Goal: Task Accomplishment & Management: Complete application form

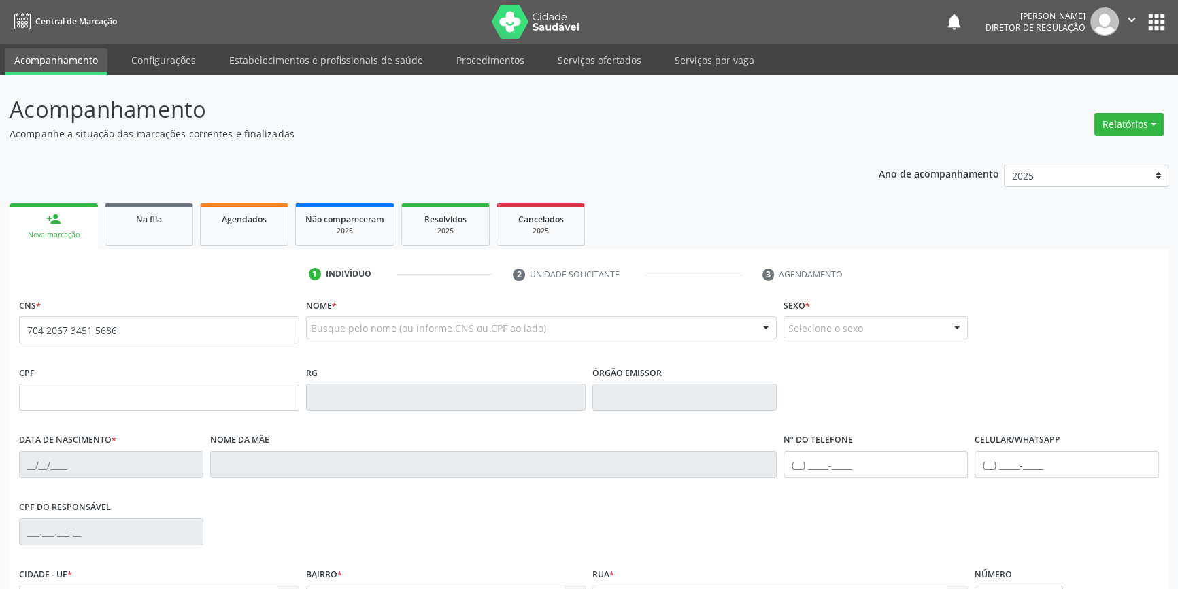
type input "704 2067 3451 5686"
type input "160.422.464-96"
type input "14/11/2018"
type input "Luzia Edite Rodrigues"
type input "(87) 99155-8873"
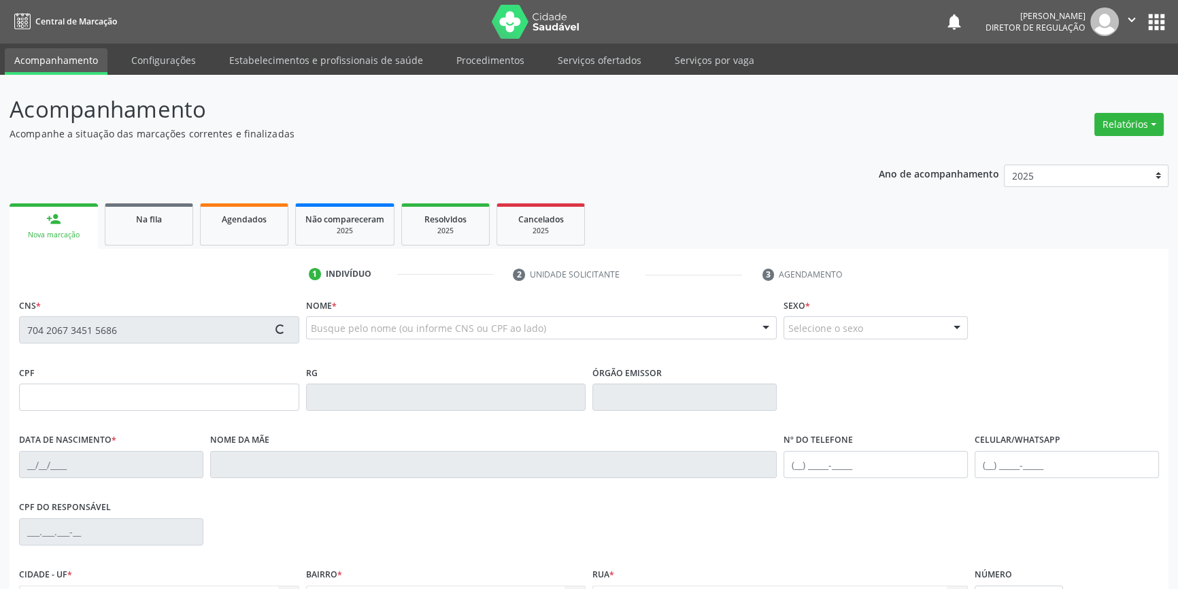
type input "(87) 99155-8873"
type input "111.159.724-30"
type input "88"
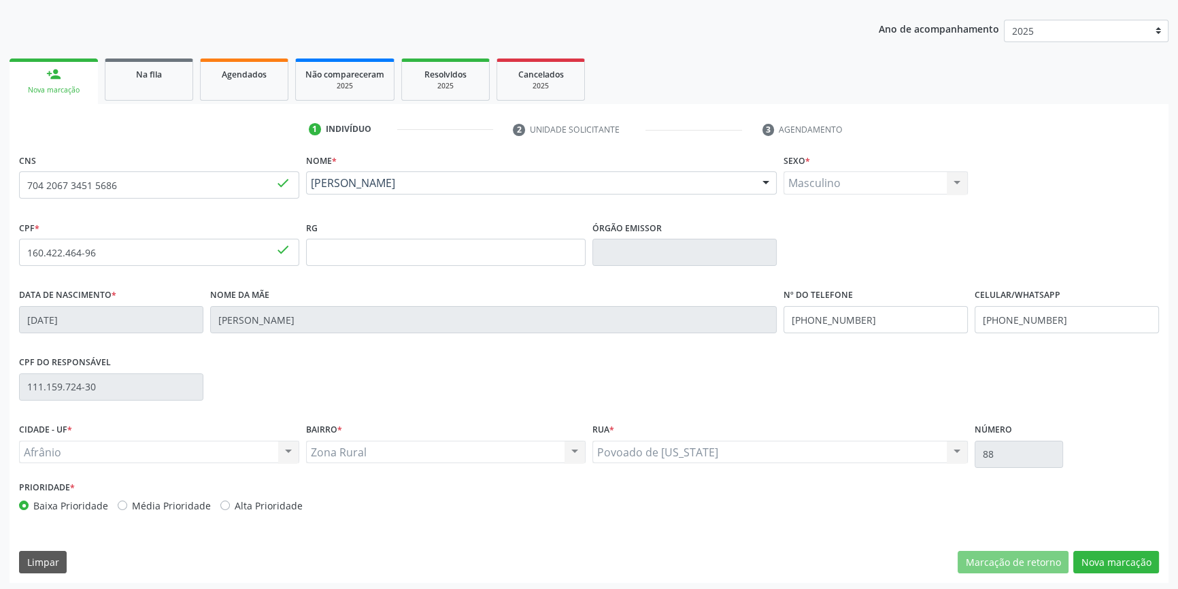
scroll to position [148, 0]
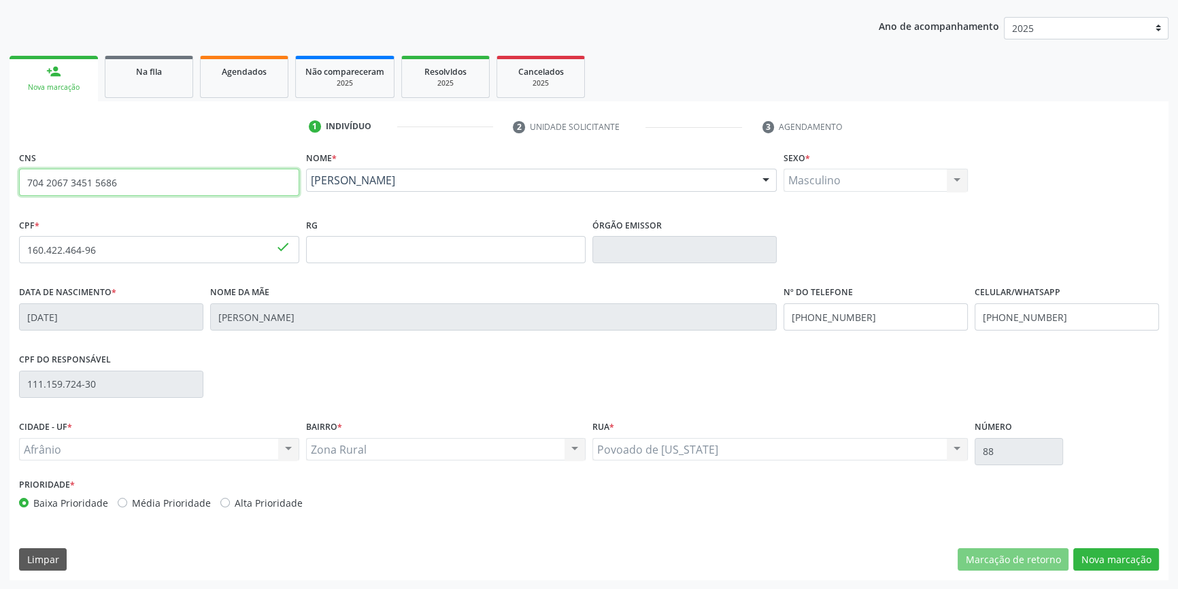
drag, startPoint x: 73, startPoint y: 180, endPoint x: 0, endPoint y: 148, distance: 79.5
click at [0, 148] on div "Acompanhamento Acompanhe a situação das marcações correntes e finalizadas Relat…" at bounding box center [589, 258] width 1178 height 662
type input "708 6035 6037 0080"
click at [1134, 554] on button "Nova marcação" at bounding box center [1116, 559] width 86 height 23
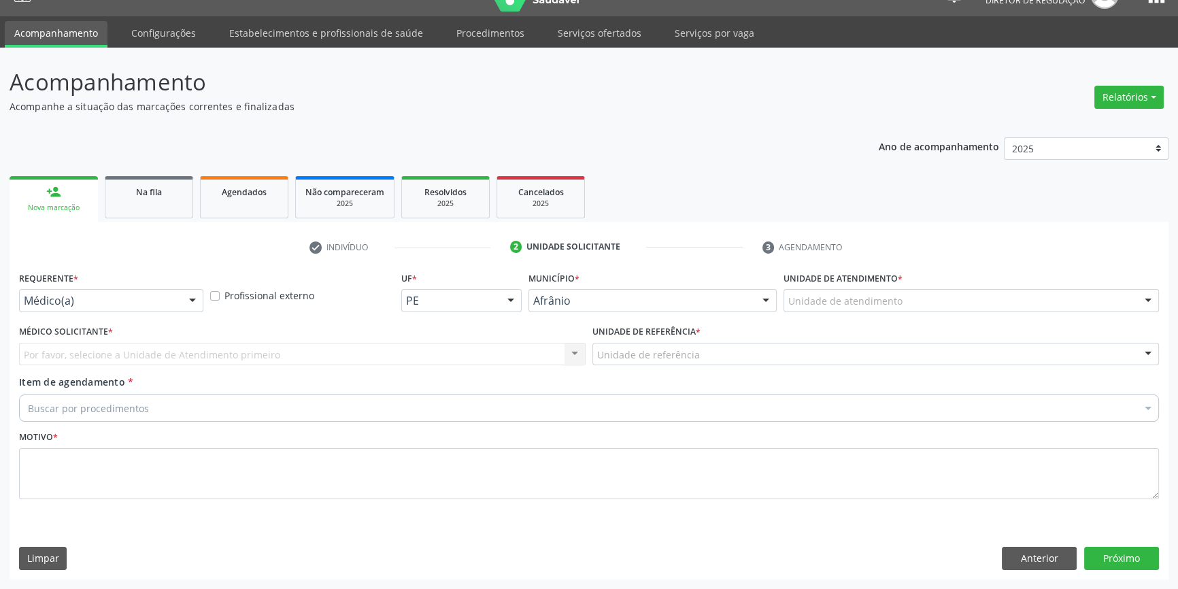
scroll to position [26, 0]
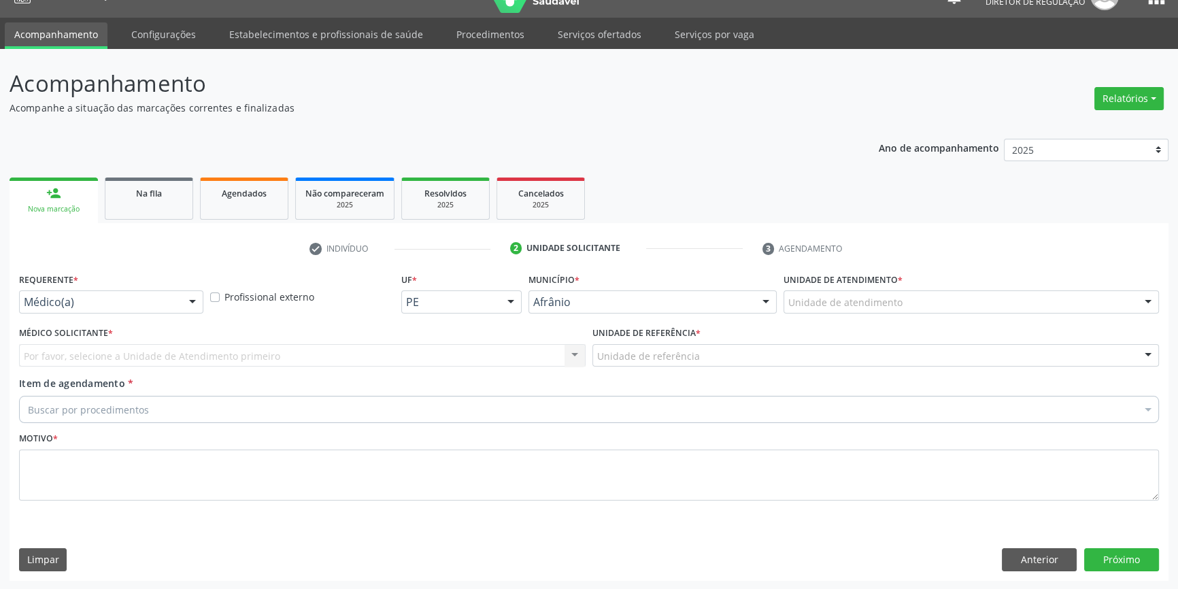
click at [884, 311] on div "Unidade de atendimento" at bounding box center [970, 301] width 375 height 23
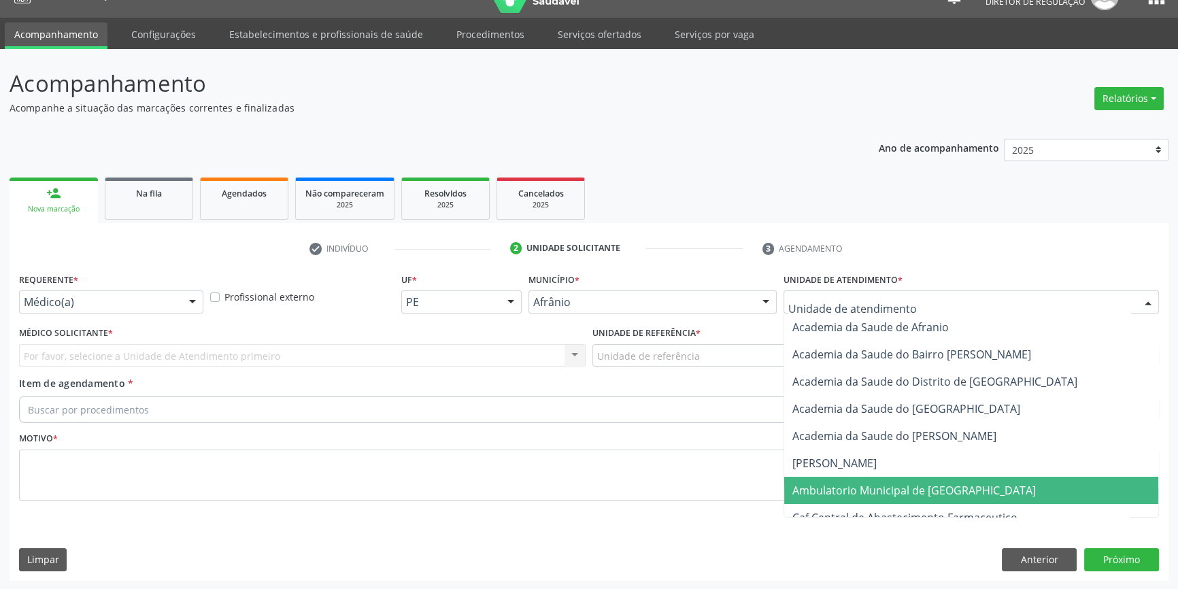
click at [878, 497] on span "Ambulatorio Municipal de [GEOGRAPHIC_DATA]" at bounding box center [971, 490] width 374 height 27
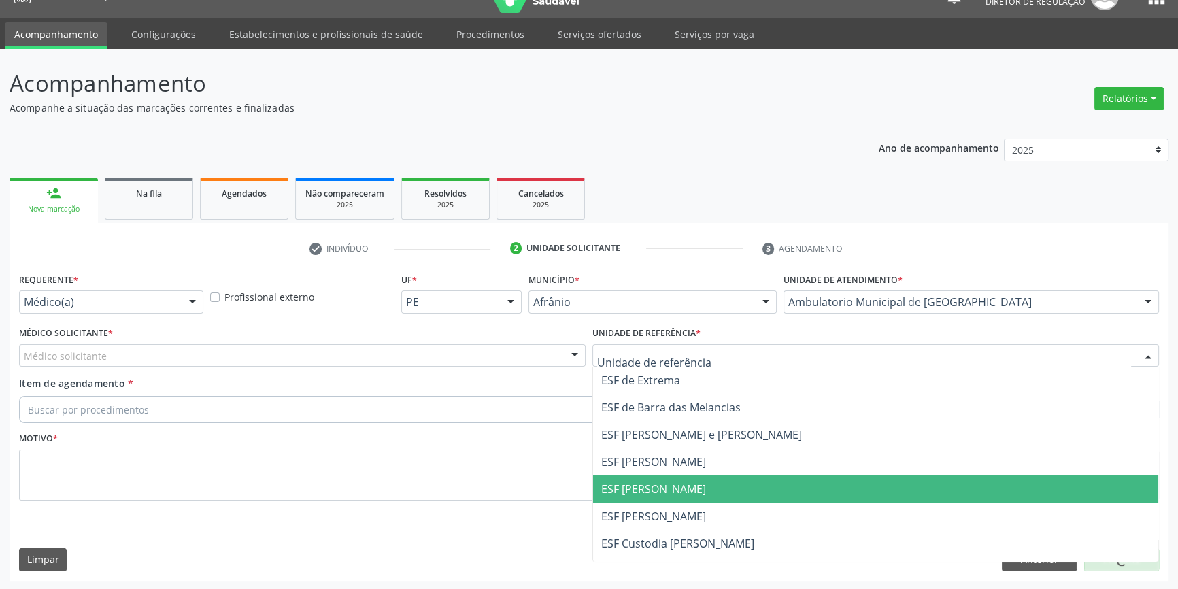
click at [664, 489] on span "ESF [PERSON_NAME]" at bounding box center [653, 488] width 105 height 15
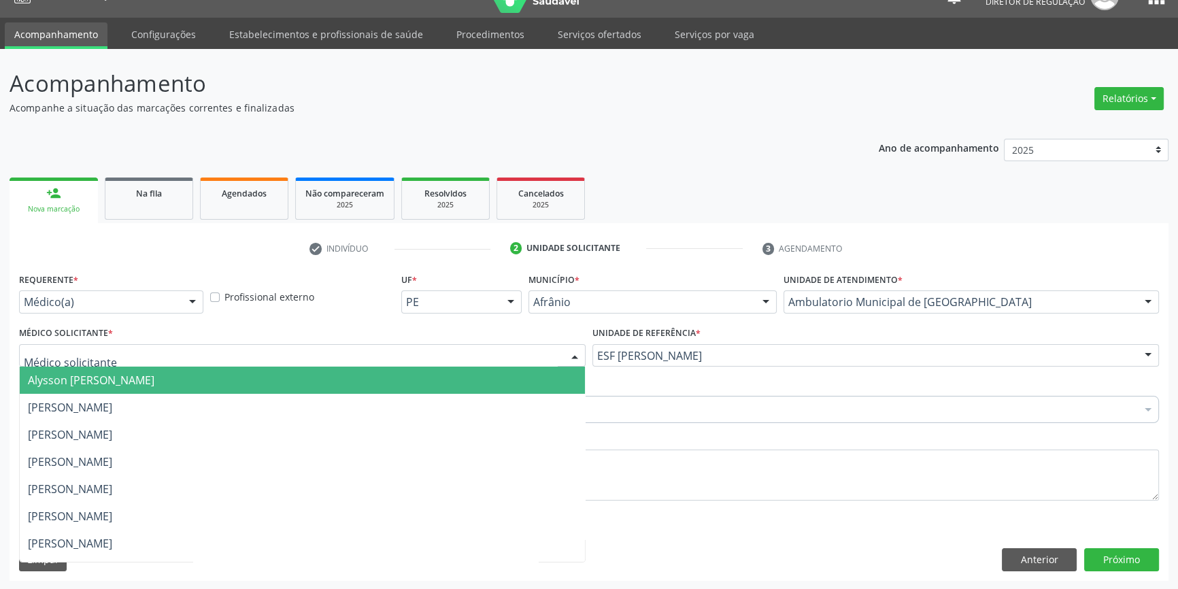
click at [343, 354] on div at bounding box center [302, 355] width 566 height 23
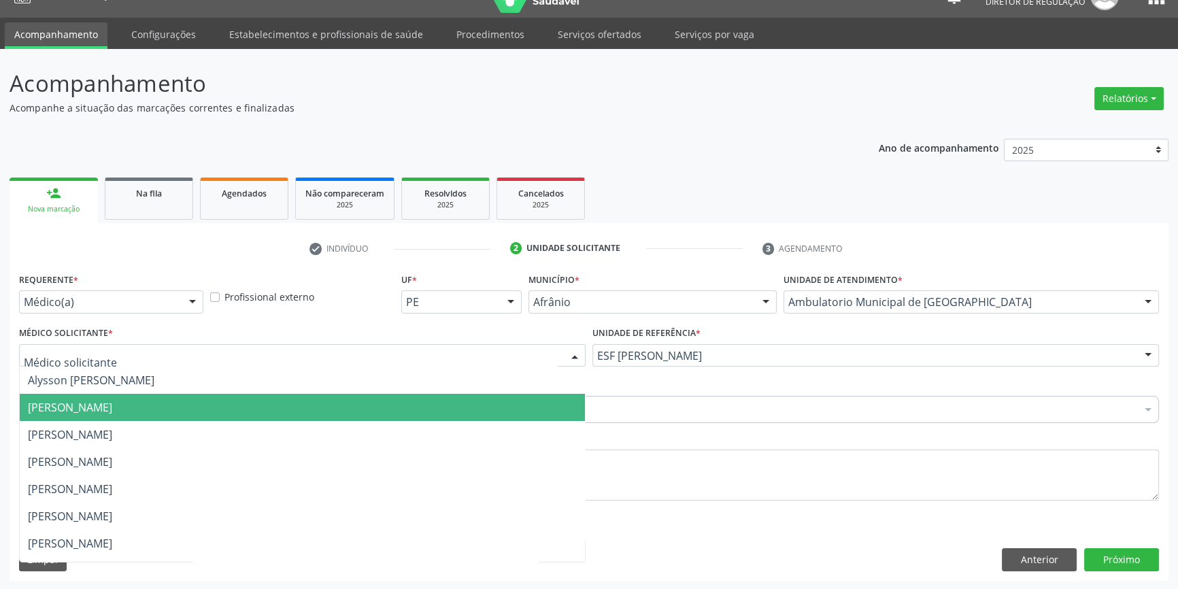
click at [190, 407] on span "[PERSON_NAME]" at bounding box center [302, 407] width 565 height 27
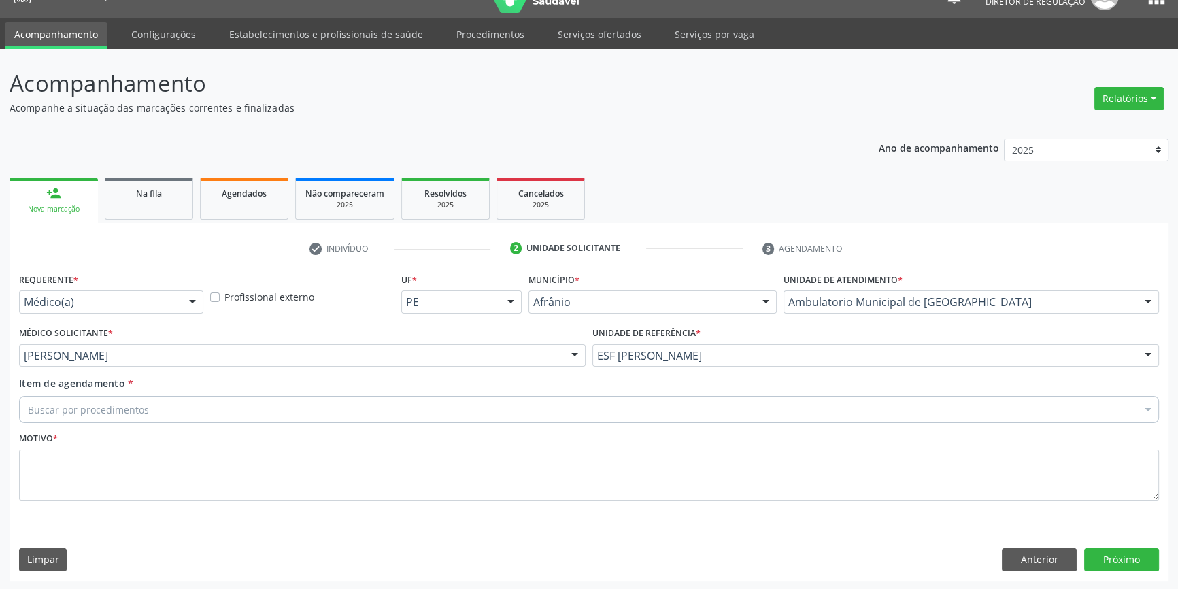
click at [160, 401] on div "Buscar por procedimentos" at bounding box center [589, 409] width 1140 height 27
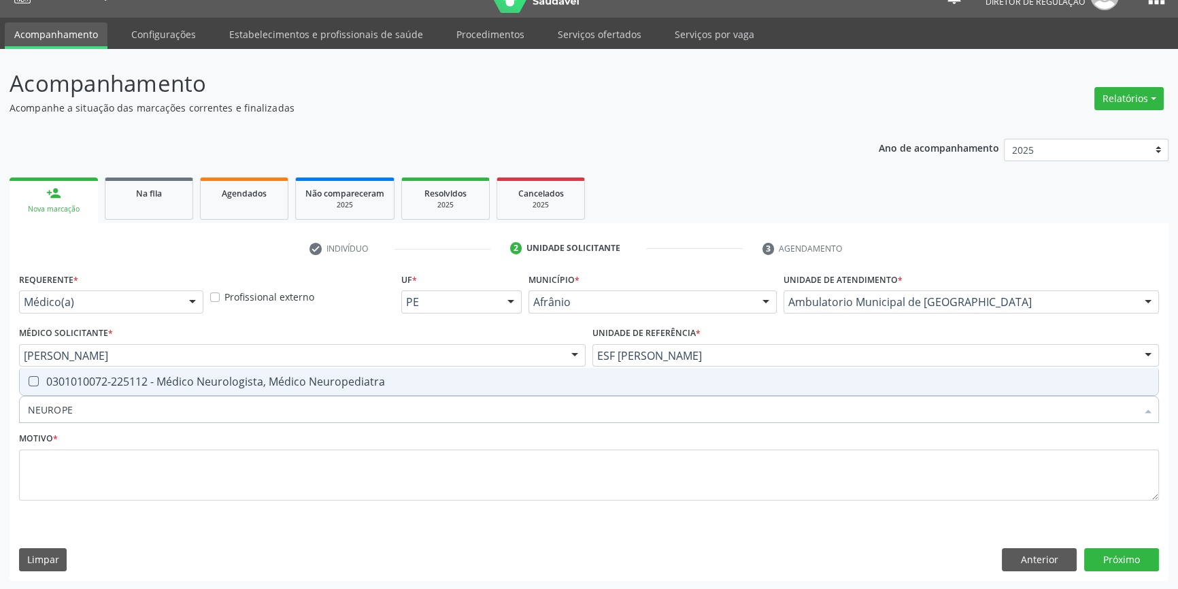
type input "NEUROPED"
click at [180, 377] on div "0301010072-225112 - Médico Neurologista, Médico Neuropediatra" at bounding box center [589, 381] width 1122 height 11
checkbox Neuropediatra "true"
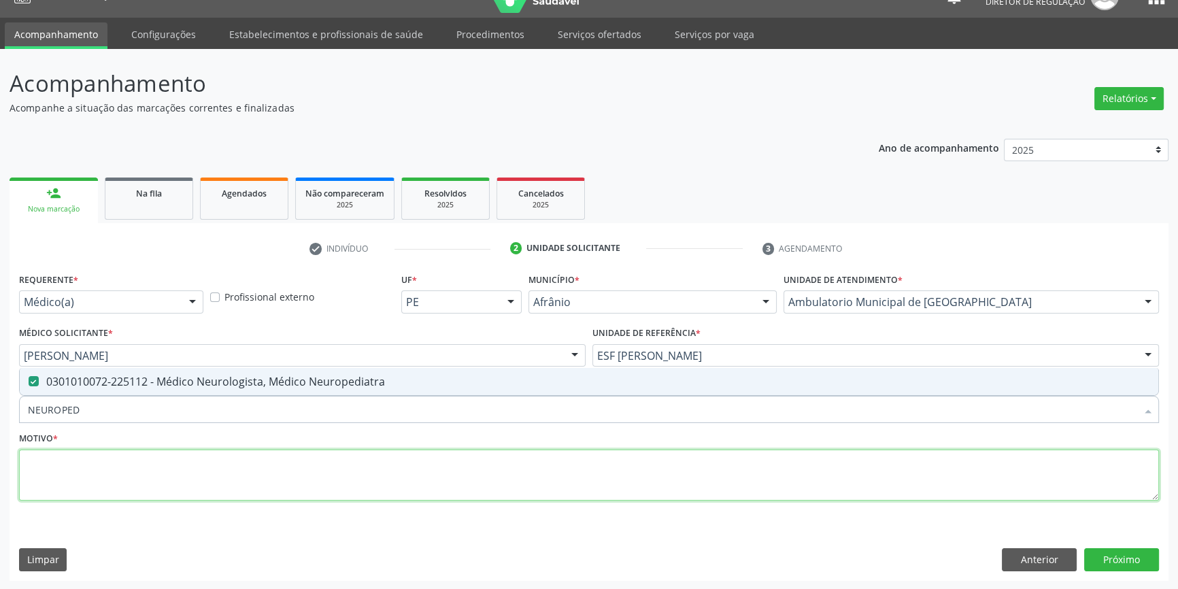
click at [158, 474] on textarea at bounding box center [589, 475] width 1140 height 52
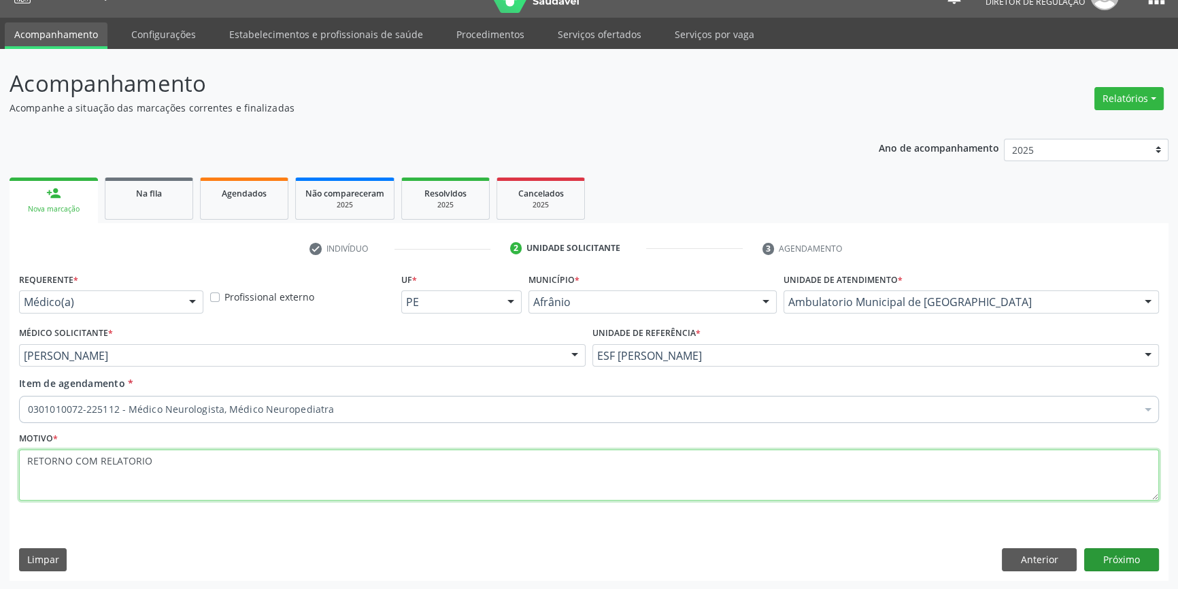
type textarea "RETORNO COM RELATORIO"
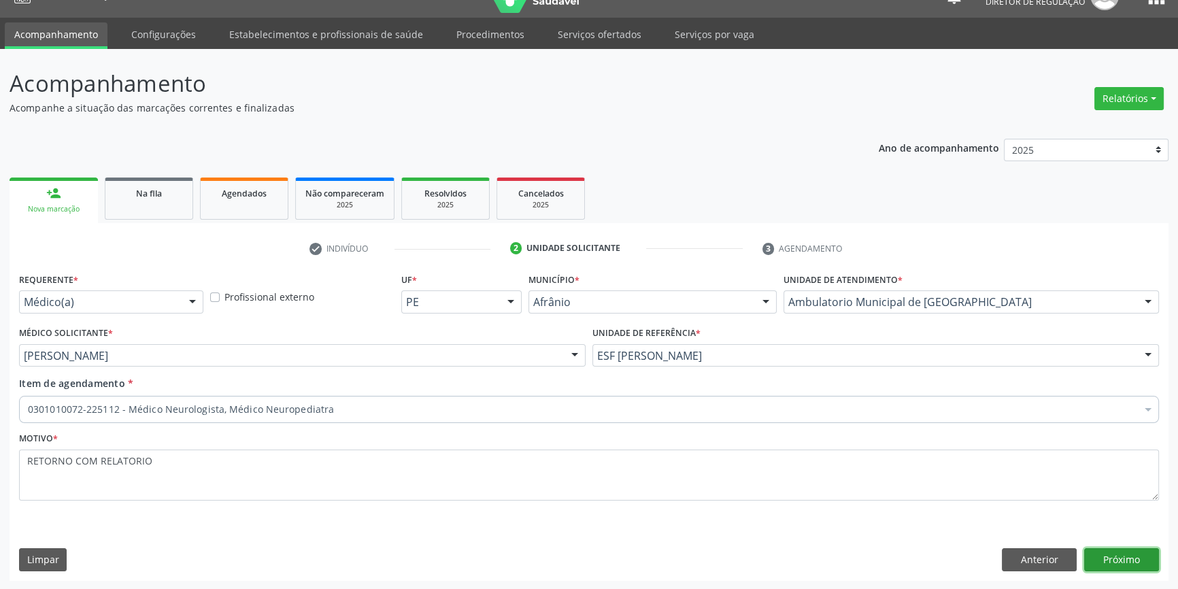
click at [1124, 564] on button "Próximo" at bounding box center [1121, 559] width 75 height 23
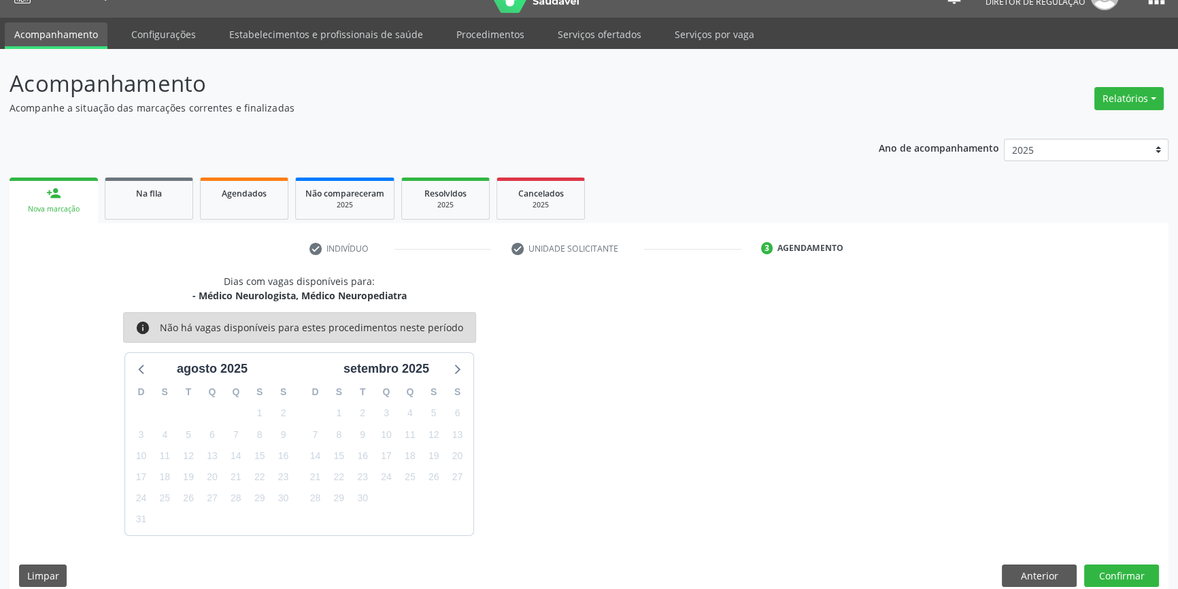
click at [1111, 557] on div "Dias com vagas disponíveis para: - Médico Neurologista, Médico Neuropediatra in…" at bounding box center [589, 435] width 1159 height 322
click at [1115, 570] on button "Confirmar" at bounding box center [1121, 575] width 75 height 23
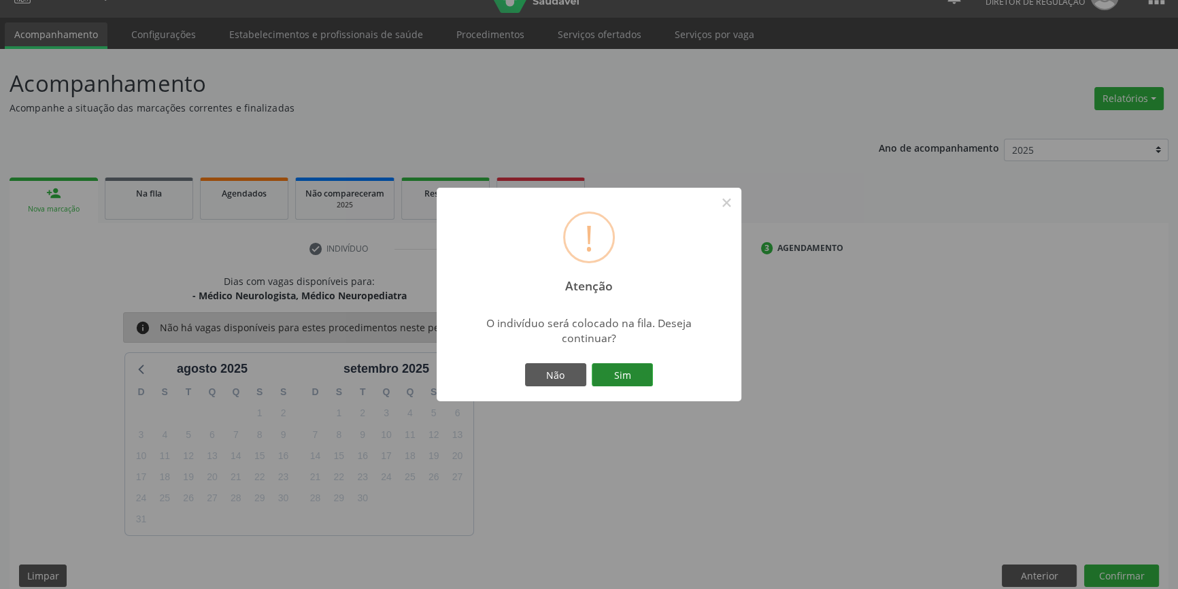
click at [625, 376] on button "Sim" at bounding box center [622, 374] width 61 height 23
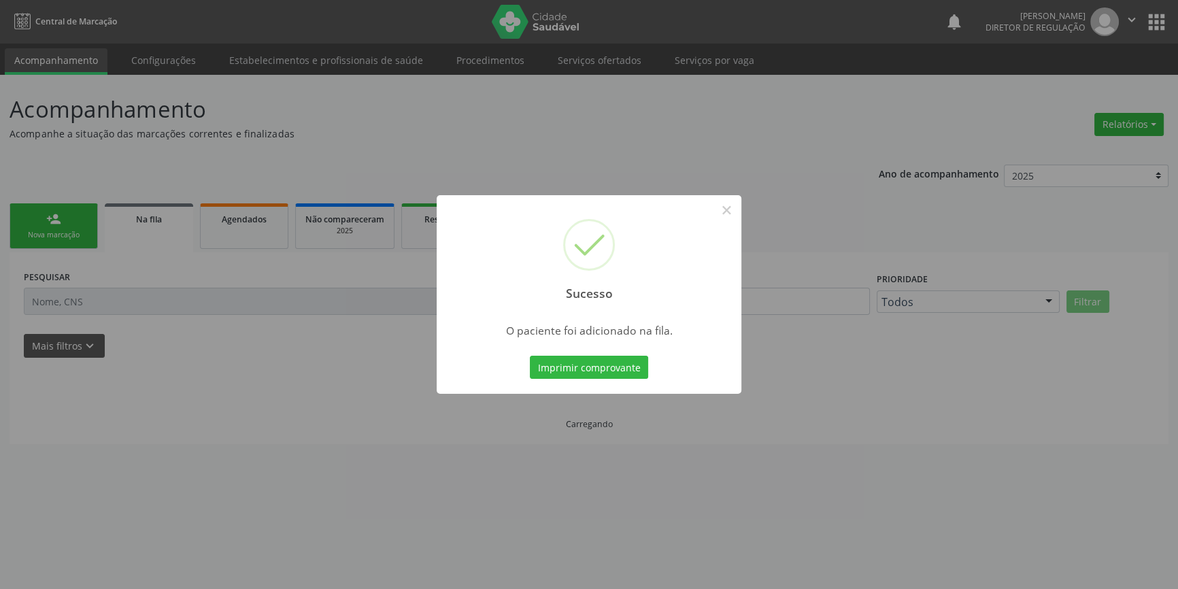
scroll to position [0, 0]
click at [729, 211] on button "×" at bounding box center [730, 210] width 23 height 23
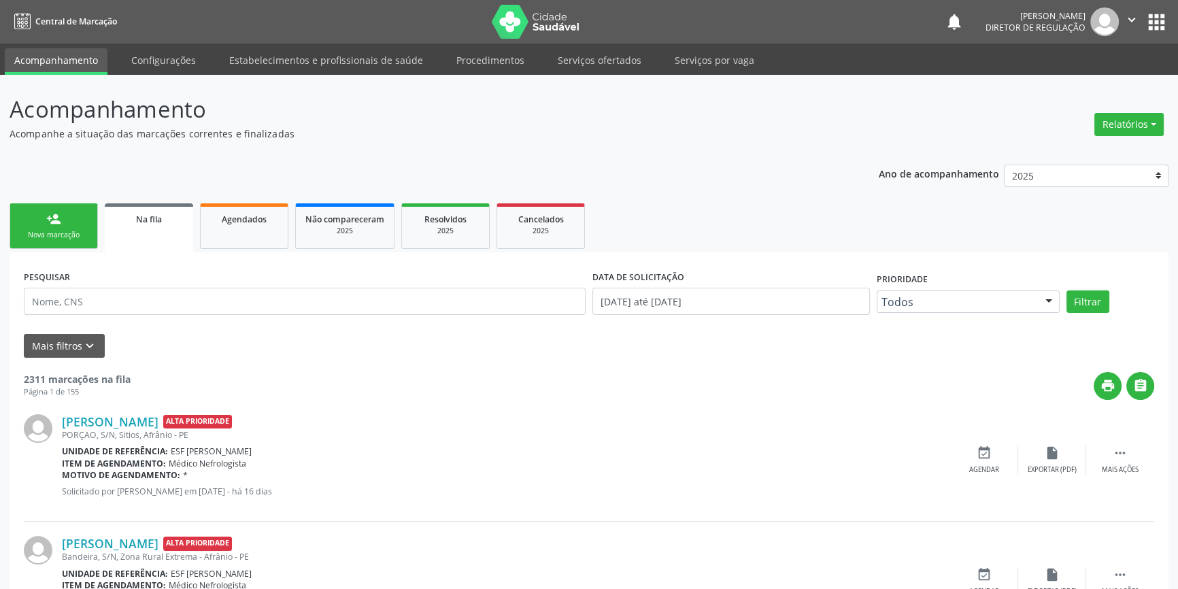
click at [55, 220] on div "person_add" at bounding box center [53, 218] width 15 height 15
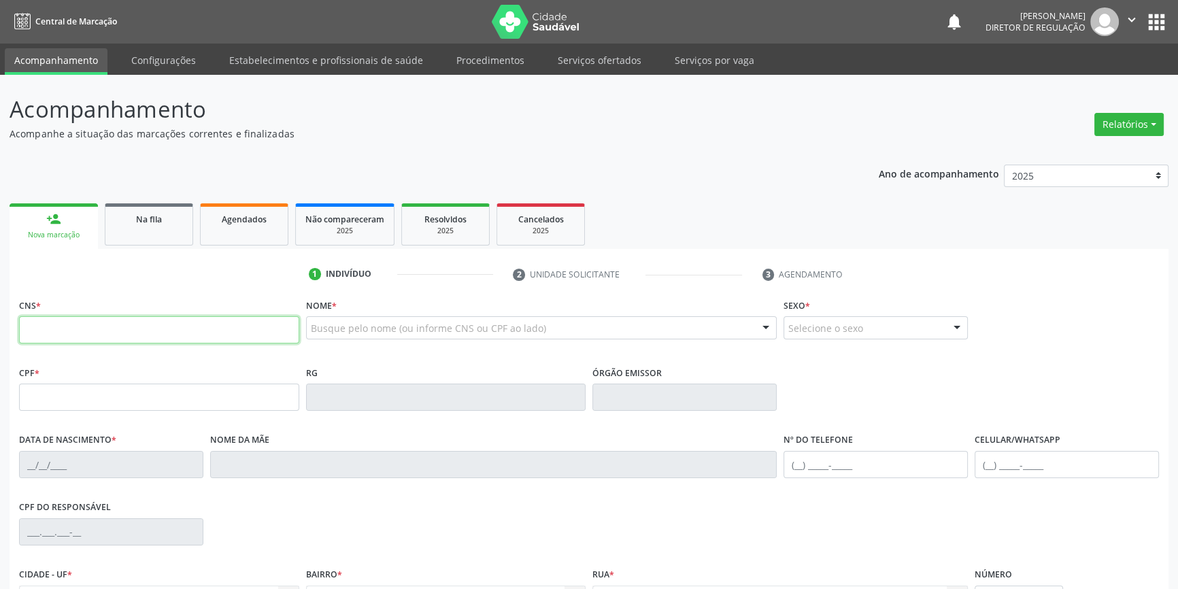
drag, startPoint x: 84, startPoint y: 322, endPoint x: 105, endPoint y: 316, distance: 22.6
click at [100, 318] on input "text" at bounding box center [159, 329] width 280 height 27
type input "700 9049 0309 3294"
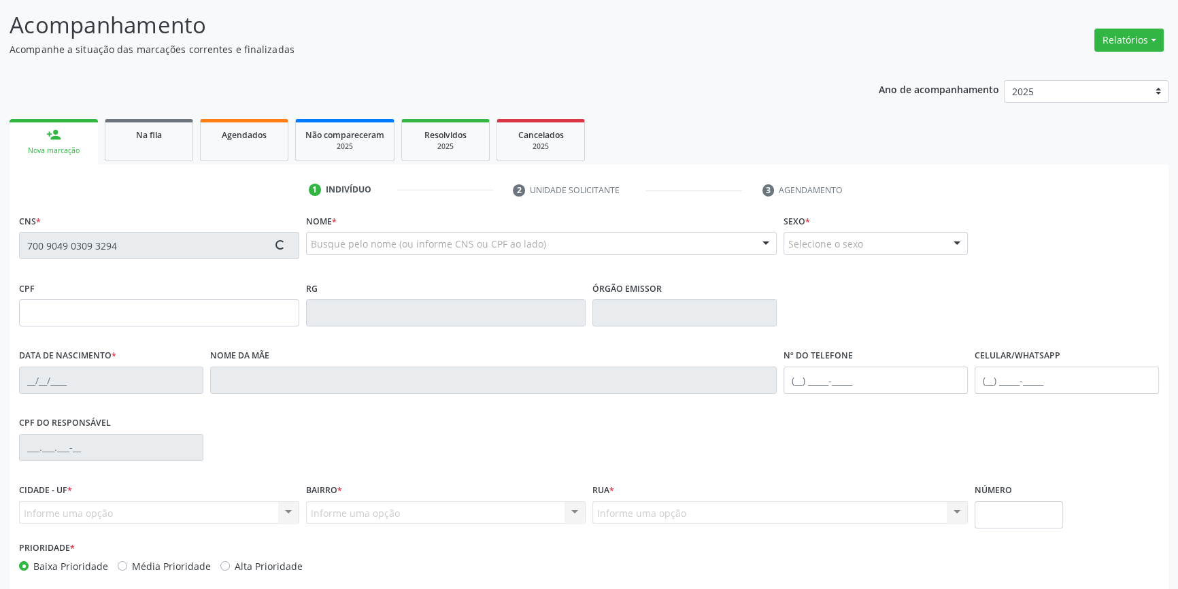
scroll to position [148, 0]
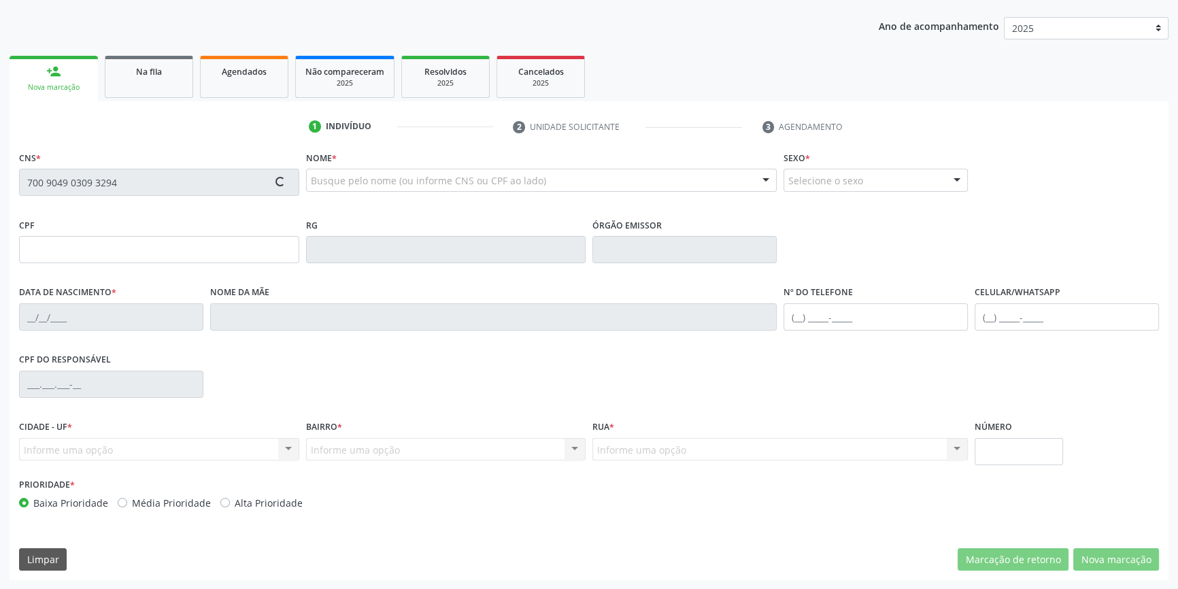
type input "02/08/1969"
type input "Madalena Macedo Rodrigues"
type input "(87) 98841-1289"
type input "10"
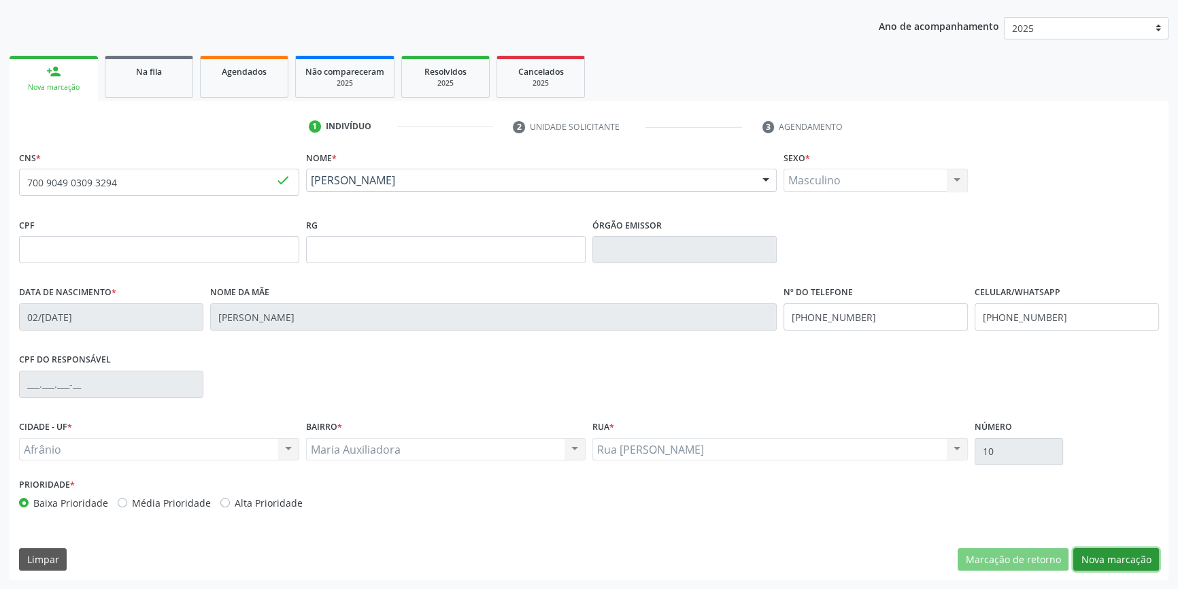
click at [1129, 554] on button "Nova marcação" at bounding box center [1116, 559] width 86 height 23
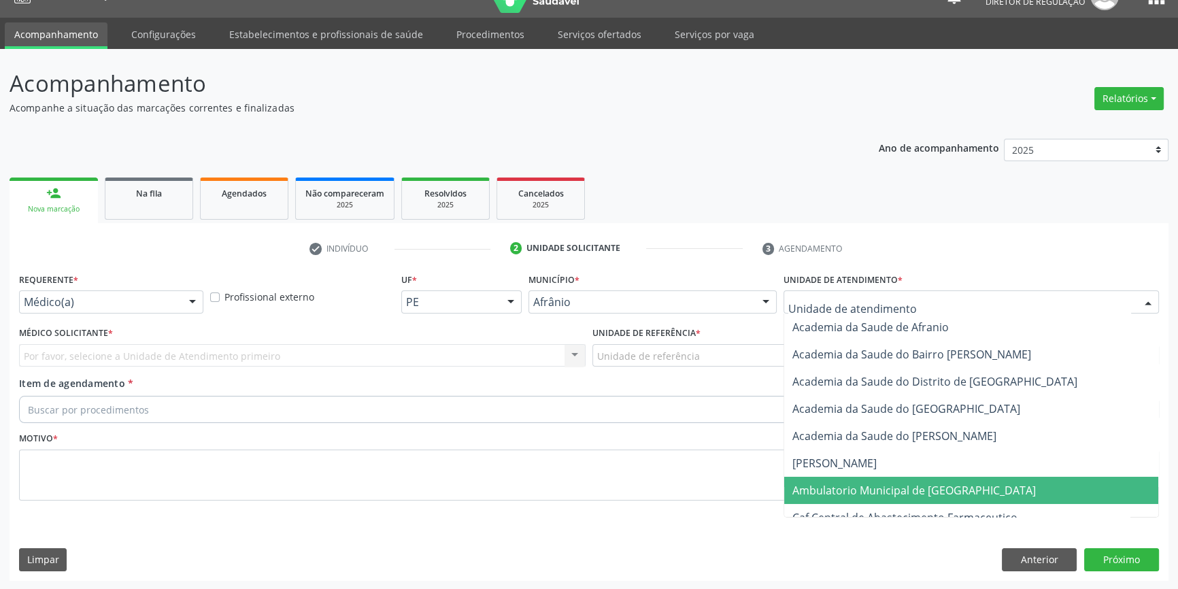
drag, startPoint x: 870, startPoint y: 483, endPoint x: 668, endPoint y: 390, distance: 222.7
click at [866, 483] on span "Ambulatorio Municipal de [GEOGRAPHIC_DATA]" at bounding box center [913, 490] width 243 height 15
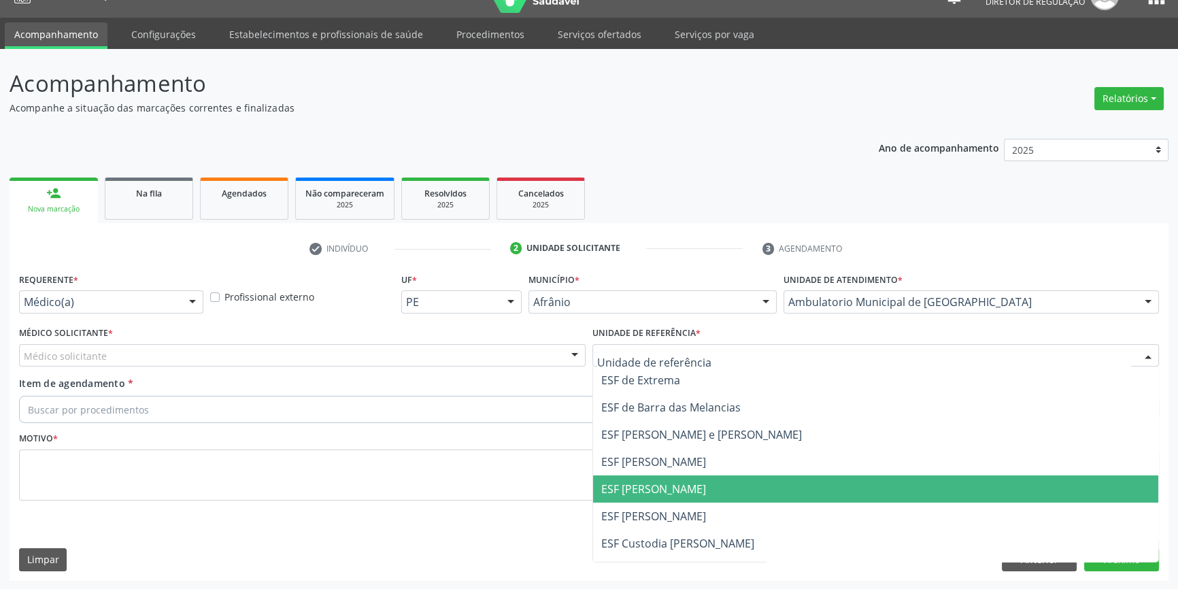
click at [675, 481] on span "ESF [PERSON_NAME]" at bounding box center [653, 488] width 105 height 15
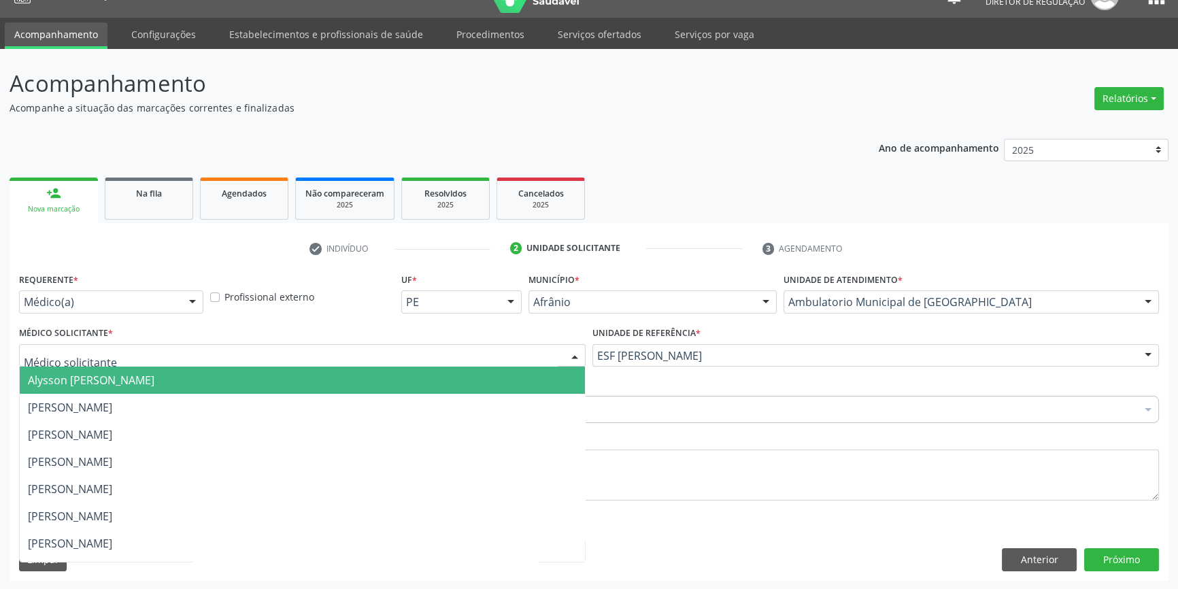
drag, startPoint x: 268, startPoint y: 347, endPoint x: 188, endPoint y: 370, distance: 83.3
click at [265, 348] on div at bounding box center [302, 355] width 566 height 23
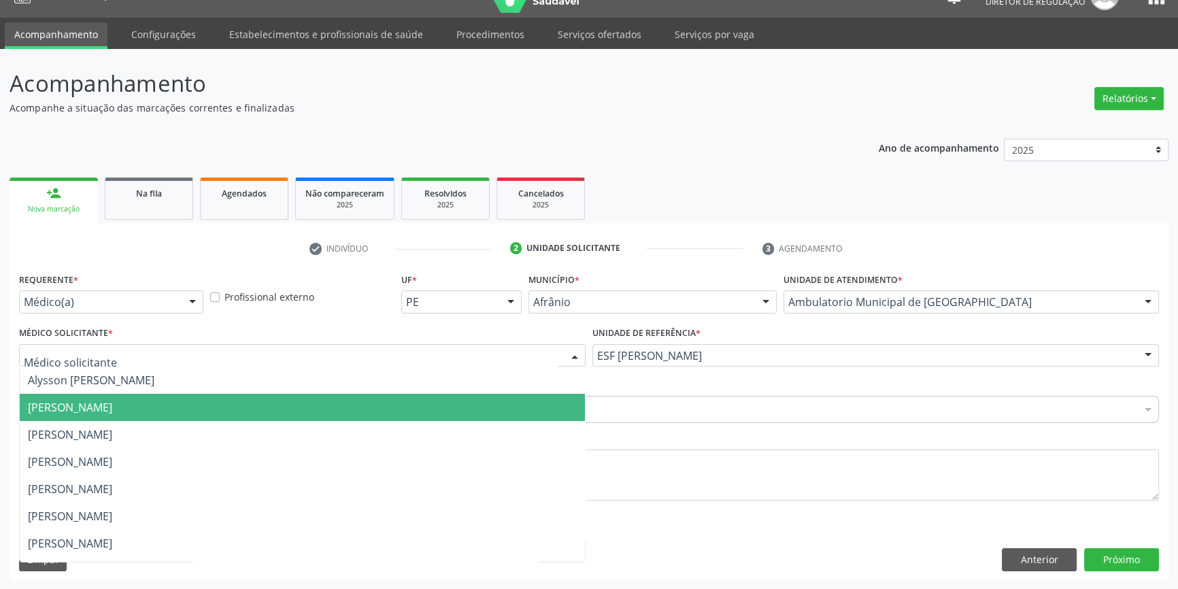
click at [143, 397] on span "[PERSON_NAME]" at bounding box center [302, 407] width 565 height 27
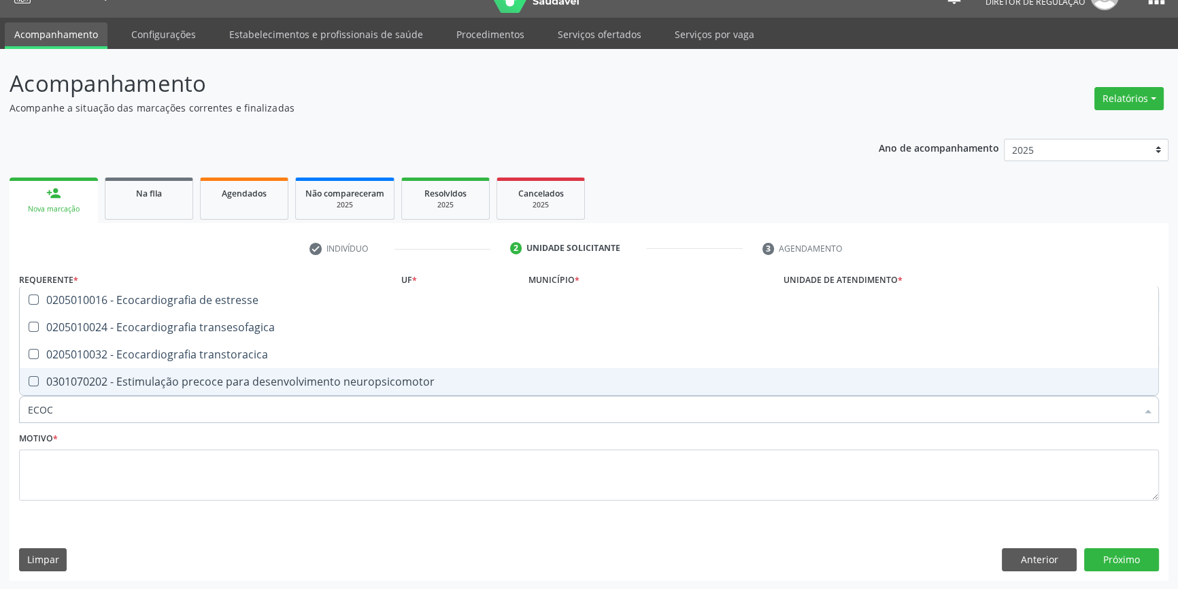
type input "ECOCA"
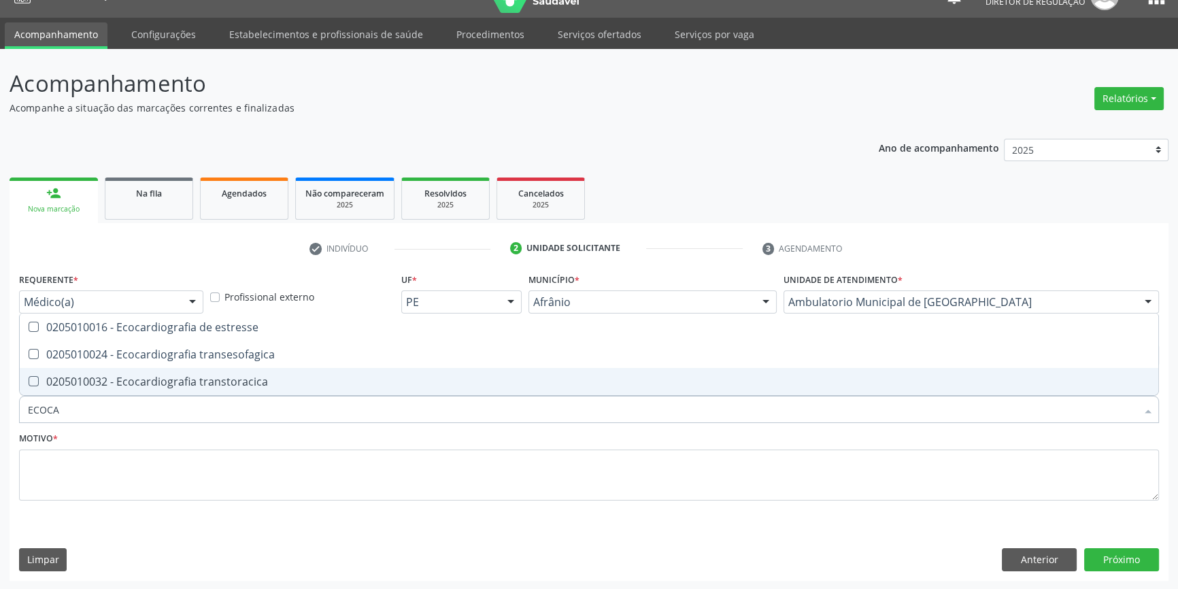
click at [246, 376] on div "0205010032 - Ecocardiografia transtoracica" at bounding box center [589, 381] width 1122 height 11
checkbox transtoracica "true"
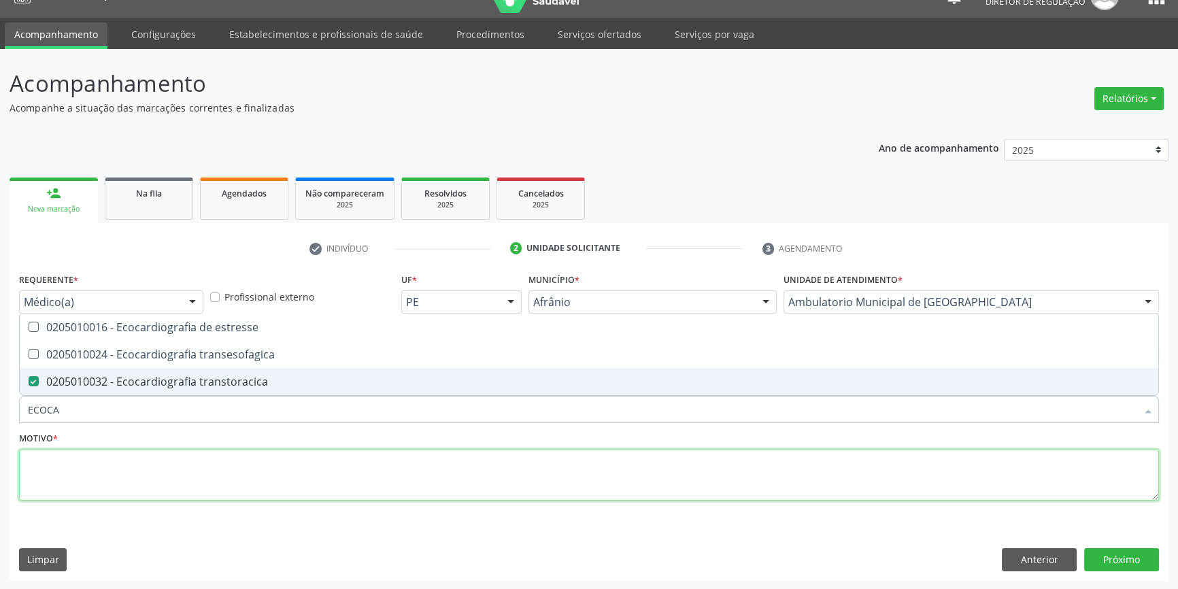
click at [133, 475] on textarea at bounding box center [589, 475] width 1140 height 52
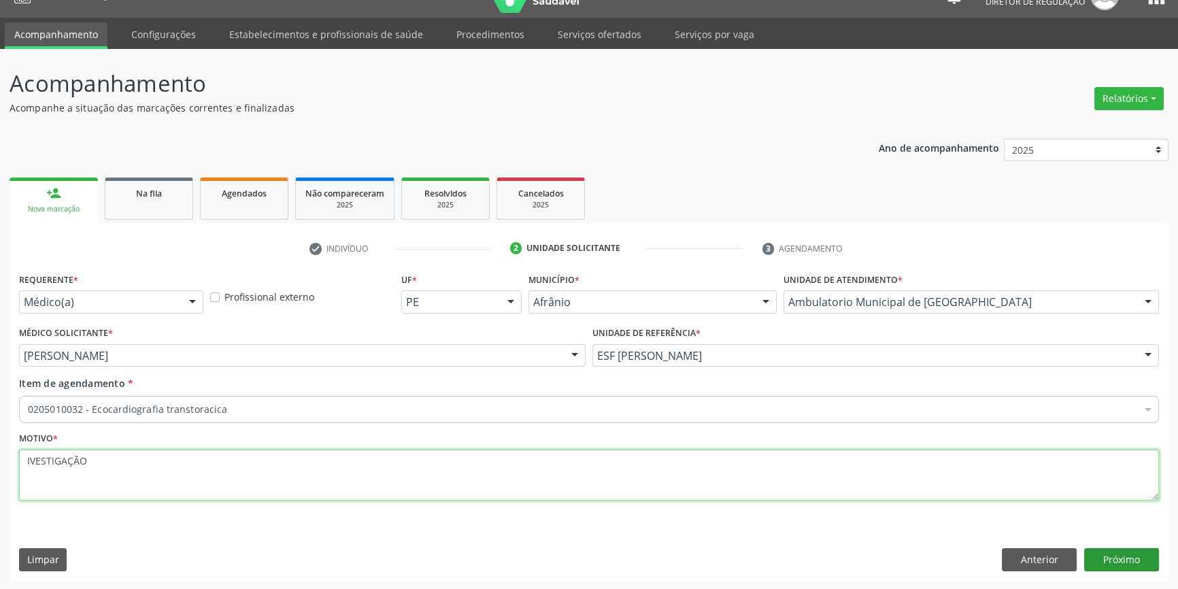
type textarea "IVESTIGAÇÃO"
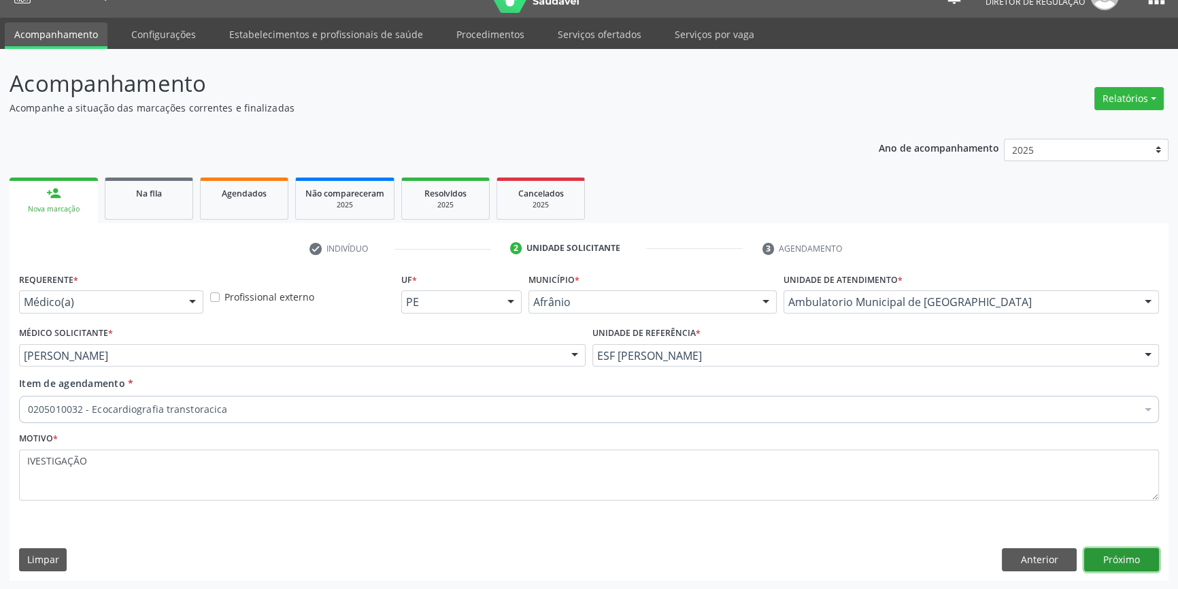
click at [1114, 556] on button "Próximo" at bounding box center [1121, 559] width 75 height 23
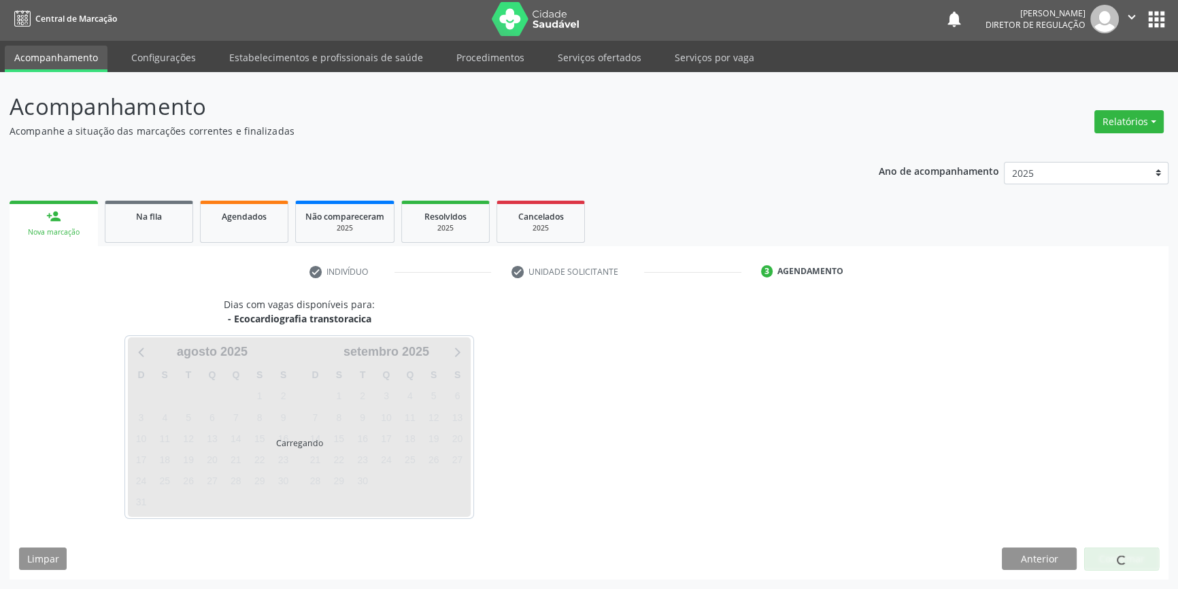
scroll to position [1, 0]
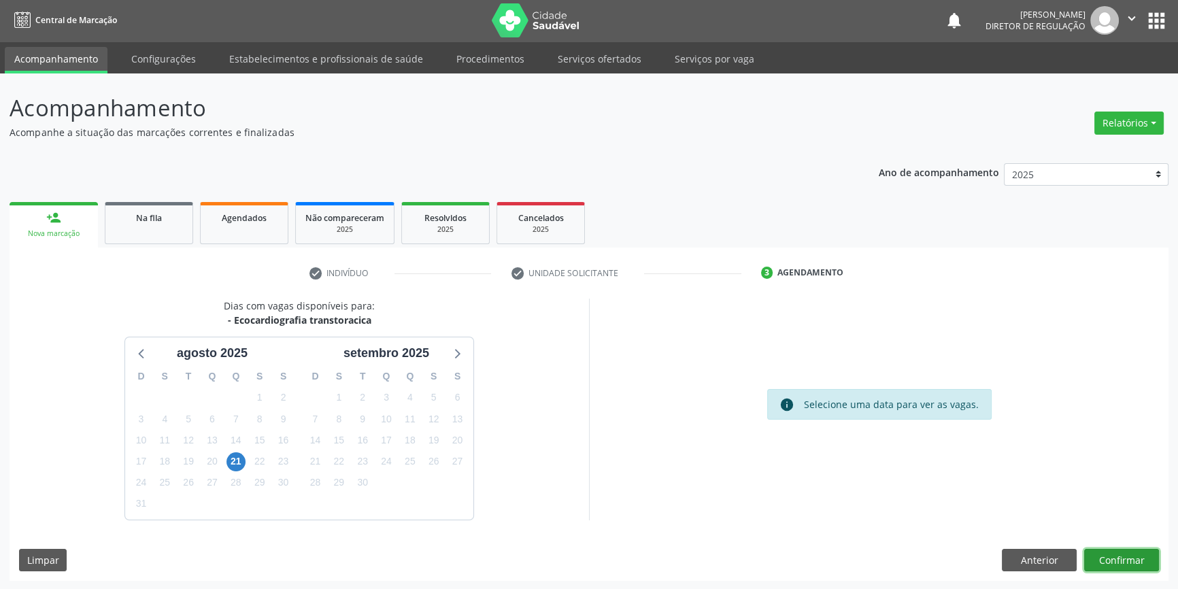
click at [1108, 556] on button "Confirmar" at bounding box center [1121, 560] width 75 height 23
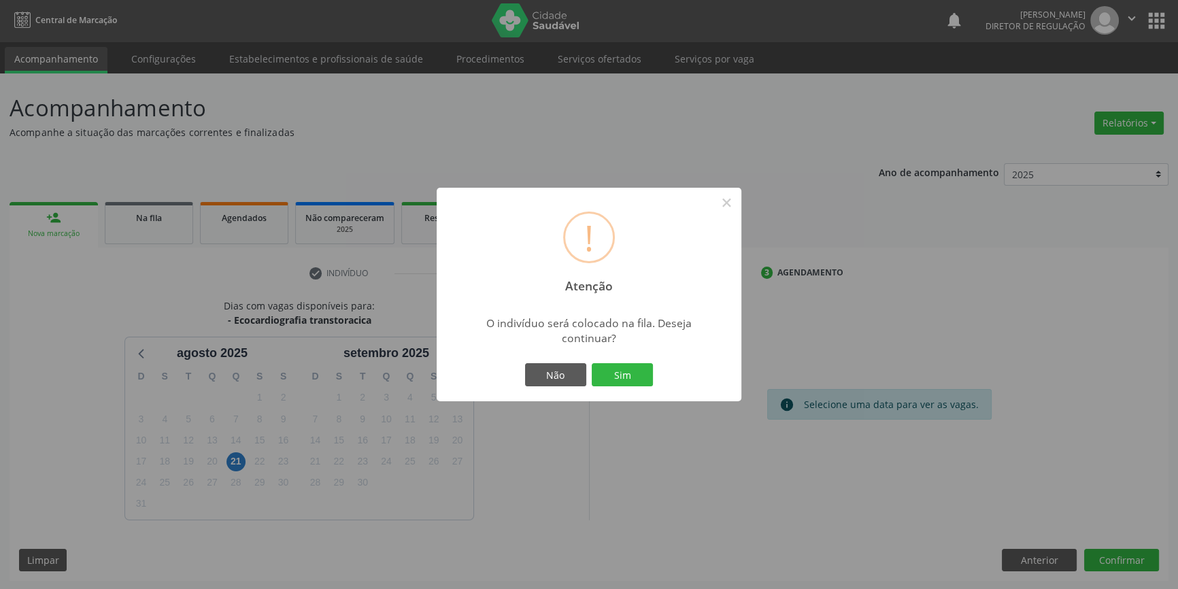
click at [626, 388] on div "Não Sim" at bounding box center [589, 374] width 135 height 29
click at [624, 383] on button "Sim" at bounding box center [622, 374] width 61 height 23
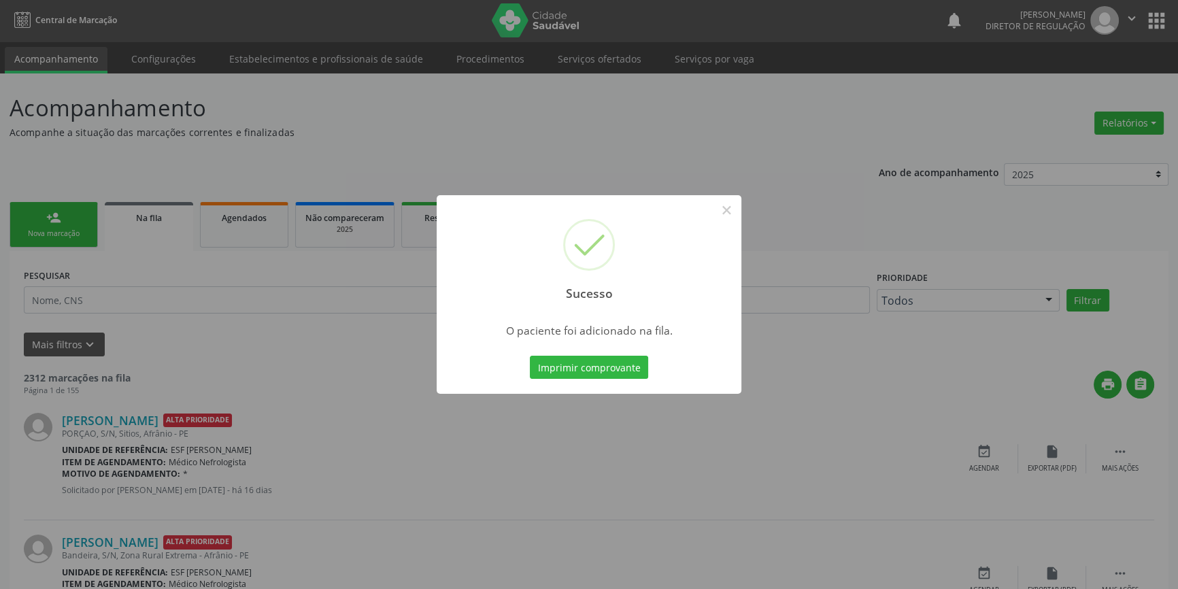
scroll to position [0, 0]
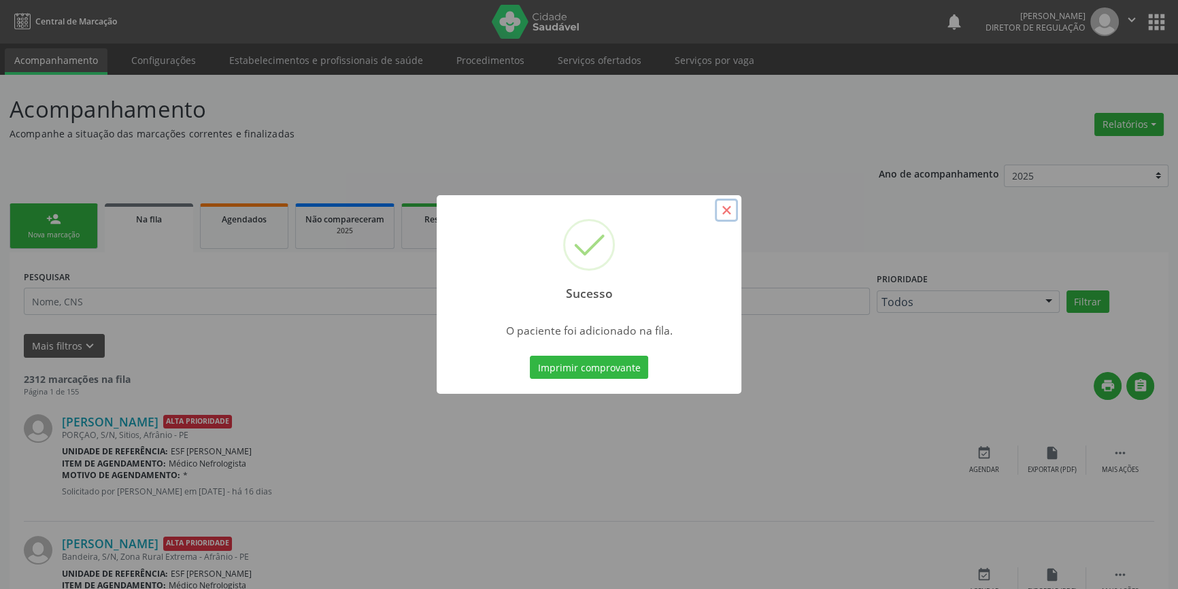
click at [726, 213] on button "×" at bounding box center [726, 210] width 23 height 23
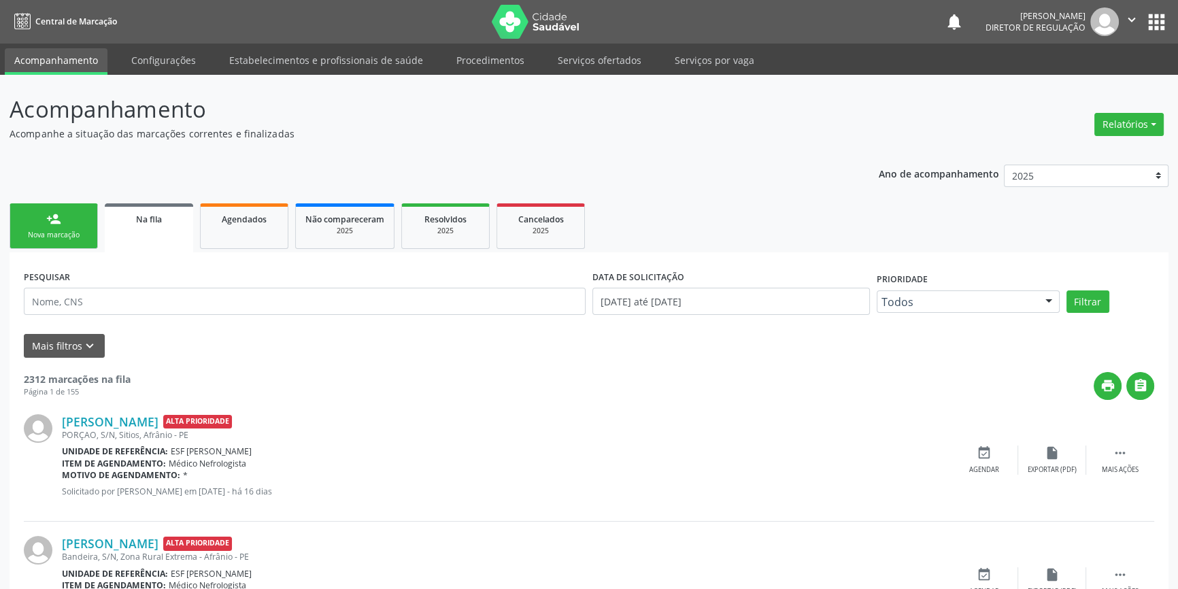
click at [87, 227] on link "person_add Nova marcação" at bounding box center [54, 226] width 88 height 46
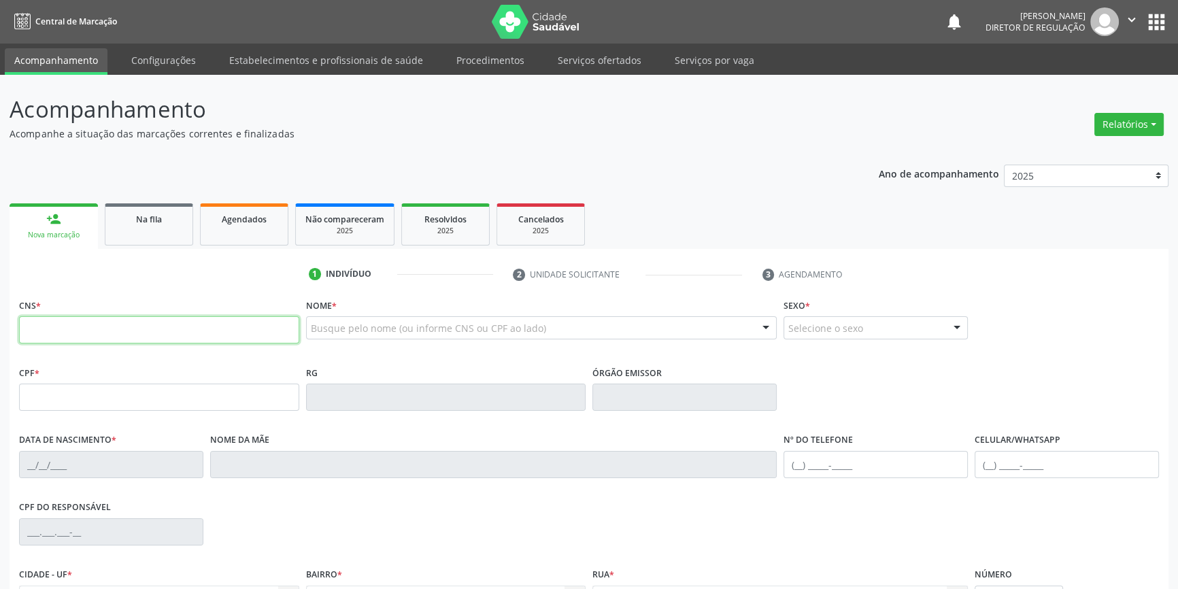
click at [80, 334] on input "text" at bounding box center [159, 329] width 280 height 27
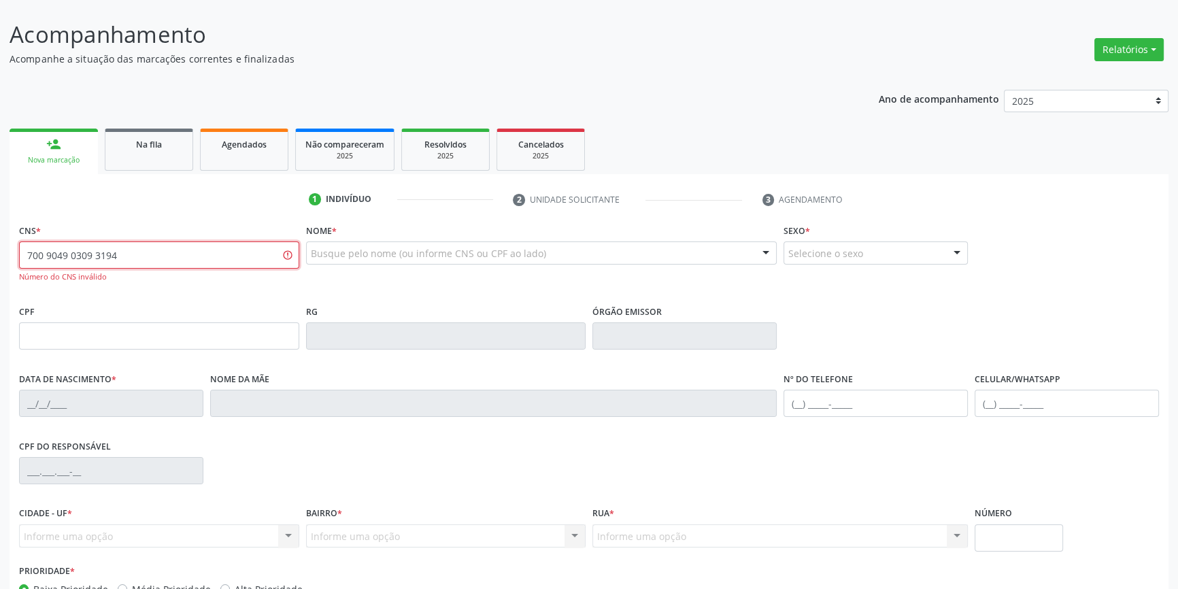
scroll to position [161, 0]
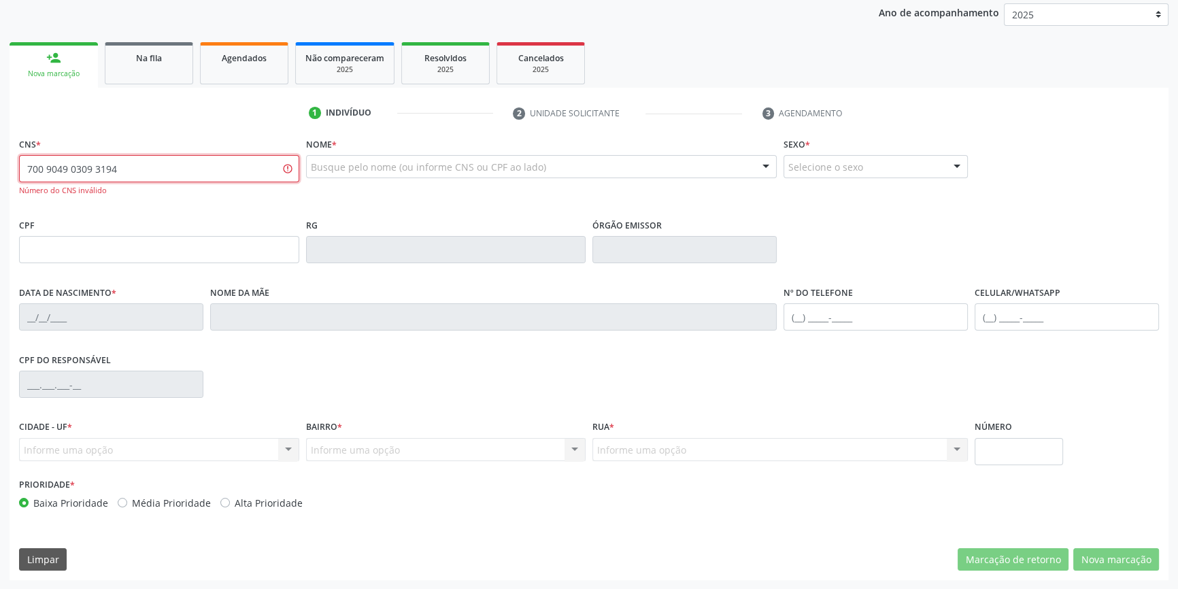
click at [129, 164] on input "700 9049 0309 3194" at bounding box center [159, 168] width 280 height 27
type input "700 9049 0309 3294"
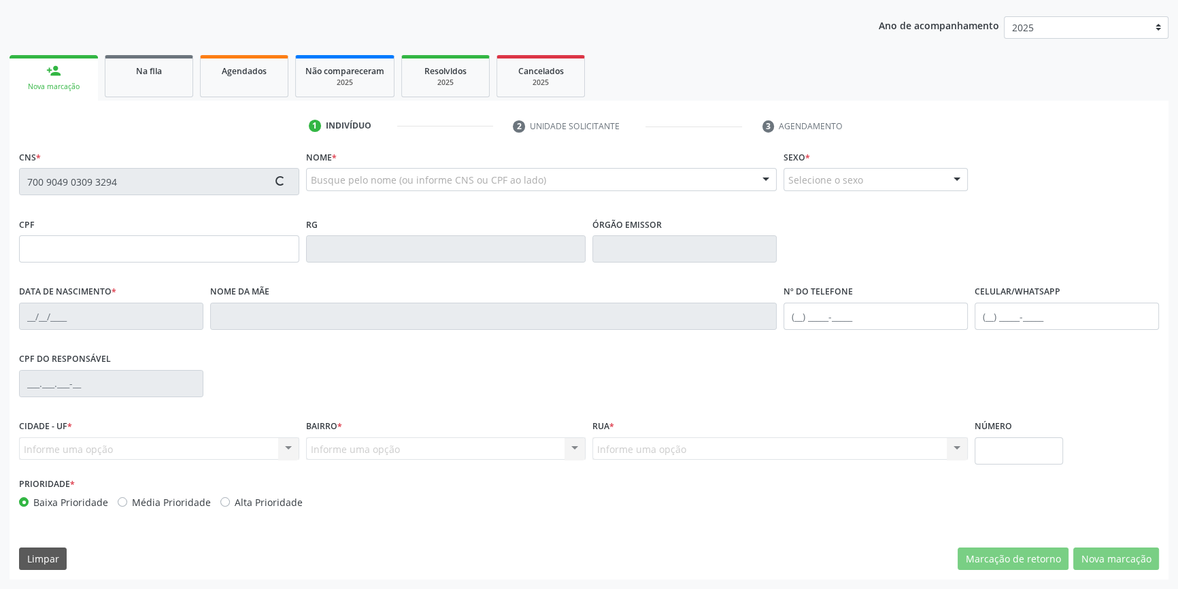
scroll to position [148, 0]
type input "02/08/1969"
type input "Madalena Macedo Rodrigues"
type input "(87) 98841-1289"
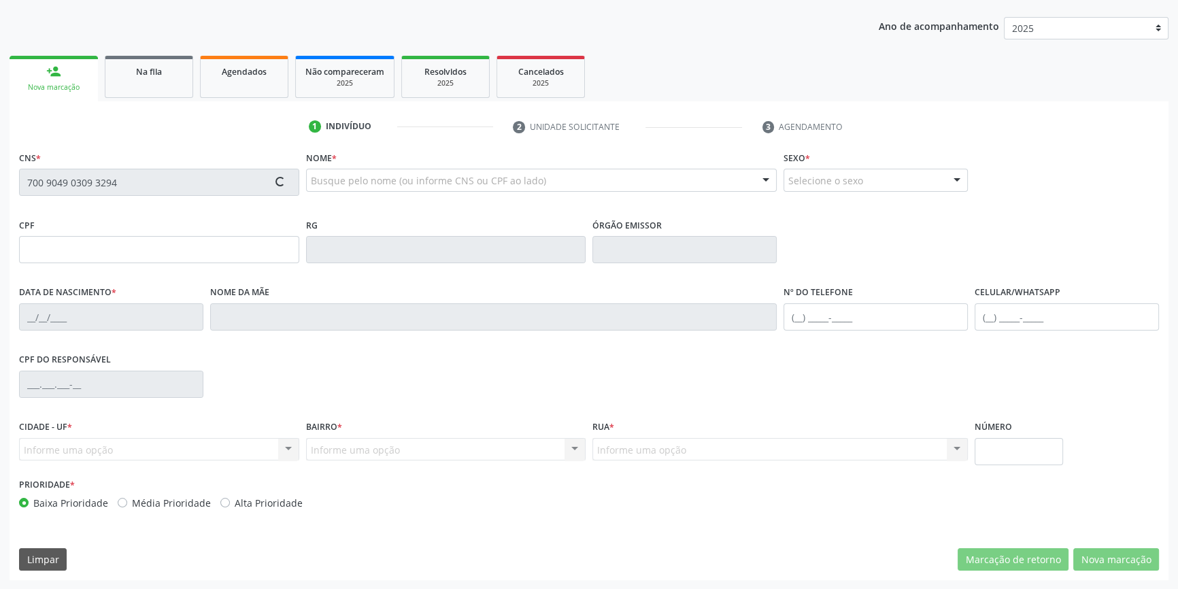
type input "10"
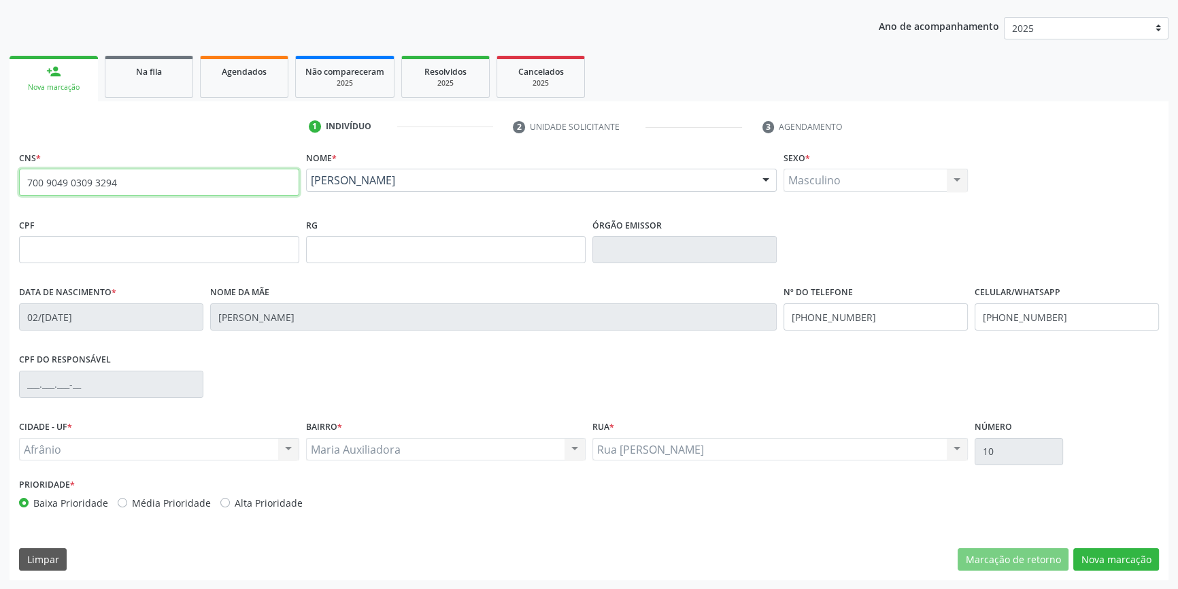
drag, startPoint x: 199, startPoint y: 180, endPoint x: 0, endPoint y: 177, distance: 198.6
click at [0, 177] on div "Acompanhamento Acompanhe a situação das marcações correntes e finalizadas Relat…" at bounding box center [589, 258] width 1178 height 662
click at [1133, 551] on button "Nova marcação" at bounding box center [1116, 559] width 86 height 23
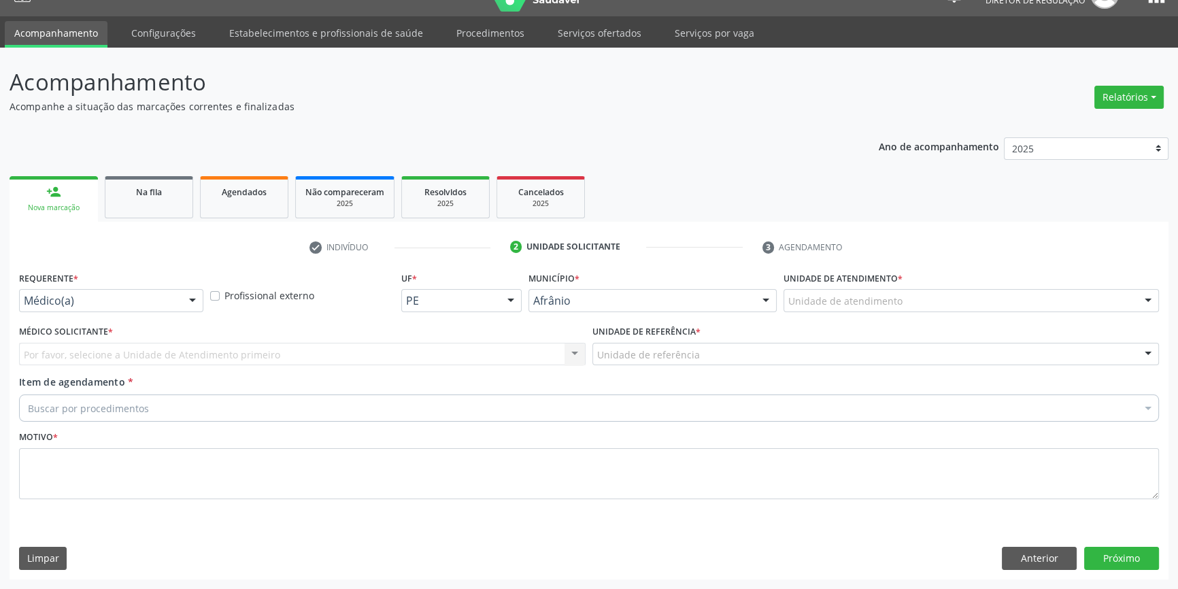
scroll to position [26, 0]
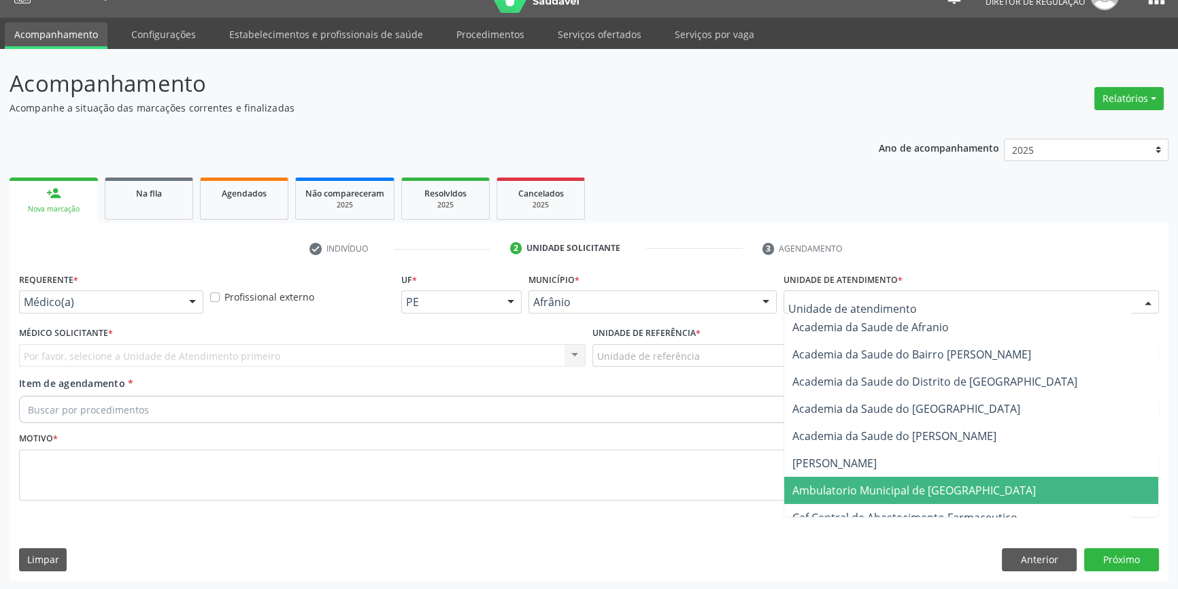
drag, startPoint x: 874, startPoint y: 493, endPoint x: 642, endPoint y: 383, distance: 257.3
click at [864, 488] on span "Ambulatorio Municipal de [GEOGRAPHIC_DATA]" at bounding box center [913, 490] width 243 height 15
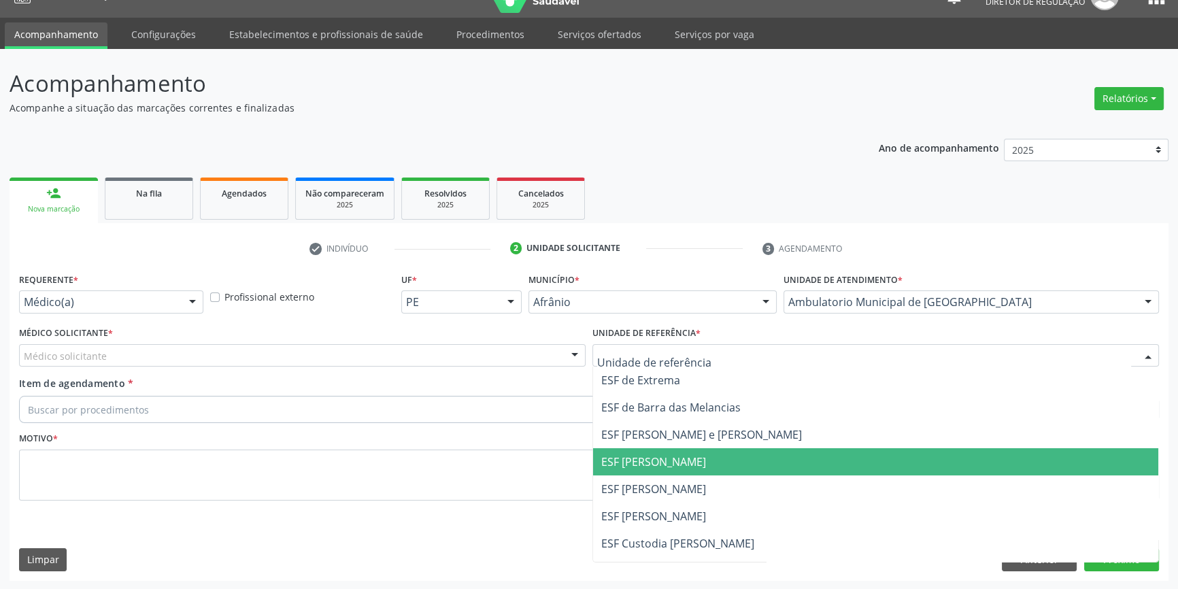
drag, startPoint x: 654, startPoint y: 480, endPoint x: 589, endPoint y: 451, distance: 71.5
click at [652, 481] on span "ESF [PERSON_NAME]" at bounding box center [653, 488] width 105 height 15
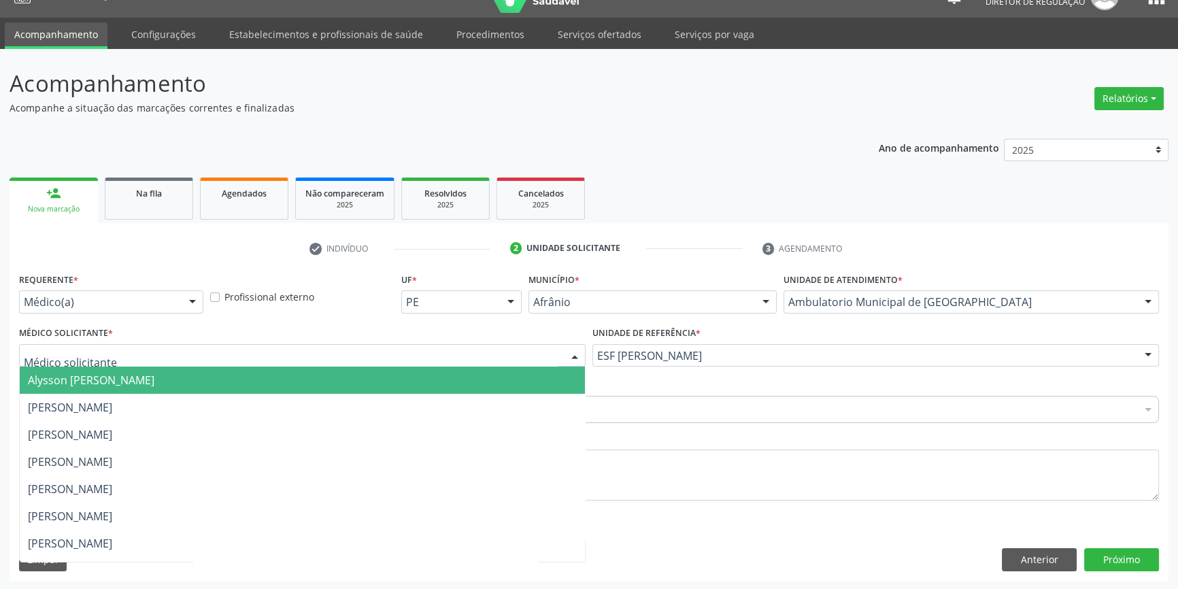
click at [319, 360] on div at bounding box center [302, 355] width 566 height 23
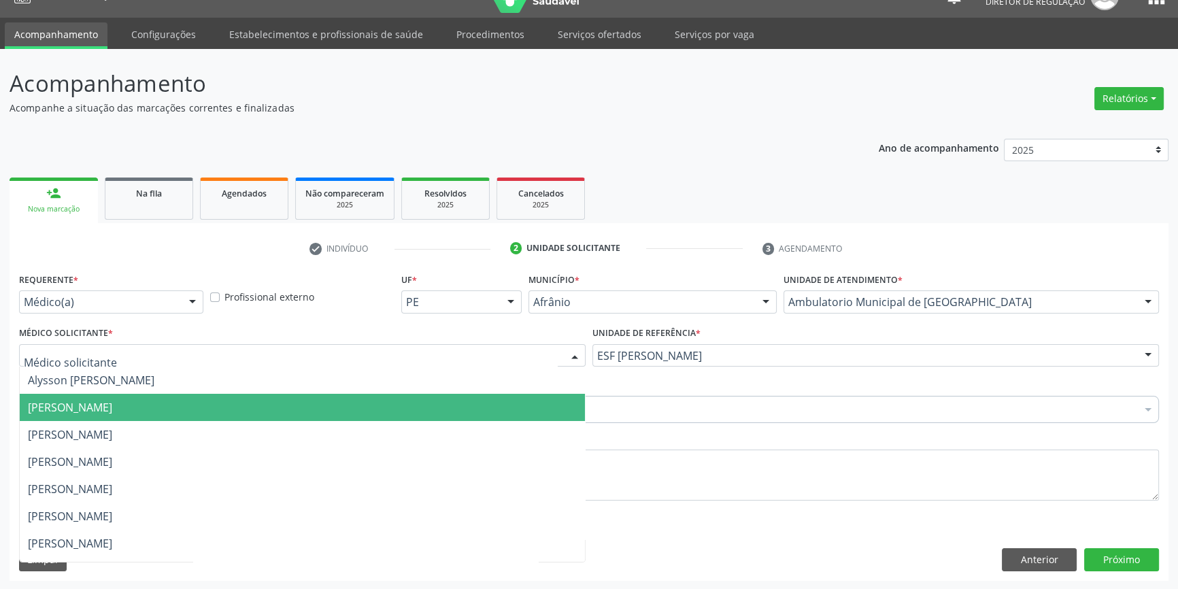
click at [126, 416] on span "[PERSON_NAME]" at bounding box center [302, 407] width 565 height 27
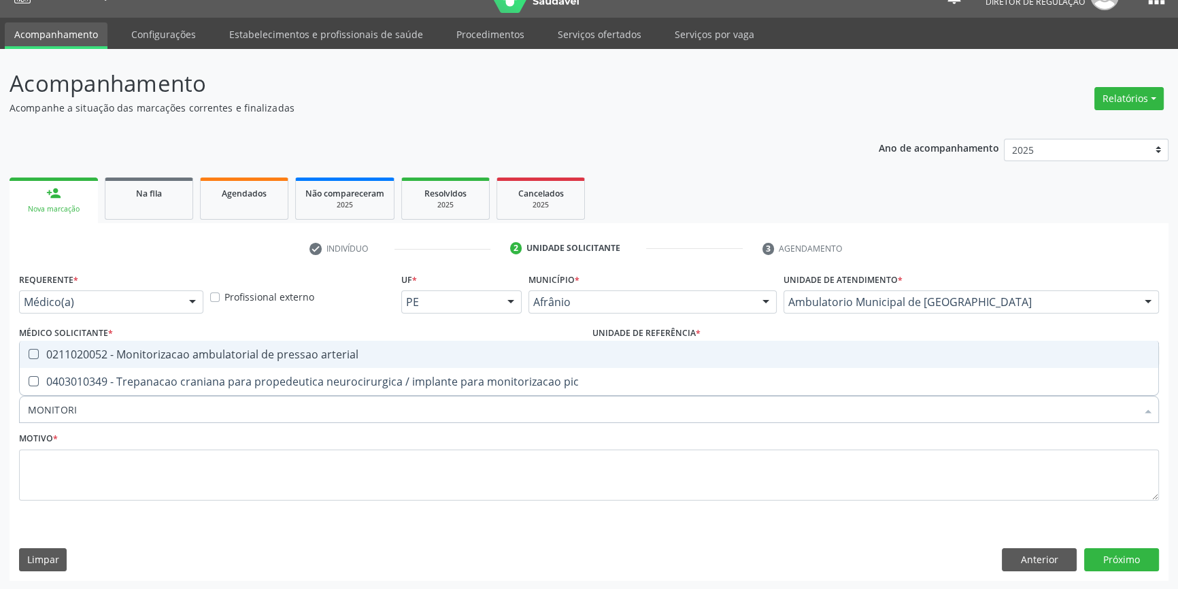
type input "MONITORIZ"
click at [218, 363] on span "0211020052 - Monitorizacao ambulatorial de pressao arterial" at bounding box center [589, 354] width 1138 height 27
checkbox arterial "true"
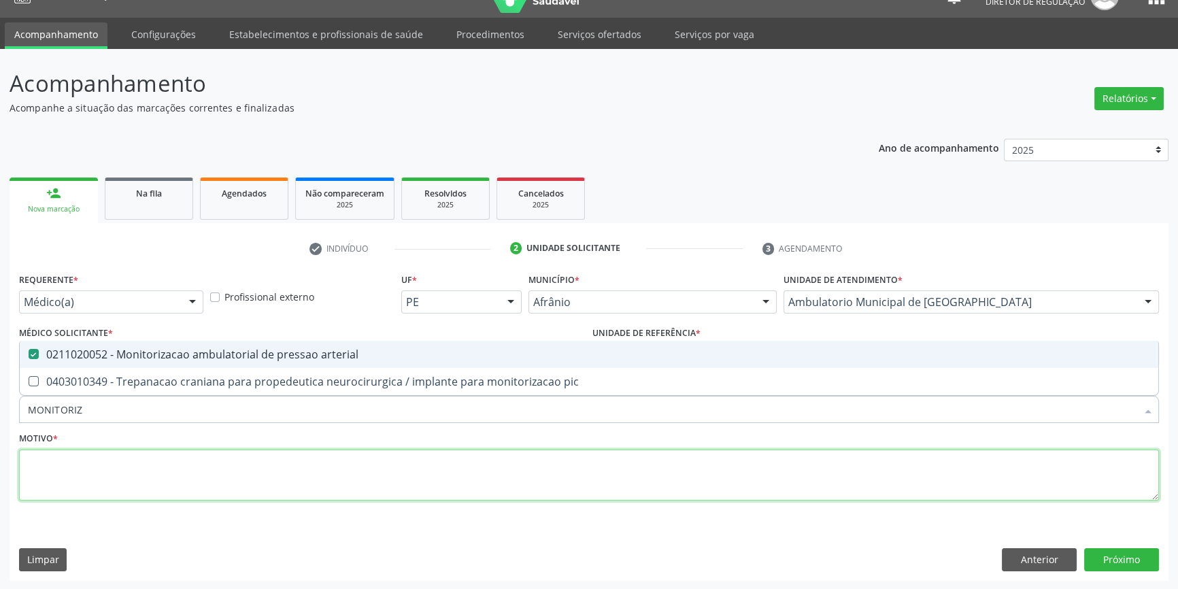
click at [152, 490] on textarea at bounding box center [589, 475] width 1140 height 52
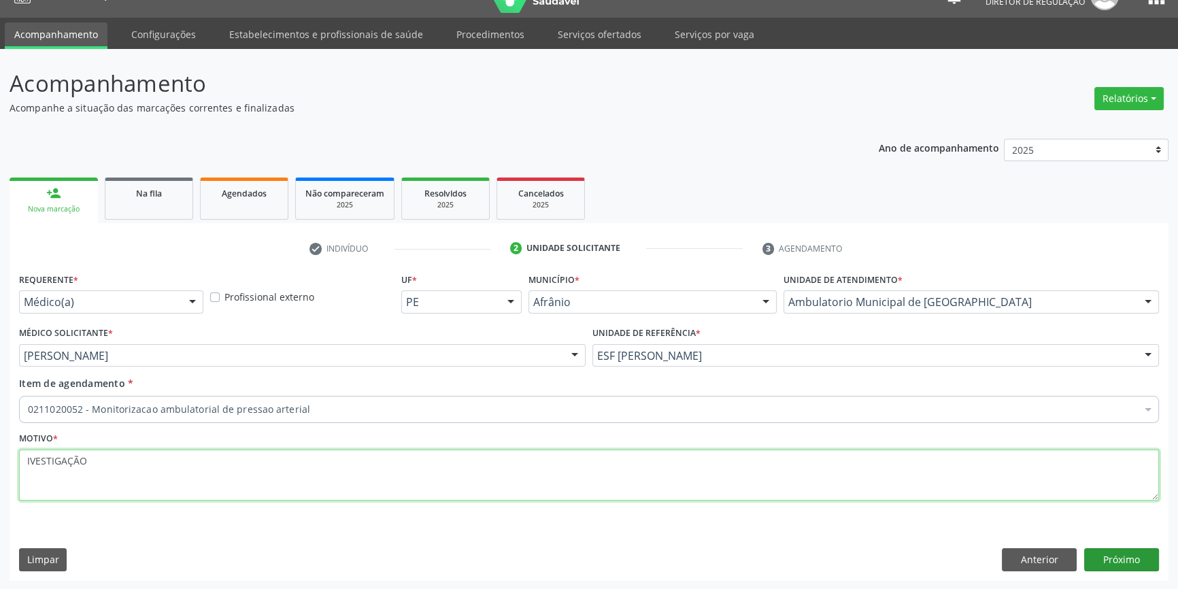
type textarea "IVESTIGAÇÃO"
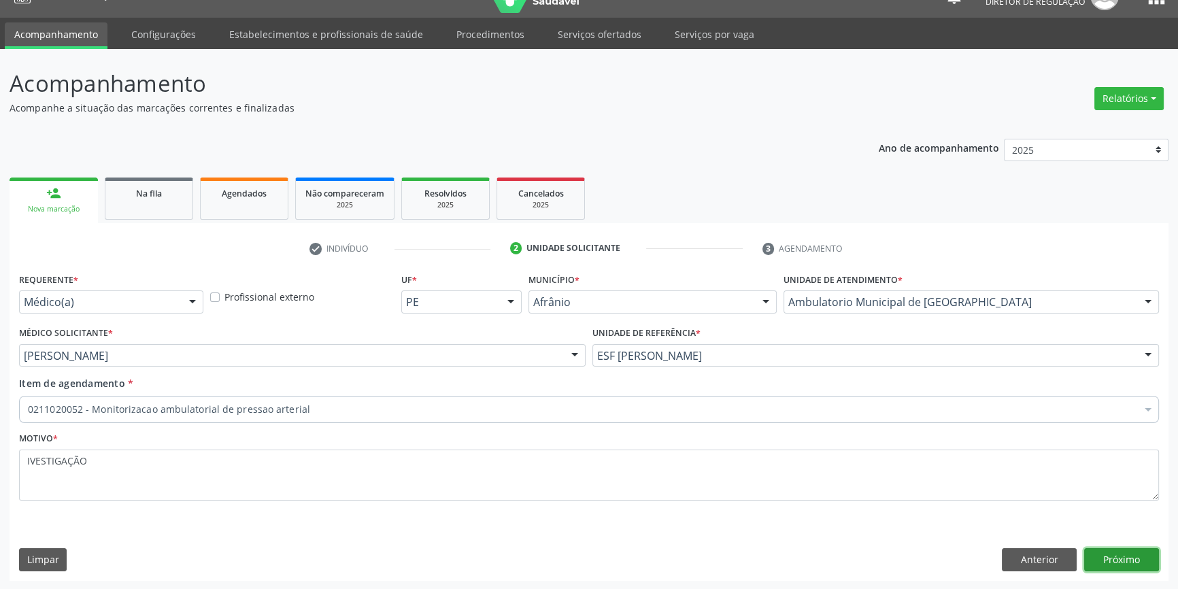
click at [1107, 558] on button "Próximo" at bounding box center [1121, 559] width 75 height 23
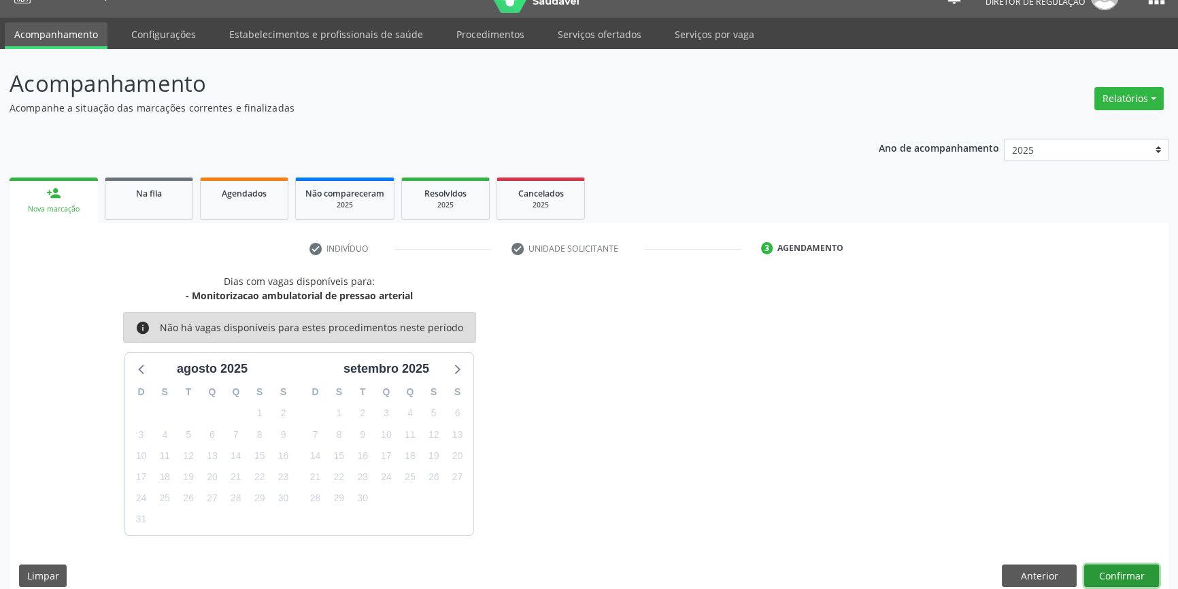
click at [1125, 575] on button "Confirmar" at bounding box center [1121, 575] width 75 height 23
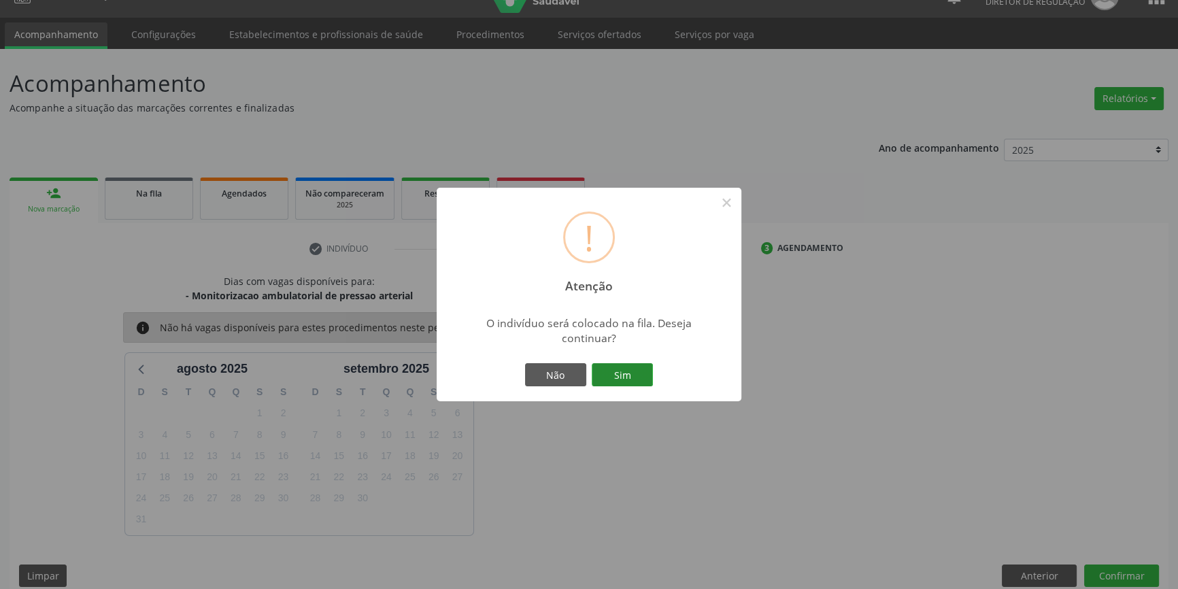
click at [639, 376] on button "Sim" at bounding box center [622, 374] width 61 height 23
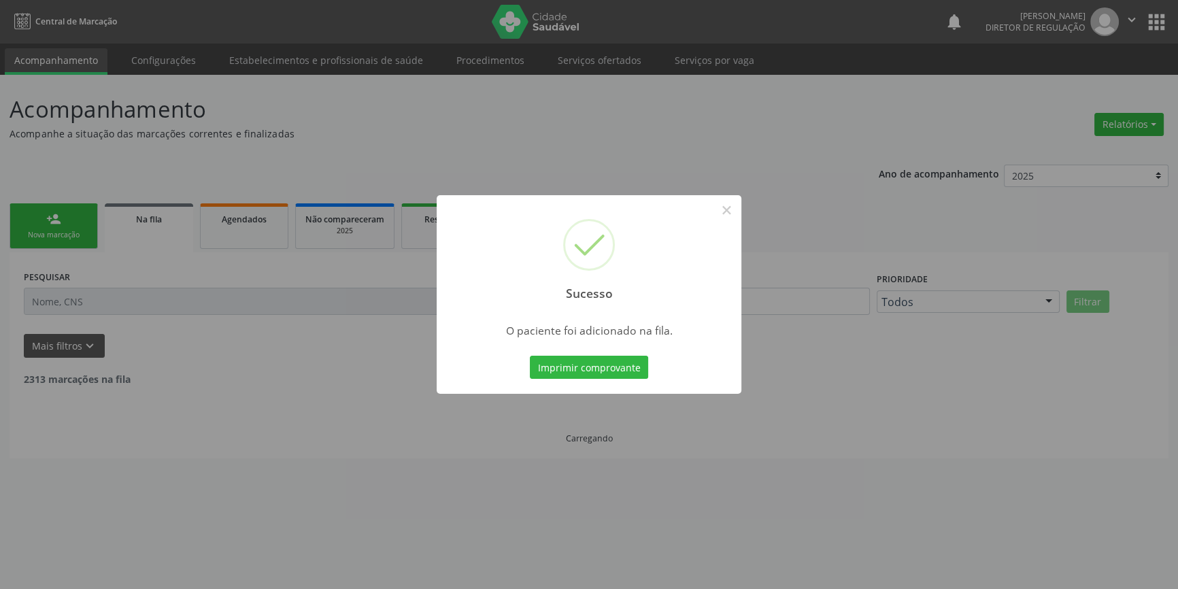
scroll to position [0, 0]
click at [738, 204] on div "Sucesso ×" at bounding box center [593, 253] width 305 height 117
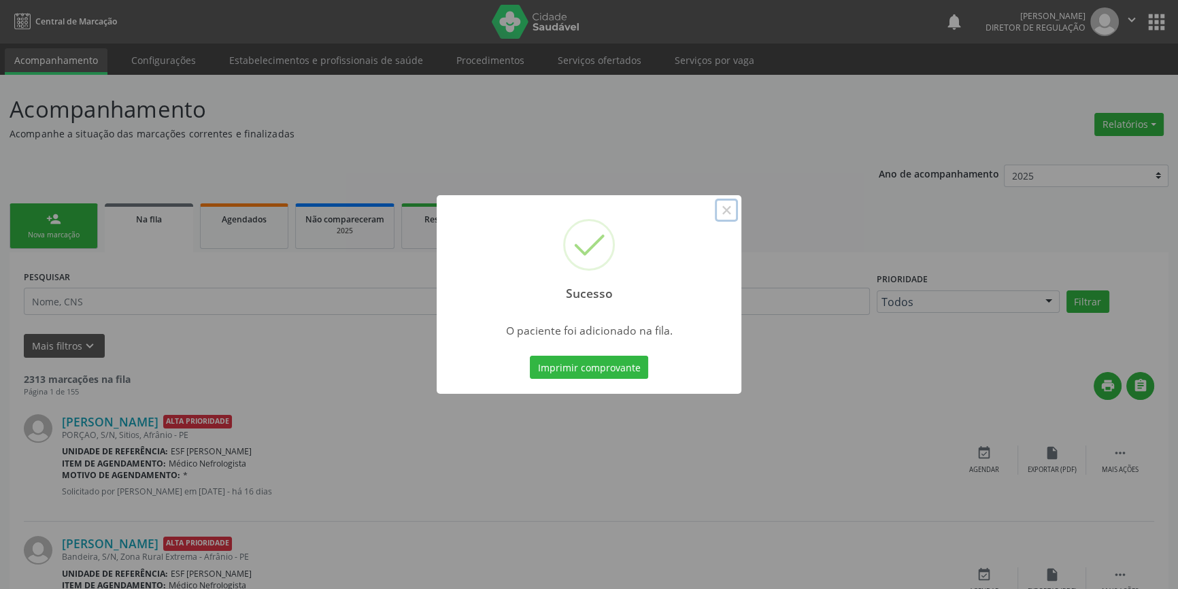
click at [726, 210] on button "×" at bounding box center [726, 210] width 23 height 23
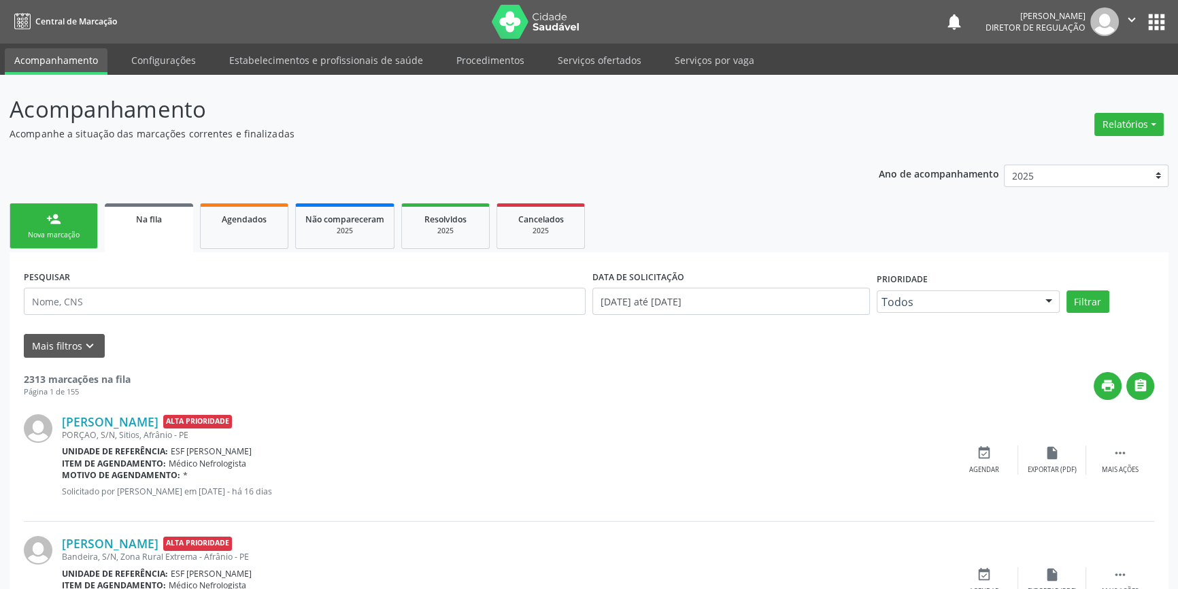
click at [61, 236] on div "Nova marcação" at bounding box center [54, 235] width 68 height 10
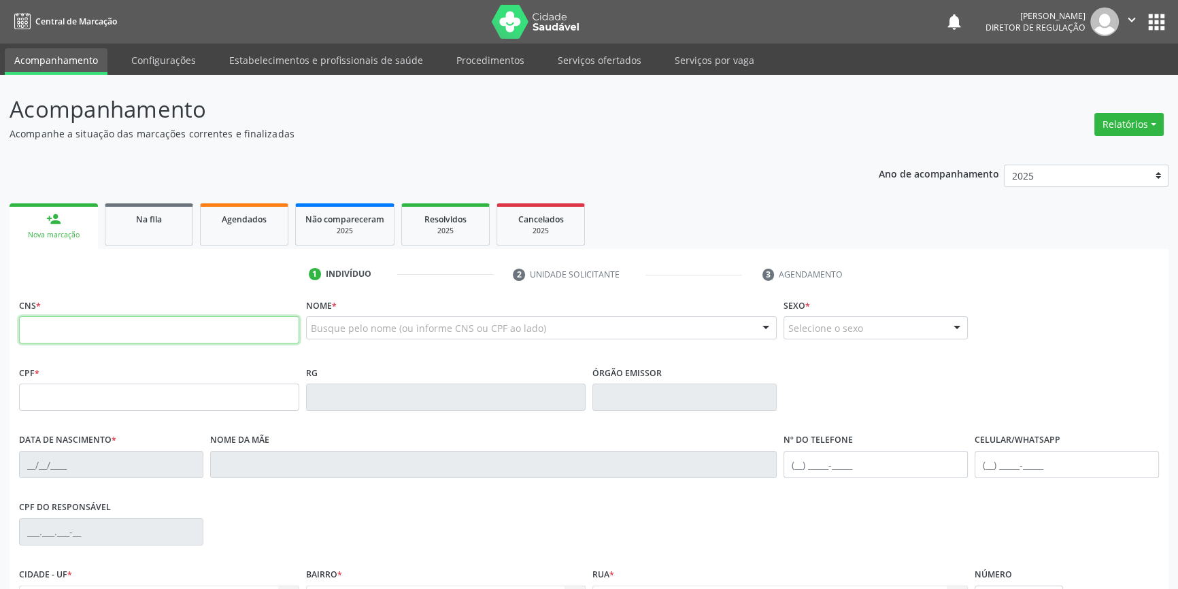
click at [76, 318] on input "text" at bounding box center [159, 329] width 280 height 27
type input "700 9049 0309 3294"
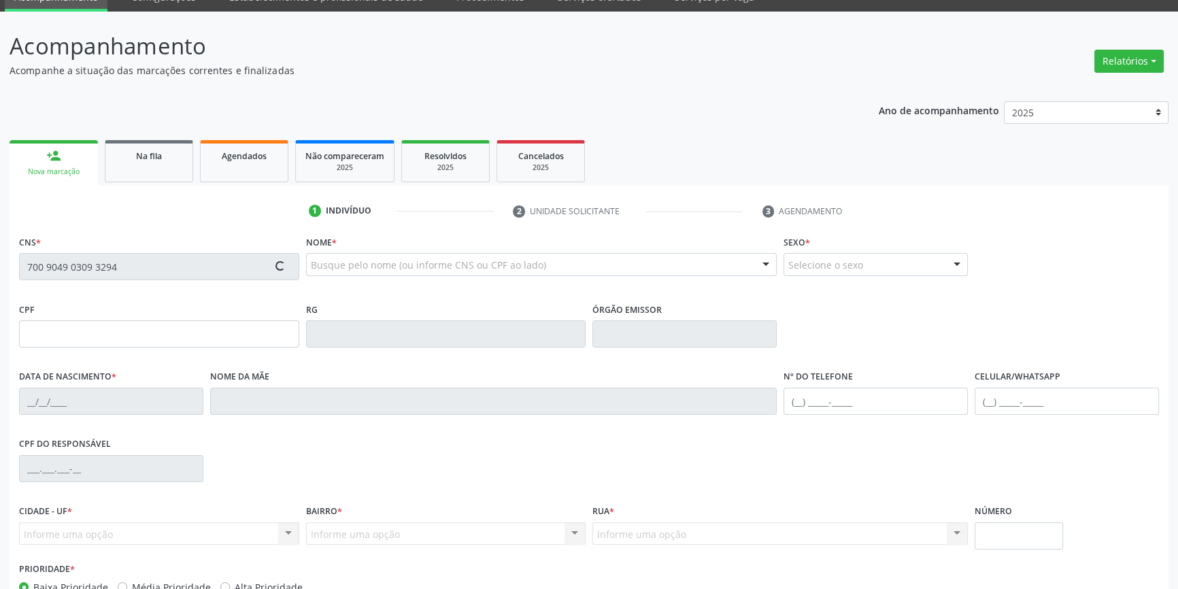
scroll to position [123, 0]
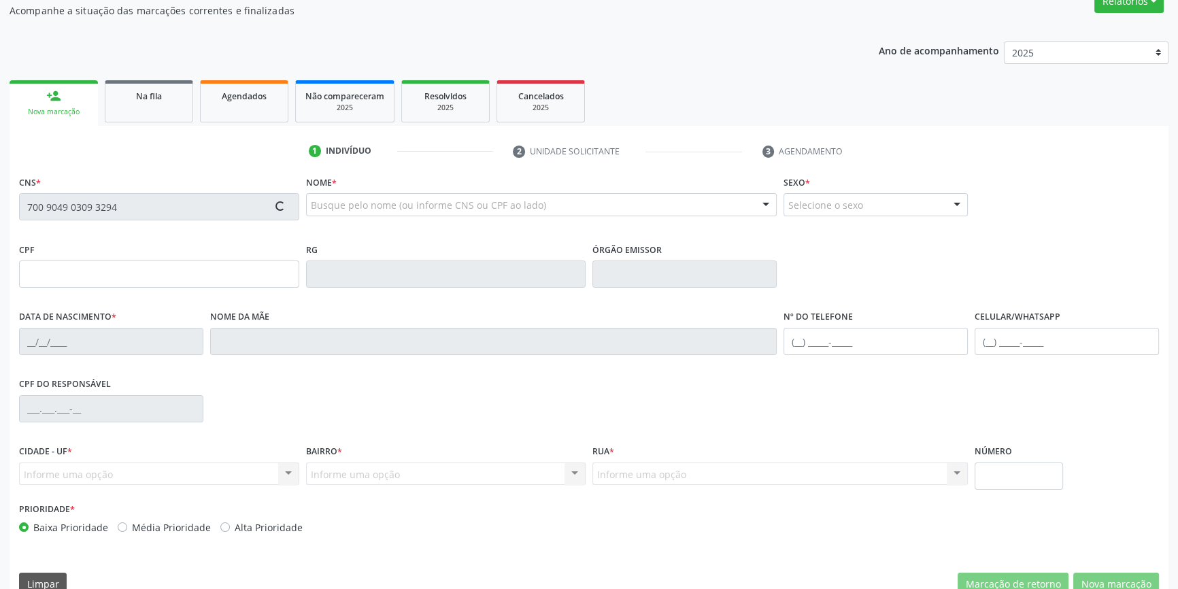
type input "02/08/1969"
type input "Madalena Macedo Rodrigues"
type input "(87) 98841-1289"
type input "10"
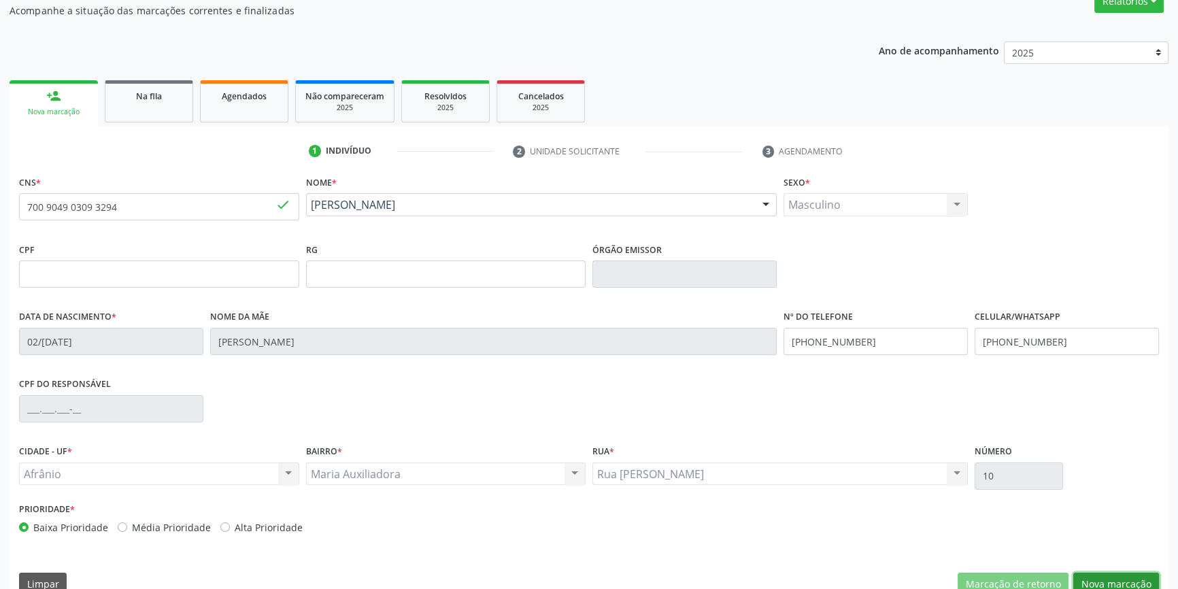
click at [1131, 581] on button "Nova marcação" at bounding box center [1116, 584] width 86 height 23
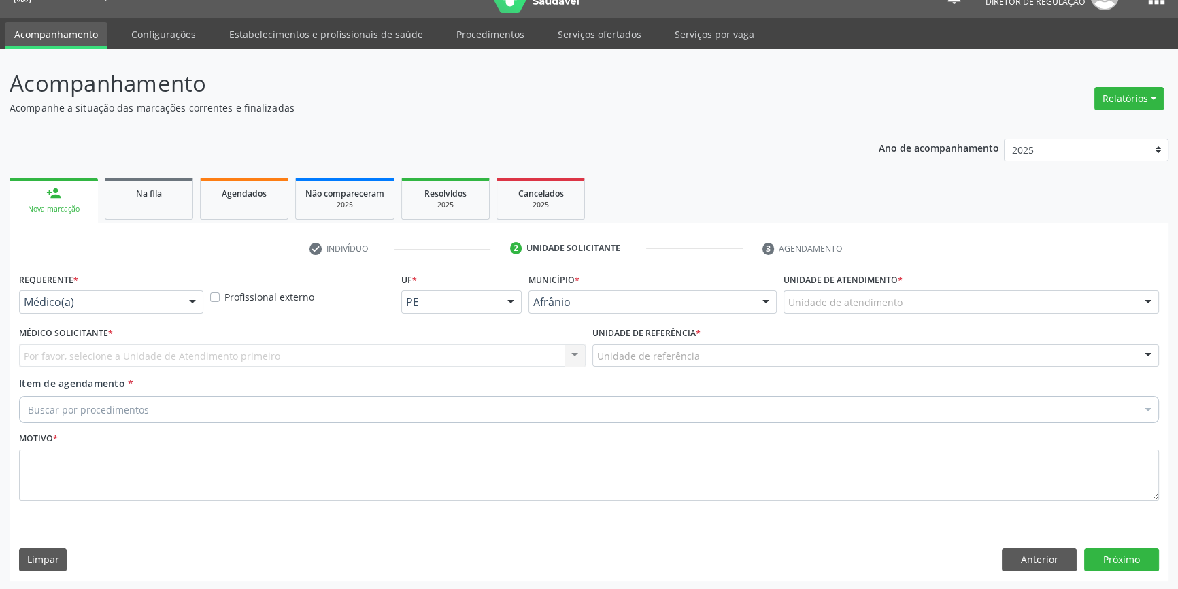
click at [901, 299] on div "Unidade de atendimento" at bounding box center [970, 301] width 375 height 23
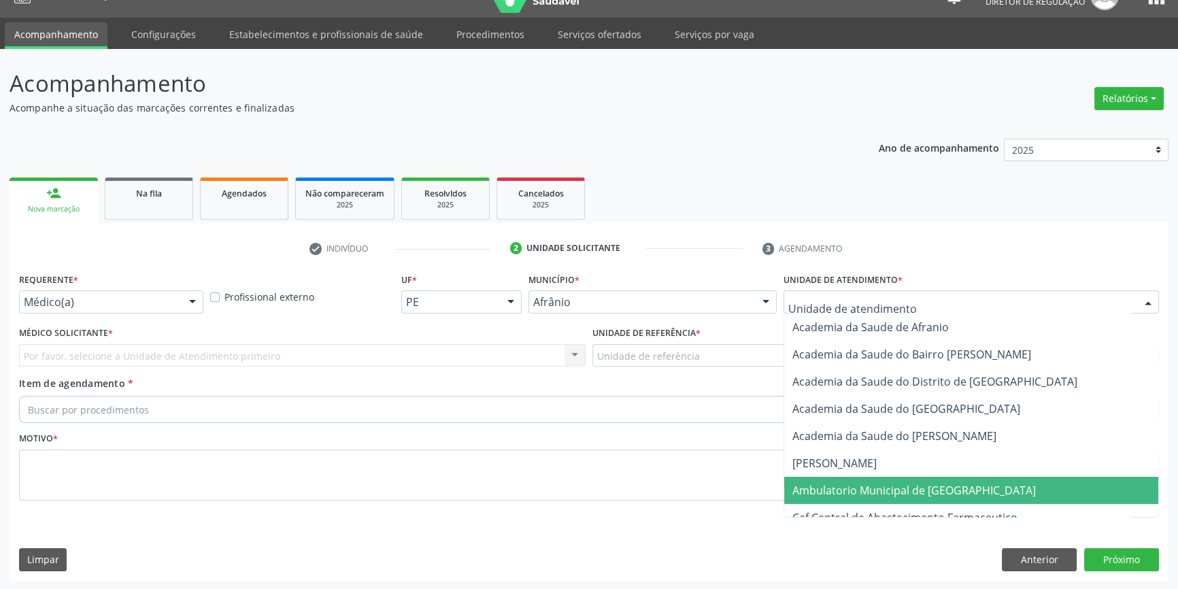
click at [895, 483] on span "Ambulatorio Municipal de [GEOGRAPHIC_DATA]" at bounding box center [913, 490] width 243 height 15
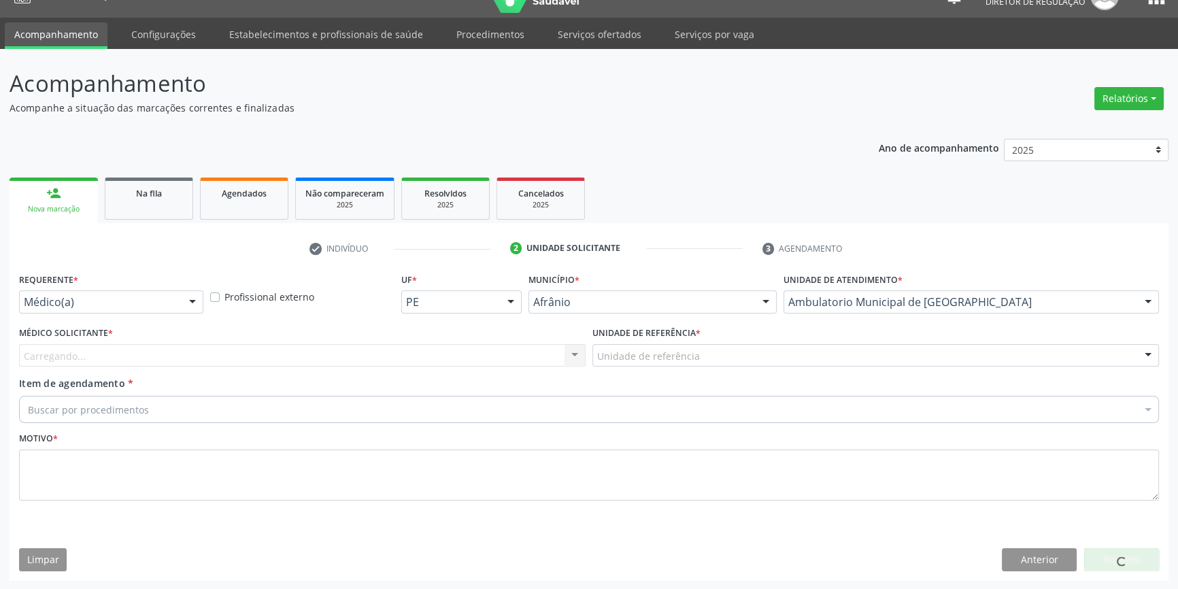
click at [681, 362] on div "Unidade de referência" at bounding box center [875, 355] width 566 height 23
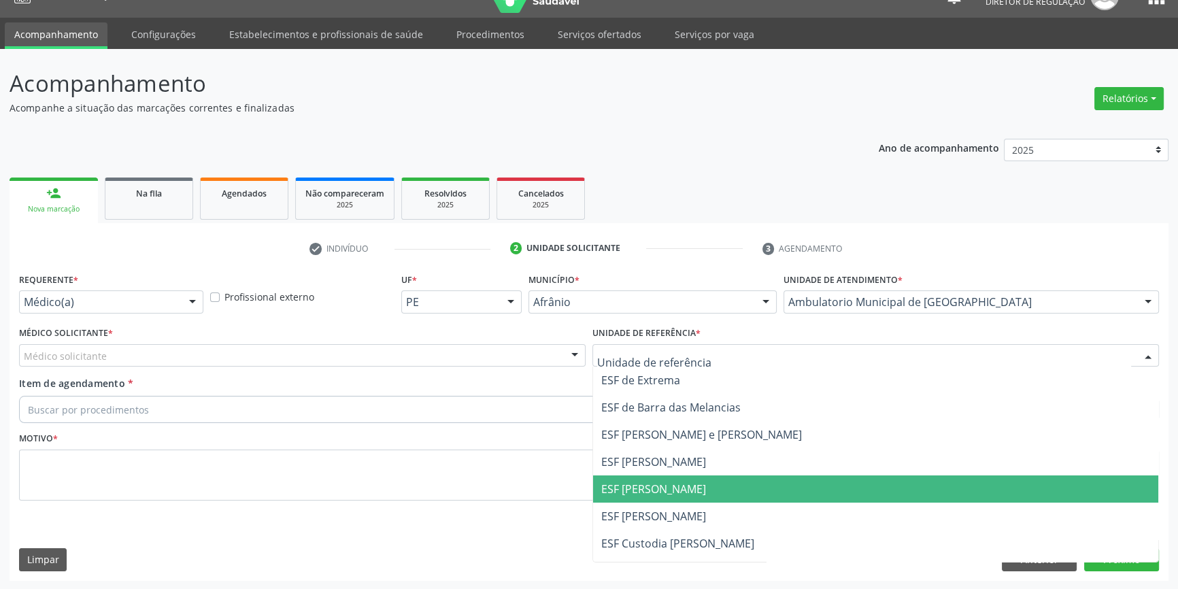
drag, startPoint x: 658, startPoint y: 478, endPoint x: 530, endPoint y: 452, distance: 131.1
click at [655, 478] on span "ESF [PERSON_NAME]" at bounding box center [875, 488] width 565 height 27
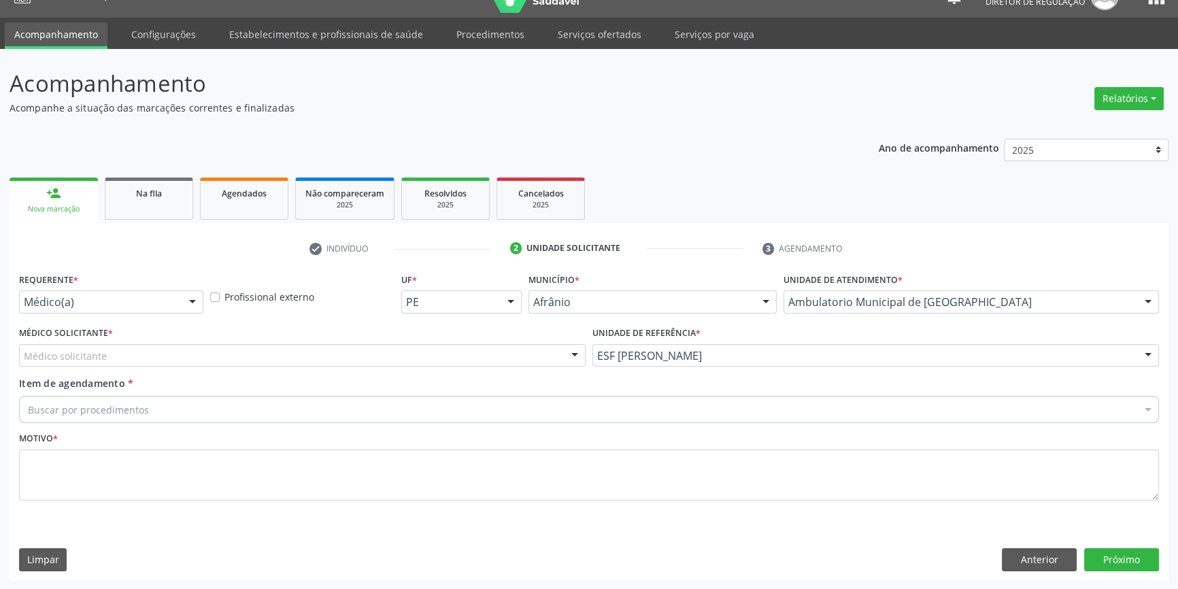
click at [296, 350] on div "Médico solicitante" at bounding box center [302, 355] width 566 height 23
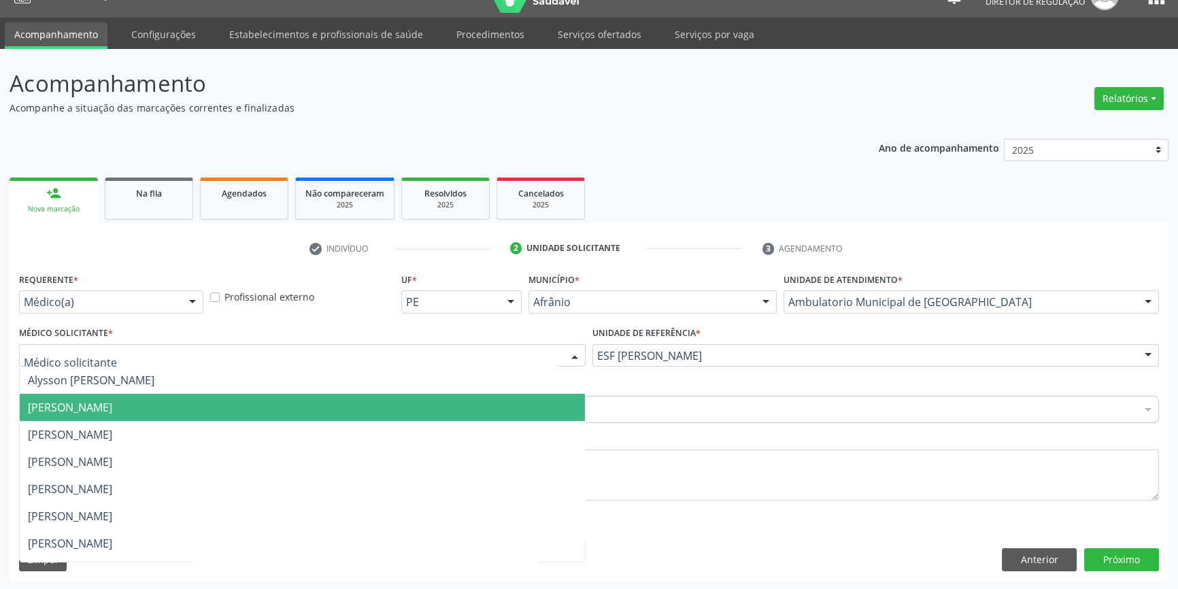
click at [112, 409] on span "[PERSON_NAME]" at bounding box center [70, 407] width 84 height 15
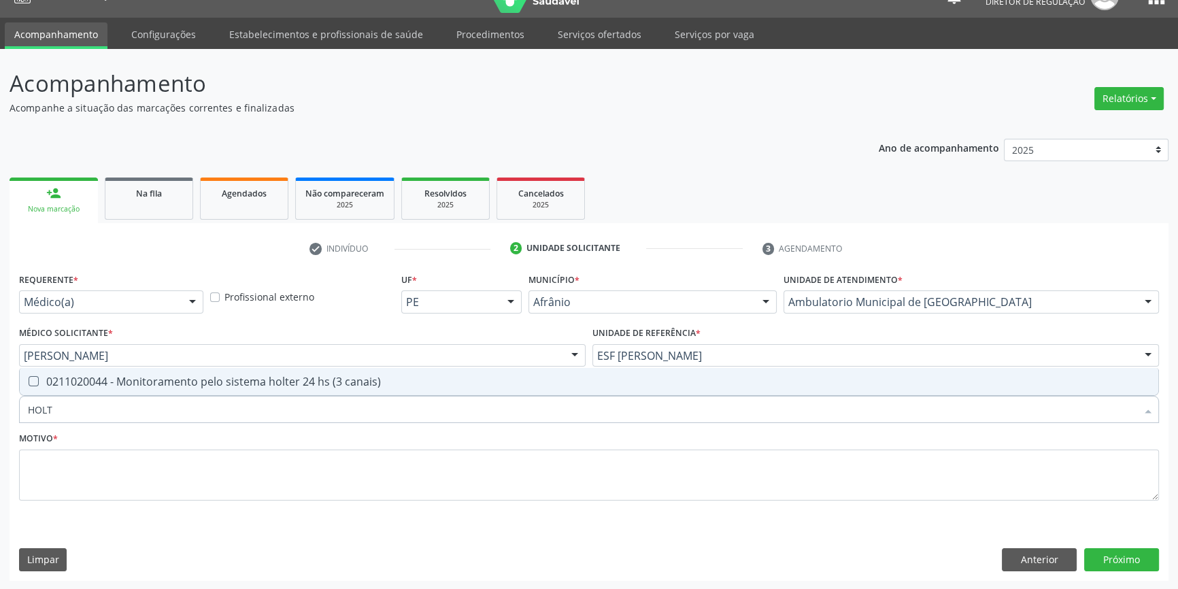
type input "HOLTE"
click at [128, 369] on span "0211020044 - Monitoramento pelo sistema holter 24 hs (3 canais)" at bounding box center [589, 381] width 1138 height 27
checkbox canais\) "true"
click at [119, 441] on div "Motivo *" at bounding box center [589, 464] width 1140 height 72
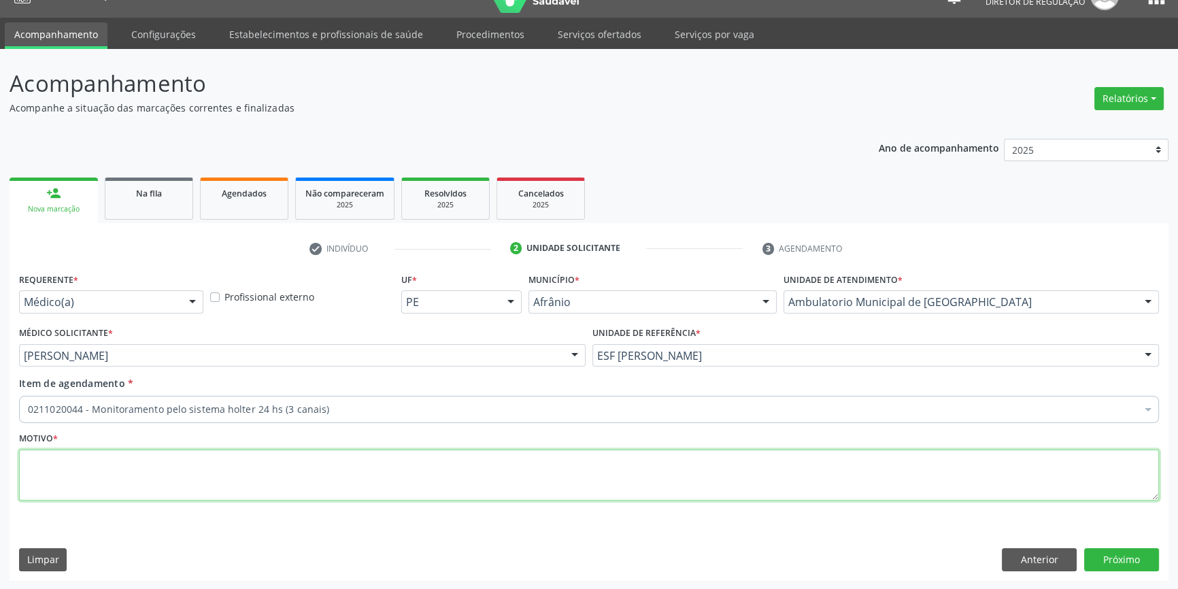
click at [120, 471] on textarea at bounding box center [589, 475] width 1140 height 52
type textarea "INVESTIGAÇÃO"
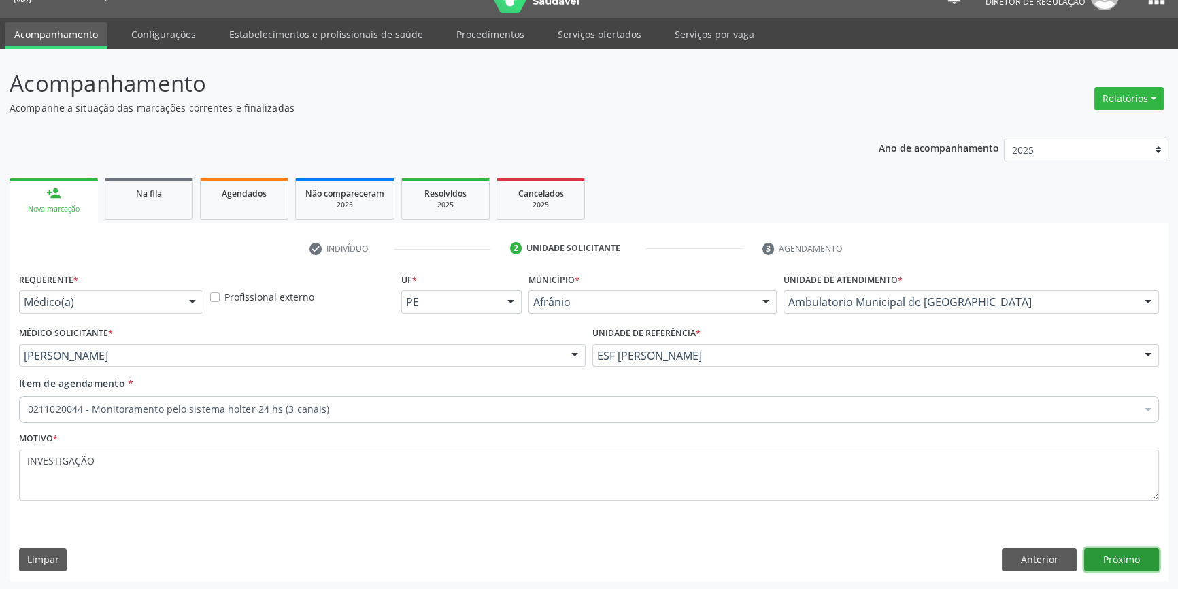
click at [1129, 555] on button "Próximo" at bounding box center [1121, 559] width 75 height 23
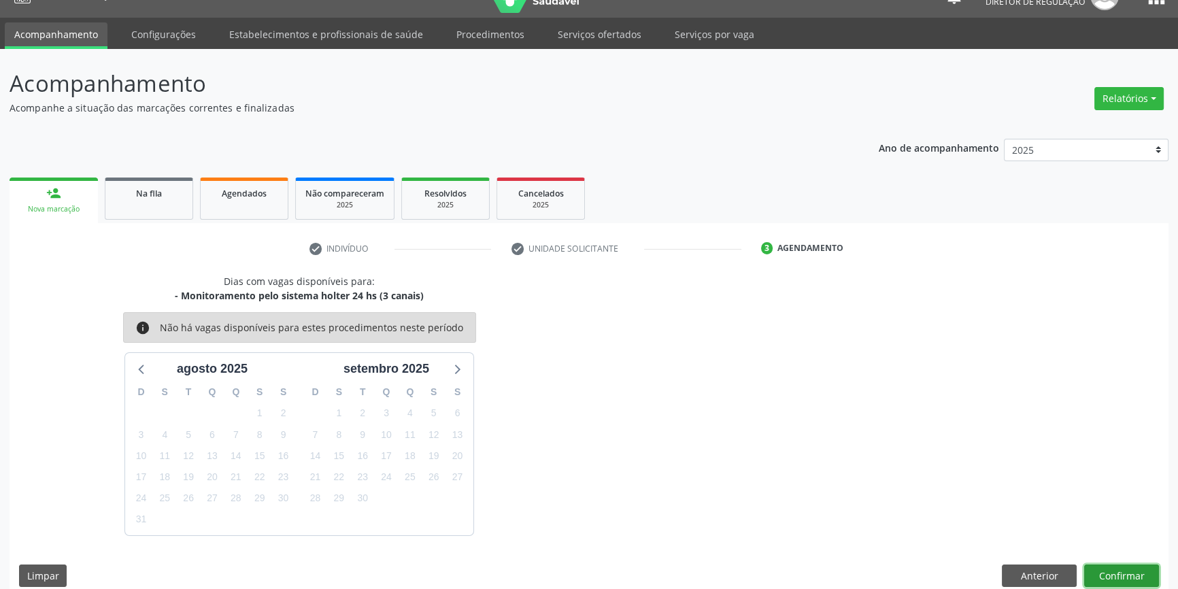
click at [1108, 569] on button "Confirmar" at bounding box center [1121, 575] width 75 height 23
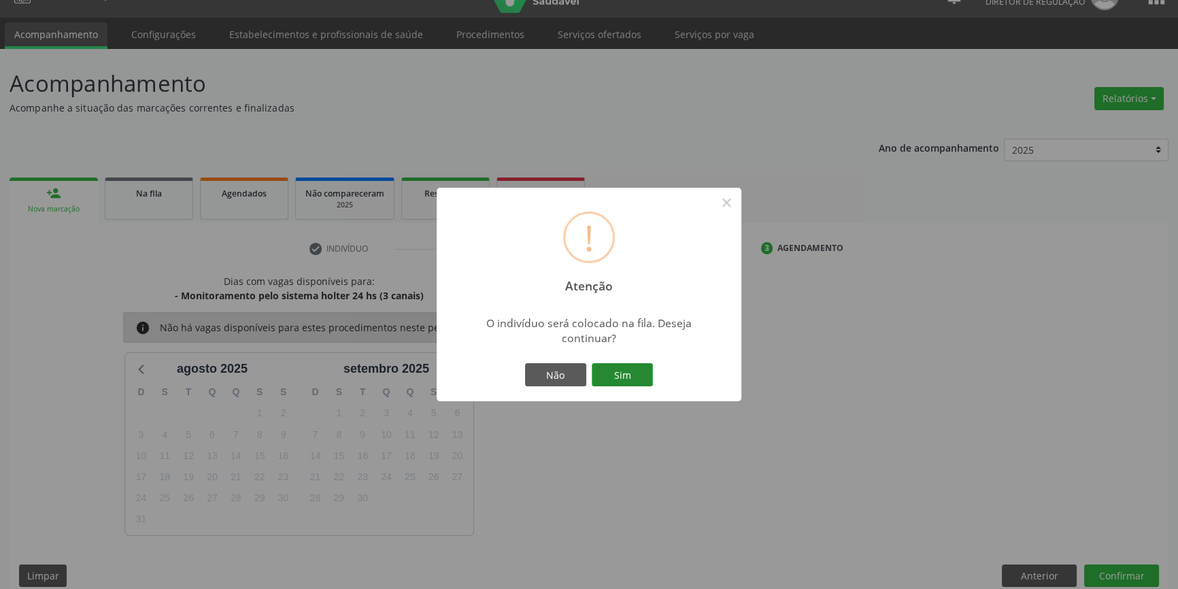
click at [648, 382] on button "Sim" at bounding box center [622, 374] width 61 height 23
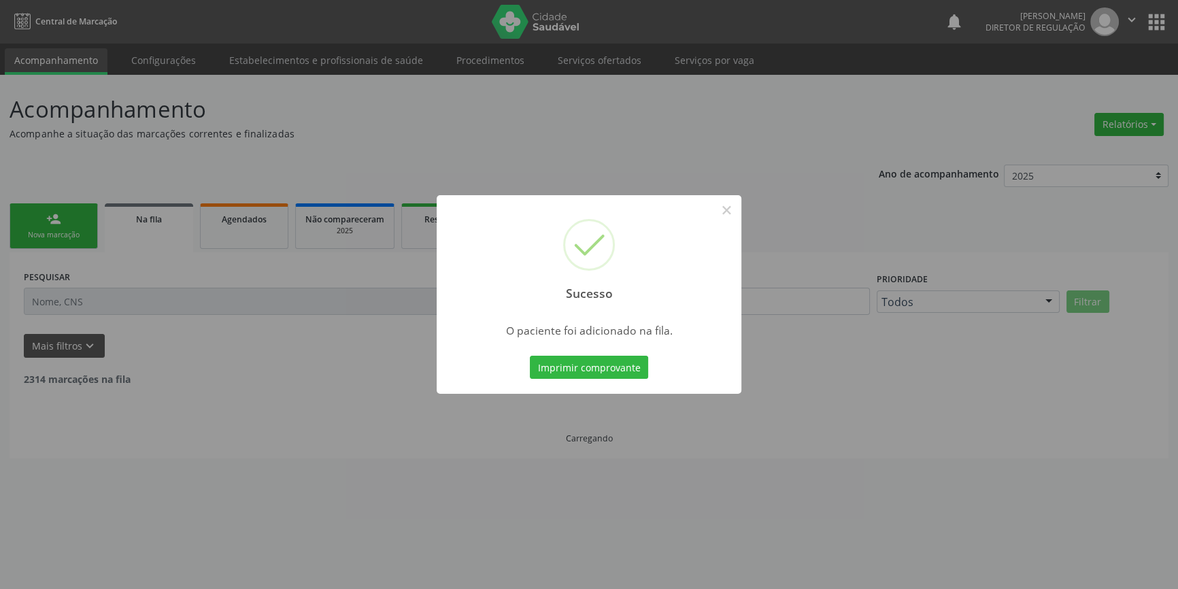
scroll to position [0, 0]
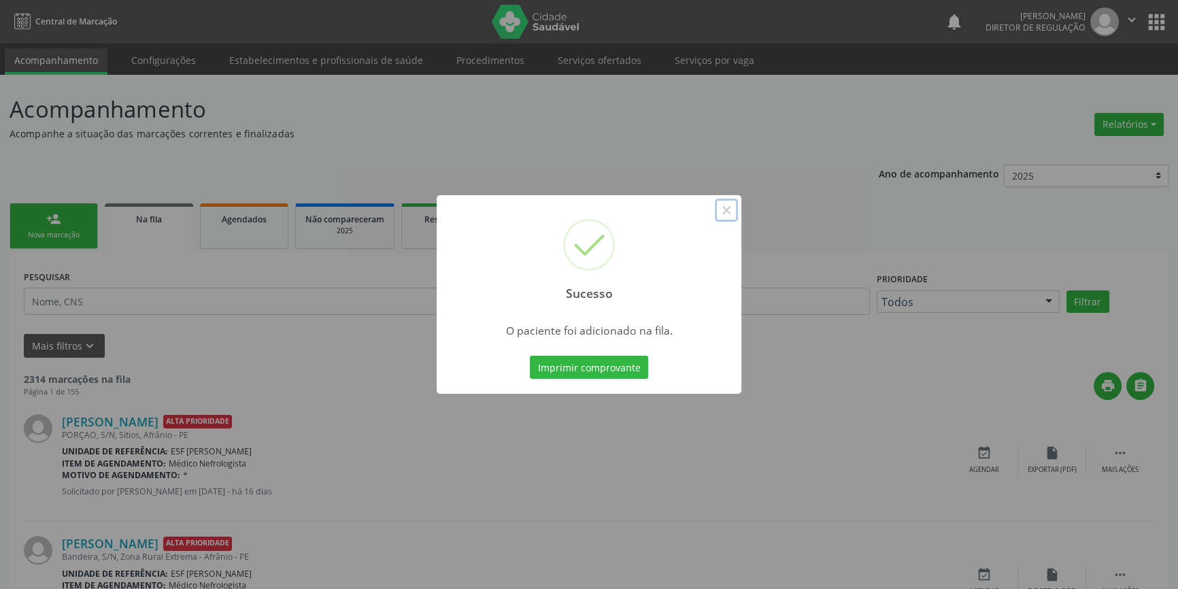
click at [733, 211] on button "×" at bounding box center [726, 210] width 23 height 23
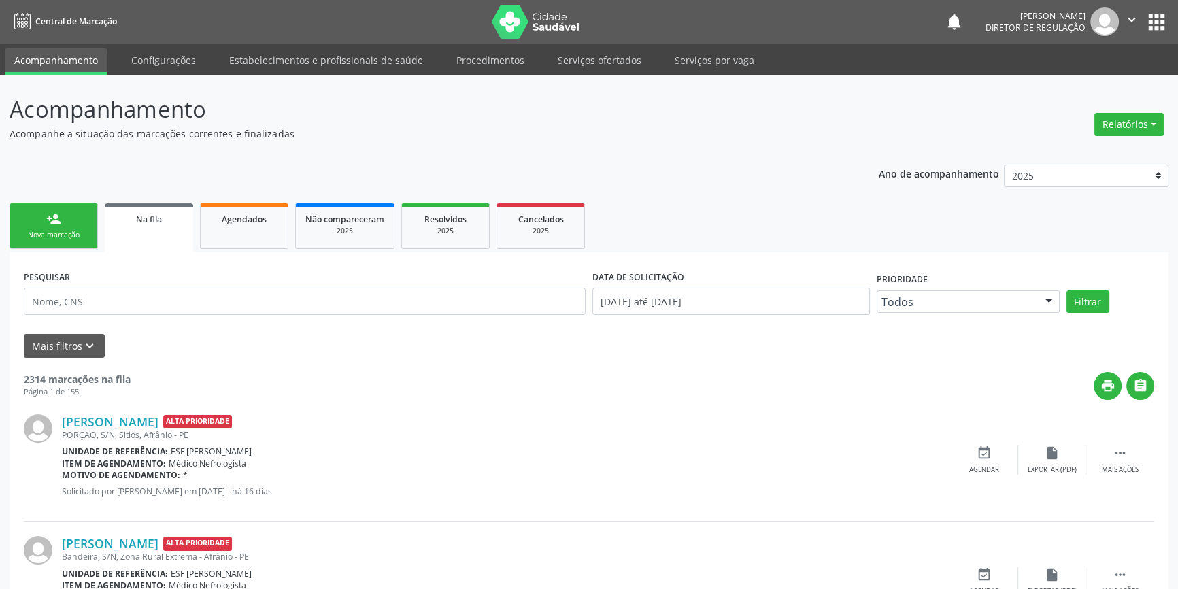
click at [50, 231] on div "Nova marcação" at bounding box center [54, 235] width 68 height 10
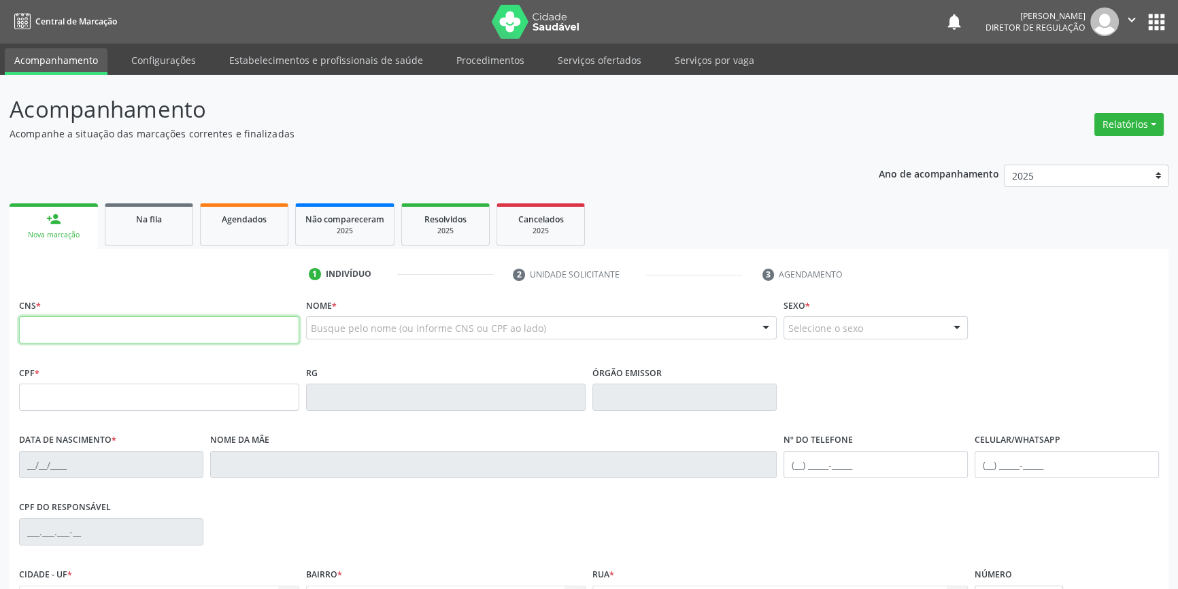
click at [56, 341] on input "text" at bounding box center [159, 329] width 280 height 27
type input "700 9049 0309 3294"
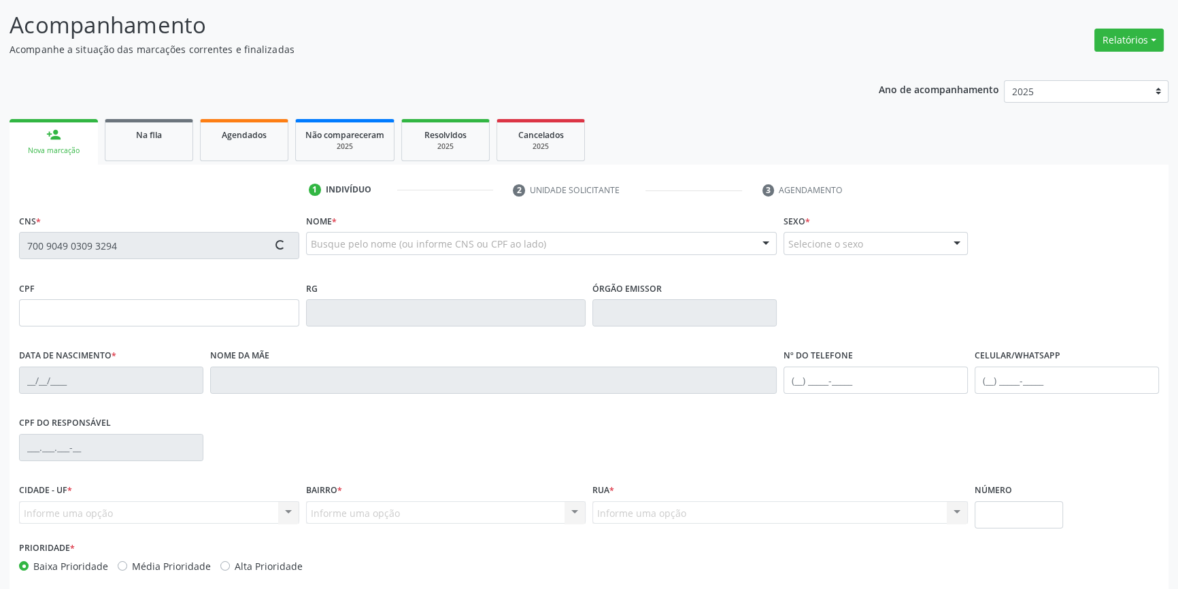
scroll to position [148, 0]
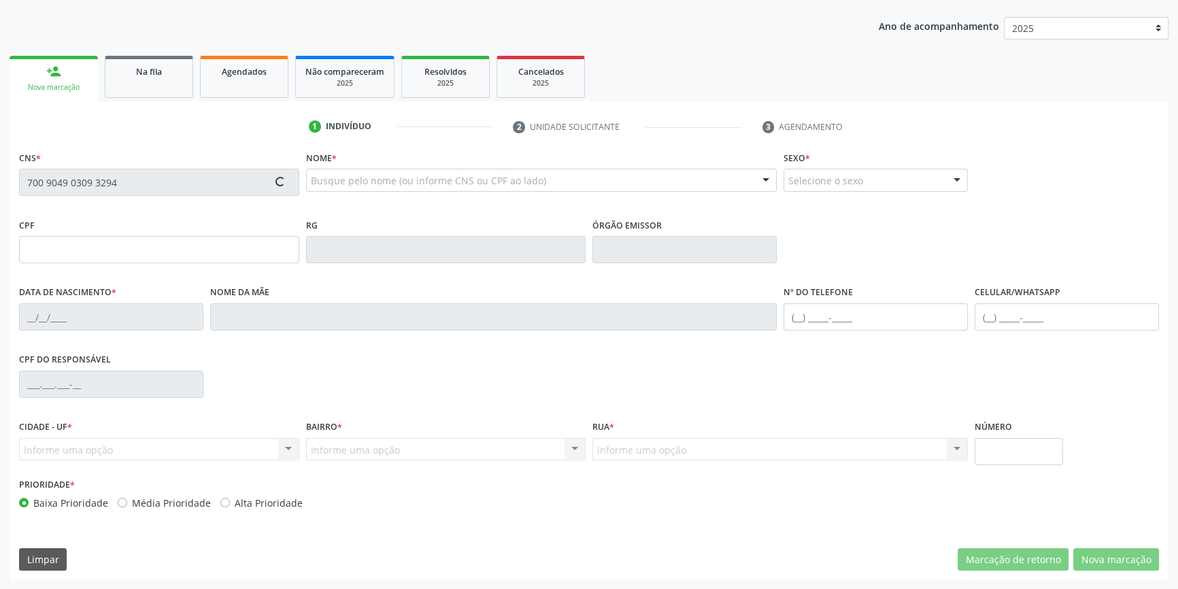
type input "02/08/1969"
type input "Madalena Macedo Rodrigues"
type input "(87) 98841-1289"
type input "10"
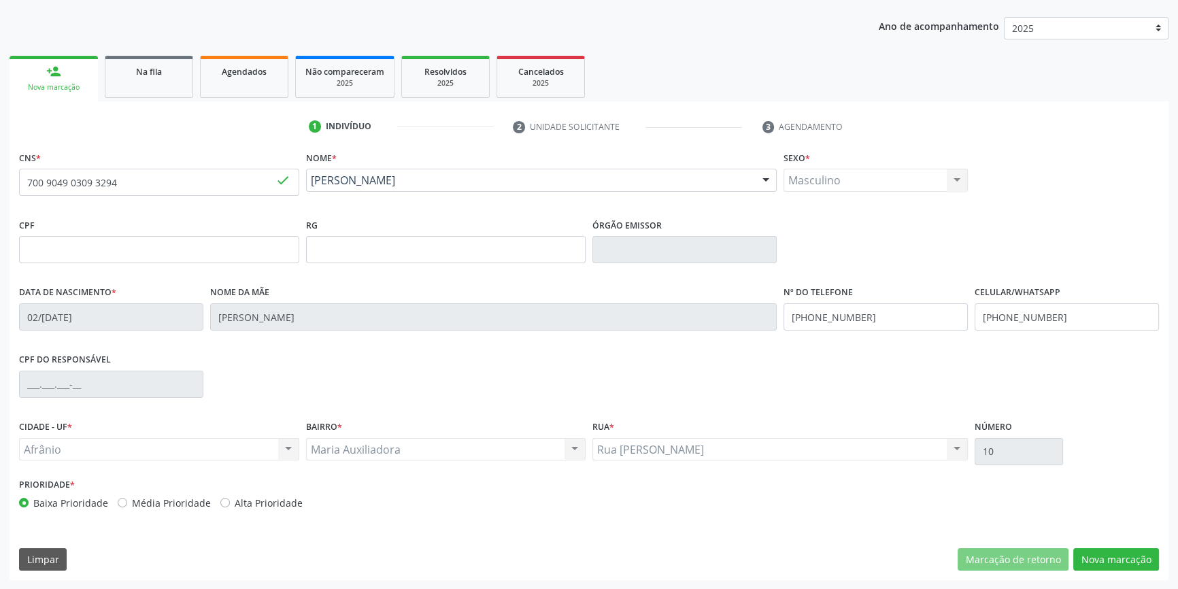
click at [1113, 541] on div "CNS * 700 9049 0309 3294 done Nome * Luiz Rodrigues Macedo Neto Luiz Rodrigues …" at bounding box center [589, 364] width 1159 height 432
click at [1103, 551] on button "Nova marcação" at bounding box center [1116, 559] width 86 height 23
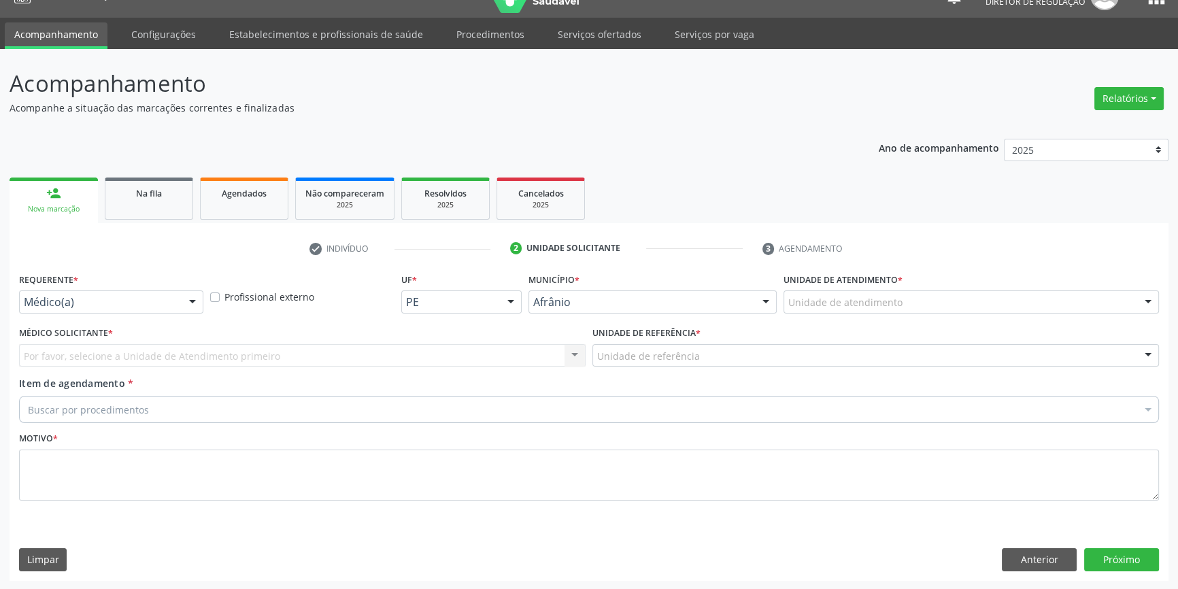
click at [838, 309] on div "Unidade de atendimento" at bounding box center [970, 301] width 375 height 23
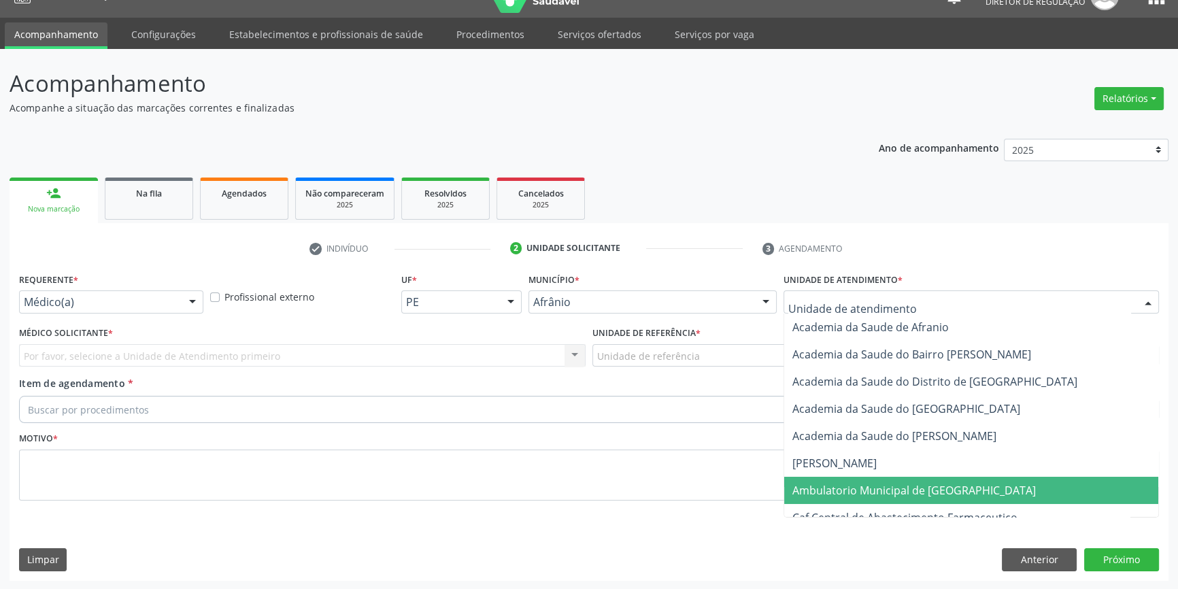
click at [857, 480] on span "Ambulatorio Municipal de [GEOGRAPHIC_DATA]" at bounding box center [971, 490] width 374 height 27
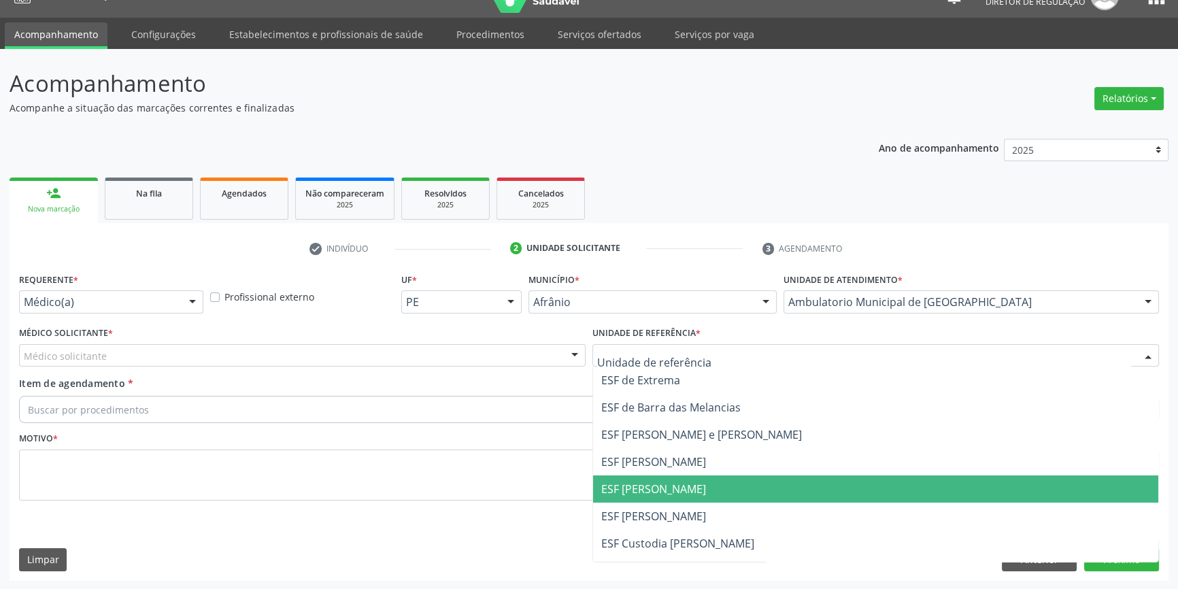
click at [669, 483] on span "ESF [PERSON_NAME]" at bounding box center [653, 488] width 105 height 15
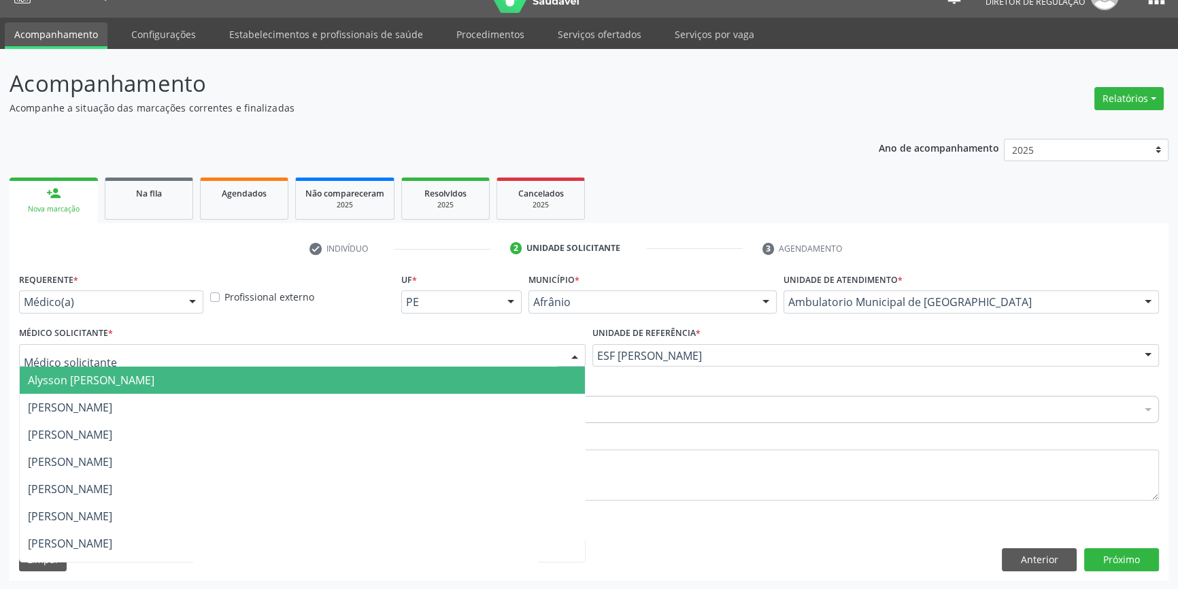
click at [209, 356] on div at bounding box center [302, 355] width 566 height 23
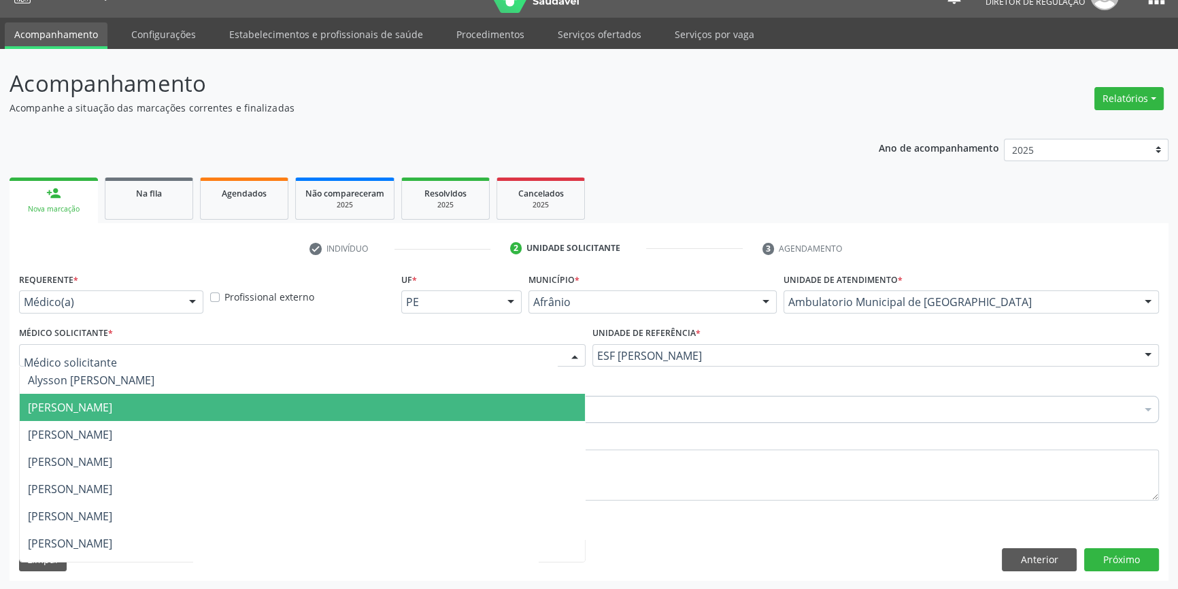
click at [129, 390] on span "Alysson [PERSON_NAME]" at bounding box center [302, 380] width 565 height 27
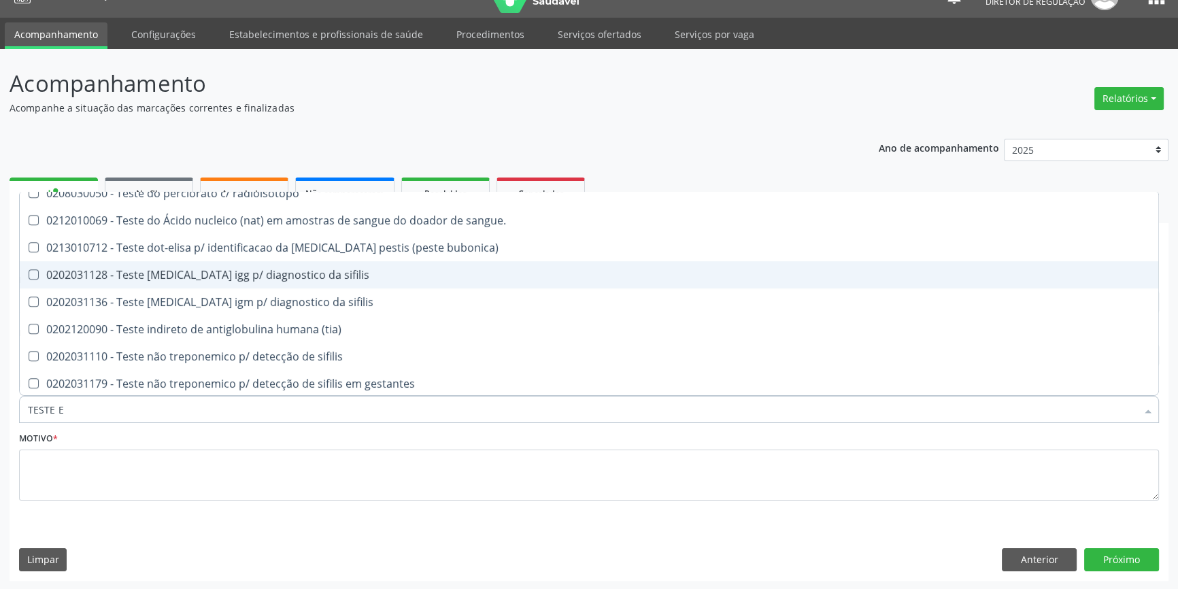
scroll to position [0, 0]
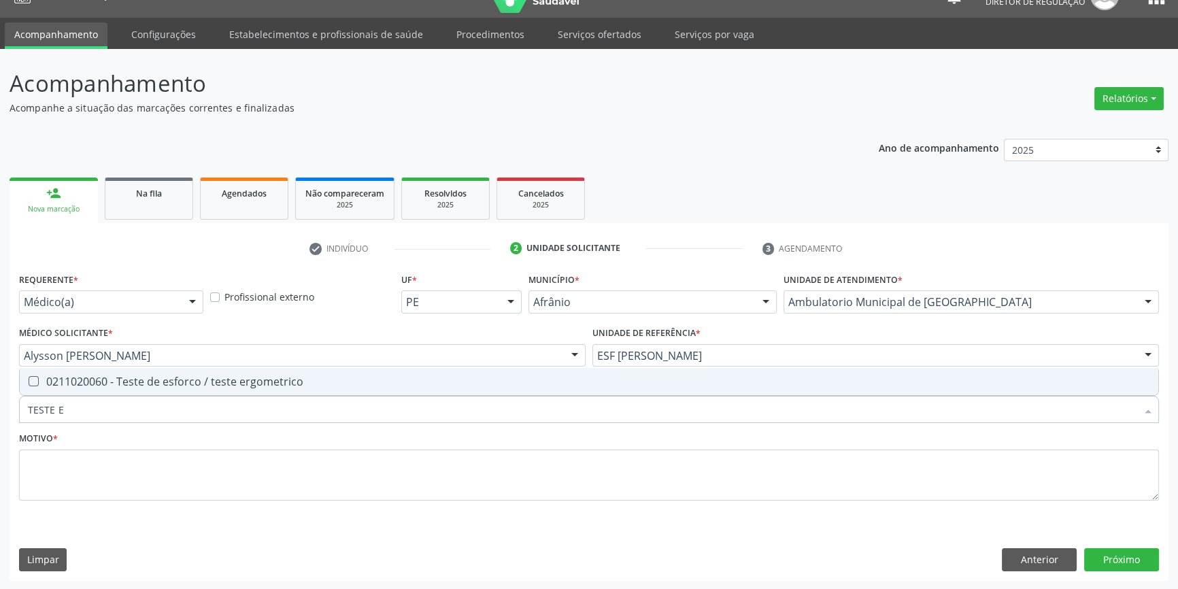
type input "TESTE ER"
click at [262, 390] on span "0211020060 - Teste de esforco / teste ergometrico" at bounding box center [589, 381] width 1138 height 27
checkbox ergometrico "true"
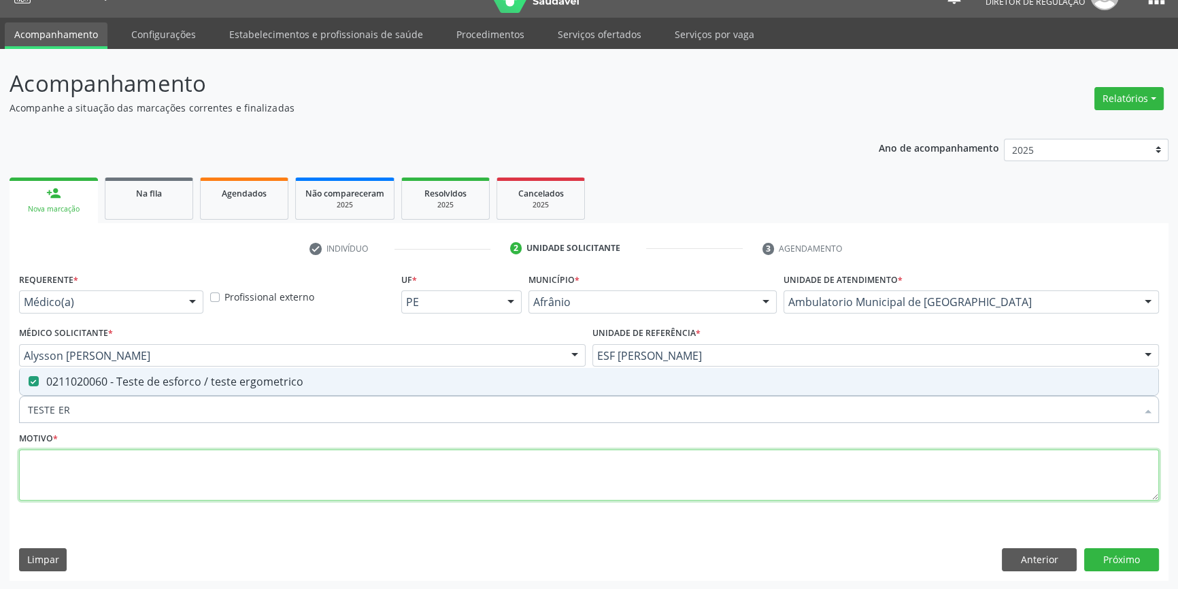
click at [245, 459] on textarea at bounding box center [589, 475] width 1140 height 52
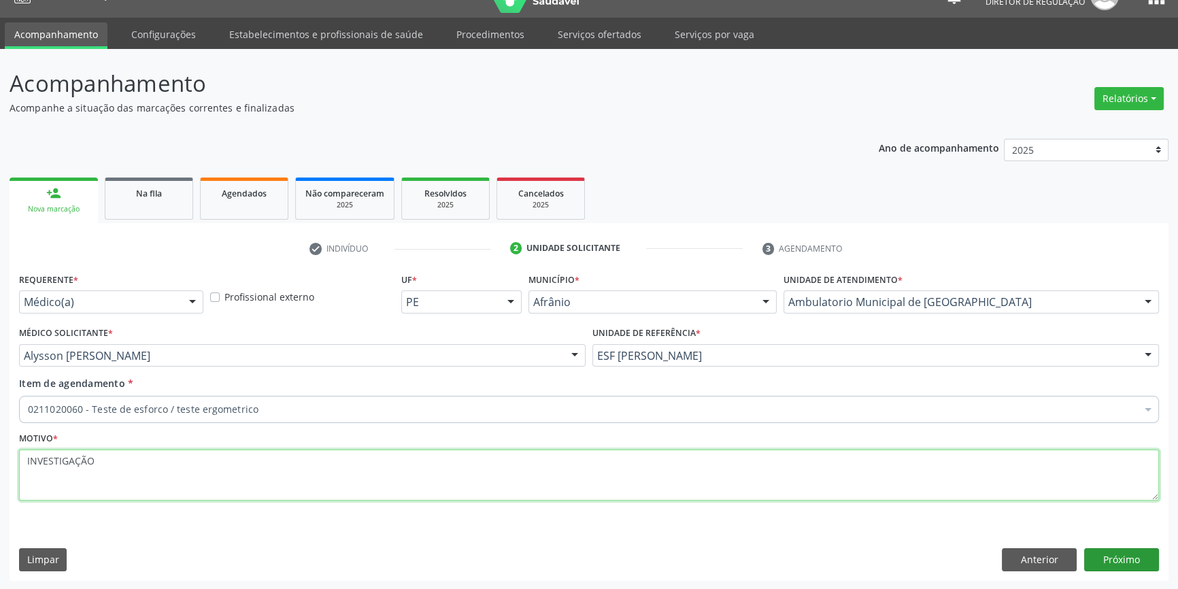
type textarea "INVESTIGAÇÃO"
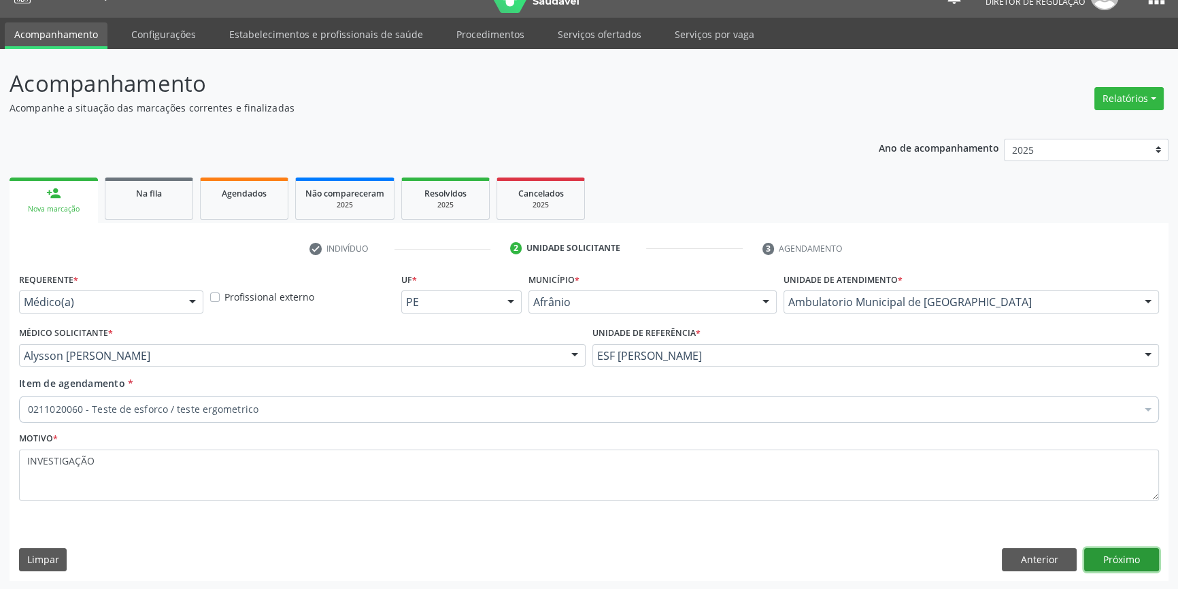
click at [1112, 553] on button "Próximo" at bounding box center [1121, 559] width 75 height 23
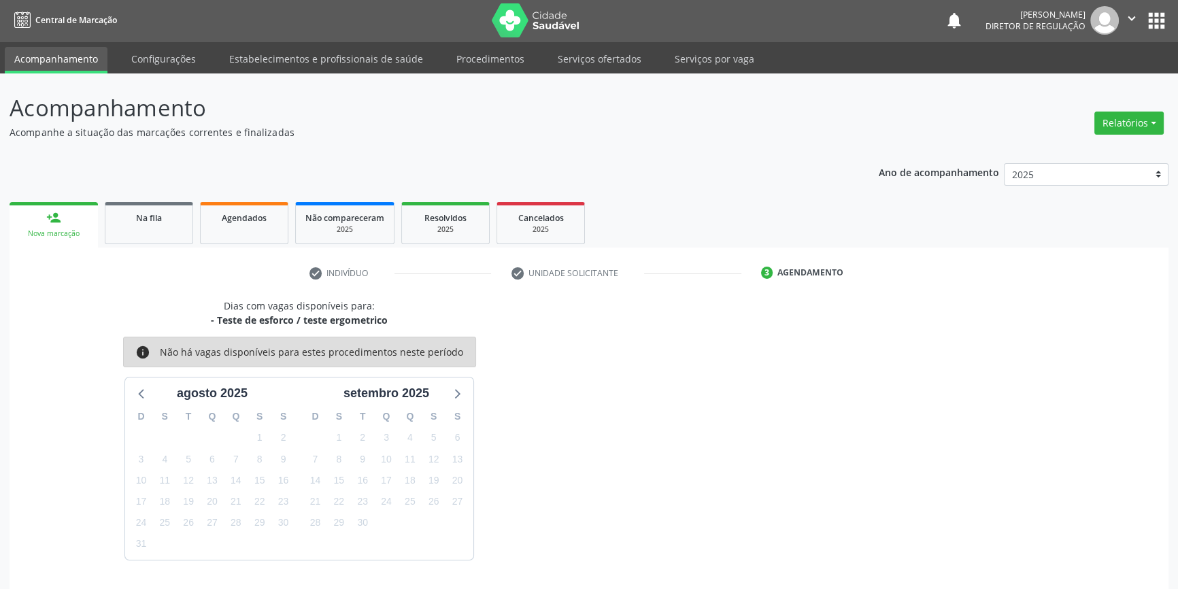
scroll to position [26, 0]
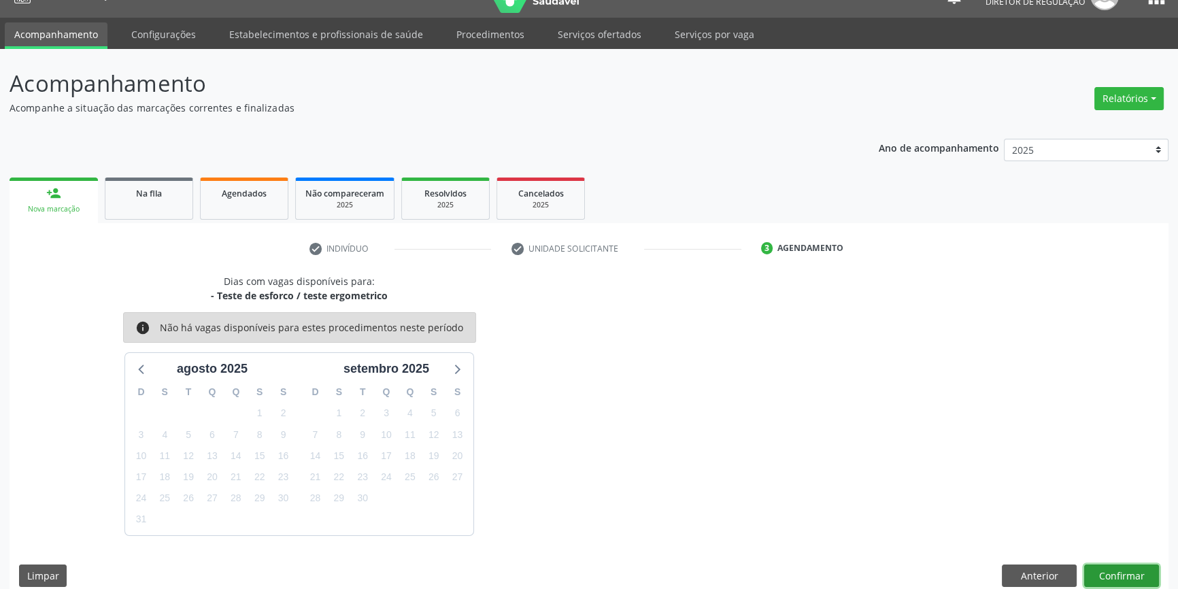
click at [1115, 577] on button "Confirmar" at bounding box center [1121, 575] width 75 height 23
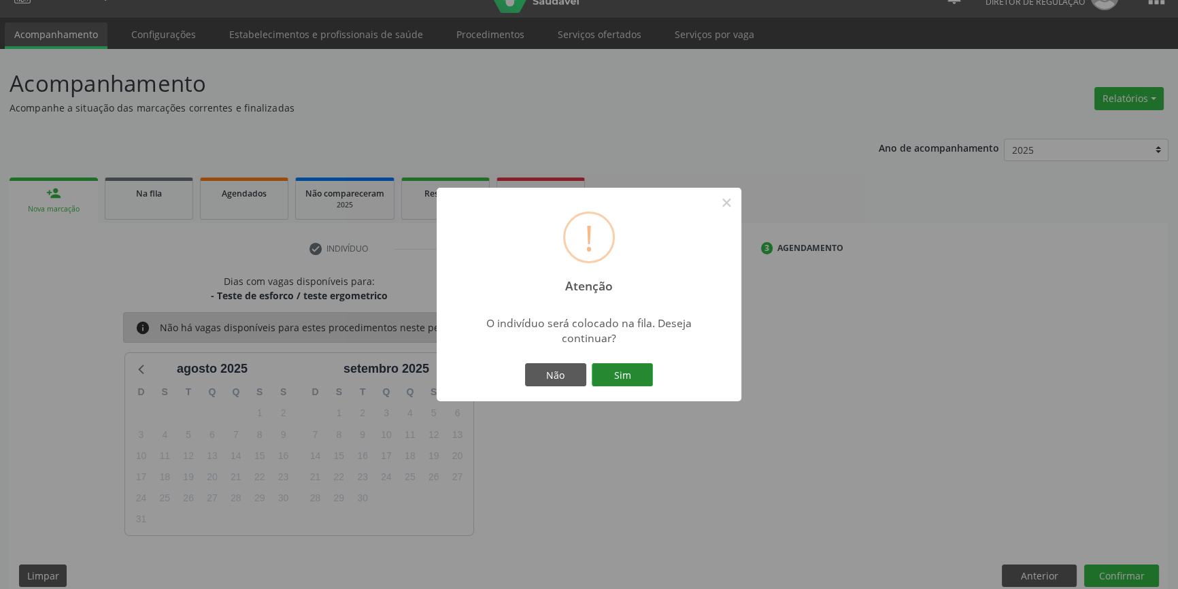
click at [641, 381] on button "Sim" at bounding box center [622, 374] width 61 height 23
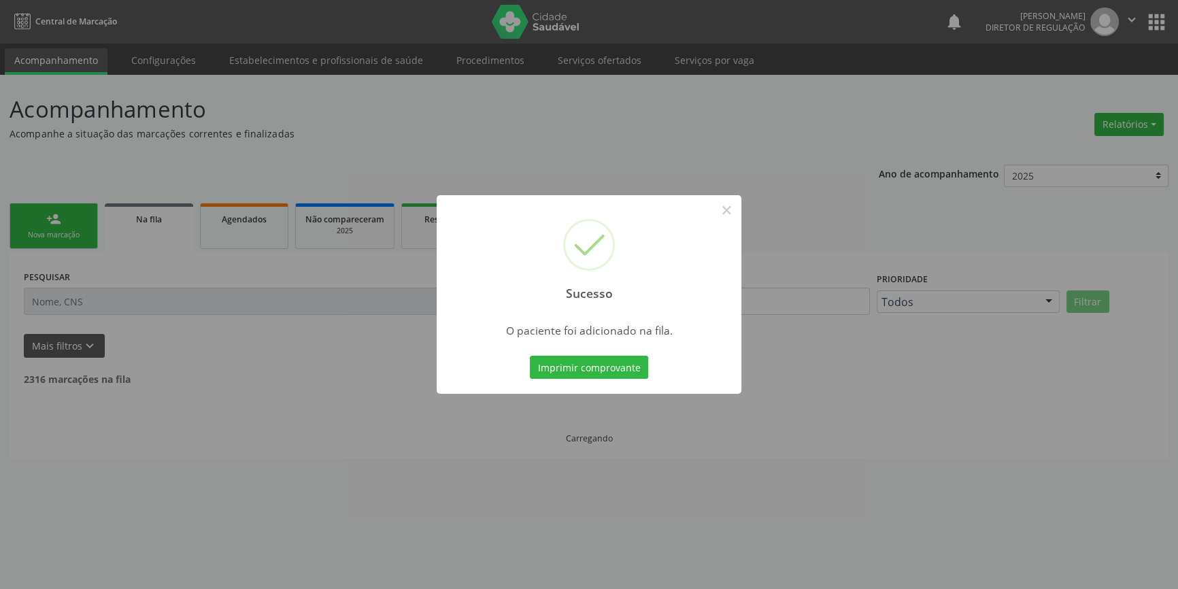
scroll to position [0, 0]
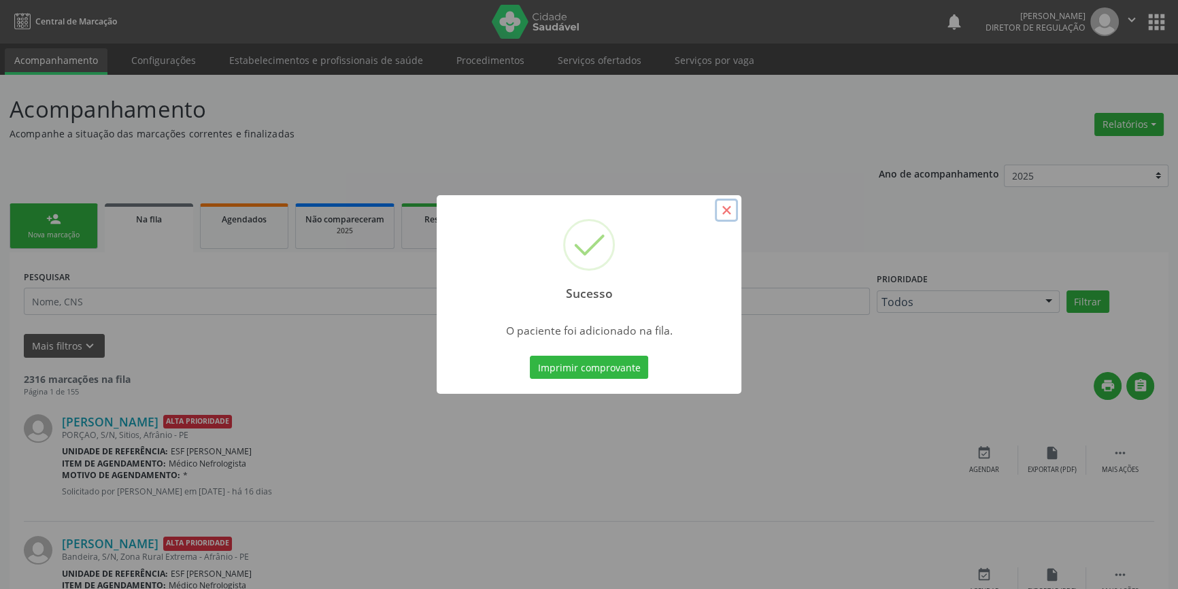
click at [732, 205] on button "×" at bounding box center [726, 210] width 23 height 23
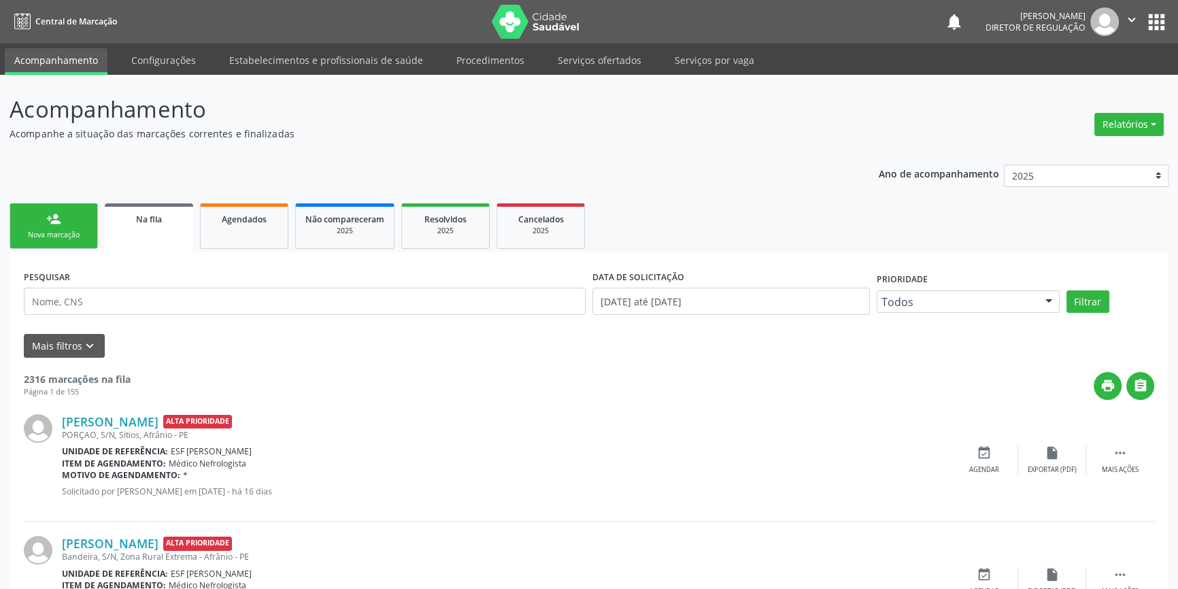
click at [63, 242] on link "person_add Nova marcação" at bounding box center [54, 226] width 88 height 46
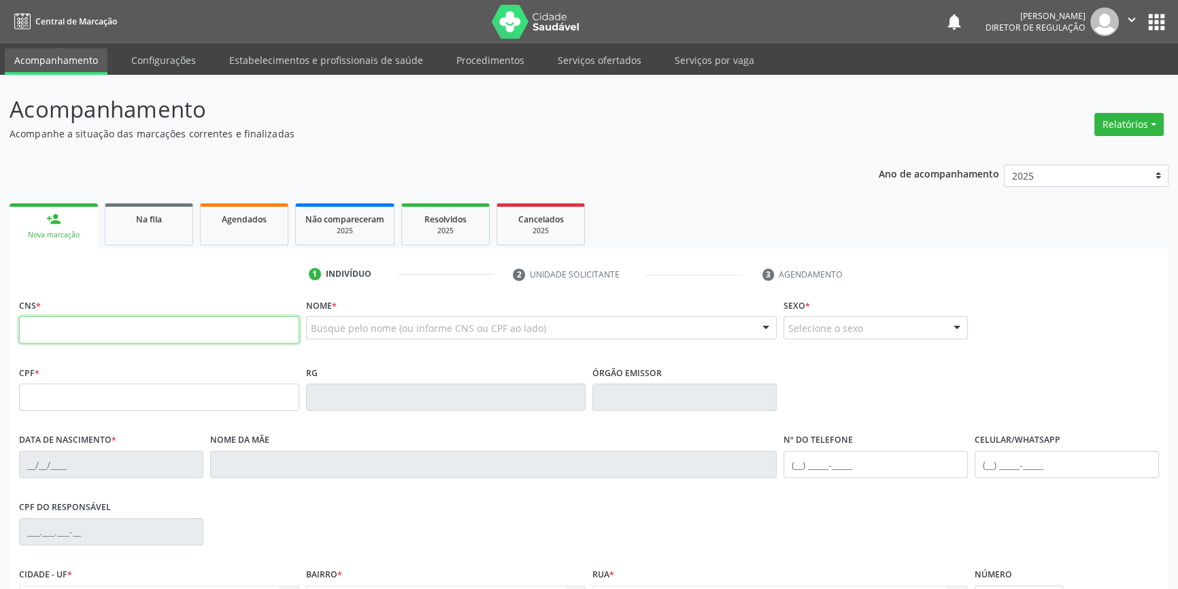
click at [75, 333] on input "text" at bounding box center [159, 329] width 280 height 27
type input "700 4079 8828 5042"
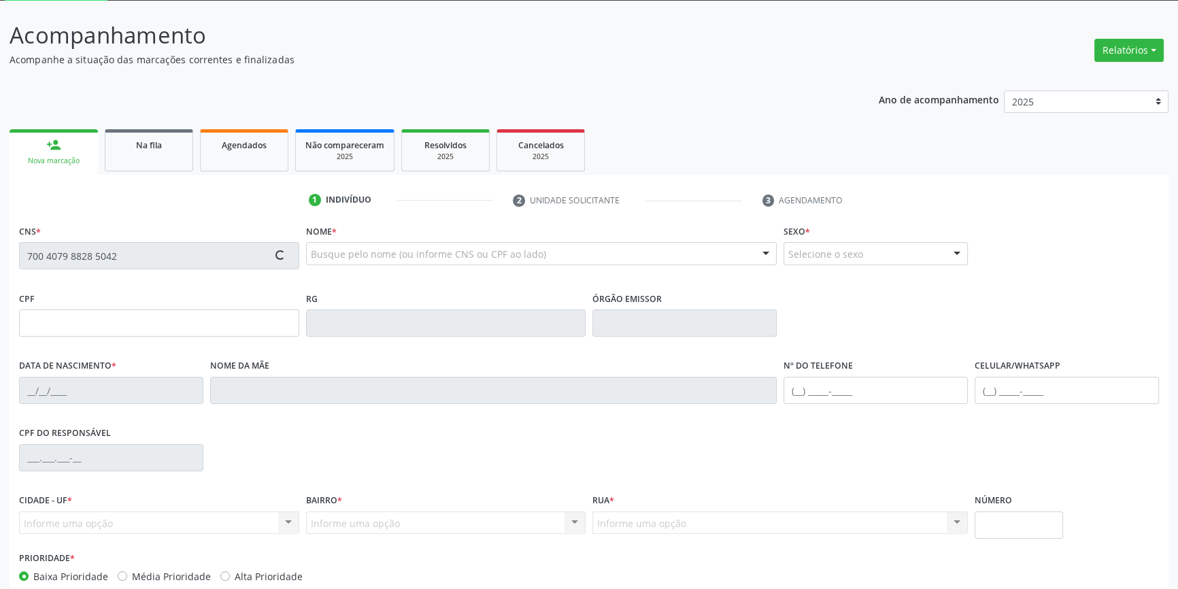
scroll to position [148, 0]
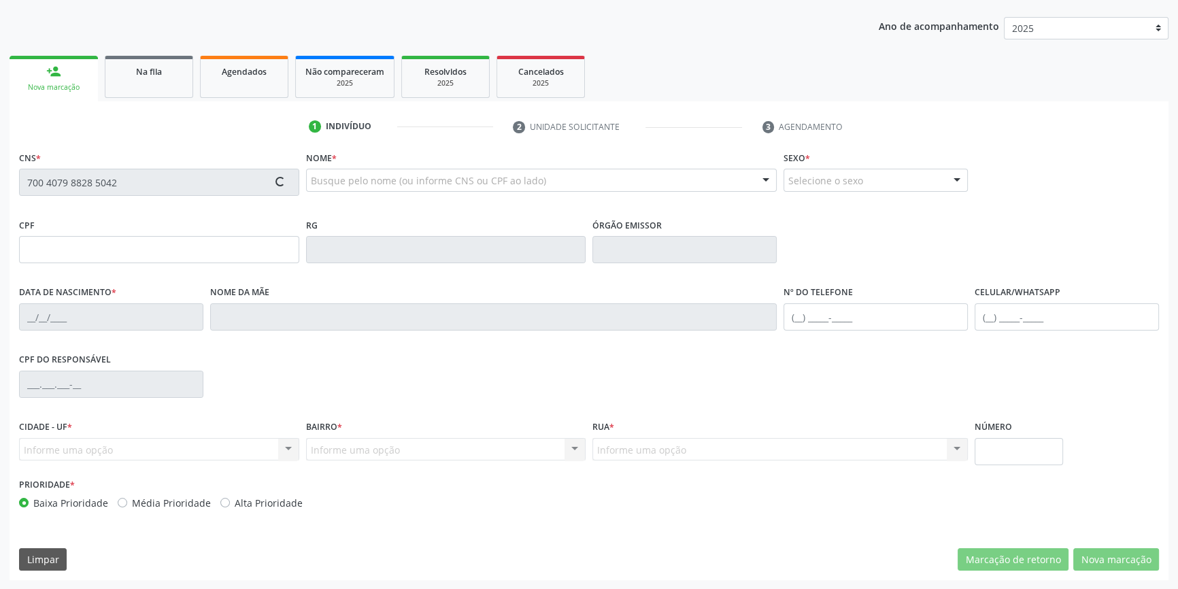
type input "088.259.854-60"
type input "31/01/1980"
type input "Raimunda Pereira da Costa"
type input "(87) 98831-4670"
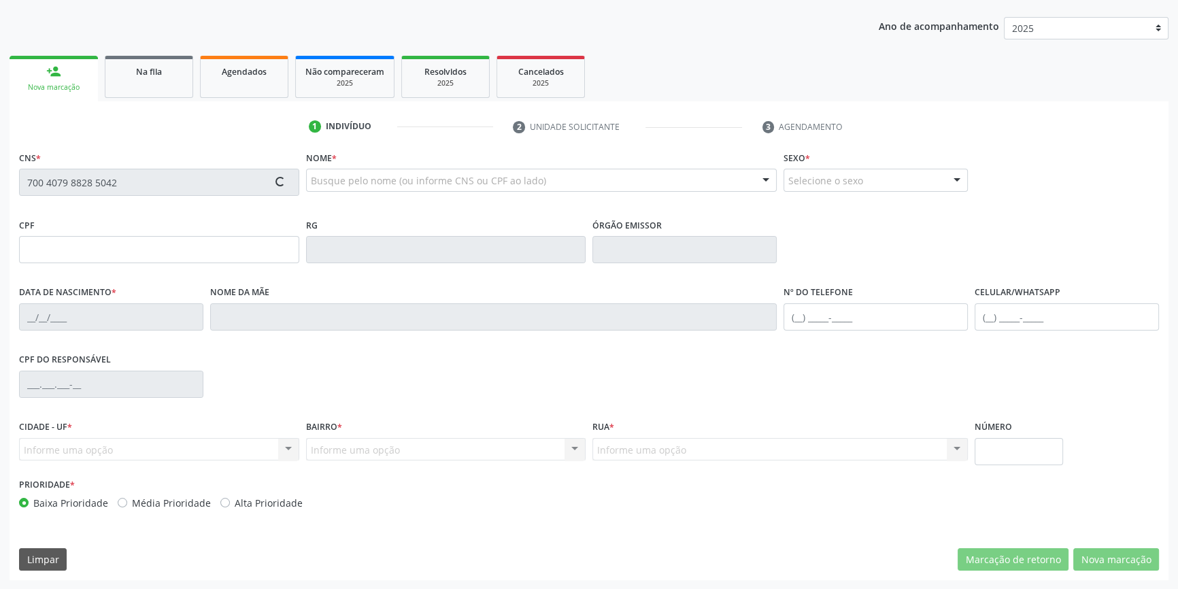
type input "S/N"
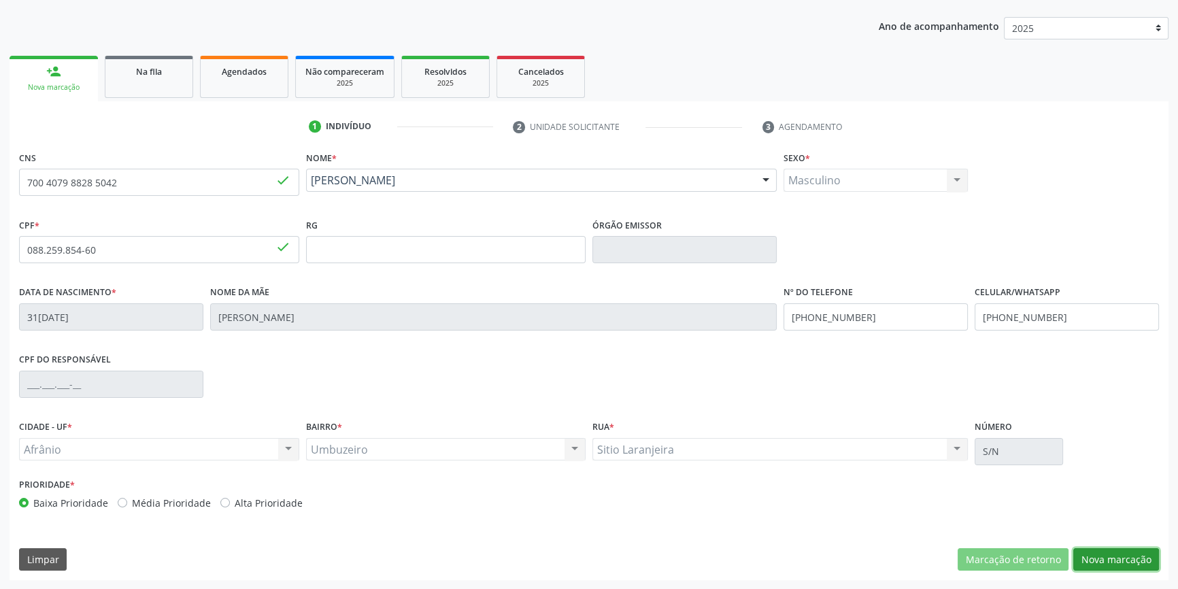
click at [1114, 565] on button "Nova marcação" at bounding box center [1116, 559] width 86 height 23
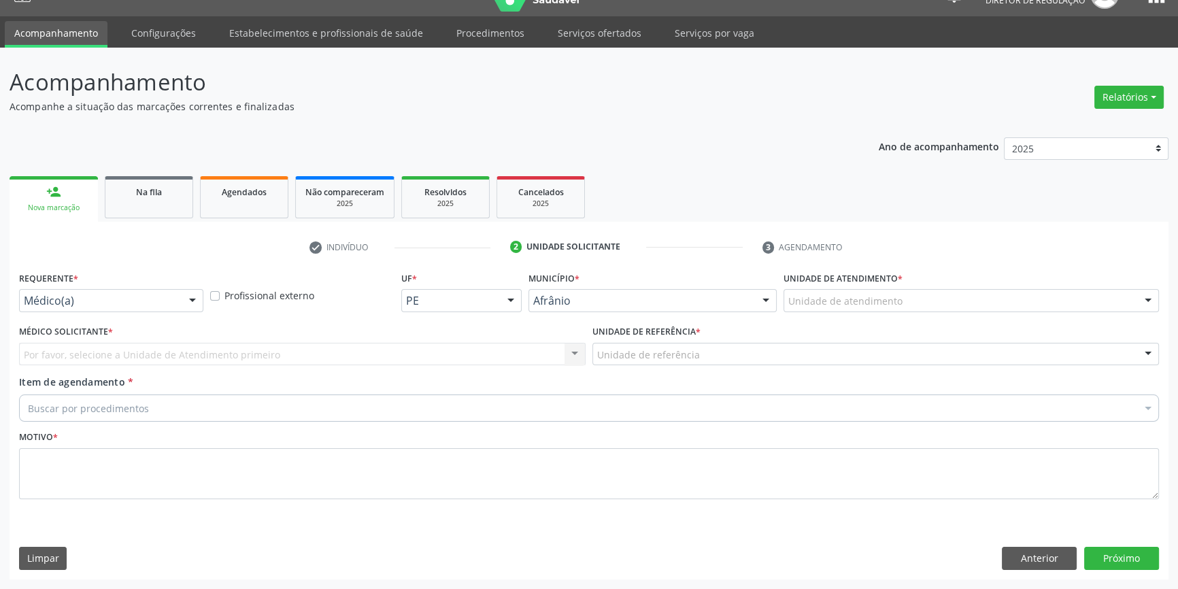
scroll to position [26, 0]
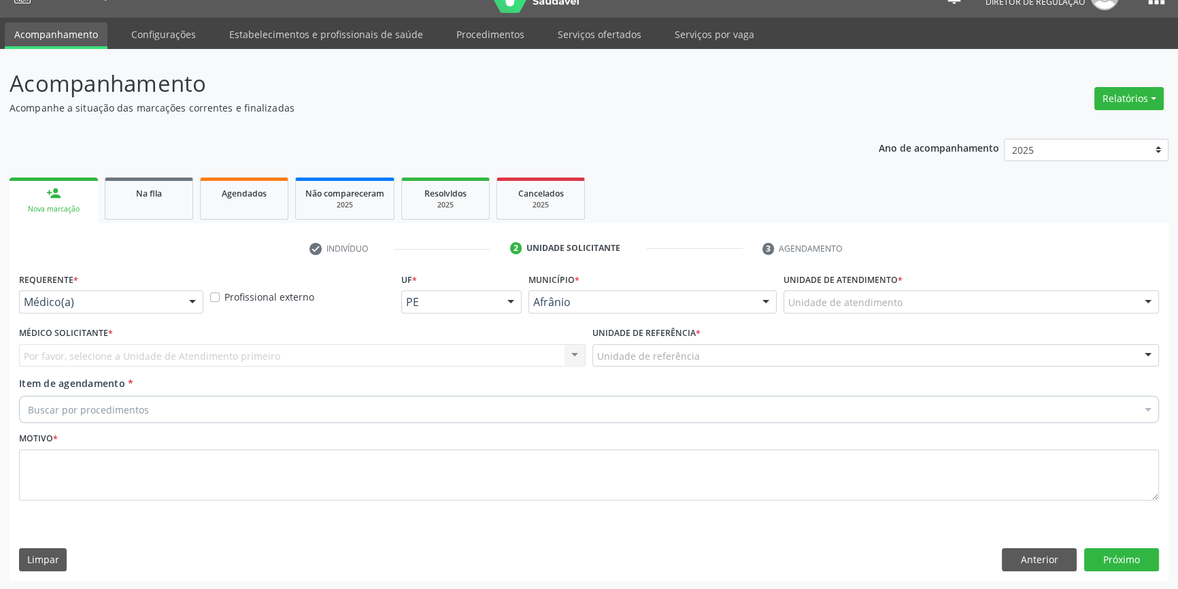
click at [918, 309] on div "Unidade de atendimento" at bounding box center [970, 301] width 375 height 23
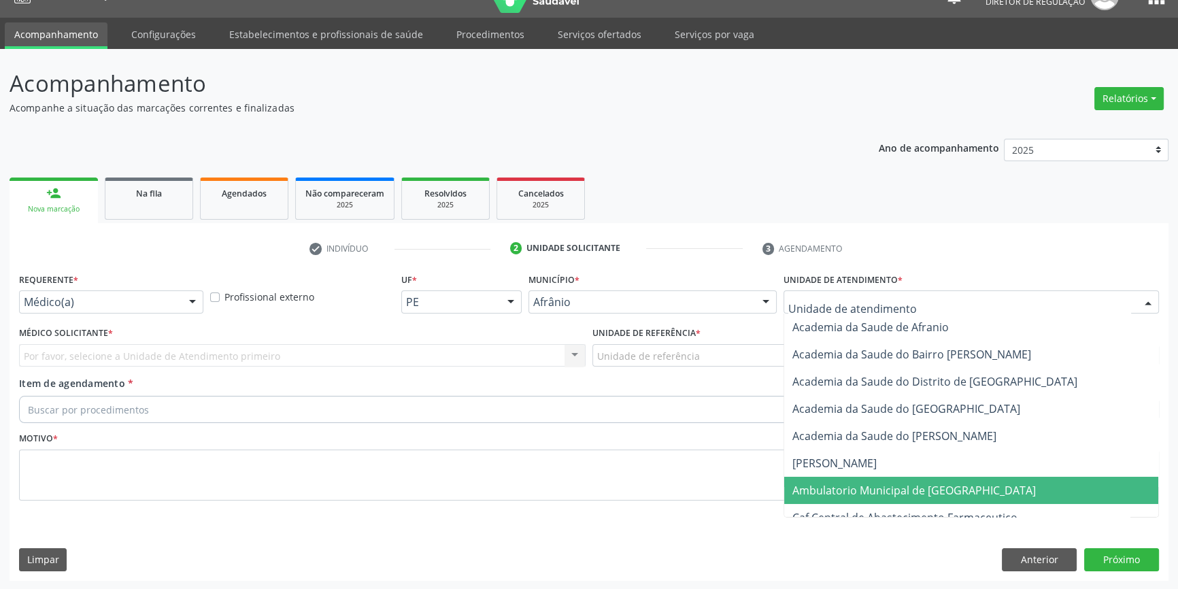
drag, startPoint x: 880, startPoint y: 485, endPoint x: 773, endPoint y: 411, distance: 130.0
click at [876, 485] on span "Ambulatorio Municipal de [GEOGRAPHIC_DATA]" at bounding box center [913, 490] width 243 height 15
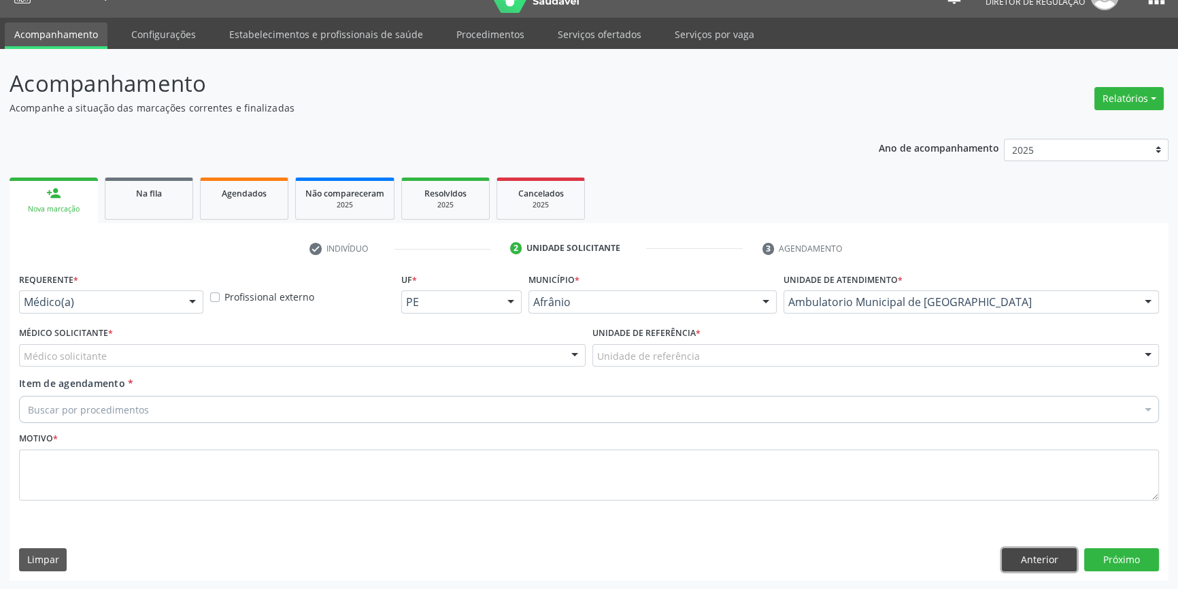
click at [1032, 564] on button "Anterior" at bounding box center [1039, 559] width 75 height 23
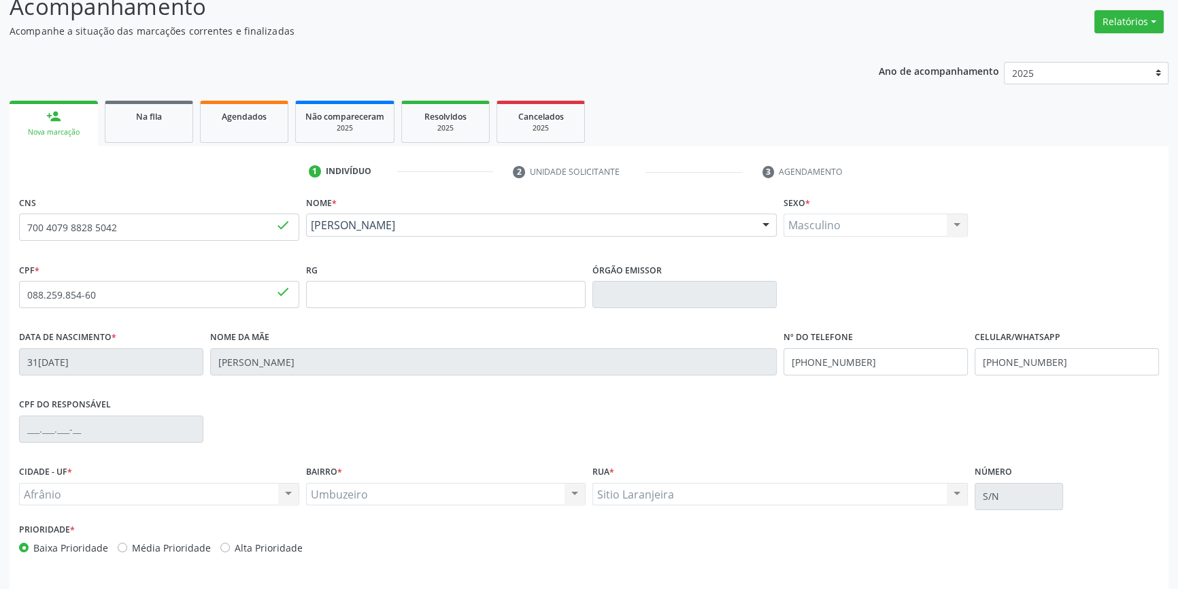
scroll to position [148, 0]
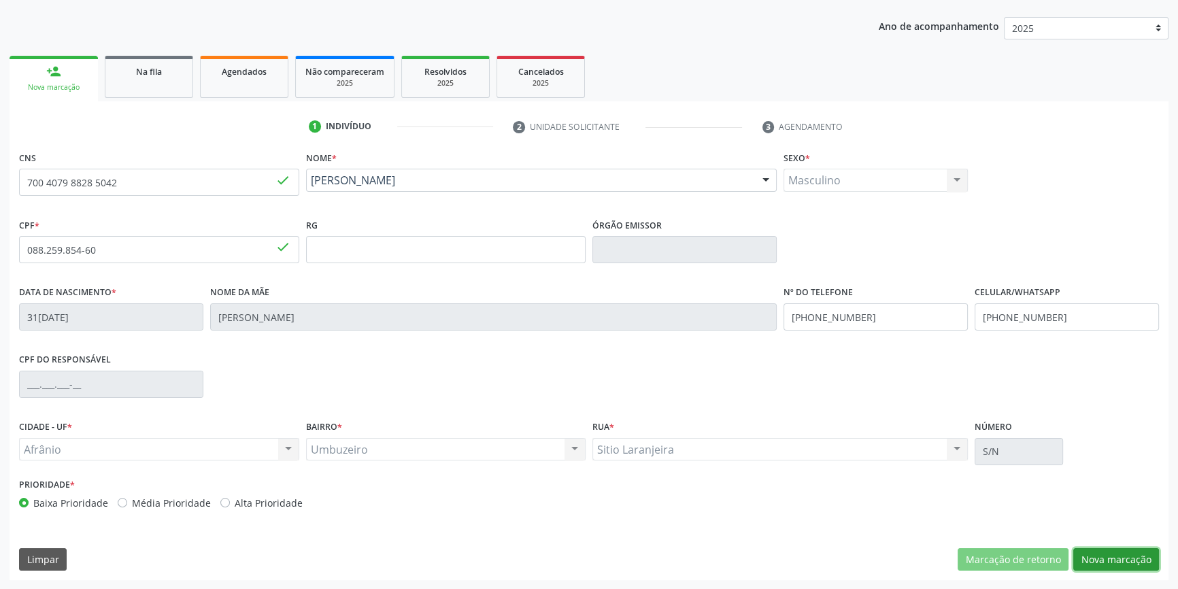
click at [1114, 558] on button "Nova marcação" at bounding box center [1116, 559] width 86 height 23
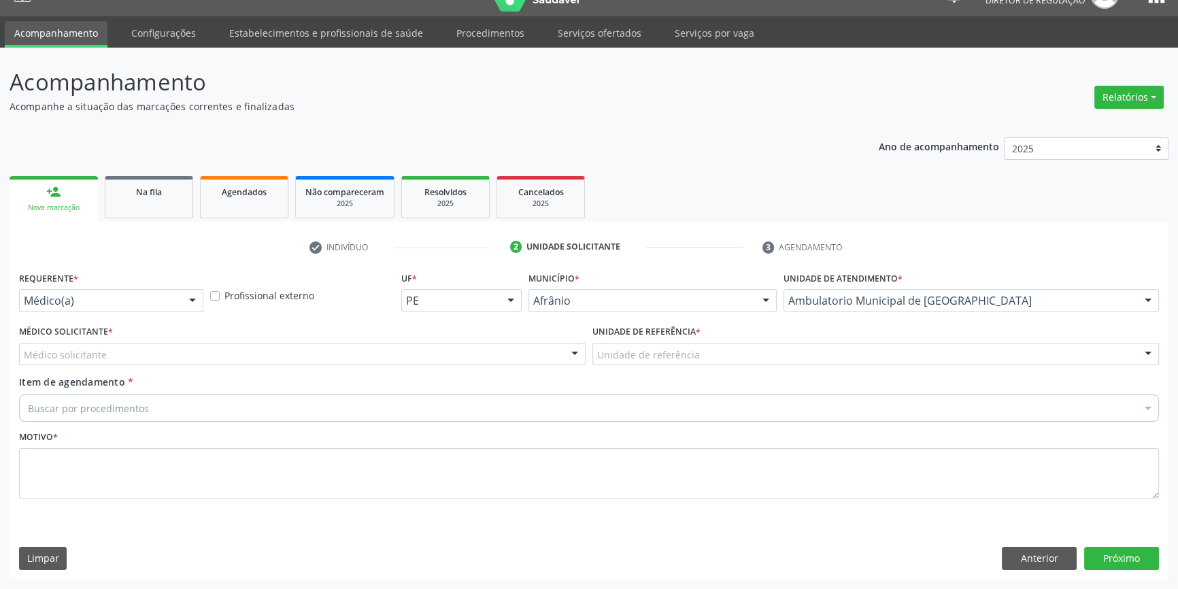
scroll to position [26, 0]
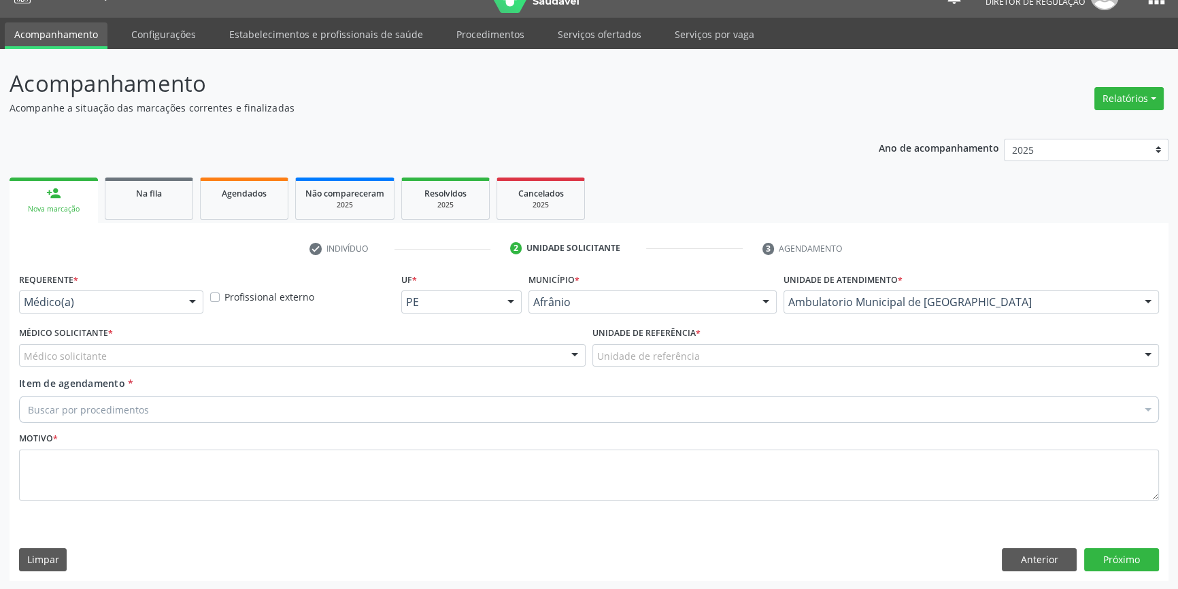
click at [638, 364] on div "Unidade de referência" at bounding box center [875, 355] width 566 height 23
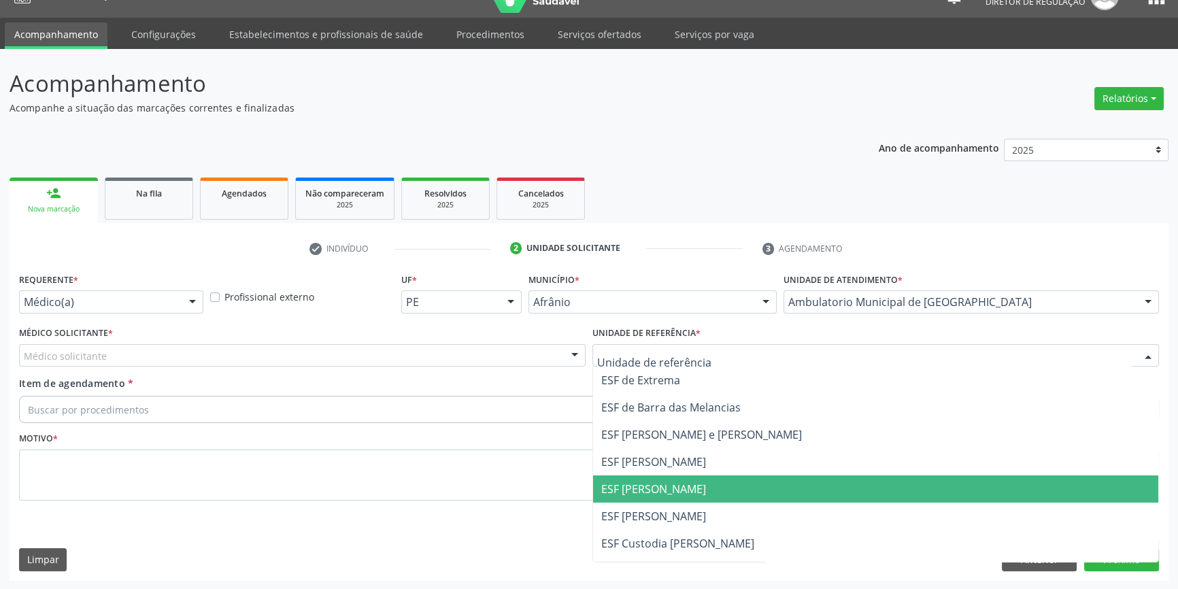
drag, startPoint x: 661, startPoint y: 488, endPoint x: 322, endPoint y: 381, distance: 355.1
click at [654, 488] on span "ESF [PERSON_NAME]" at bounding box center [653, 488] width 105 height 15
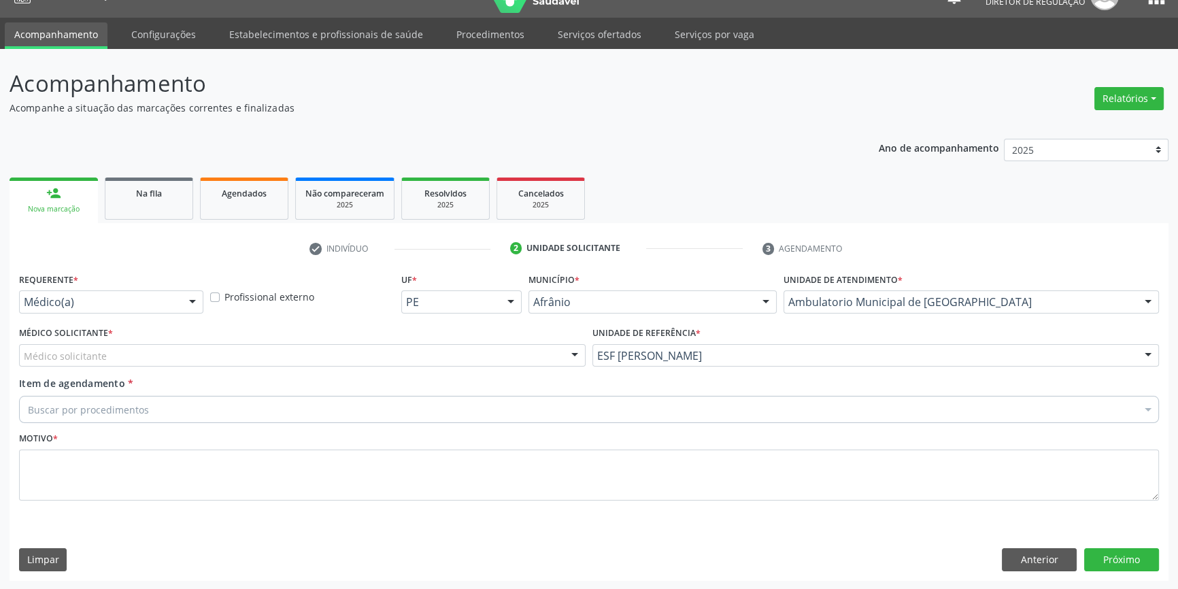
click at [275, 358] on div "Médico solicitante" at bounding box center [302, 355] width 566 height 23
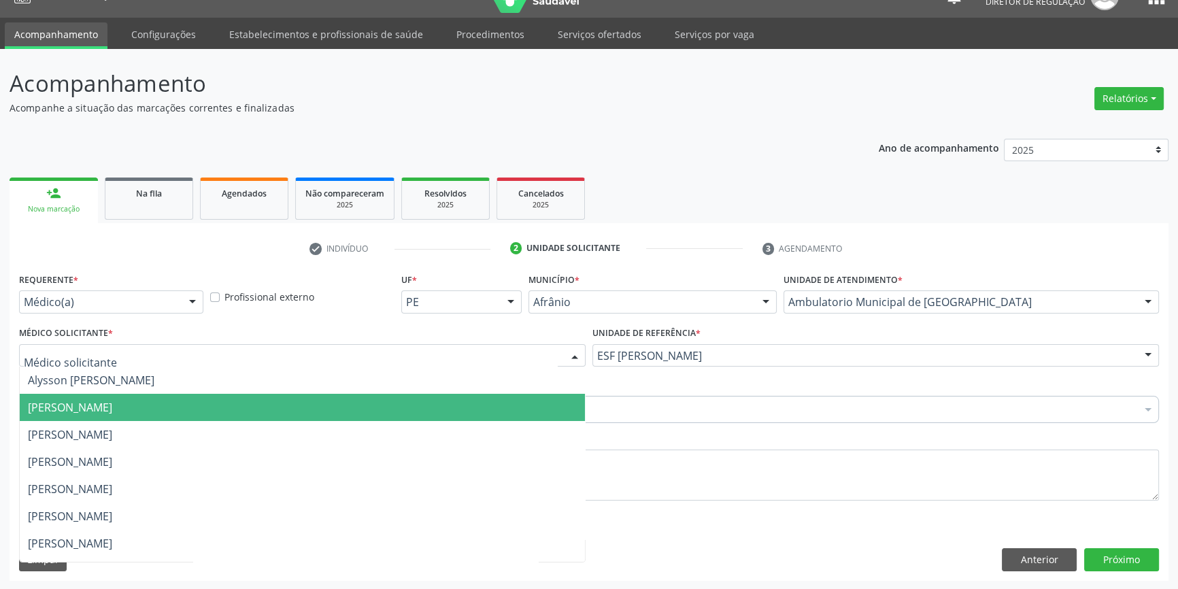
click at [112, 400] on span "[PERSON_NAME]" at bounding box center [70, 407] width 84 height 15
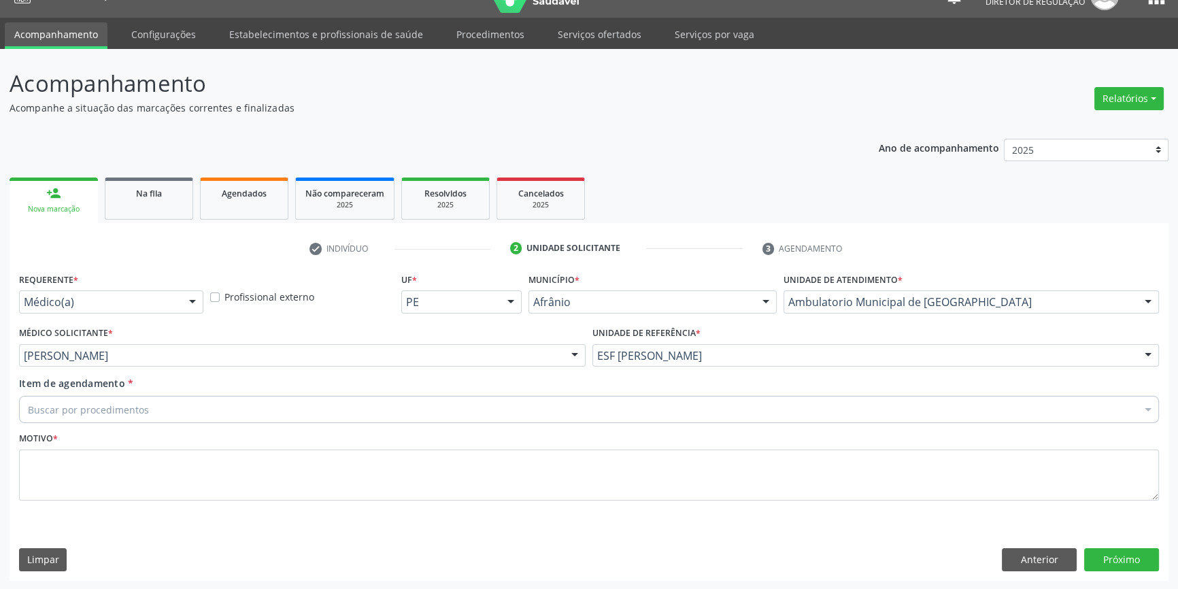
click at [135, 400] on div "Buscar por procedimentos" at bounding box center [589, 409] width 1140 height 27
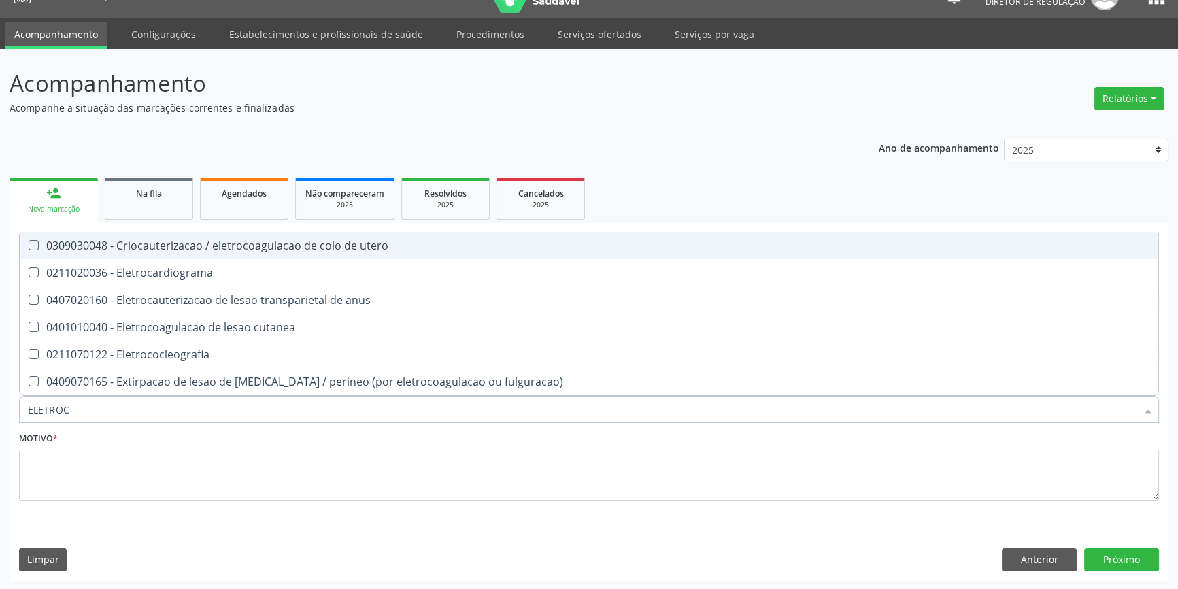
type input "ELETROCA"
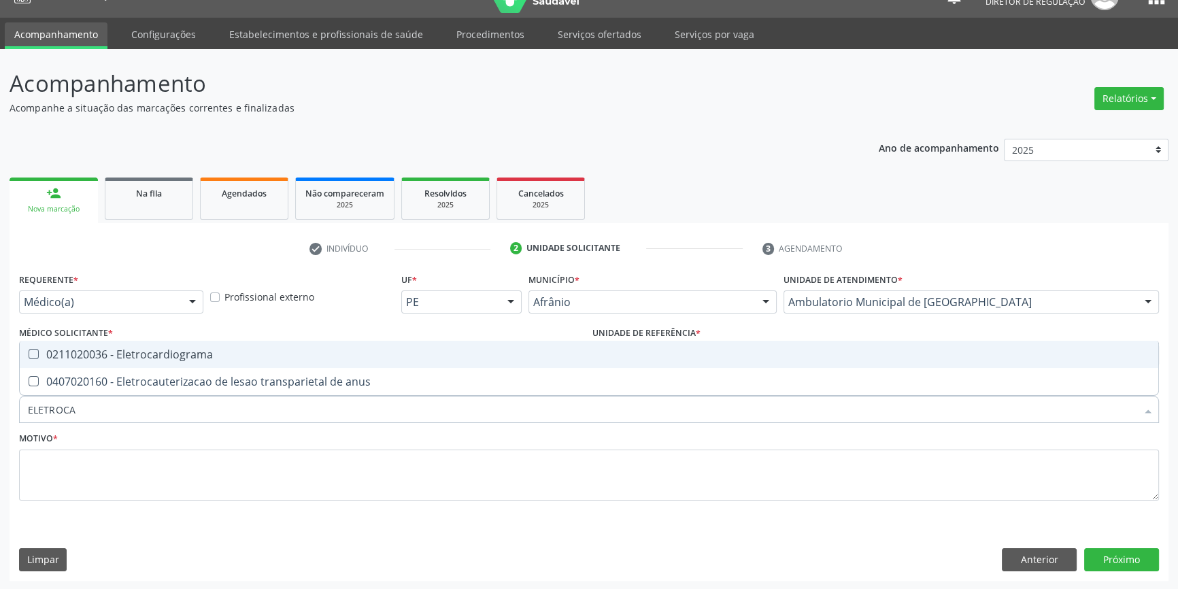
click at [169, 358] on div "0211020036 - Eletrocardiograma" at bounding box center [589, 354] width 1122 height 11
checkbox Eletrocardiograma "true"
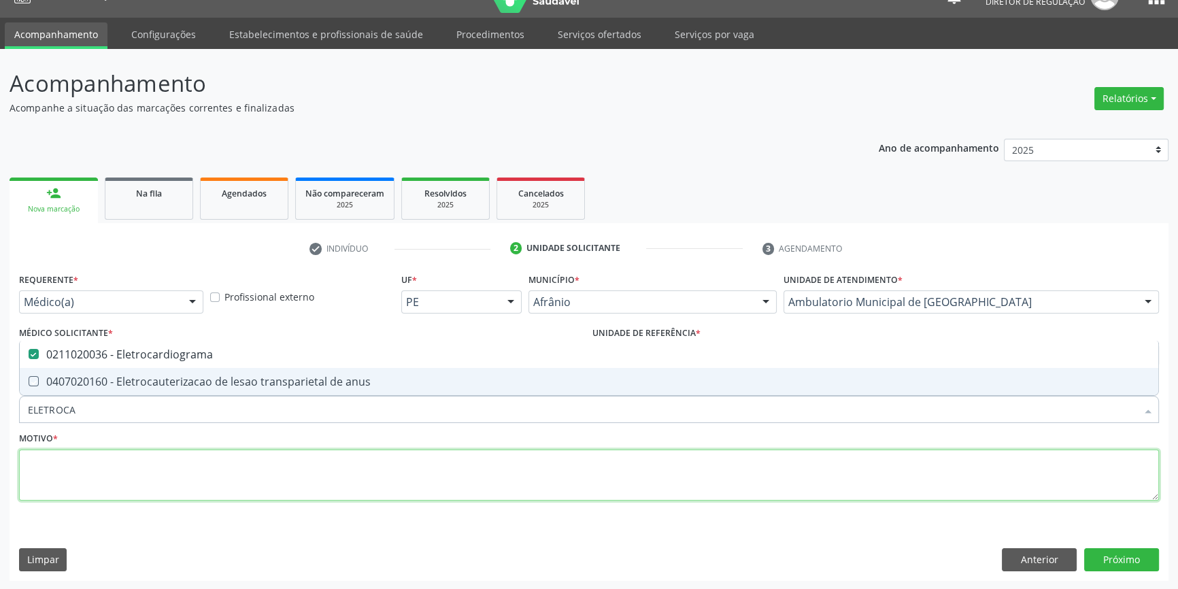
click at [137, 498] on textarea at bounding box center [589, 475] width 1140 height 52
checkbox anus "true"
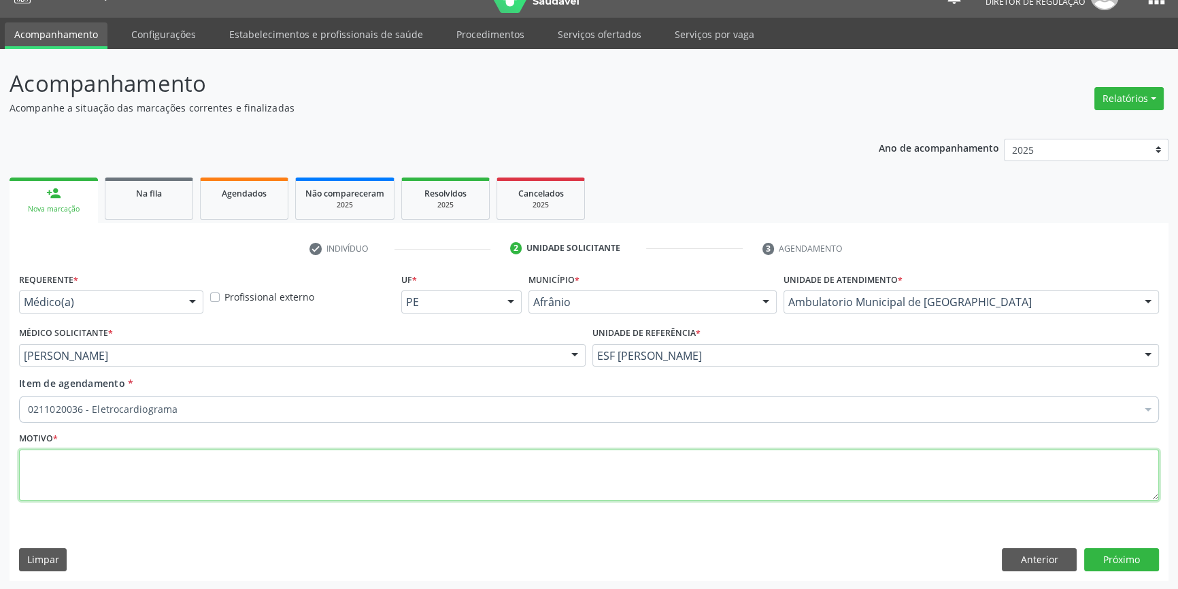
click at [167, 479] on textarea at bounding box center [589, 475] width 1140 height 52
type textarea "'"
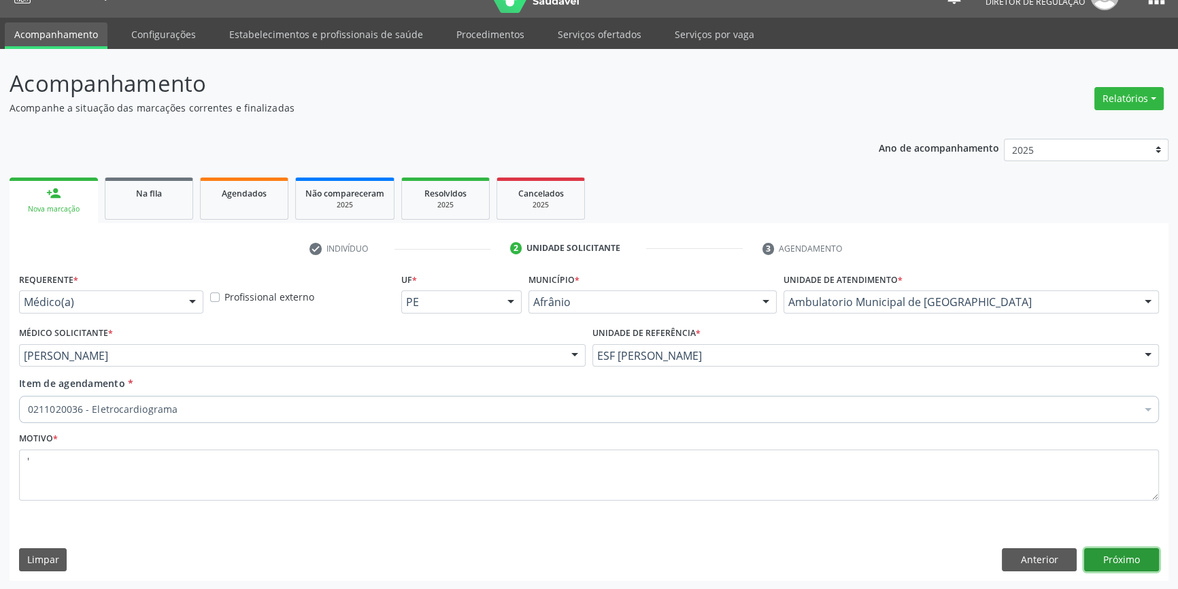
click at [1136, 550] on button "Próximo" at bounding box center [1121, 559] width 75 height 23
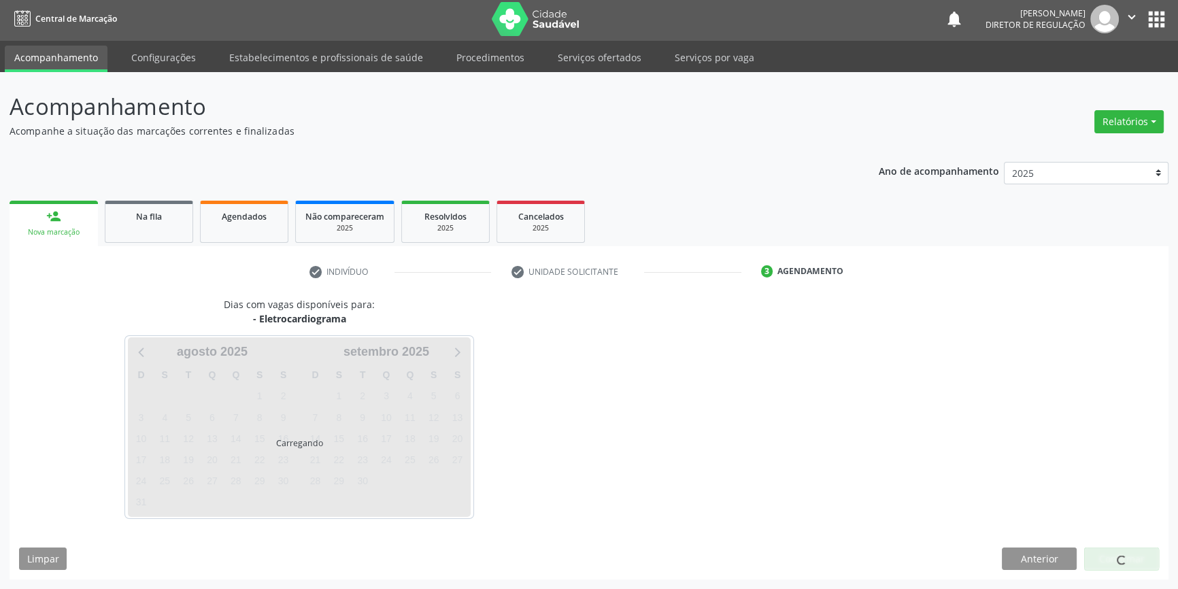
scroll to position [1, 0]
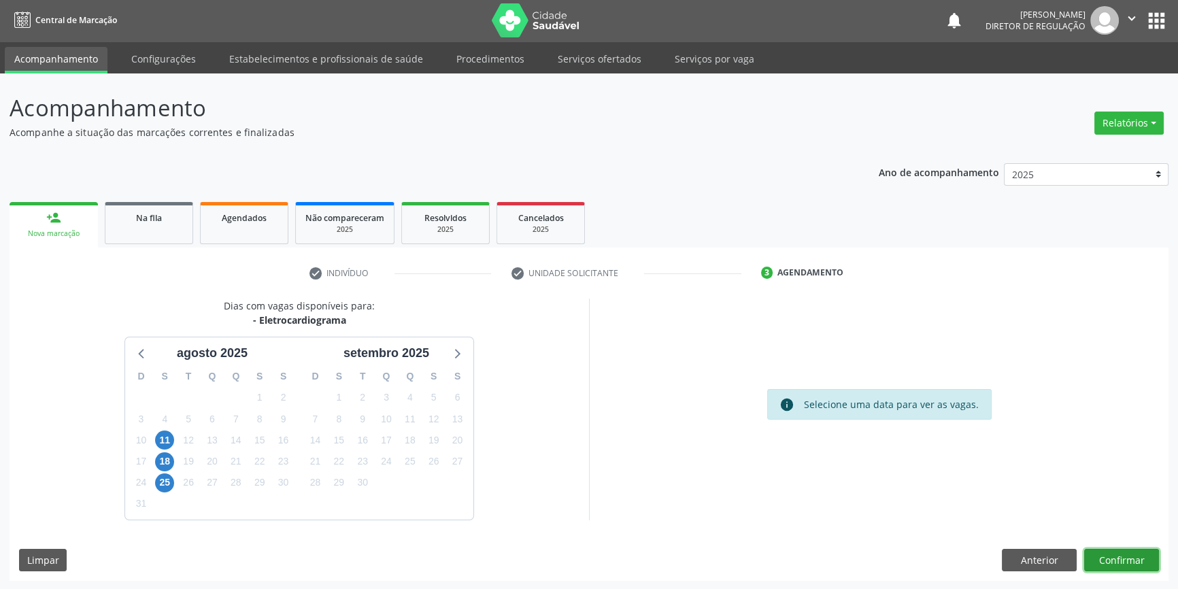
click at [1138, 557] on button "Confirmar" at bounding box center [1121, 560] width 75 height 23
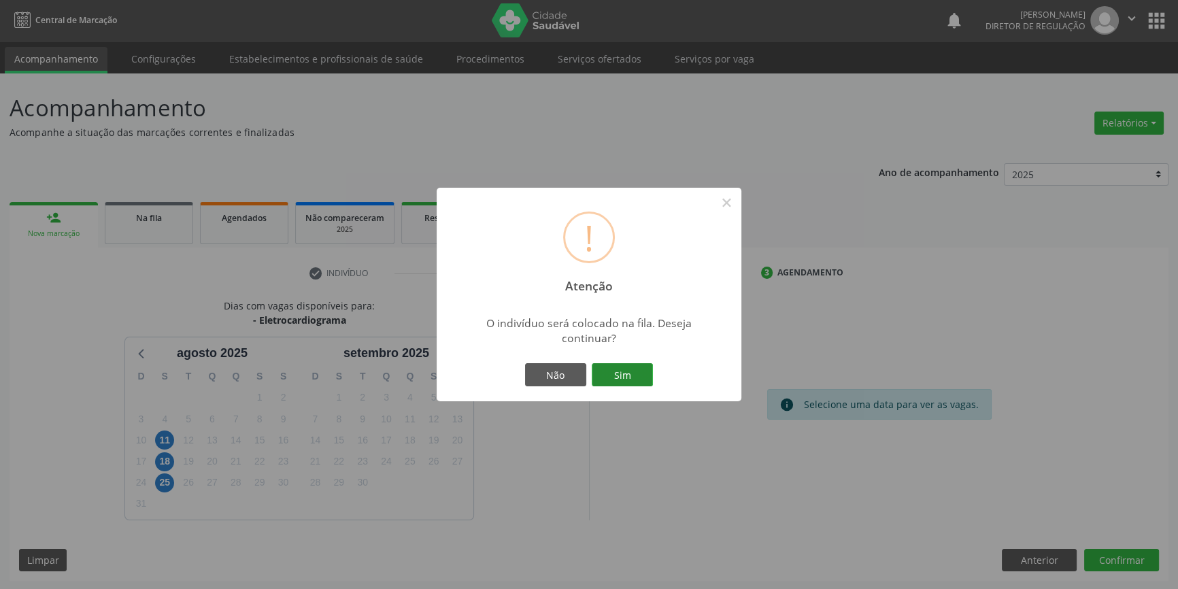
click at [632, 367] on button "Sim" at bounding box center [622, 374] width 61 height 23
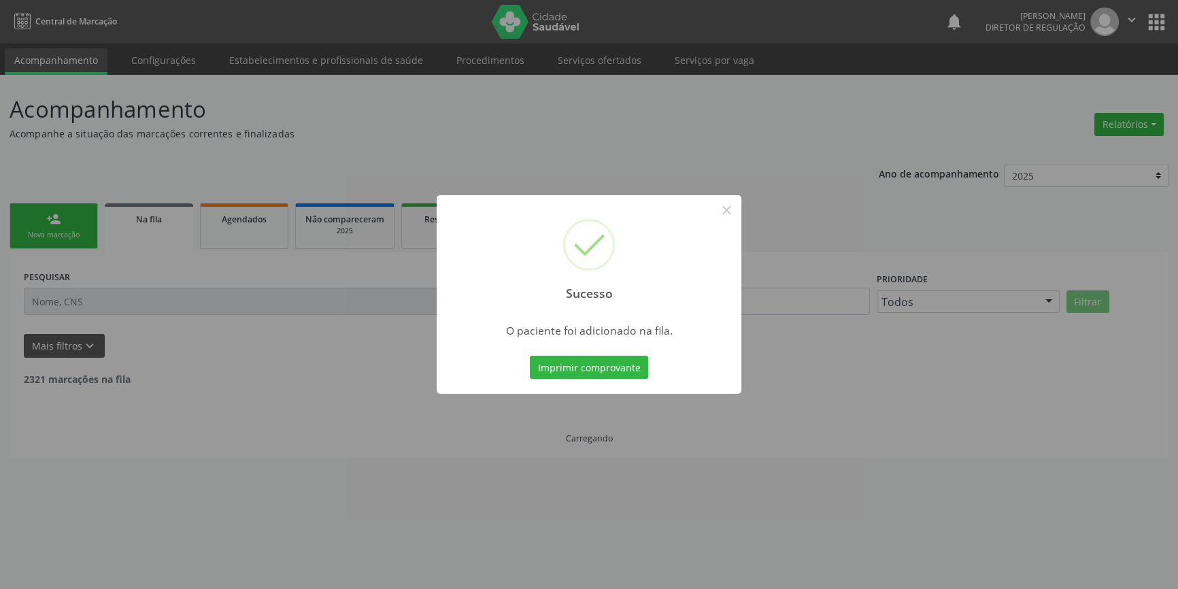
scroll to position [0, 0]
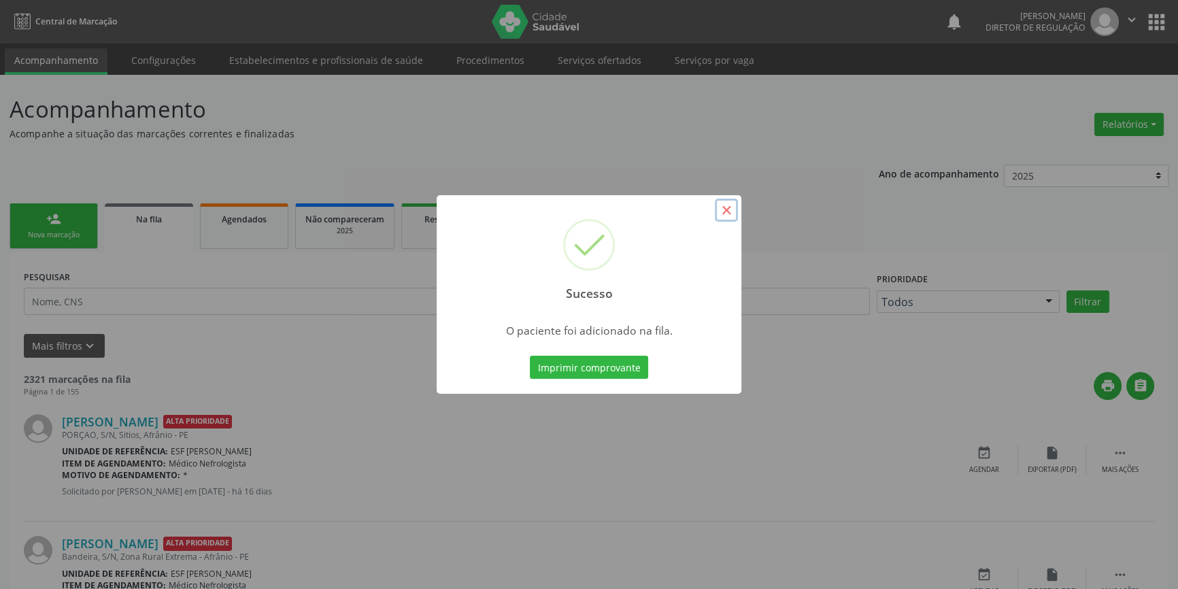
click at [721, 205] on button "×" at bounding box center [726, 210] width 23 height 23
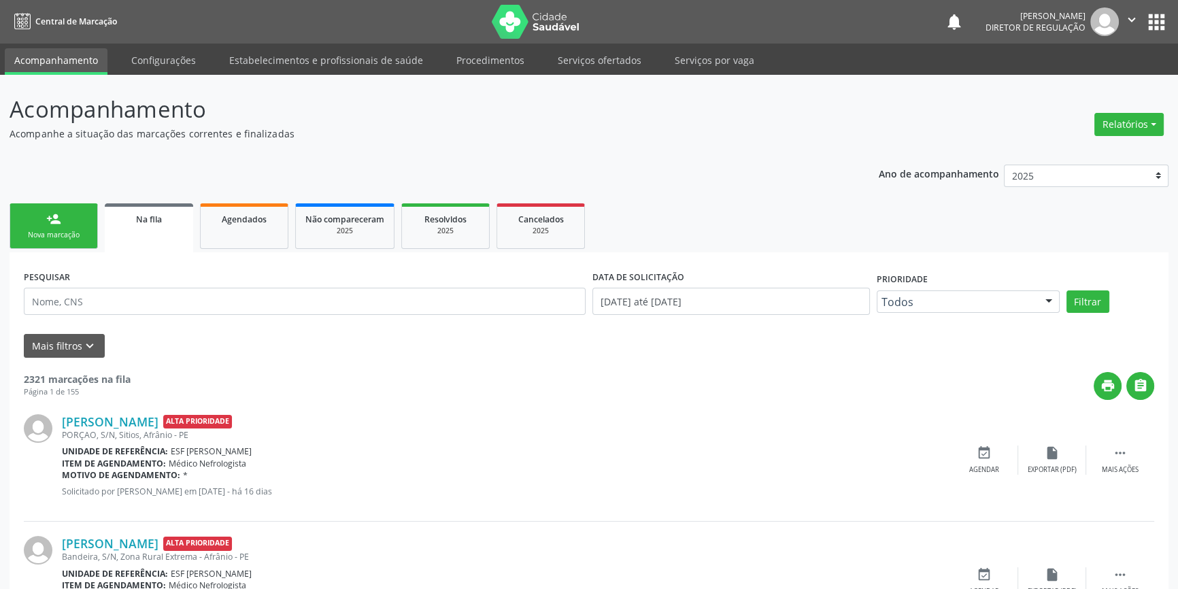
click at [45, 239] on div "Nova marcação" at bounding box center [54, 235] width 68 height 10
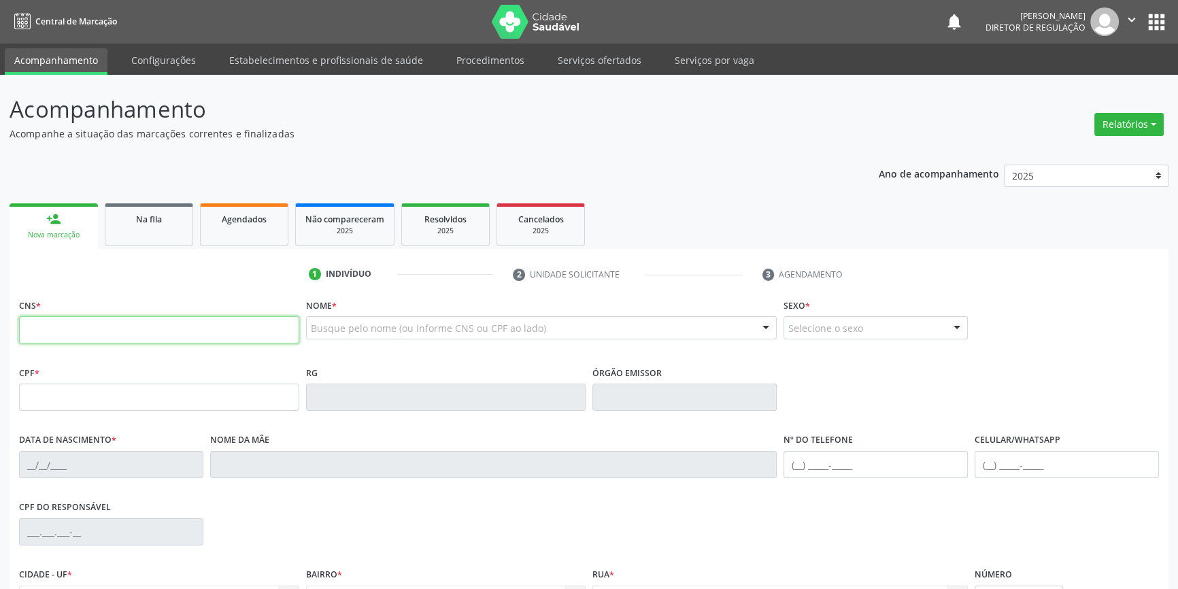
click at [81, 320] on input "text" at bounding box center [159, 329] width 280 height 27
type input "700 4079 8828 5042"
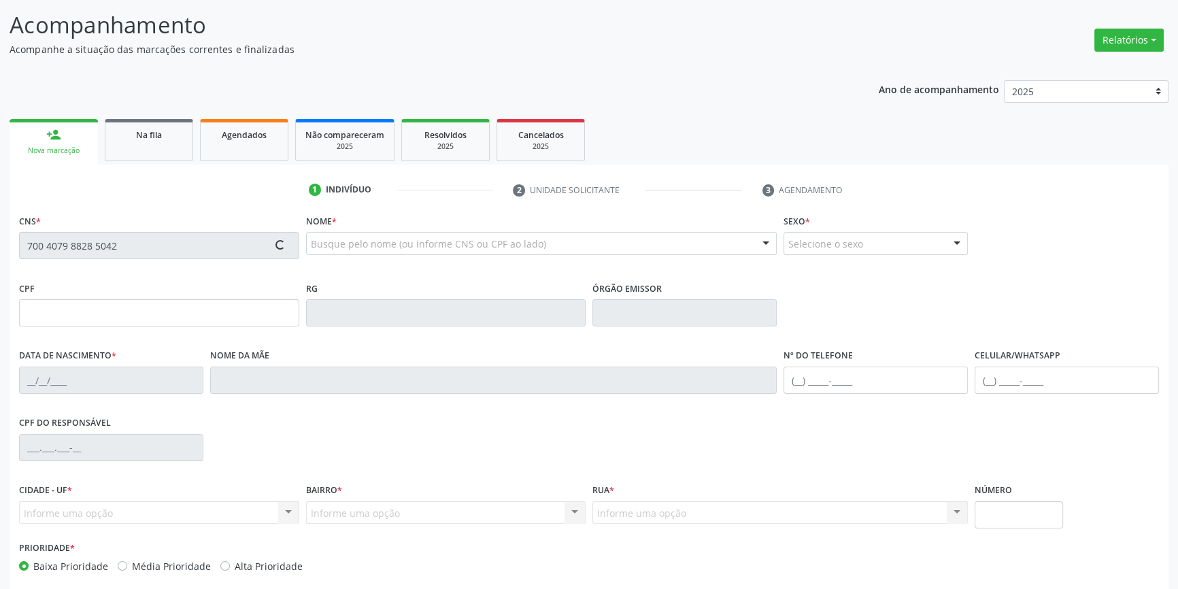
scroll to position [148, 0]
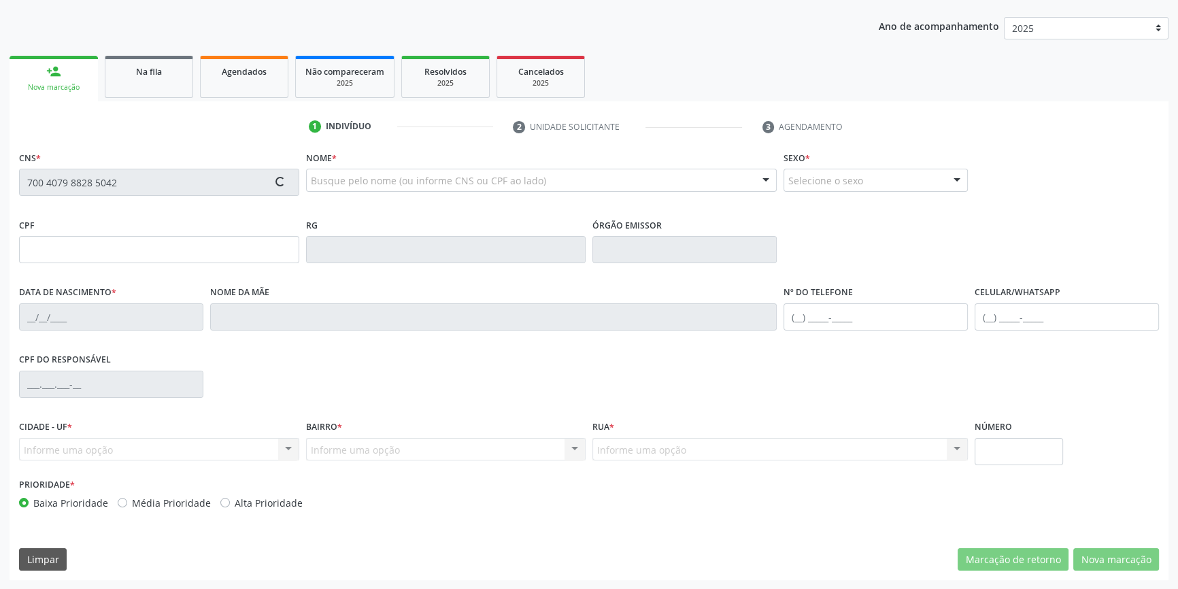
type input "088.259.854-60"
type input "31/01/1980"
type input "Raimunda Pereira da Costa"
type input "(87) 98831-4670"
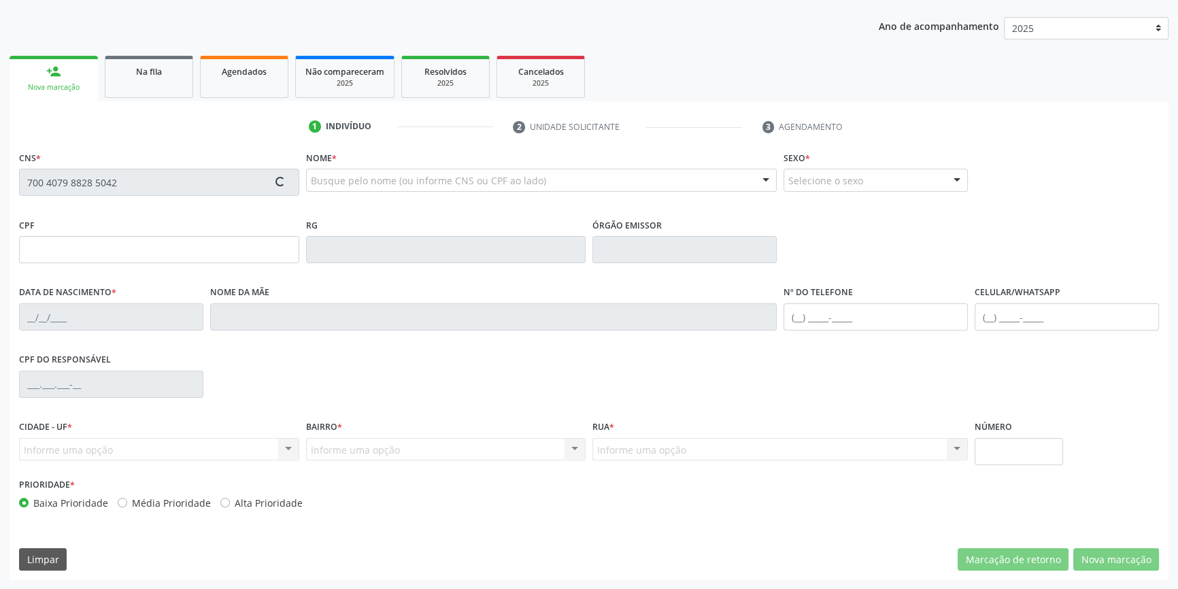
type input "S/N"
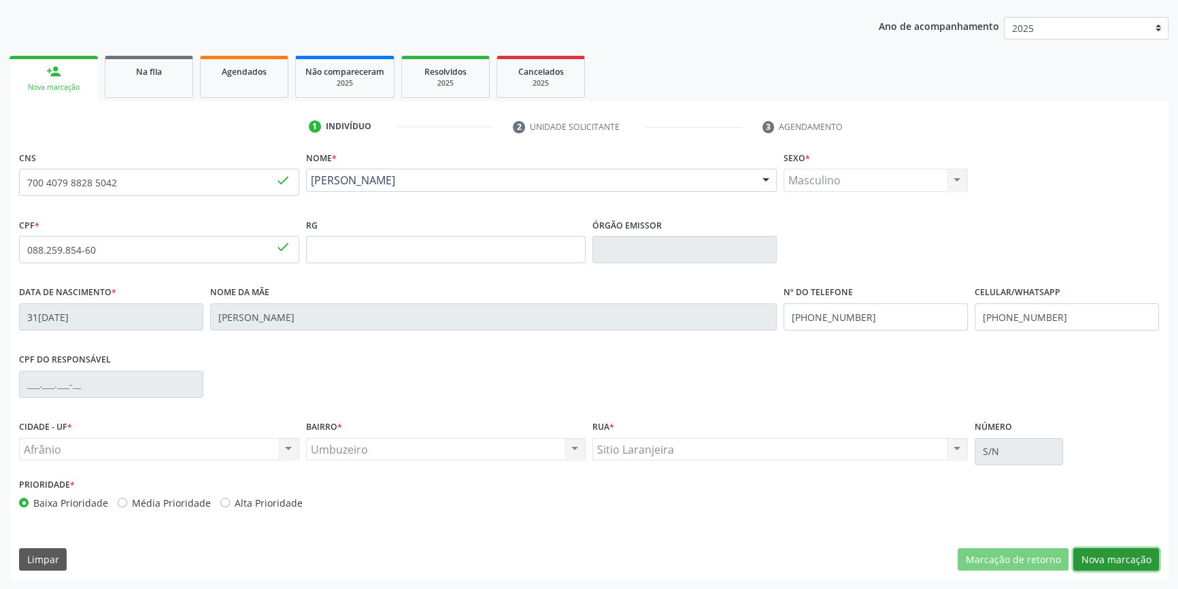
click at [1119, 556] on button "Nova marcação" at bounding box center [1116, 559] width 86 height 23
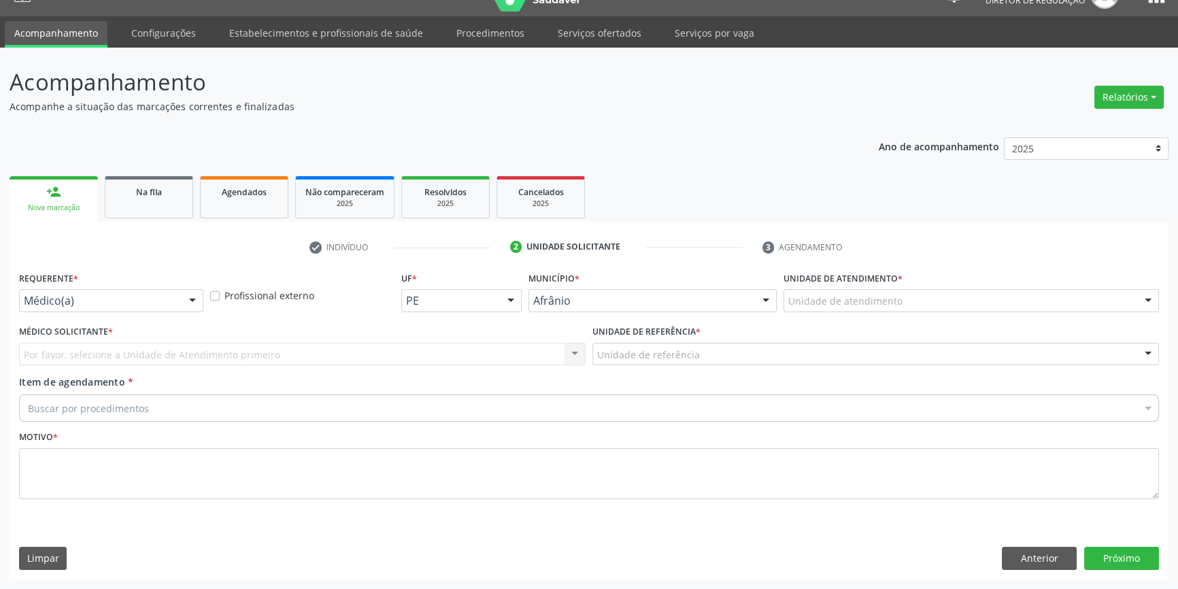
scroll to position [26, 0]
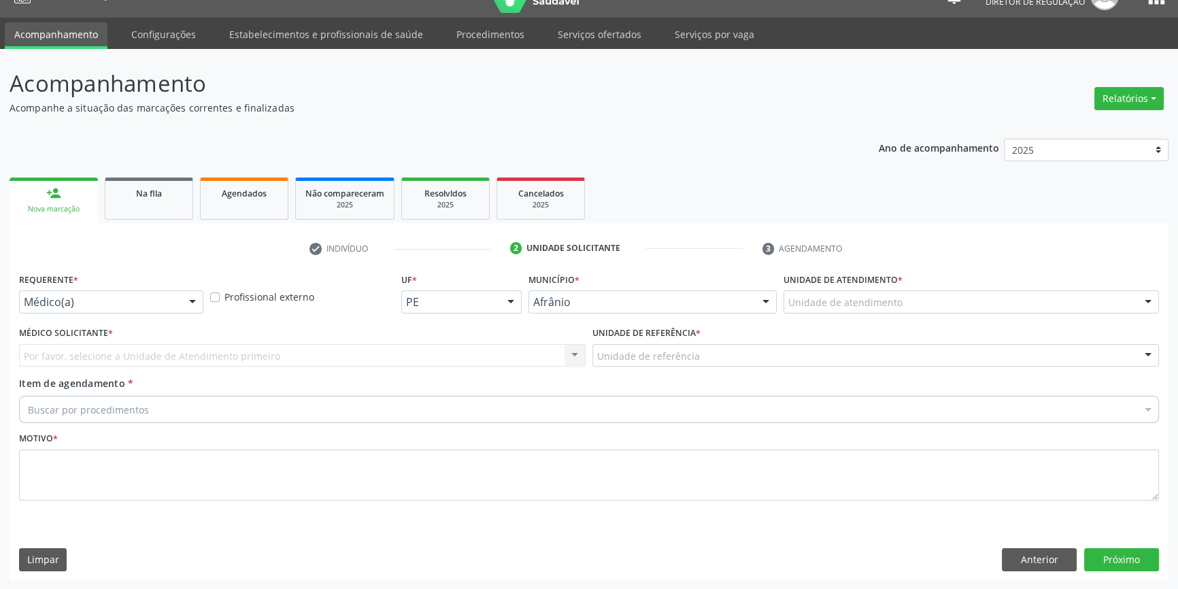
click at [864, 309] on div "Unidade de atendimento" at bounding box center [970, 301] width 375 height 23
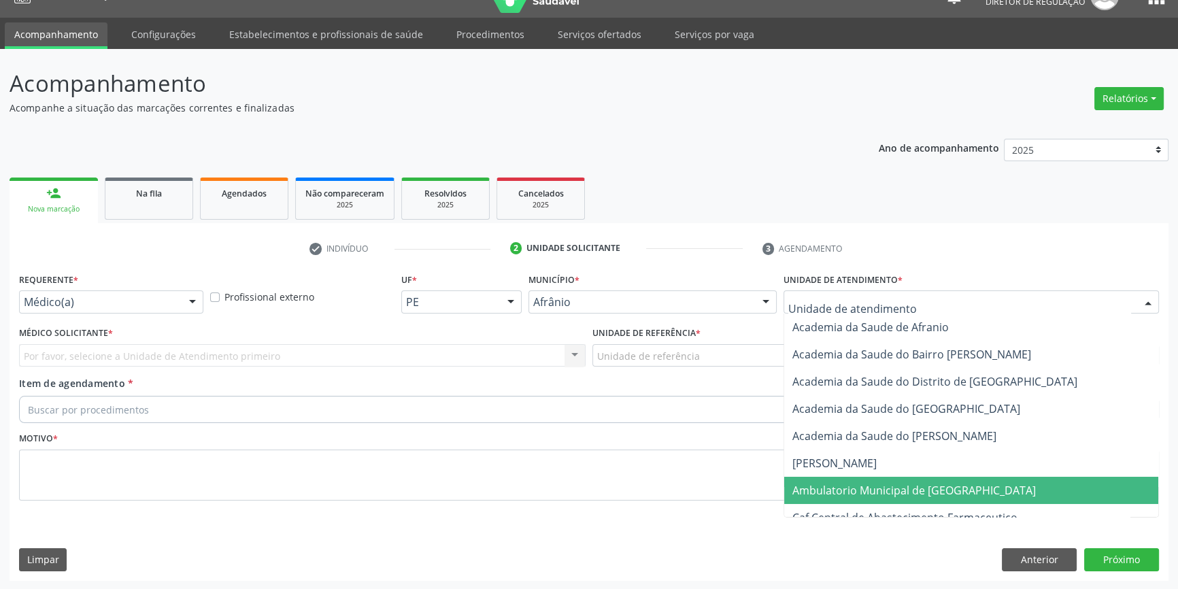
drag, startPoint x: 850, startPoint y: 490, endPoint x: 727, endPoint y: 402, distance: 151.1
click at [848, 488] on span "Ambulatorio Municipal de [GEOGRAPHIC_DATA]" at bounding box center [913, 490] width 243 height 15
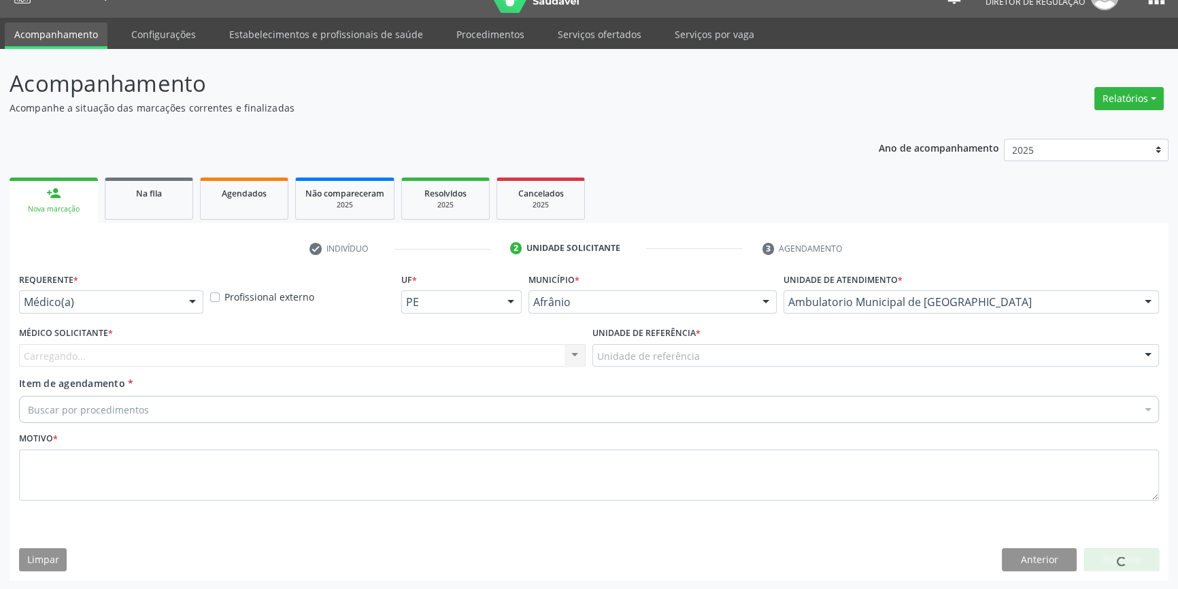
click at [699, 355] on div "Unidade de referência" at bounding box center [875, 355] width 566 height 23
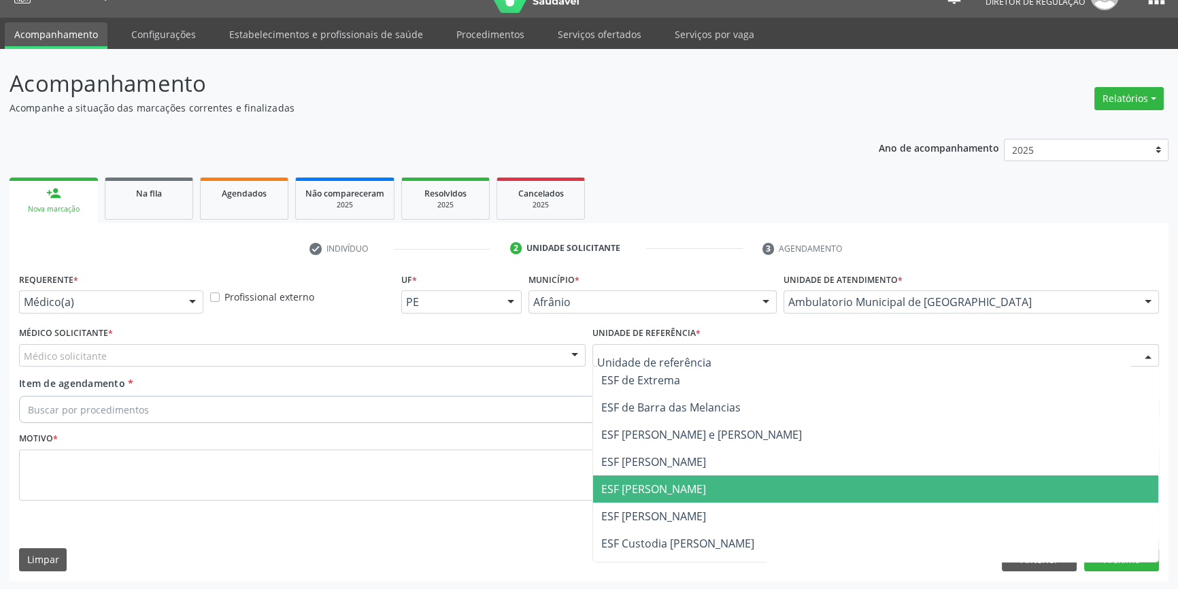
click at [677, 488] on span "ESF [PERSON_NAME]" at bounding box center [653, 488] width 105 height 15
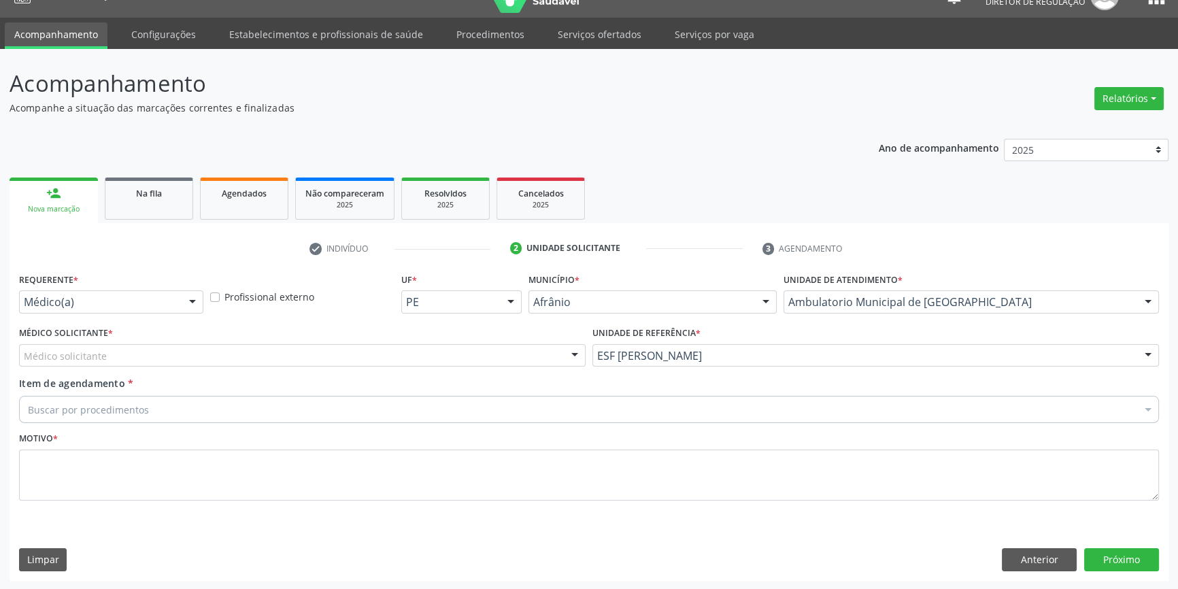
click at [412, 347] on div "Médico solicitante" at bounding box center [302, 355] width 566 height 23
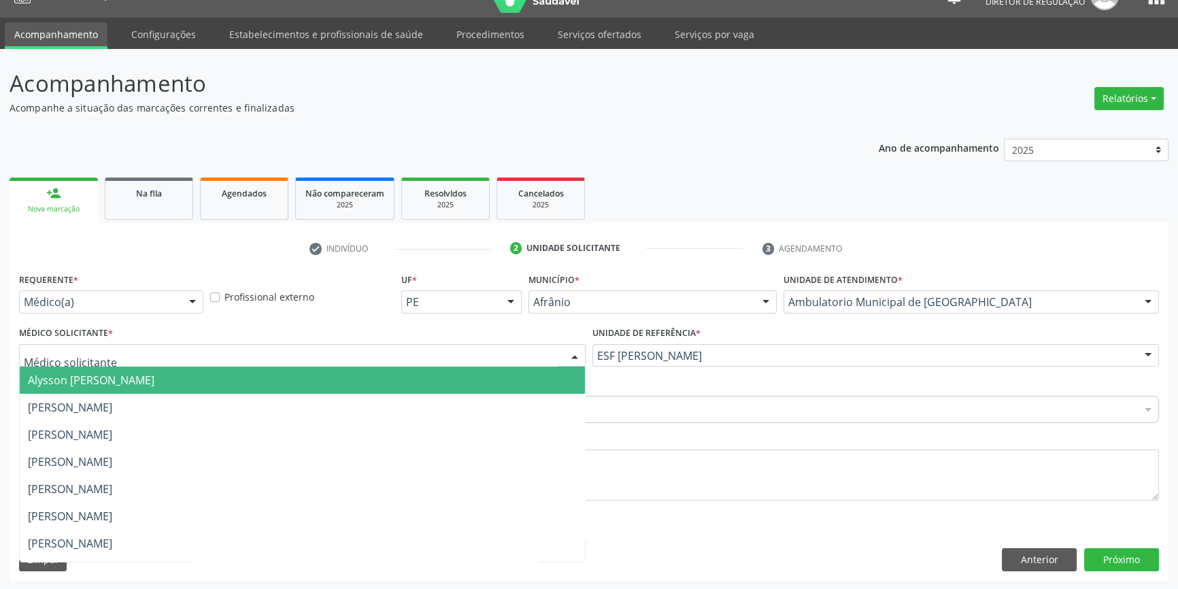
click at [222, 380] on span "Alysson [PERSON_NAME]" at bounding box center [302, 380] width 565 height 27
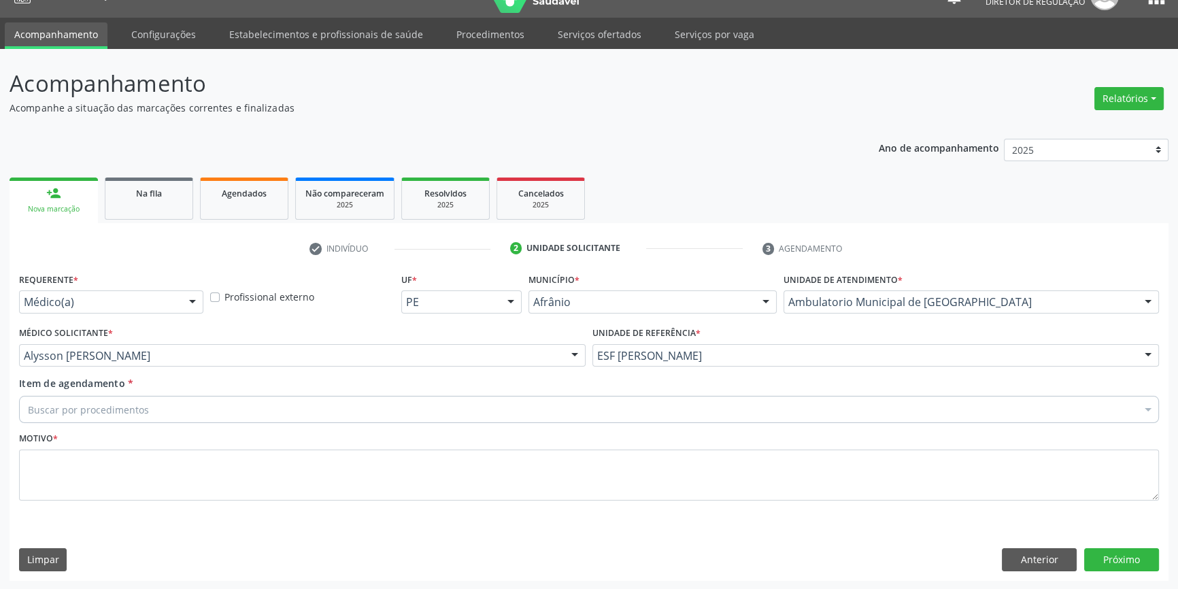
click at [177, 403] on div "Buscar por procedimentos" at bounding box center [589, 409] width 1140 height 27
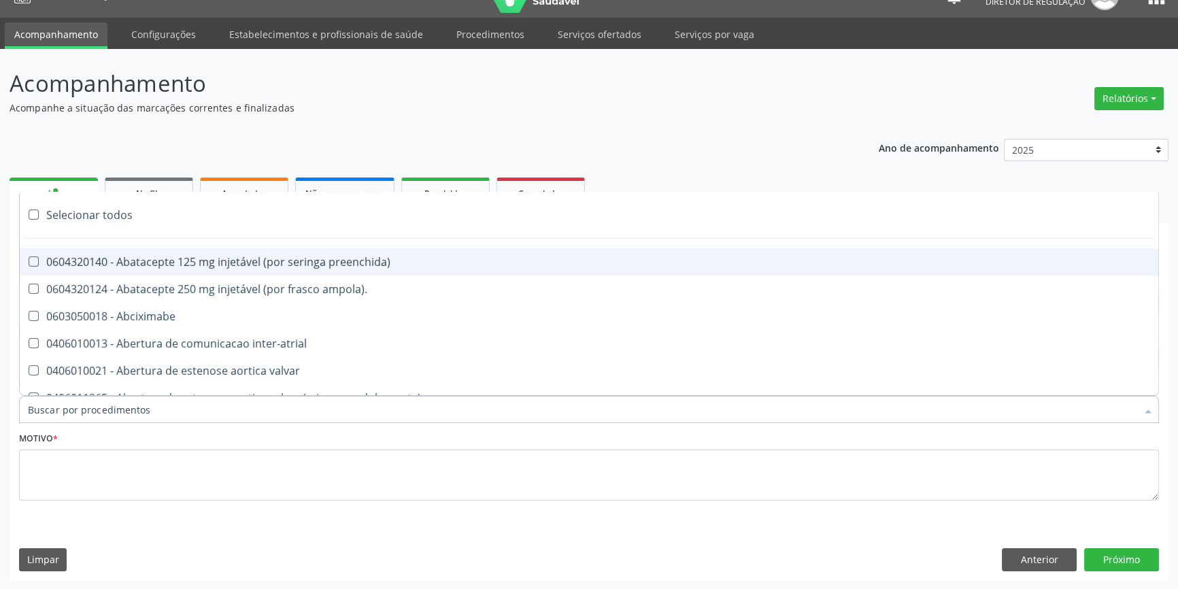
type input "E"
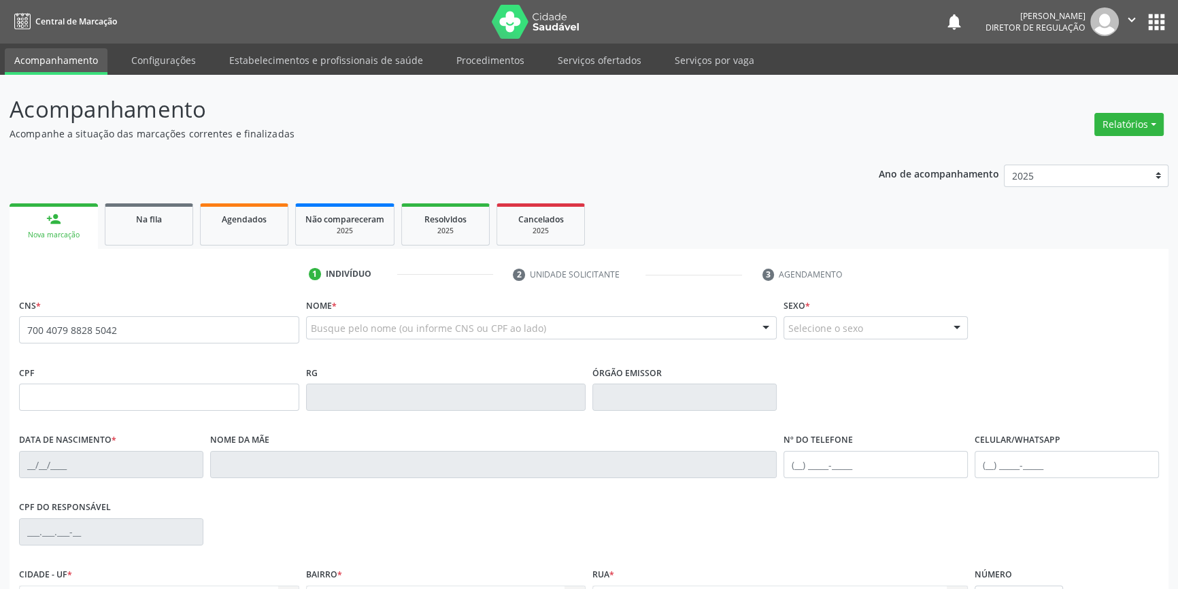
type input "700 4079 8828 5042"
type input "088.259.854-60"
type input "31/01/1980"
type input "Raimunda Pereira da Costa"
type input "(87) 98831-4670"
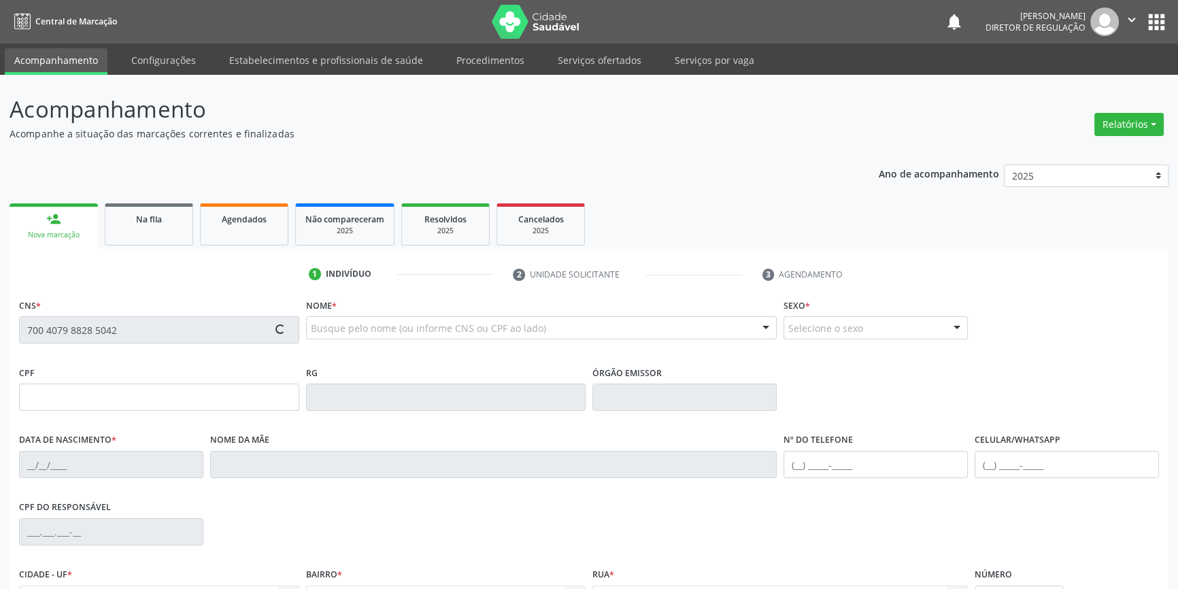
type input "(87) 98831-4670"
type input "S/N"
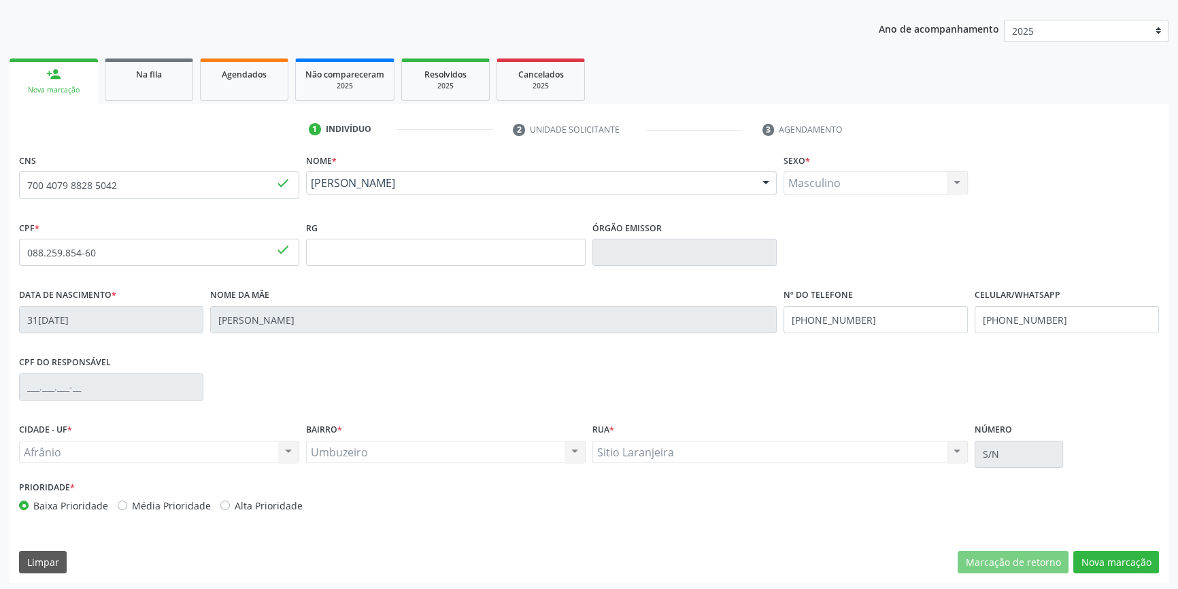
scroll to position [148, 0]
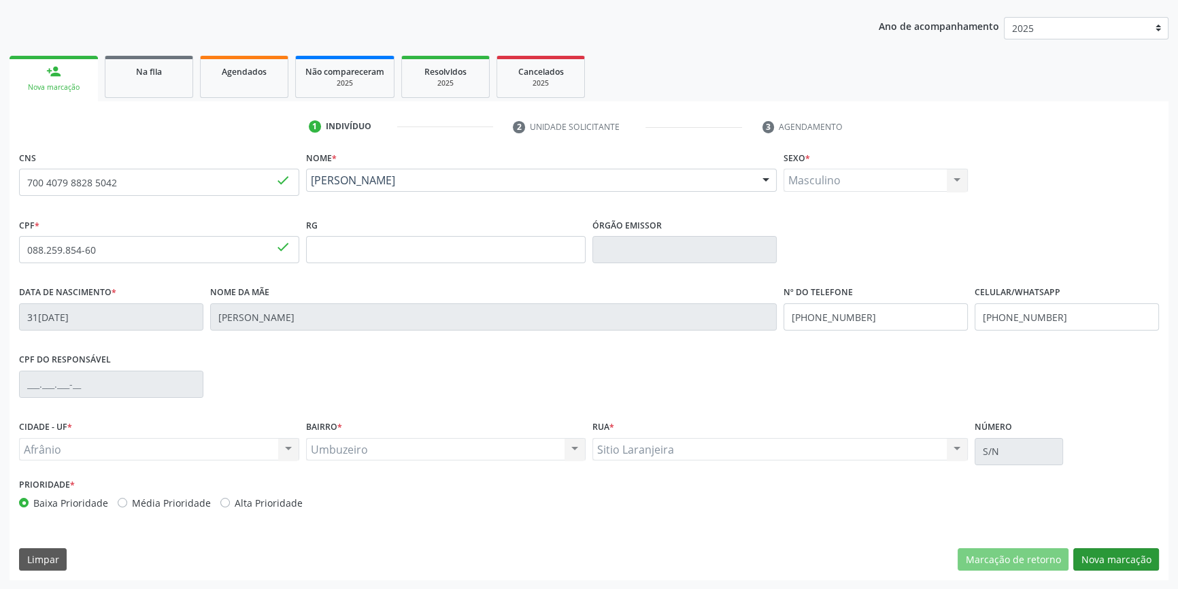
drag, startPoint x: 1129, startPoint y: 544, endPoint x: 1117, endPoint y: 556, distance: 16.8
click at [1127, 545] on div "CNS 700 4079 8828 5042 done Nome * João Bosco da Costa Ferreira João Bosco da C…" at bounding box center [589, 364] width 1159 height 432
click at [1108, 568] on button "Nova marcação" at bounding box center [1116, 559] width 86 height 23
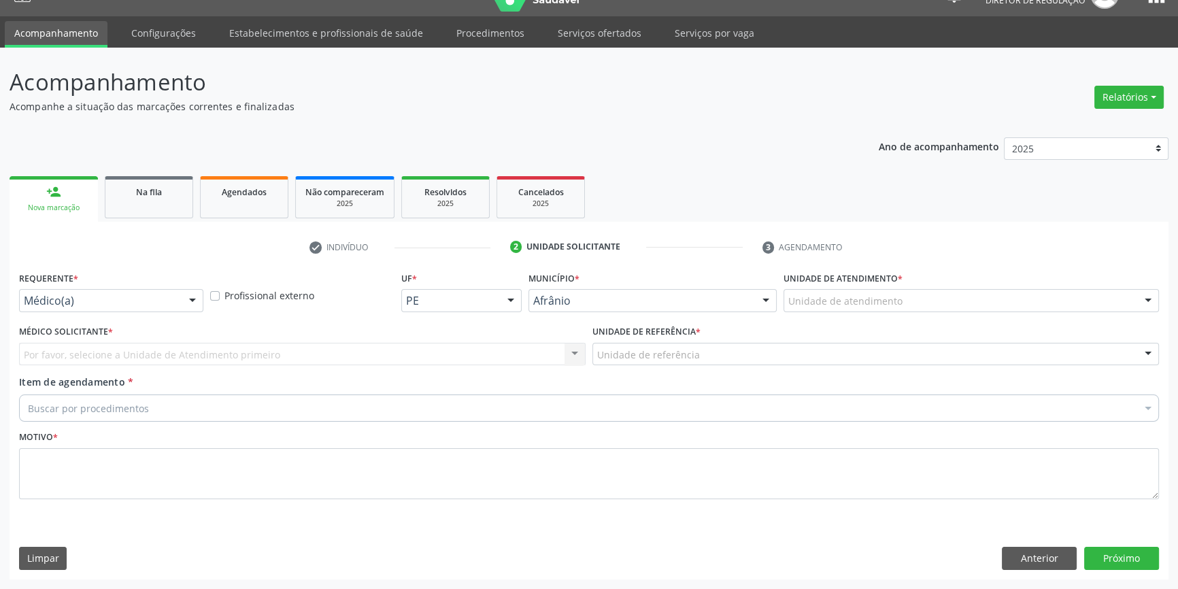
scroll to position [26, 0]
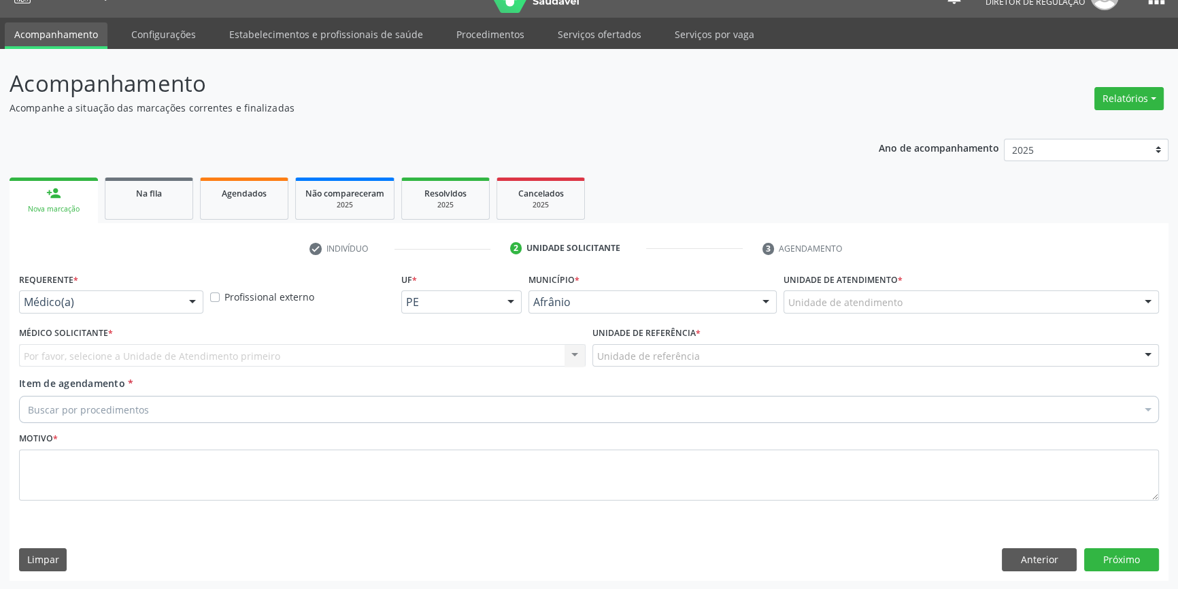
click at [898, 316] on div "Unidade de atendimento * Unidade de atendimento Academia da Saude de Afranio Ac…" at bounding box center [971, 295] width 382 height 53
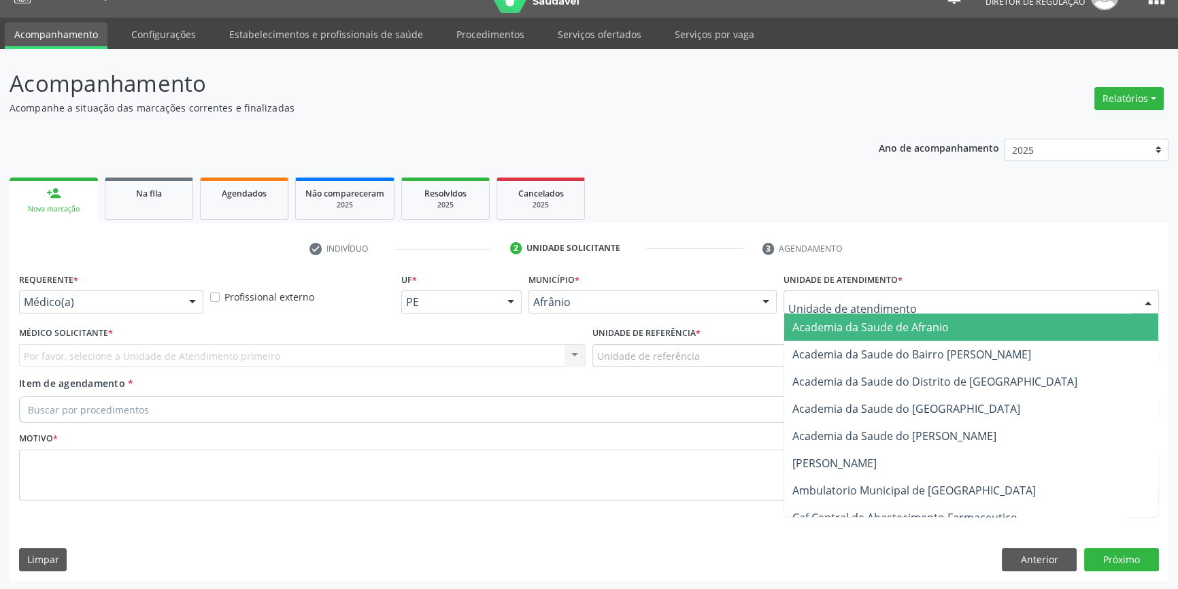
click at [897, 309] on div at bounding box center [970, 301] width 375 height 23
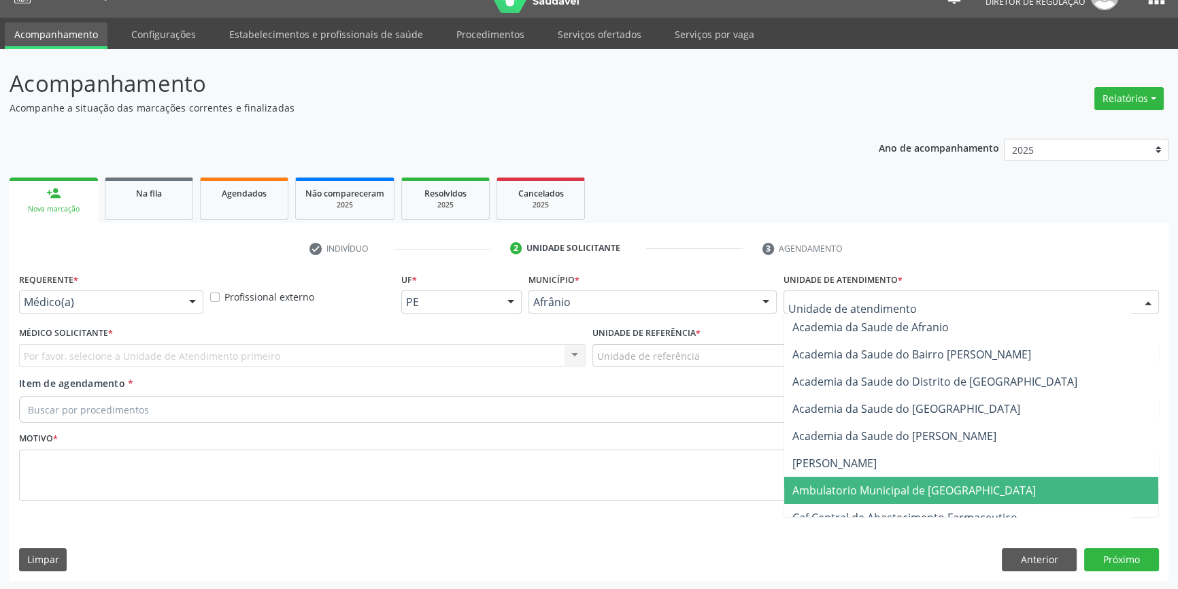
drag, startPoint x: 892, startPoint y: 489, endPoint x: 732, endPoint y: 399, distance: 183.3
click at [881, 480] on span "Ambulatorio Municipal de [GEOGRAPHIC_DATA]" at bounding box center [971, 490] width 374 height 27
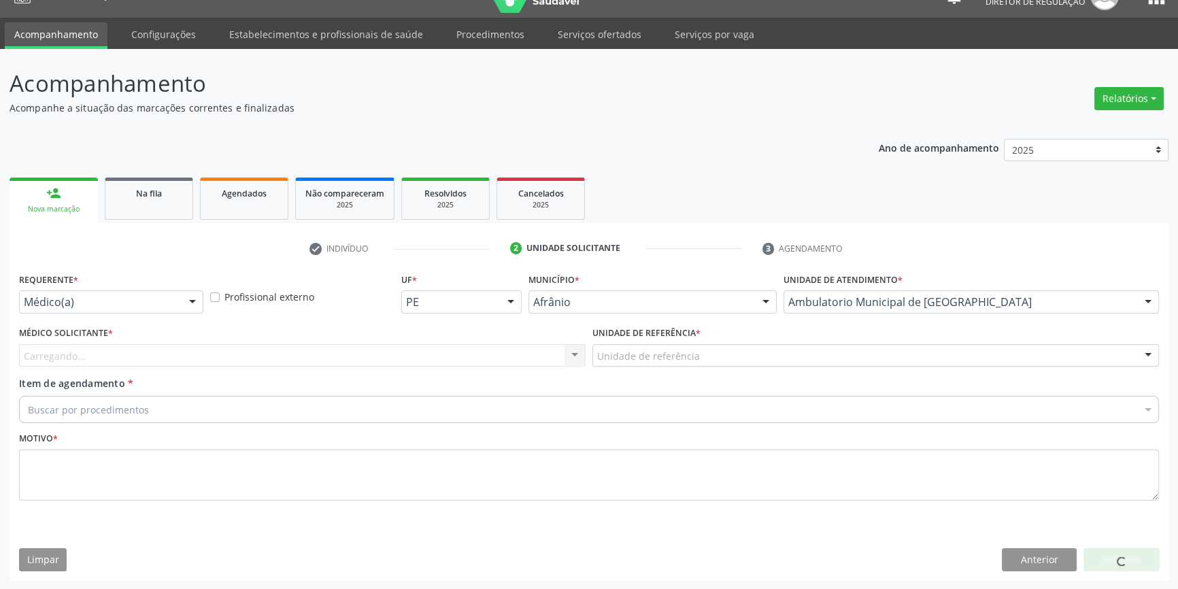
click at [715, 364] on div "Unidade de referência" at bounding box center [875, 355] width 566 height 23
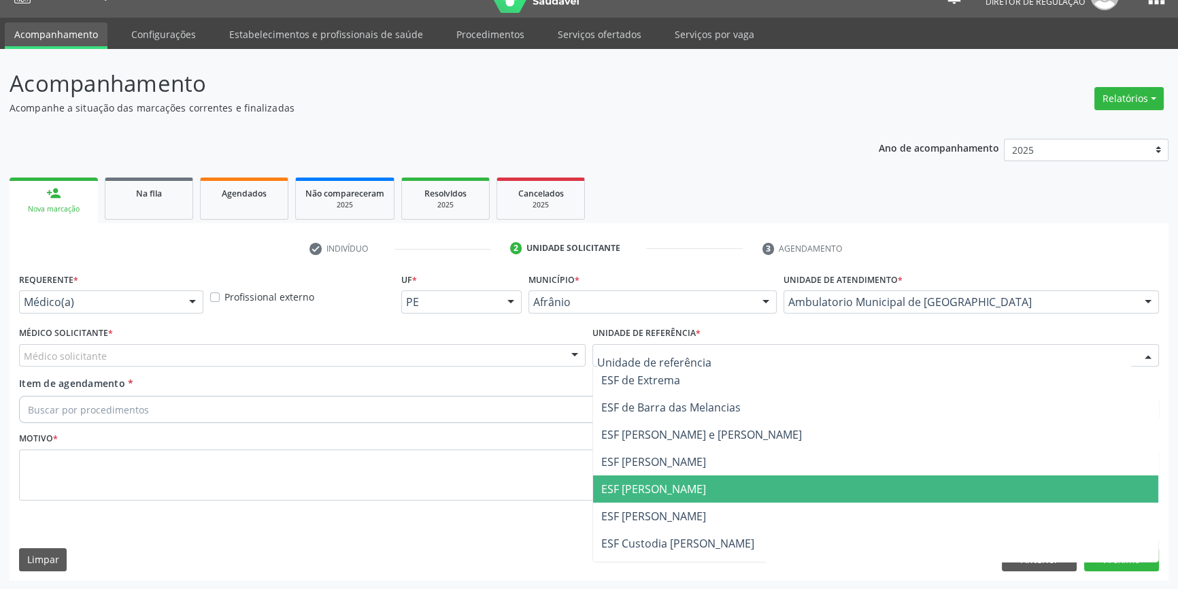
drag, startPoint x: 677, startPoint y: 498, endPoint x: 167, endPoint y: 342, distance: 533.9
click at [669, 496] on span "ESF [PERSON_NAME]" at bounding box center [875, 488] width 565 height 27
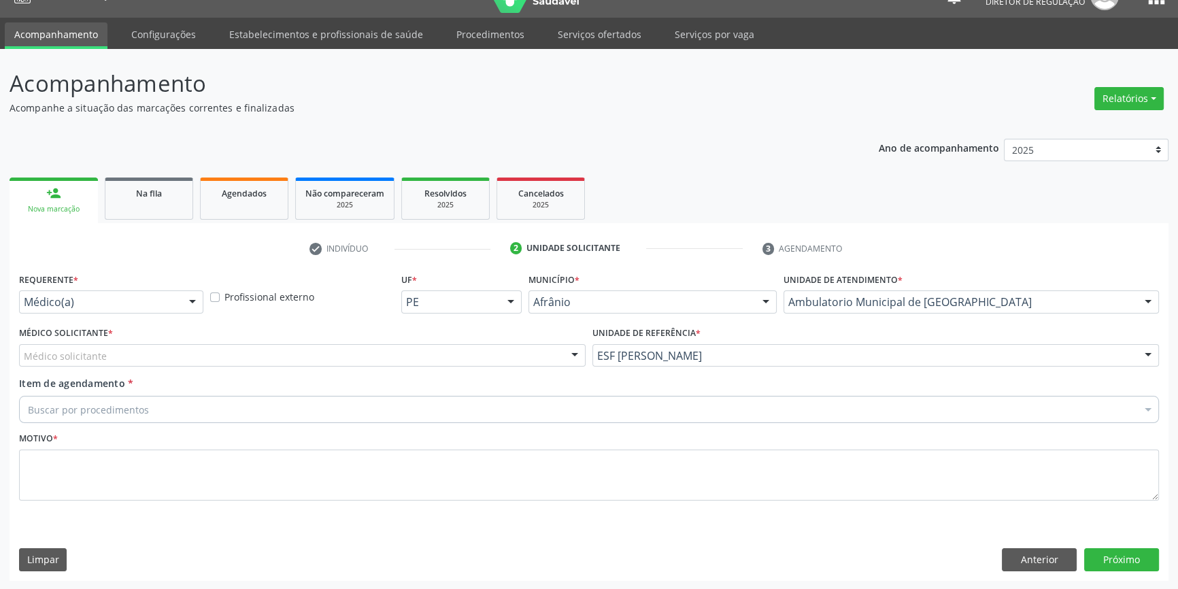
click at [165, 341] on div "Médico Solicitante * Médico solicitante Alysson Rodrigo Ferreira Cavalcanti Bru…" at bounding box center [302, 345] width 566 height 44
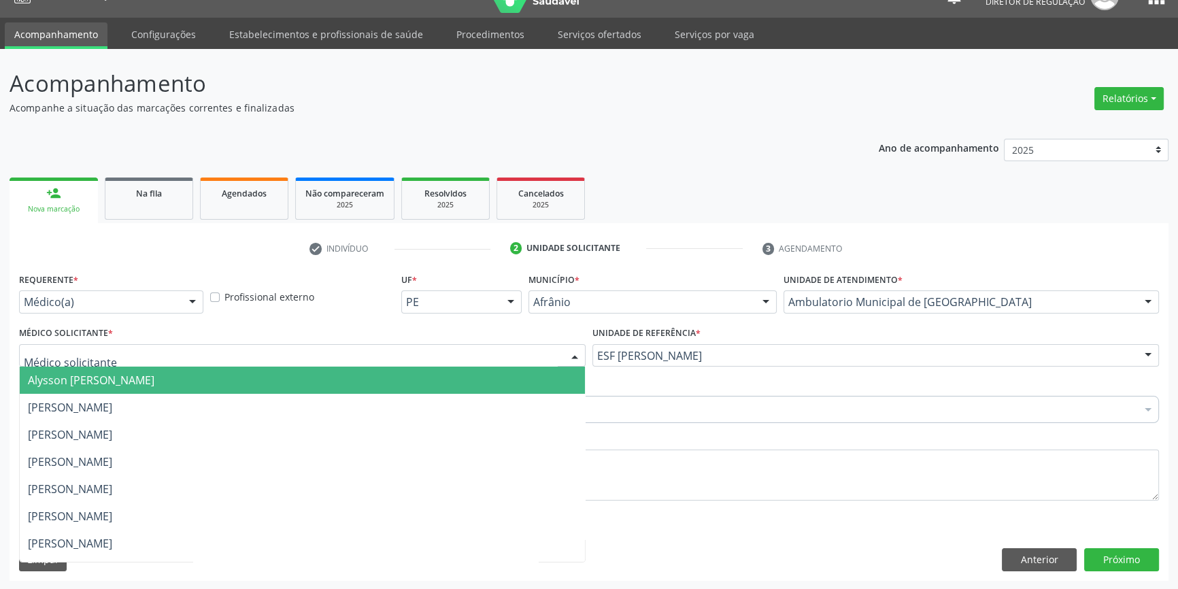
click at [118, 356] on div at bounding box center [302, 355] width 566 height 23
click at [93, 373] on span "Alysson [PERSON_NAME]" at bounding box center [91, 380] width 126 height 15
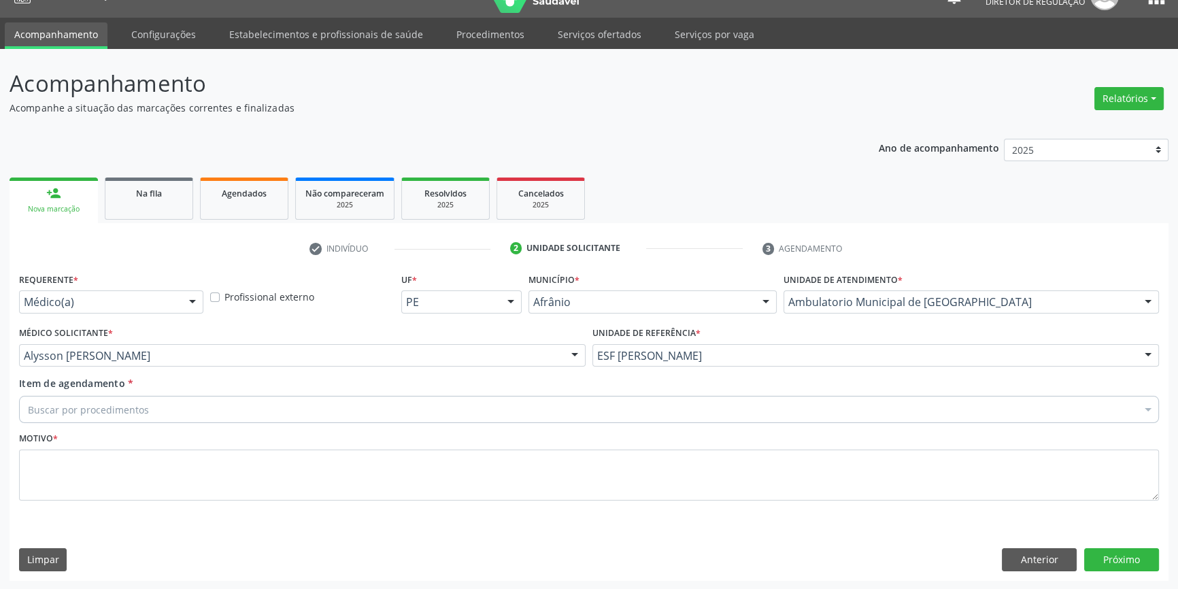
click at [95, 398] on div "Buscar por procedimentos" at bounding box center [589, 409] width 1140 height 27
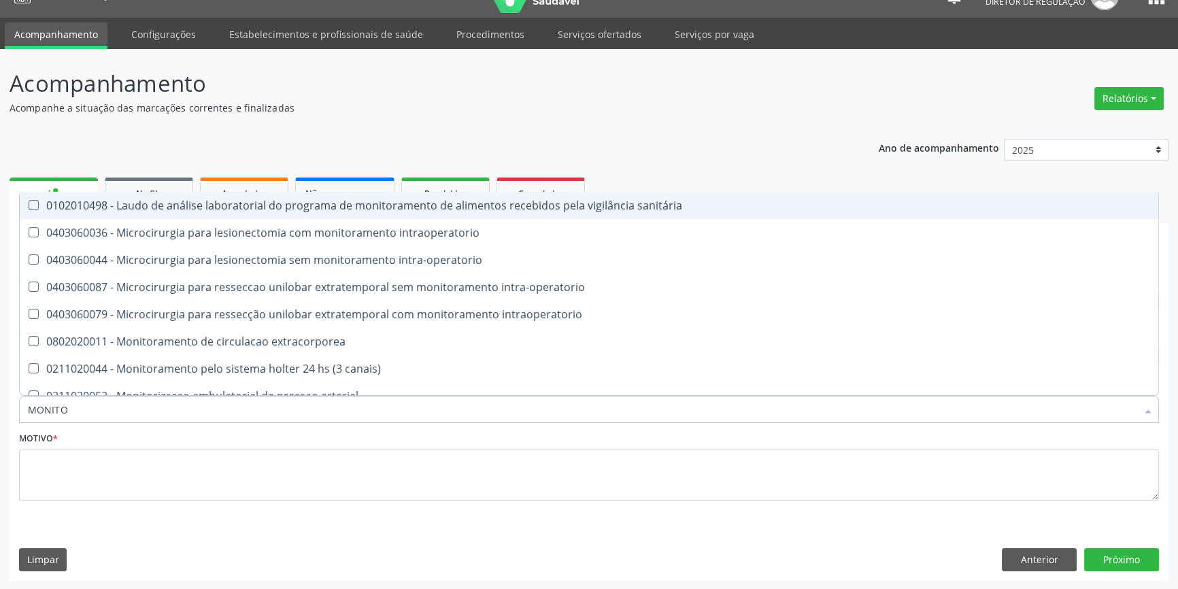
type input "MONITOR"
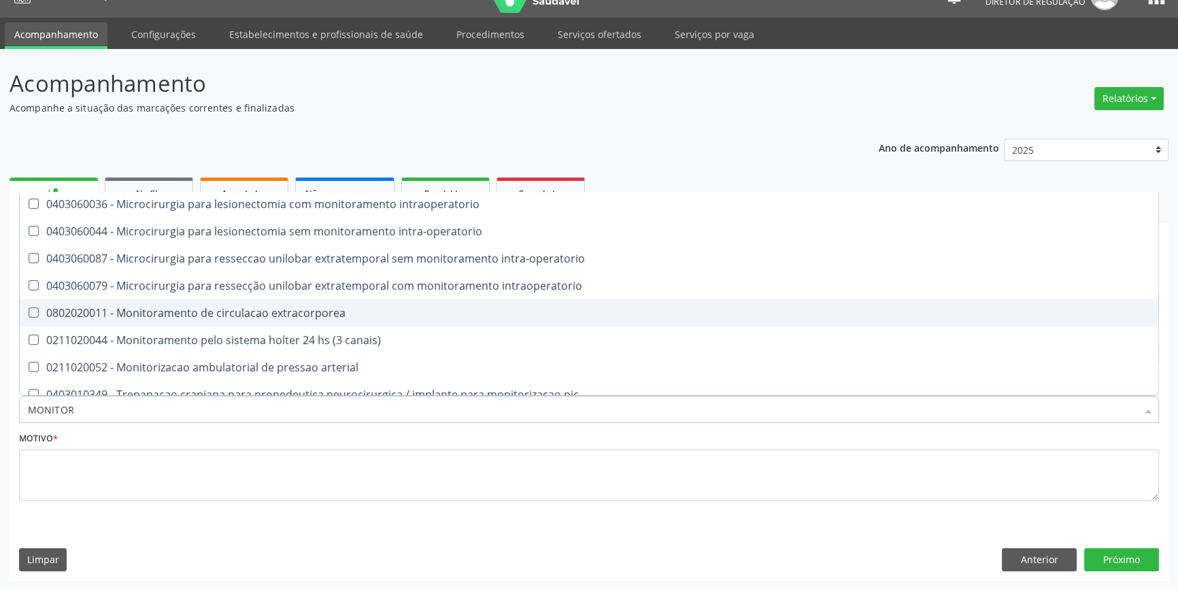
scroll to position [41, 0]
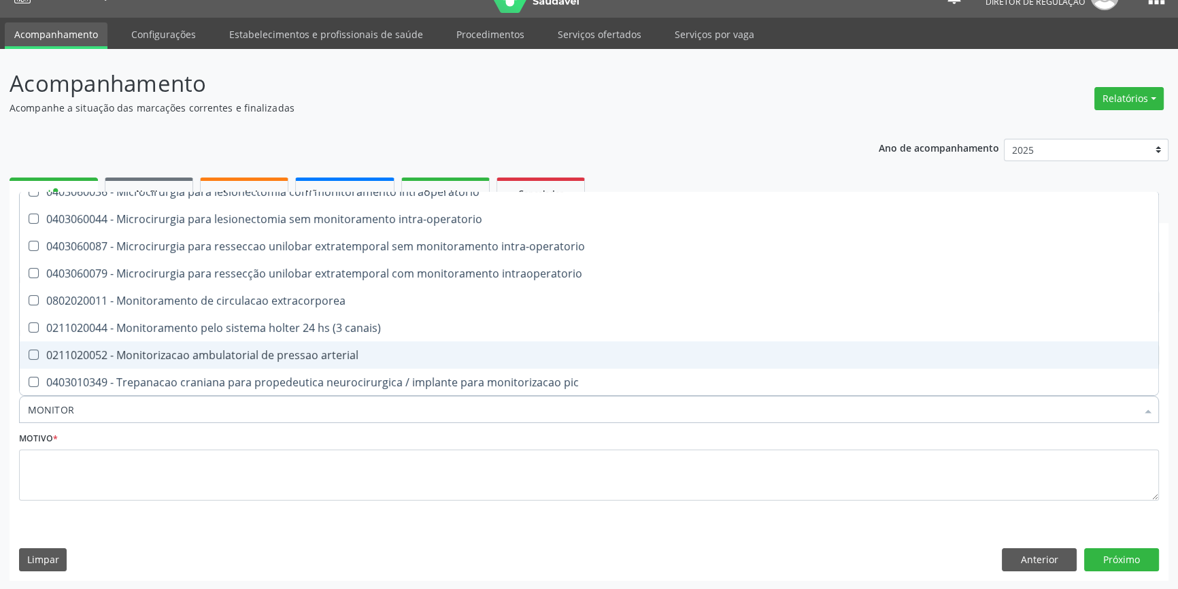
click at [249, 354] on div "0211020052 - Monitorizacao ambulatorial de pressao arterial" at bounding box center [589, 355] width 1122 height 11
checkbox arterial "true"
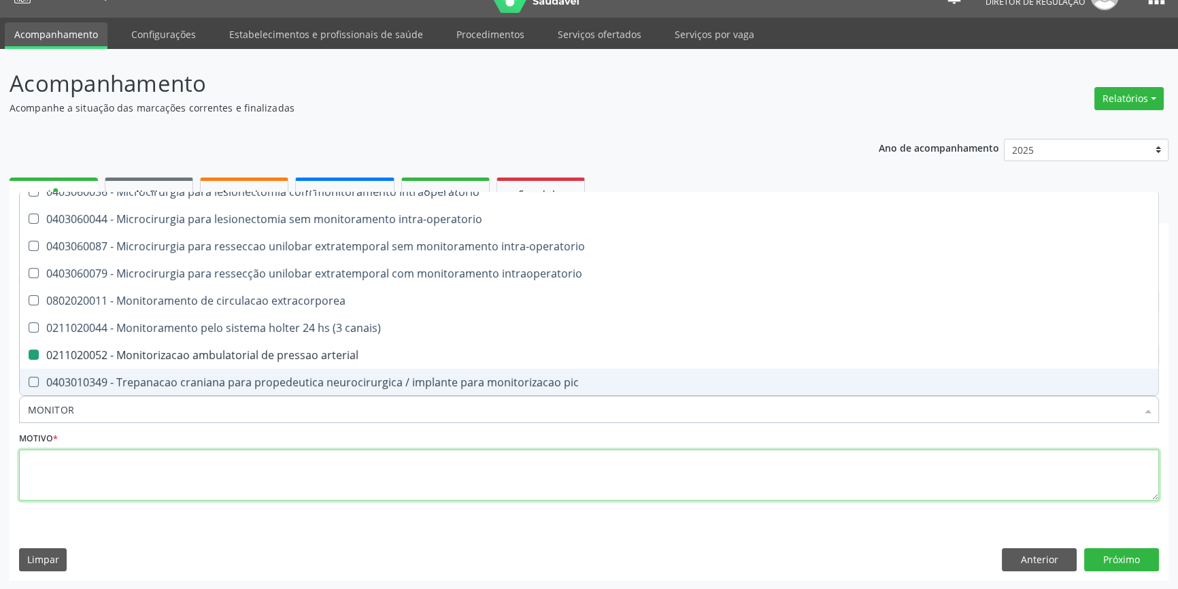
click at [218, 458] on textarea at bounding box center [589, 475] width 1140 height 52
checkbox intraoperatorio "true"
checkbox arterial "false"
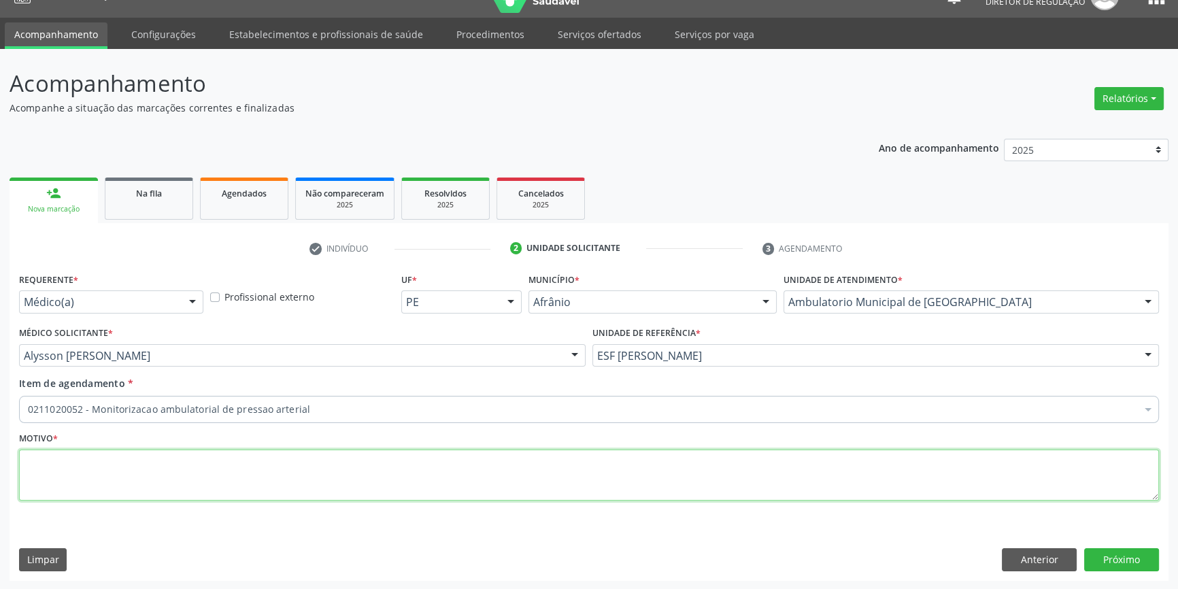
scroll to position [0, 0]
type textarea "'"
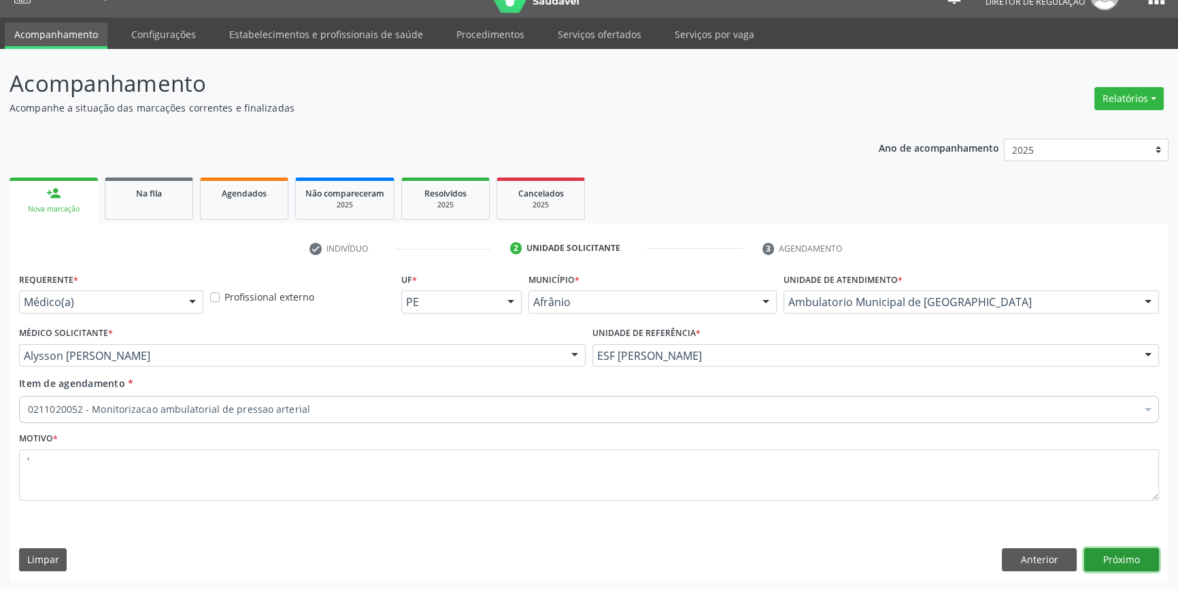
click at [1144, 561] on button "Próximo" at bounding box center [1121, 559] width 75 height 23
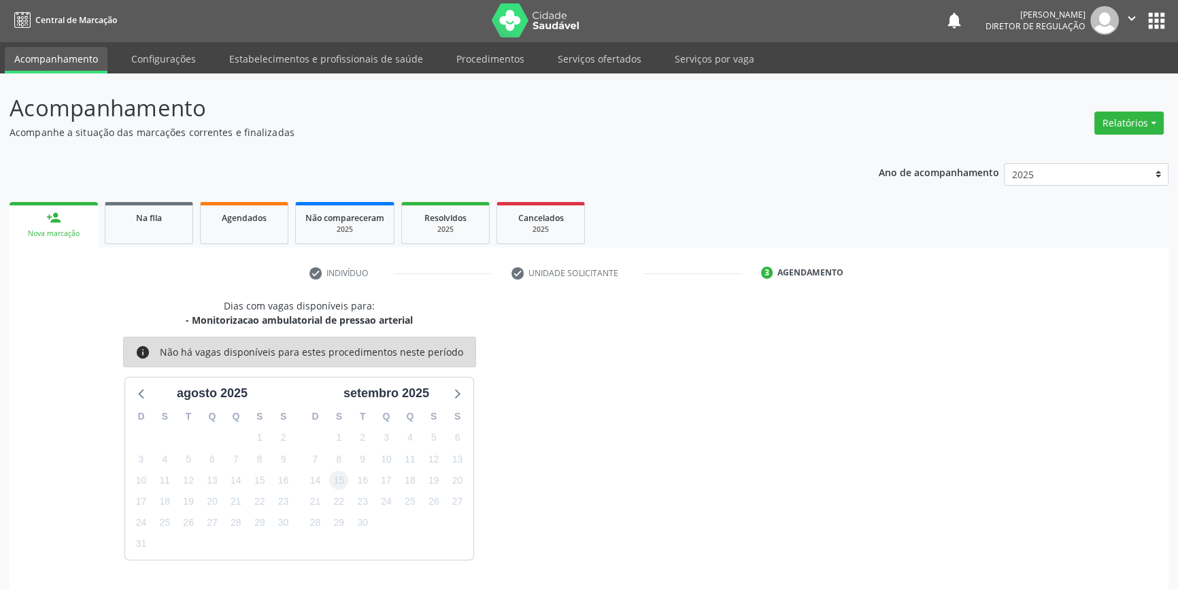
scroll to position [26, 0]
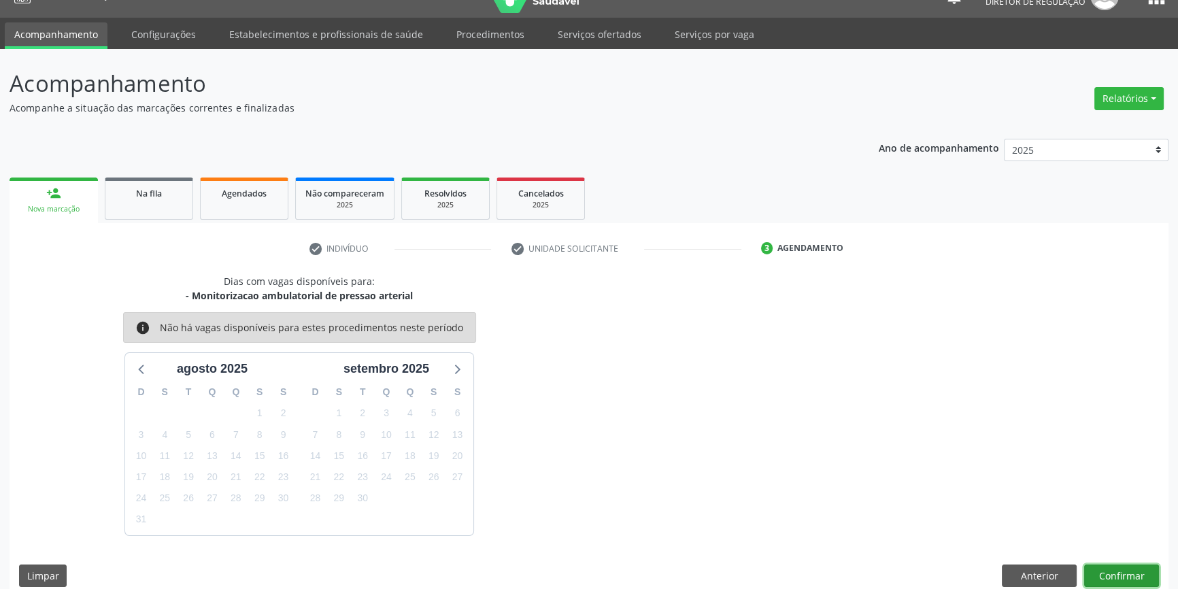
click at [1114, 566] on button "Confirmar" at bounding box center [1121, 575] width 75 height 23
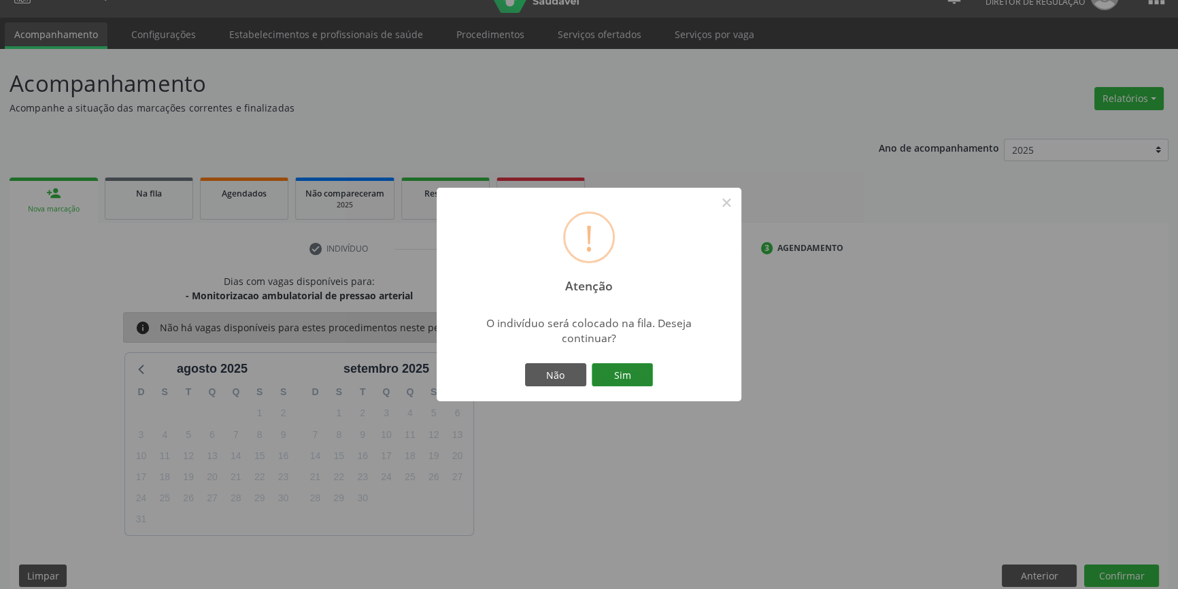
click at [628, 374] on button "Sim" at bounding box center [622, 374] width 61 height 23
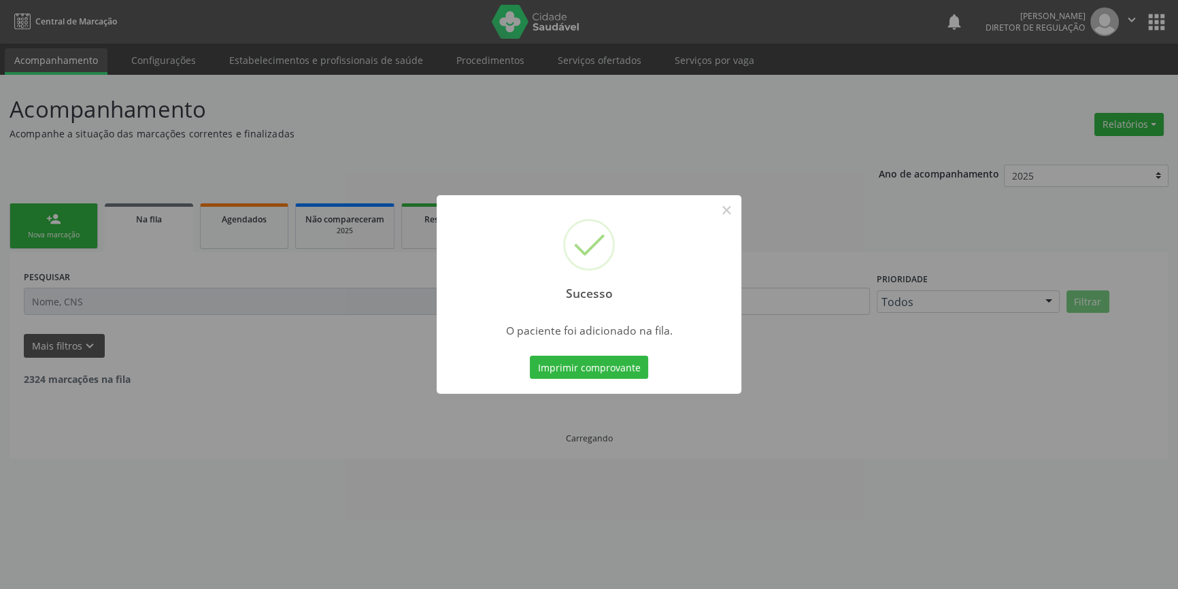
scroll to position [0, 0]
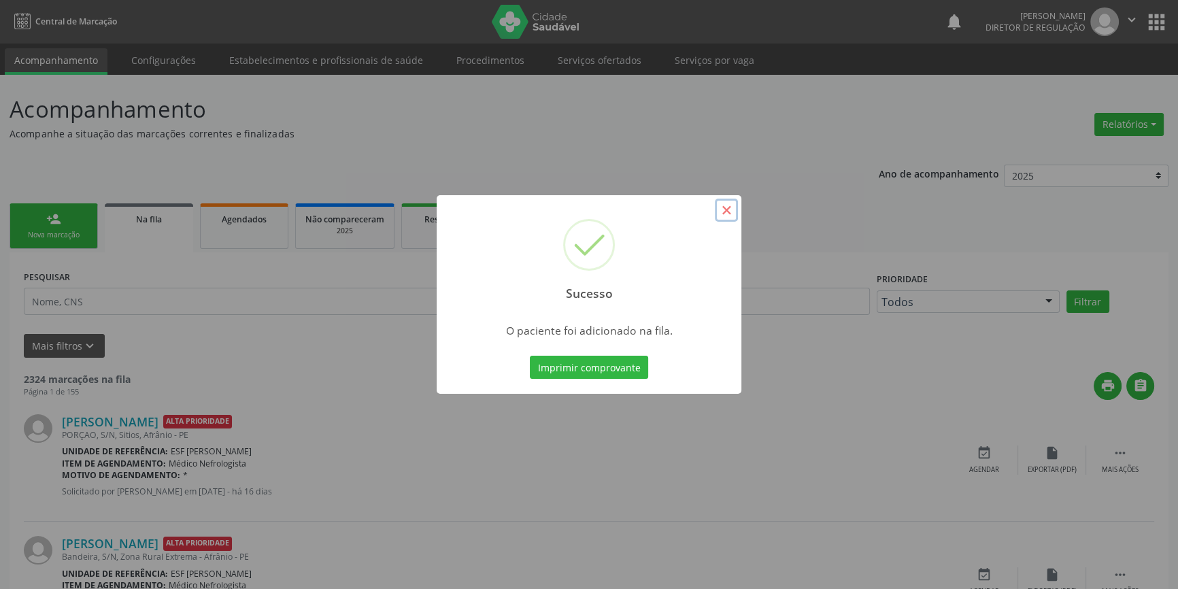
click at [720, 201] on button "×" at bounding box center [726, 210] width 23 height 23
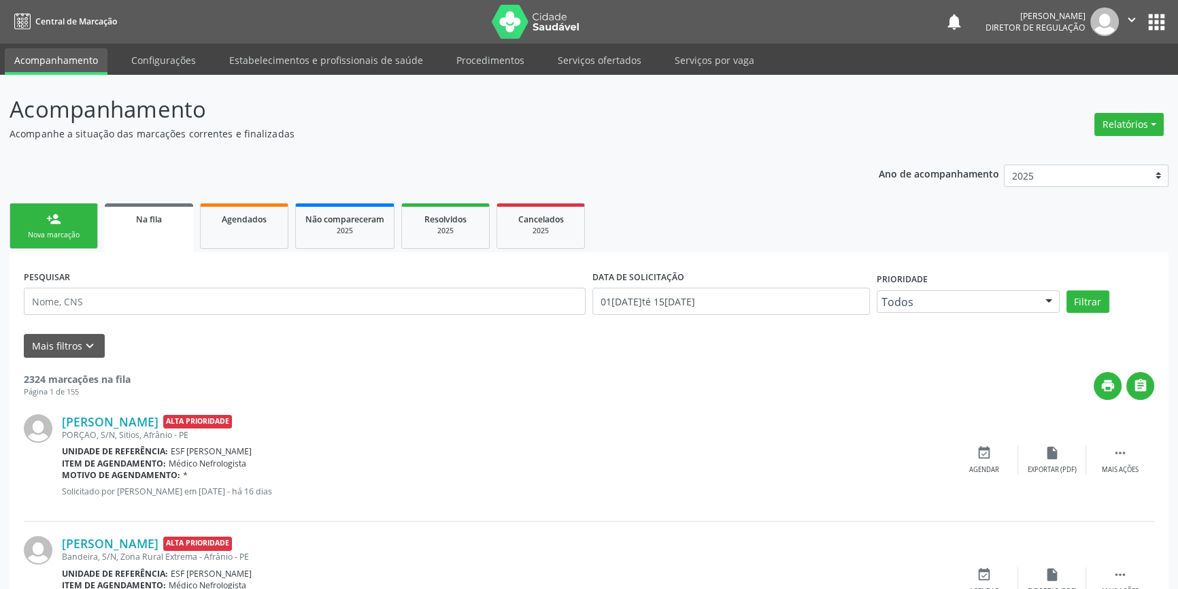
click at [73, 226] on link "person_add Nova marcação" at bounding box center [54, 226] width 88 height 46
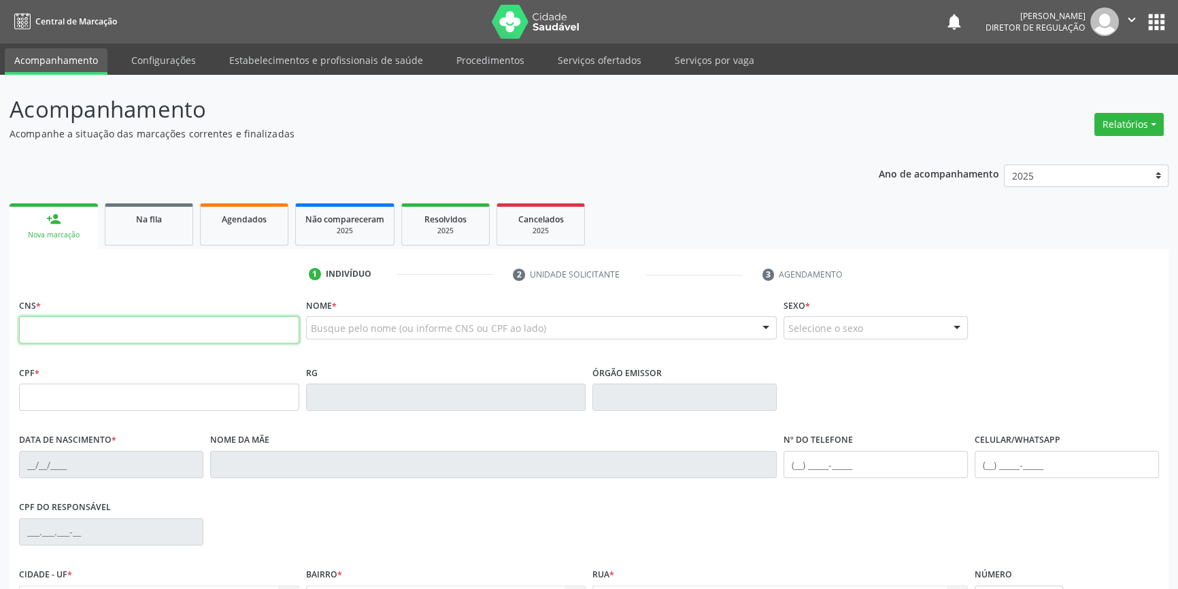
click at [59, 332] on input "text" at bounding box center [159, 329] width 280 height 27
type input "705 6044 6795 0214"
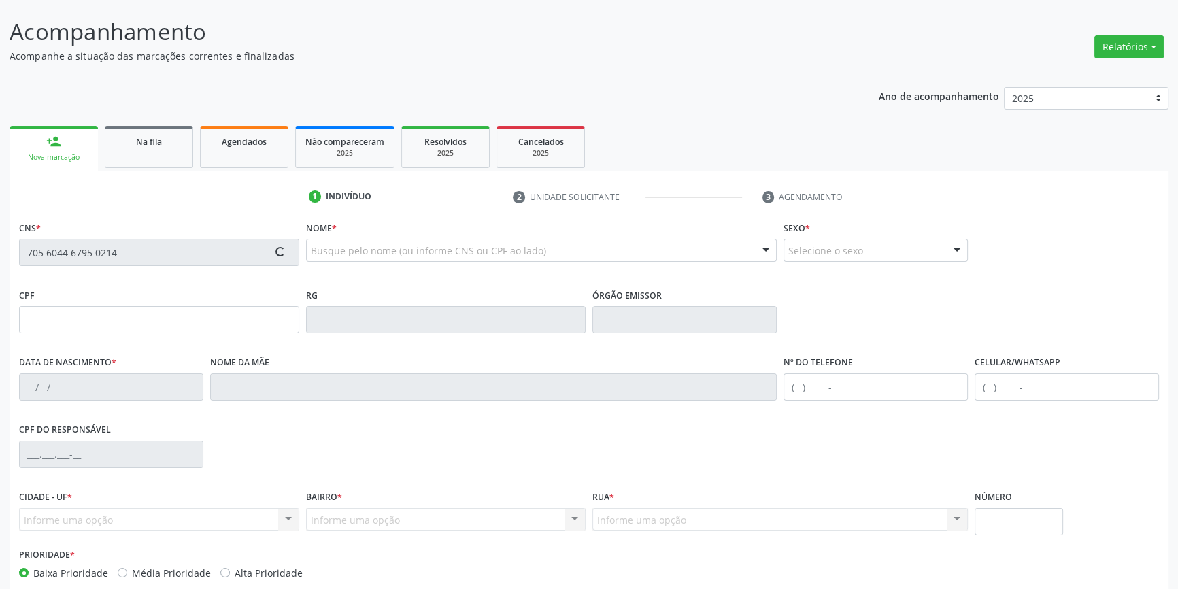
scroll to position [148, 0]
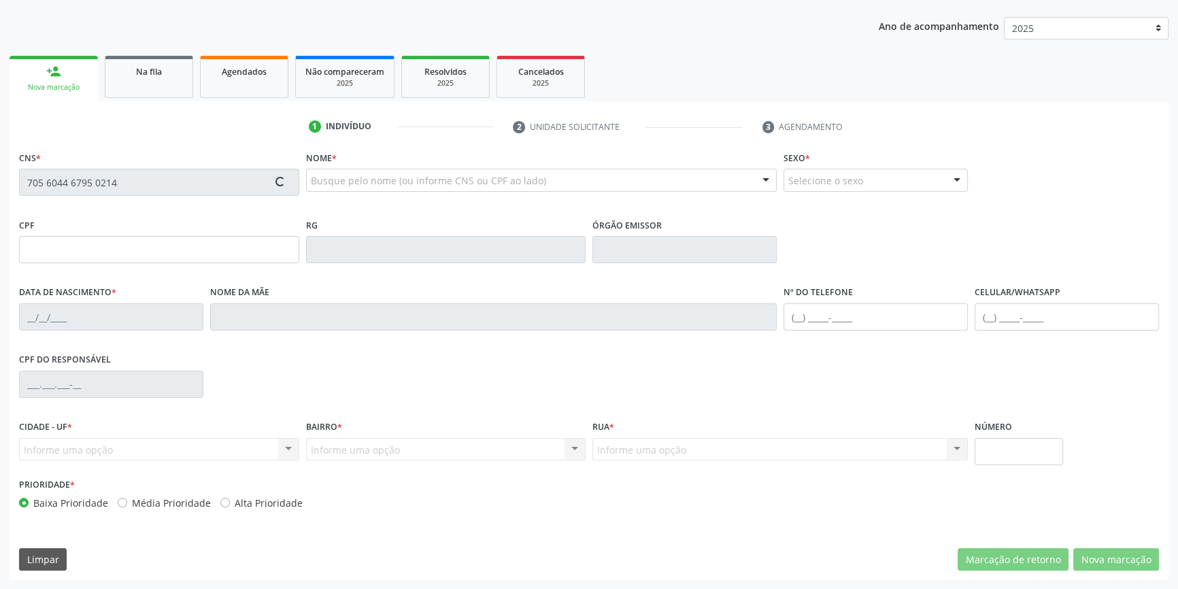
type input "657.197.194-15"
type input "29/08/1944"
type input "Prizilina Isabel Rodrigues"
type input "(87) 98804-9847"
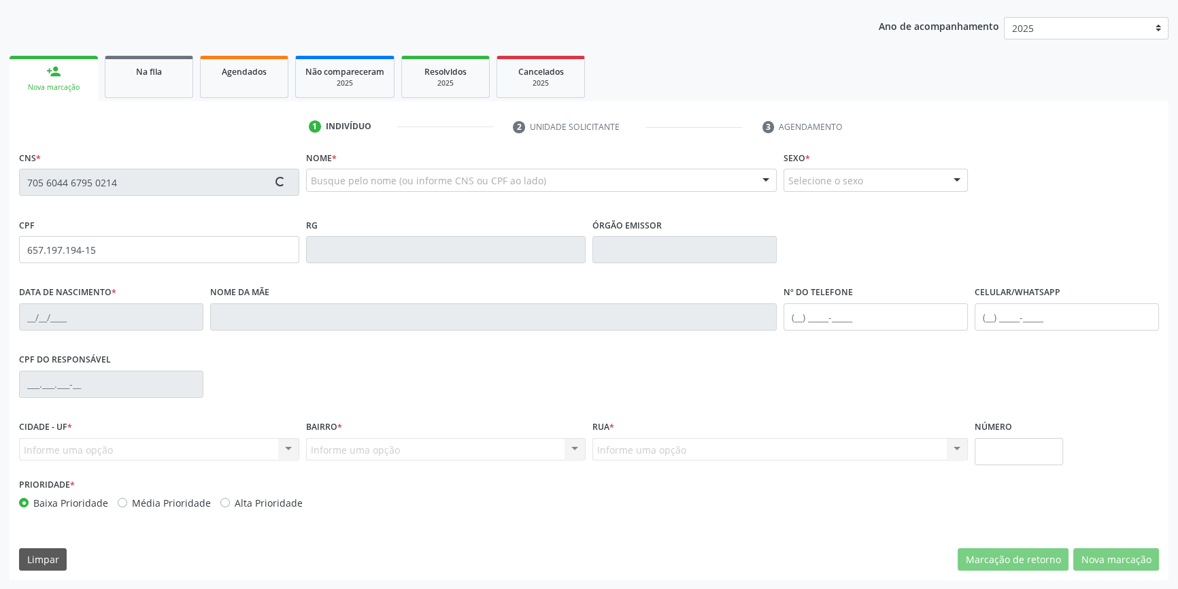
type input "S/N"
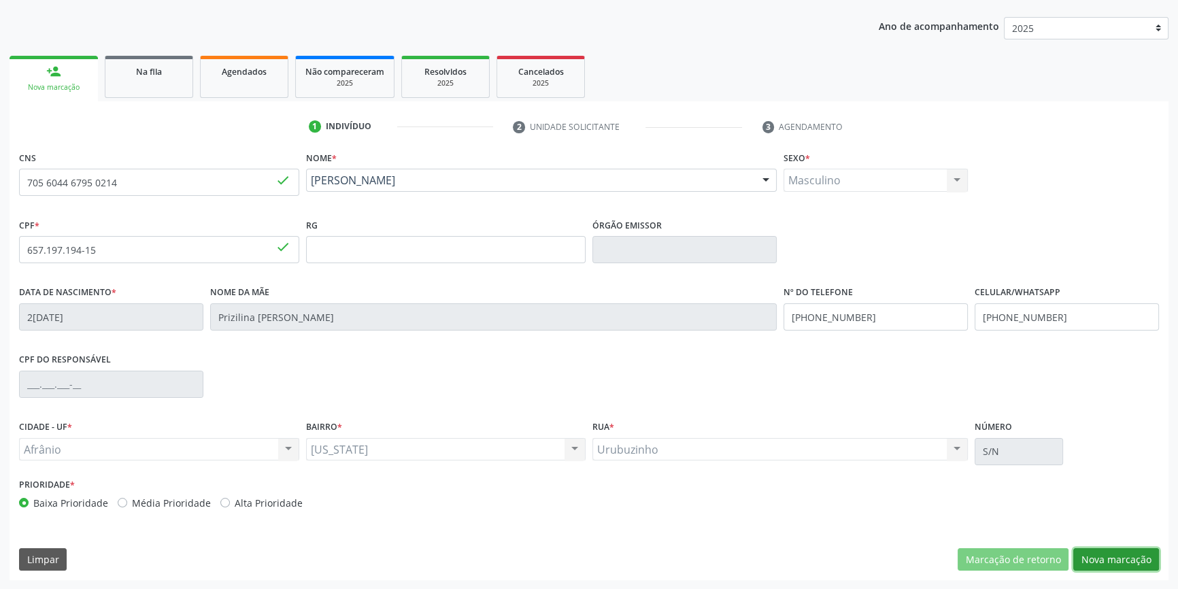
click at [1111, 549] on button "Nova marcação" at bounding box center [1116, 559] width 86 height 23
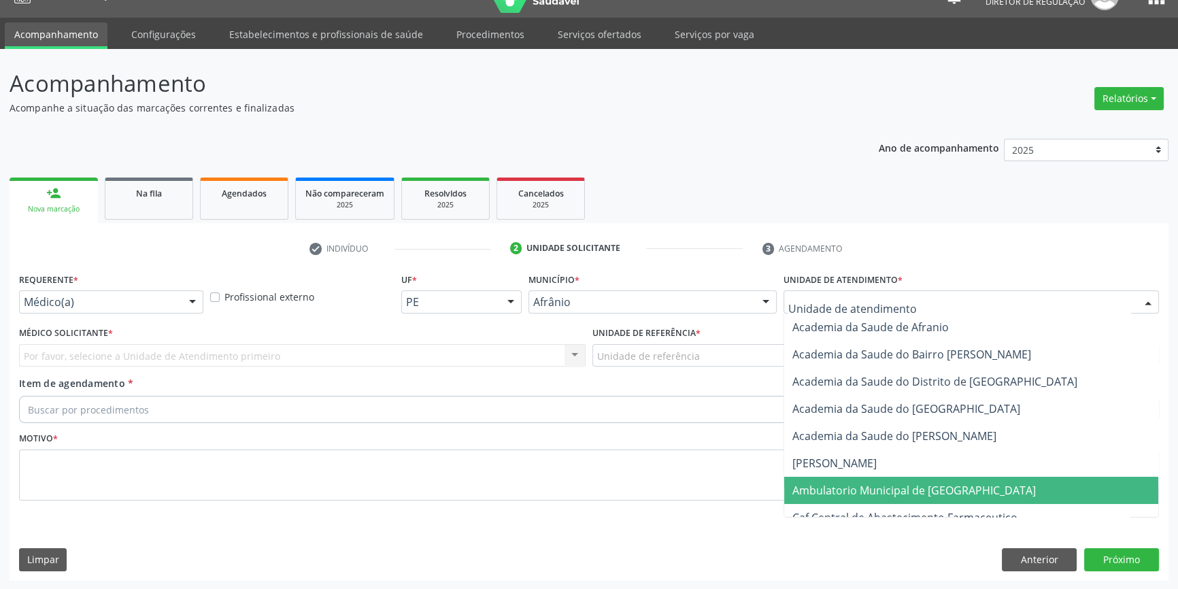
drag, startPoint x: 874, startPoint y: 488, endPoint x: 763, endPoint y: 432, distance: 124.1
click at [869, 487] on span "Ambulatorio Municipal de [GEOGRAPHIC_DATA]" at bounding box center [913, 490] width 243 height 15
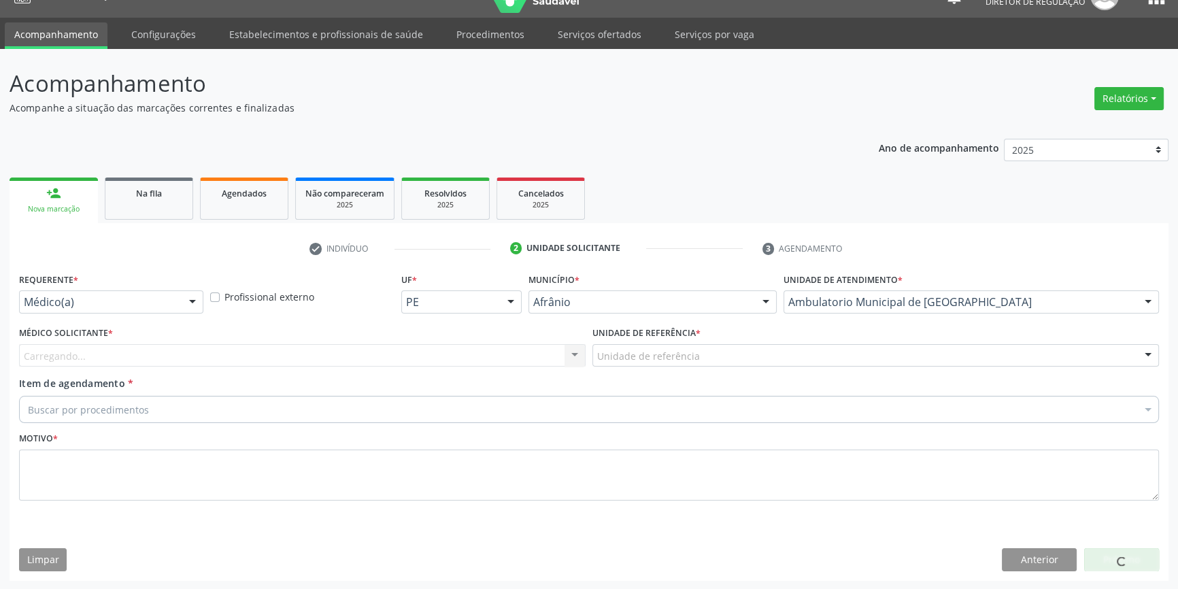
click at [696, 345] on div "Unidade de referência" at bounding box center [875, 355] width 566 height 23
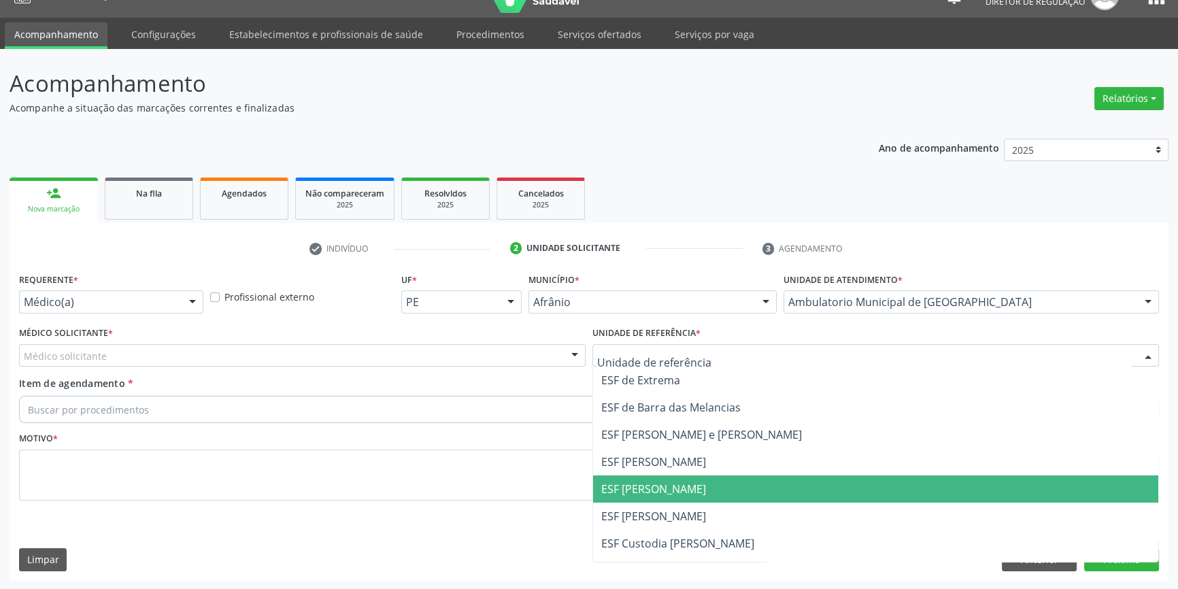
drag, startPoint x: 662, startPoint y: 484, endPoint x: 370, endPoint y: 378, distance: 310.4
click at [653, 484] on span "ESF [PERSON_NAME]" at bounding box center [653, 488] width 105 height 15
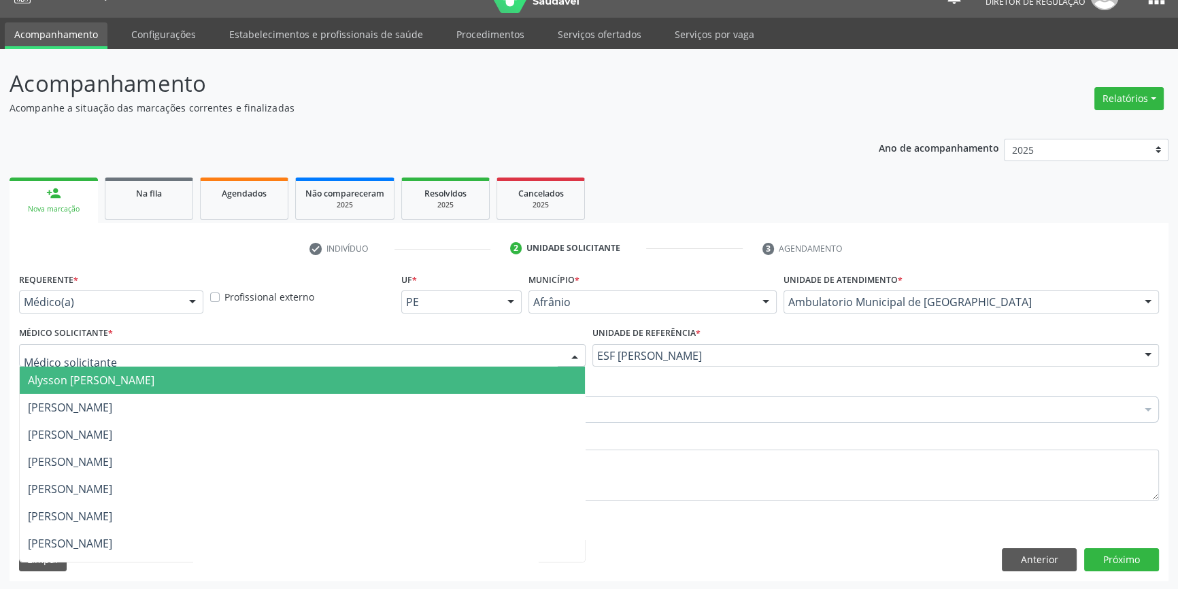
click at [338, 346] on div at bounding box center [302, 355] width 566 height 23
click at [136, 386] on span "Alysson [PERSON_NAME]" at bounding box center [91, 380] width 126 height 15
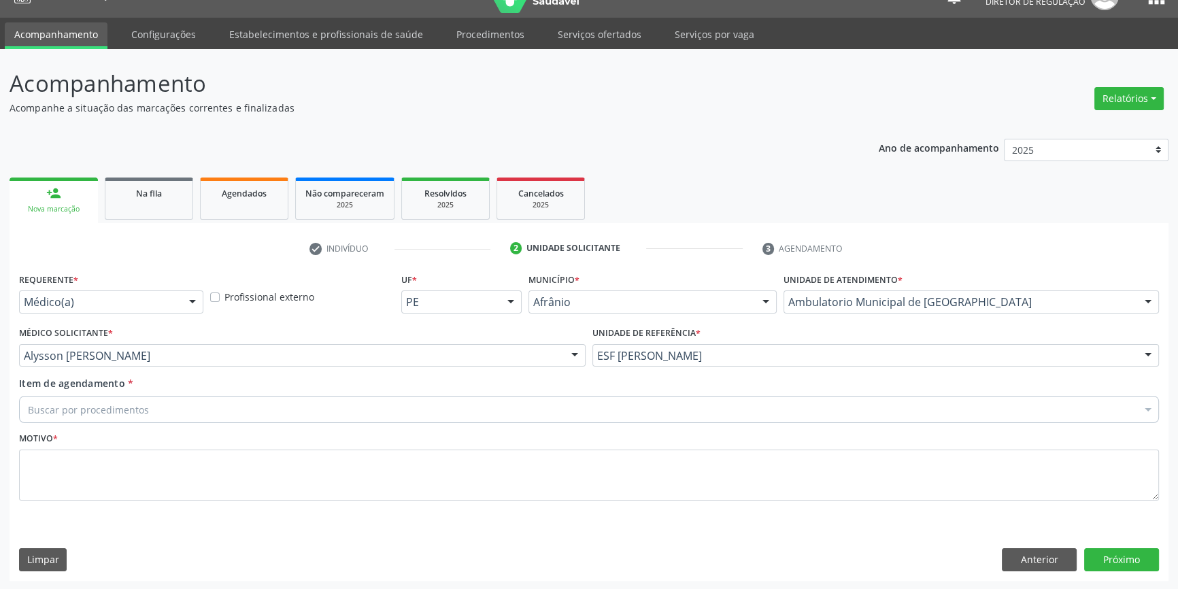
click at [95, 417] on div "Buscar por procedimentos" at bounding box center [589, 409] width 1140 height 27
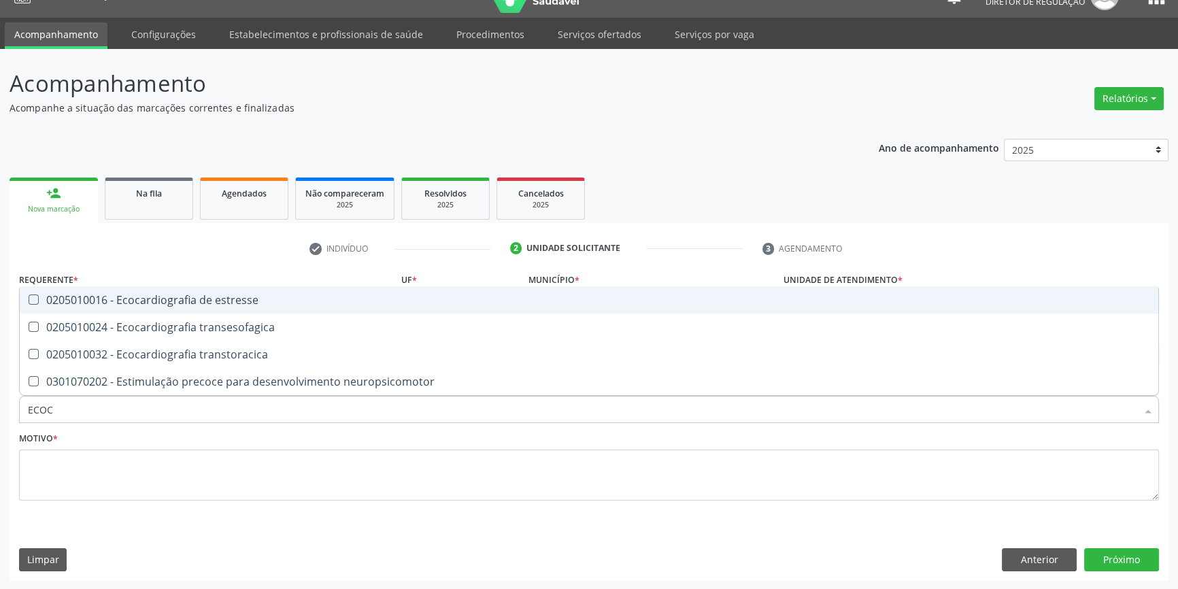
type input "ECOCA"
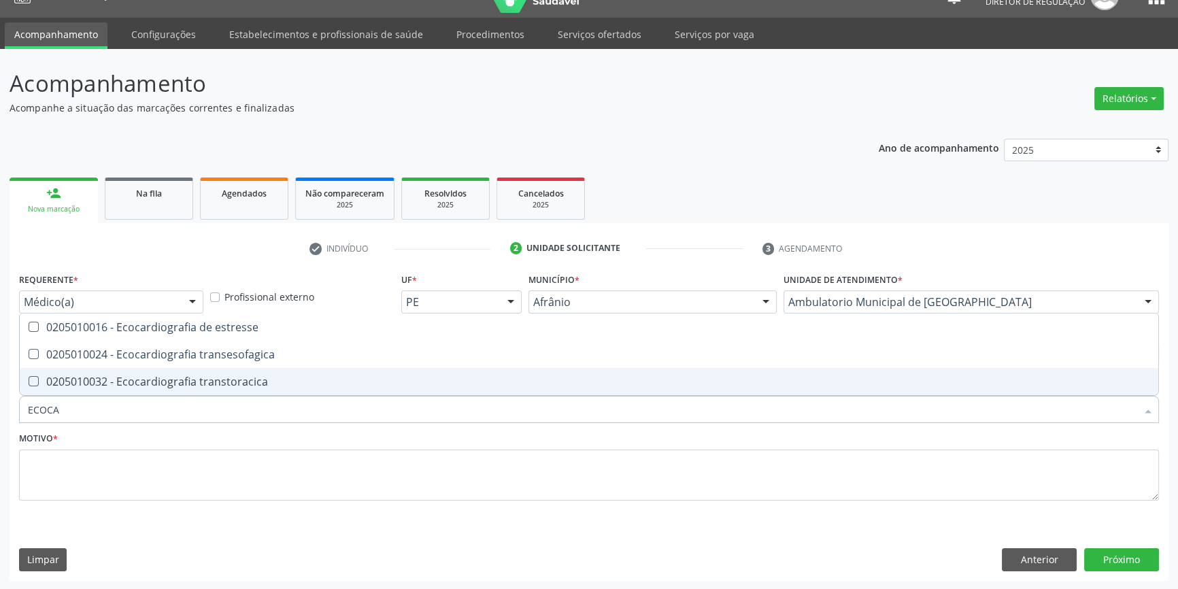
click at [116, 386] on div "0205010032 - Ecocardiografia transtoracica" at bounding box center [589, 381] width 1122 height 11
checkbox transtoracica "true"
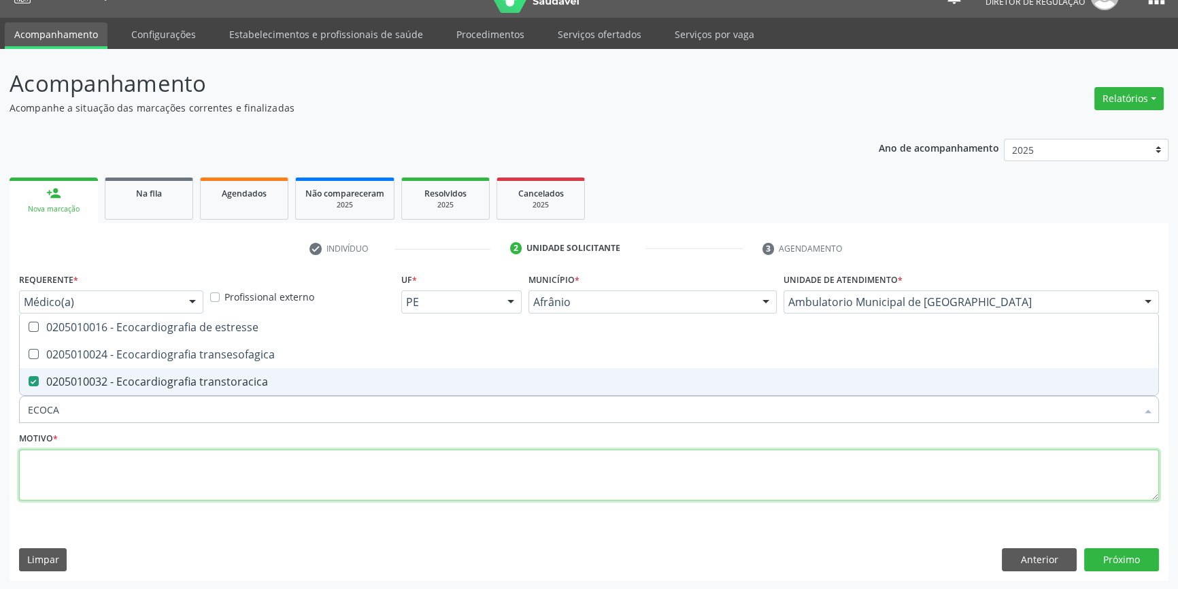
click at [97, 473] on textarea at bounding box center [589, 475] width 1140 height 52
type textarea "'"
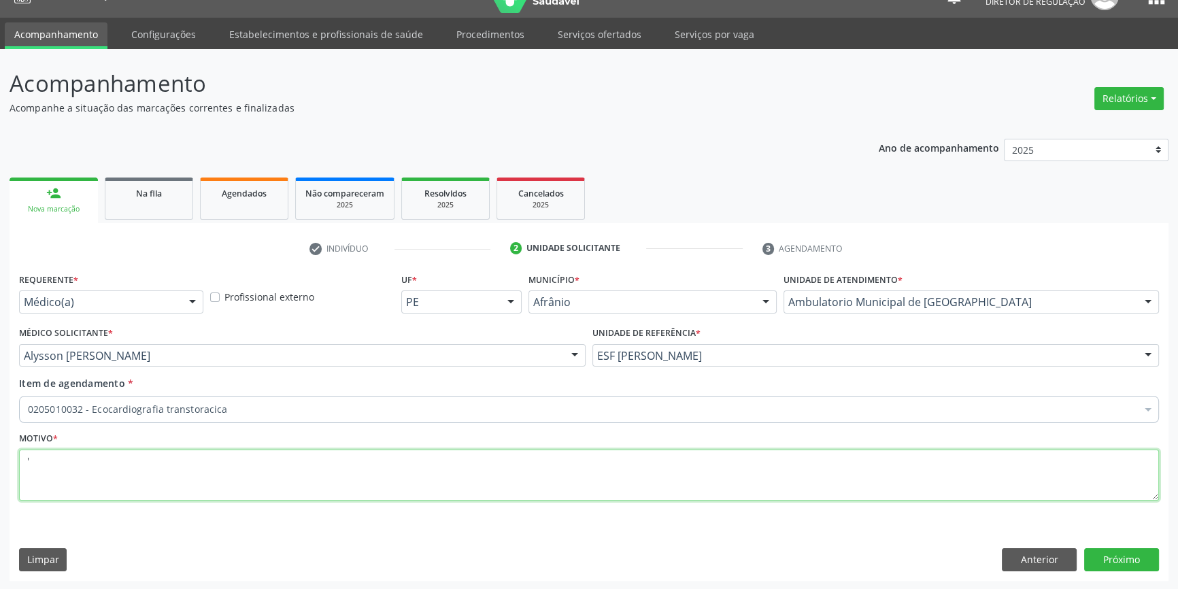
checkbox transtoracica "true"
type textarea "'"
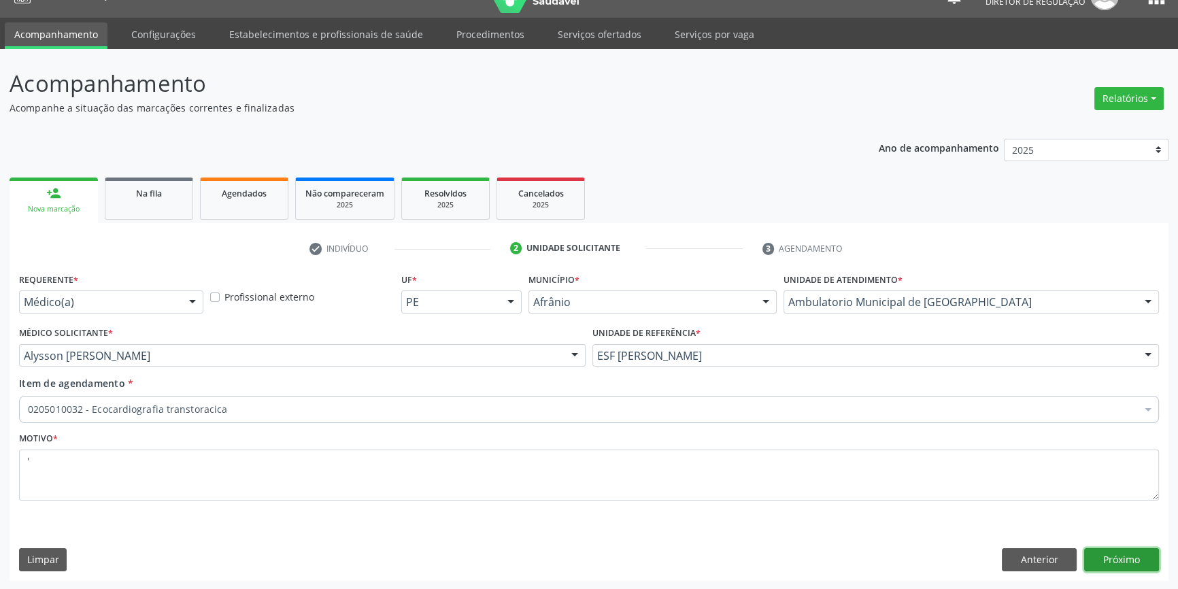
click at [1112, 560] on button "Próximo" at bounding box center [1121, 559] width 75 height 23
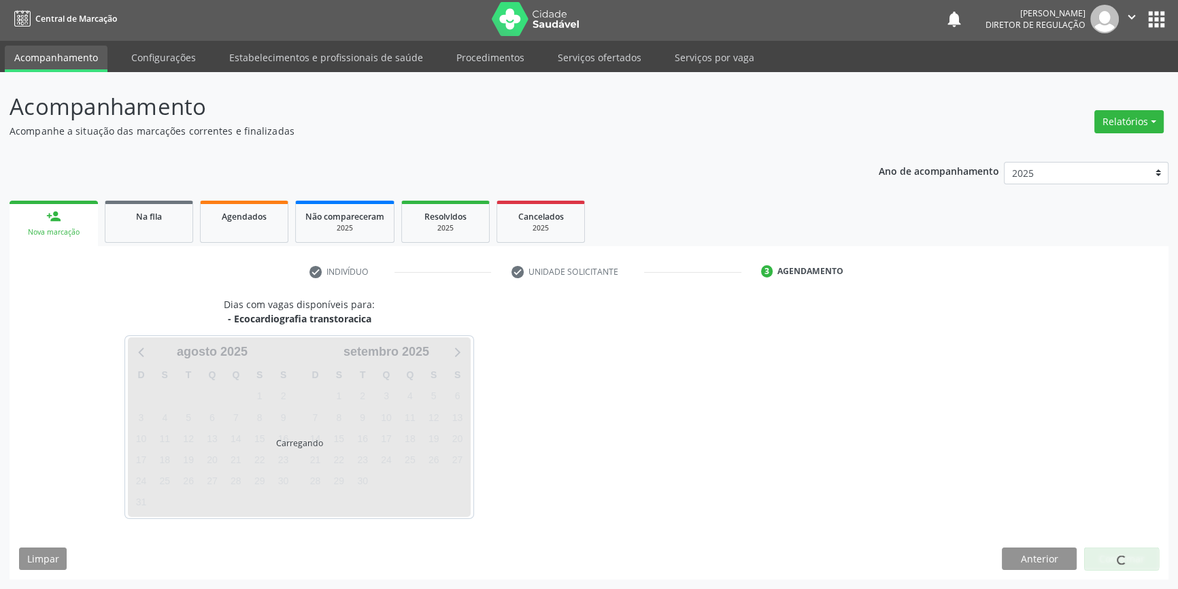
scroll to position [1, 0]
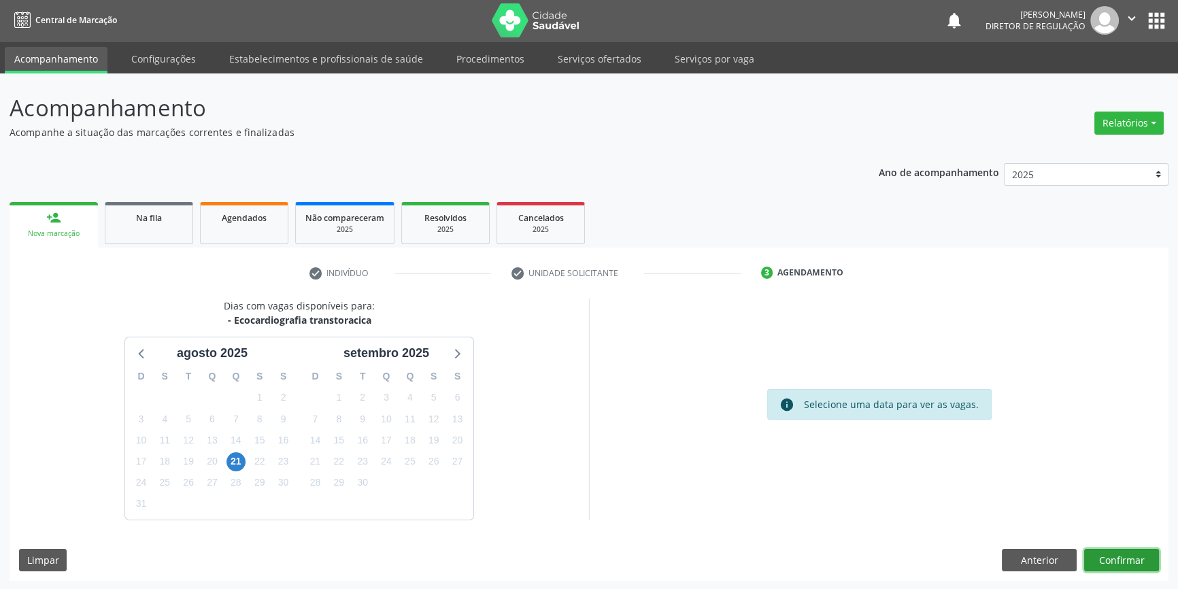
click at [1106, 560] on button "Confirmar" at bounding box center [1121, 560] width 75 height 23
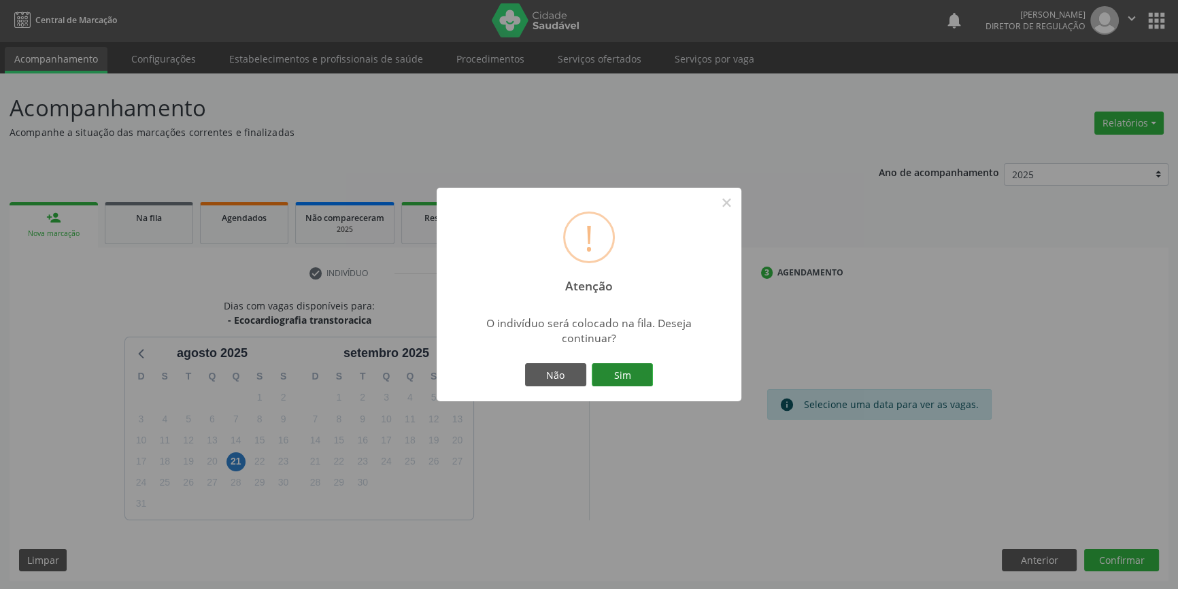
click at [645, 383] on button "Sim" at bounding box center [622, 374] width 61 height 23
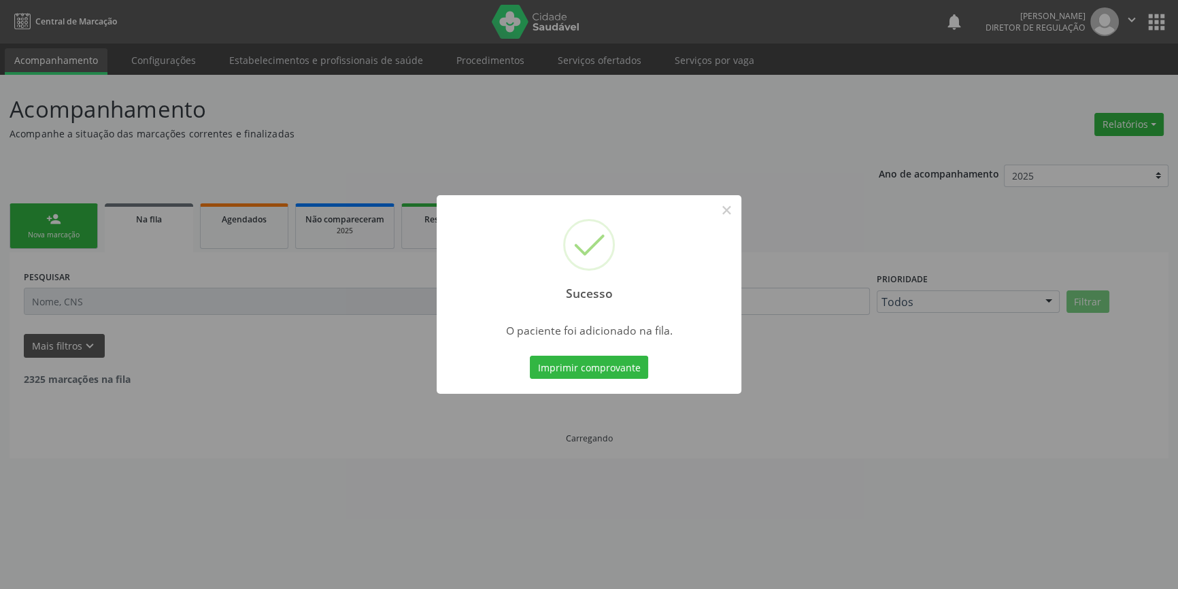
scroll to position [0, 0]
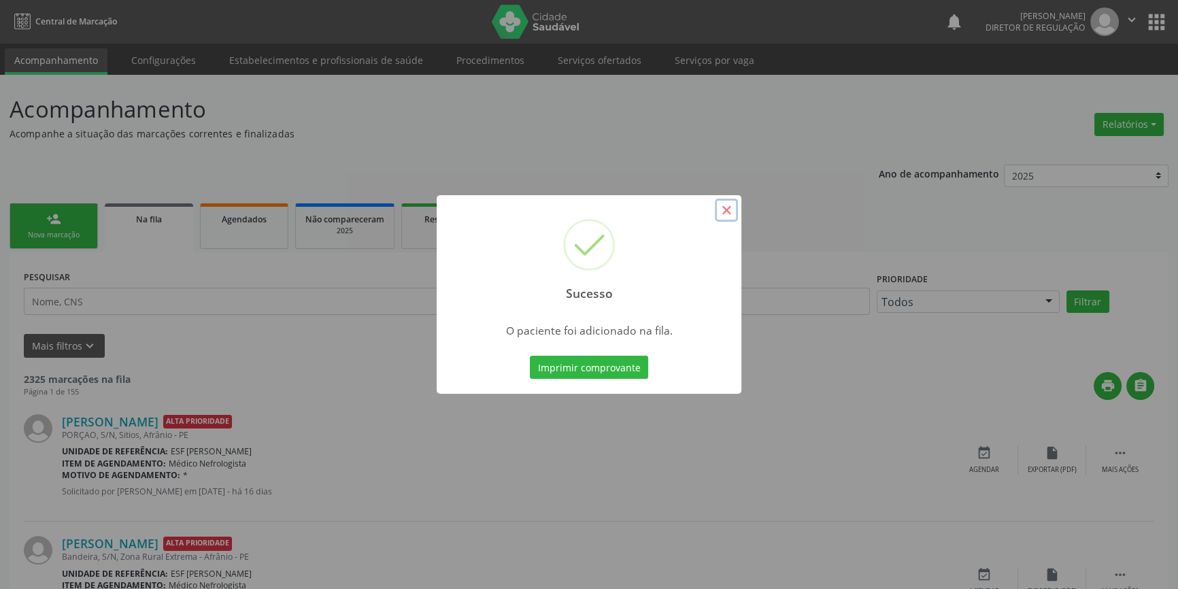
click at [719, 206] on button "×" at bounding box center [726, 210] width 23 height 23
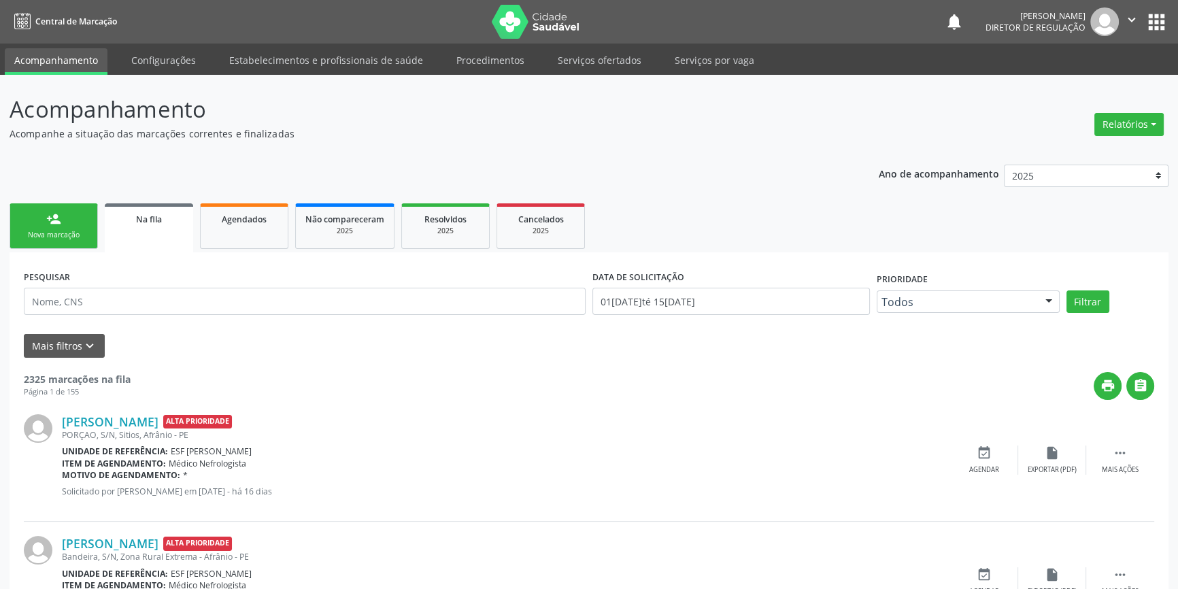
click at [40, 214] on link "person_add Nova marcação" at bounding box center [54, 226] width 88 height 46
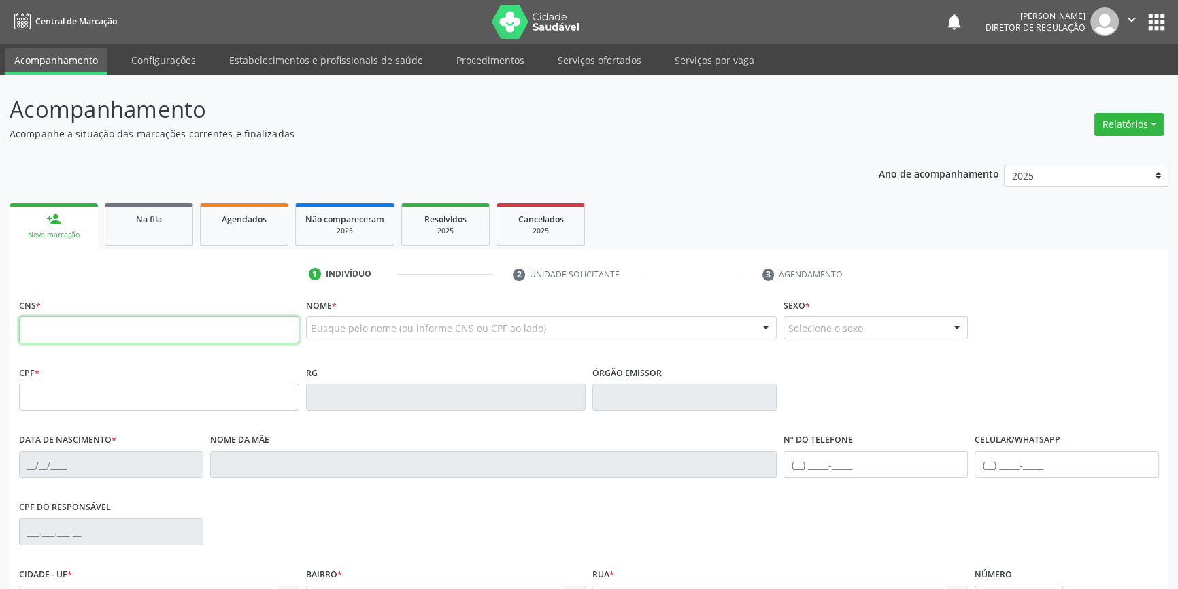
click at [88, 331] on input "text" at bounding box center [159, 329] width 280 height 27
type input "705 6044 6795 0214"
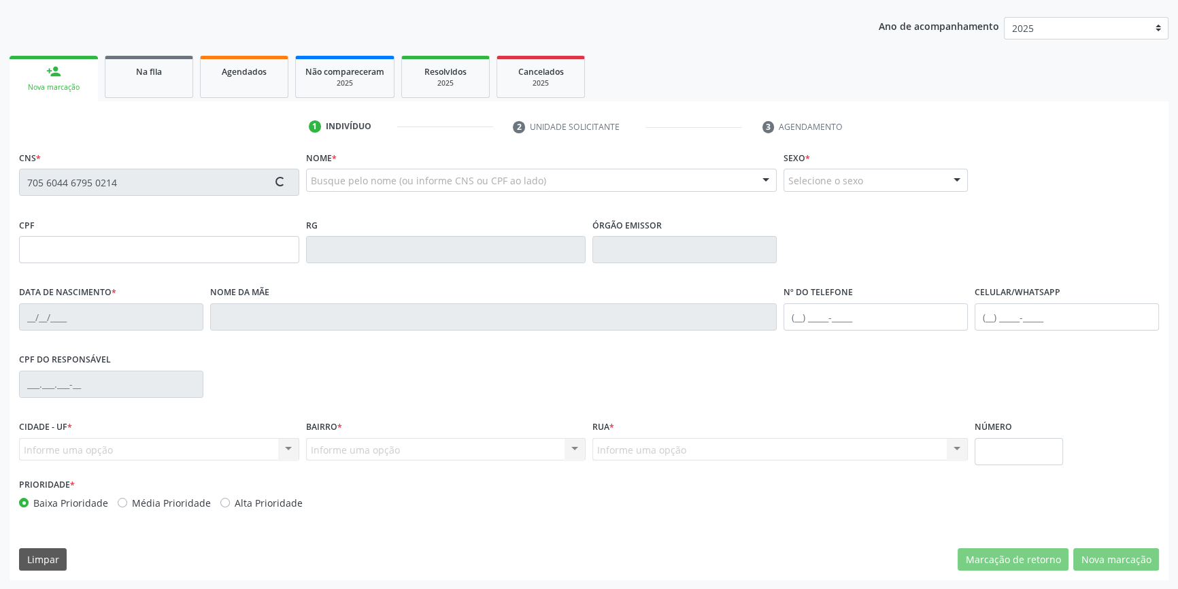
type input "657.197.194-15"
type input "29/08/1944"
type input "Prizilina Isabel Rodrigues"
type input "(87) 98804-9847"
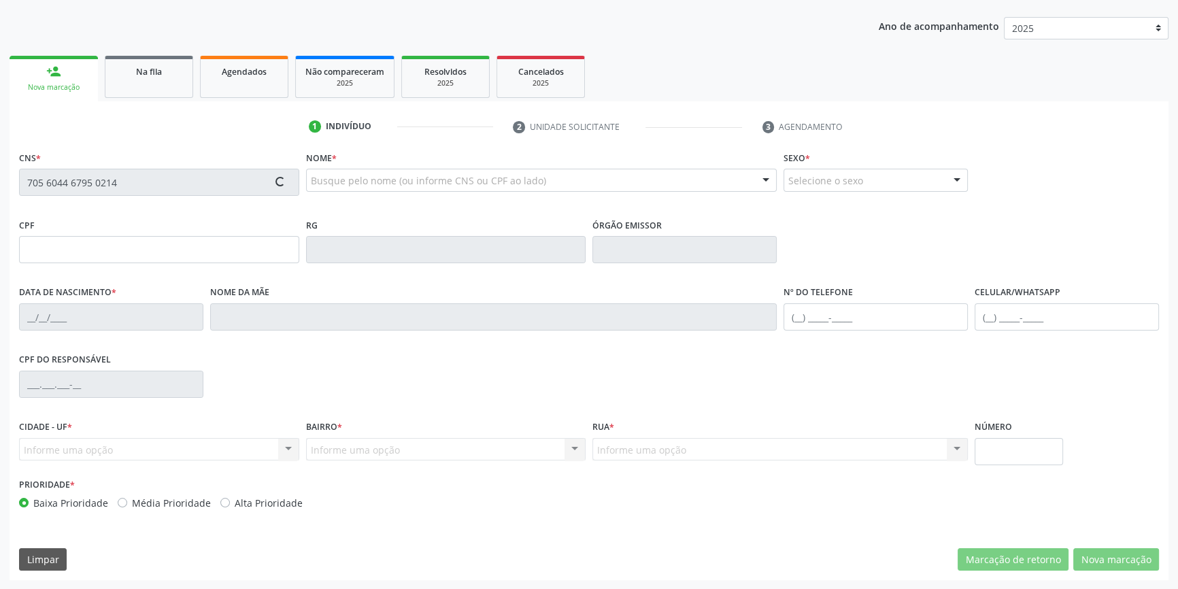
type input "S/N"
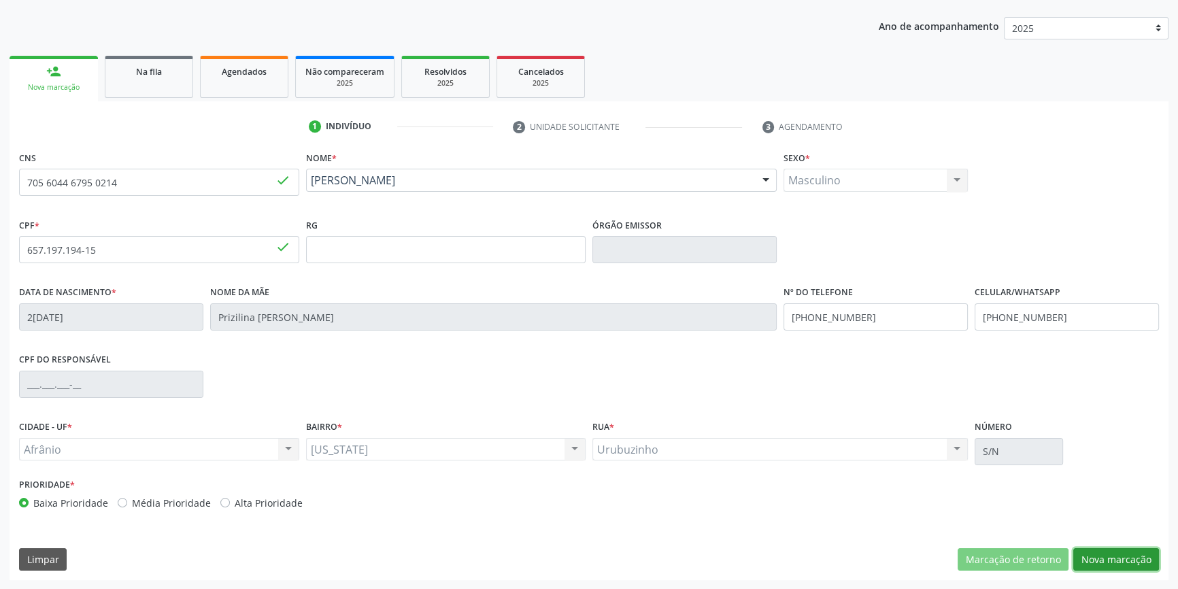
click at [1097, 560] on button "Nova marcação" at bounding box center [1116, 559] width 86 height 23
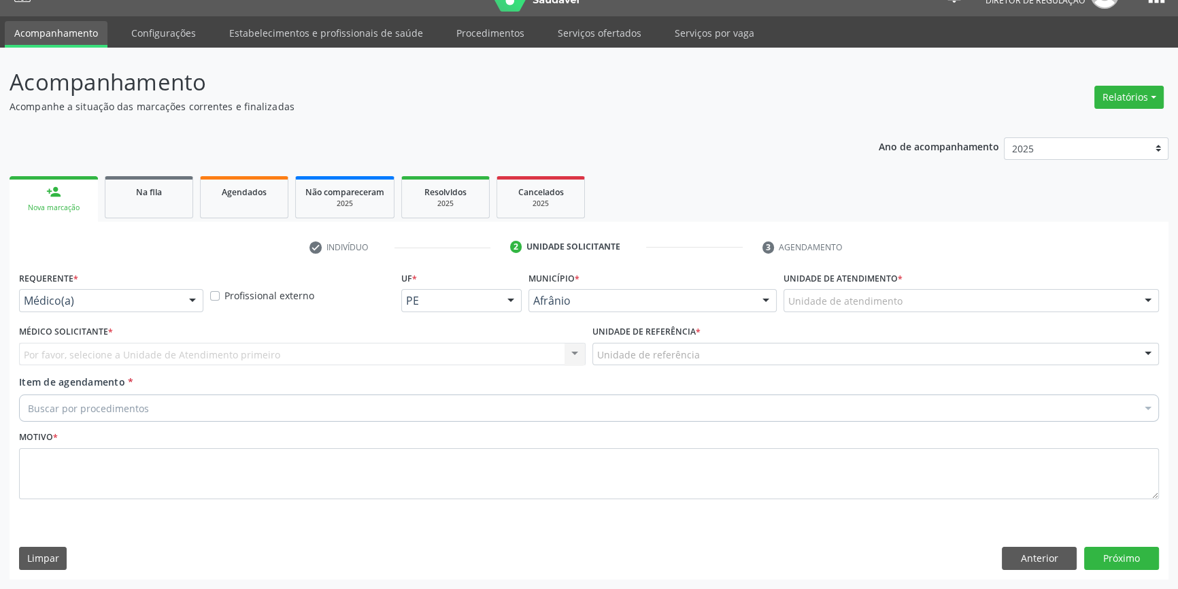
scroll to position [26, 0]
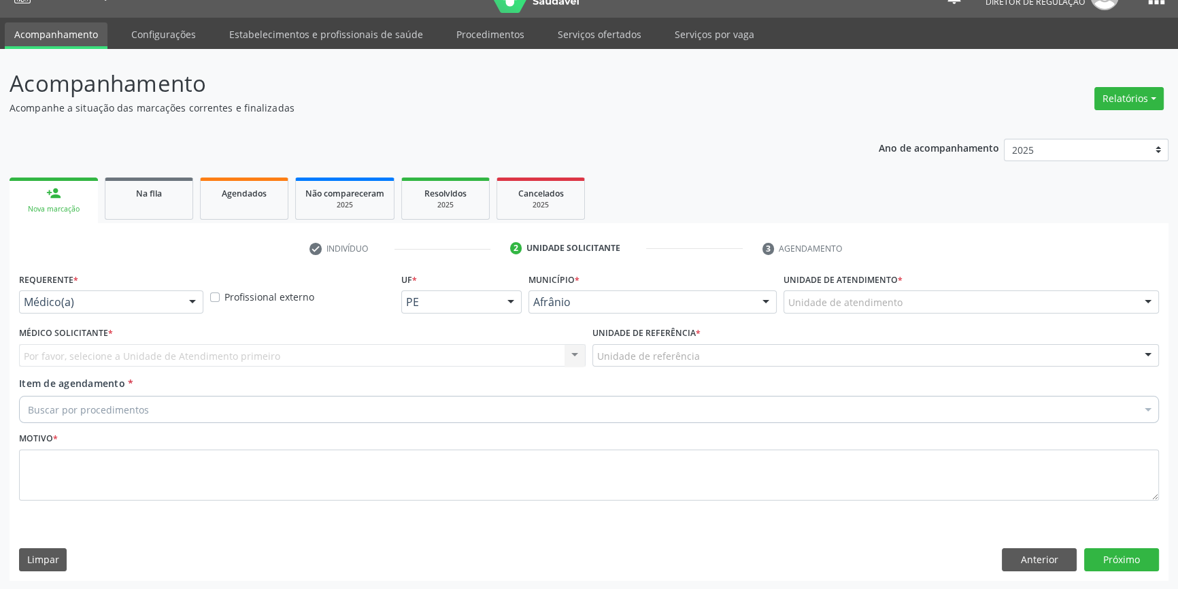
click at [832, 313] on div "Unidade de atendimento * Unidade de atendimento Academia da Saude de Afranio Ac…" at bounding box center [971, 295] width 382 height 53
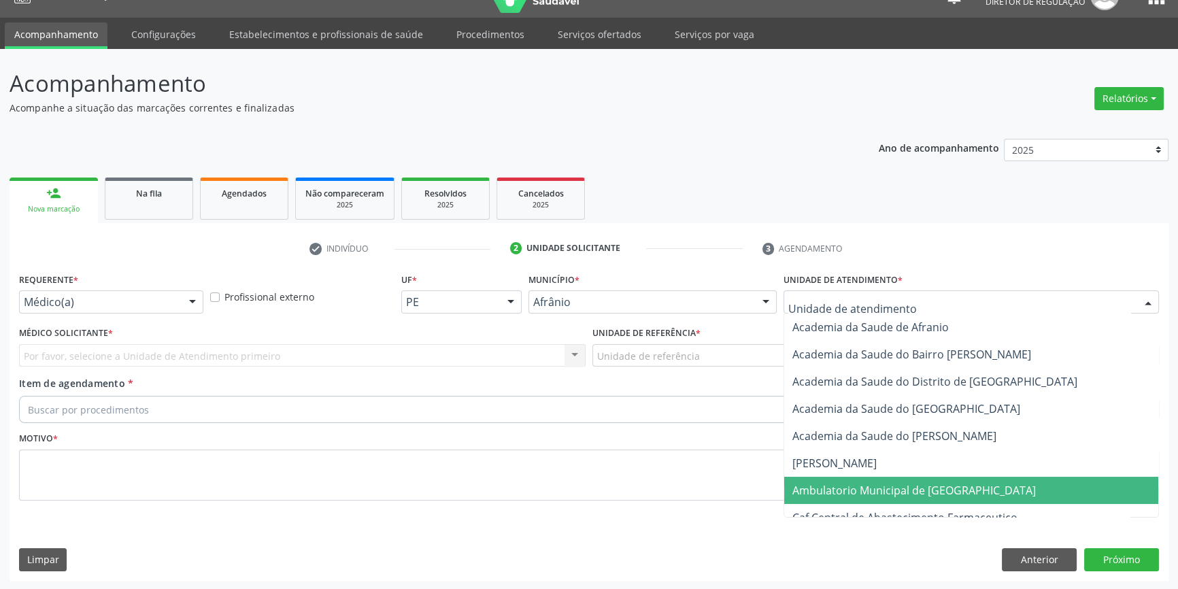
drag, startPoint x: 851, startPoint y: 488, endPoint x: 757, endPoint y: 434, distance: 107.8
click at [851, 488] on span "Ambulatorio Municipal de [GEOGRAPHIC_DATA]" at bounding box center [913, 490] width 243 height 15
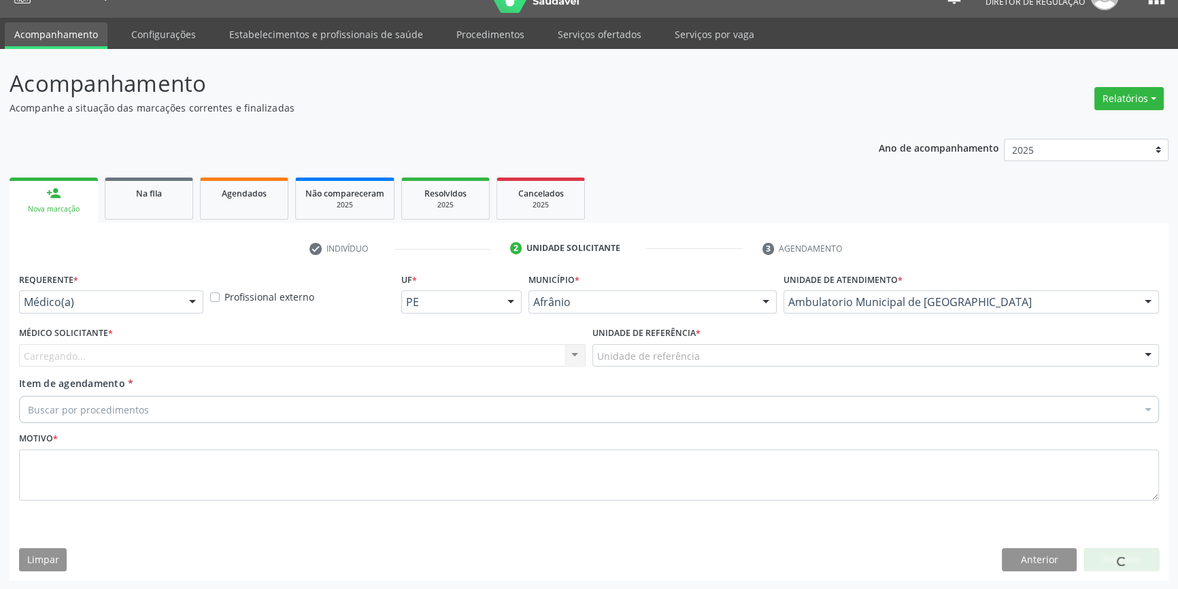
click at [704, 368] on div "Unidade de referência * Unidade de referência ESF de Extrema ESF de Barra das M…" at bounding box center [875, 349] width 573 height 53
click at [712, 405] on div "Buscar por procedimentos" at bounding box center [589, 409] width 1140 height 27
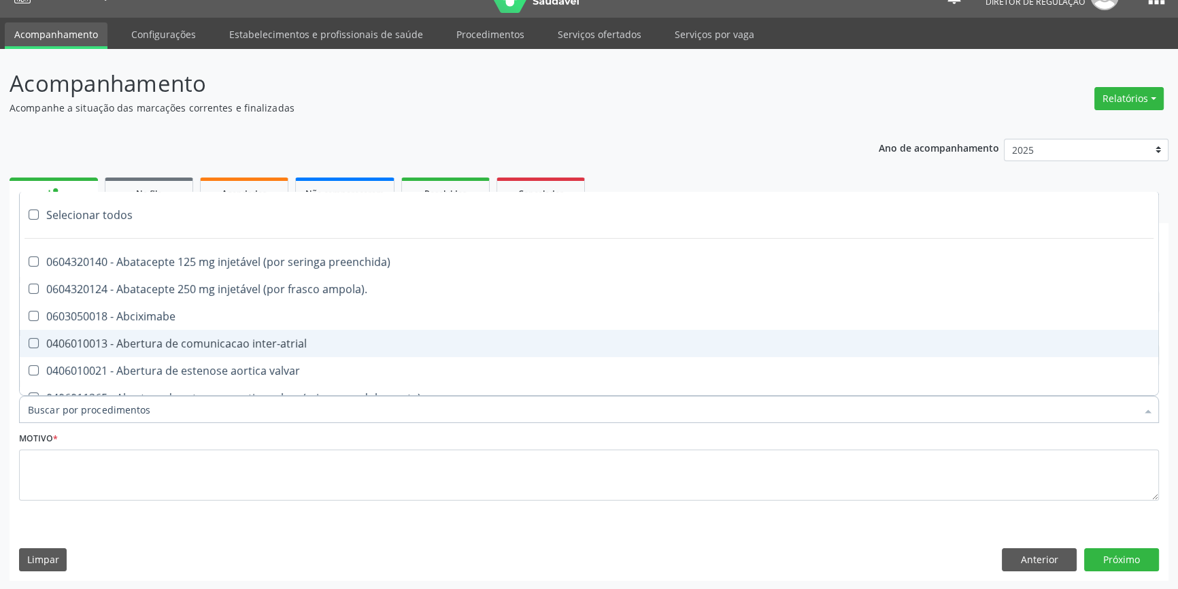
click at [696, 350] on span "0406010013 - Abertura de comunicacao inter-atrial" at bounding box center [589, 343] width 1138 height 27
click at [155, 338] on div "0406010013 - Abertura de comunicacao inter-atrial" at bounding box center [589, 343] width 1122 height 11
checkbox inter-atrial "false"
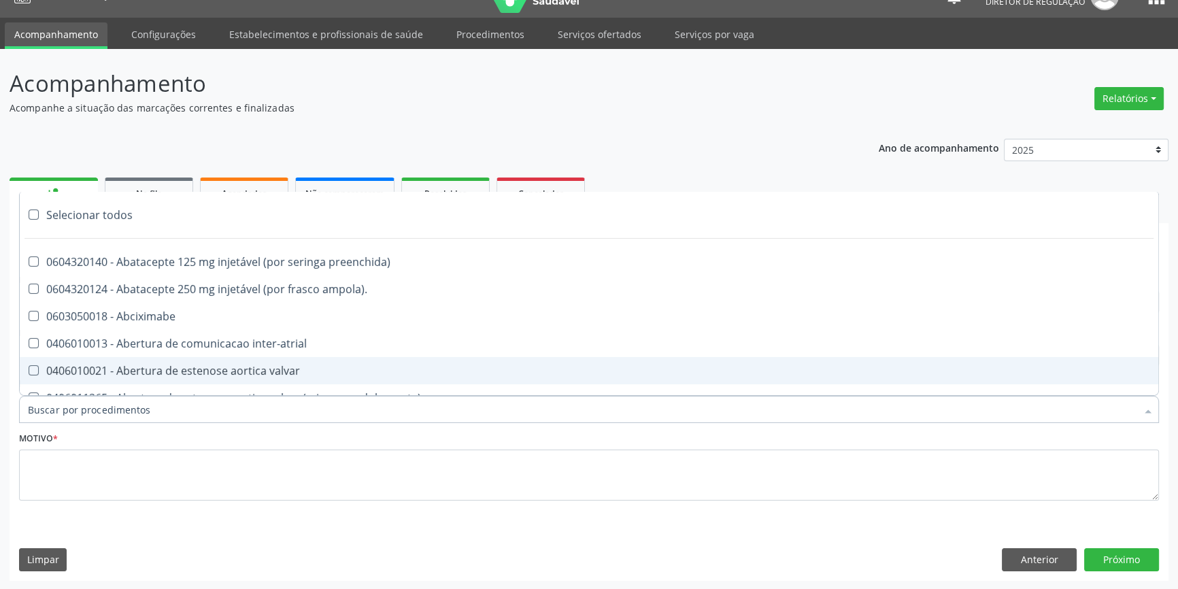
click at [207, 417] on input "Item de agendamento *" at bounding box center [582, 409] width 1108 height 27
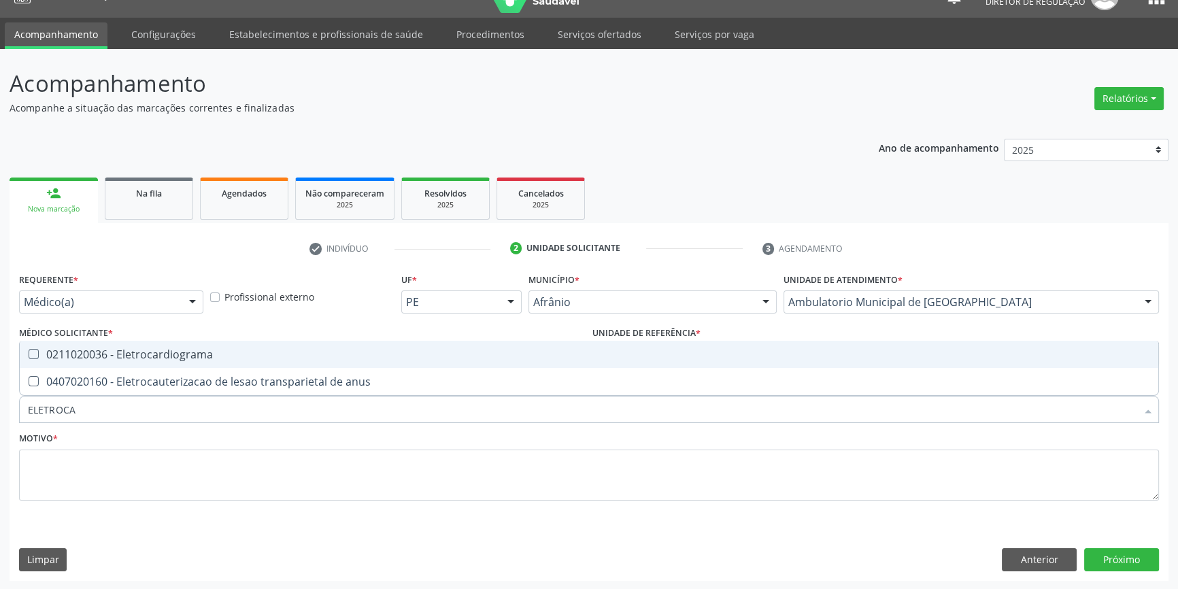
type input "ELETROCAR"
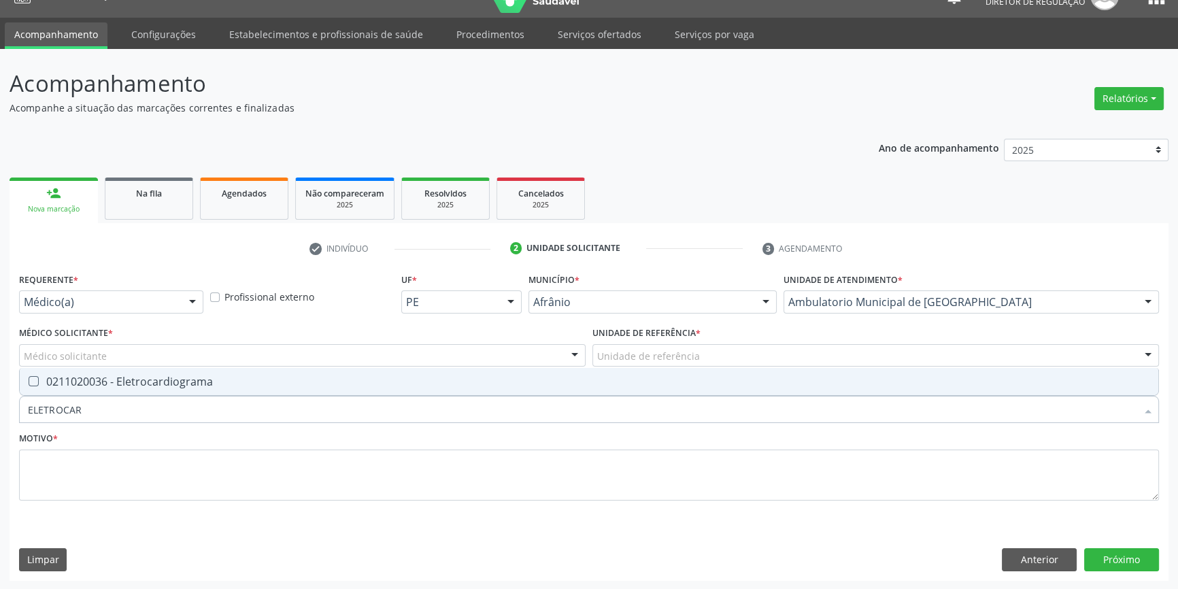
click at [148, 396] on input "ELETROCAR" at bounding box center [582, 409] width 1108 height 27
click at [156, 391] on span "0211020036 - Eletrocardiograma" at bounding box center [589, 381] width 1138 height 27
checkbox Eletrocardiograma "true"
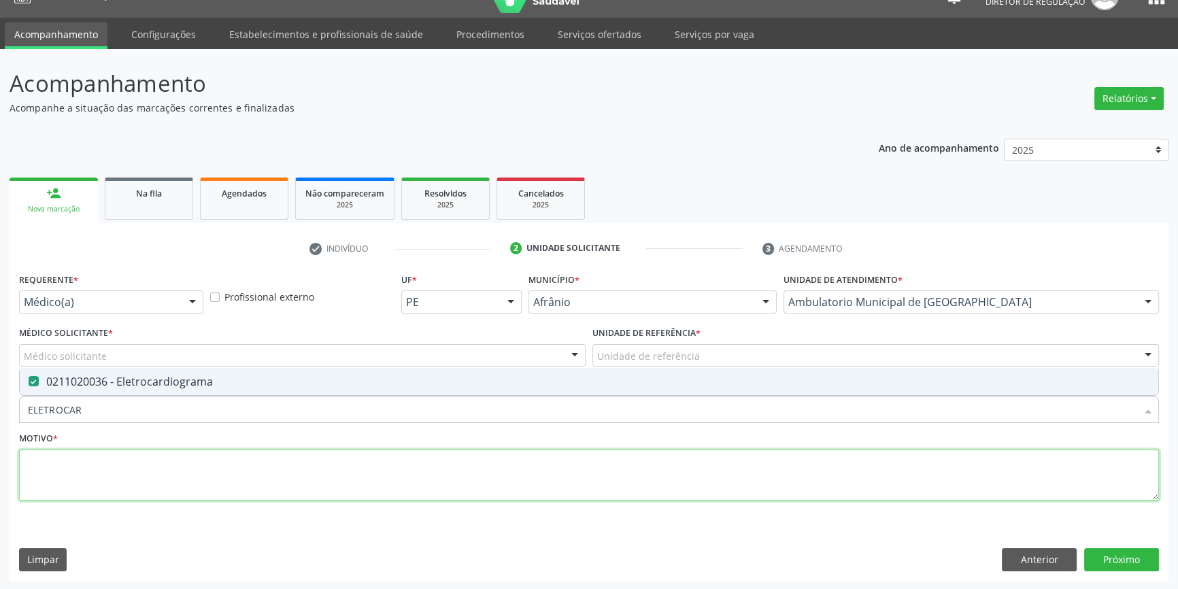
click at [131, 464] on textarea at bounding box center [589, 475] width 1140 height 52
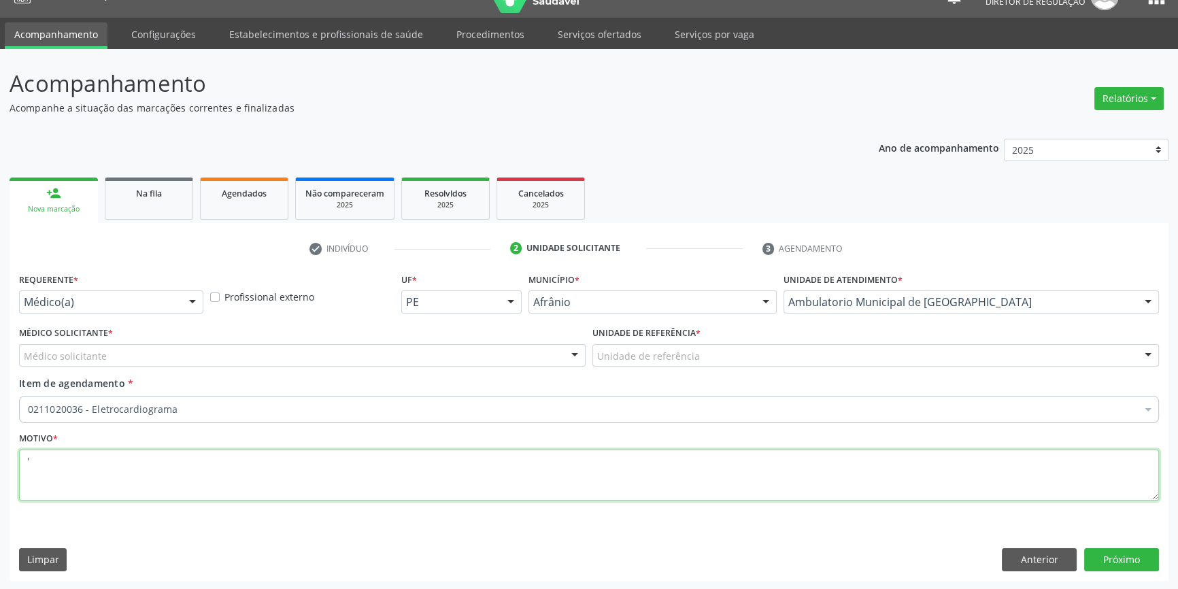
type textarea "'"
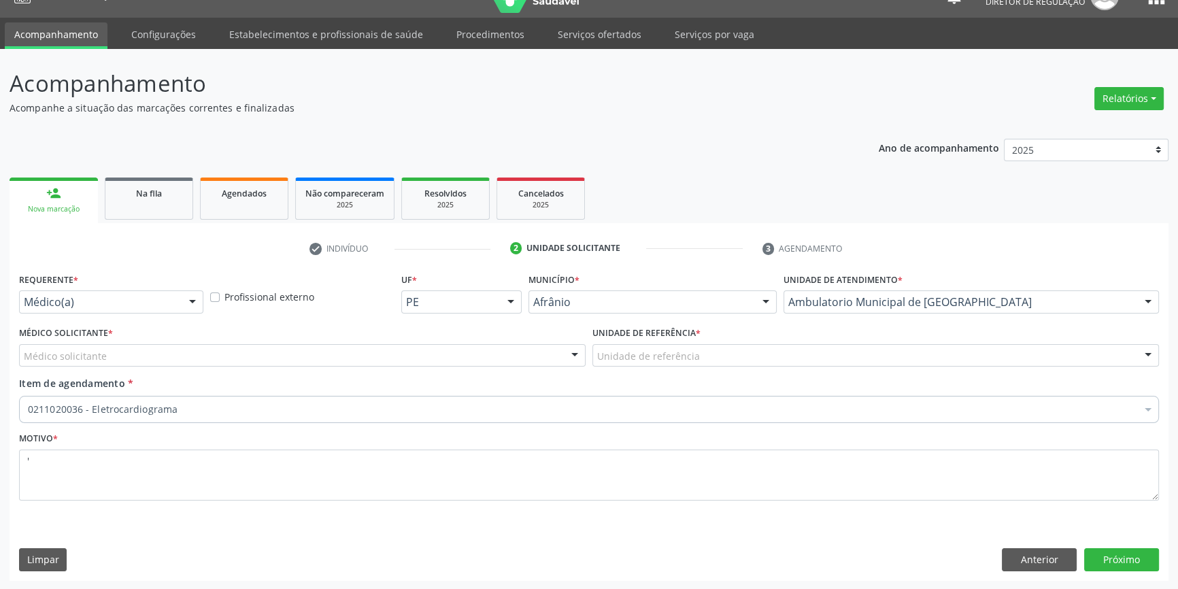
click at [167, 363] on div "Médico solicitante" at bounding box center [302, 355] width 566 height 23
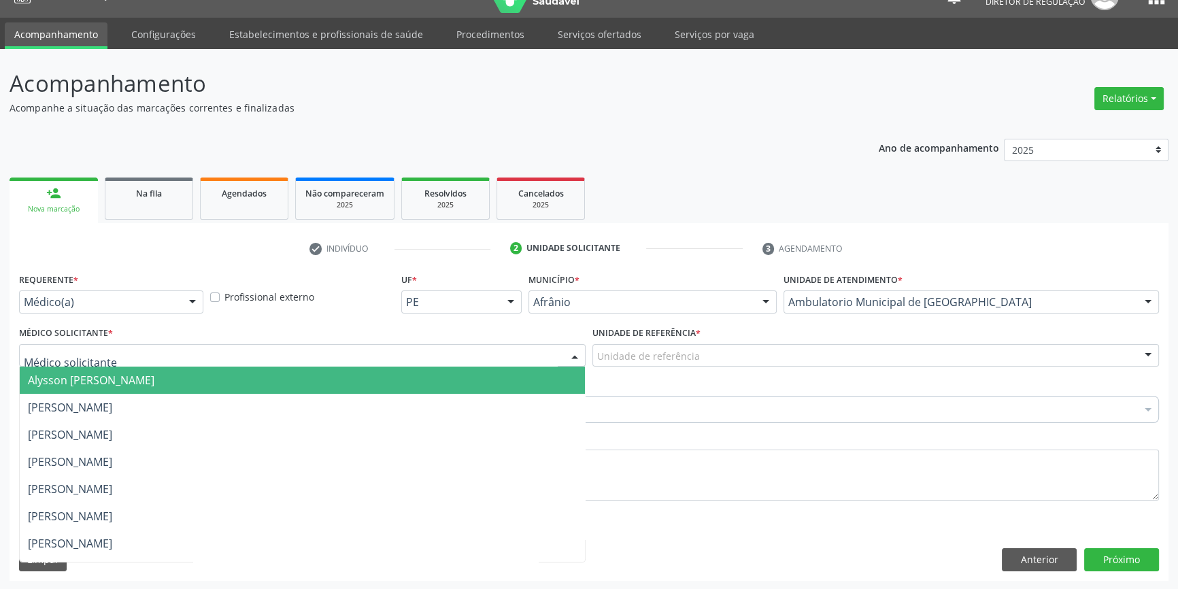
click at [152, 381] on span "Alysson [PERSON_NAME]" at bounding box center [91, 380] width 126 height 15
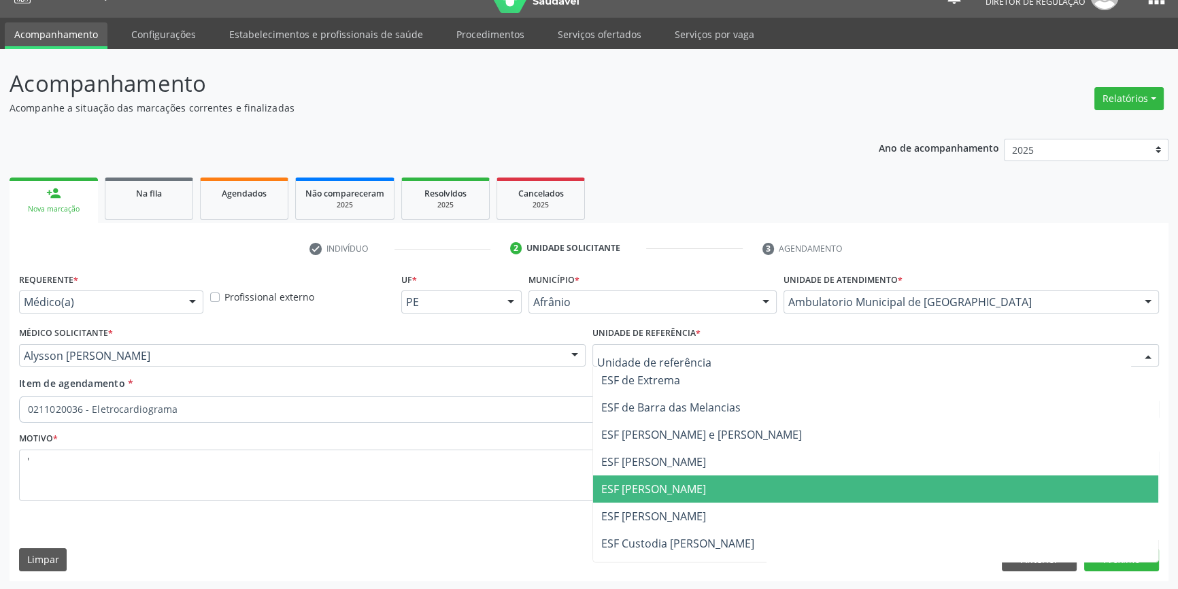
click at [651, 483] on span "ESF [PERSON_NAME]" at bounding box center [653, 488] width 105 height 15
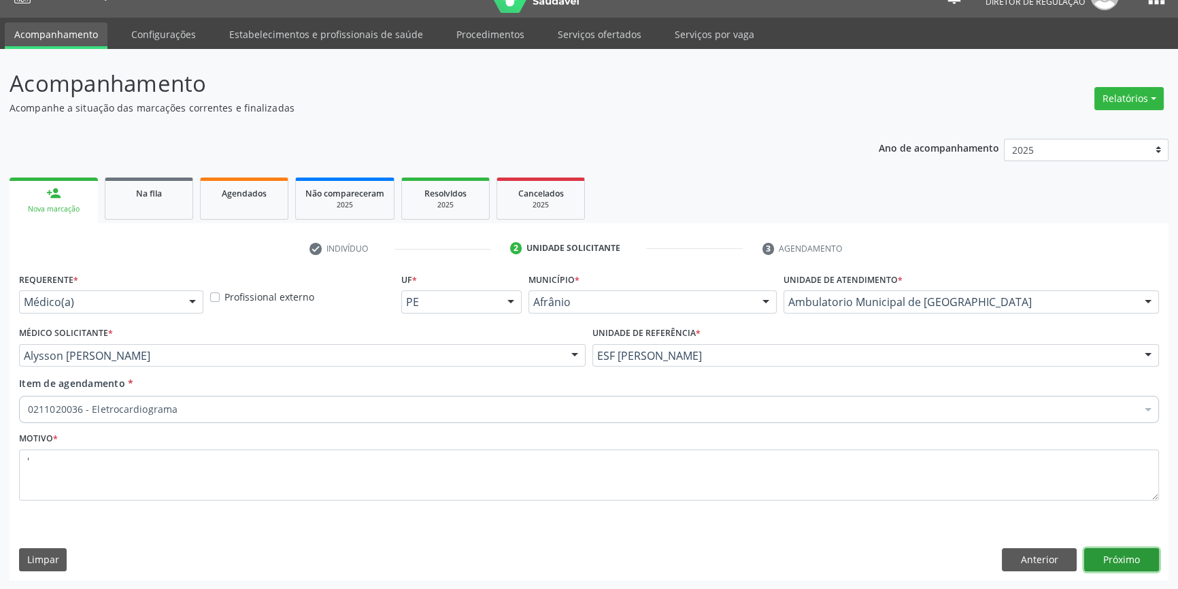
click at [1106, 555] on button "Próximo" at bounding box center [1121, 559] width 75 height 23
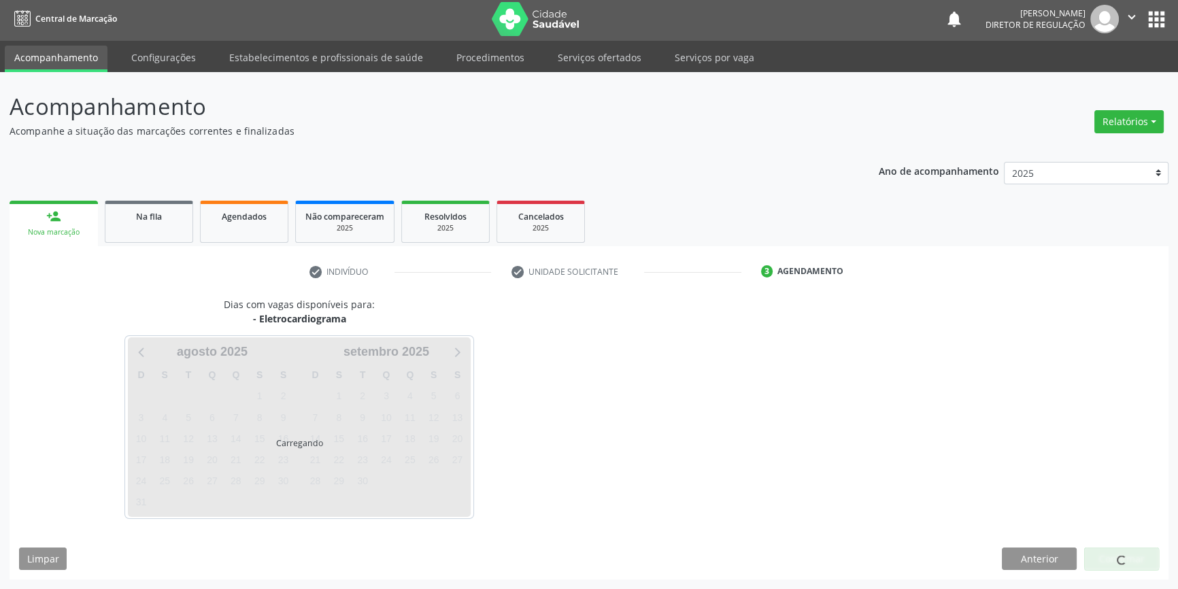
scroll to position [1, 0]
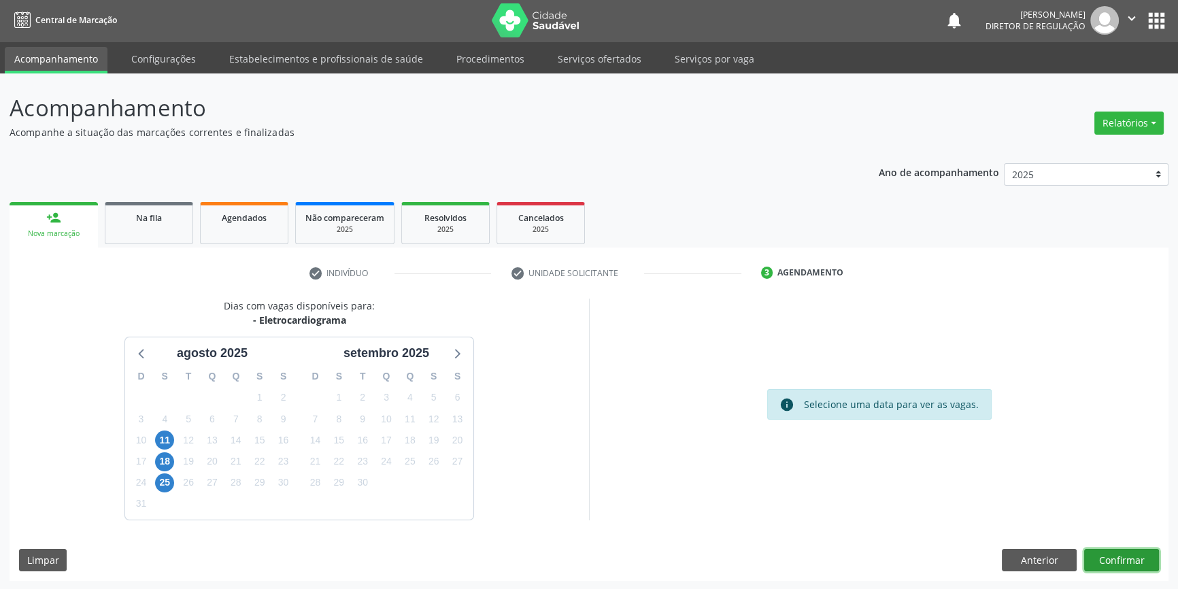
click at [1132, 554] on button "Confirmar" at bounding box center [1121, 560] width 75 height 23
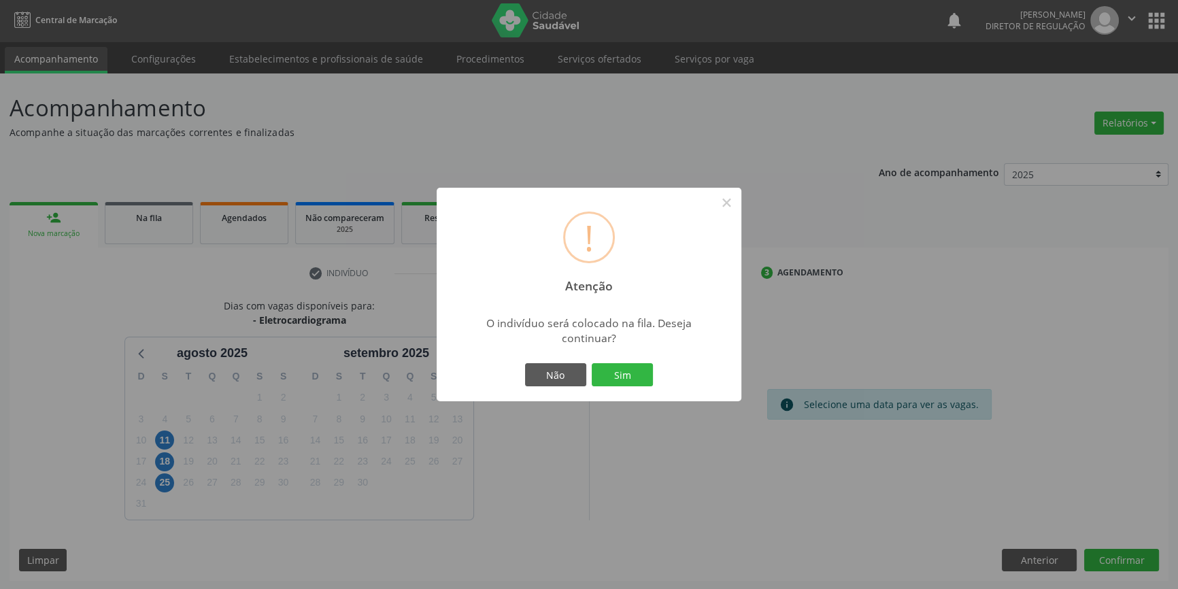
click at [612, 352] on div "! Atenção × O indivíduo será colocado na fila. Deseja continuar? Não Sim" at bounding box center [589, 295] width 305 height 214
click at [618, 360] on div "Não Sim" at bounding box center [589, 374] width 135 height 29
click at [617, 362] on div "Não Sim" at bounding box center [589, 374] width 135 height 29
click at [618, 363] on button "Sim" at bounding box center [622, 374] width 61 height 23
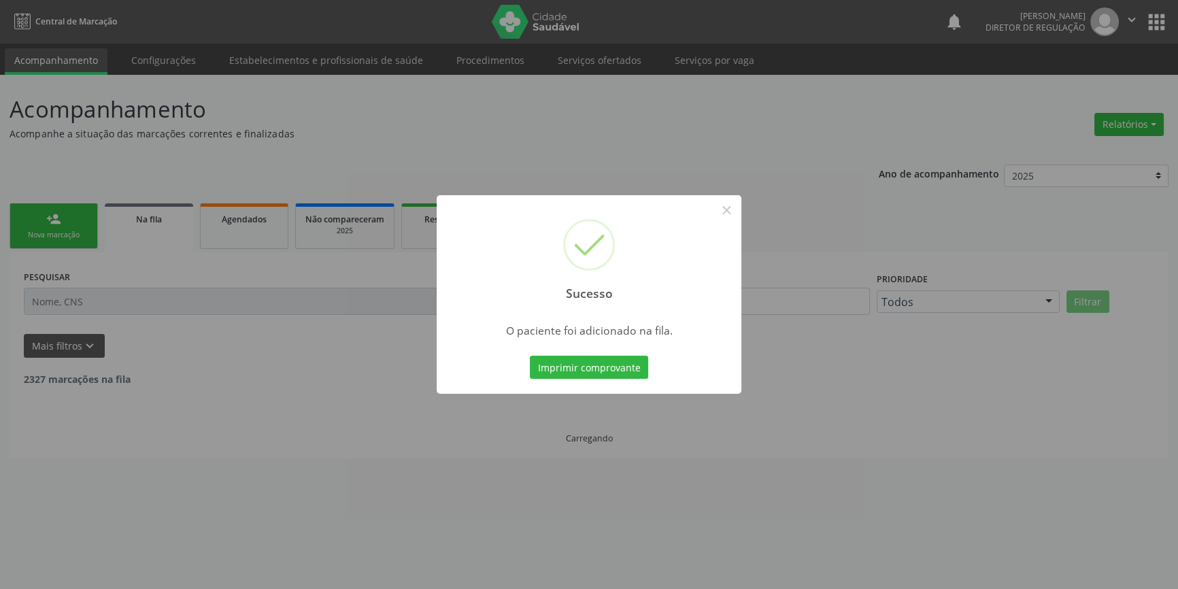
scroll to position [0, 0]
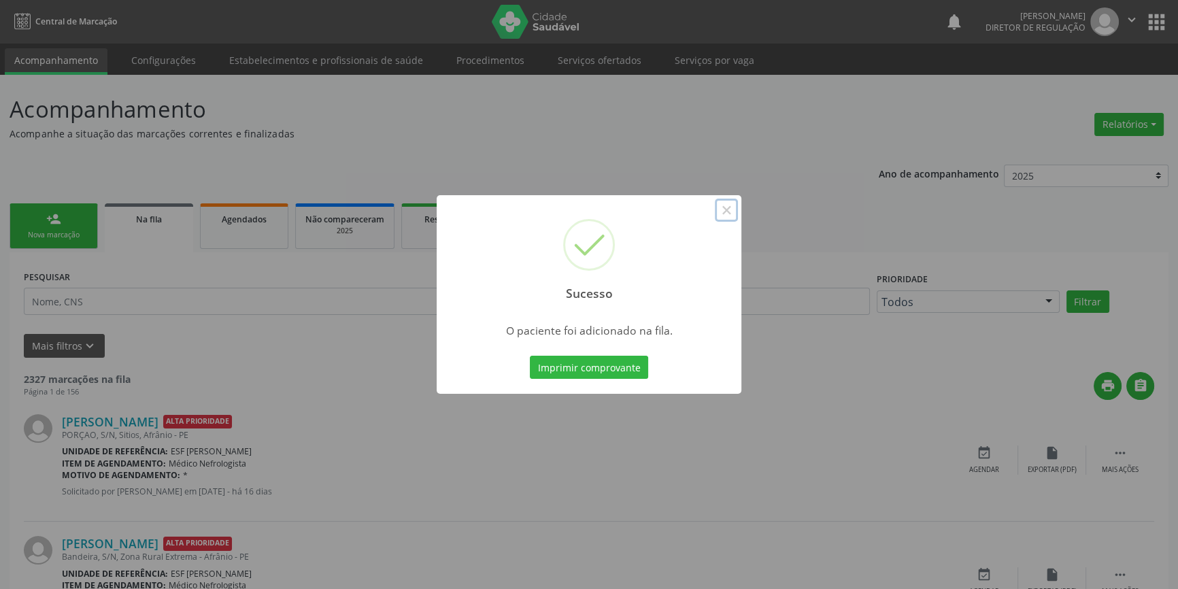
click at [728, 211] on button "×" at bounding box center [726, 210] width 23 height 23
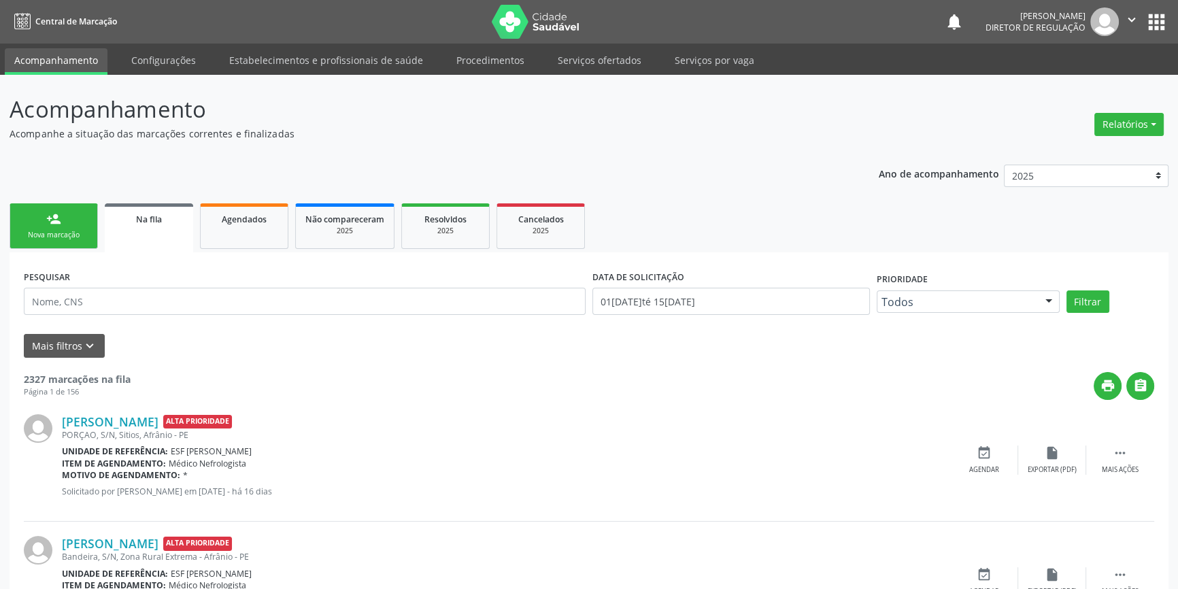
click at [48, 231] on div "Nova marcação" at bounding box center [54, 235] width 68 height 10
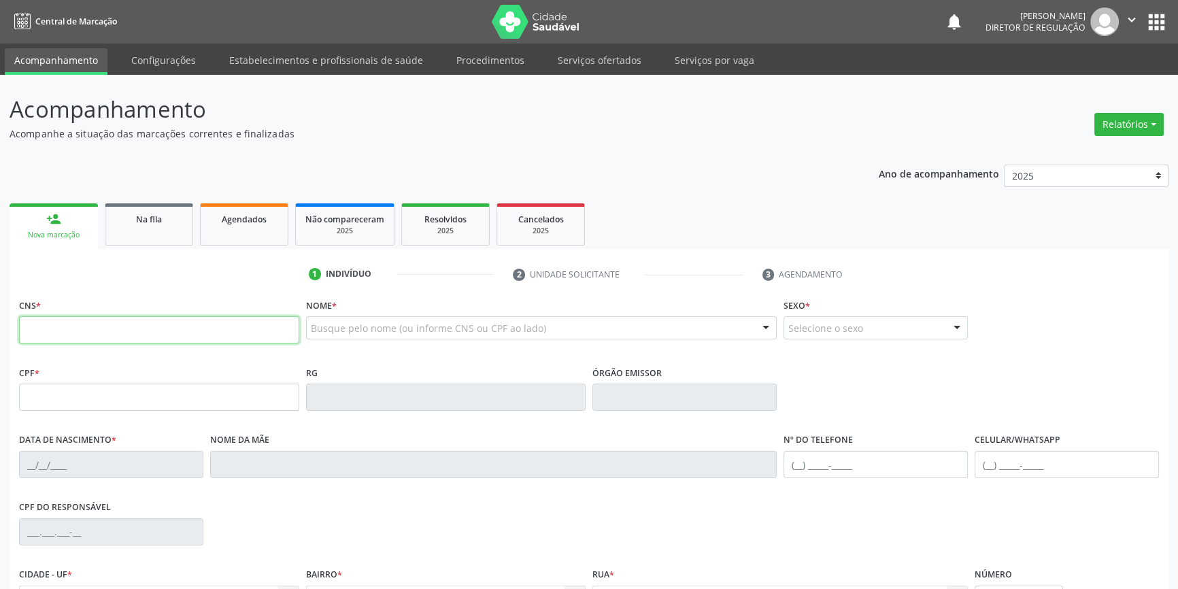
click at [86, 322] on input "text" at bounding box center [159, 329] width 280 height 27
type input "705 0002 9257 5357"
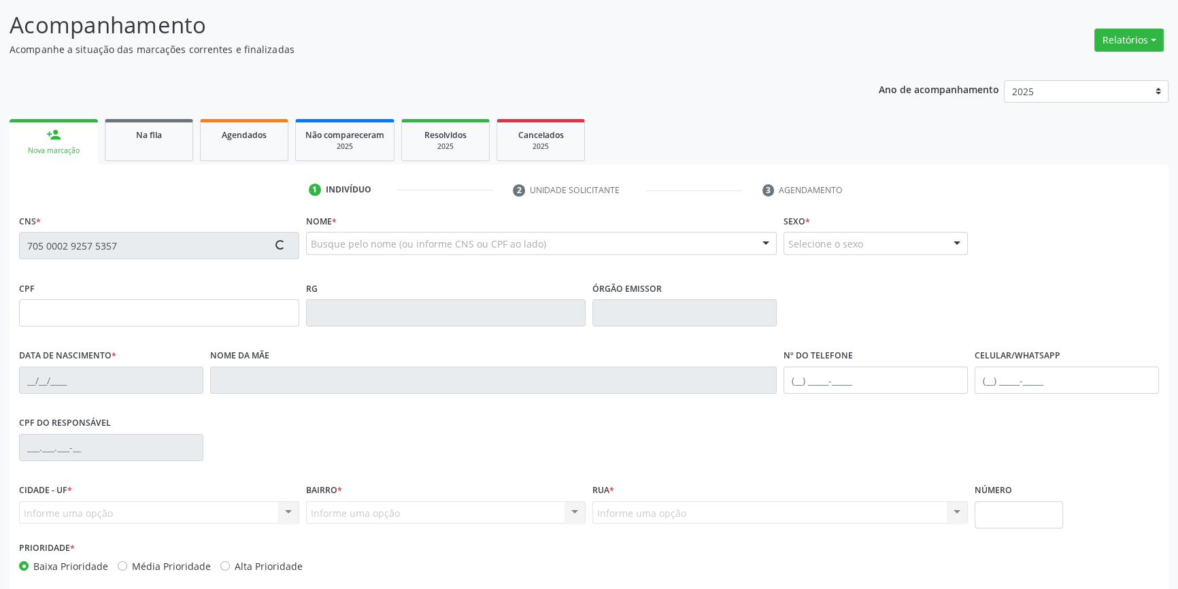
scroll to position [148, 0]
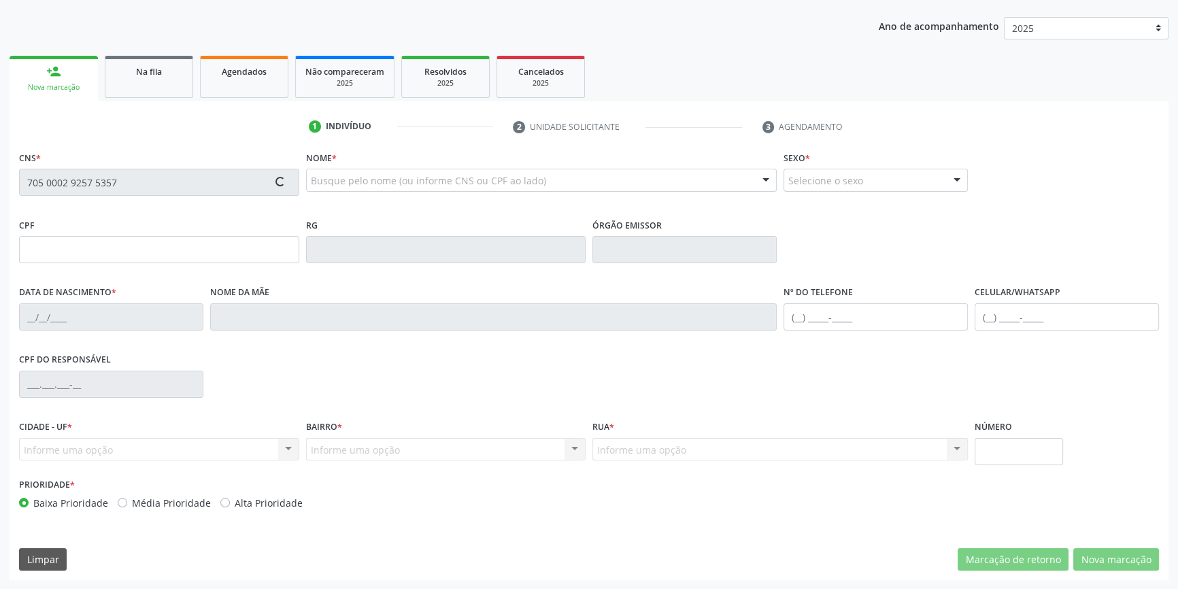
type input "20/12/1993"
type input "Espedita Rodrigues Coelho"
type input "(87) 98847-9967"
type input "(87) 8859-2407"
type input "S/N"
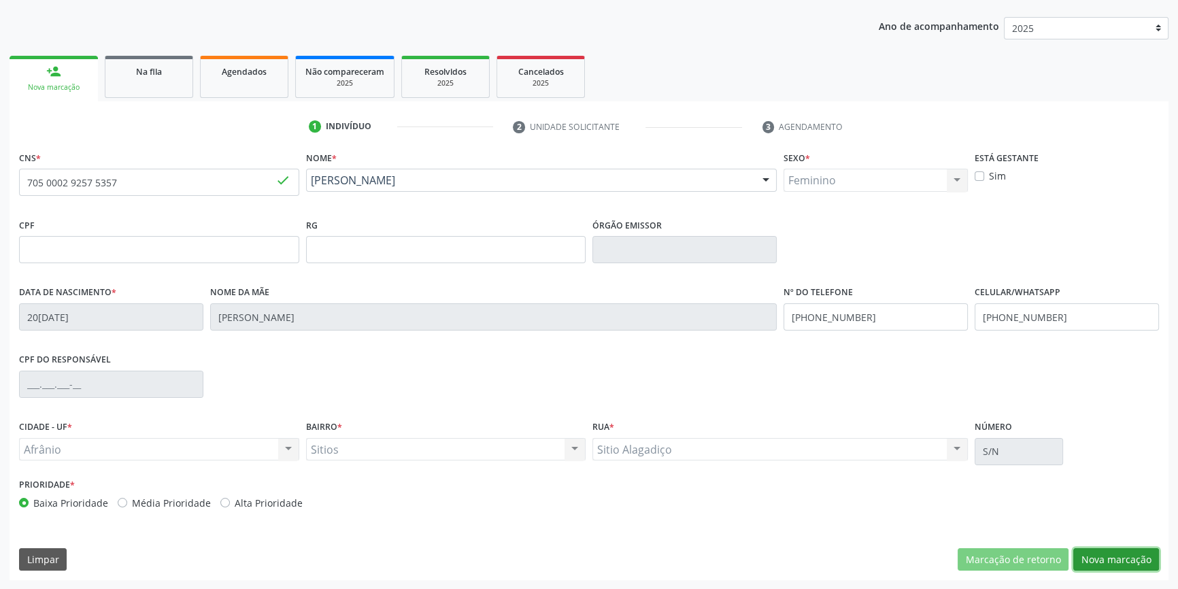
click at [1101, 557] on button "Nova marcação" at bounding box center [1116, 559] width 86 height 23
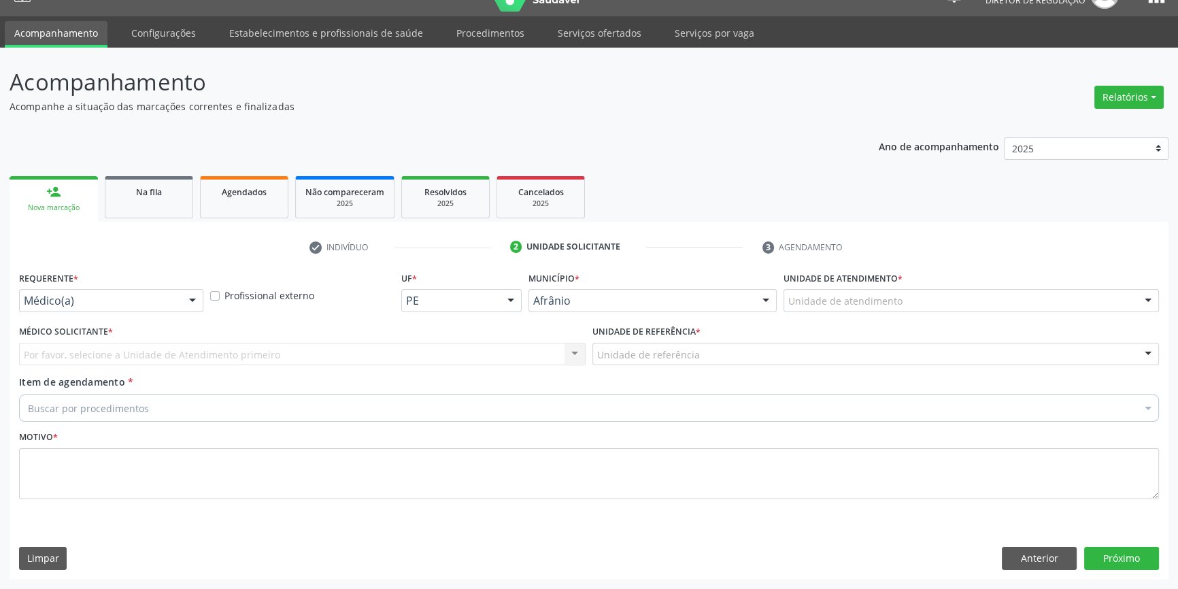
scroll to position [26, 0]
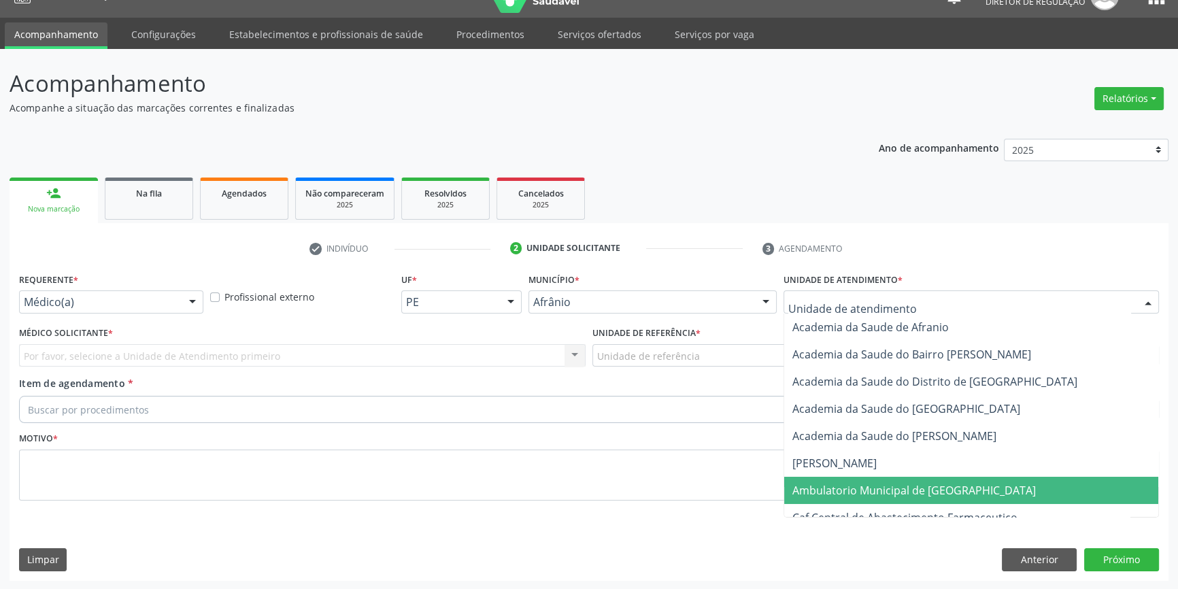
drag, startPoint x: 905, startPoint y: 490, endPoint x: 822, endPoint y: 451, distance: 91.3
click at [902, 490] on span "Ambulatorio Municipal de [GEOGRAPHIC_DATA]" at bounding box center [913, 490] width 243 height 15
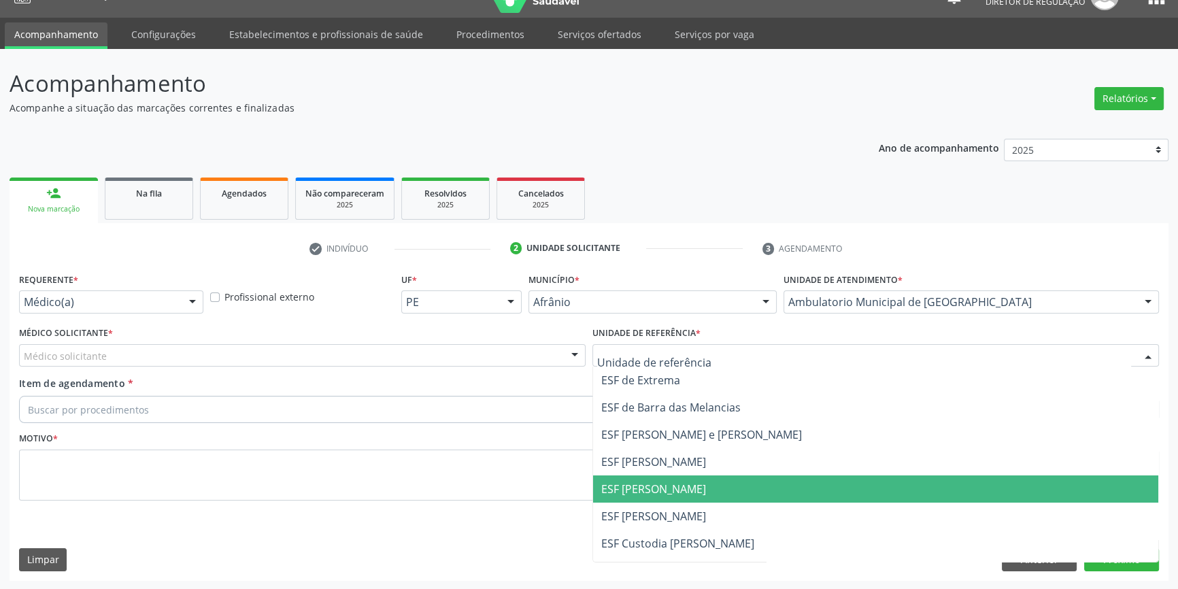
click at [685, 494] on span "ESF [PERSON_NAME]" at bounding box center [653, 488] width 105 height 15
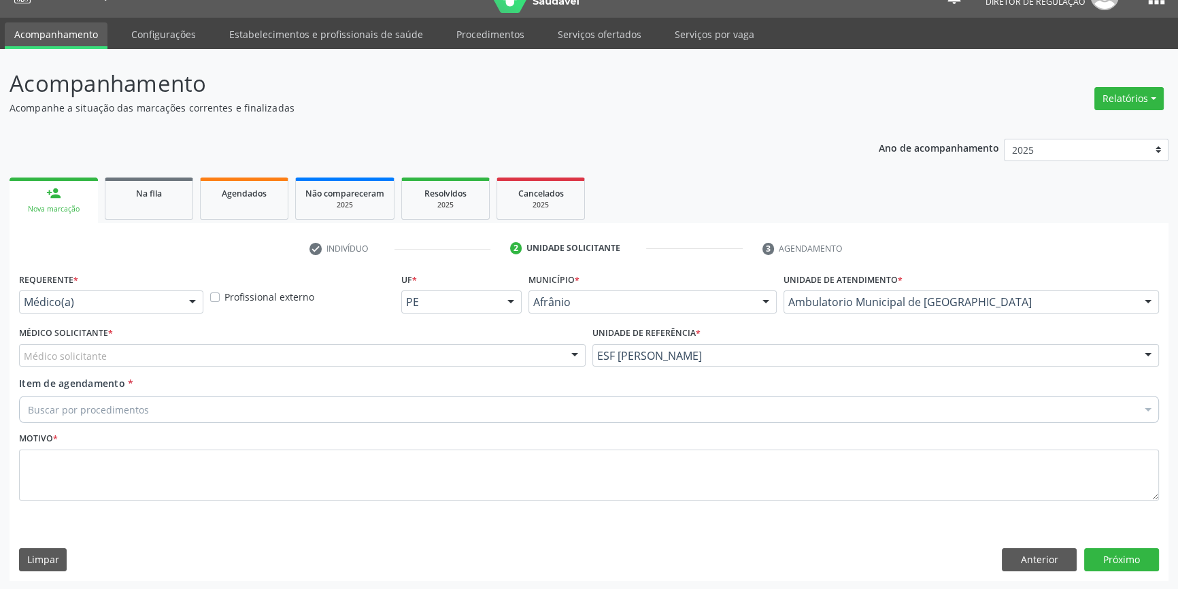
click at [381, 366] on div "Médico solicitante [PERSON_NAME] [PERSON_NAME] [PERSON_NAME] Reis [PERSON_NAME]…" at bounding box center [302, 355] width 566 height 23
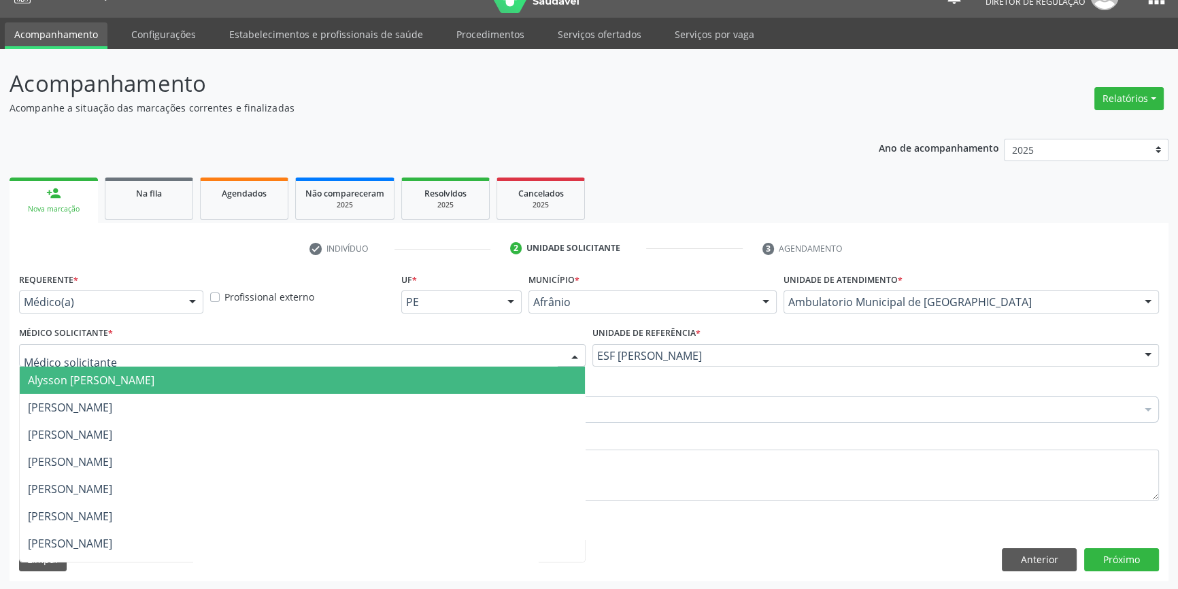
drag, startPoint x: 335, startPoint y: 363, endPoint x: 253, endPoint y: 388, distance: 85.8
click at [333, 363] on input "text" at bounding box center [291, 362] width 534 height 27
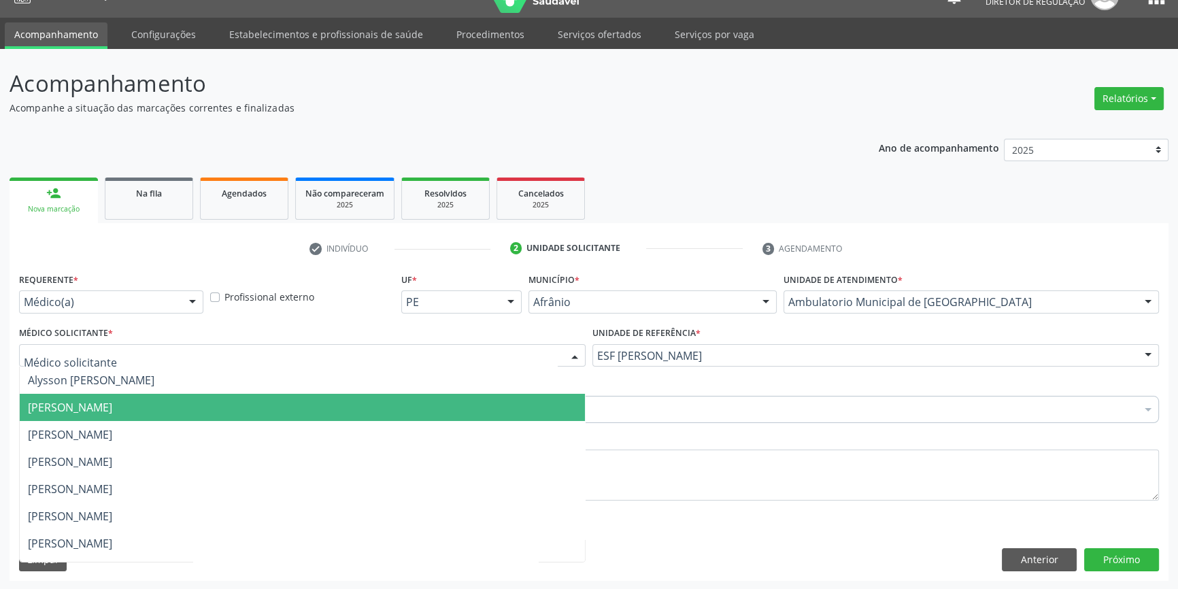
click at [197, 405] on span "[PERSON_NAME]" at bounding box center [302, 407] width 565 height 27
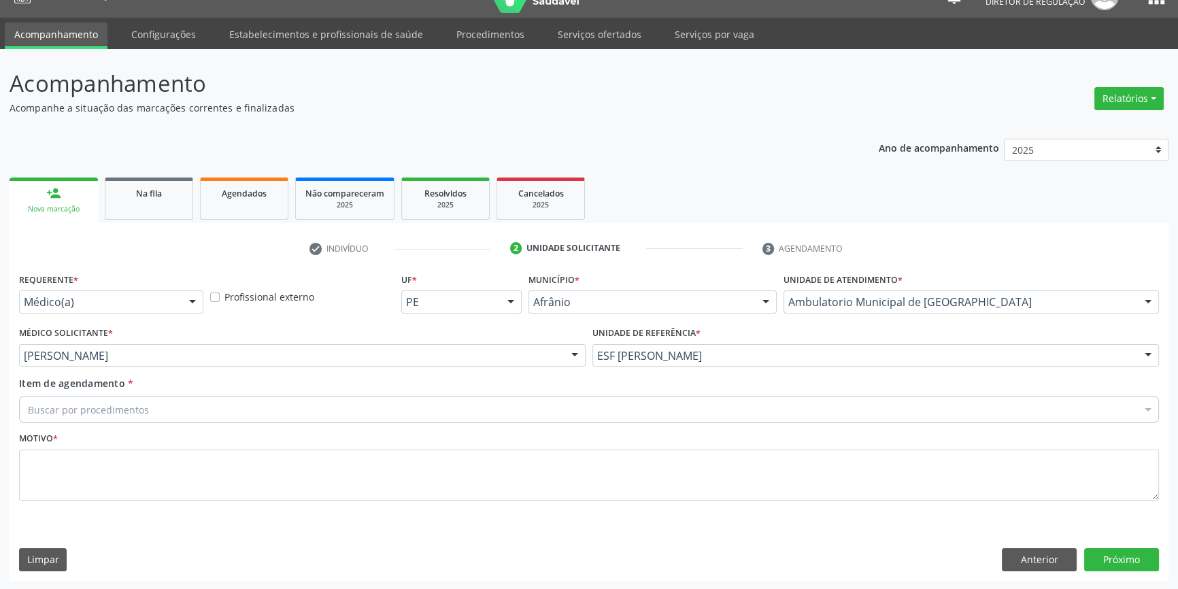
click at [167, 399] on div "Buscar por procedimentos" at bounding box center [589, 409] width 1140 height 27
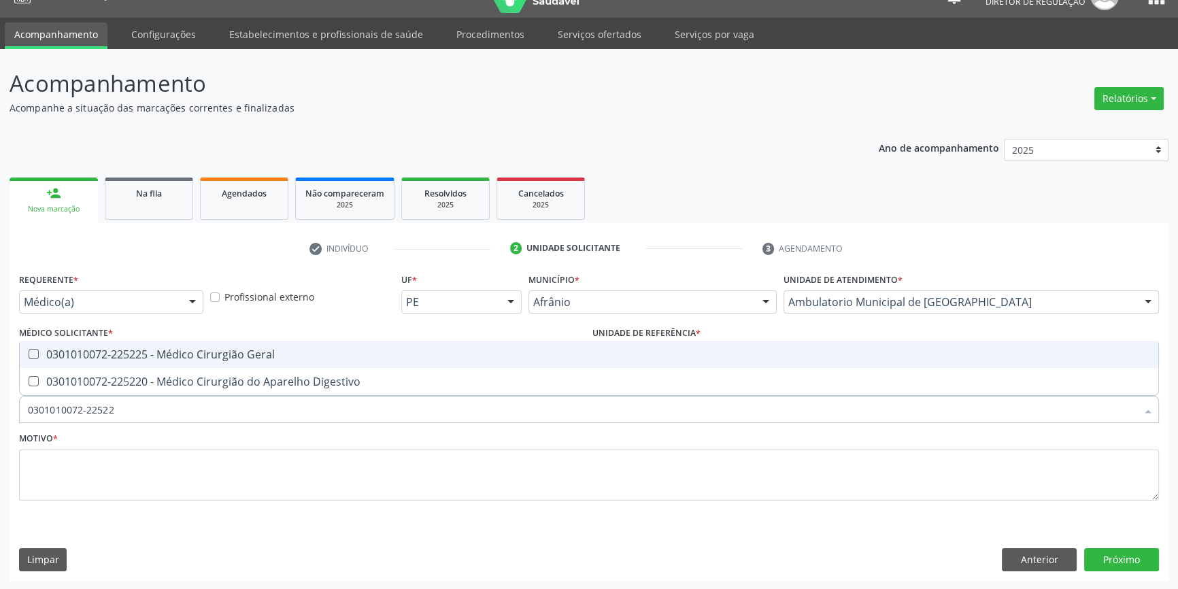
type input "0301010072-225225"
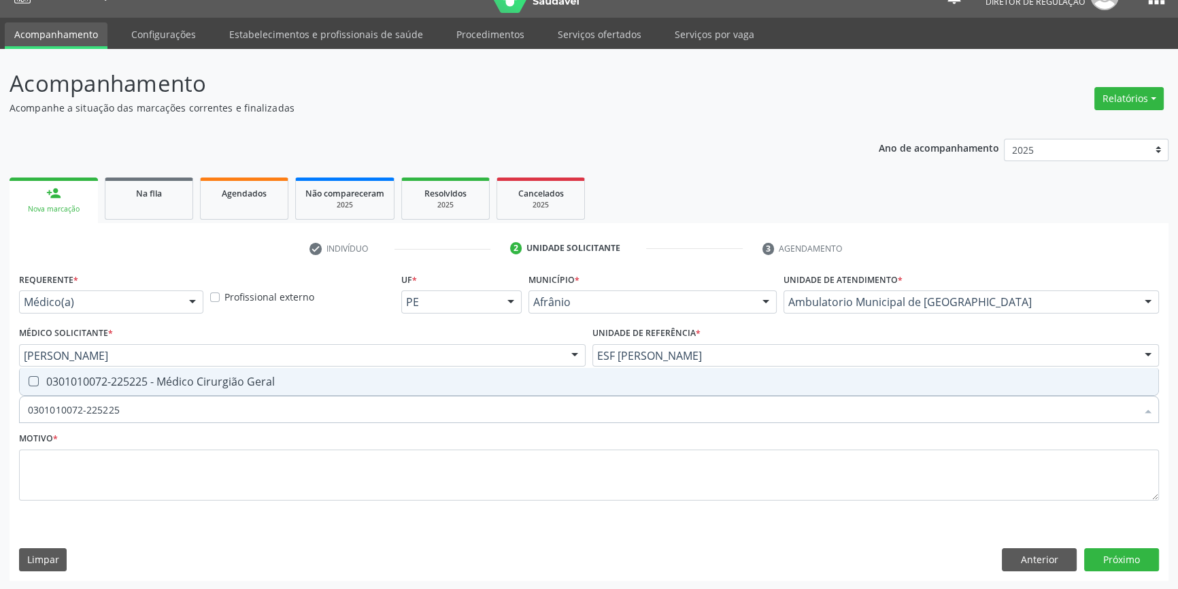
click at [184, 385] on div "0301010072-225225 - Médico Cirurgião Geral" at bounding box center [589, 381] width 1122 height 11
checkbox Geral "true"
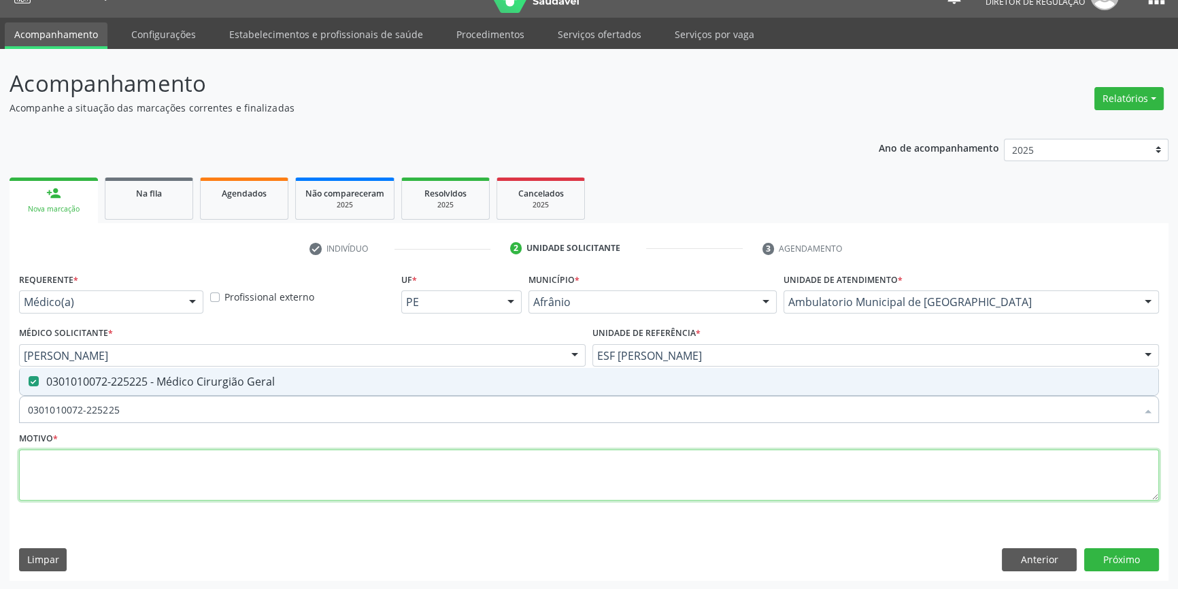
click at [164, 475] on textarea at bounding box center [589, 475] width 1140 height 52
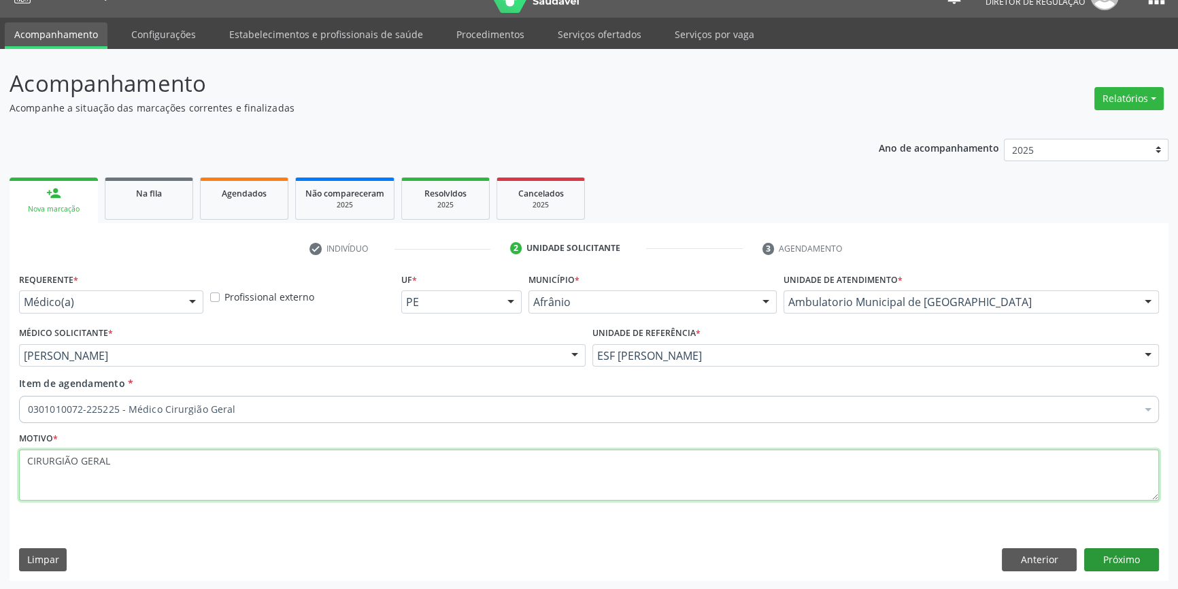
type textarea "CIRURGIÃO GERAL"
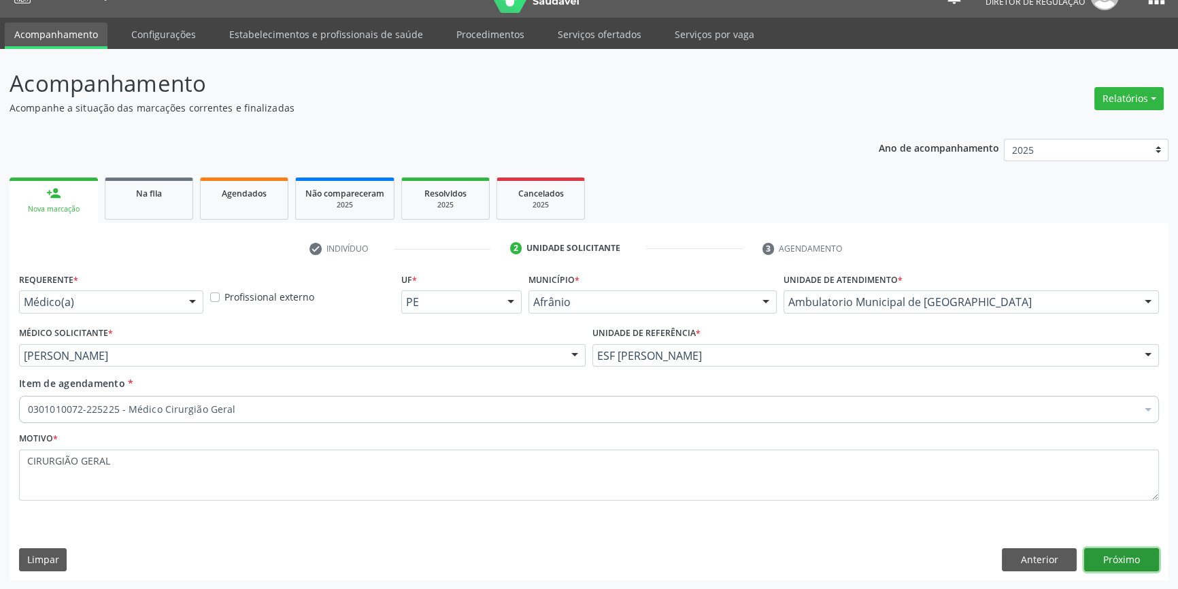
click at [1137, 551] on button "Próximo" at bounding box center [1121, 559] width 75 height 23
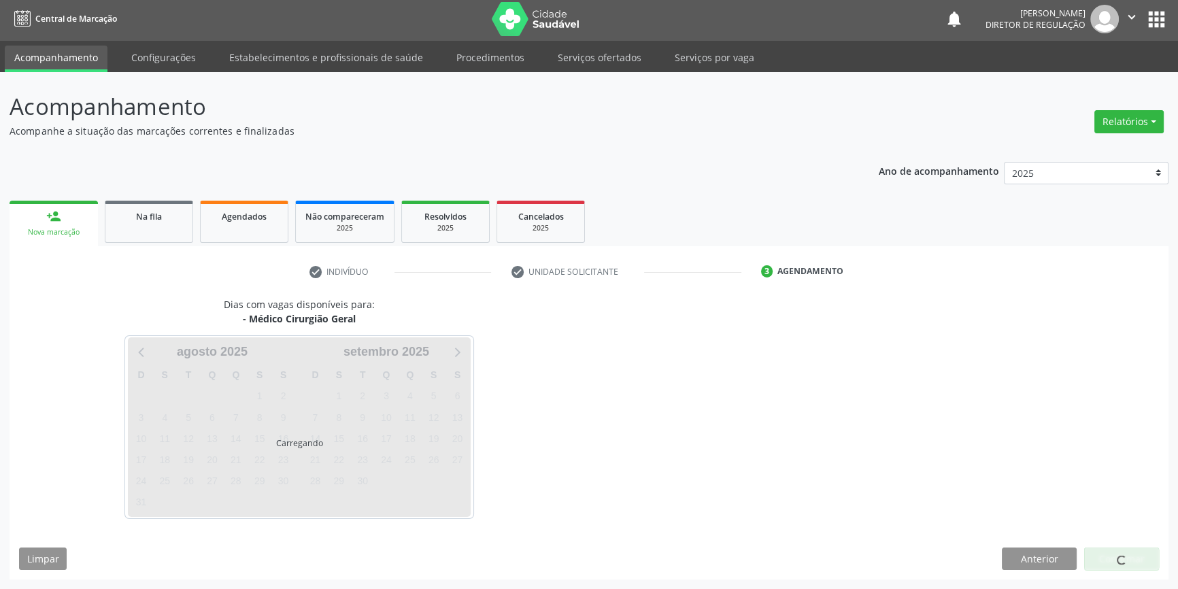
scroll to position [1, 0]
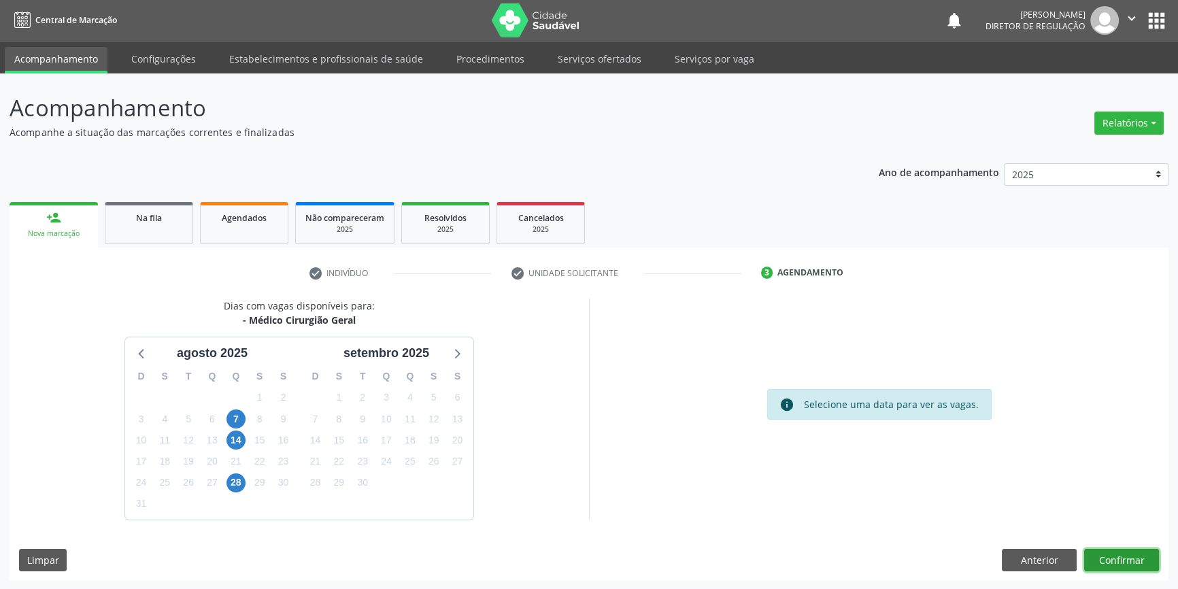
click at [1133, 551] on button "Confirmar" at bounding box center [1121, 560] width 75 height 23
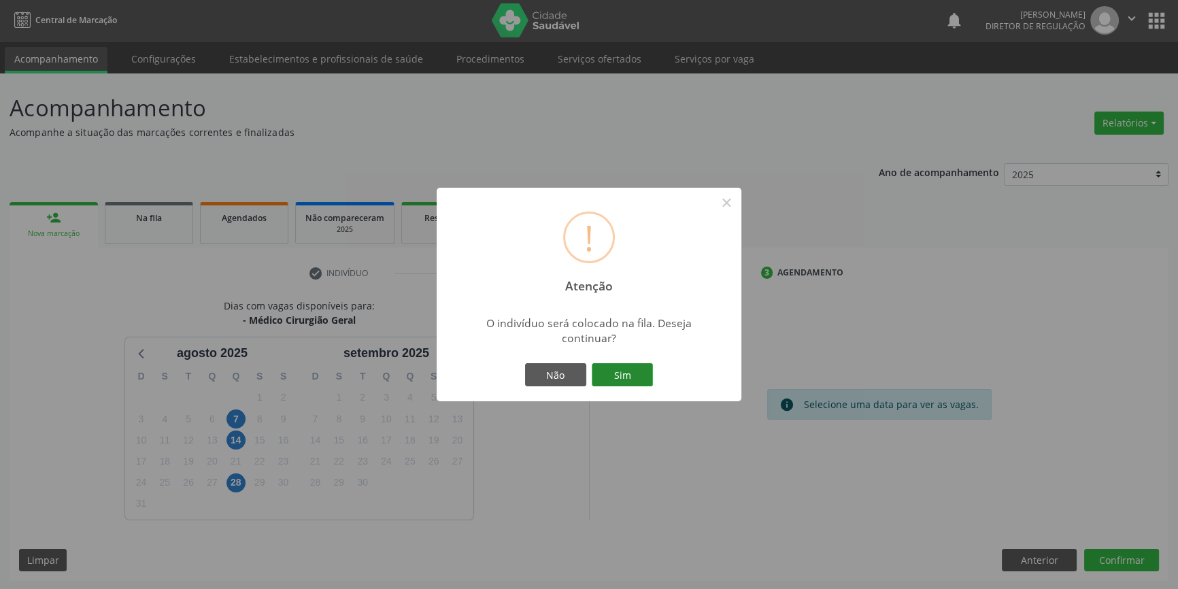
click at [627, 369] on button "Sim" at bounding box center [622, 374] width 61 height 23
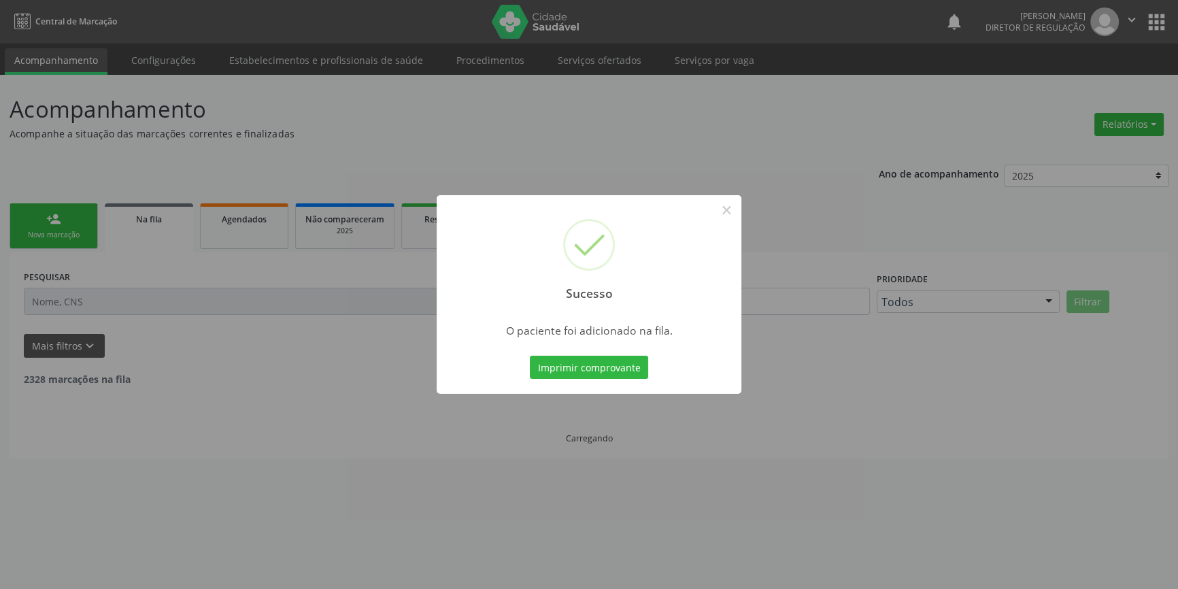
scroll to position [0, 0]
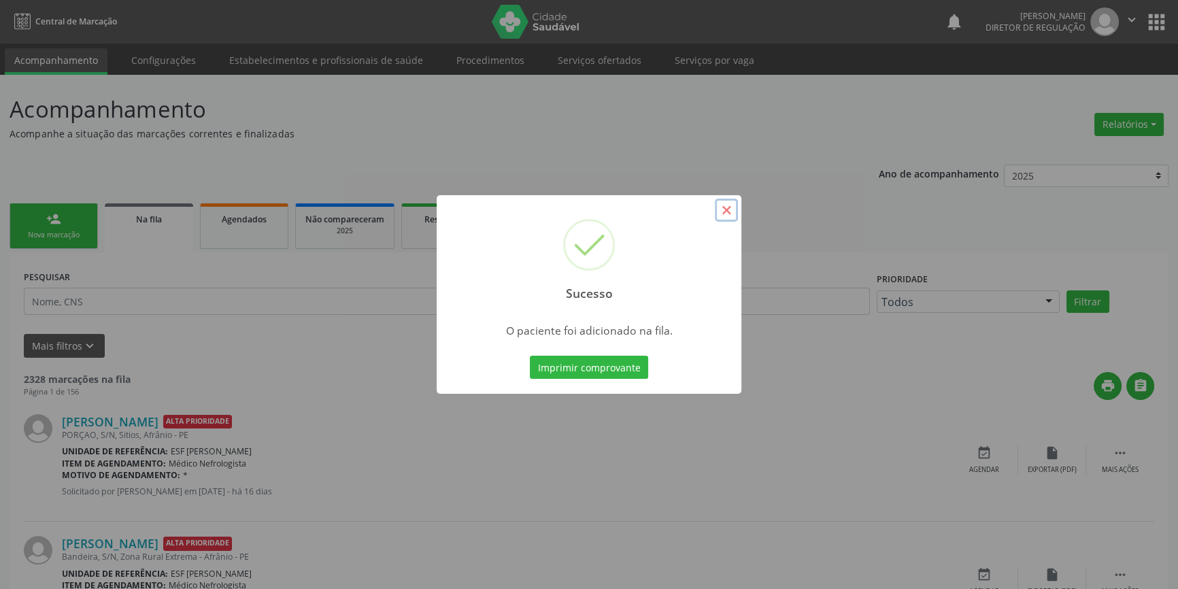
click at [731, 207] on button "×" at bounding box center [726, 210] width 23 height 23
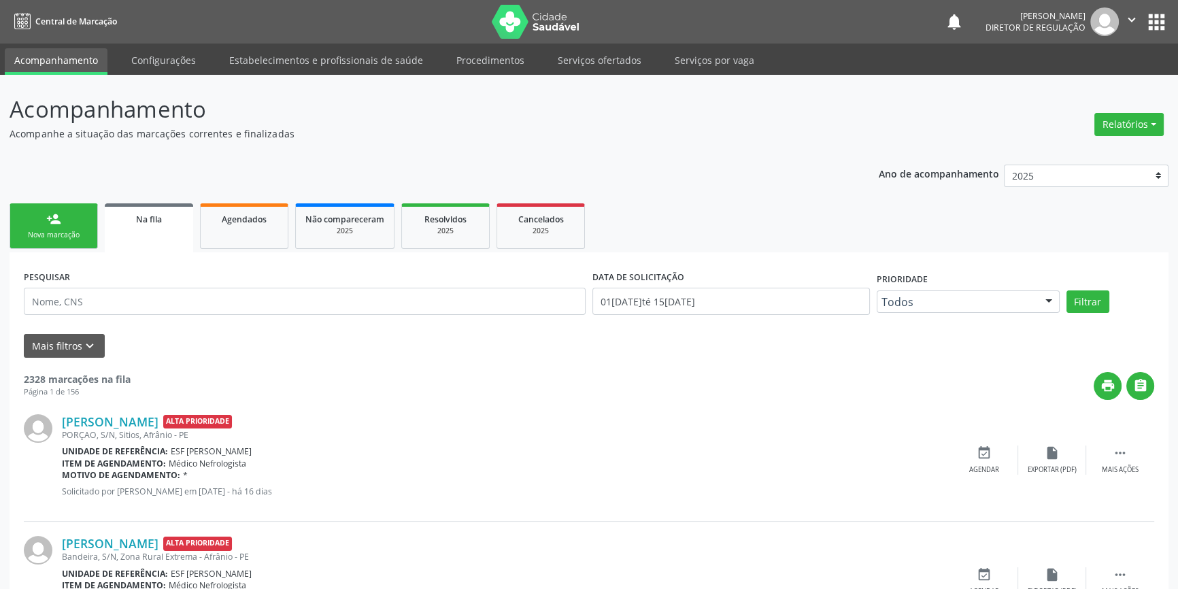
click at [53, 224] on div "person_add" at bounding box center [53, 218] width 15 height 15
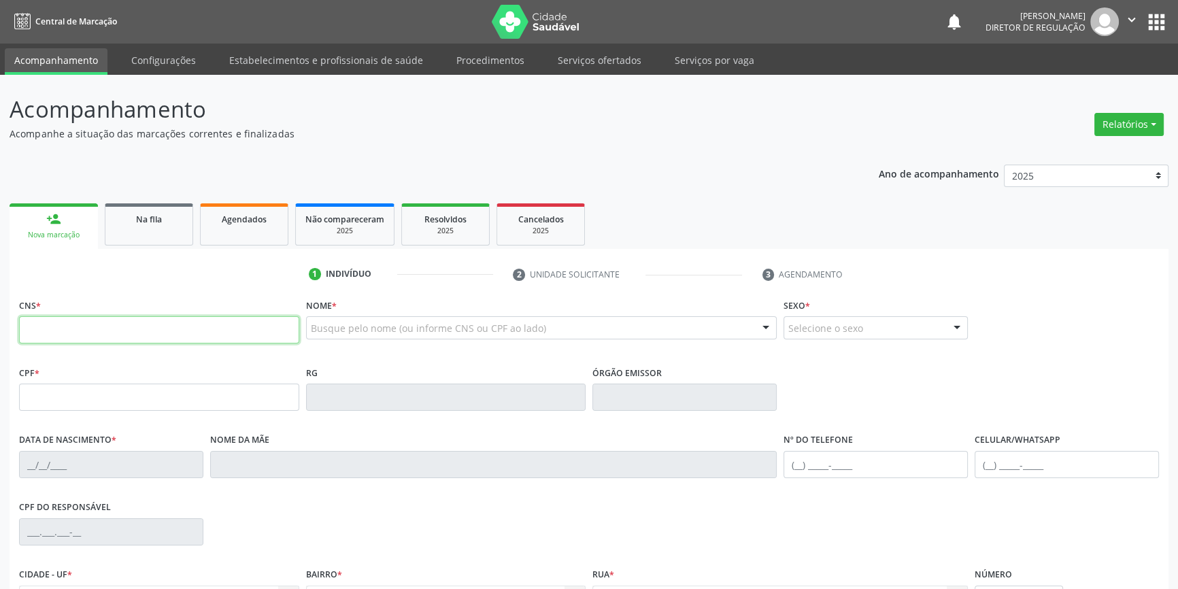
click at [83, 333] on input "text" at bounding box center [159, 329] width 280 height 27
type input "708 9017 3953 6616"
type input "037.626.044-01"
type input "25/09/1980"
type input "Creusa Alves Santos"
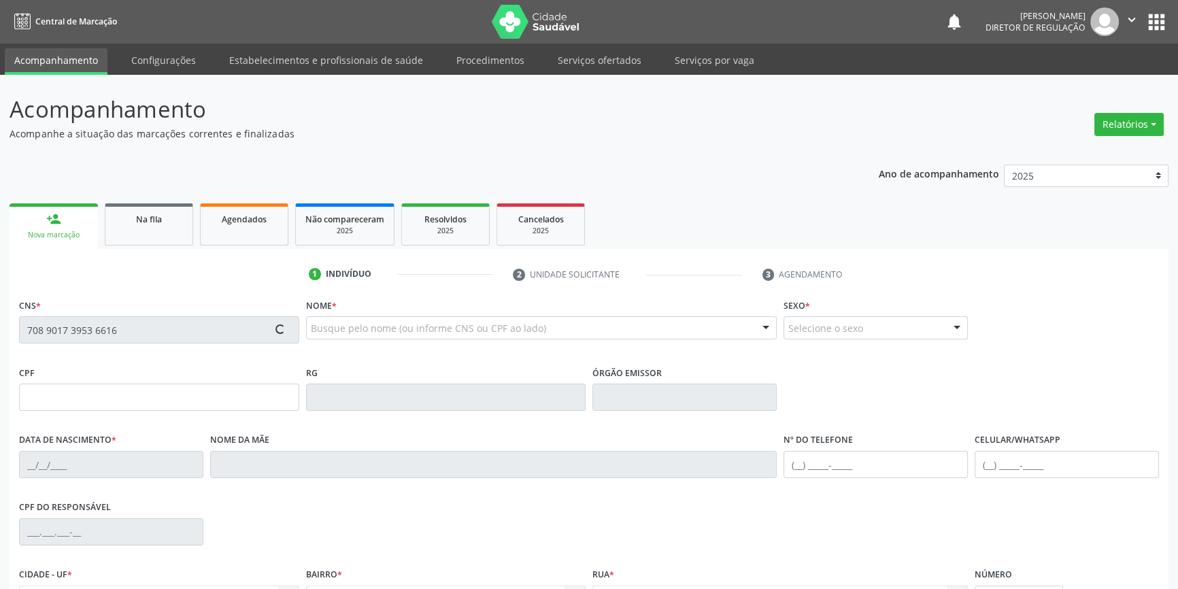
type input "(87) 98824-3649"
type input "45"
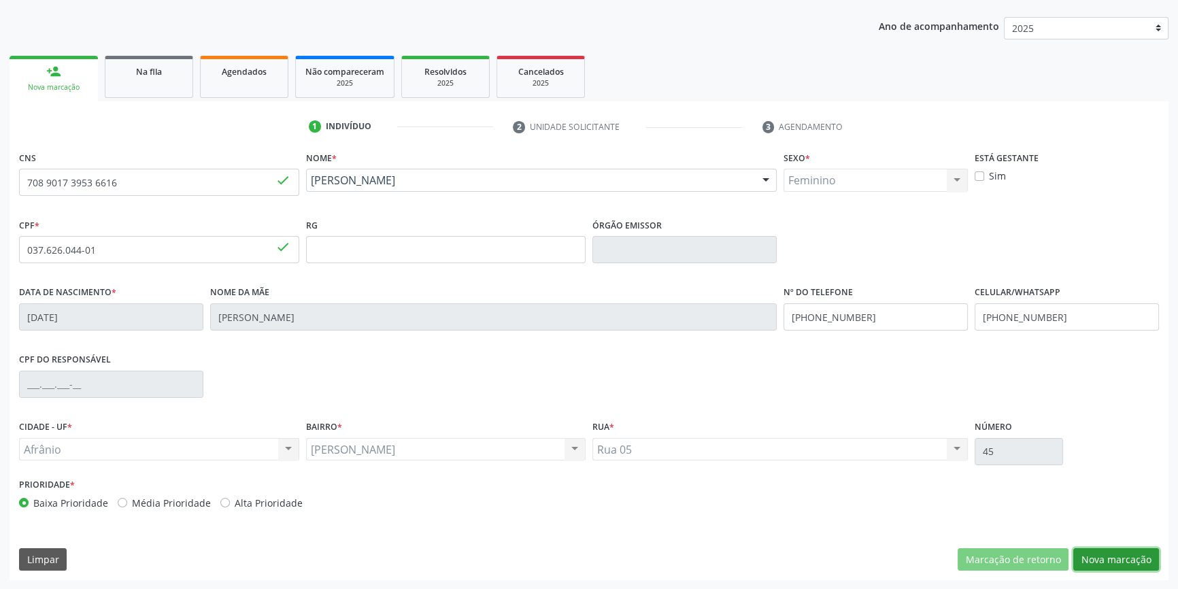
click at [1129, 551] on button "Nova marcação" at bounding box center [1116, 559] width 86 height 23
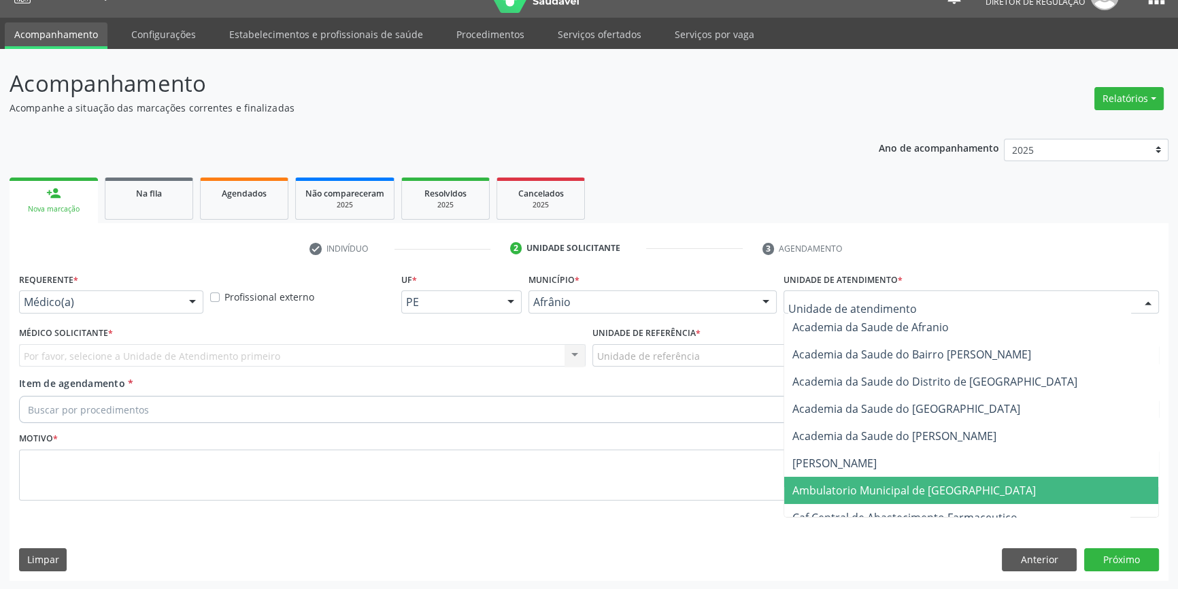
drag, startPoint x: 864, startPoint y: 481, endPoint x: 662, endPoint y: 422, distance: 210.0
click at [851, 478] on span "Ambulatorio Municipal de [GEOGRAPHIC_DATA]" at bounding box center [971, 490] width 374 height 27
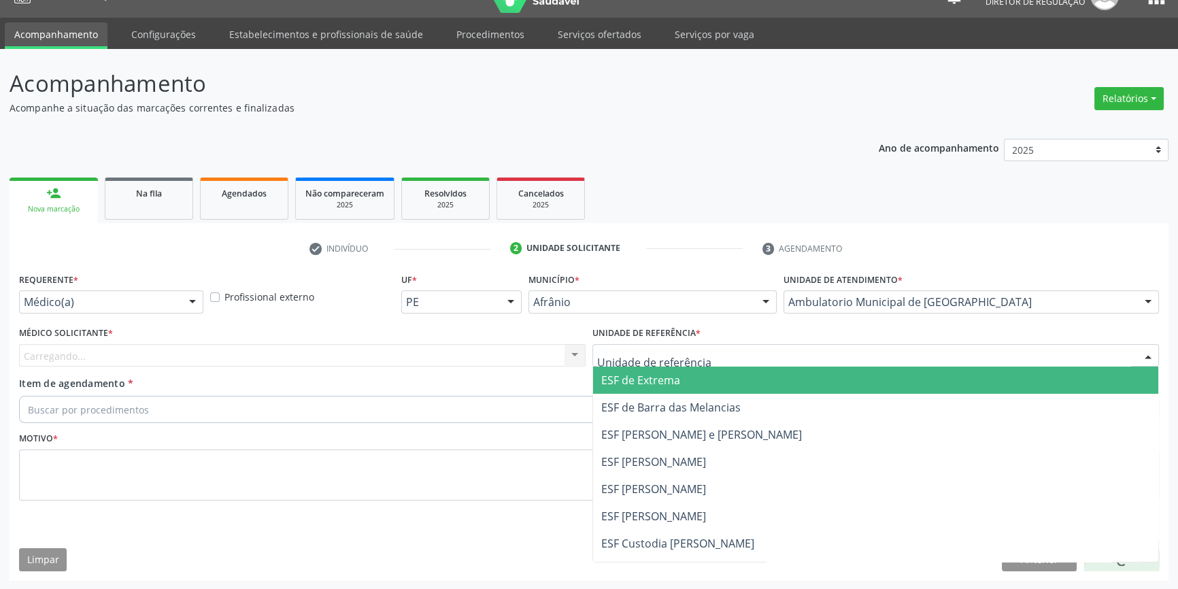
click at [683, 344] on div at bounding box center [875, 355] width 566 height 23
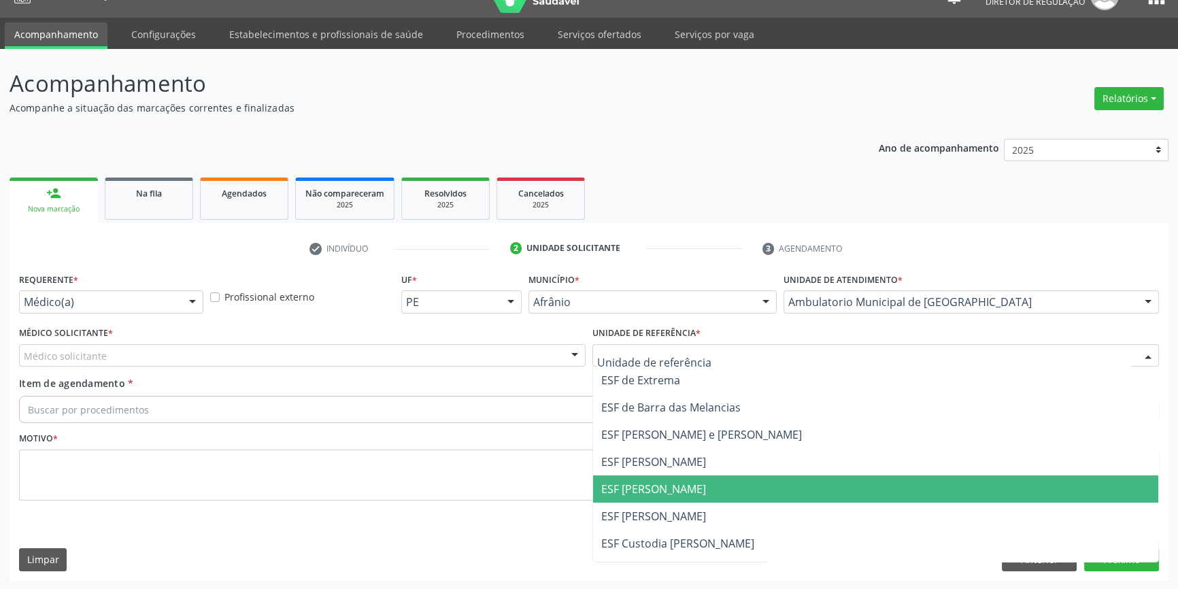
click at [703, 481] on span "ESF [PERSON_NAME]" at bounding box center [875, 488] width 565 height 27
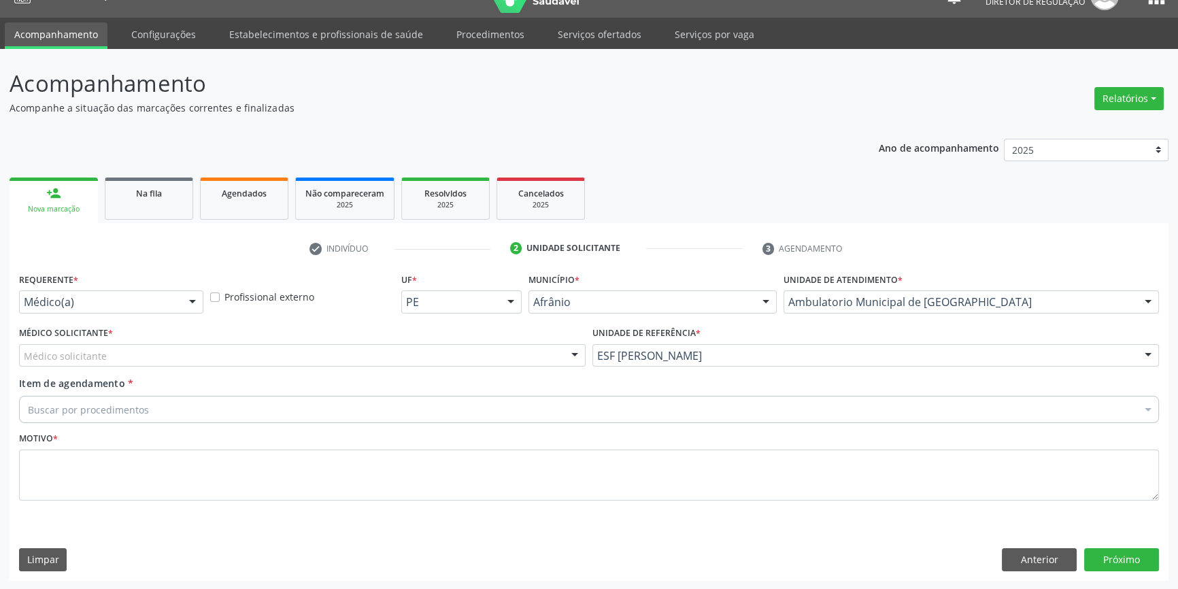
click at [294, 348] on div "Médico solicitante" at bounding box center [302, 355] width 566 height 23
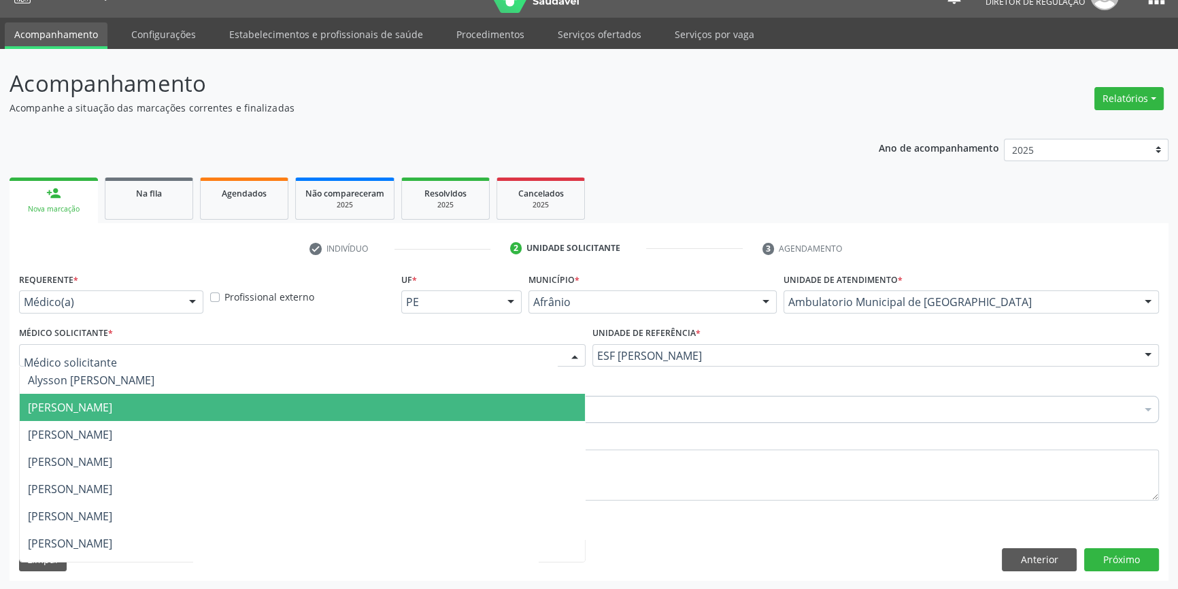
click at [143, 394] on span "[PERSON_NAME]" at bounding box center [302, 407] width 565 height 27
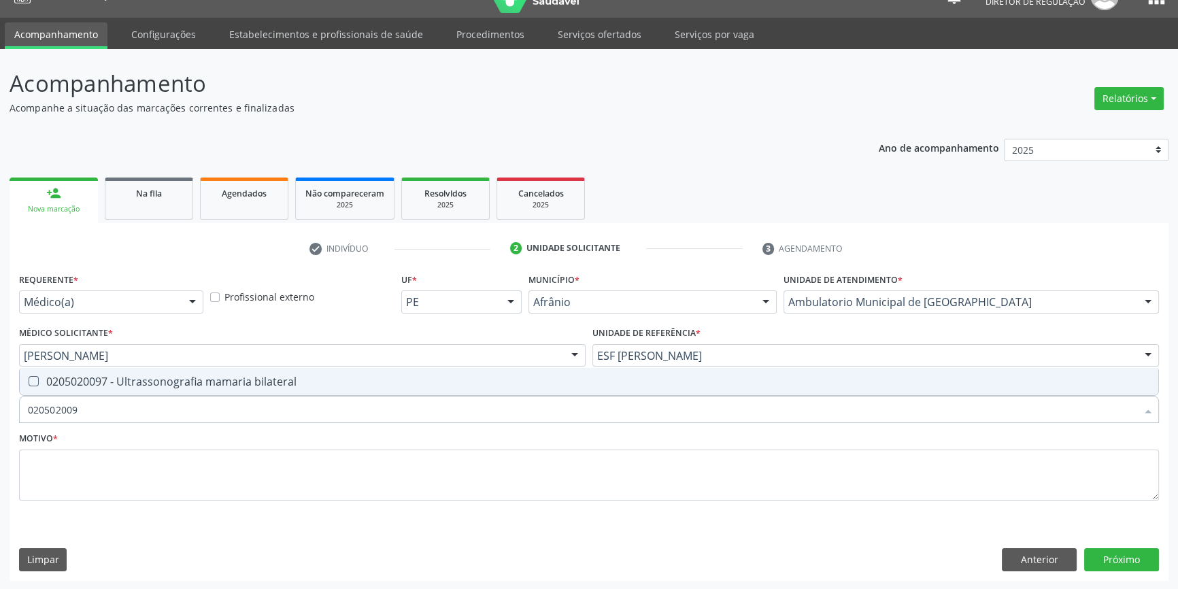
type input "0205020097"
click at [135, 379] on div "0205020097 - Ultrassonografia mamaria bilateral" at bounding box center [589, 381] width 1122 height 11
checkbox bilateral "true"
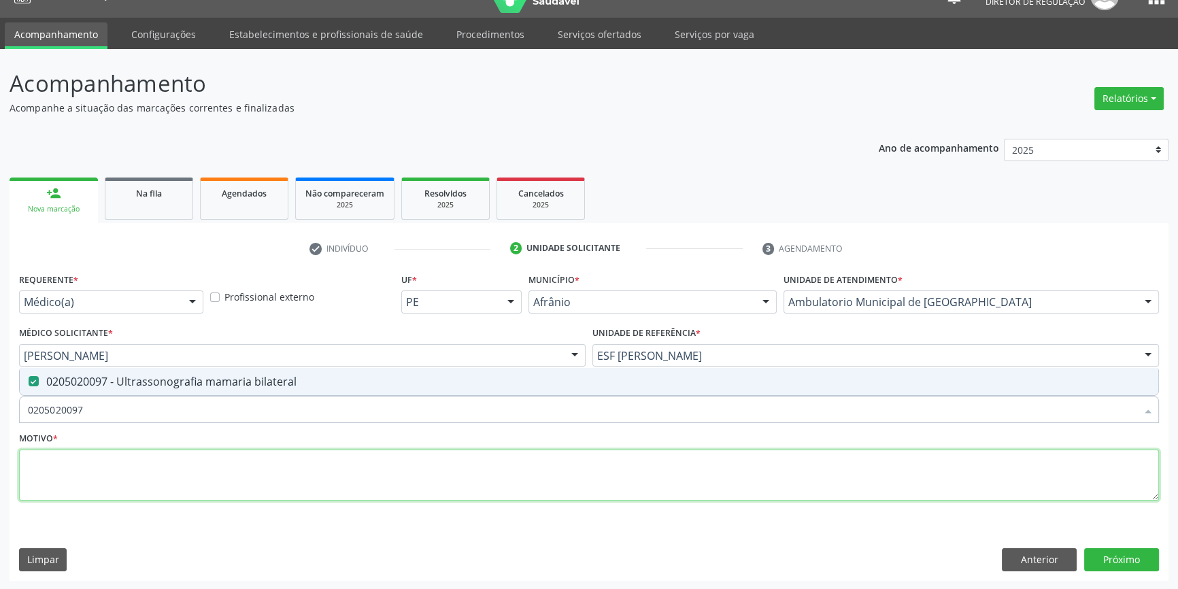
click at [122, 471] on textarea at bounding box center [589, 475] width 1140 height 52
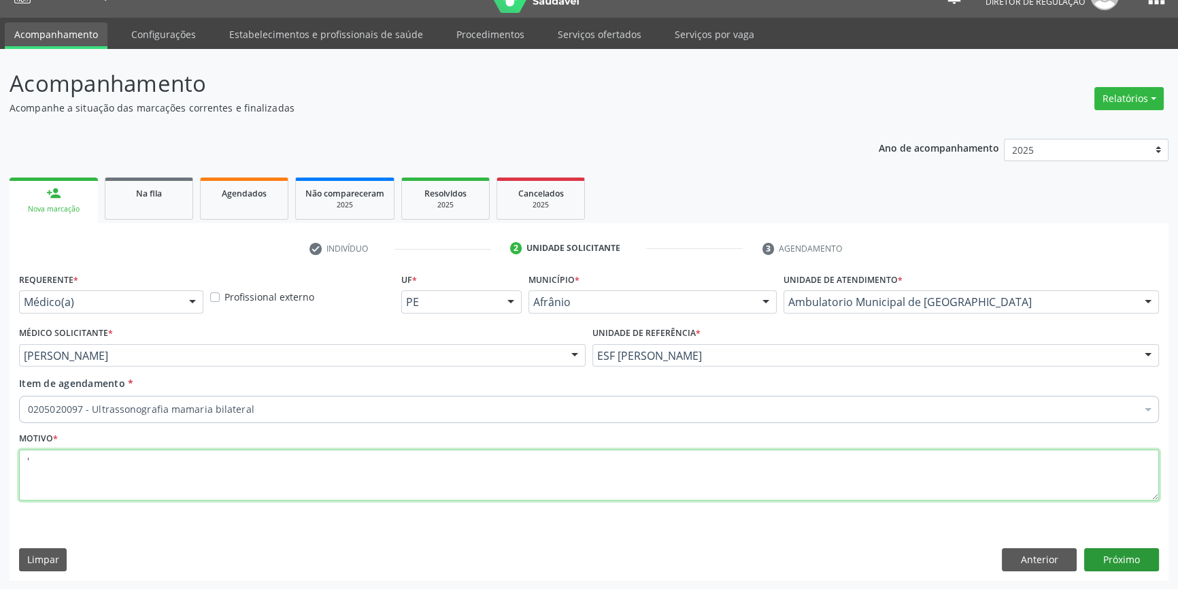
type textarea "'"
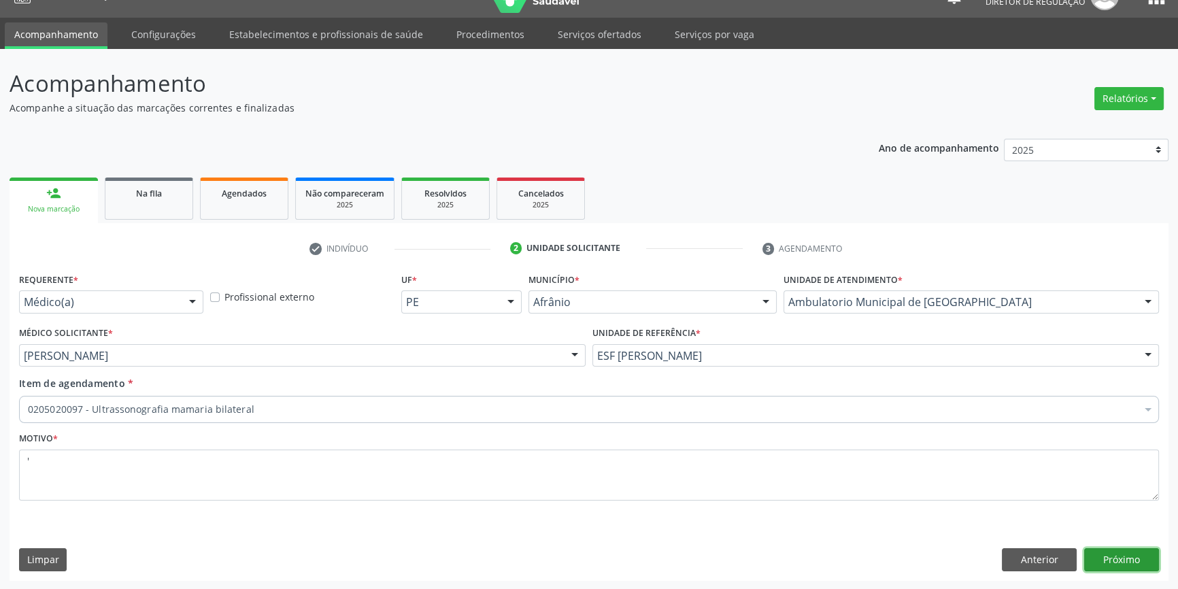
click at [1109, 560] on button "Próximo" at bounding box center [1121, 559] width 75 height 23
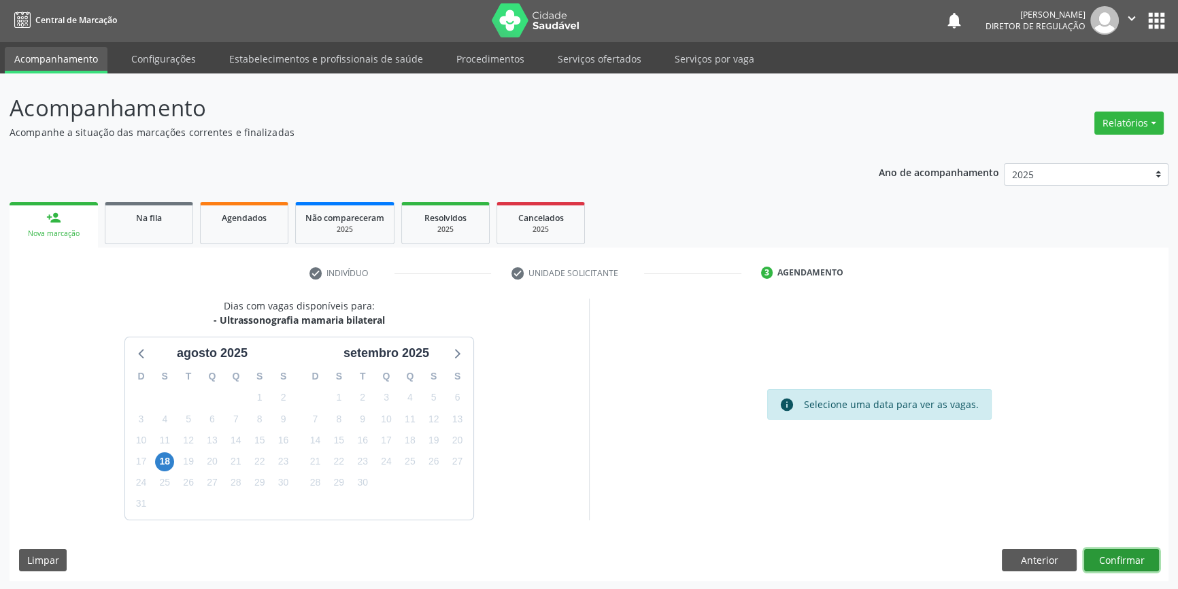
click at [1132, 561] on button "Confirmar" at bounding box center [1121, 560] width 75 height 23
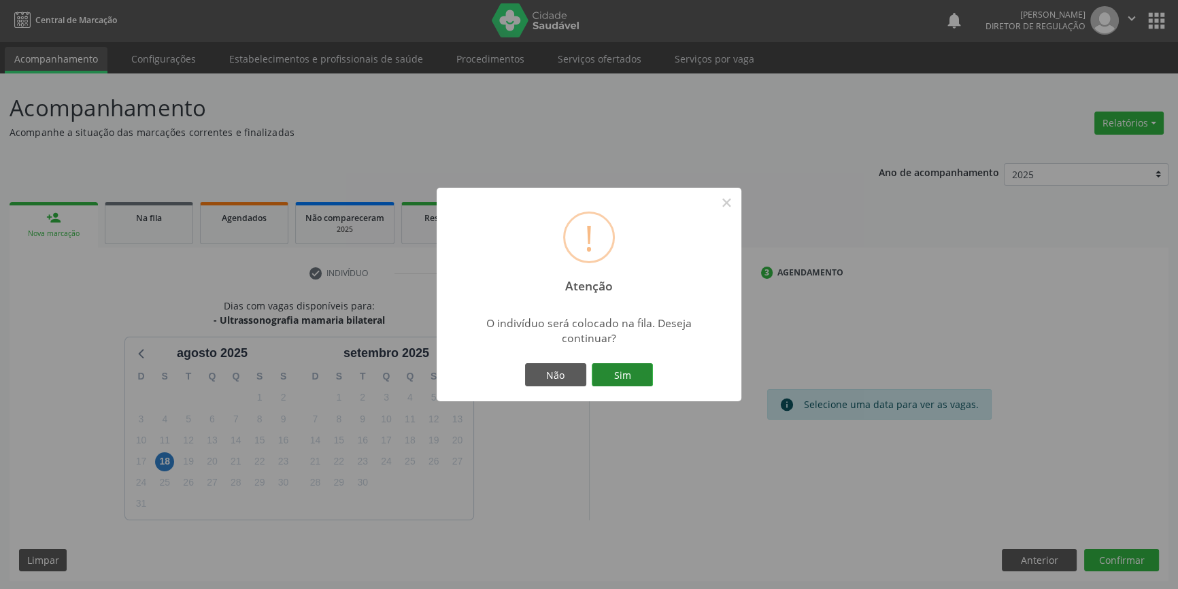
click at [623, 373] on button "Sim" at bounding box center [622, 374] width 61 height 23
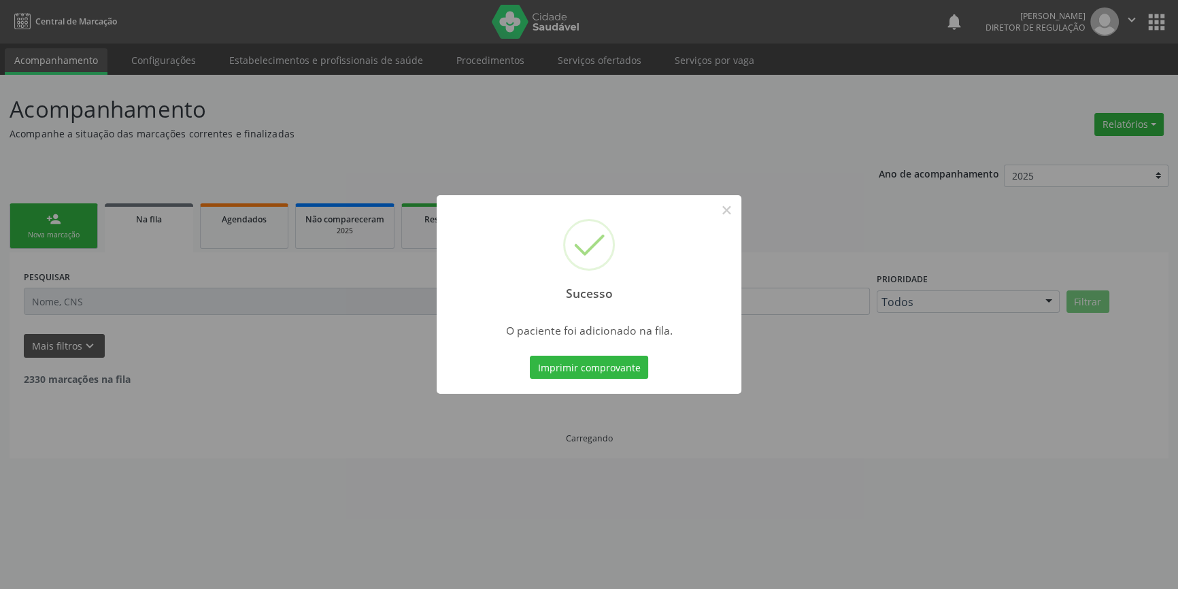
scroll to position [0, 0]
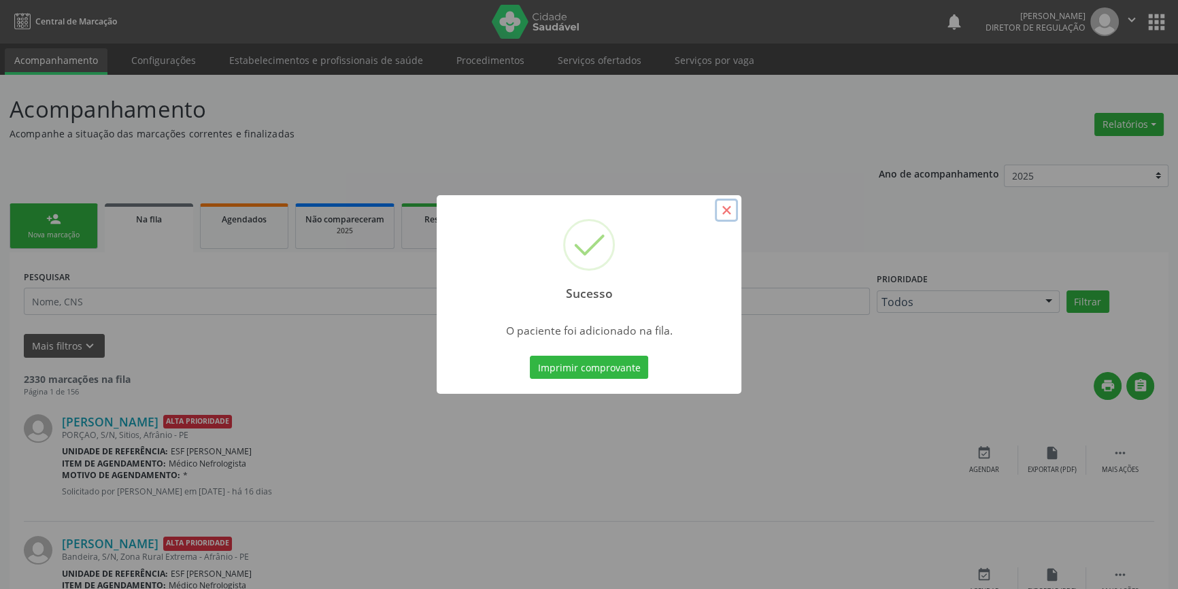
click at [722, 211] on button "×" at bounding box center [726, 210] width 23 height 23
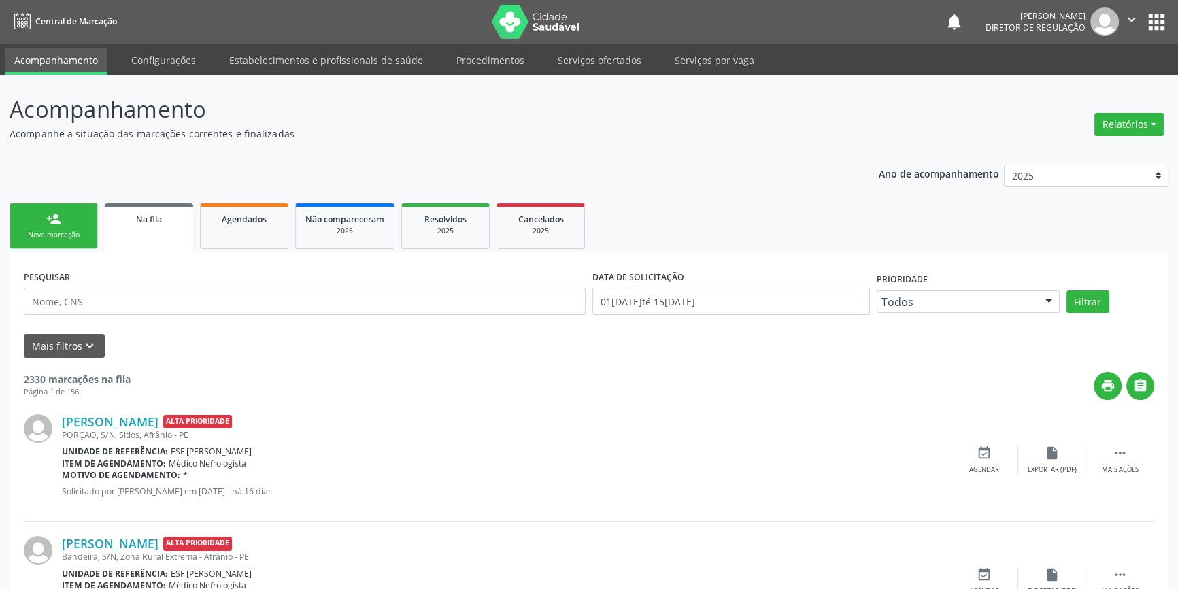
click at [27, 232] on div "Nova marcação" at bounding box center [54, 235] width 68 height 10
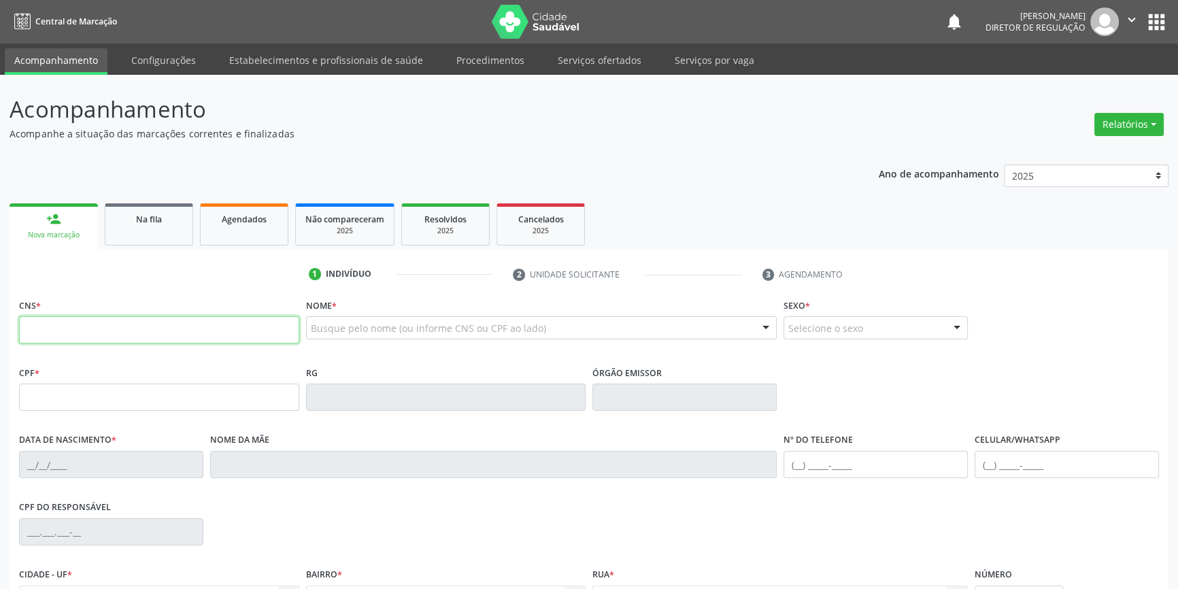
click at [62, 319] on input "text" at bounding box center [159, 329] width 280 height 27
type input "702 0003 2616 5682"
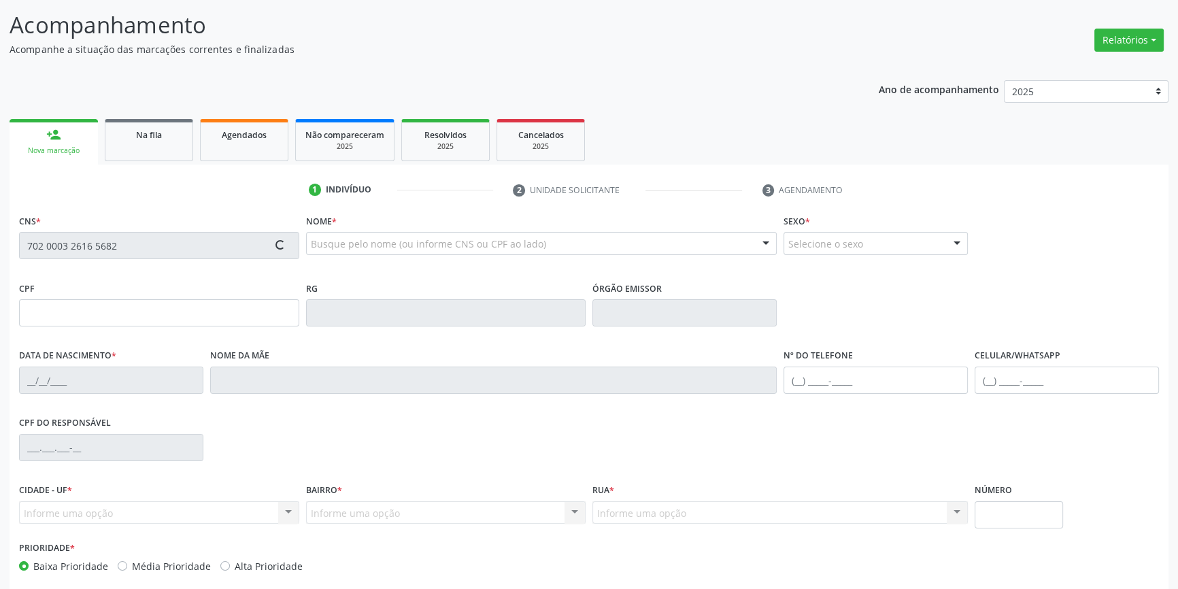
scroll to position [148, 0]
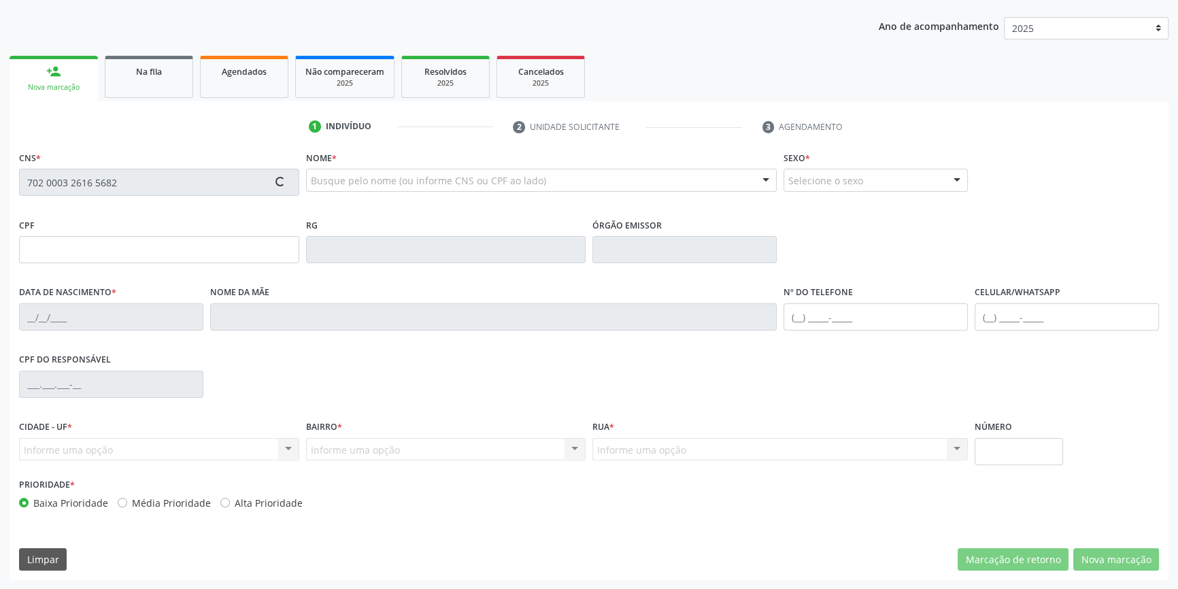
type input "10/03/1985"
type input "Lourdeni da Conceição da Paixão"
type input "(87) 8621-0317"
type input "S/N"
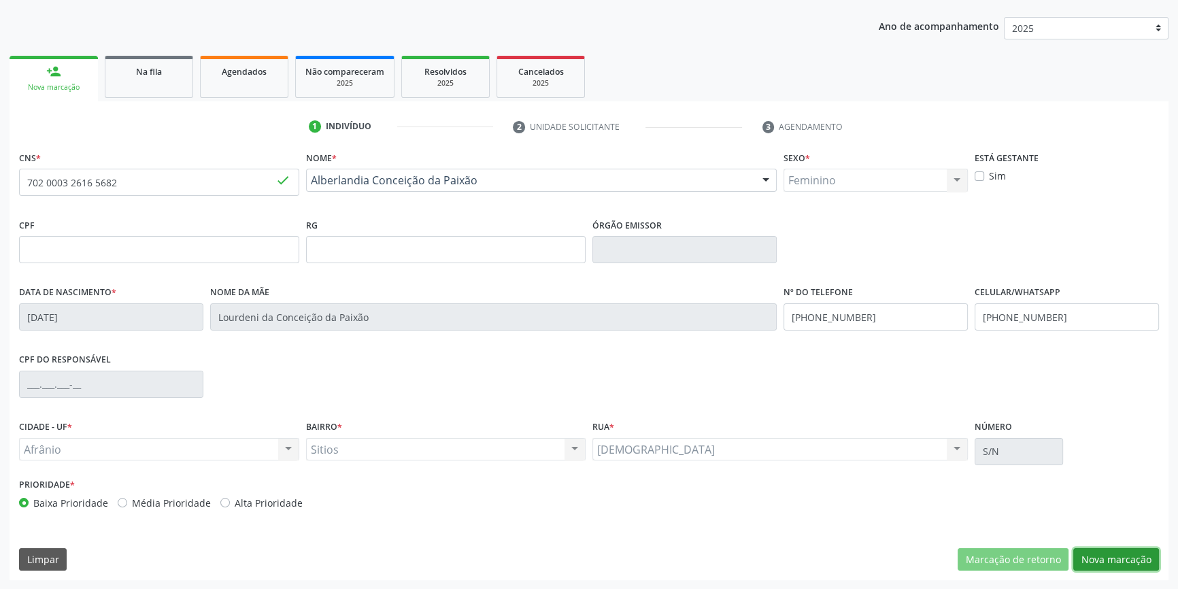
click at [1110, 558] on button "Nova marcação" at bounding box center [1116, 559] width 86 height 23
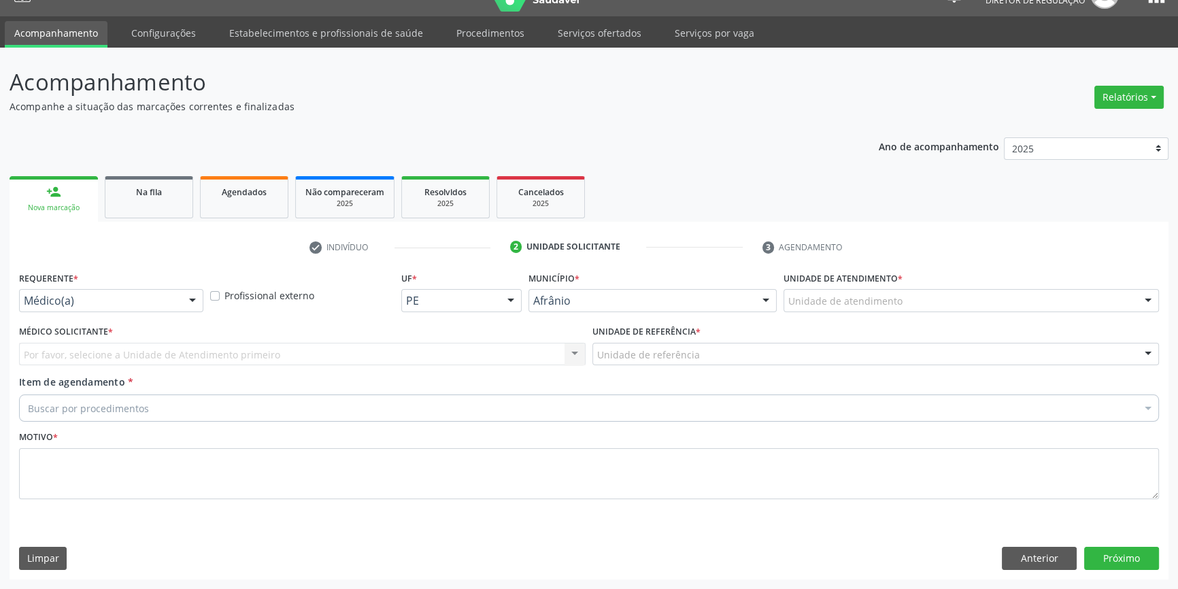
scroll to position [26, 0]
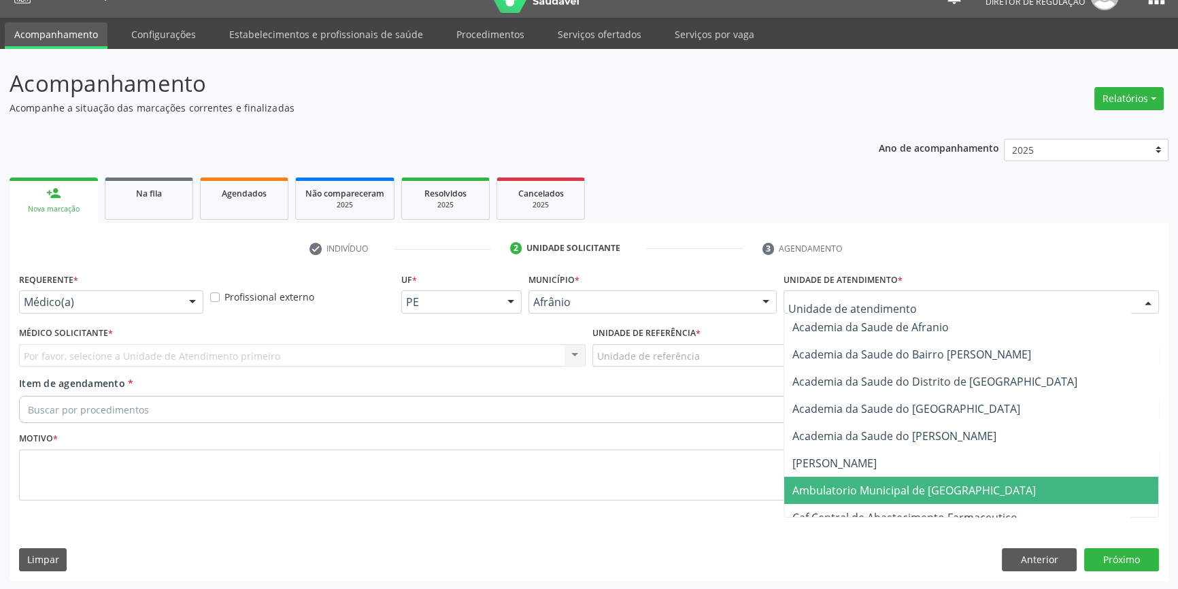
drag, startPoint x: 889, startPoint y: 484, endPoint x: 794, endPoint y: 447, distance: 101.4
click at [887, 484] on span "Ambulatorio Municipal de [GEOGRAPHIC_DATA]" at bounding box center [913, 490] width 243 height 15
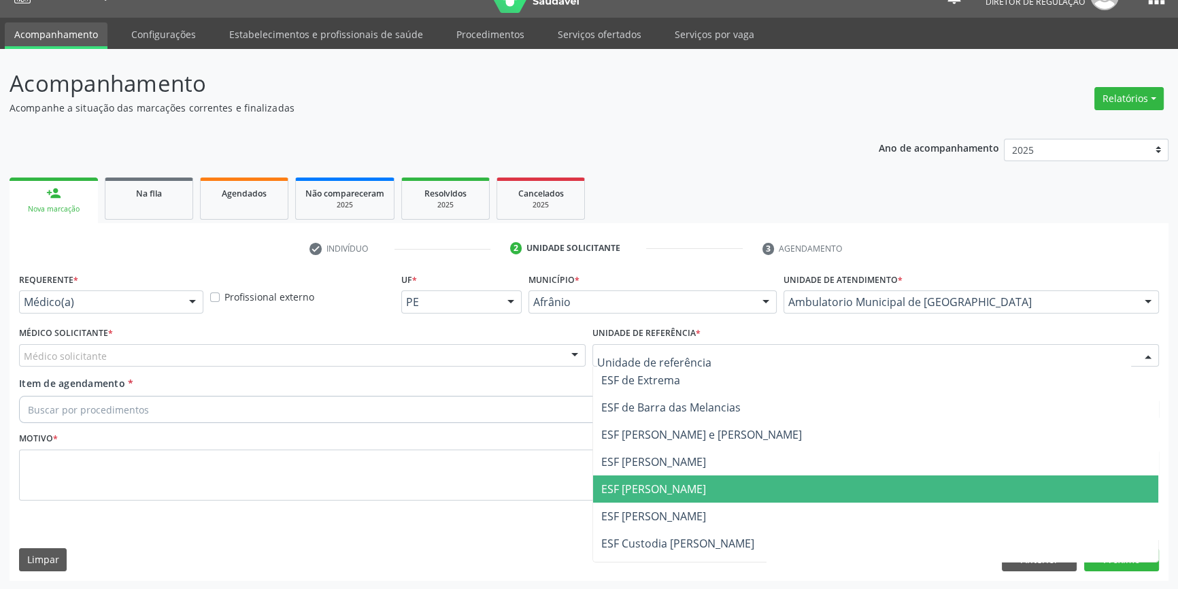
click at [673, 488] on span "ESF [PERSON_NAME]" at bounding box center [653, 488] width 105 height 15
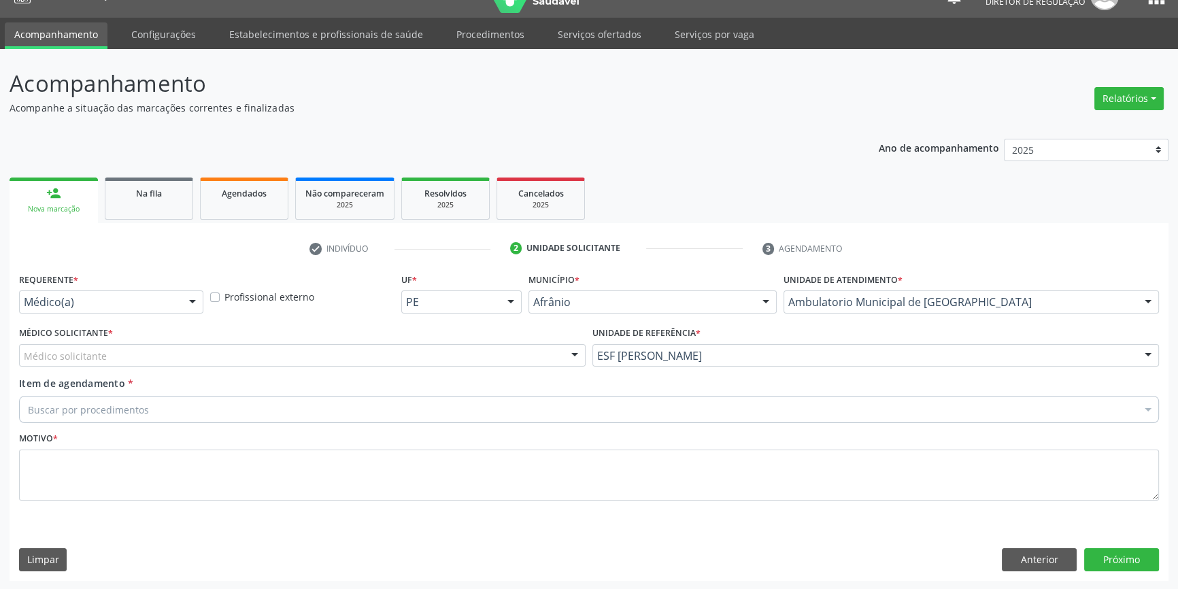
click at [291, 351] on div "Médico solicitante" at bounding box center [302, 355] width 566 height 23
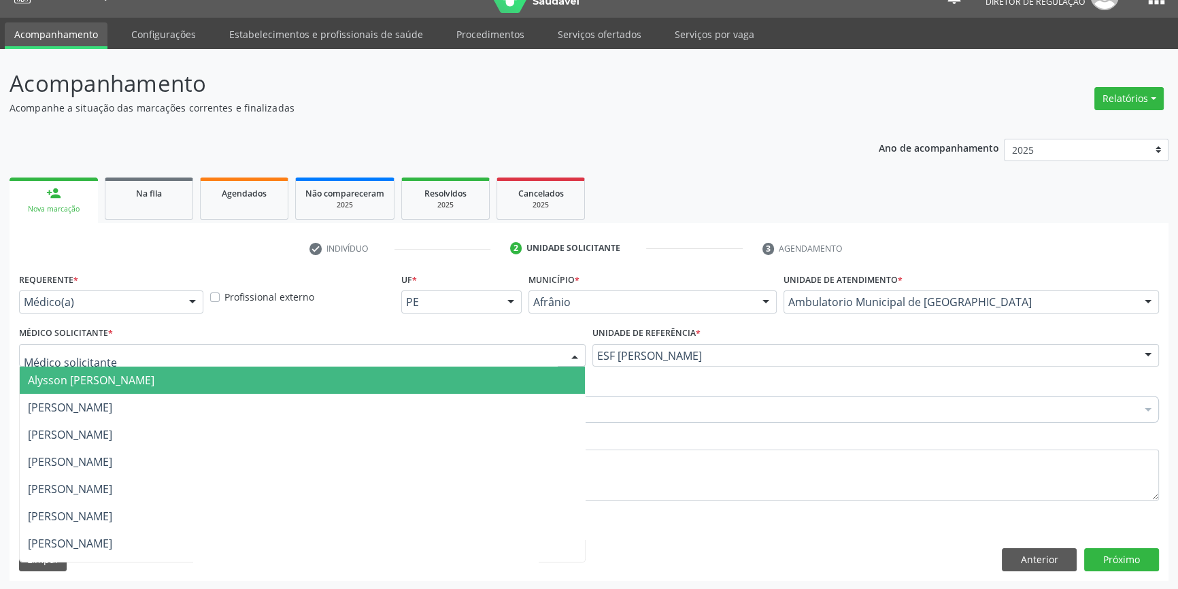
click at [154, 373] on span "Alysson [PERSON_NAME]" at bounding box center [91, 380] width 126 height 15
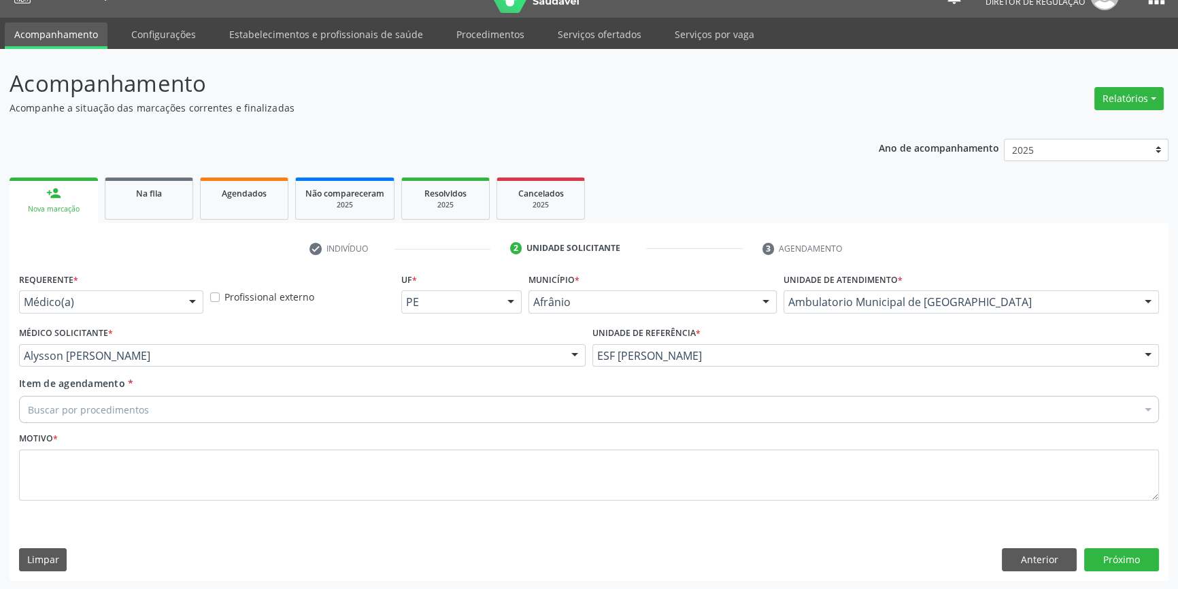
click at [141, 394] on div "Item de agendamento * Buscar por procedimentos Selecionar todos 0604320140 - Ab…" at bounding box center [589, 397] width 1140 height 43
drag, startPoint x: 33, startPoint y: 408, endPoint x: 0, endPoint y: 401, distance: 33.3
click at [0, 394] on div "Acompanhamento Acompanhe a situação das marcações correntes e finalizadas Relat…" at bounding box center [589, 319] width 1178 height 541
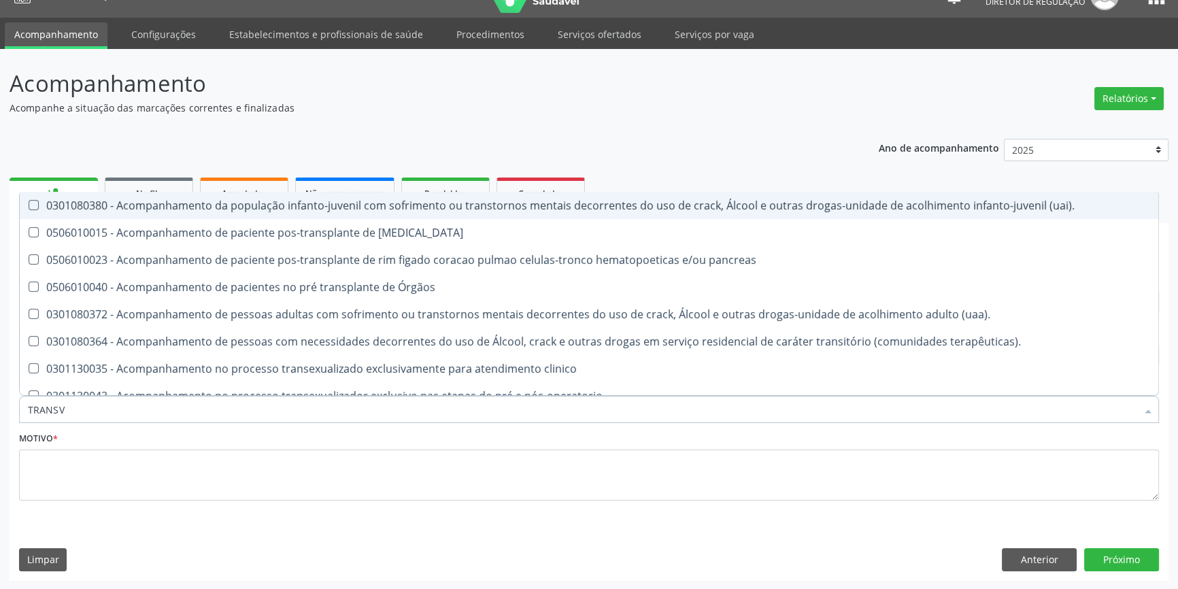
type input "TRANSVA"
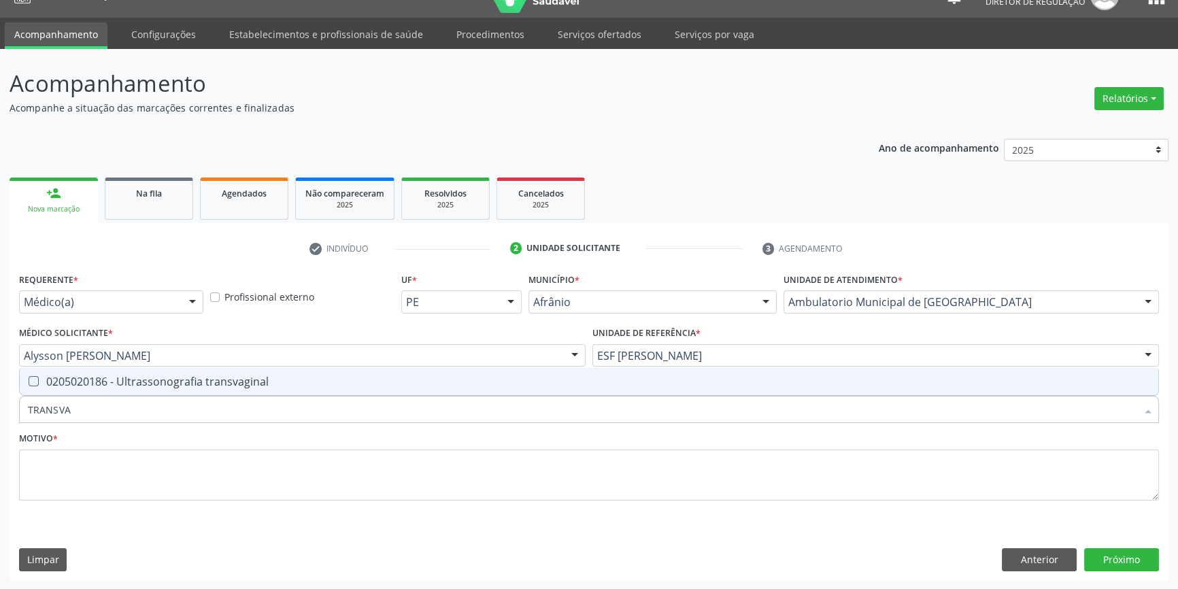
click at [61, 377] on div "0205020186 - Ultrassonografia transvaginal" at bounding box center [589, 381] width 1122 height 11
checkbox transvaginal "true"
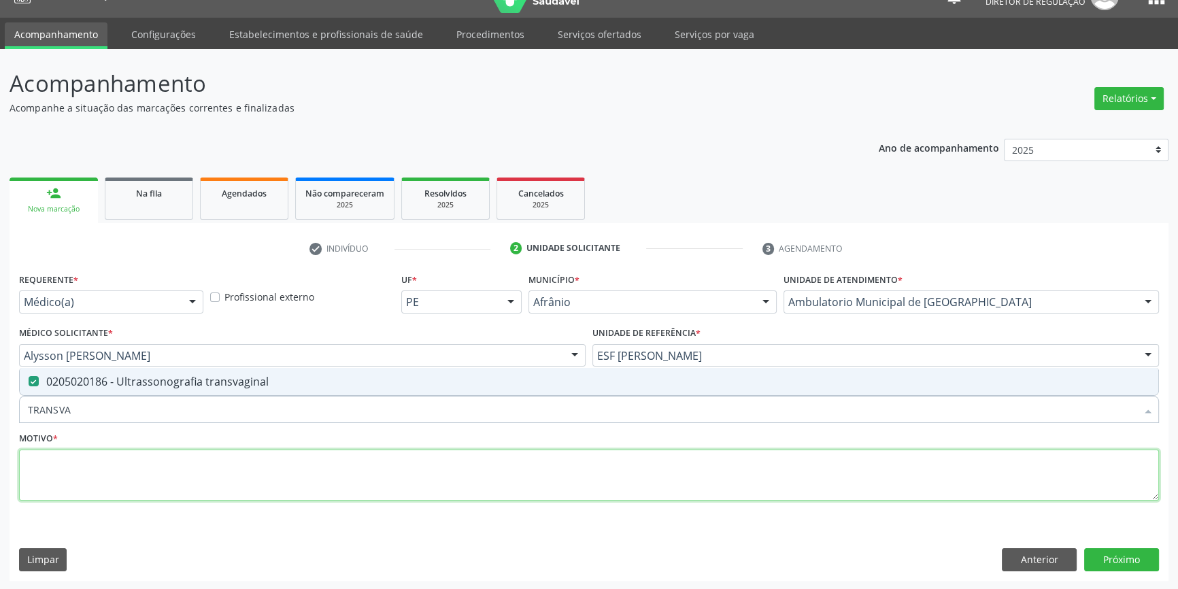
click at [88, 478] on textarea at bounding box center [589, 475] width 1140 height 52
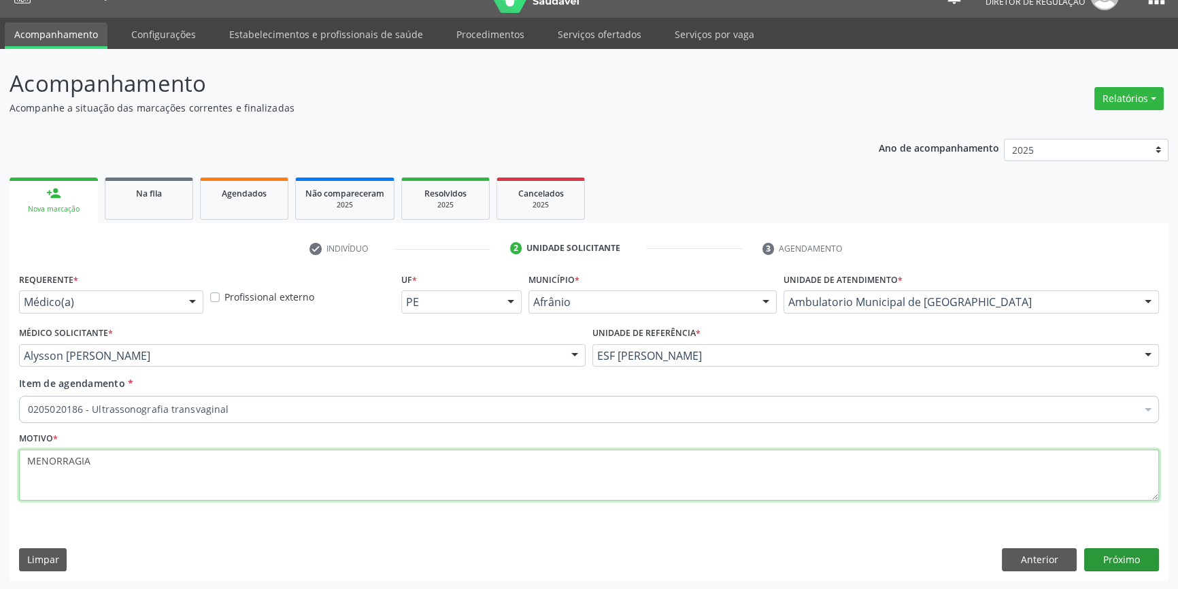
type textarea "MENORRAGIA"
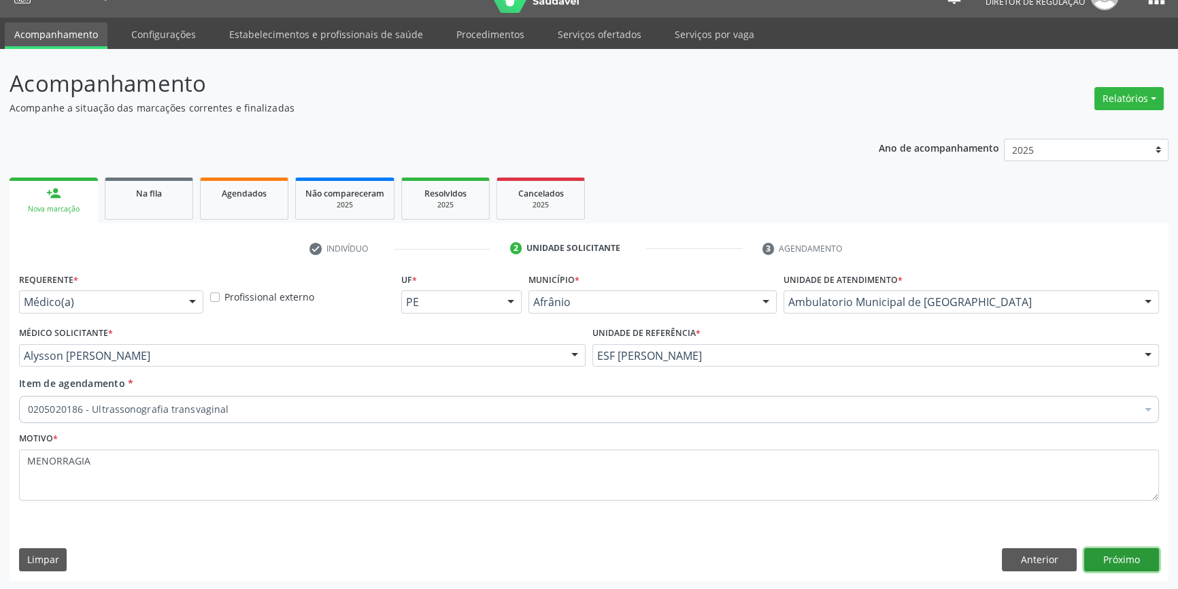
click at [1133, 558] on button "Próximo" at bounding box center [1121, 559] width 75 height 23
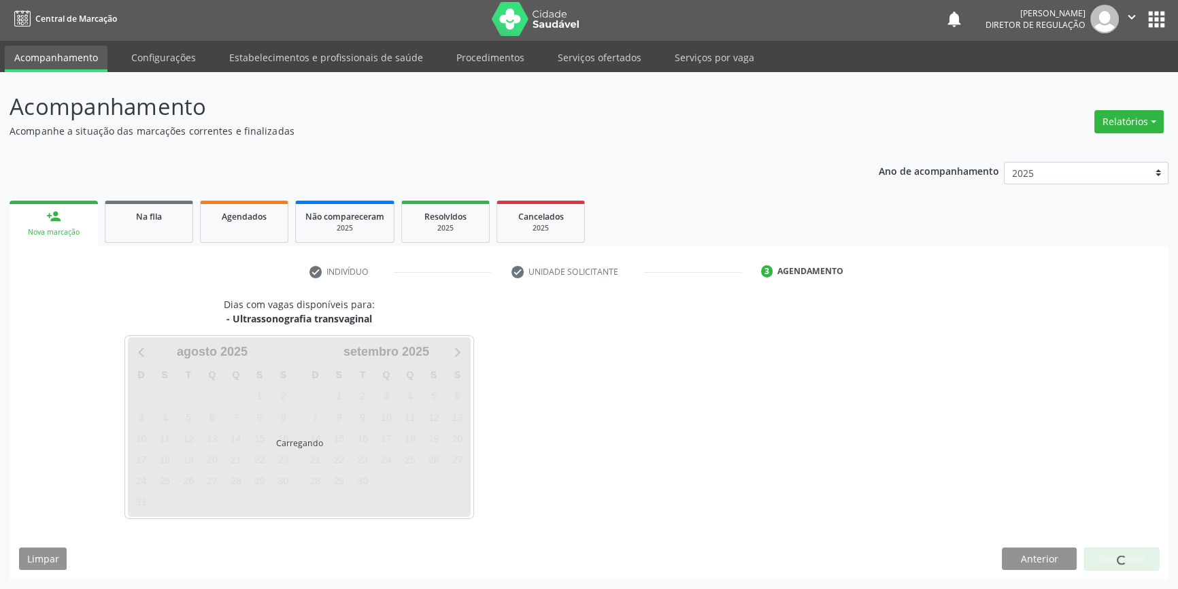
scroll to position [1, 0]
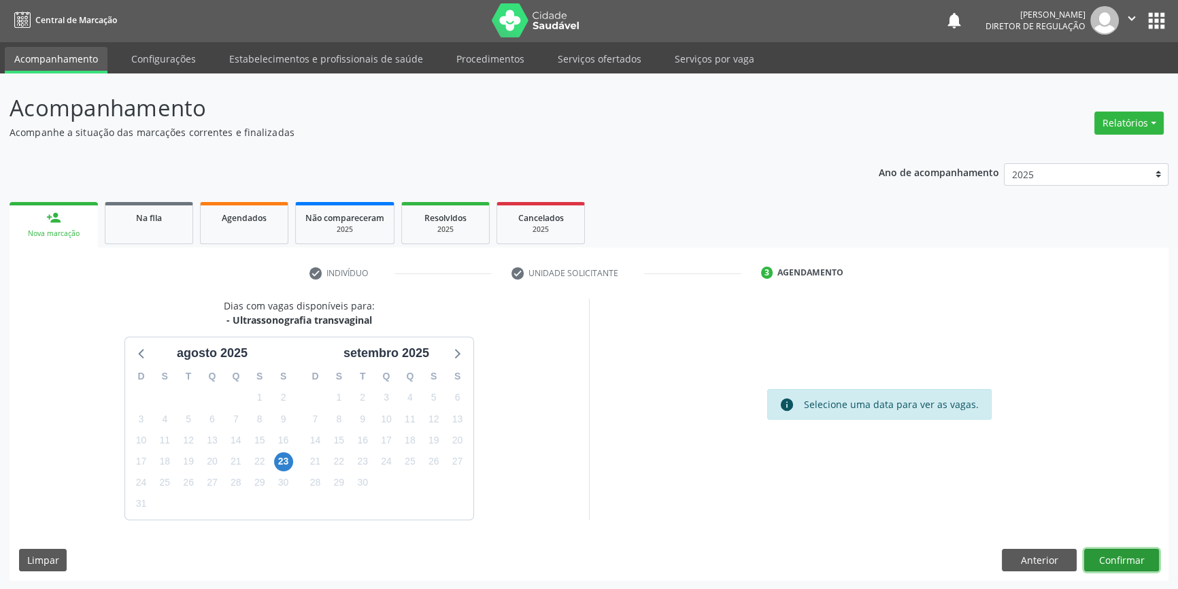
click at [1109, 558] on button "Confirmar" at bounding box center [1121, 560] width 75 height 23
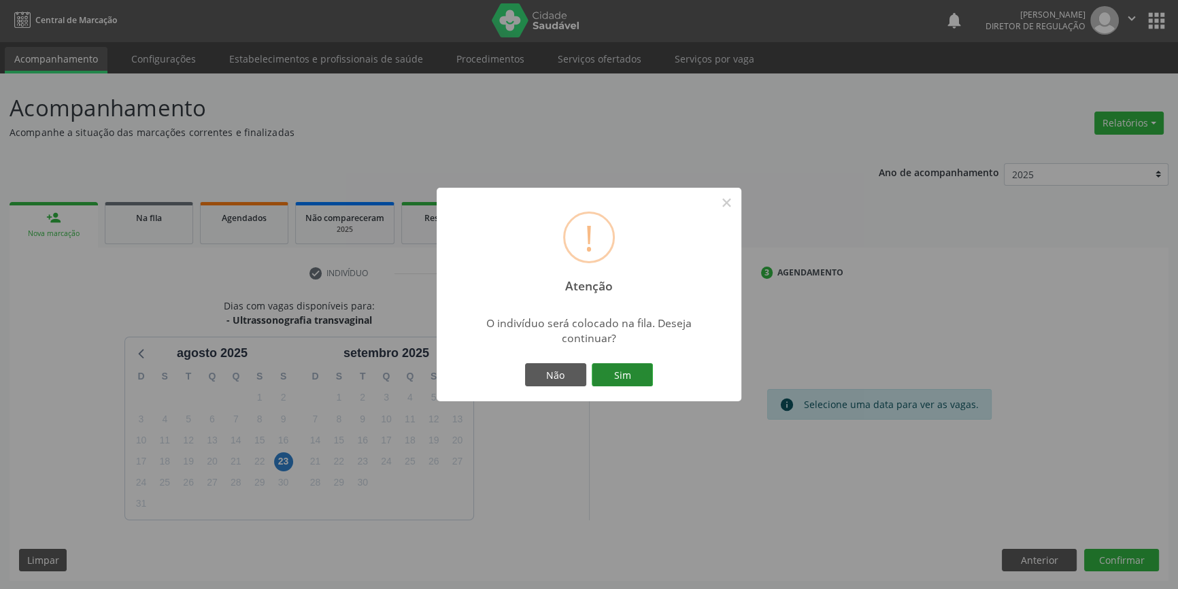
click at [639, 371] on button "Sim" at bounding box center [622, 374] width 61 height 23
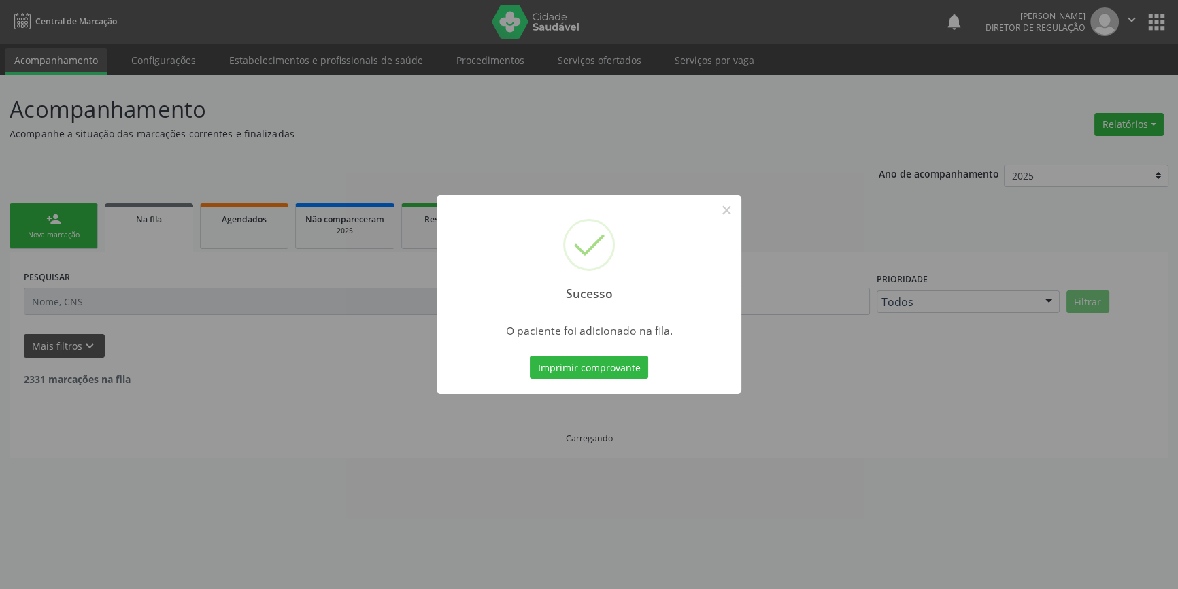
scroll to position [0, 0]
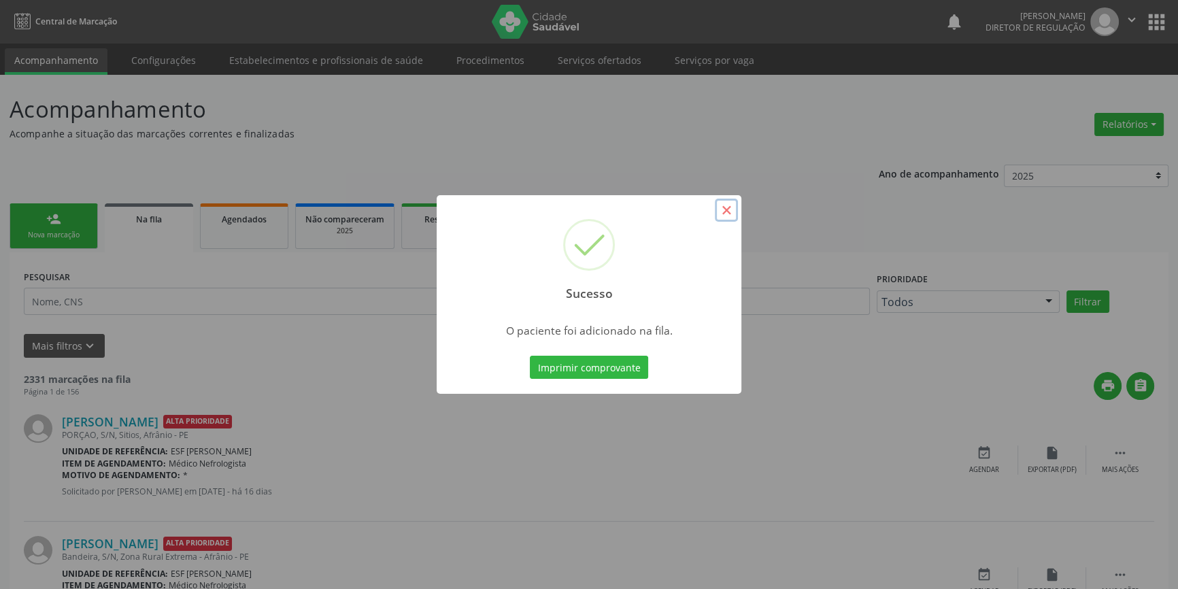
click at [728, 206] on button "×" at bounding box center [726, 210] width 23 height 23
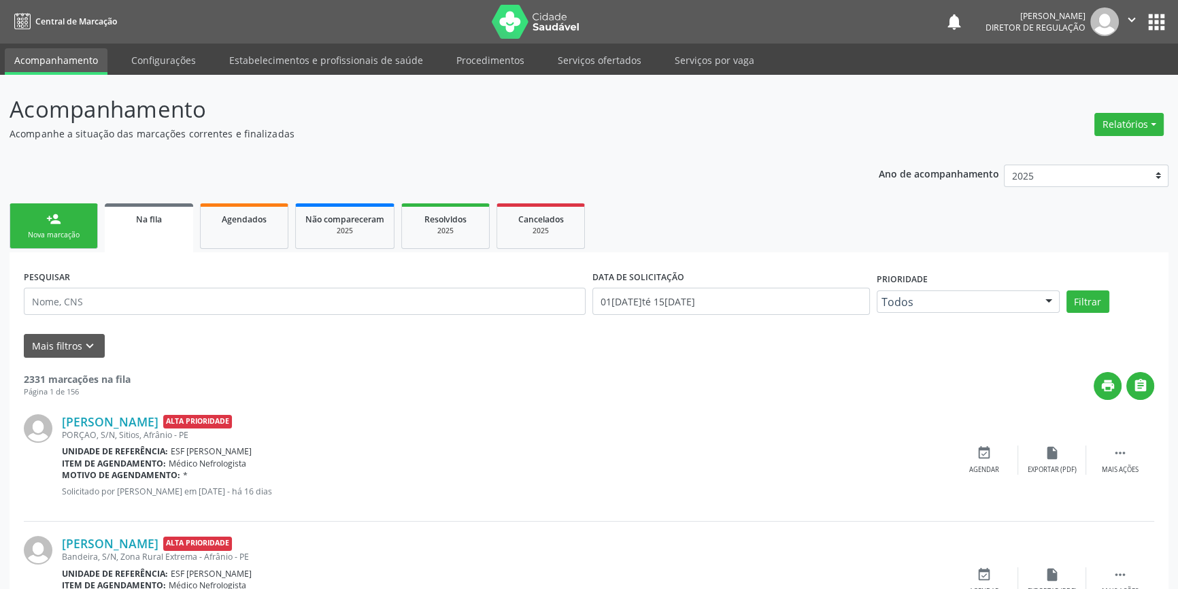
click at [75, 230] on div "Nova marcação" at bounding box center [54, 235] width 68 height 10
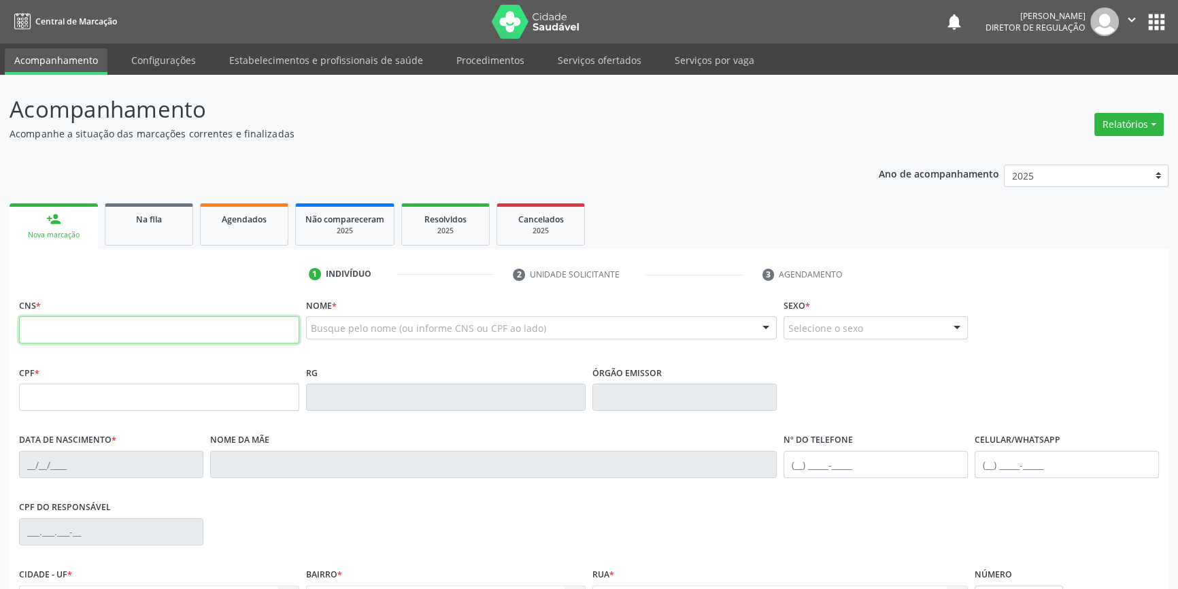
click at [81, 322] on input "text" at bounding box center [159, 329] width 280 height 27
type input "702 5053 5547 1737"
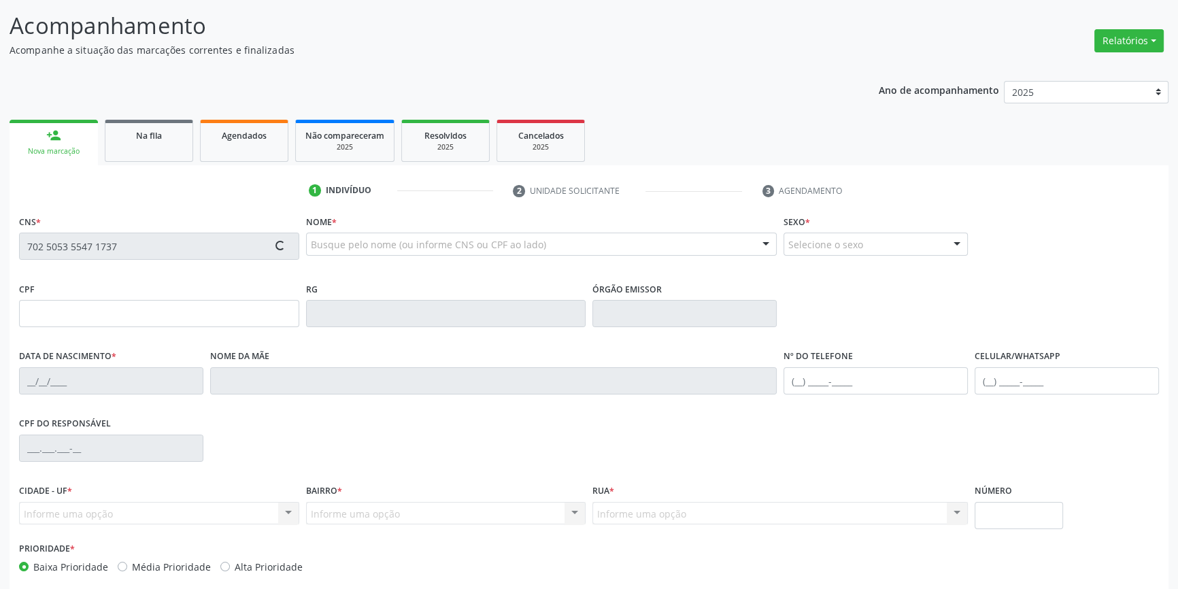
scroll to position [148, 0]
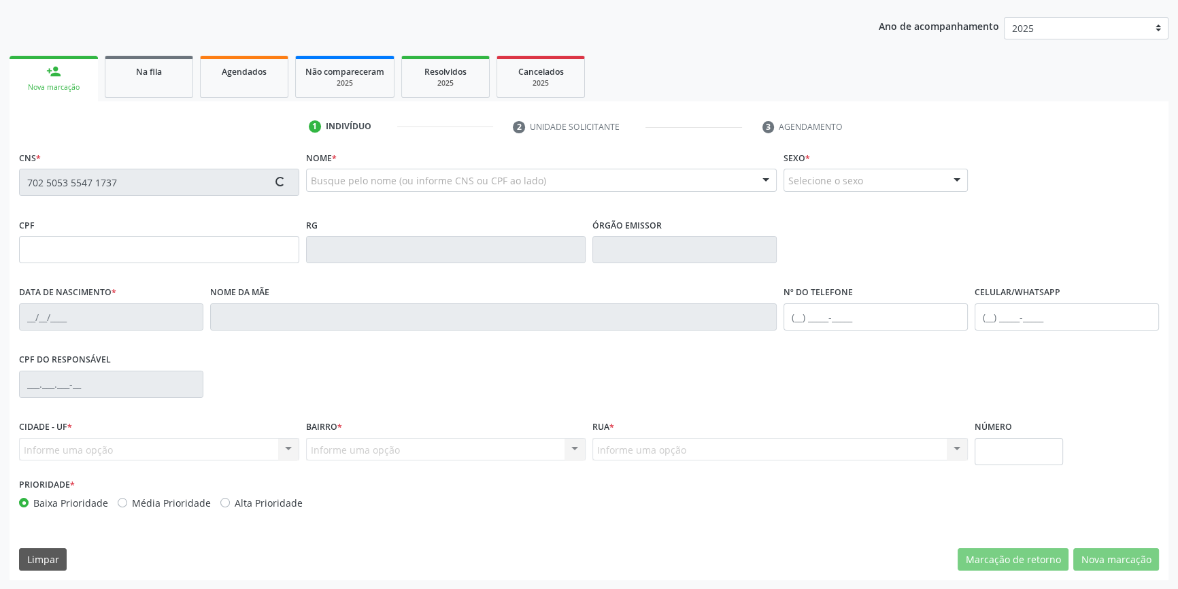
type input "040.585.754-33"
type input "[DATE]"
type input "[PERSON_NAME]"
type input "[PHONE_NUMBER]"
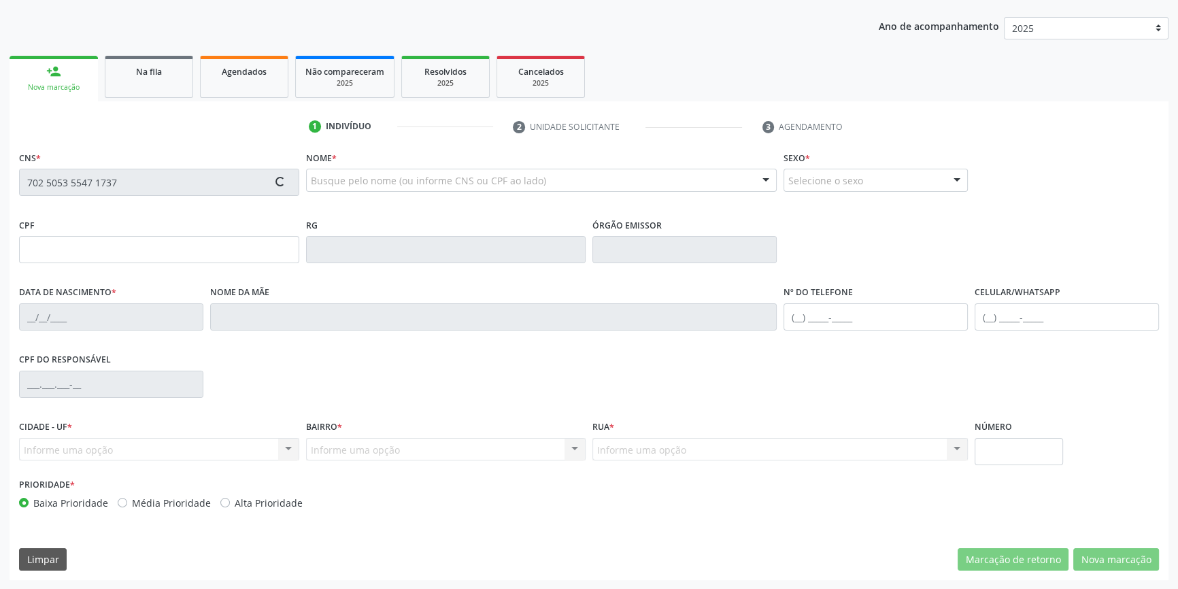
type input "125"
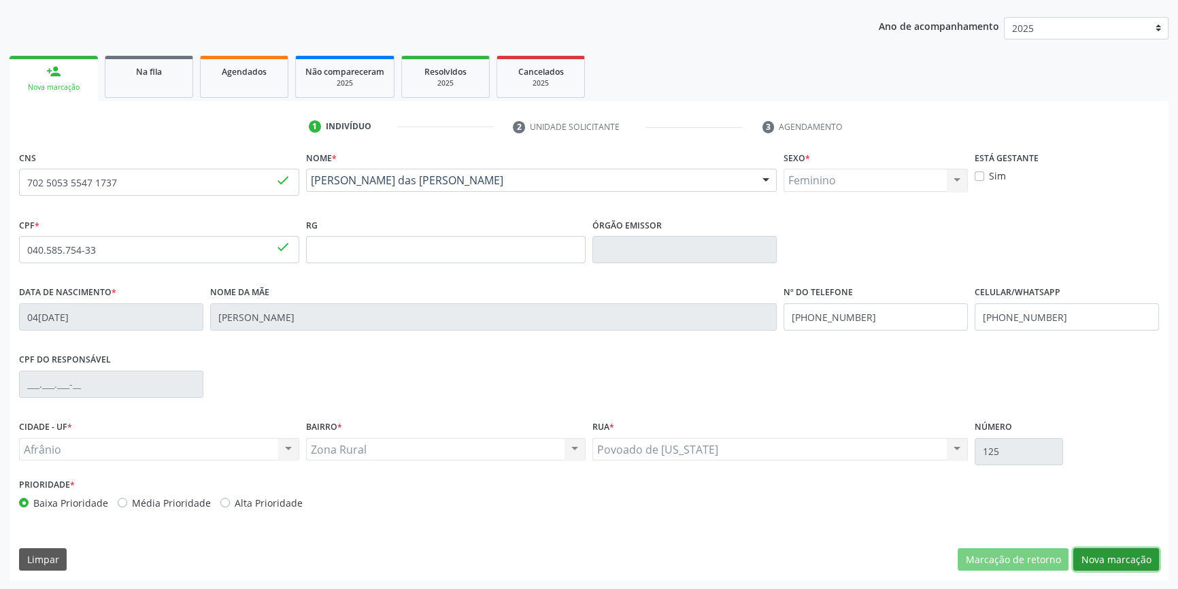
click at [1112, 558] on button "Nova marcação" at bounding box center [1116, 559] width 86 height 23
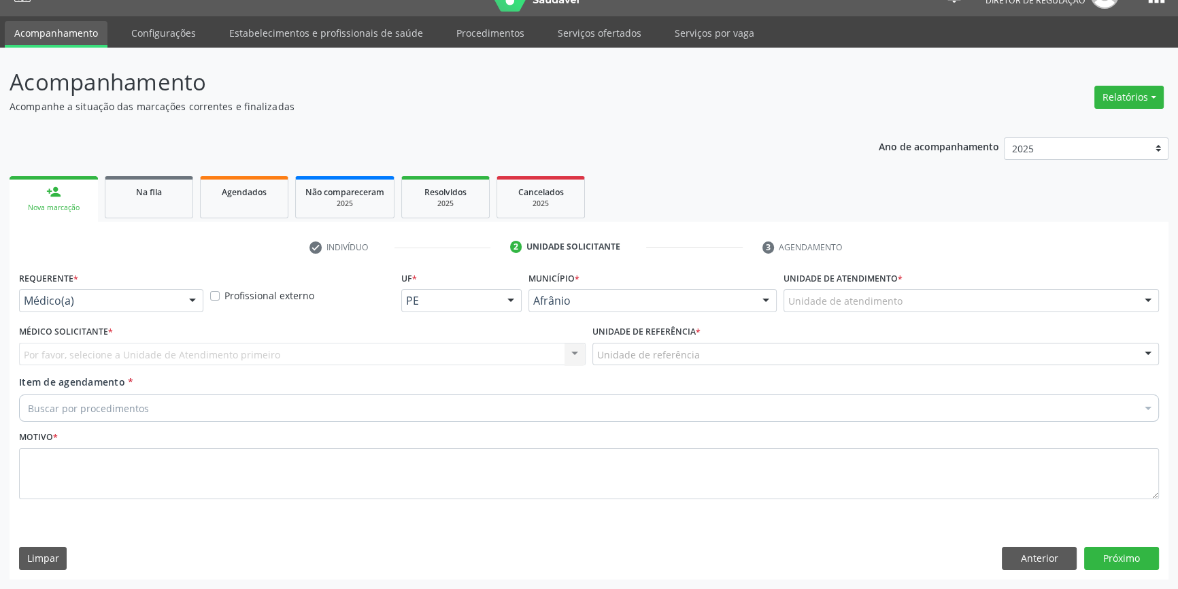
scroll to position [26, 0]
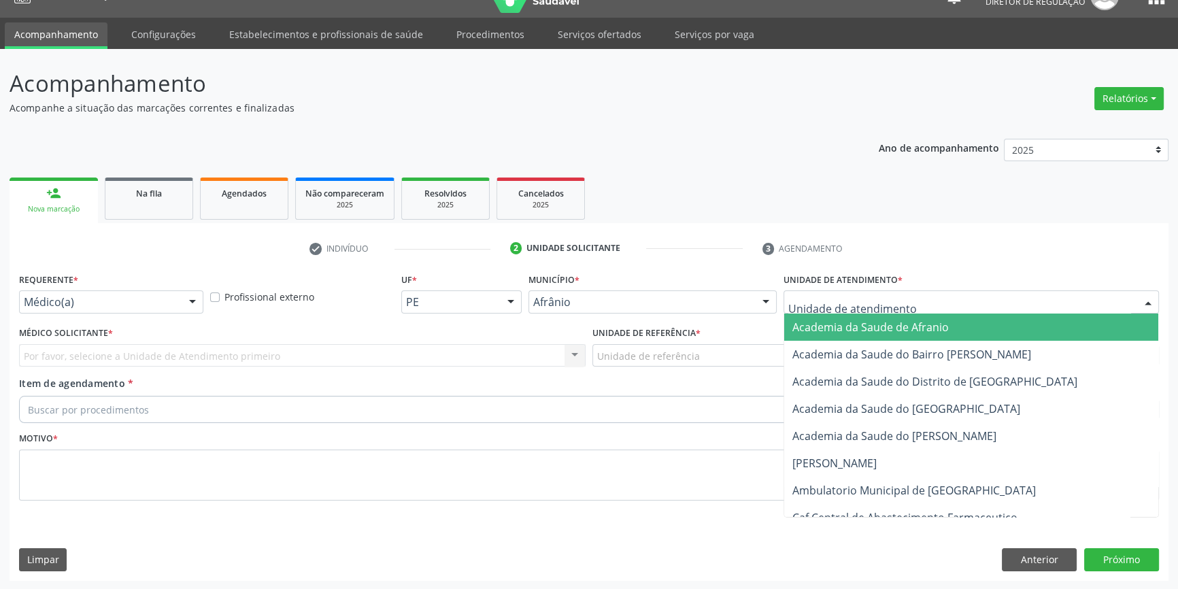
drag, startPoint x: 884, startPoint y: 292, endPoint x: 900, endPoint y: 374, distance: 83.9
click at [884, 292] on div at bounding box center [970, 301] width 375 height 23
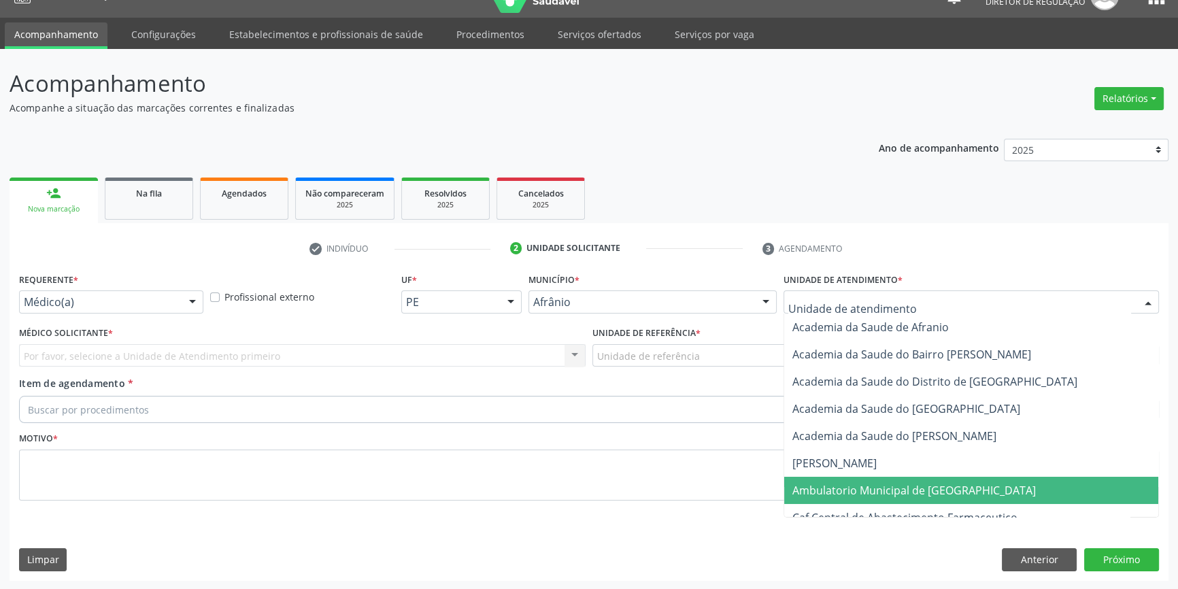
click at [876, 497] on span "Ambulatorio Municipal de [GEOGRAPHIC_DATA]" at bounding box center [971, 490] width 374 height 27
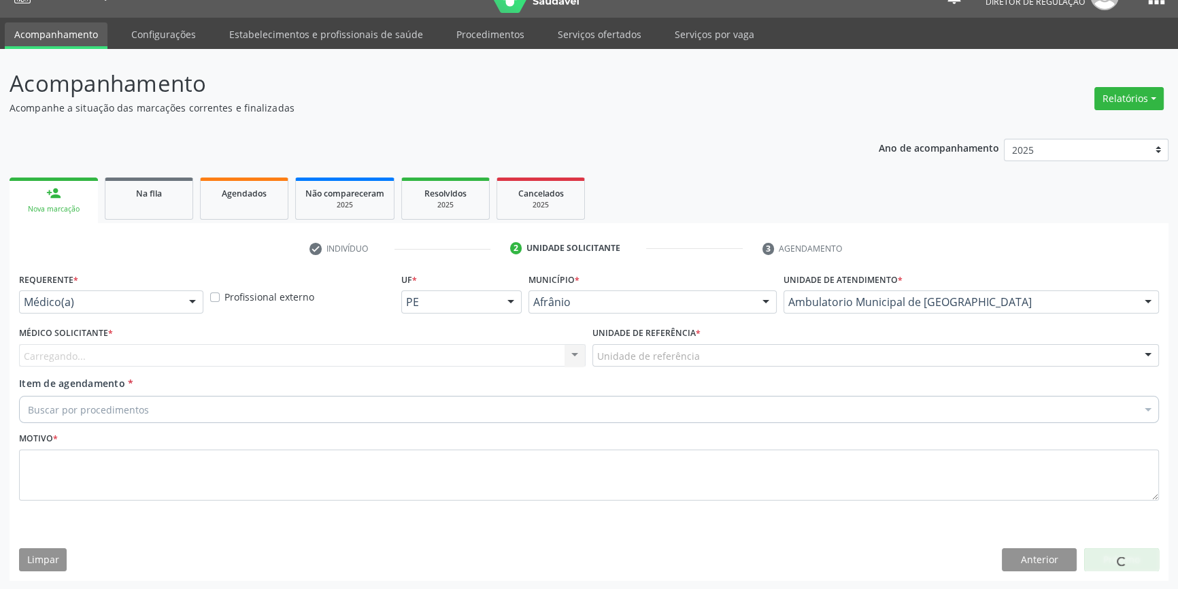
click at [707, 364] on div "Unidade de referência" at bounding box center [875, 355] width 566 height 23
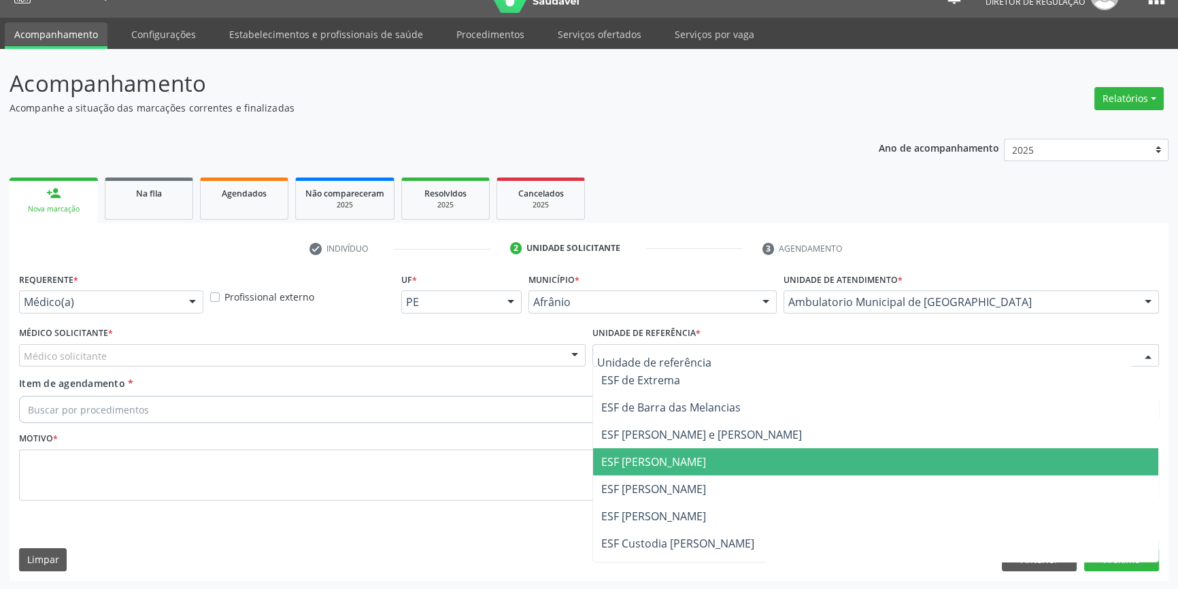
click at [665, 478] on span "ESF [PERSON_NAME]" at bounding box center [875, 488] width 565 height 27
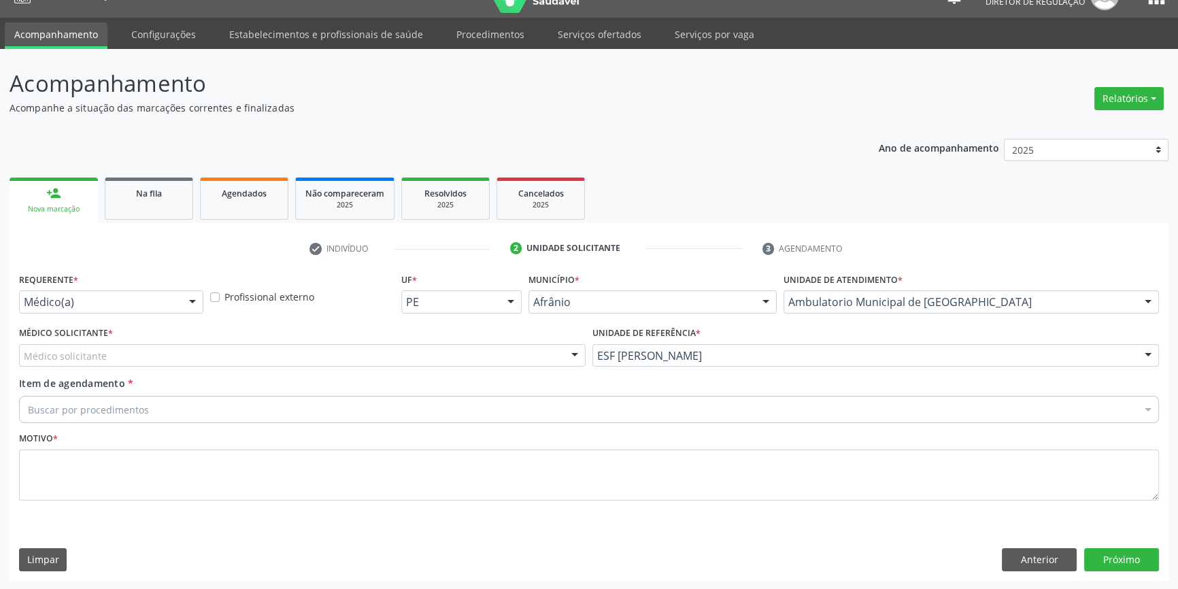
drag, startPoint x: 401, startPoint y: 353, endPoint x: 356, endPoint y: 355, distance: 45.6
click at [383, 353] on div "Médico solicitante" at bounding box center [302, 355] width 566 height 23
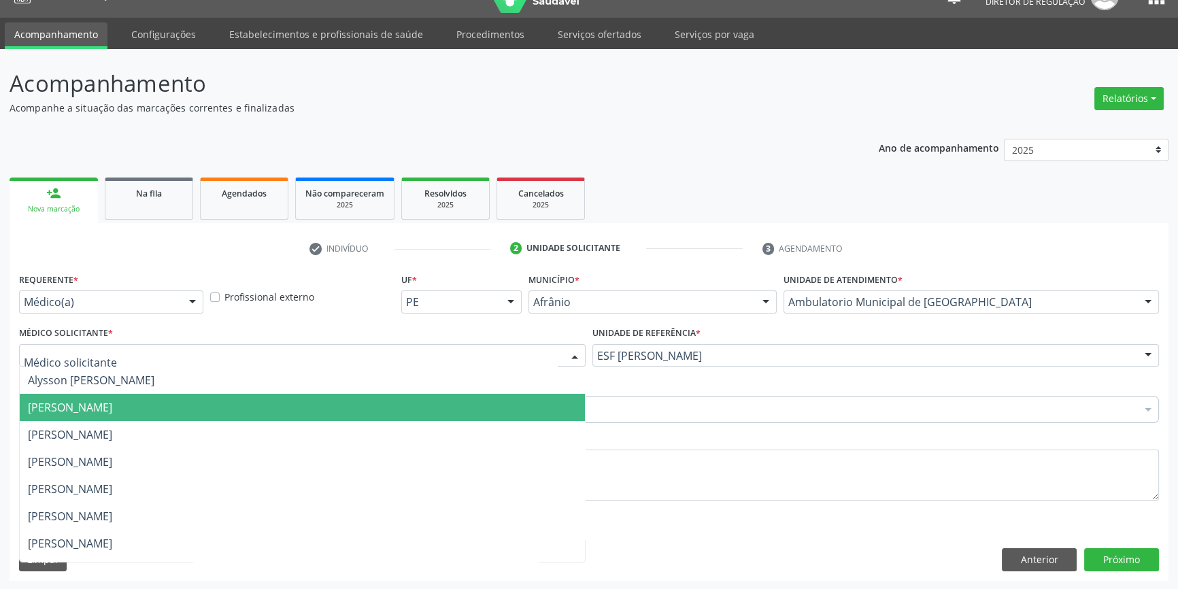
click at [88, 407] on span "[PERSON_NAME]" at bounding box center [70, 407] width 84 height 15
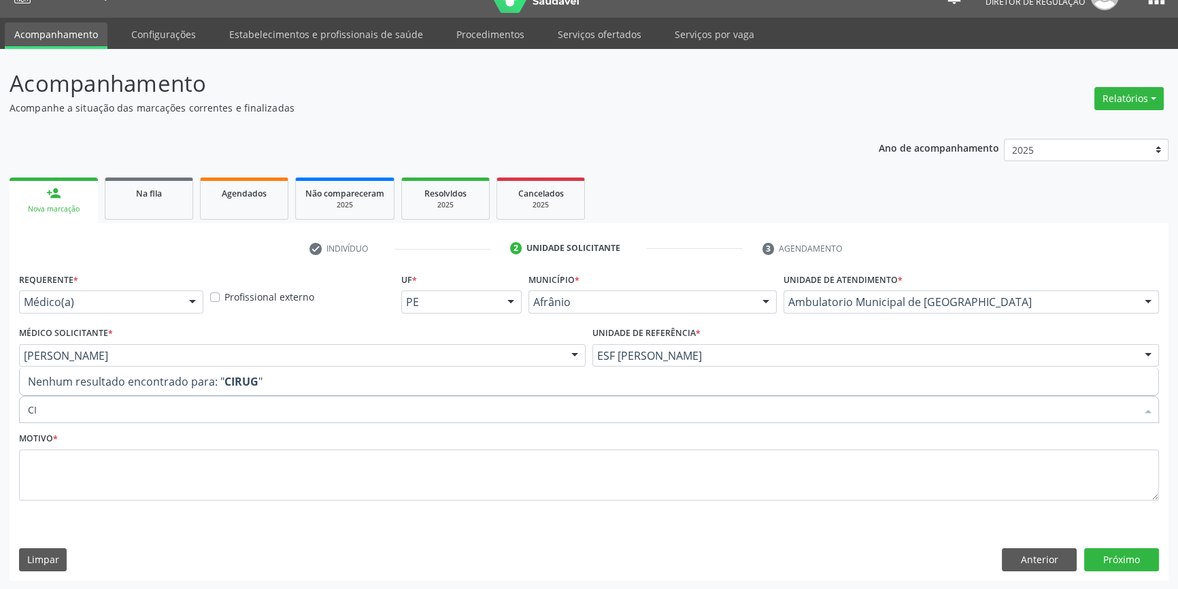
type input "C"
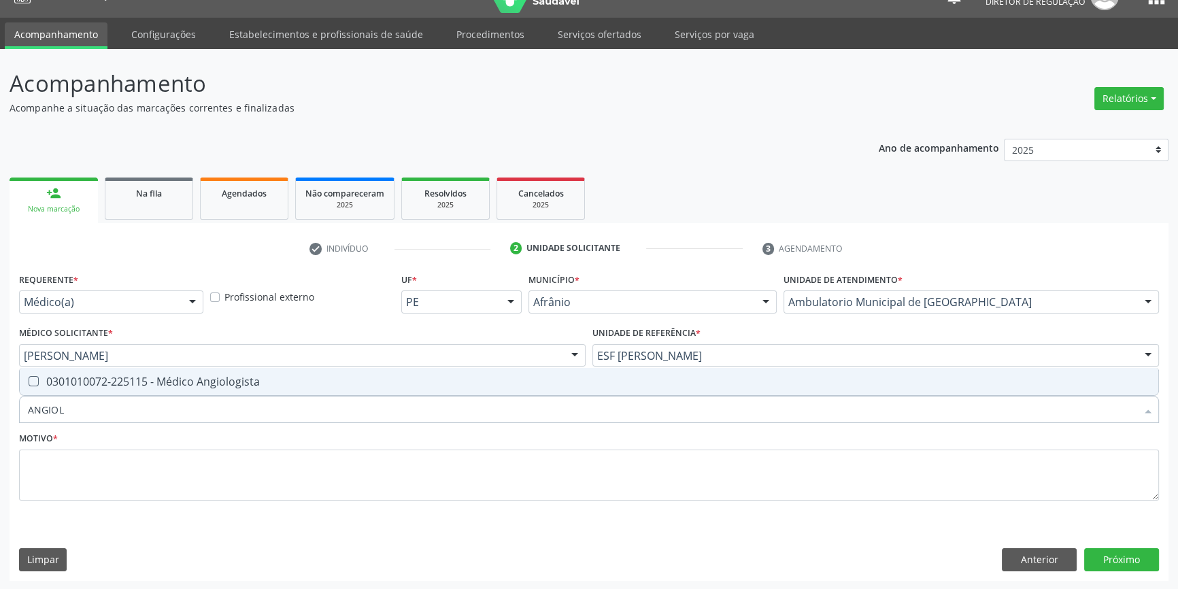
type input "ANGIOLO"
click at [1054, 562] on button "Anterior" at bounding box center [1039, 559] width 75 height 23
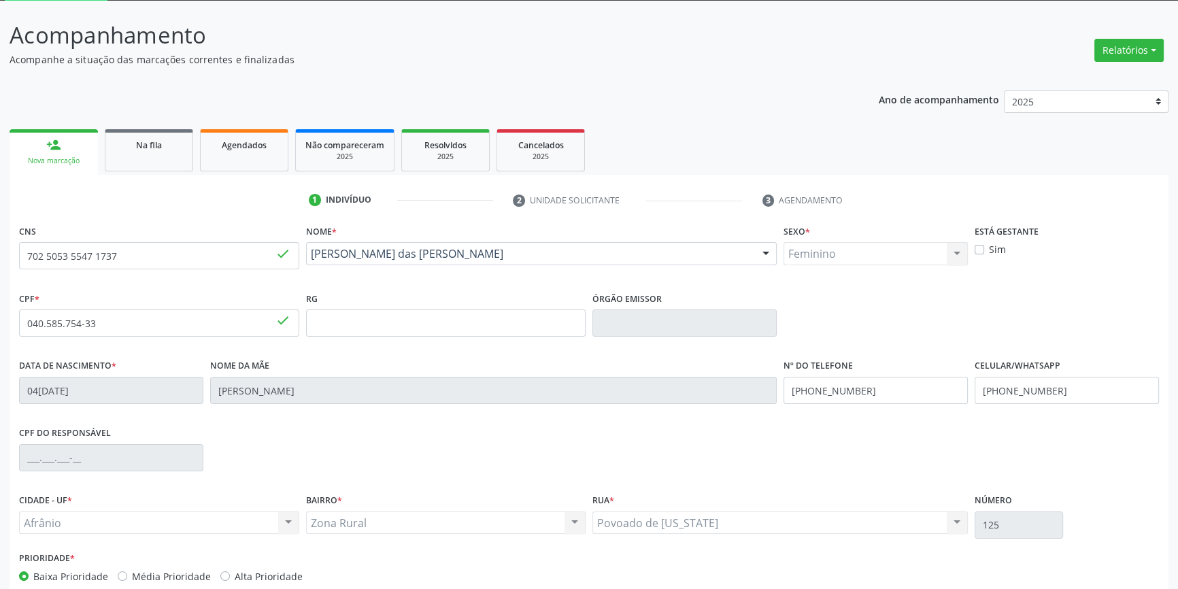
scroll to position [148, 0]
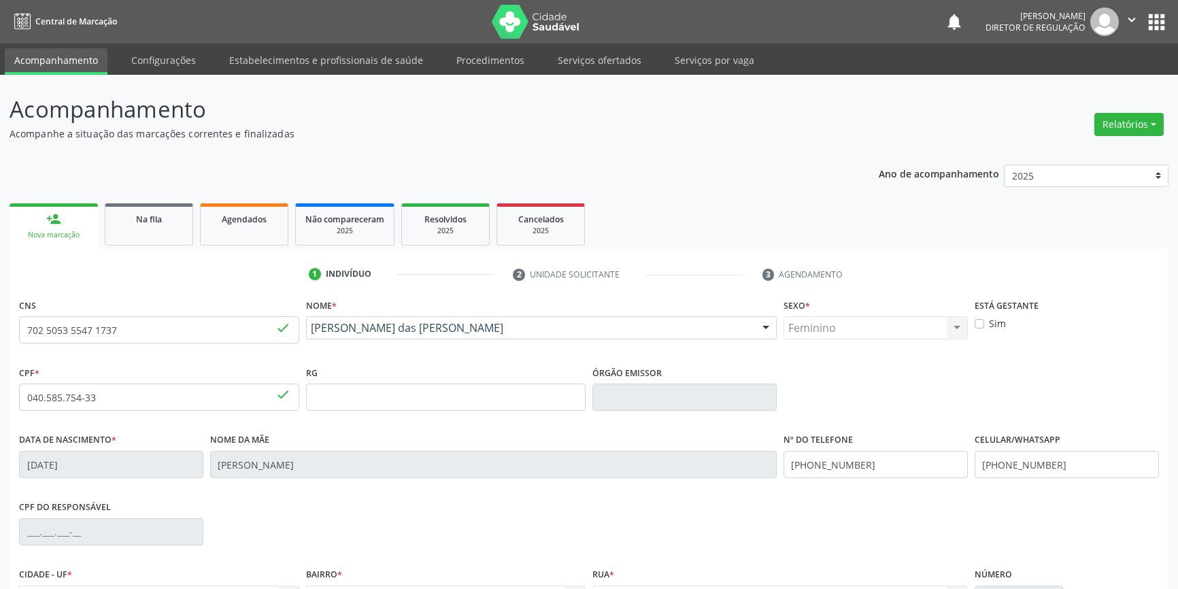
scroll to position [148, 0]
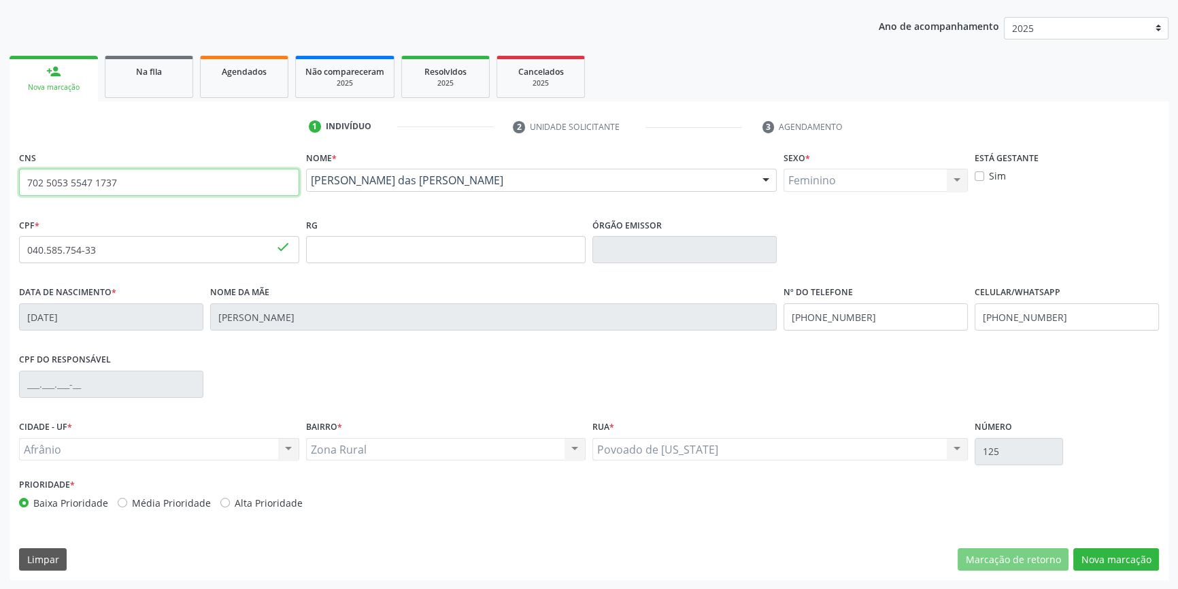
drag, startPoint x: 184, startPoint y: 177, endPoint x: 0, endPoint y: 165, distance: 184.0
click at [0, 165] on div "Acompanhamento Acompanhe a situação das marcações correntes e finalizadas Relat…" at bounding box center [589, 258] width 1178 height 662
type input "700 4049 1799 1146"
click at [175, 75] on div "Na fila" at bounding box center [149, 71] width 68 height 14
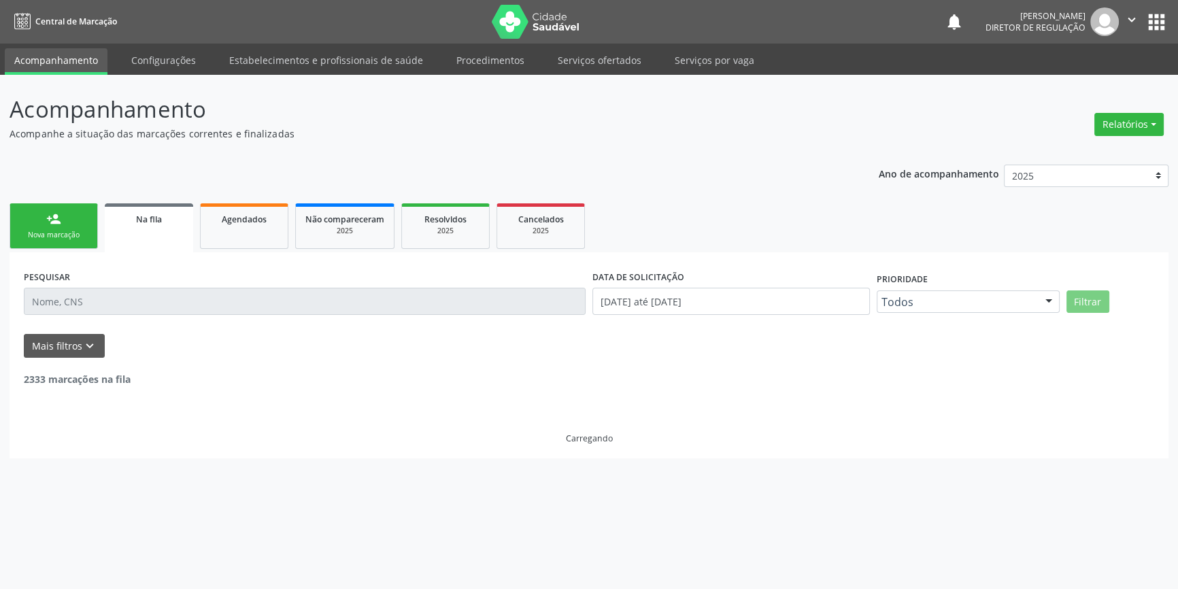
scroll to position [0, 0]
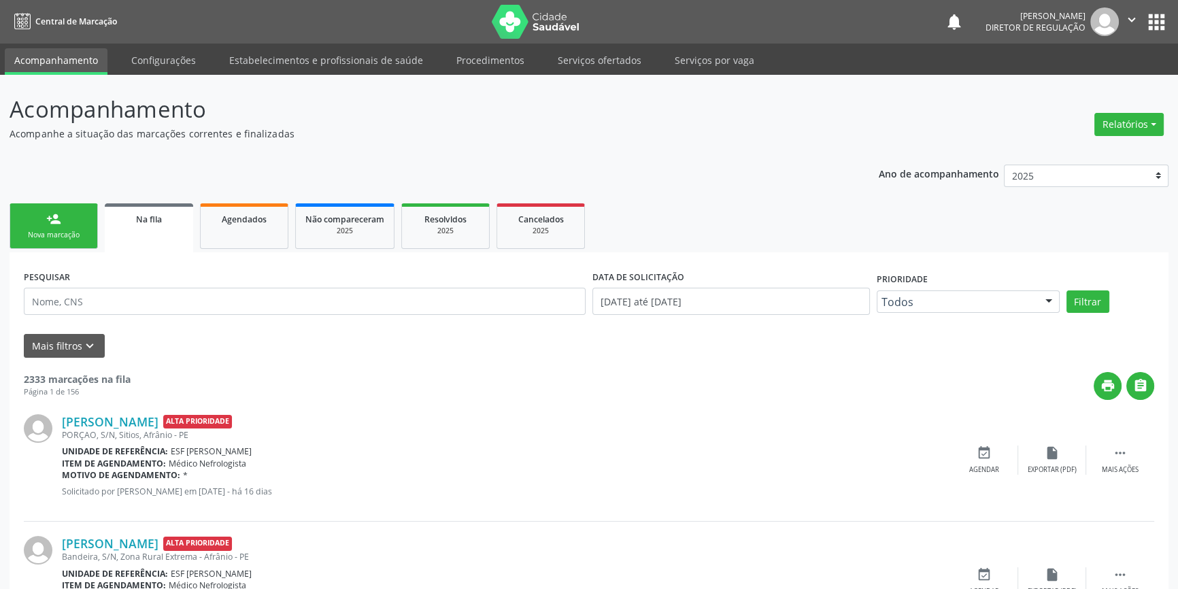
click at [86, 243] on link "person_add Nova marcação" at bounding box center [54, 226] width 88 height 46
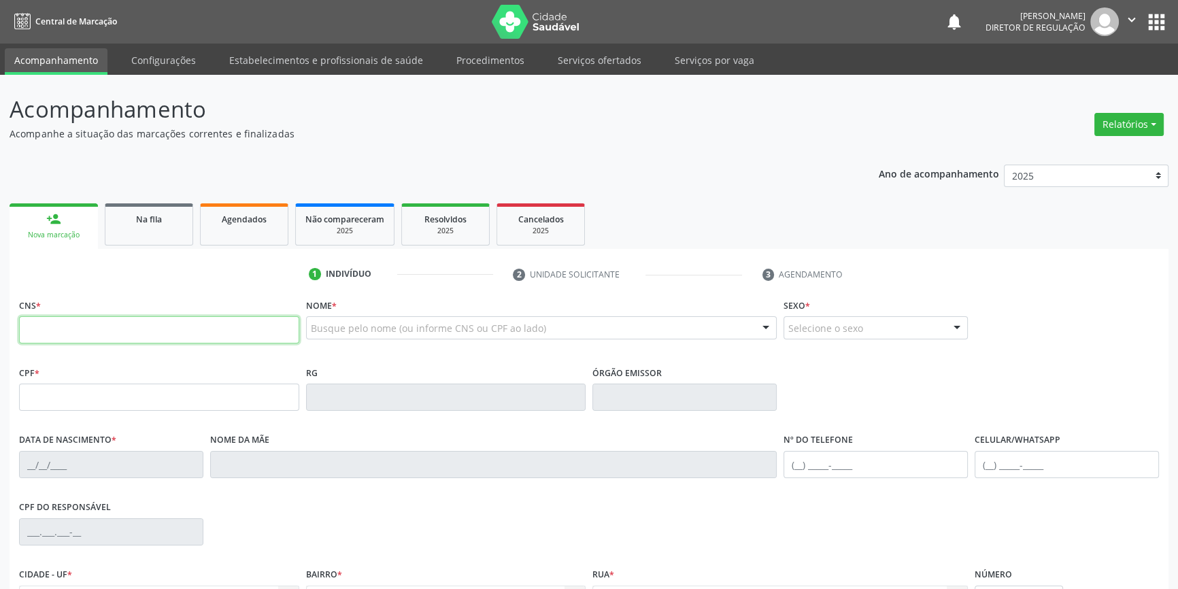
click at [81, 332] on input "text" at bounding box center [159, 329] width 280 height 27
type input "700 4049 1799 1146"
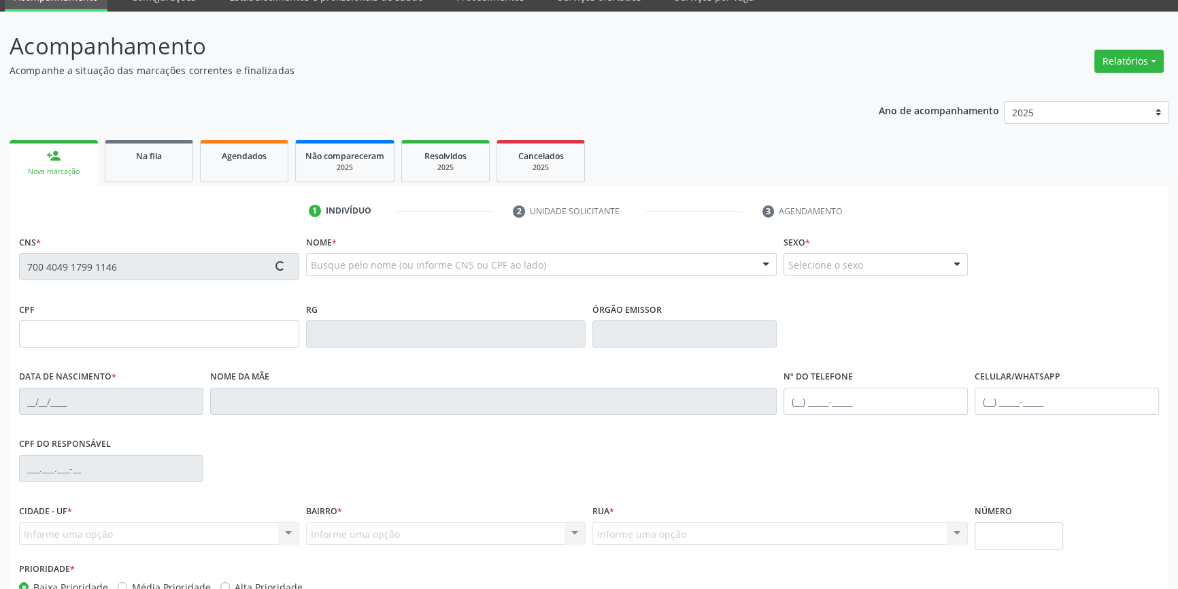
scroll to position [123, 0]
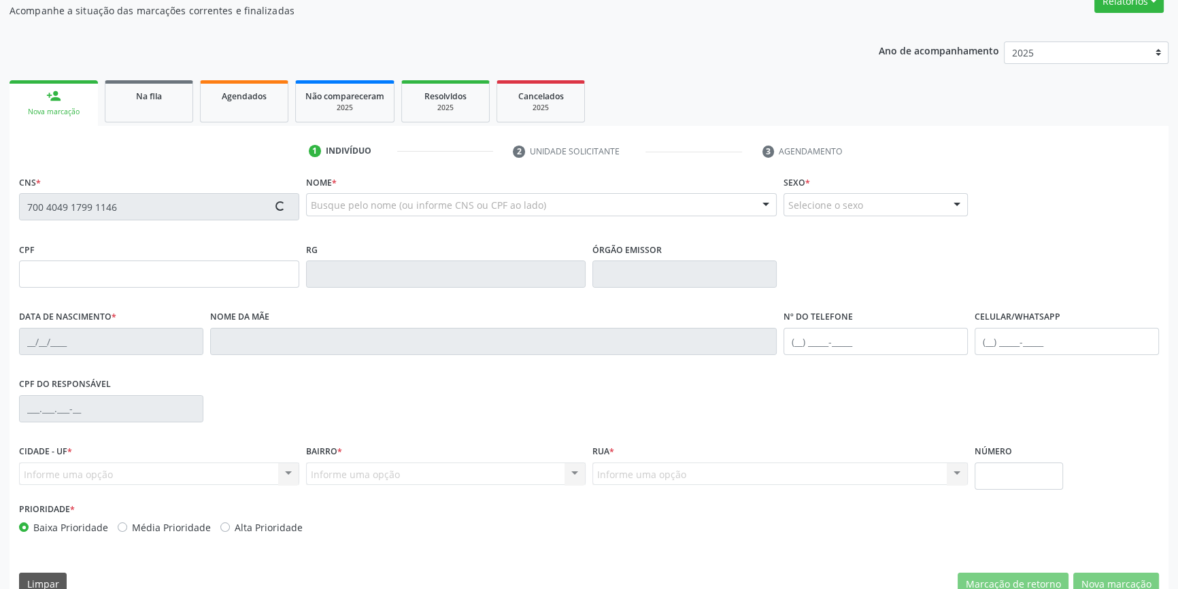
type input "[DATE]"
type input "[PERSON_NAME]"
type input "S/N"
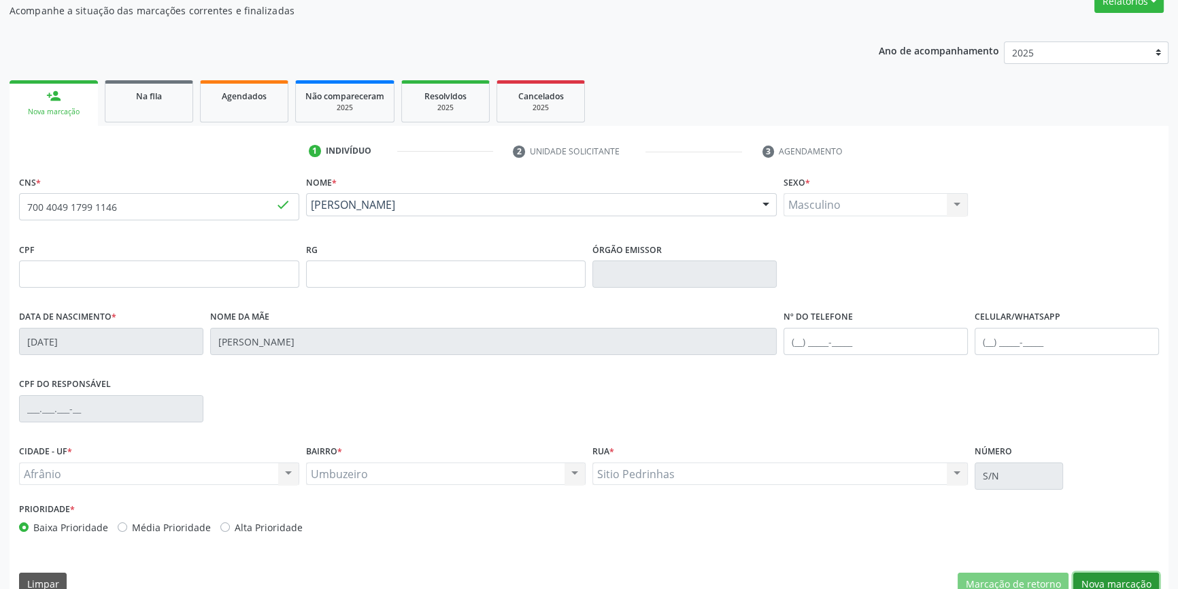
click at [1112, 578] on button "Nova marcação" at bounding box center [1116, 584] width 86 height 23
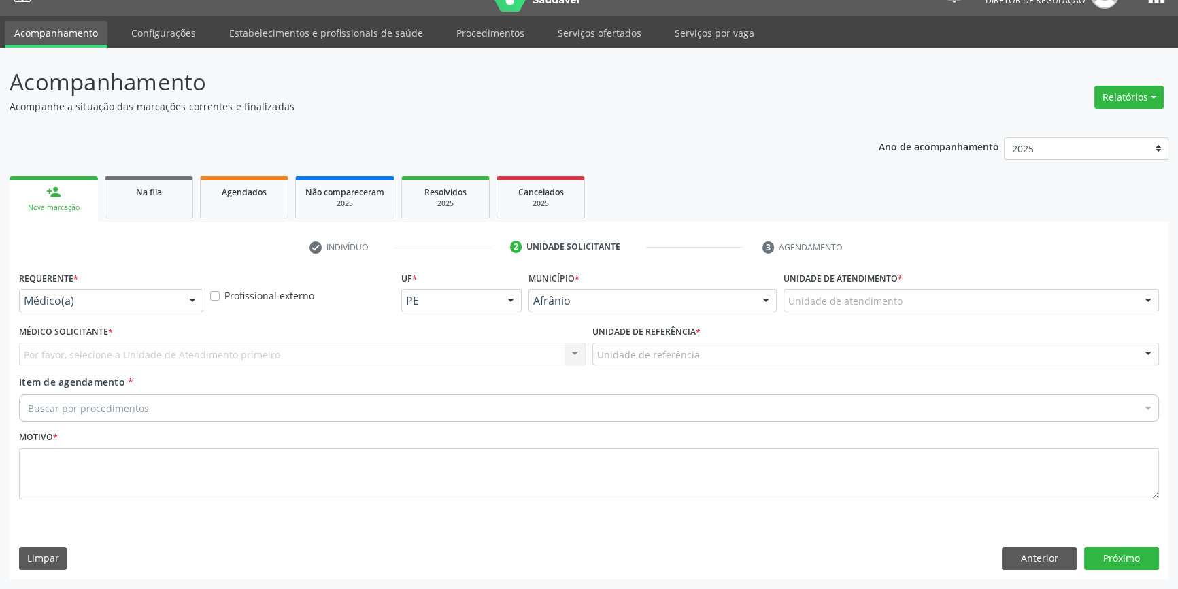
scroll to position [26, 0]
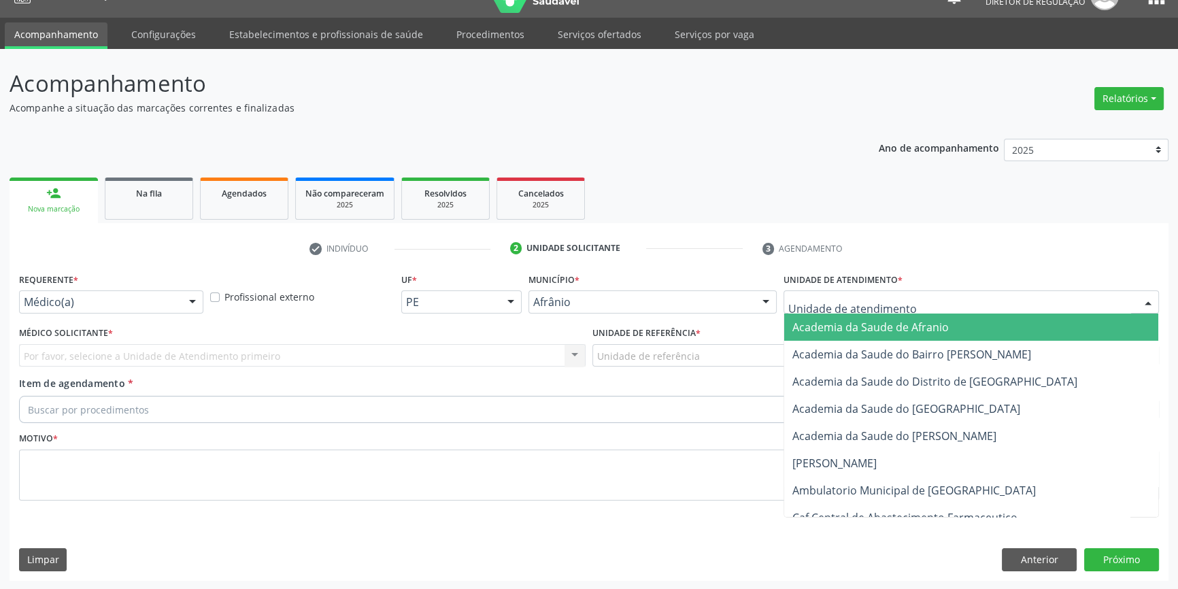
click at [917, 304] on div at bounding box center [970, 301] width 375 height 23
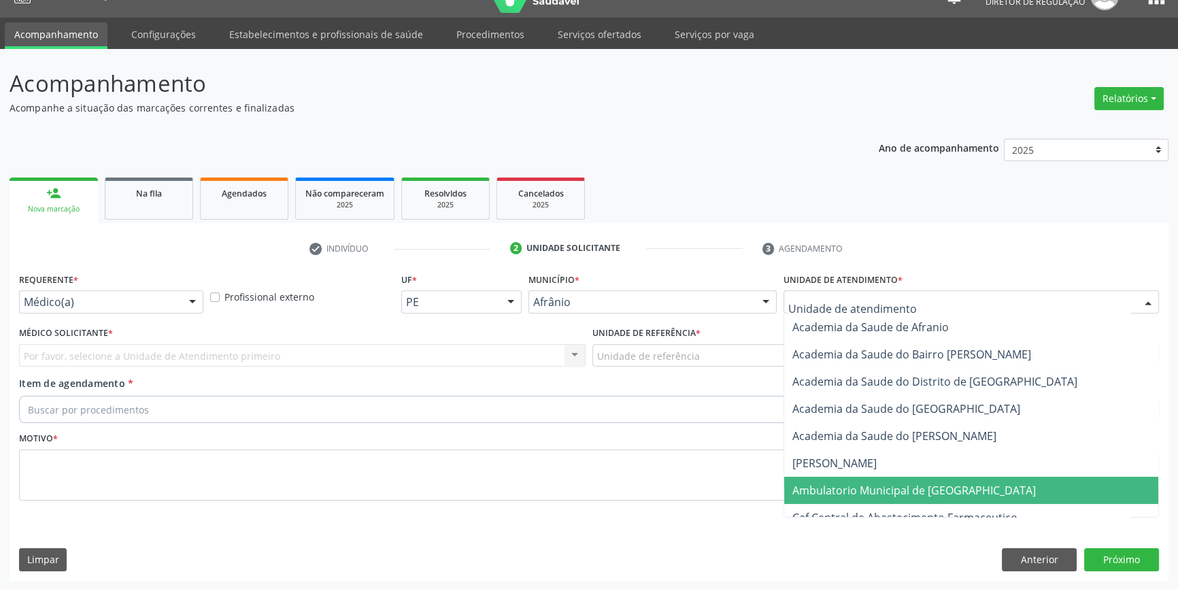
click at [865, 481] on span "Ambulatorio Municipal de [GEOGRAPHIC_DATA]" at bounding box center [971, 490] width 374 height 27
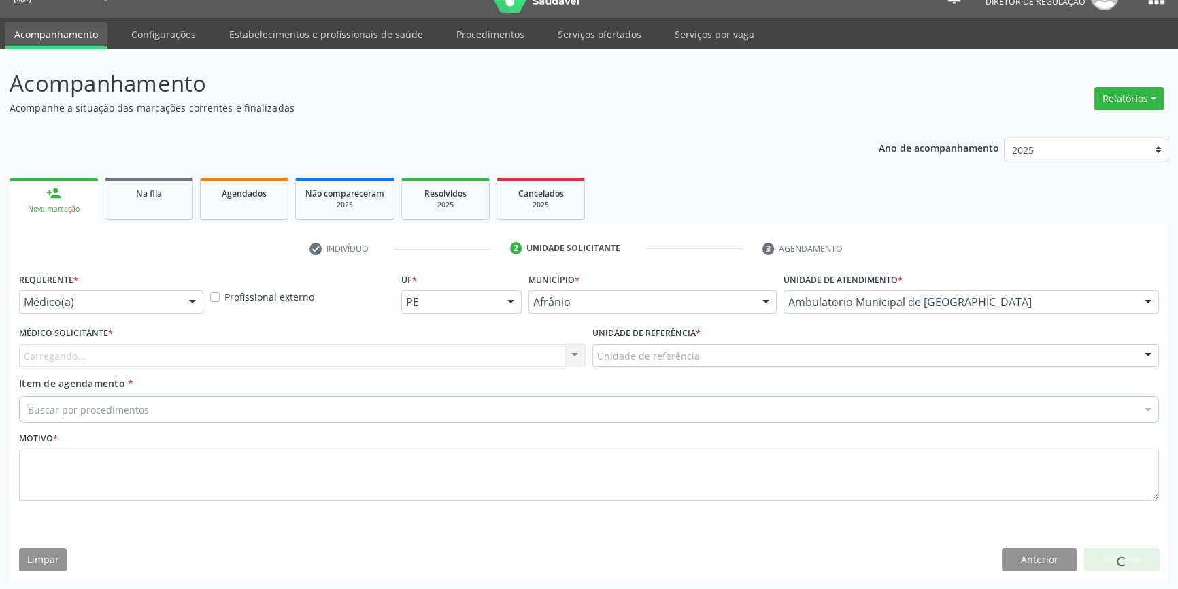
click at [699, 344] on div "Unidade de referência" at bounding box center [875, 355] width 566 height 23
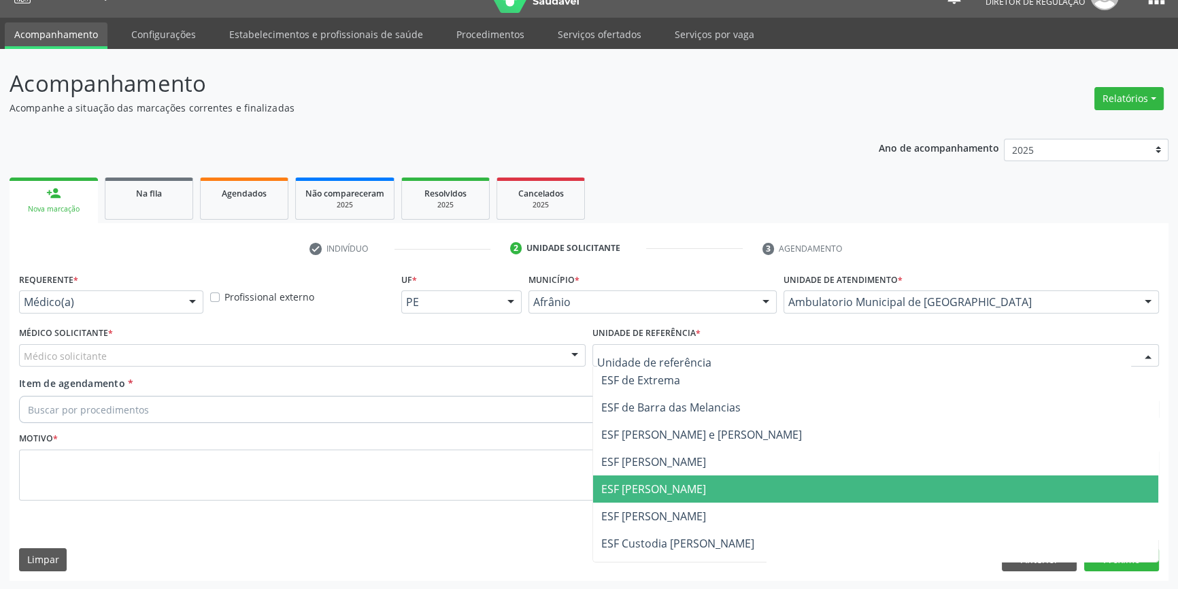
click at [639, 476] on span "ESF [PERSON_NAME]" at bounding box center [875, 488] width 565 height 27
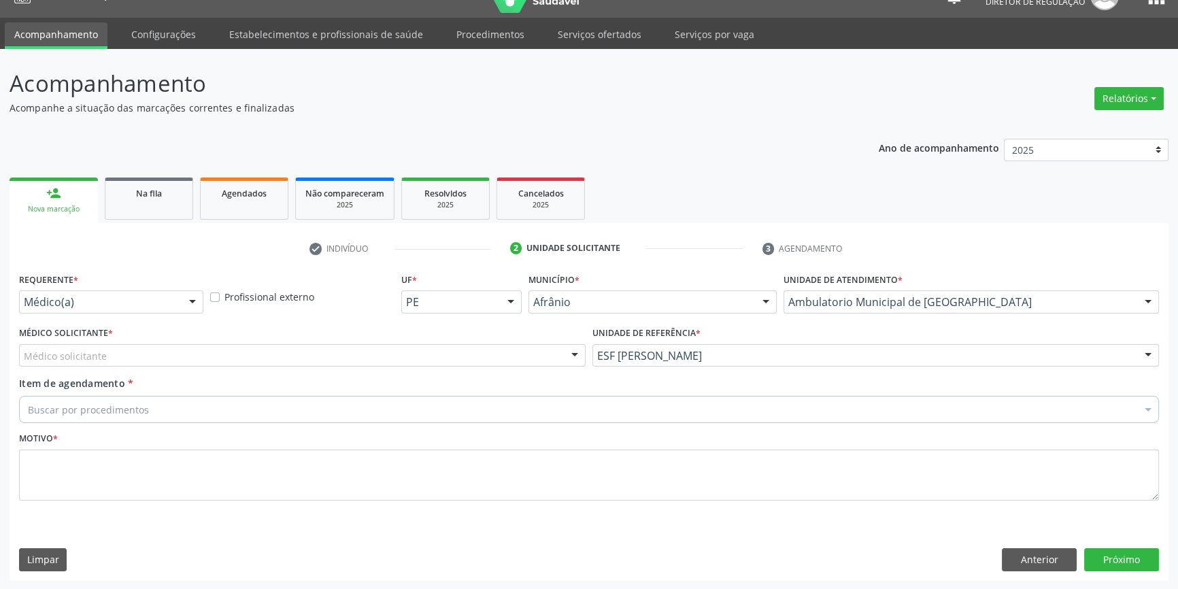
click at [402, 350] on div "Médico solicitante" at bounding box center [302, 355] width 566 height 23
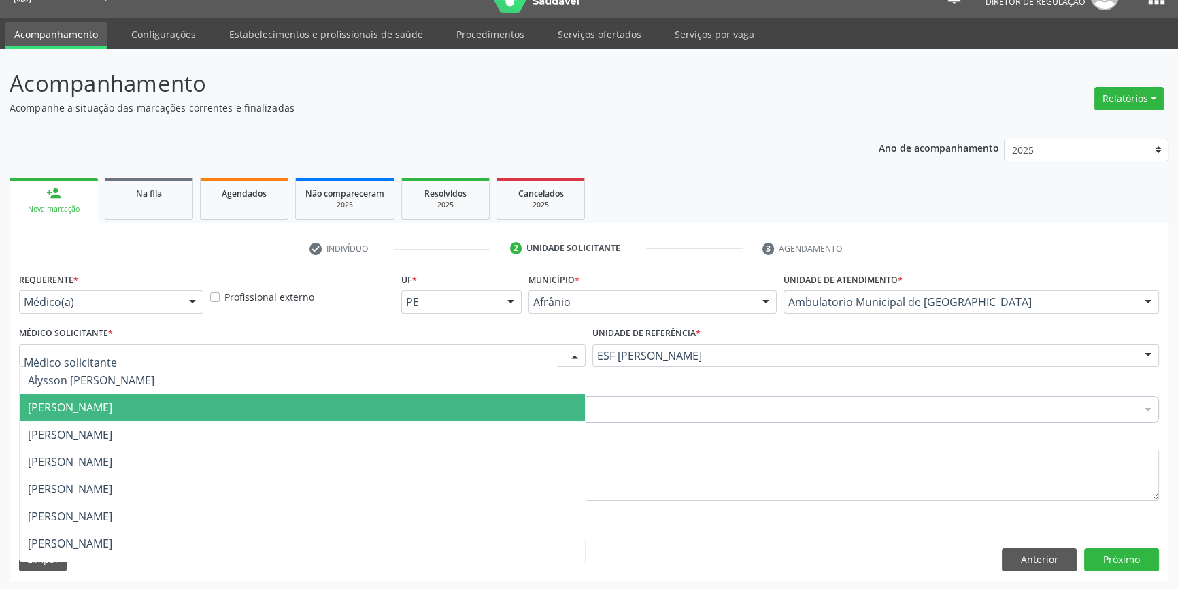
click at [239, 398] on span "[PERSON_NAME]" at bounding box center [302, 407] width 565 height 27
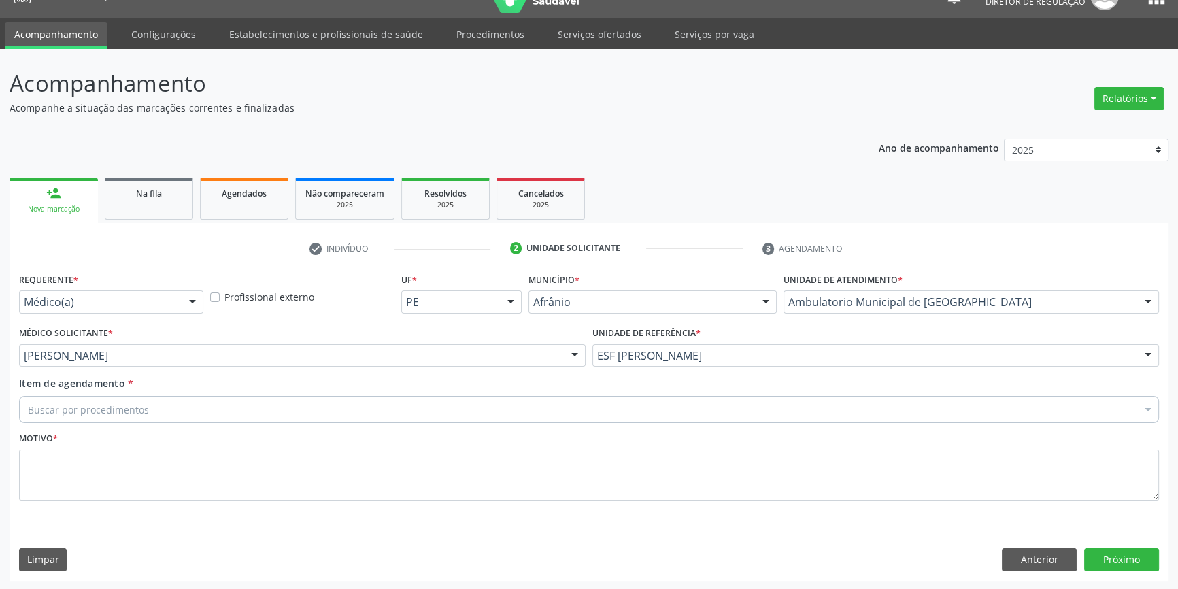
click at [186, 409] on div "Buscar por procedimentos" at bounding box center [589, 409] width 1140 height 27
click at [0, 415] on div "Acompanhamento Acompanhe a situação das marcações correntes e finalizadas Relat…" at bounding box center [589, 319] width 1178 height 541
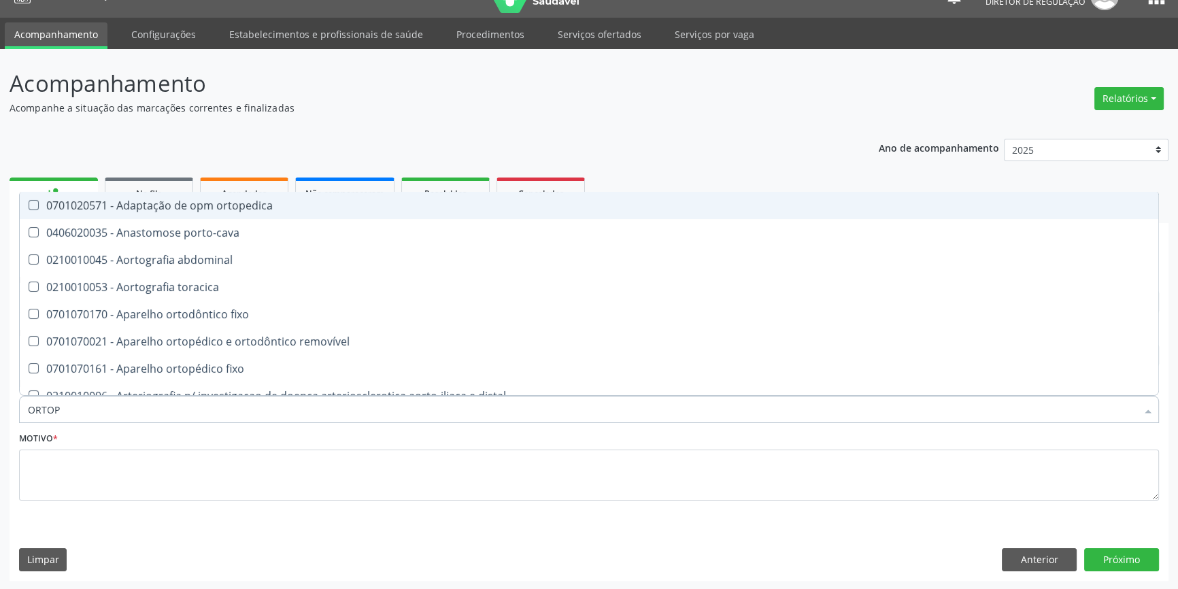
type input "ORTOPE"
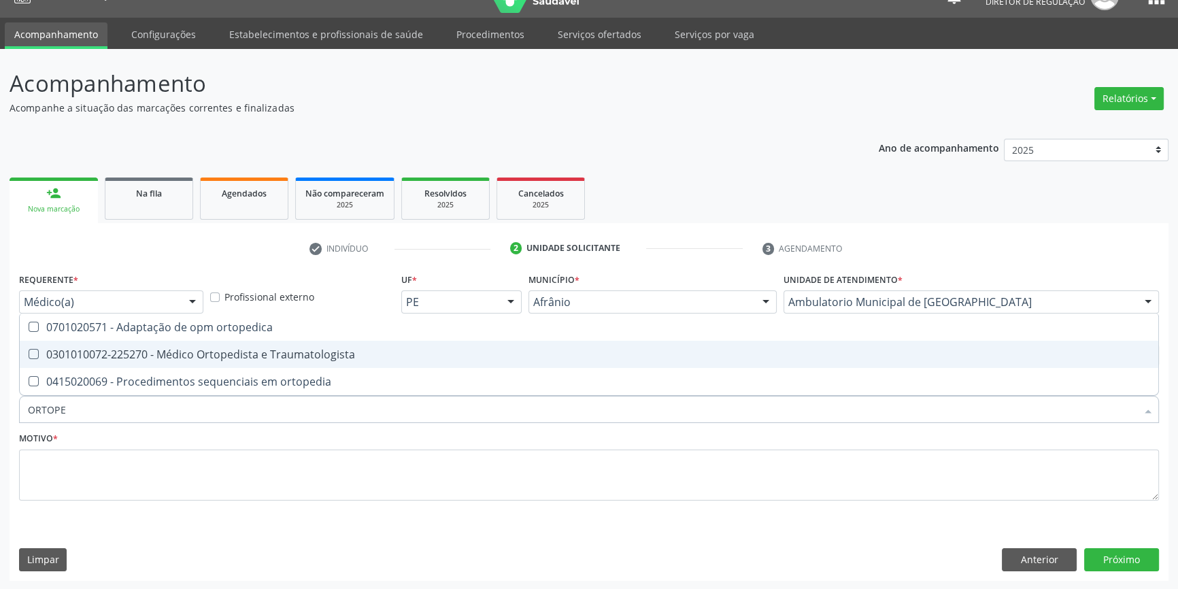
click at [207, 359] on div "0301010072-225270 - Médico Ortopedista e Traumatologista" at bounding box center [589, 354] width 1122 height 11
checkbox Traumatologista "true"
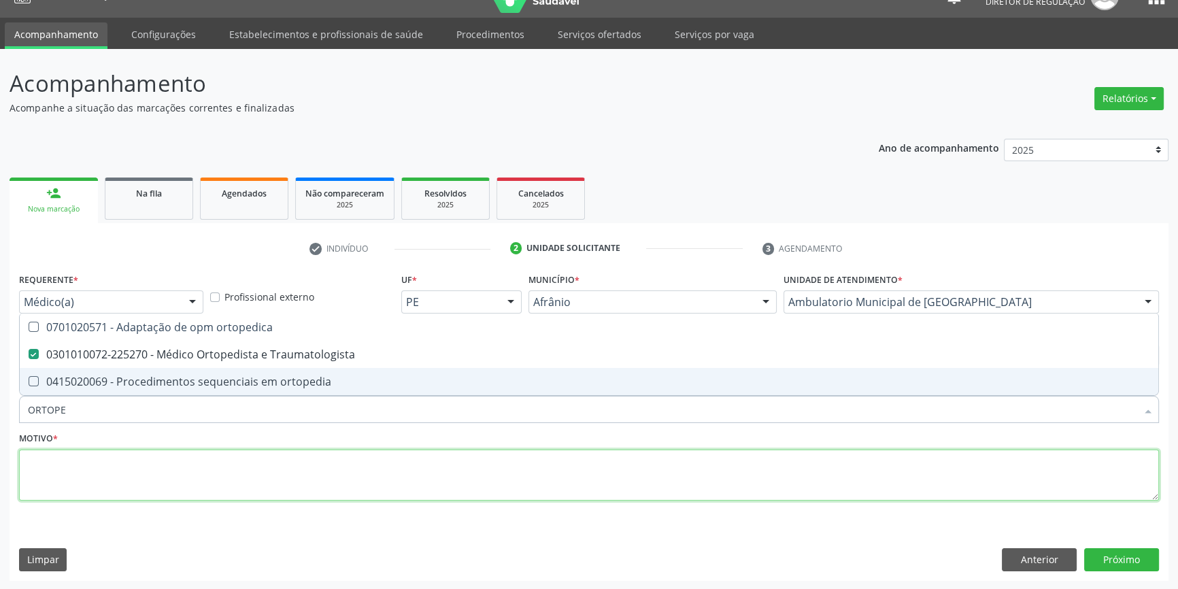
click at [165, 468] on textarea at bounding box center [589, 475] width 1140 height 52
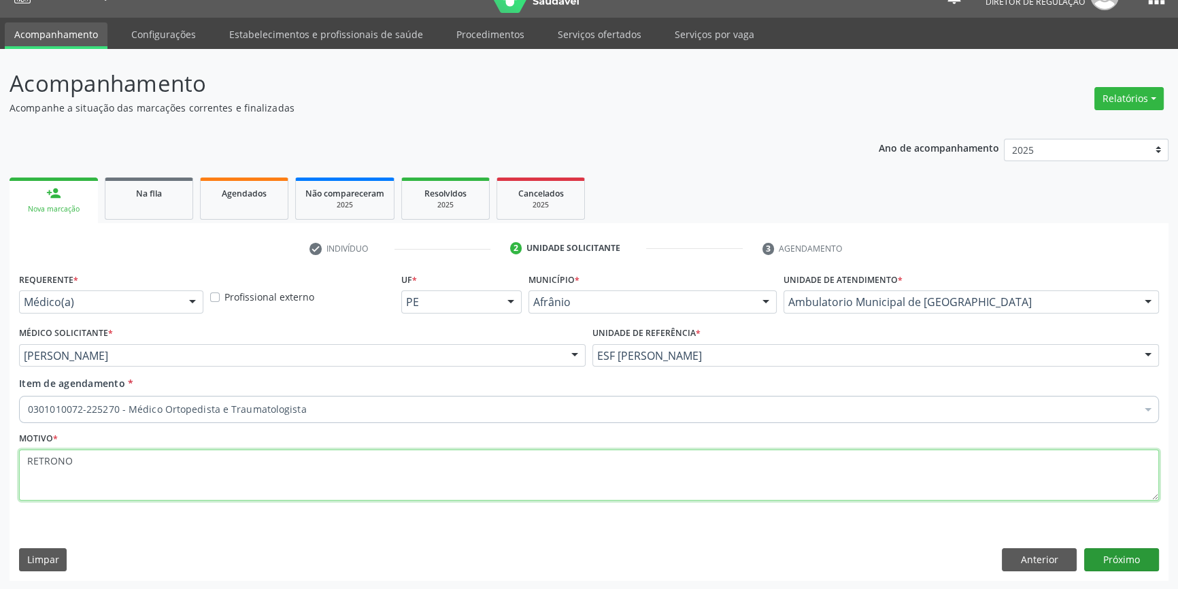
type textarea "RETRONO"
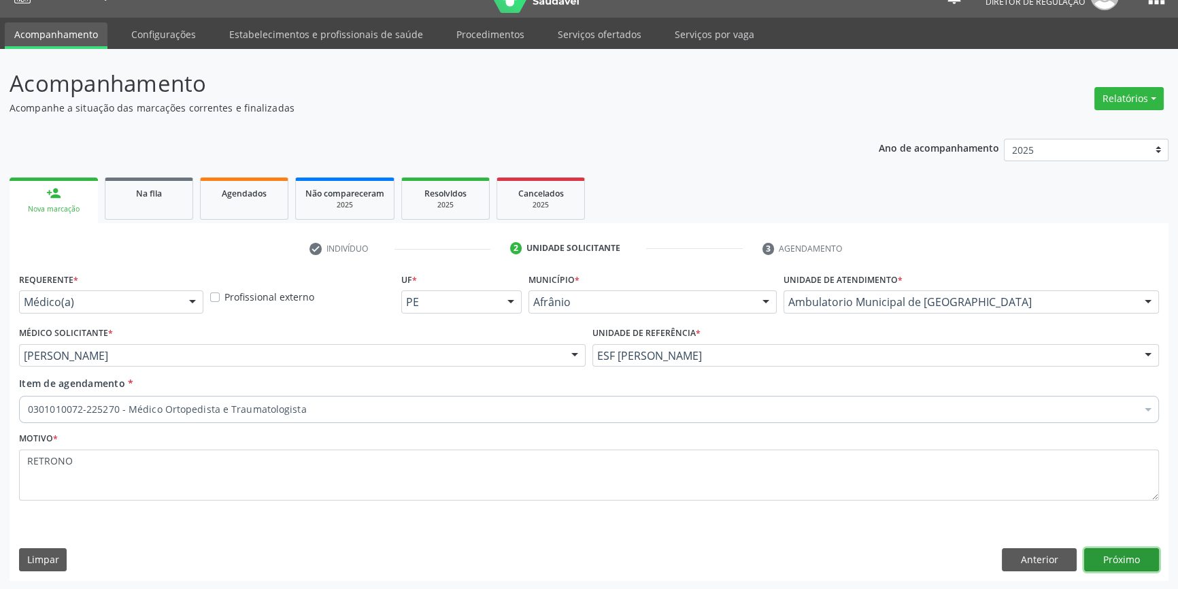
click at [1131, 553] on button "Próximo" at bounding box center [1121, 559] width 75 height 23
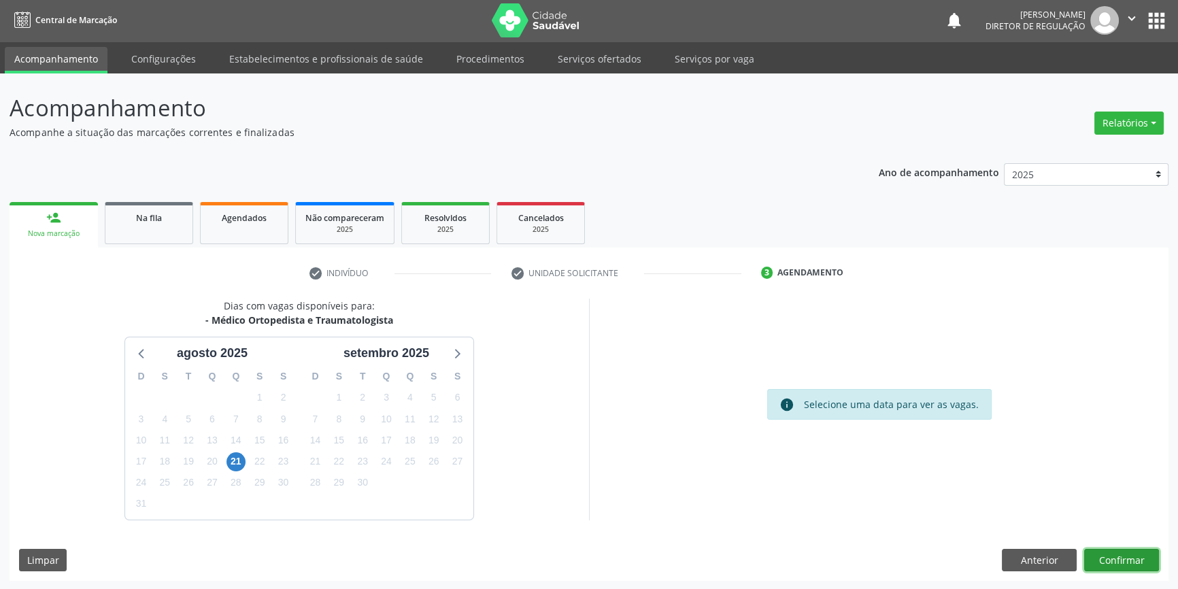
click at [1112, 563] on button "Confirmar" at bounding box center [1121, 560] width 75 height 23
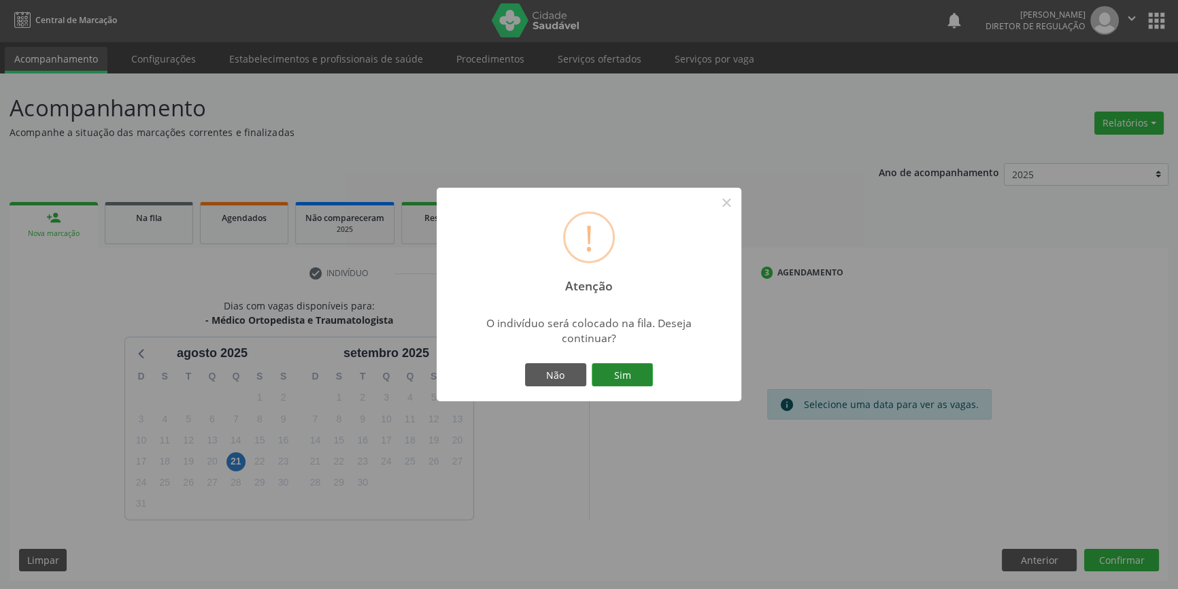
click at [645, 370] on button "Sim" at bounding box center [622, 374] width 61 height 23
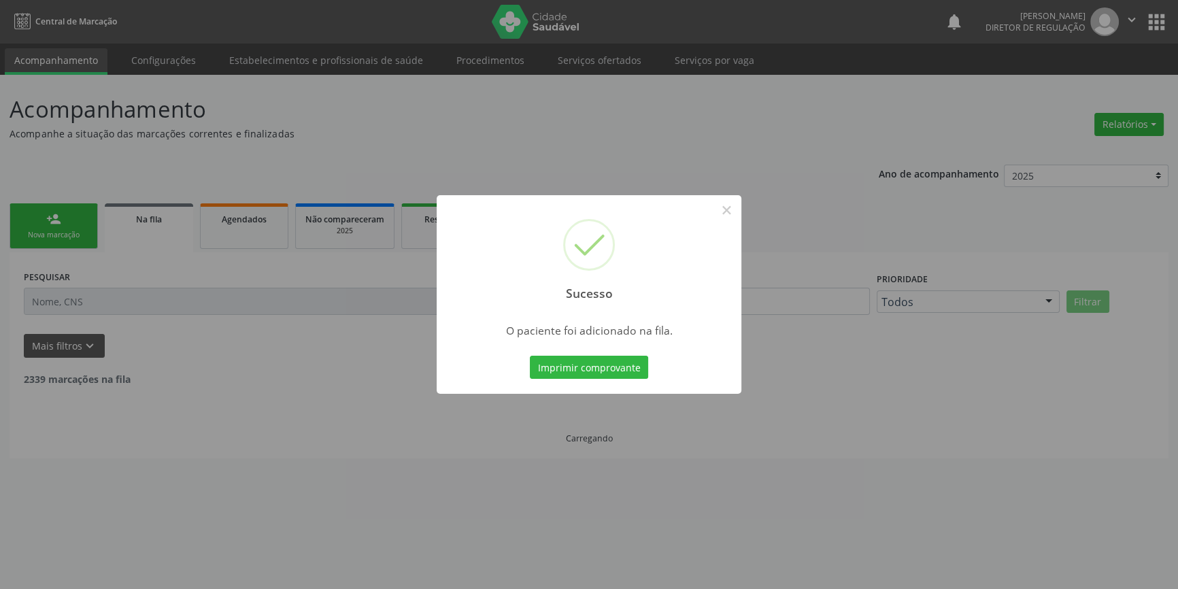
scroll to position [0, 0]
click at [736, 205] on button "×" at bounding box center [730, 210] width 23 height 23
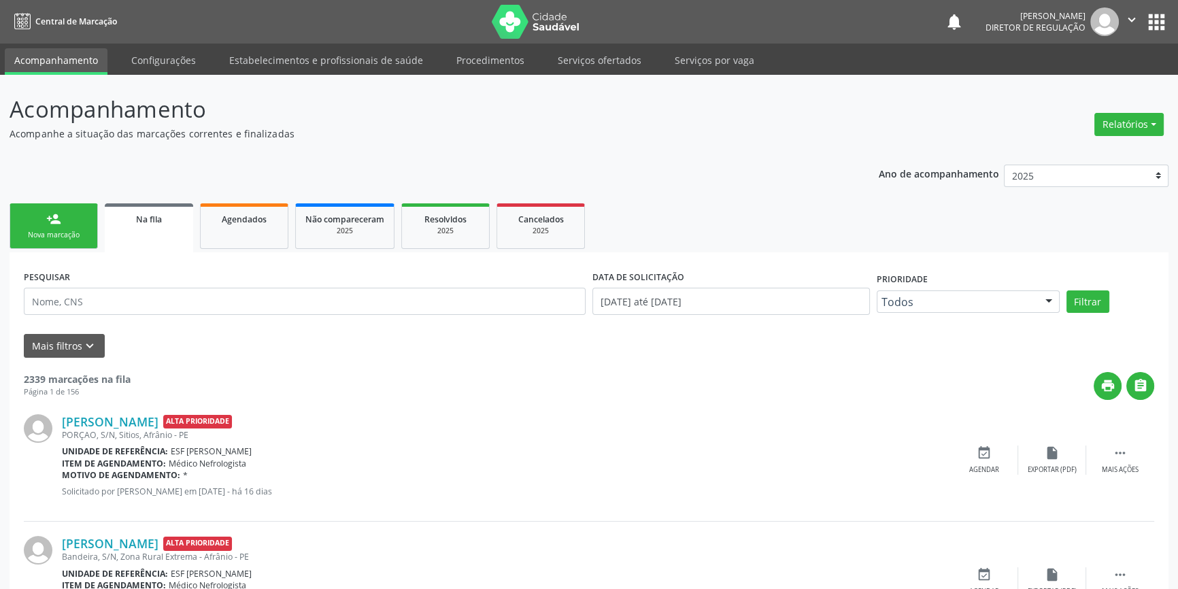
click at [68, 224] on link "person_add Nova marcação" at bounding box center [54, 226] width 88 height 46
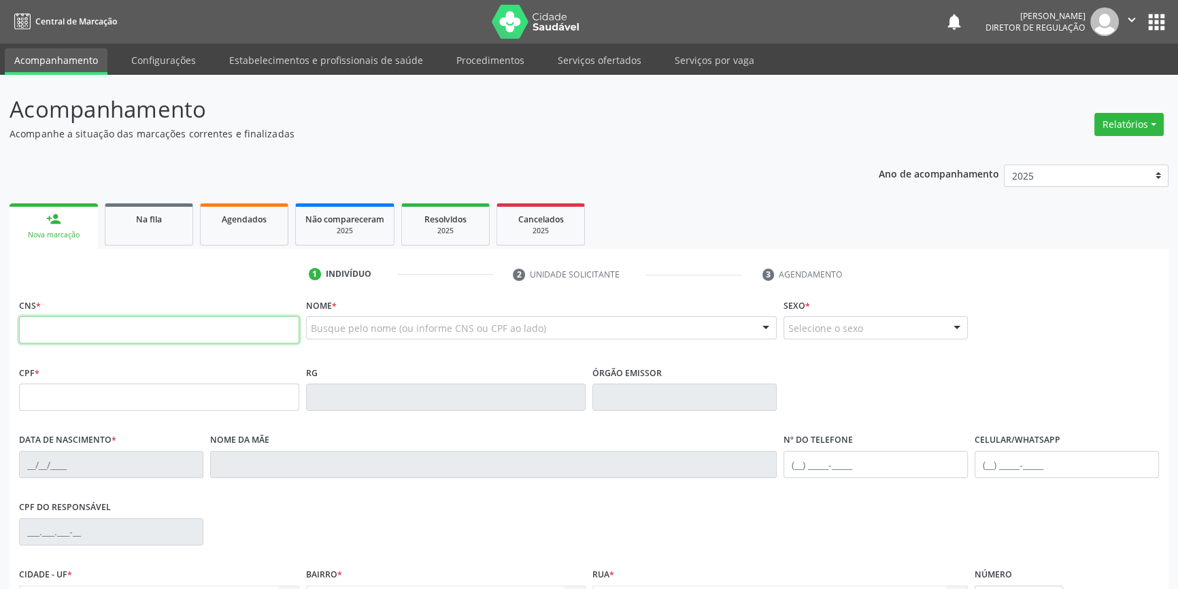
click at [56, 320] on input "text" at bounding box center [159, 329] width 280 height 27
drag, startPoint x: 160, startPoint y: 334, endPoint x: 0, endPoint y: 313, distance: 161.1
click at [0, 316] on div "Acompanhamento Acompanhe a situação das marcações correntes e finalizadas Relat…" at bounding box center [589, 406] width 1178 height 662
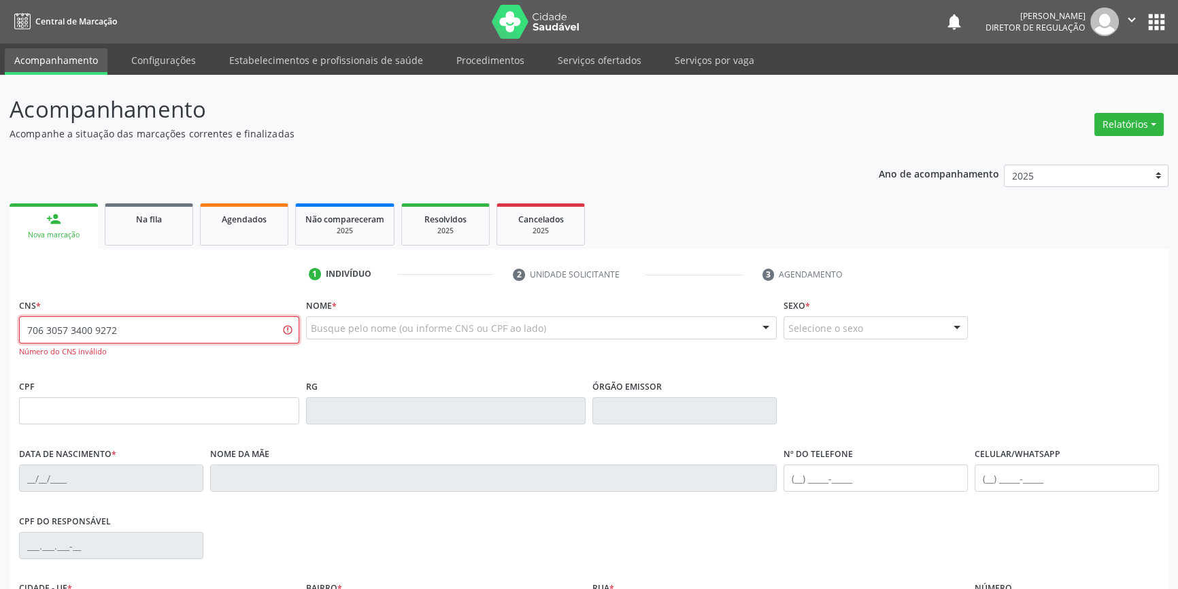
drag, startPoint x: 0, startPoint y: 337, endPoint x: 129, endPoint y: 346, distance: 129.5
click at [0, 369] on div "Acompanhamento Acompanhe a situação das marcações correntes e finalizadas Relat…" at bounding box center [589, 413] width 1178 height 676
type input "706 3057 3400 9270"
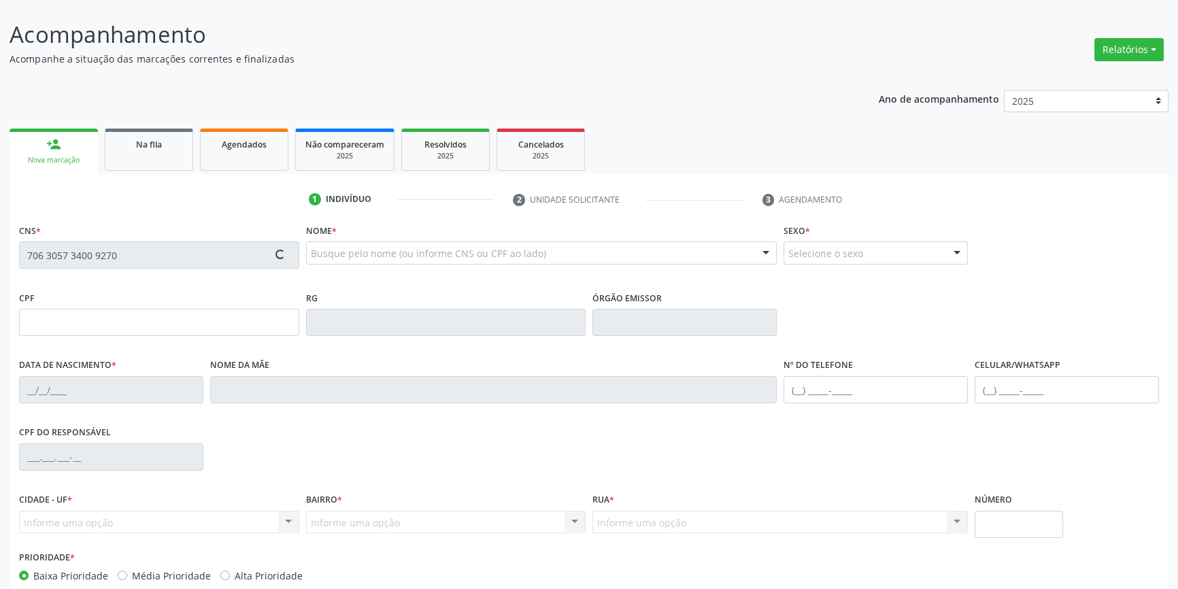
type input "675.356.077-72"
type input "07/[DATE]"
type input "[PERSON_NAME]"
type input "[PHONE_NUMBER]"
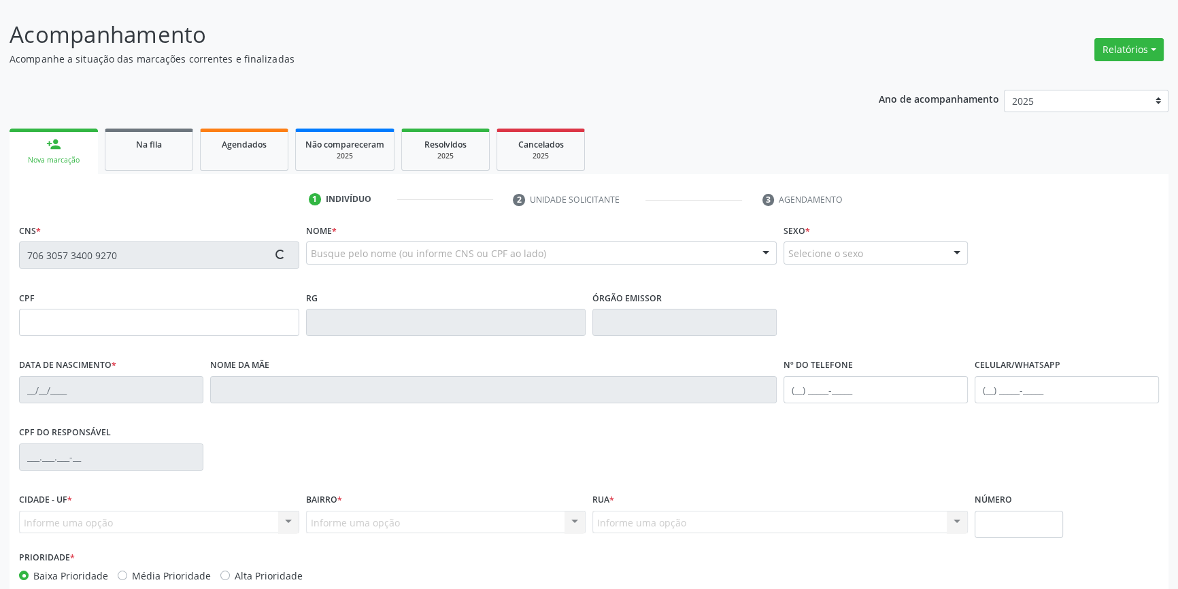
type input "131.974.538-59"
type input "S/N"
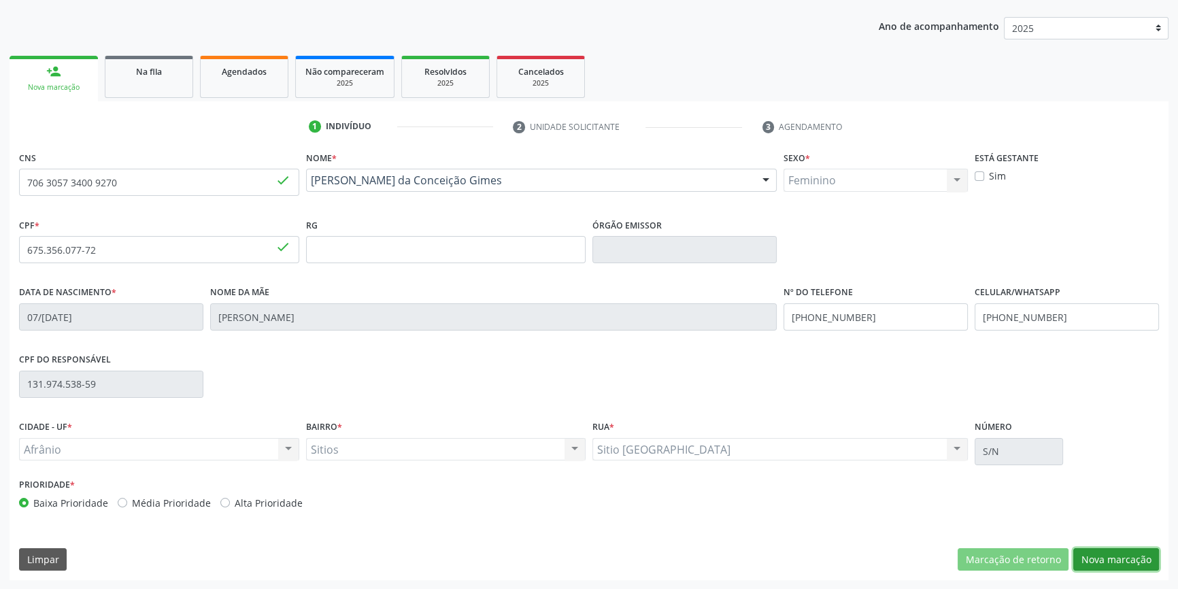
click at [1135, 553] on button "Nova marcação" at bounding box center [1116, 559] width 86 height 23
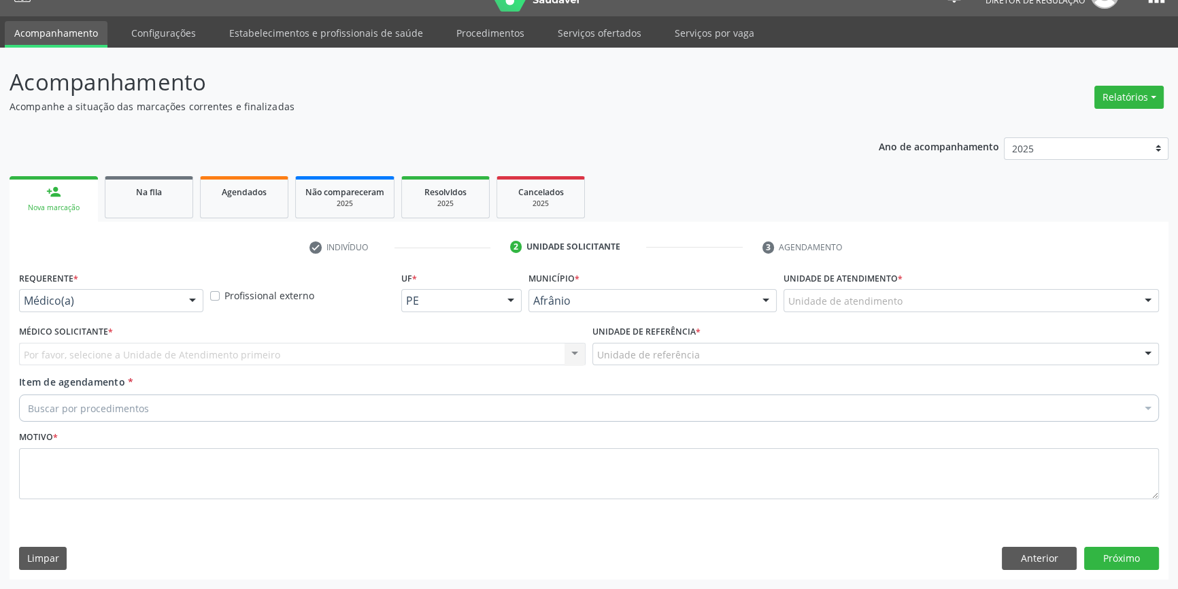
scroll to position [26, 0]
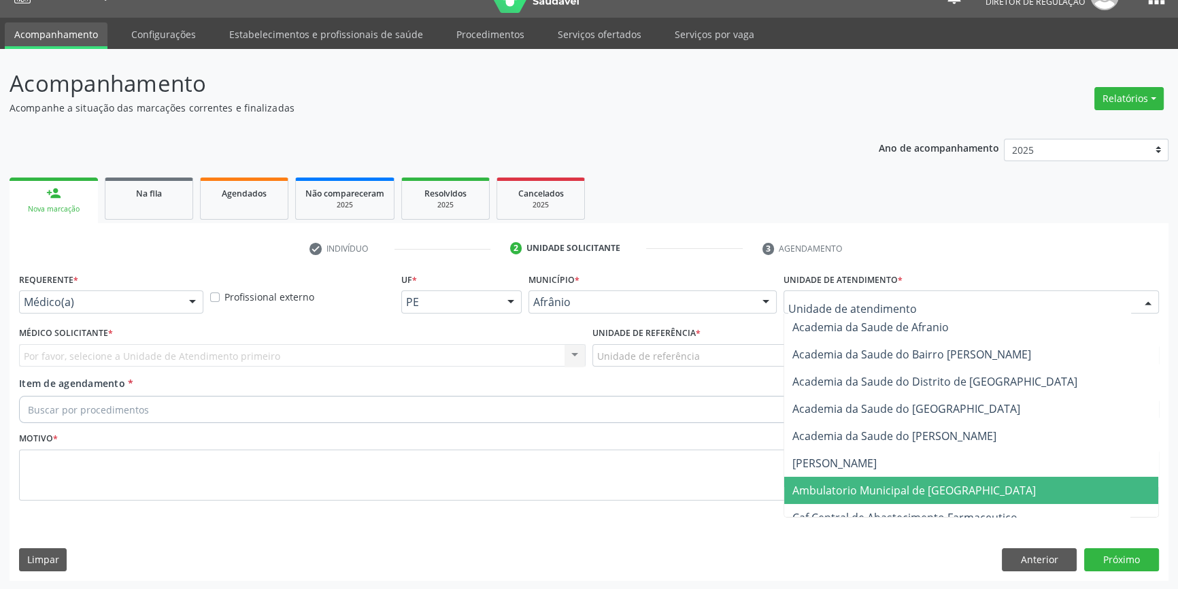
click at [854, 483] on span "Ambulatorio Municipal de [GEOGRAPHIC_DATA]" at bounding box center [913, 490] width 243 height 15
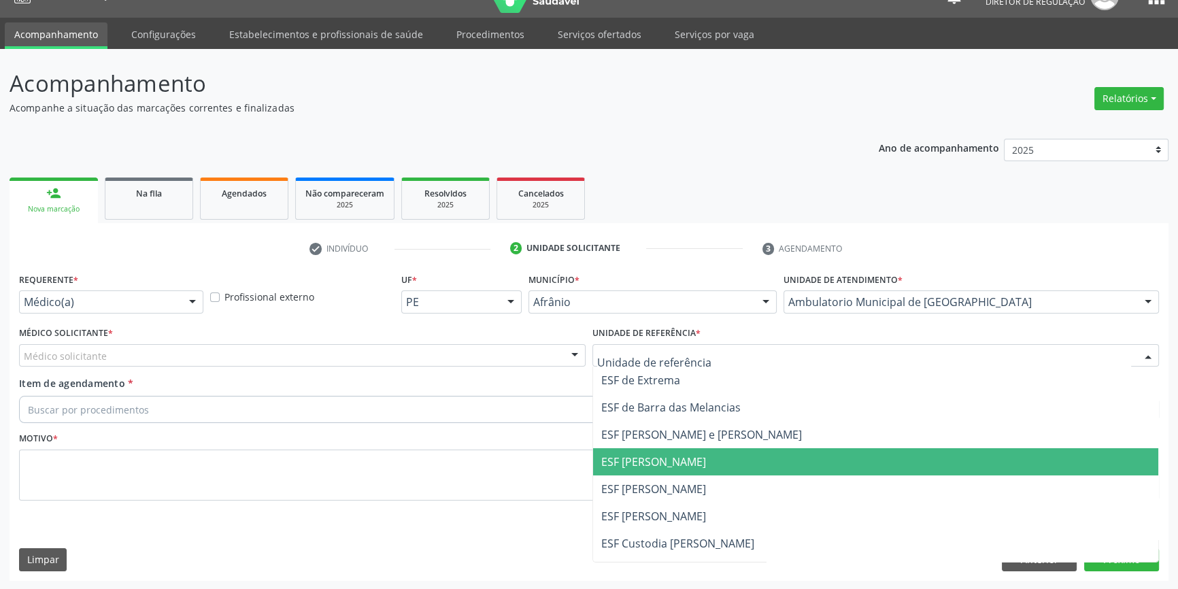
drag, startPoint x: 677, startPoint y: 482, endPoint x: 623, endPoint y: 464, distance: 56.8
click at [674, 481] on span "ESF [PERSON_NAME]" at bounding box center [653, 488] width 105 height 15
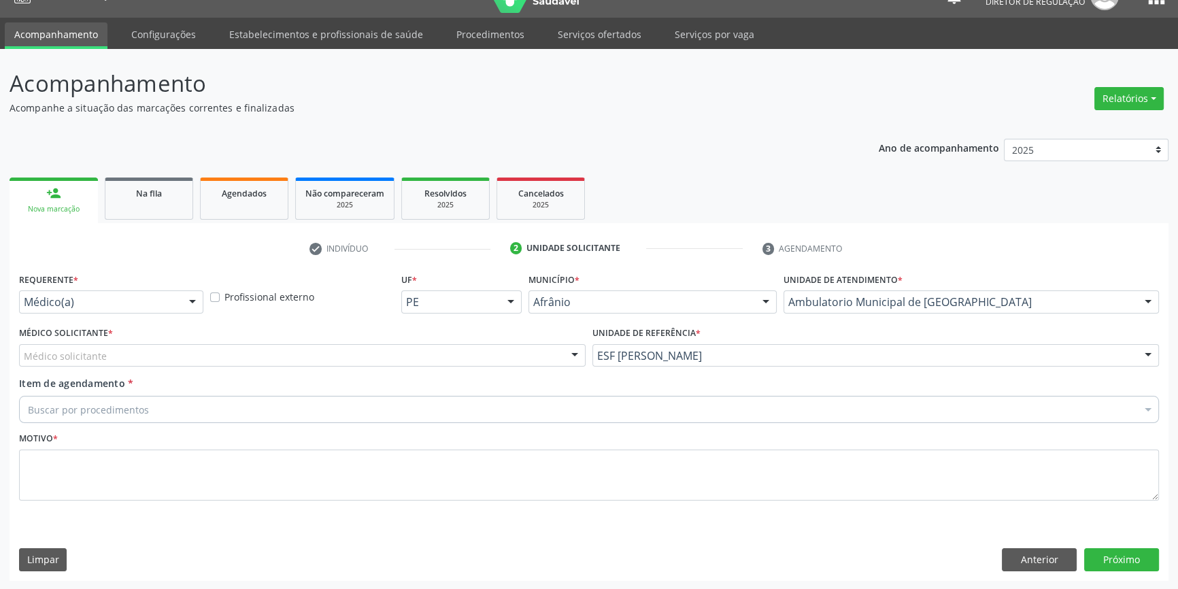
click at [443, 354] on div "Médico solicitante" at bounding box center [302, 355] width 566 height 23
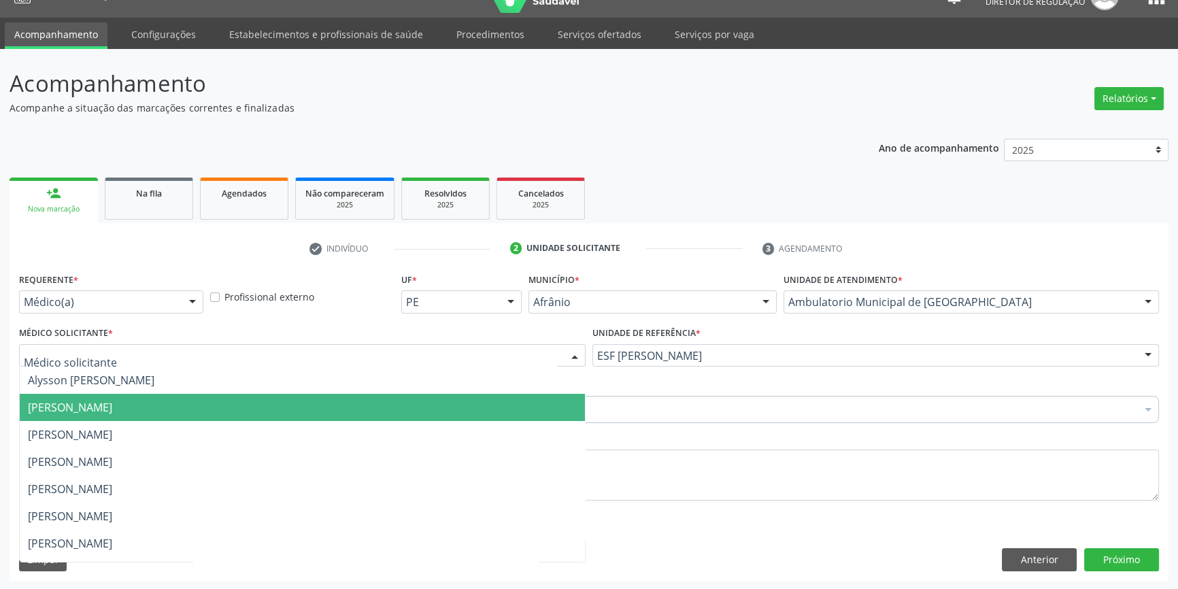
drag, startPoint x: 185, startPoint y: 397, endPoint x: 178, endPoint y: 396, distance: 6.8
click at [180, 397] on span "[PERSON_NAME]" at bounding box center [302, 407] width 565 height 27
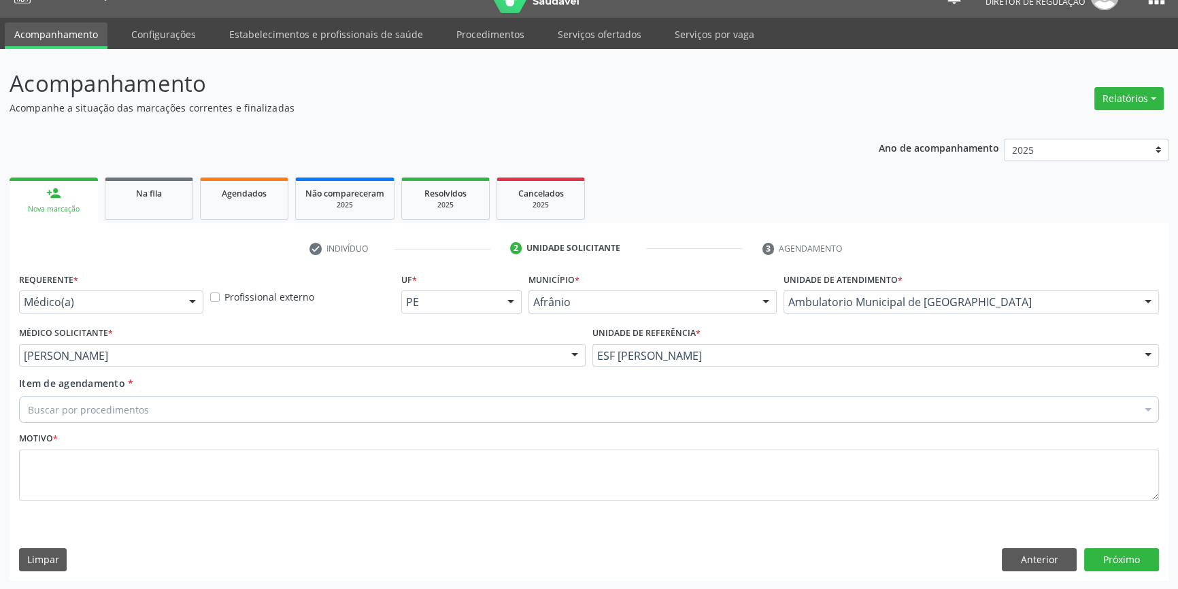
click at [165, 396] on div "Buscar por procedimentos" at bounding box center [589, 409] width 1140 height 27
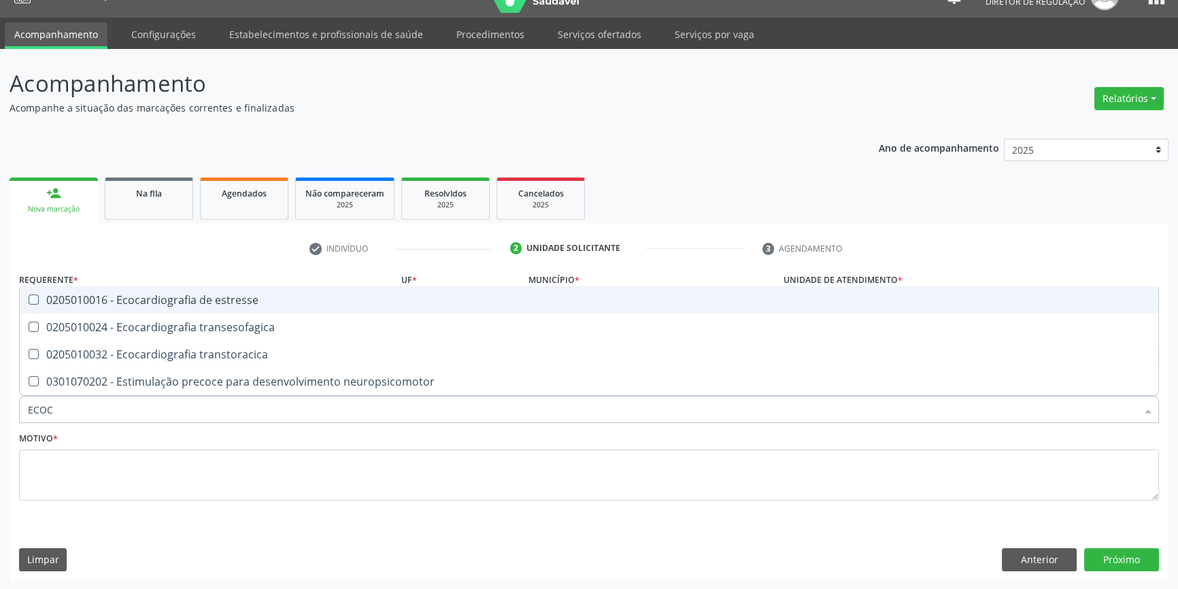
type input "ECOCA"
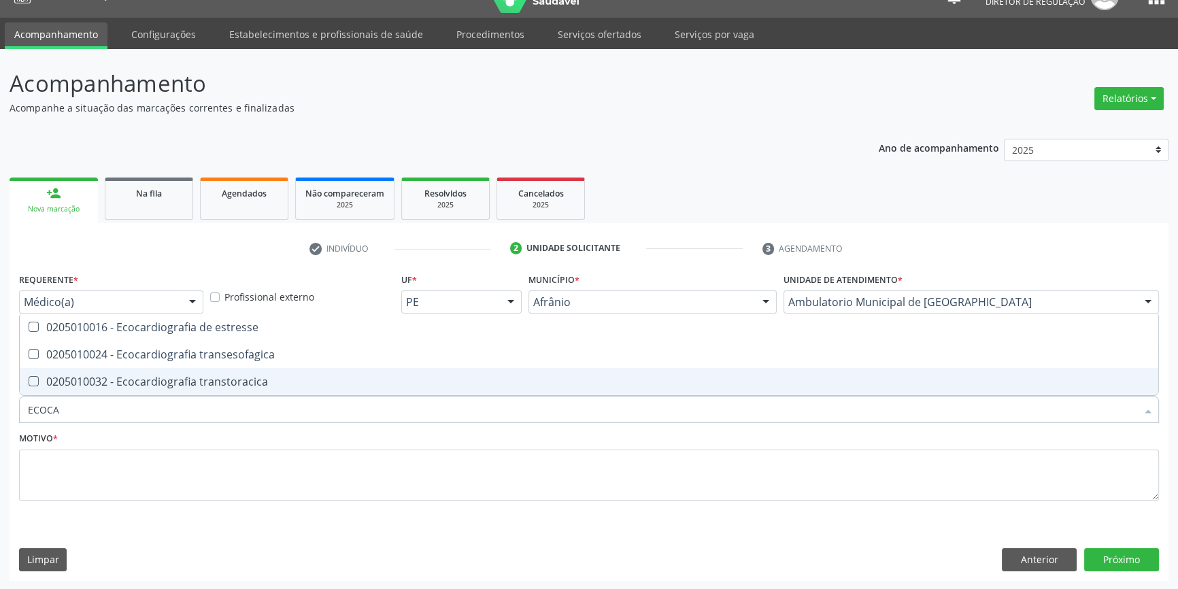
click at [154, 373] on span "0205010032 - Ecocardiografia transtoracica" at bounding box center [589, 381] width 1138 height 27
checkbox transtoracica "true"
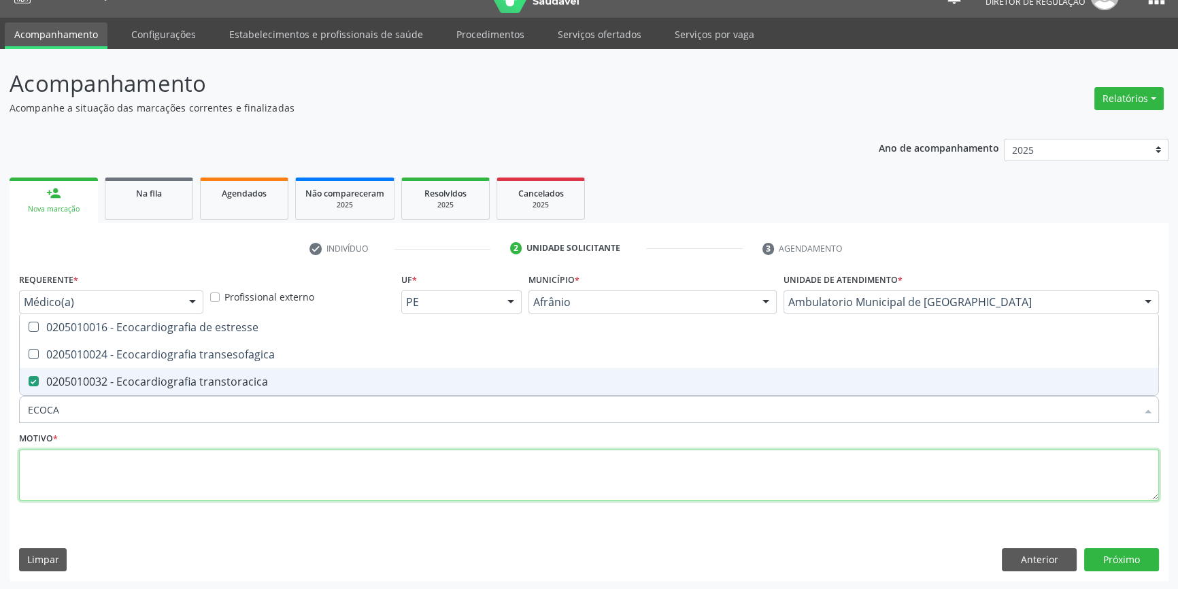
click at [132, 477] on textarea at bounding box center [589, 475] width 1140 height 52
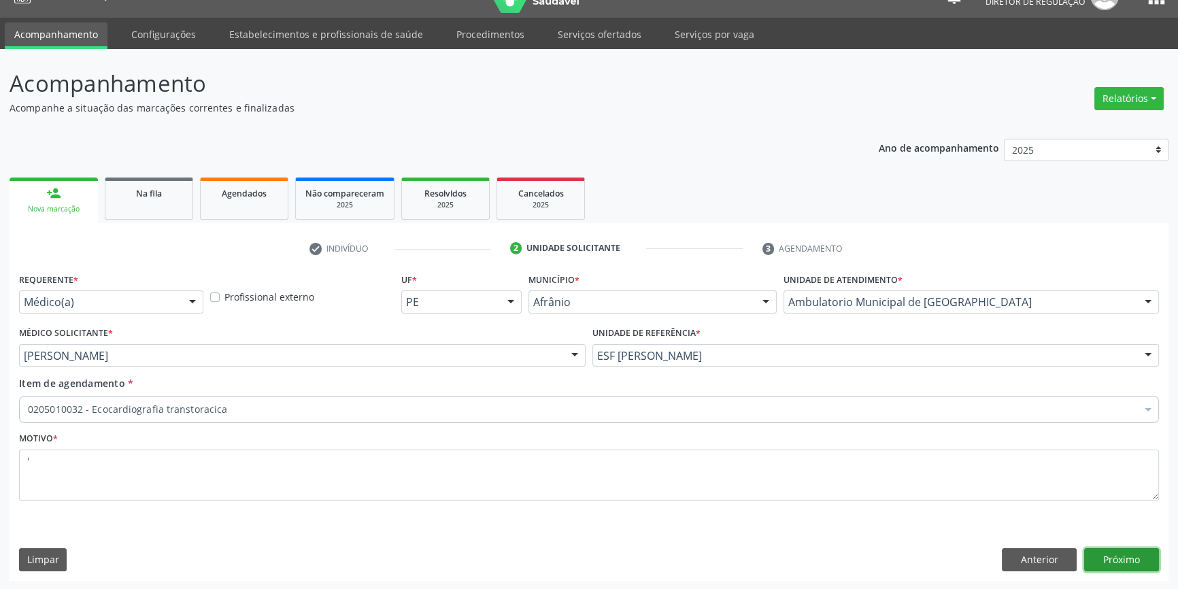
click at [1124, 559] on button "Próximo" at bounding box center [1121, 559] width 75 height 23
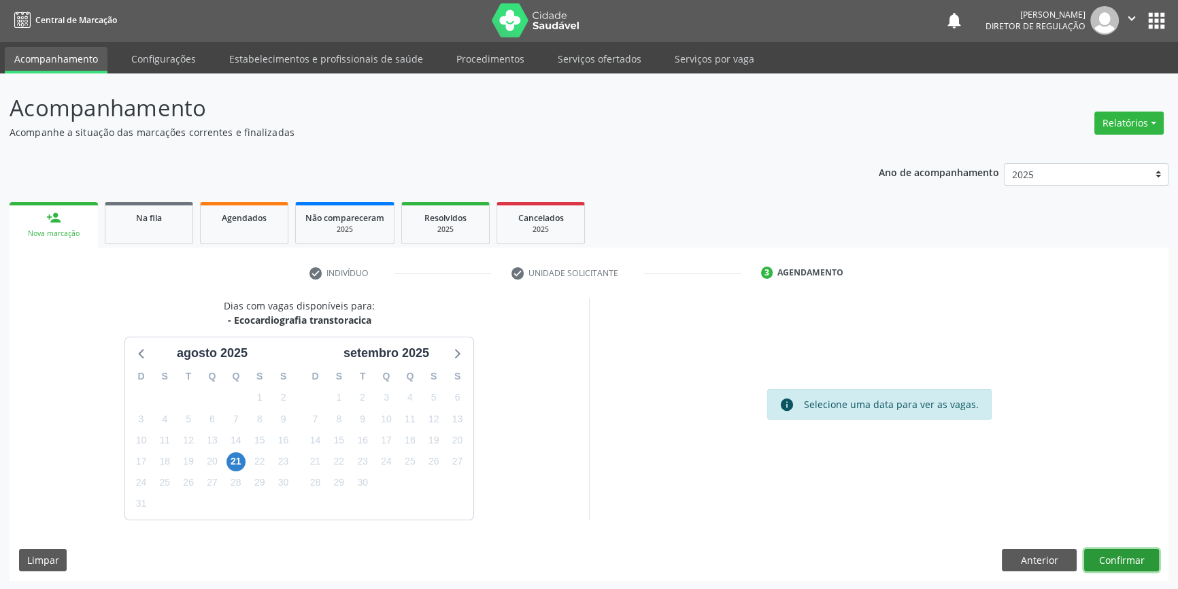
click at [1119, 553] on button "Confirmar" at bounding box center [1121, 560] width 75 height 23
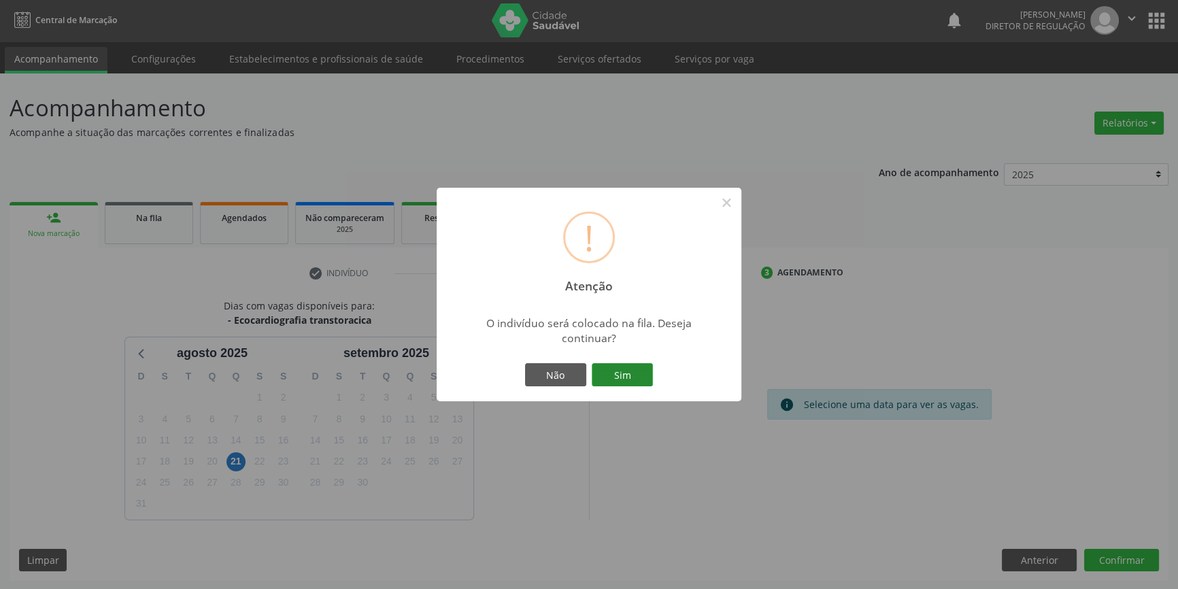
click at [611, 367] on button "Sim" at bounding box center [622, 374] width 61 height 23
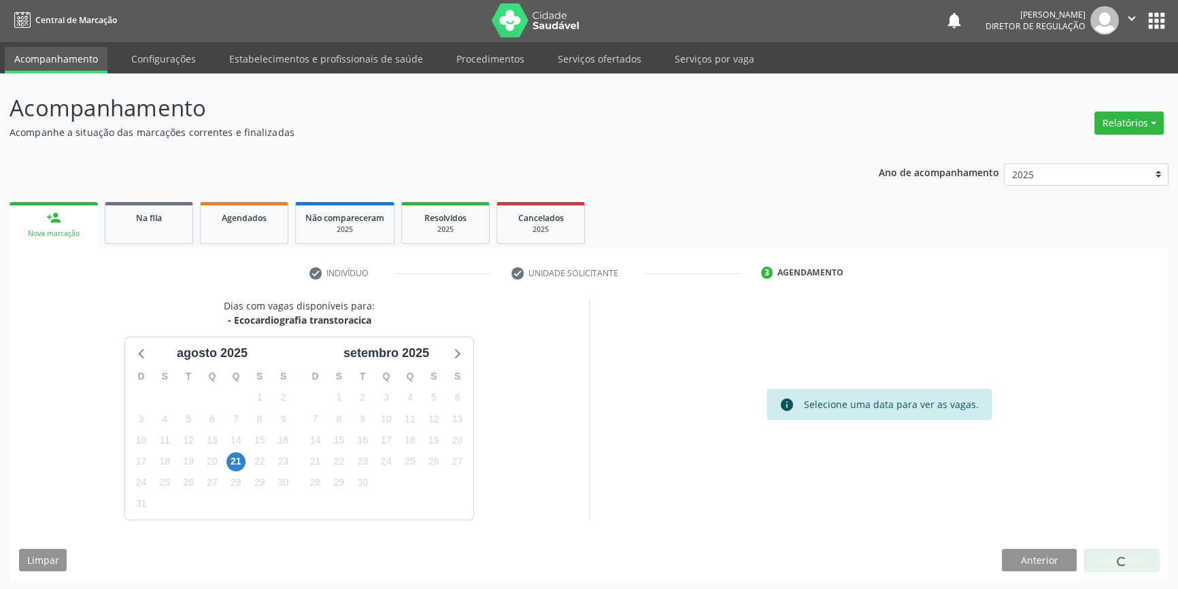
scroll to position [0, 0]
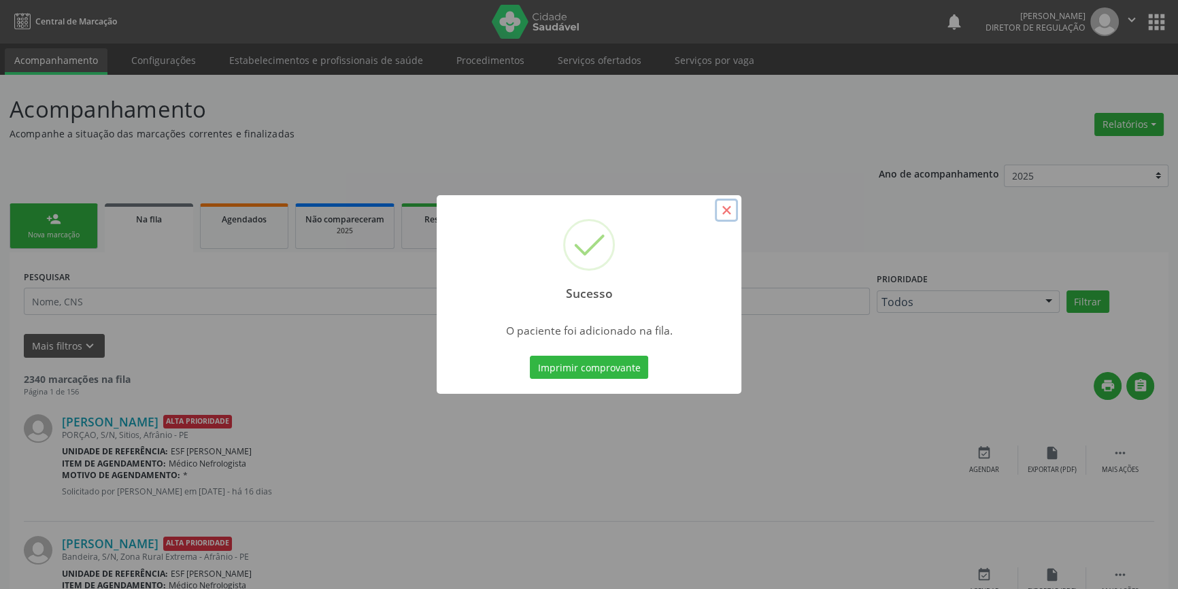
click at [722, 216] on button "×" at bounding box center [726, 210] width 23 height 23
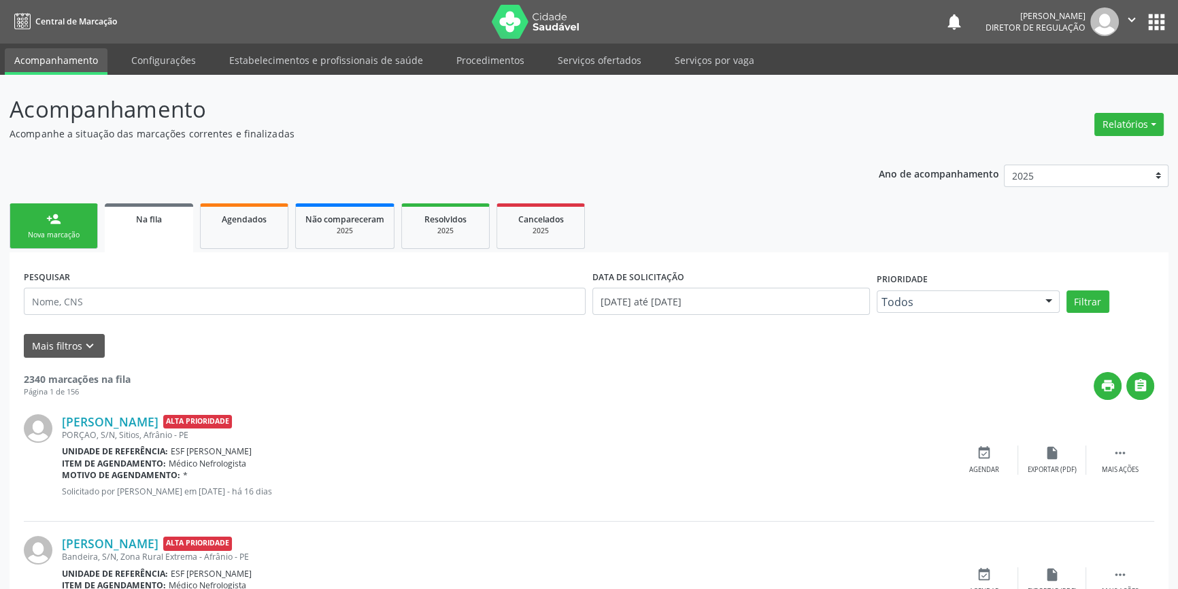
click at [61, 236] on div "Nova marcação" at bounding box center [54, 235] width 68 height 10
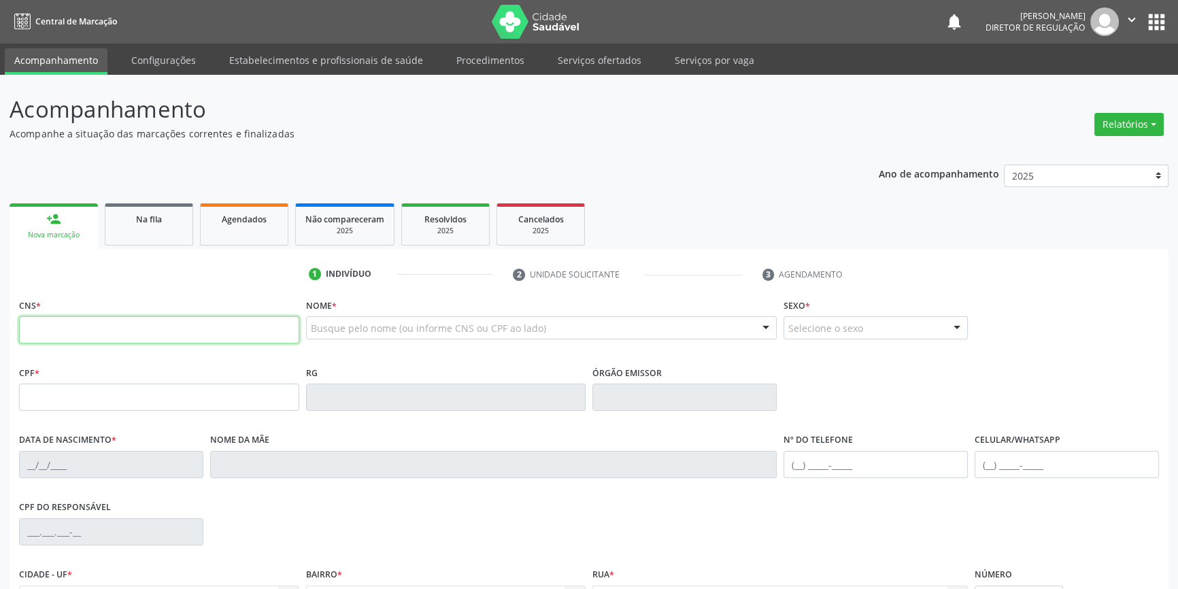
click at [74, 324] on input "text" at bounding box center [159, 329] width 280 height 27
type input "7"
type input "706 3057 3400 9270"
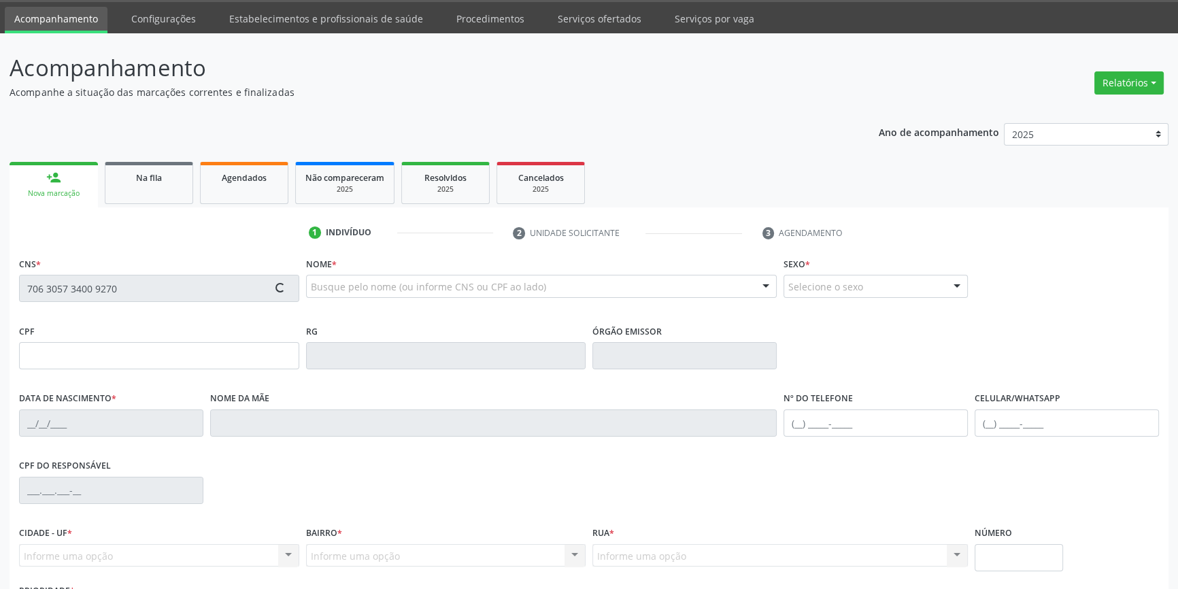
scroll to position [148, 0]
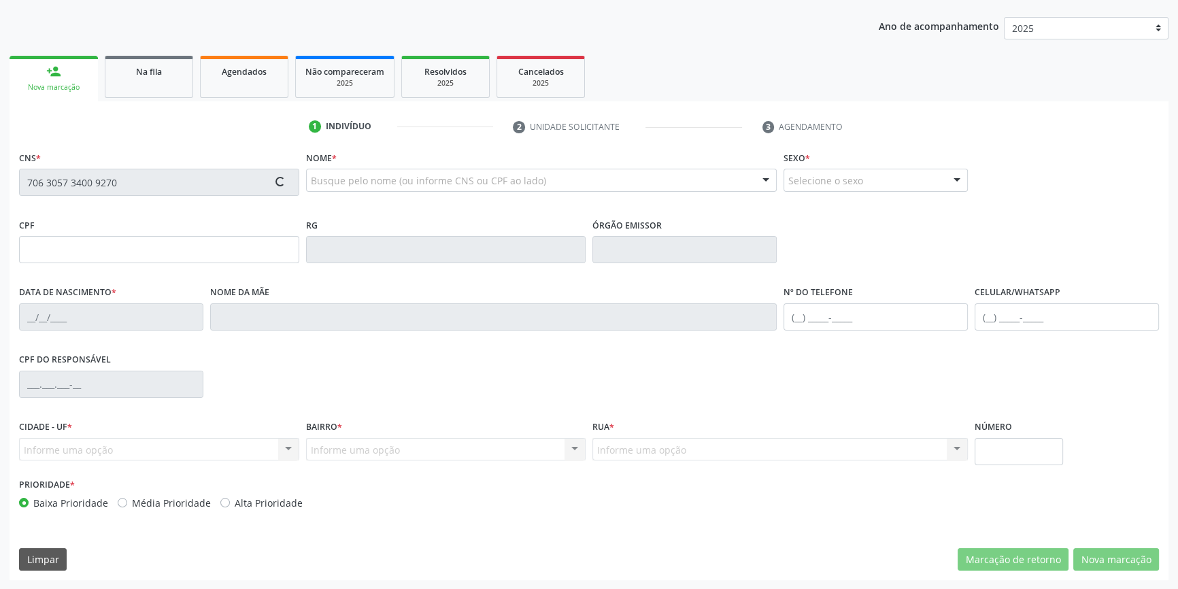
type input "675.356.077-72"
type input "07/[DATE]"
type input "[PERSON_NAME]"
type input "[PHONE_NUMBER]"
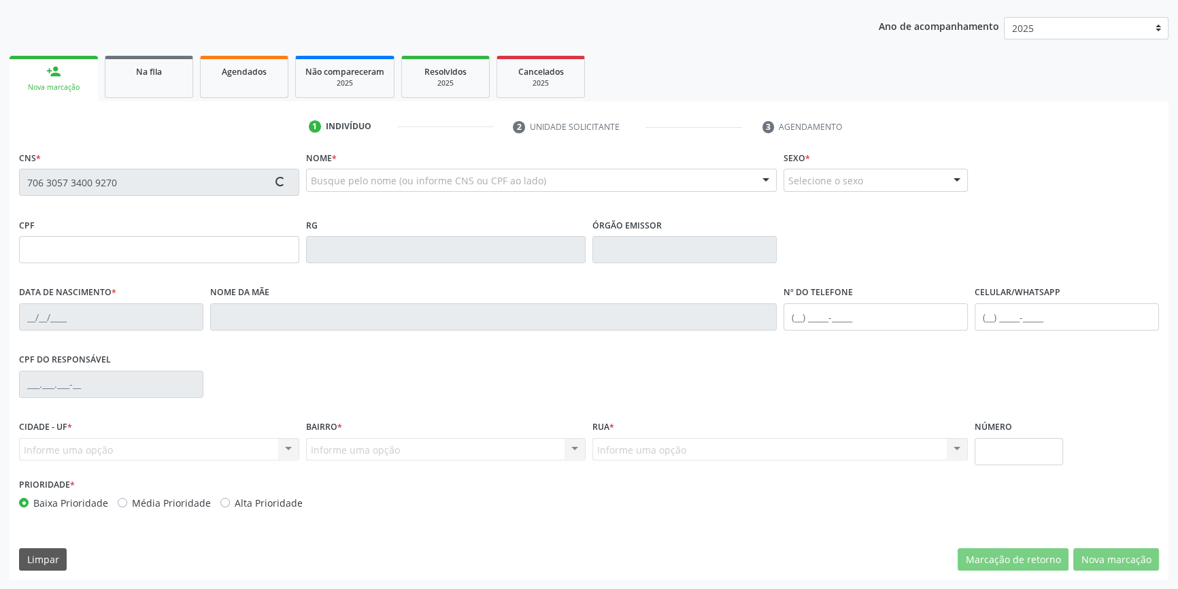
type input "131.974.538-59"
type input "S/N"
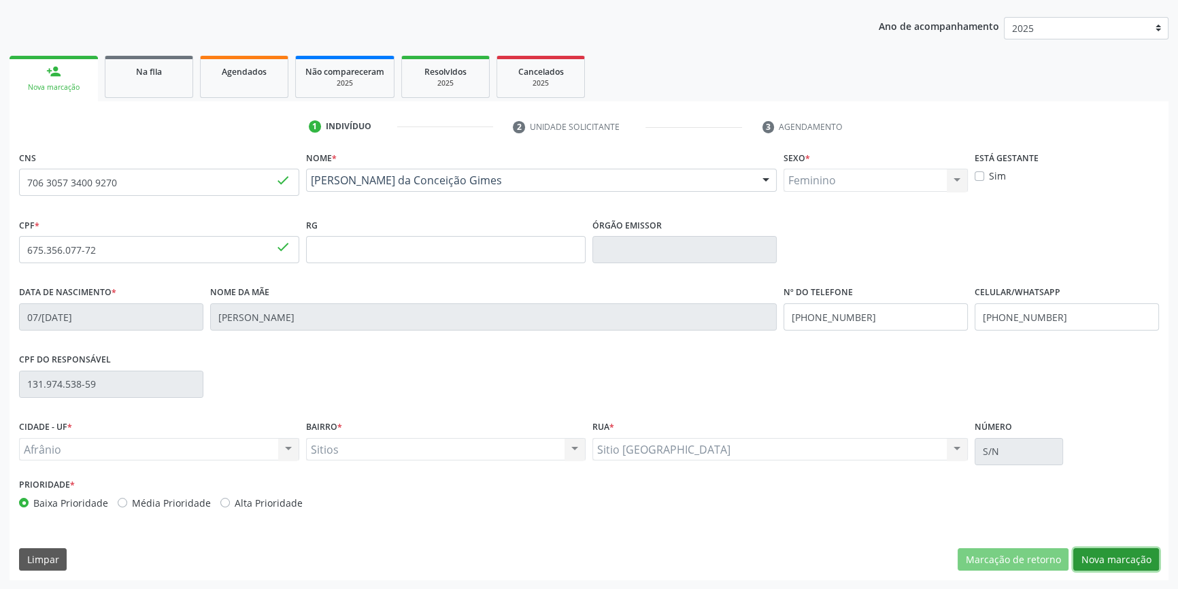
click at [1087, 558] on button "Nova marcação" at bounding box center [1116, 559] width 86 height 23
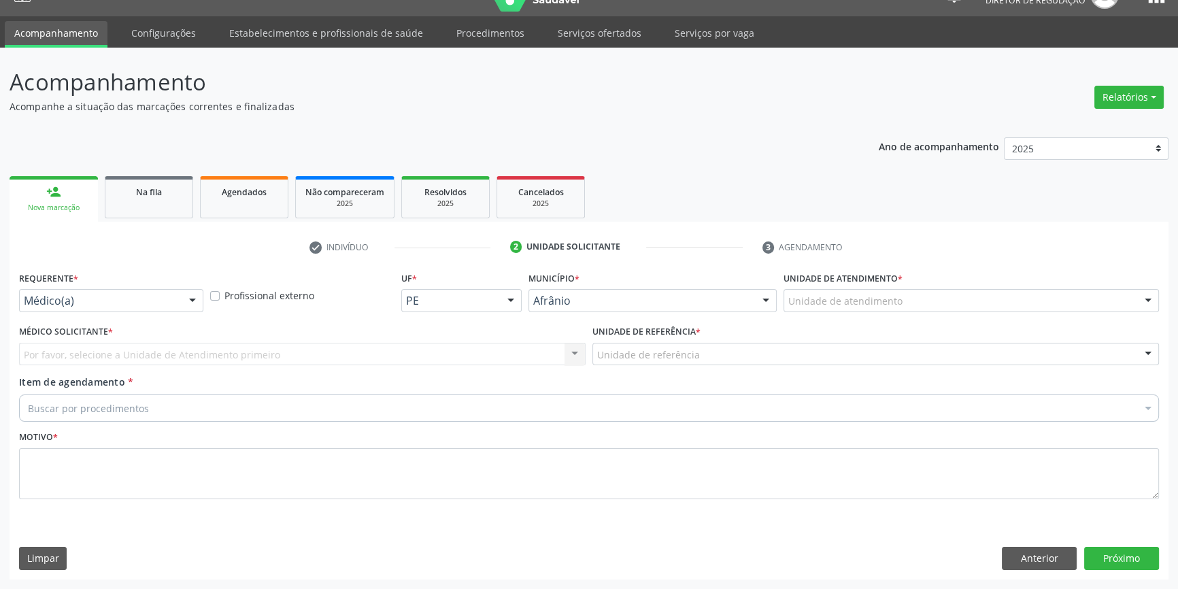
scroll to position [26, 0]
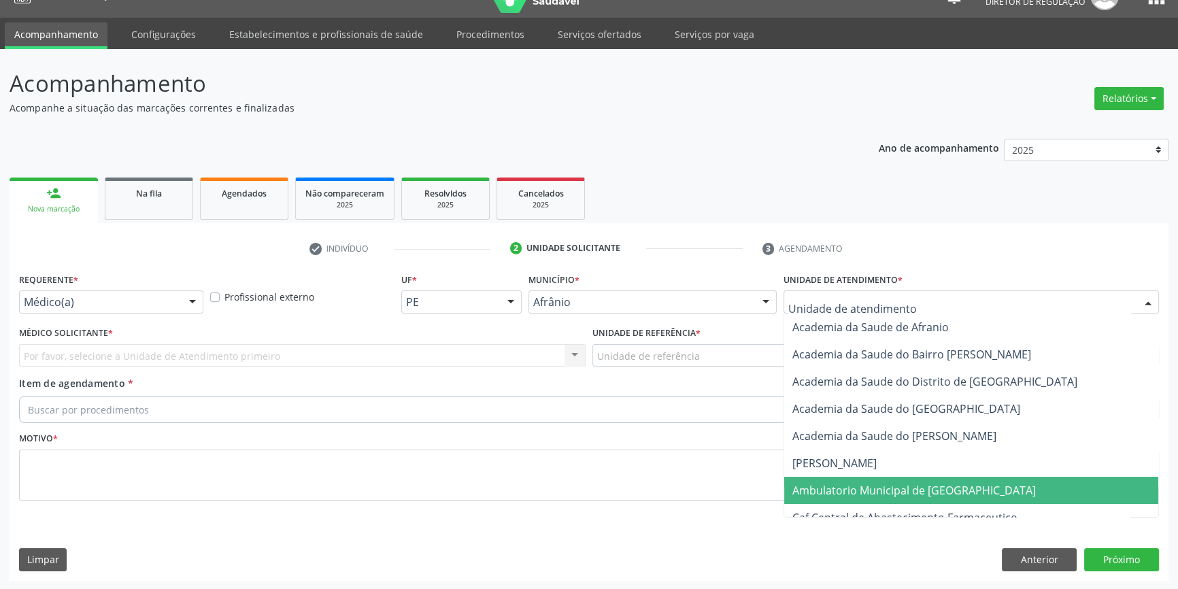
drag, startPoint x: 893, startPoint y: 479, endPoint x: 736, endPoint y: 427, distance: 165.6
click at [891, 479] on span "Ambulatorio Municipal de [GEOGRAPHIC_DATA]" at bounding box center [971, 490] width 374 height 27
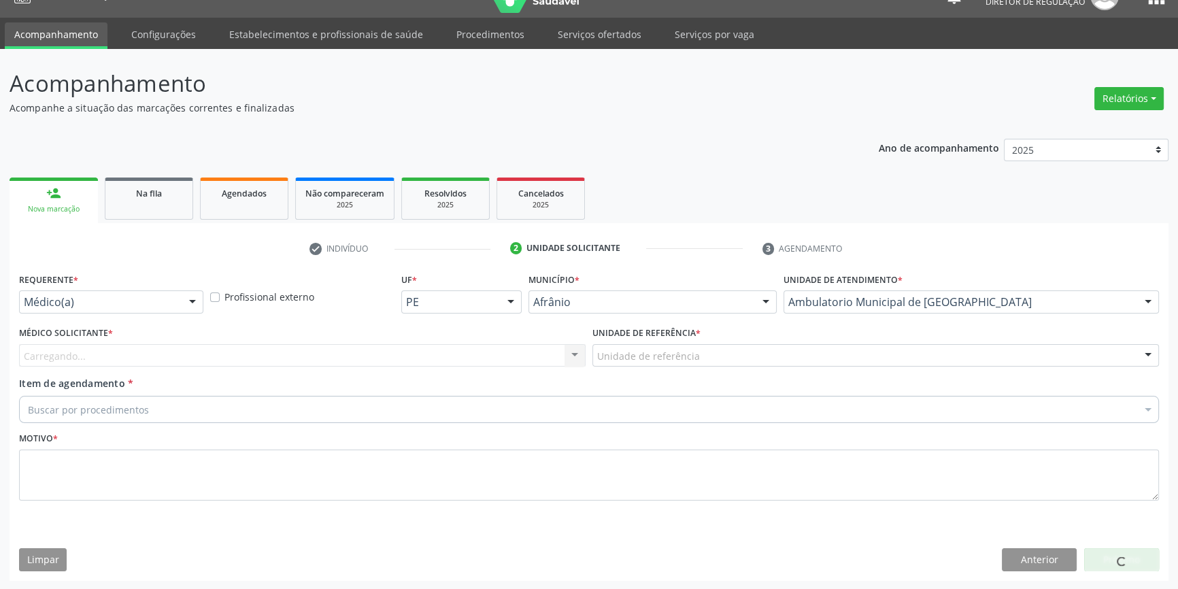
click at [689, 359] on div "Unidade de referência" at bounding box center [875, 355] width 566 height 23
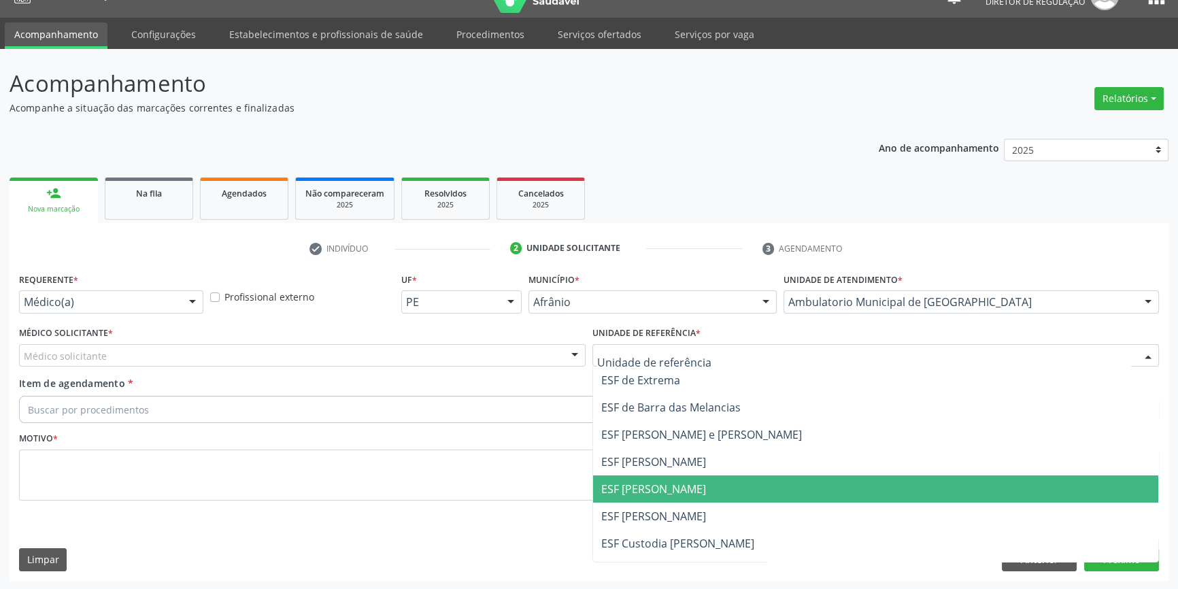
drag, startPoint x: 684, startPoint y: 494, endPoint x: 544, endPoint y: 437, distance: 151.3
click at [679, 491] on span "ESF [PERSON_NAME]" at bounding box center [653, 488] width 105 height 15
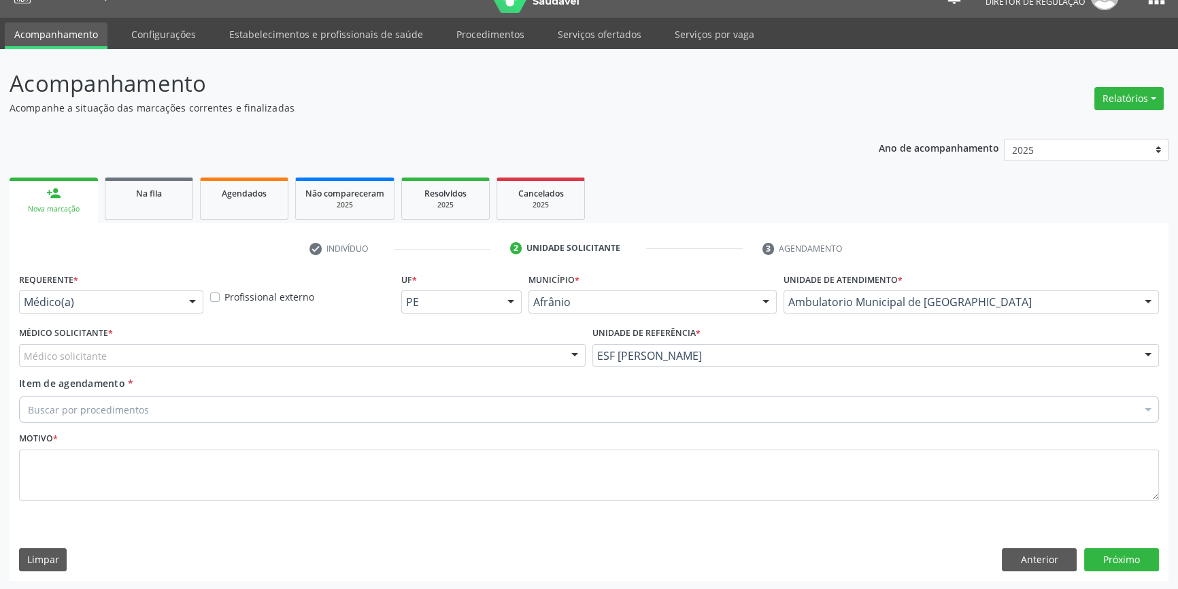
click at [352, 346] on div "Médico solicitante" at bounding box center [302, 355] width 566 height 23
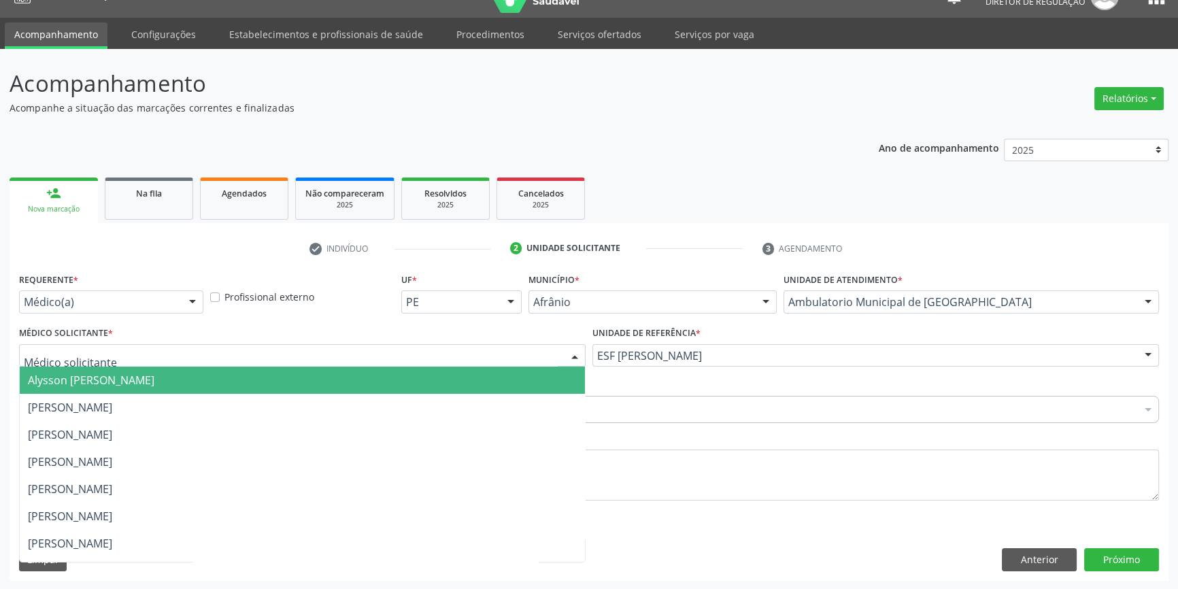
click at [143, 392] on span "Alysson [PERSON_NAME]" at bounding box center [302, 380] width 565 height 27
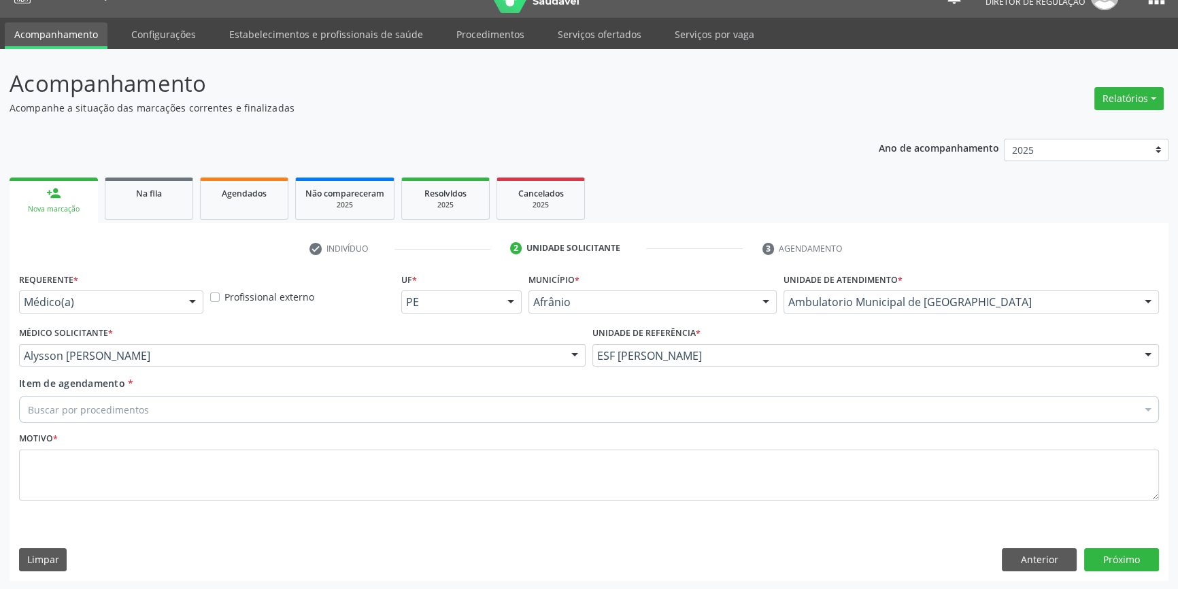
click at [114, 396] on div "Buscar por procedimentos" at bounding box center [589, 409] width 1140 height 27
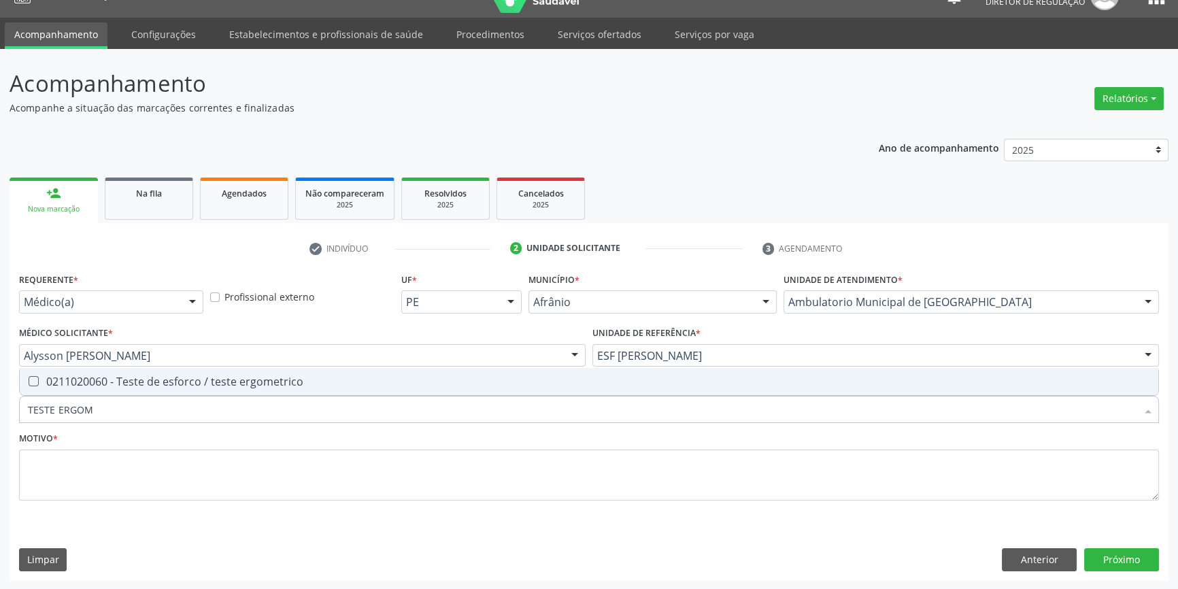
type input "TESTE ERGOME"
click at [136, 384] on div "0211020060 - Teste de esforco / teste ergometrico" at bounding box center [589, 381] width 1122 height 11
checkbox ergometrico "true"
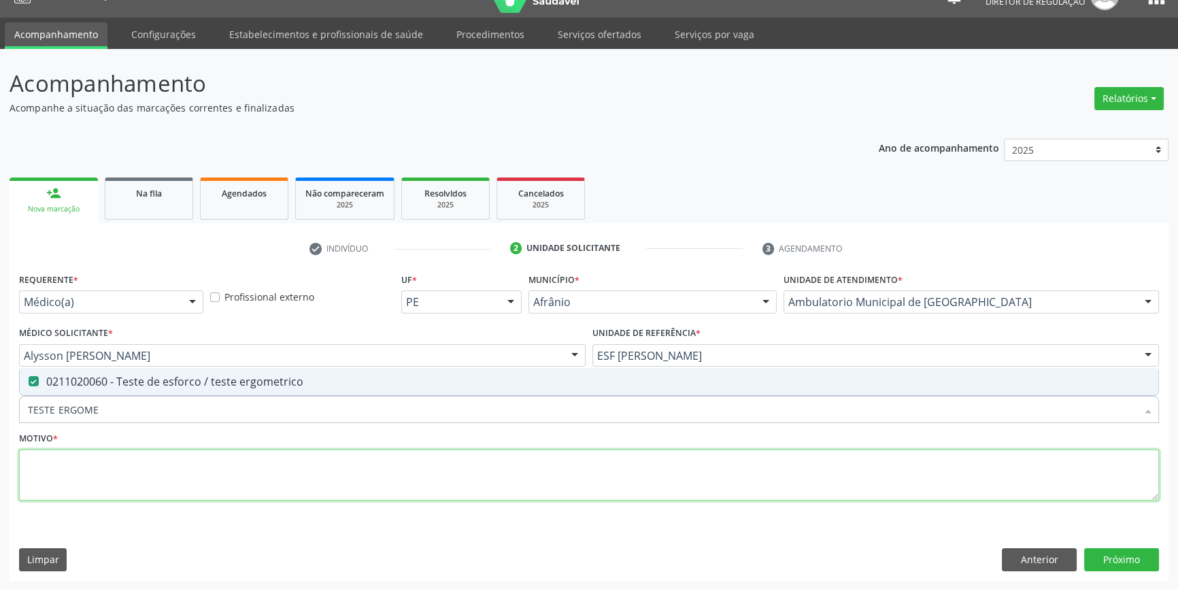
click at [122, 471] on textarea at bounding box center [589, 475] width 1140 height 52
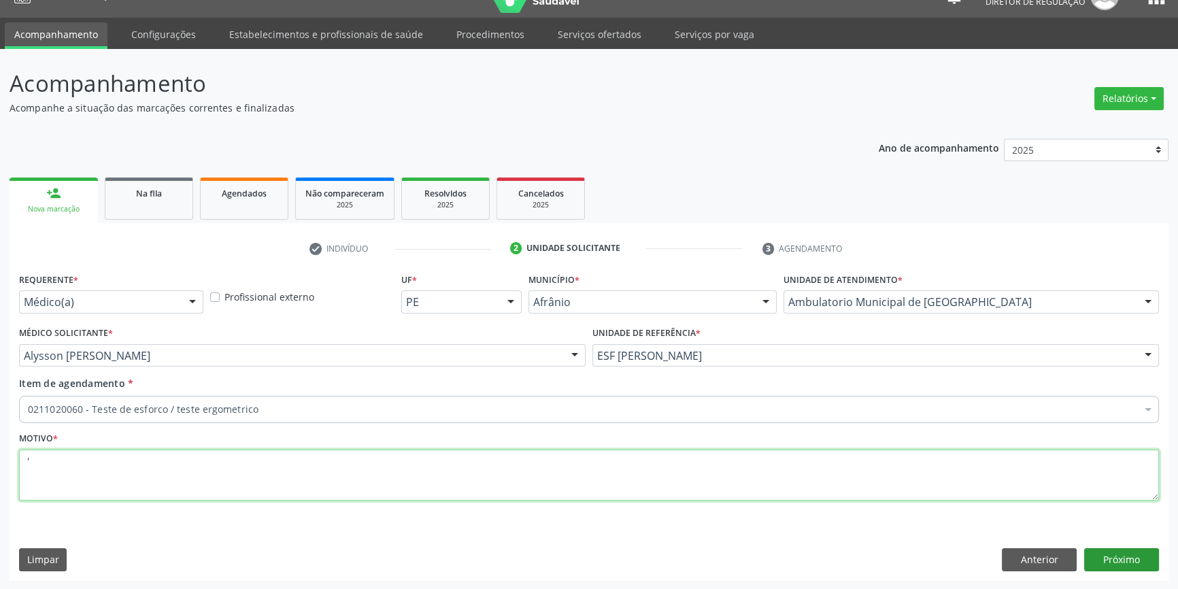
type textarea "'"
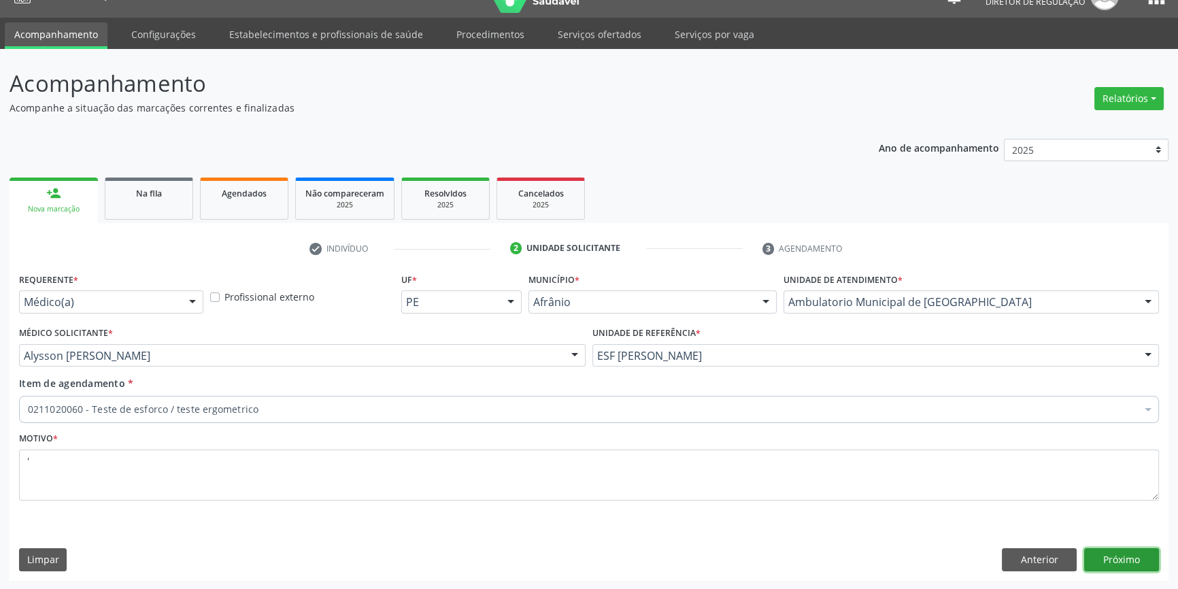
click at [1102, 562] on button "Próximo" at bounding box center [1121, 559] width 75 height 23
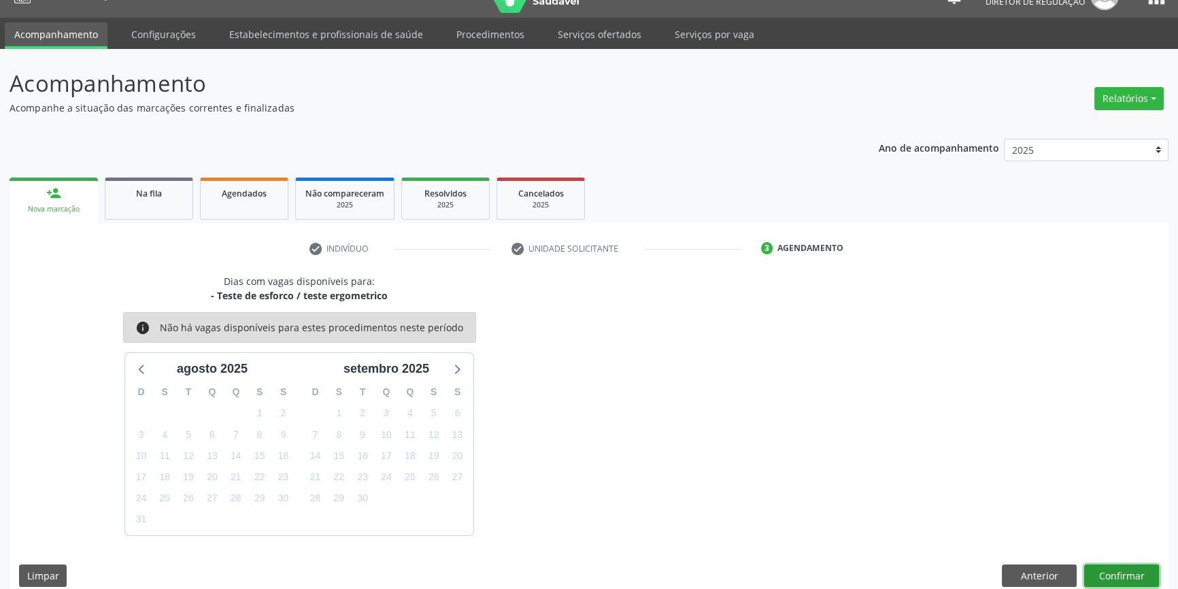
click at [1113, 570] on button "Confirmar" at bounding box center [1121, 575] width 75 height 23
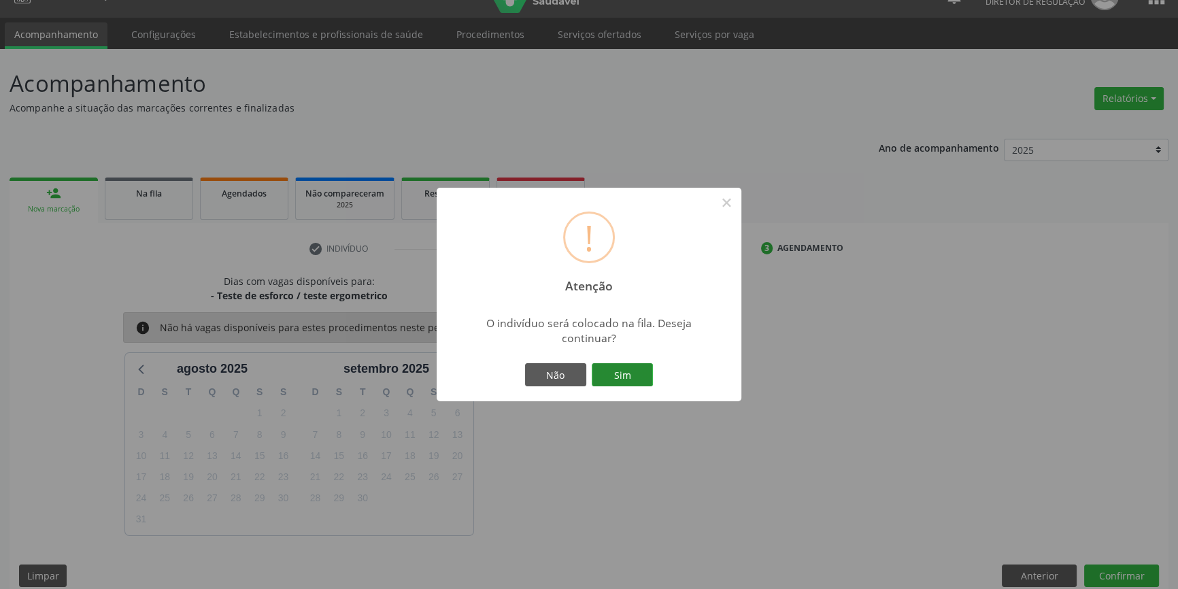
click at [615, 367] on button "Sim" at bounding box center [622, 374] width 61 height 23
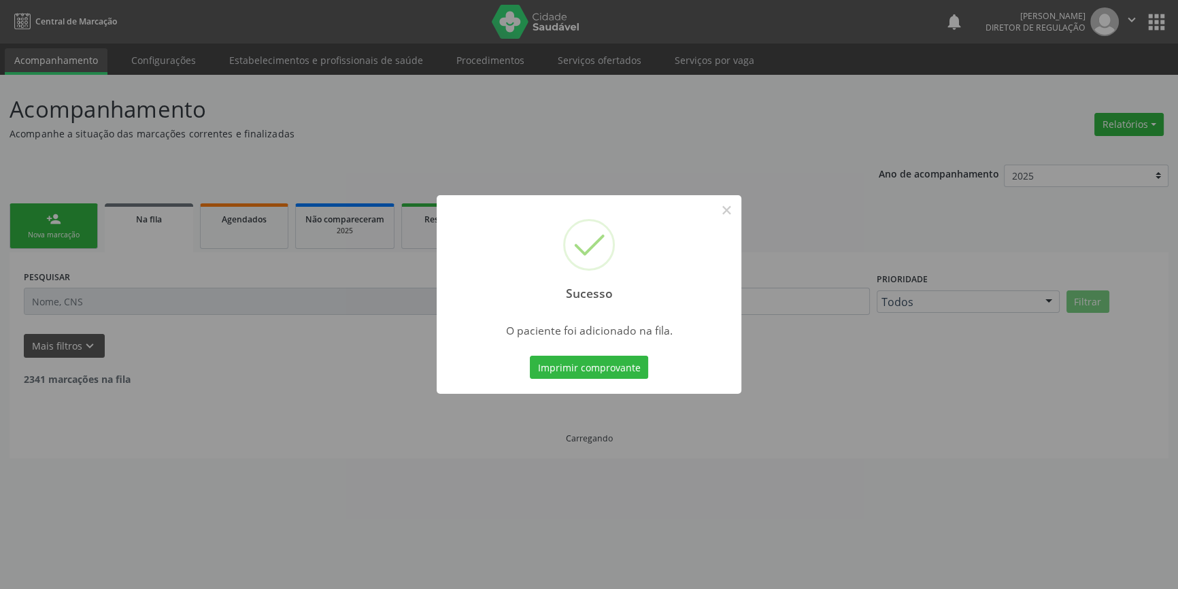
scroll to position [0, 0]
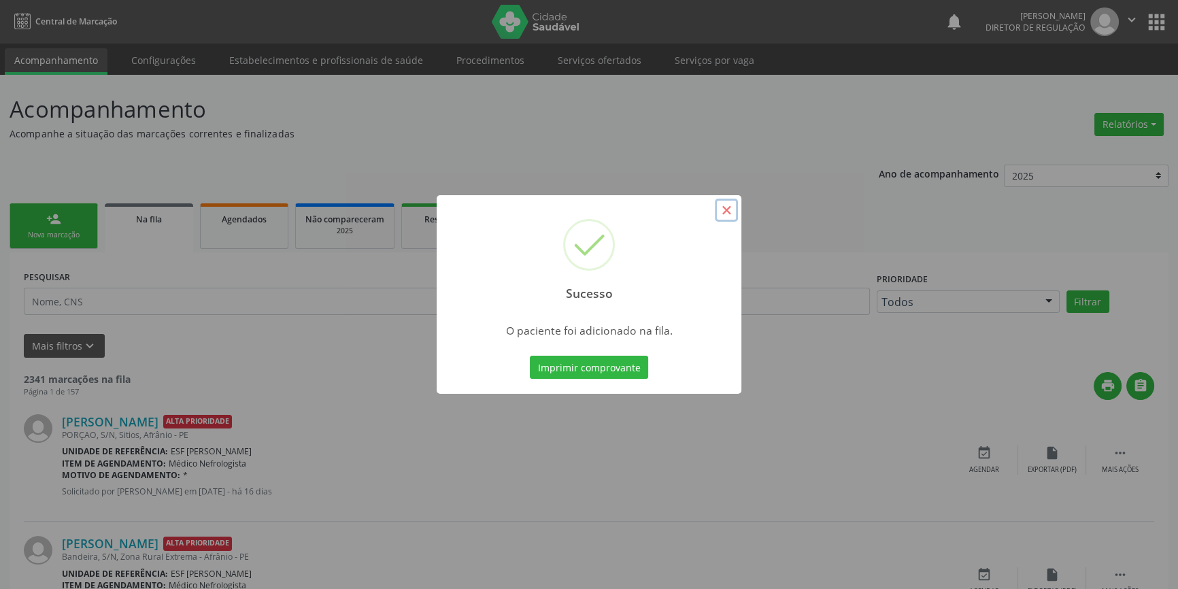
click at [722, 206] on button "×" at bounding box center [726, 210] width 23 height 23
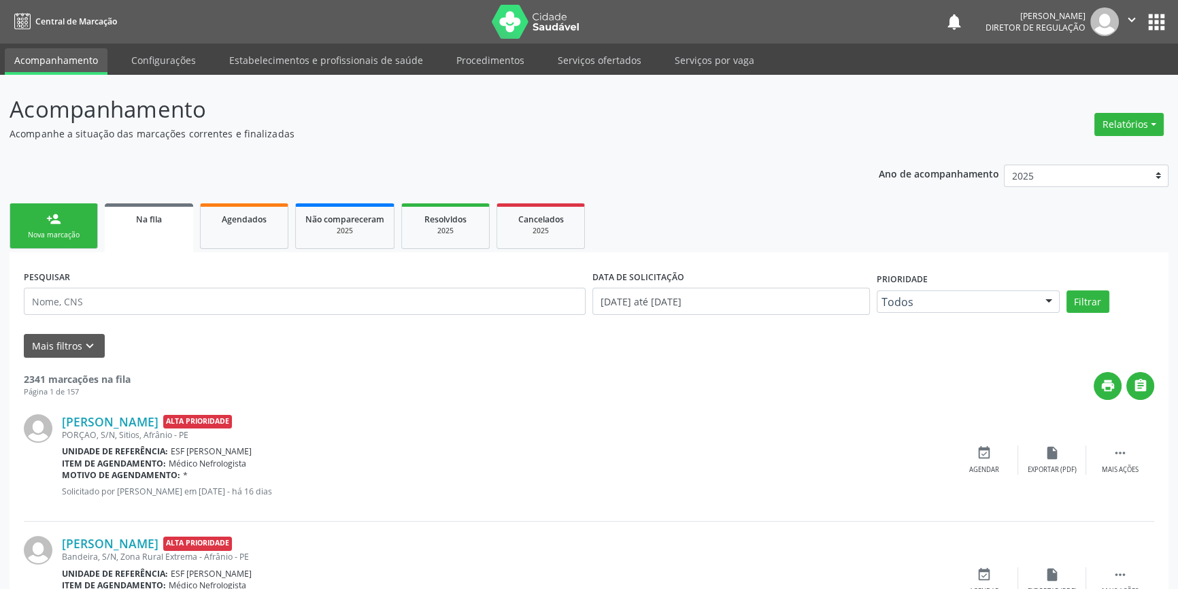
click at [35, 215] on link "person_add Nova marcação" at bounding box center [54, 226] width 88 height 46
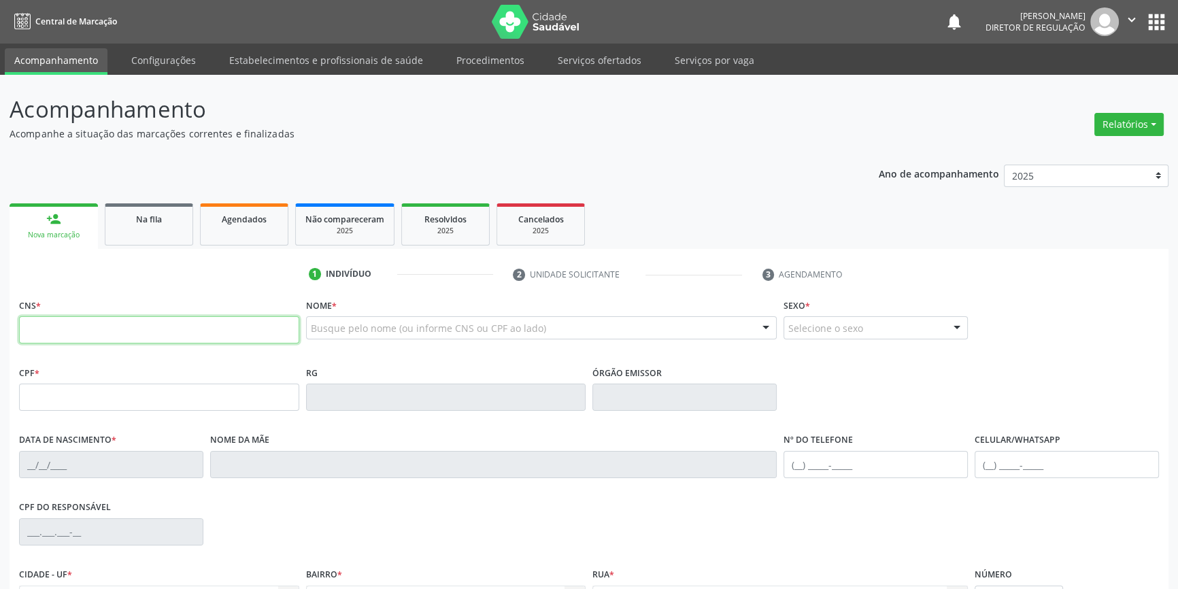
click at [82, 339] on input "text" at bounding box center [159, 329] width 280 height 27
type input "7"
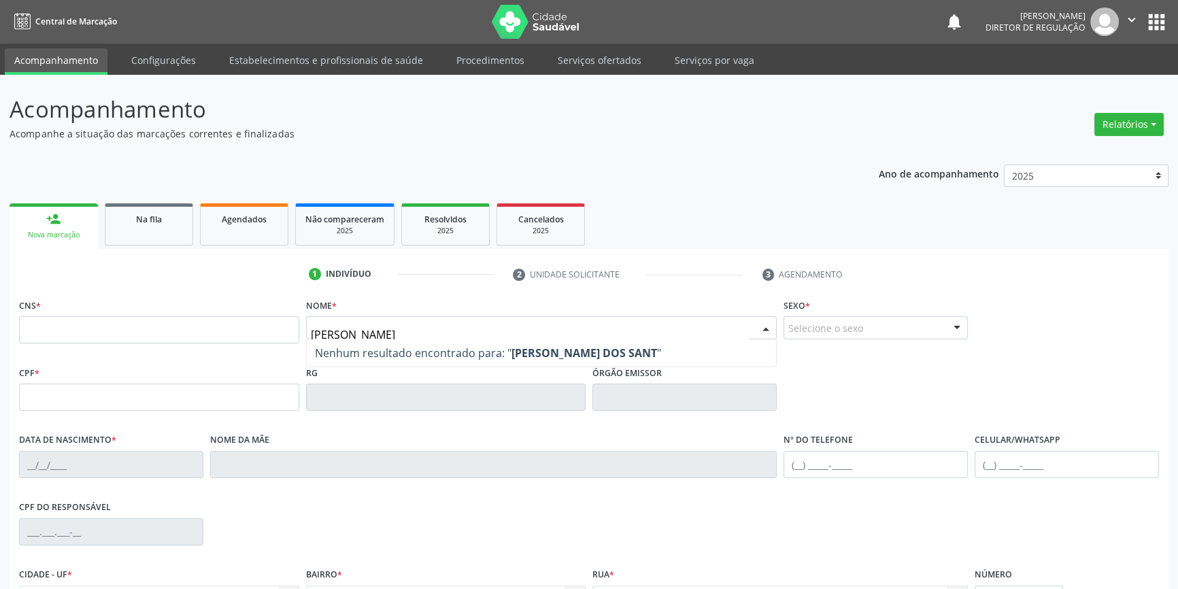
type input "[PERSON_NAME]"
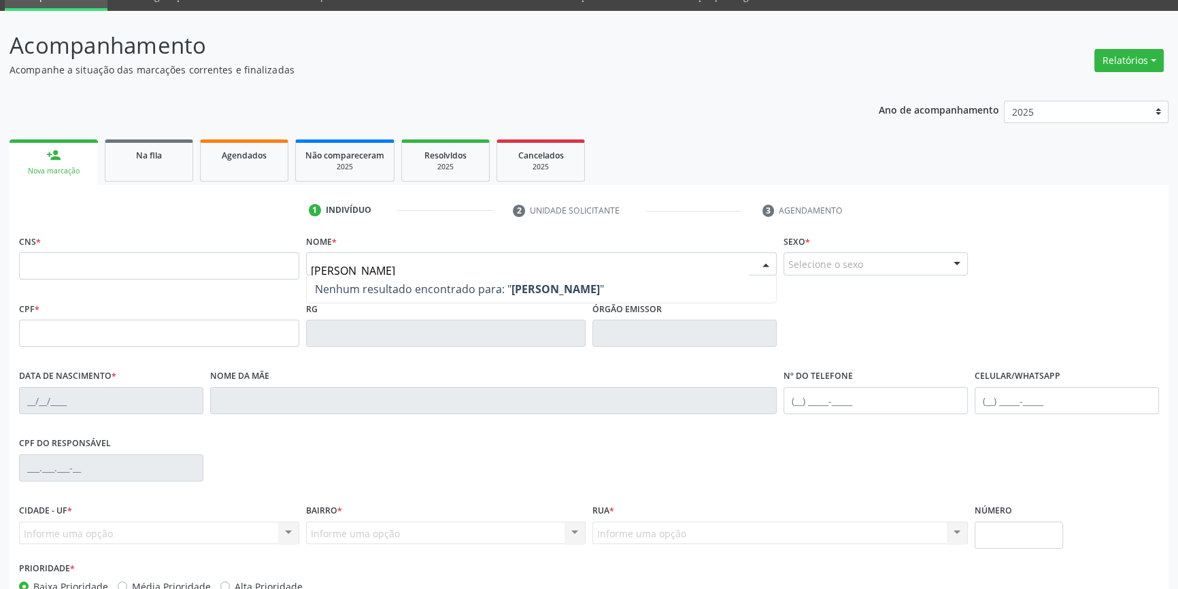
scroll to position [123, 0]
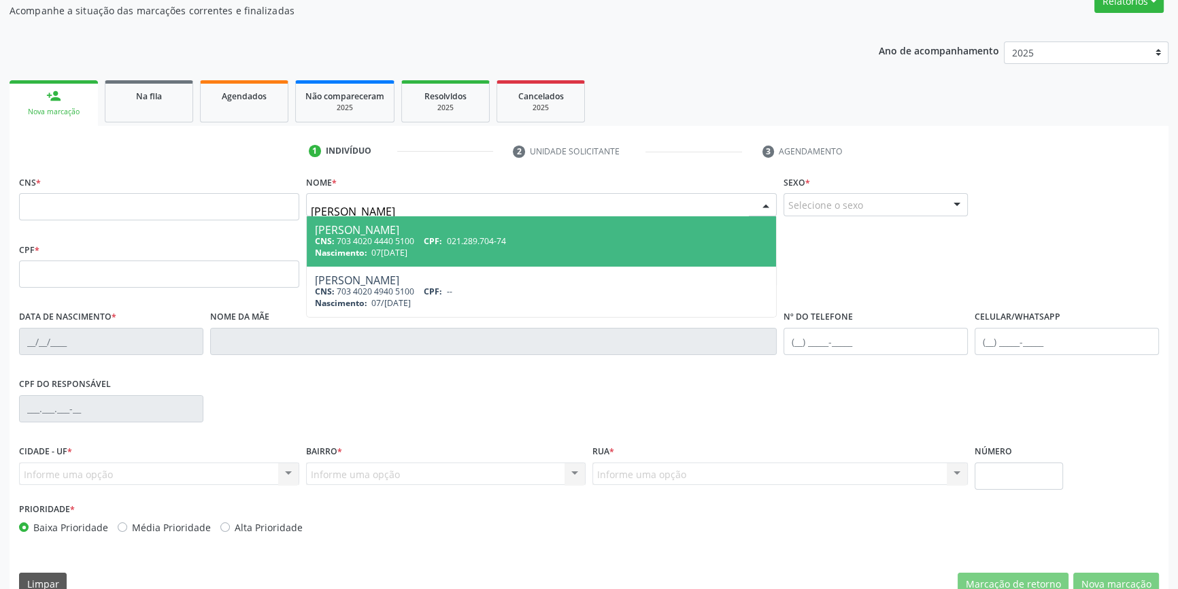
click at [473, 245] on div "CNS: 703 4020 4440 5100 CPF: 021.289.704-74" at bounding box center [542, 241] width 454 height 12
type input "703 4020 4440 5100"
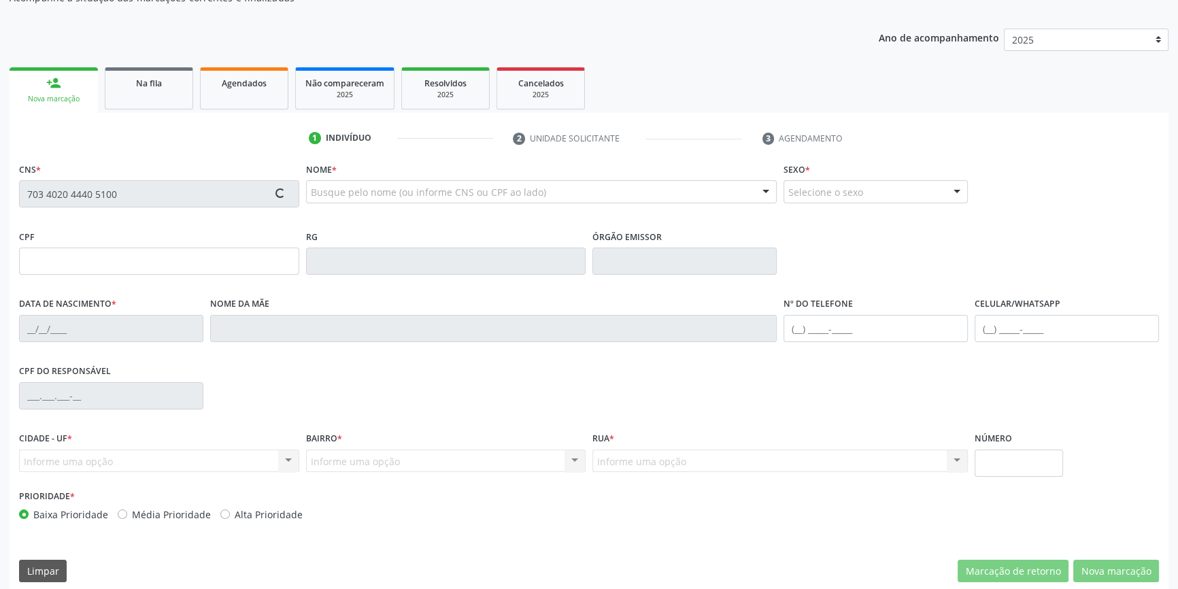
scroll to position [148, 0]
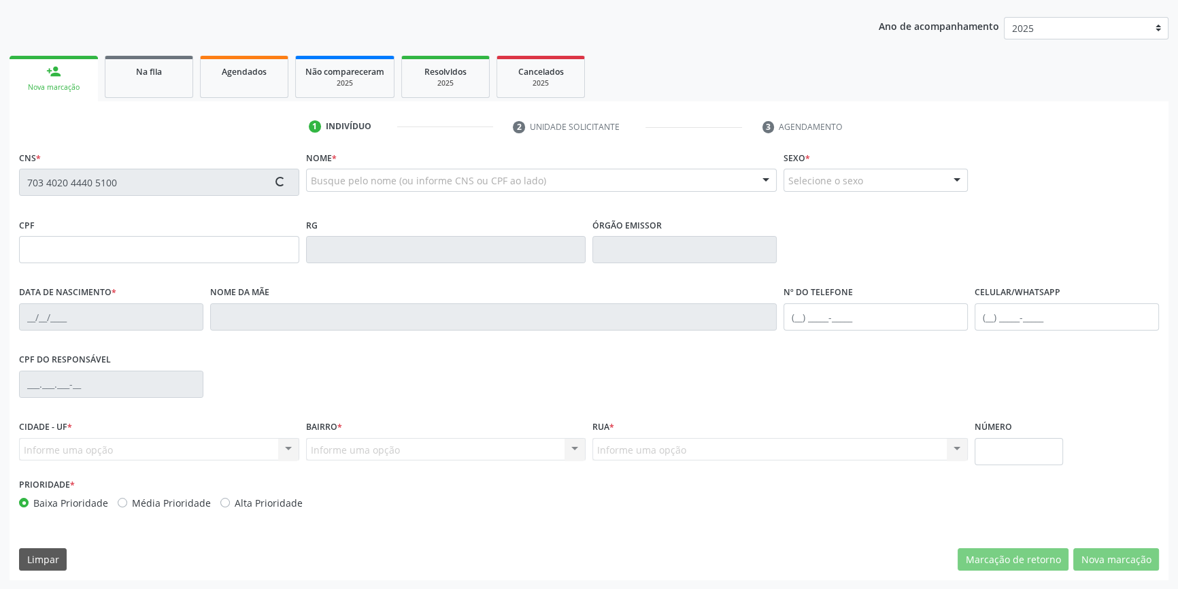
type input "021.289.704-74"
type input "07[DATE]"
type input "[PERSON_NAME]"
type input "[PHONE_NUMBER]"
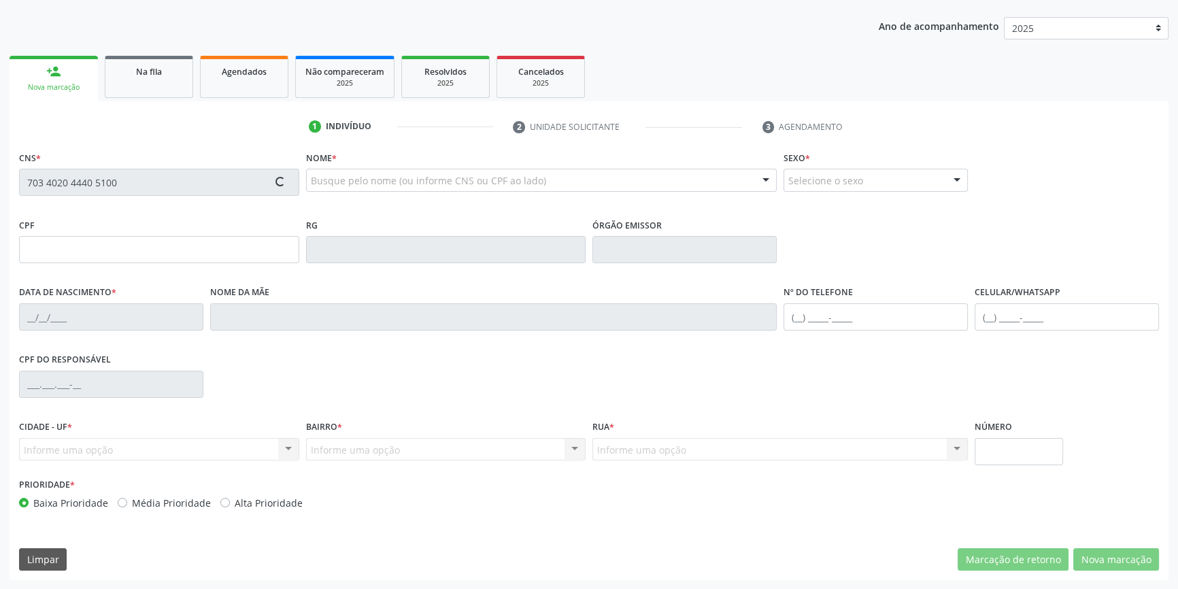
type input "053.305.234-35"
type input "S/N"
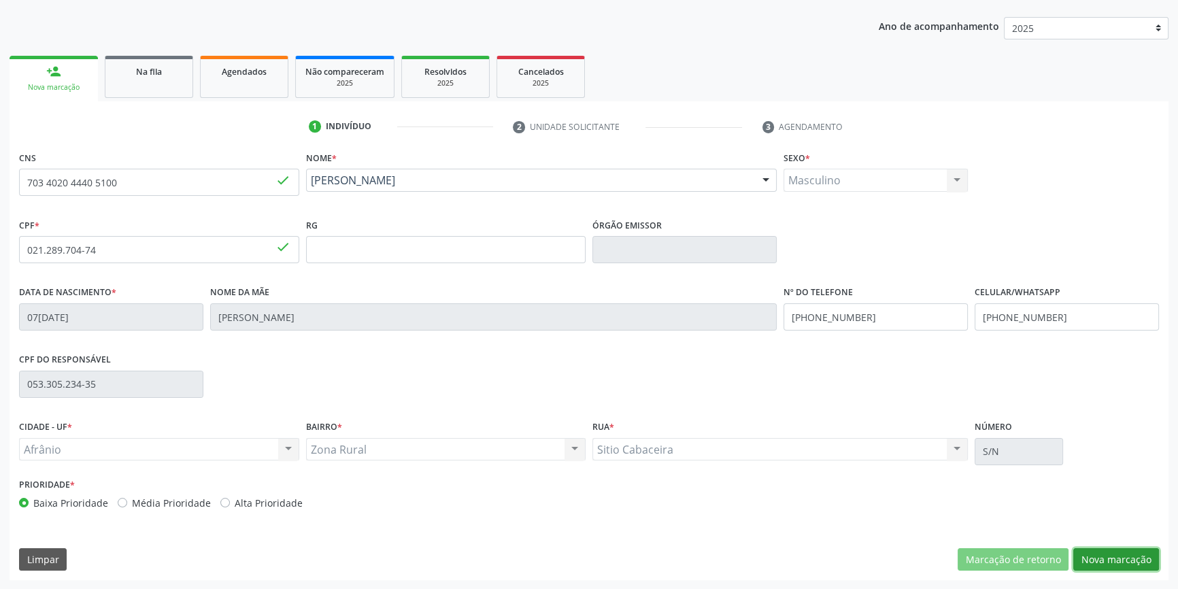
drag, startPoint x: 1121, startPoint y: 556, endPoint x: 1019, endPoint y: 462, distance: 139.6
click at [1121, 556] on button "Nova marcação" at bounding box center [1116, 559] width 86 height 23
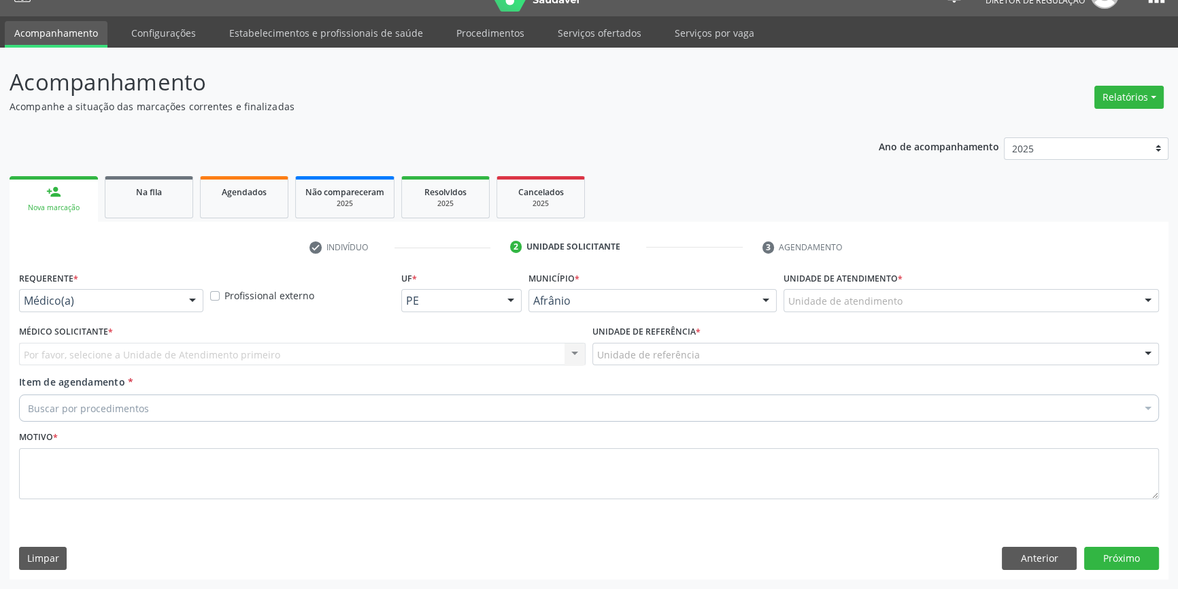
scroll to position [26, 0]
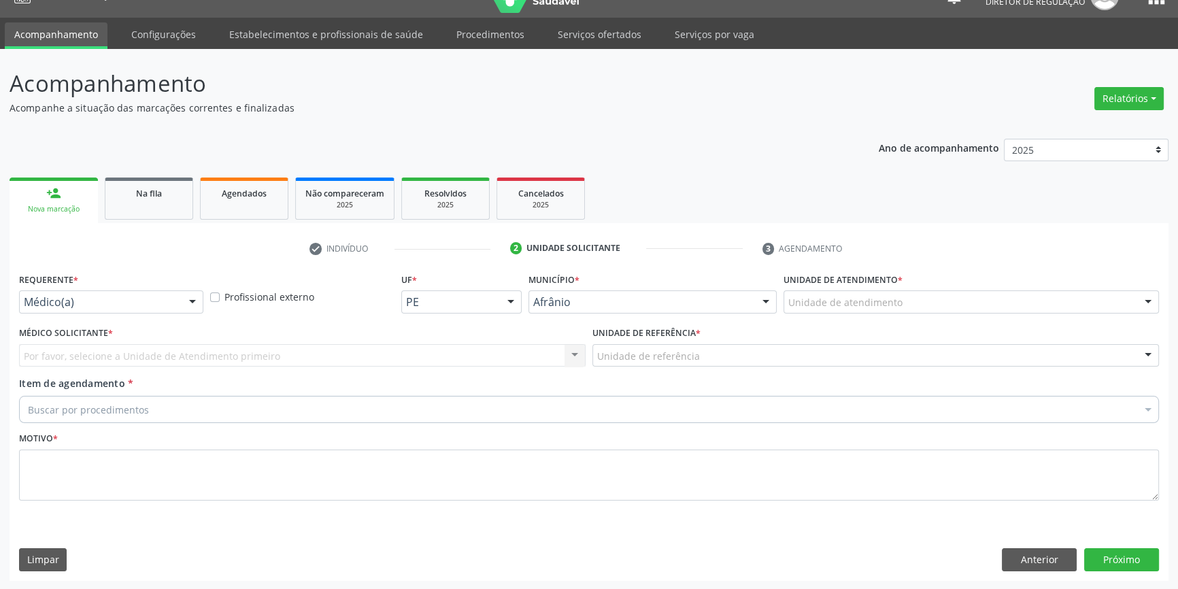
click at [914, 302] on div "Unidade de atendimento" at bounding box center [970, 301] width 375 height 23
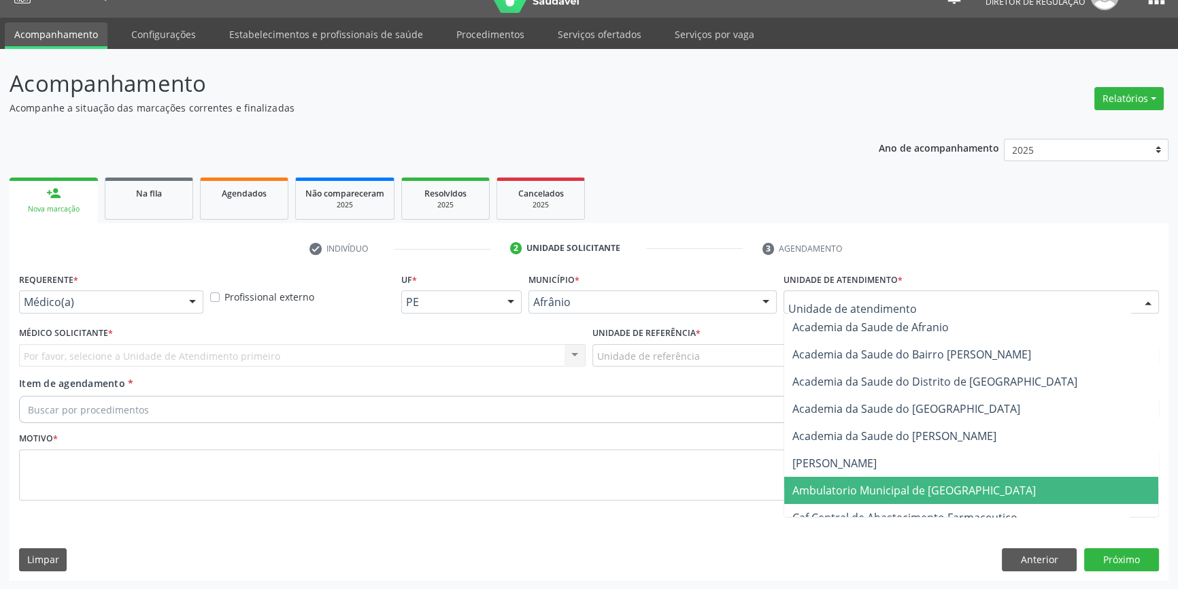
drag, startPoint x: 881, startPoint y: 485, endPoint x: 791, endPoint y: 431, distance: 105.0
click at [877, 485] on span "Ambulatorio Municipal de [GEOGRAPHIC_DATA]" at bounding box center [913, 490] width 243 height 15
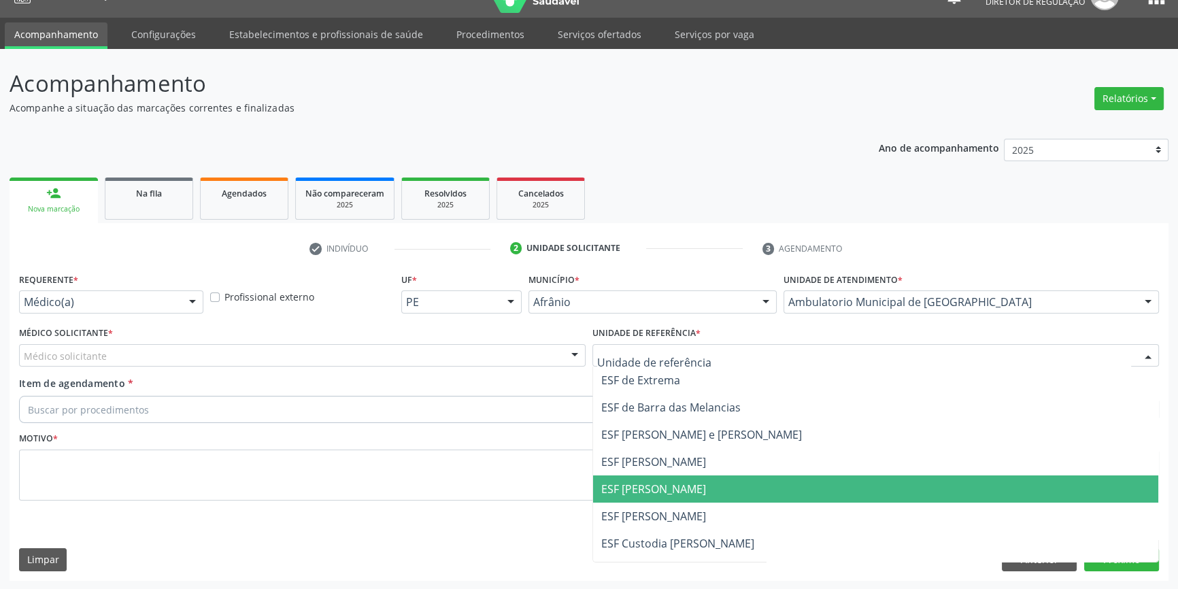
drag, startPoint x: 663, startPoint y: 483, endPoint x: 411, endPoint y: 409, distance: 262.3
click at [658, 482] on span "ESF [PERSON_NAME]" at bounding box center [653, 488] width 105 height 15
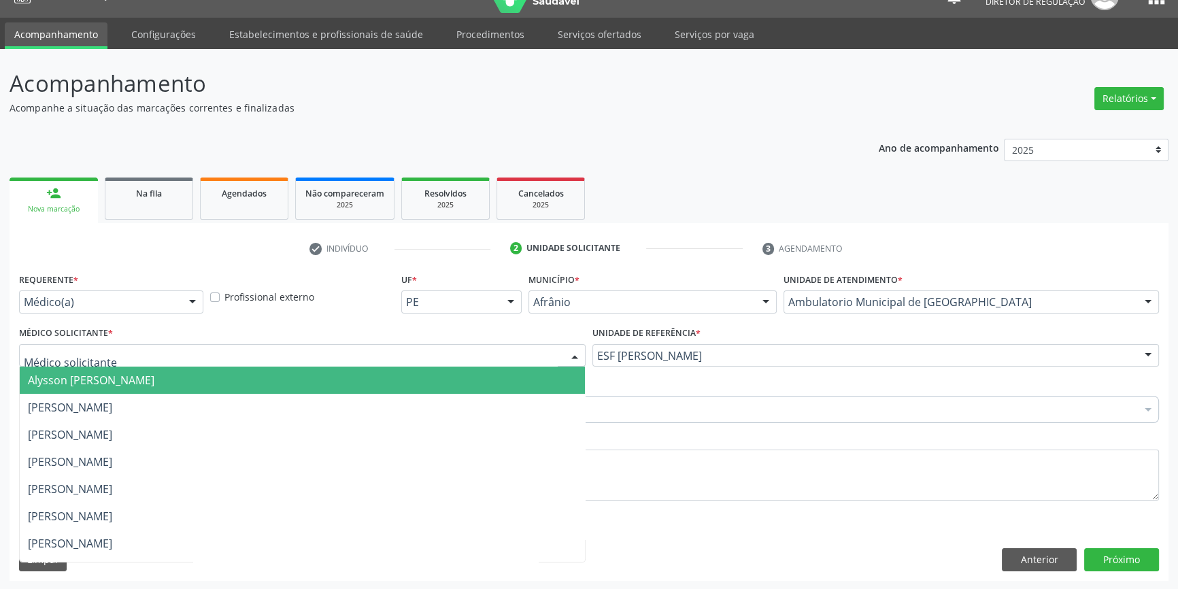
drag, startPoint x: 340, startPoint y: 365, endPoint x: 319, endPoint y: 366, distance: 21.1
click at [335, 366] on div "Alysson [PERSON_NAME] [PERSON_NAME] [PERSON_NAME] [PERSON_NAME] [PERSON_NAME] […" at bounding box center [302, 355] width 566 height 23
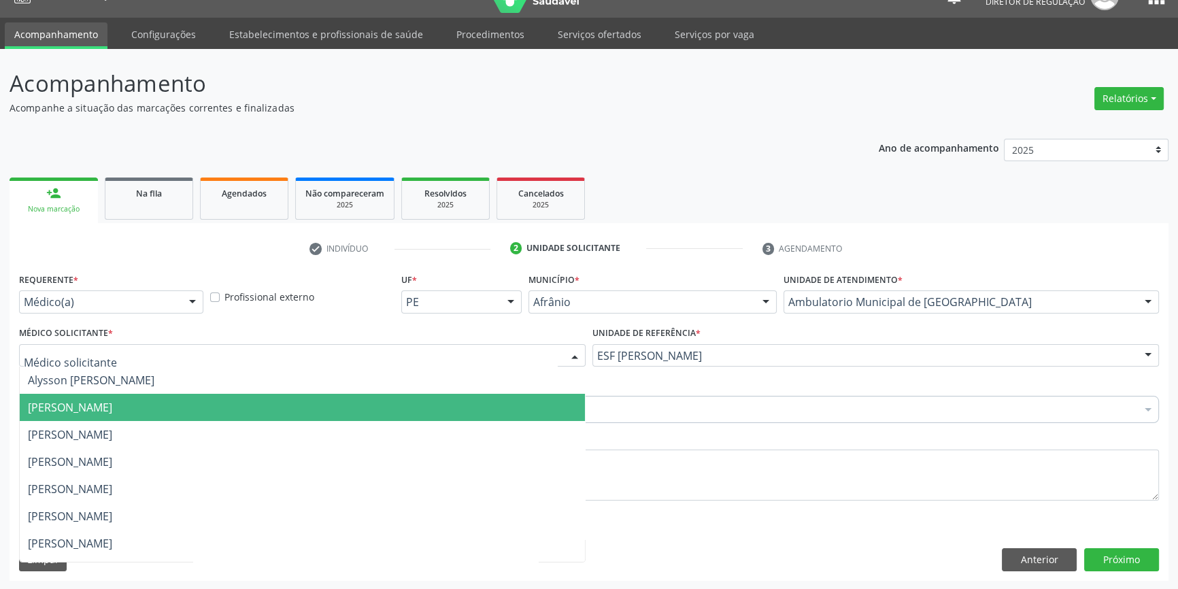
click at [171, 420] on span "[PERSON_NAME]" at bounding box center [302, 407] width 565 height 27
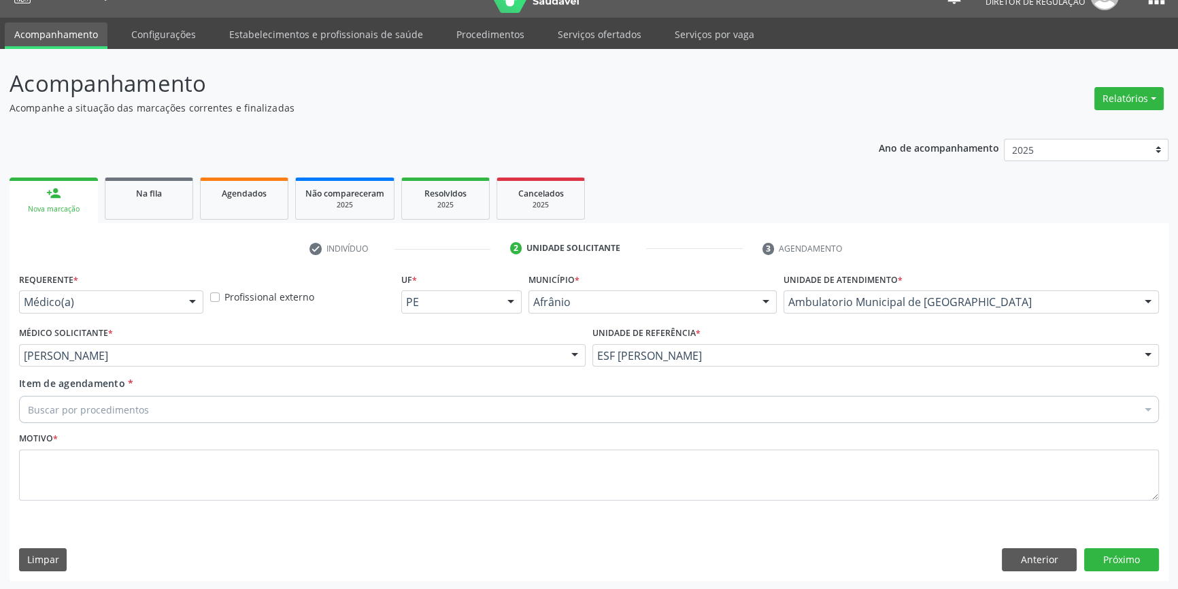
click at [163, 413] on div "Buscar por procedimentos" at bounding box center [589, 409] width 1140 height 27
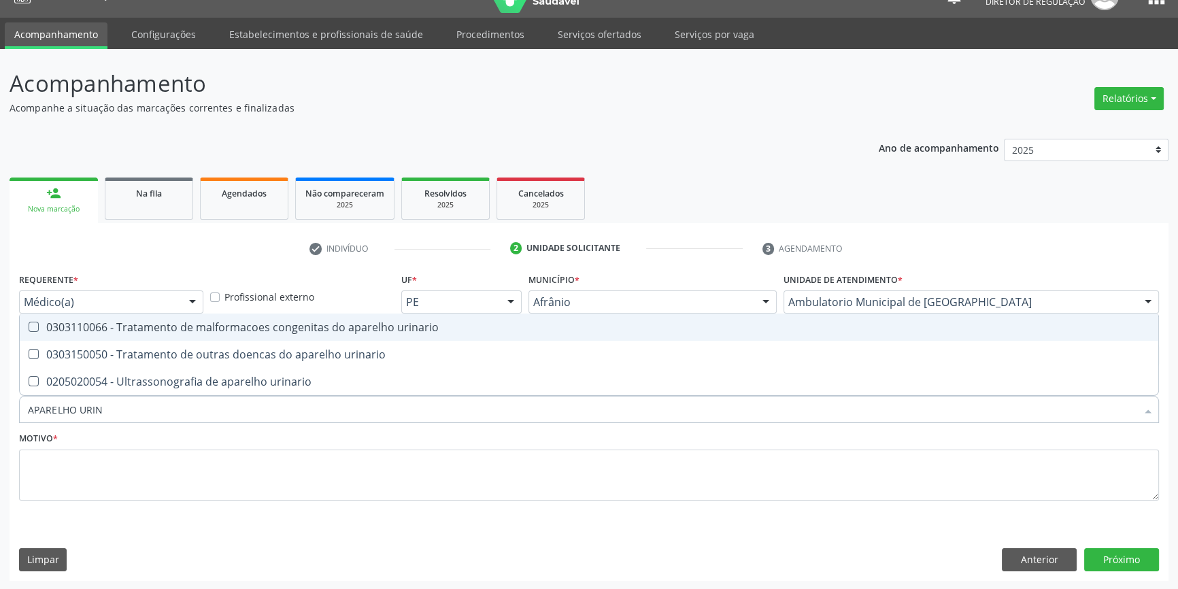
type input "APARELHO URINA"
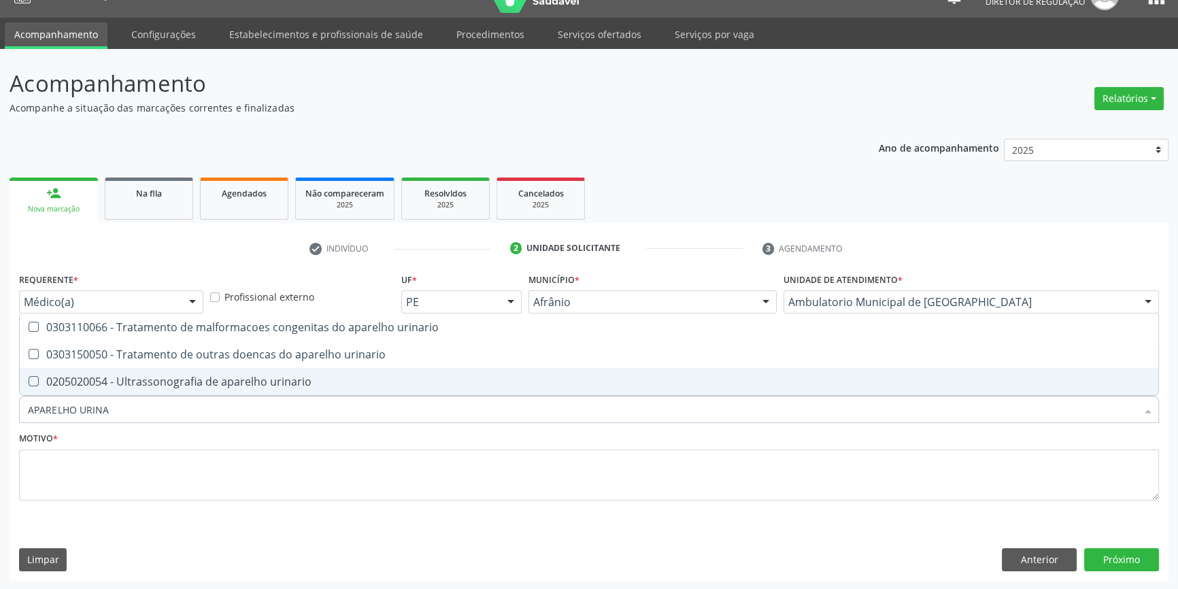
click at [163, 381] on div "0205020054 - Ultrassonografia de aparelho urinario" at bounding box center [589, 381] width 1122 height 11
checkbox urinario "true"
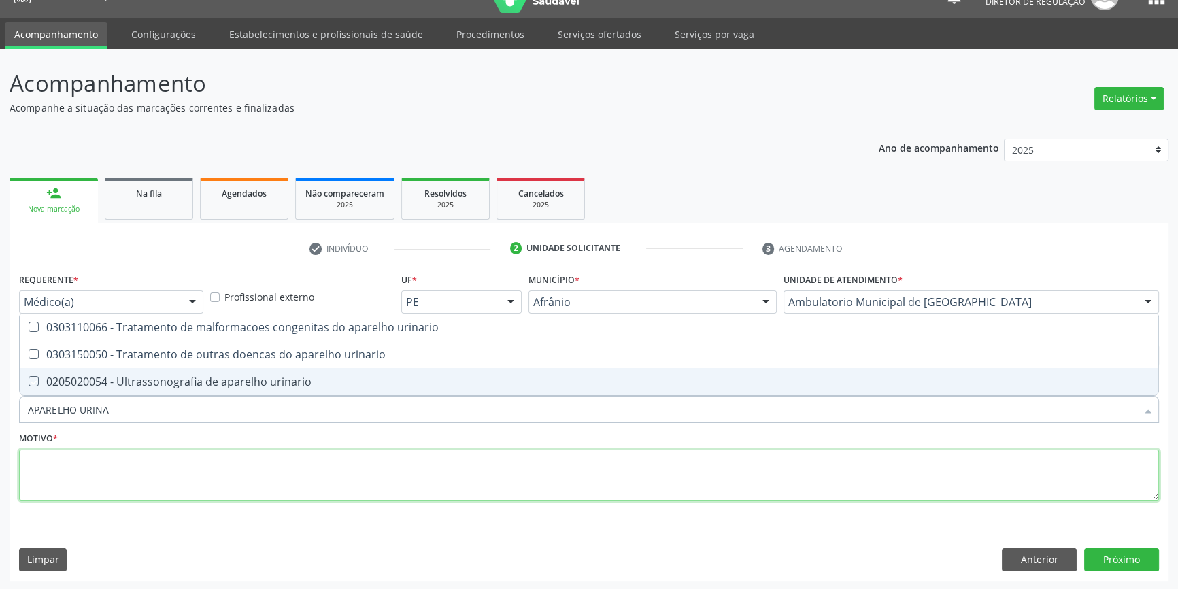
click at [133, 465] on textarea at bounding box center [589, 475] width 1140 height 52
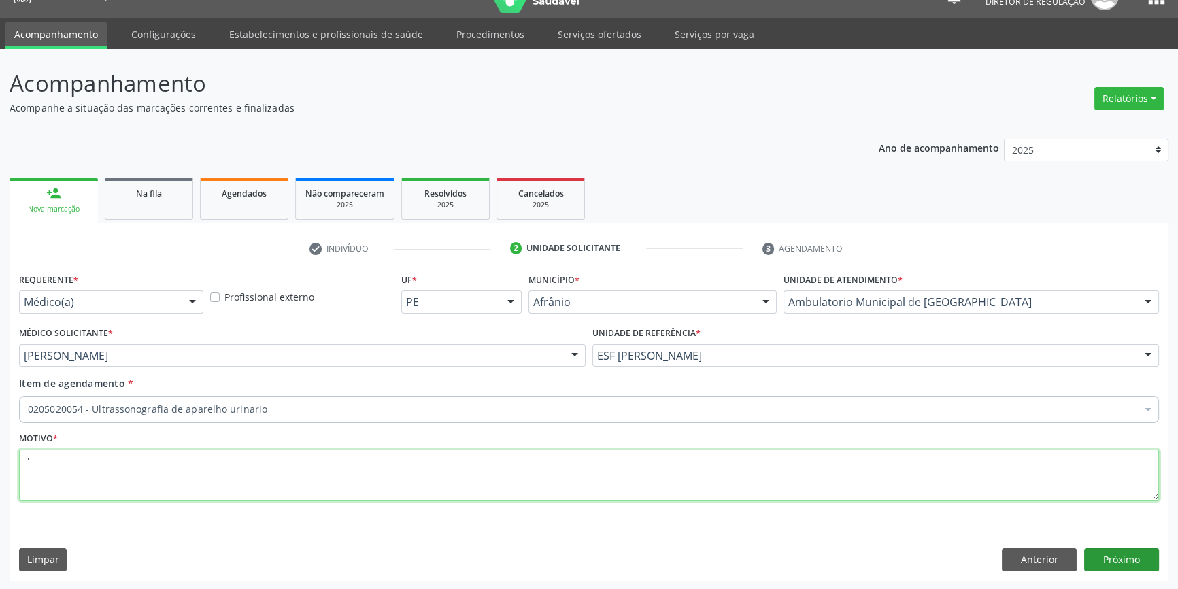
type textarea "'"
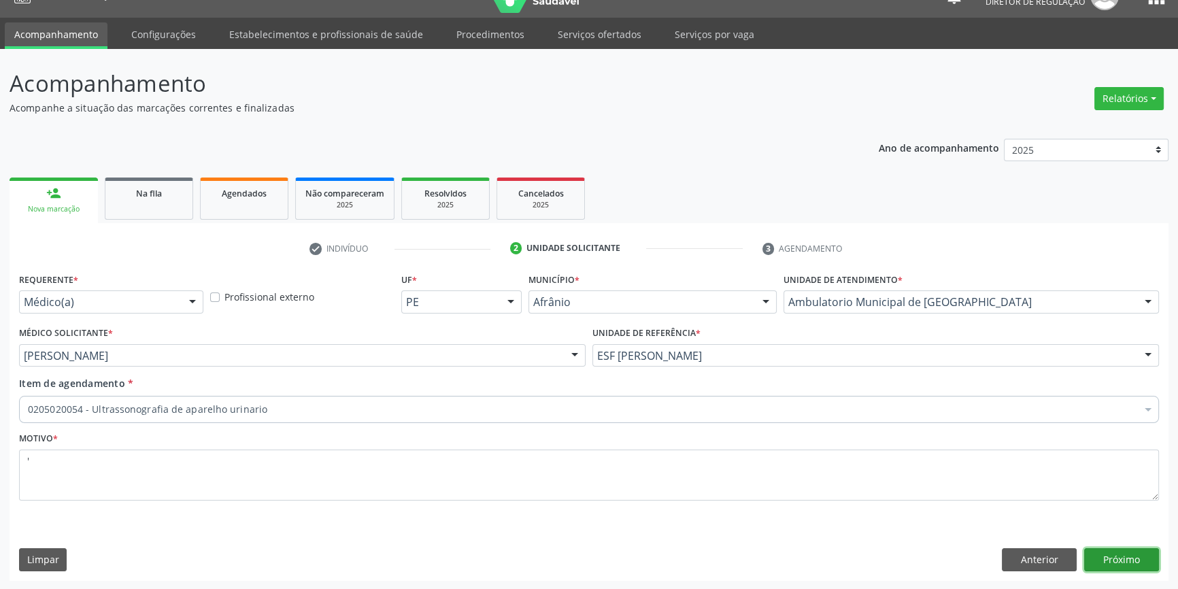
click at [1128, 554] on button "Próximo" at bounding box center [1121, 559] width 75 height 23
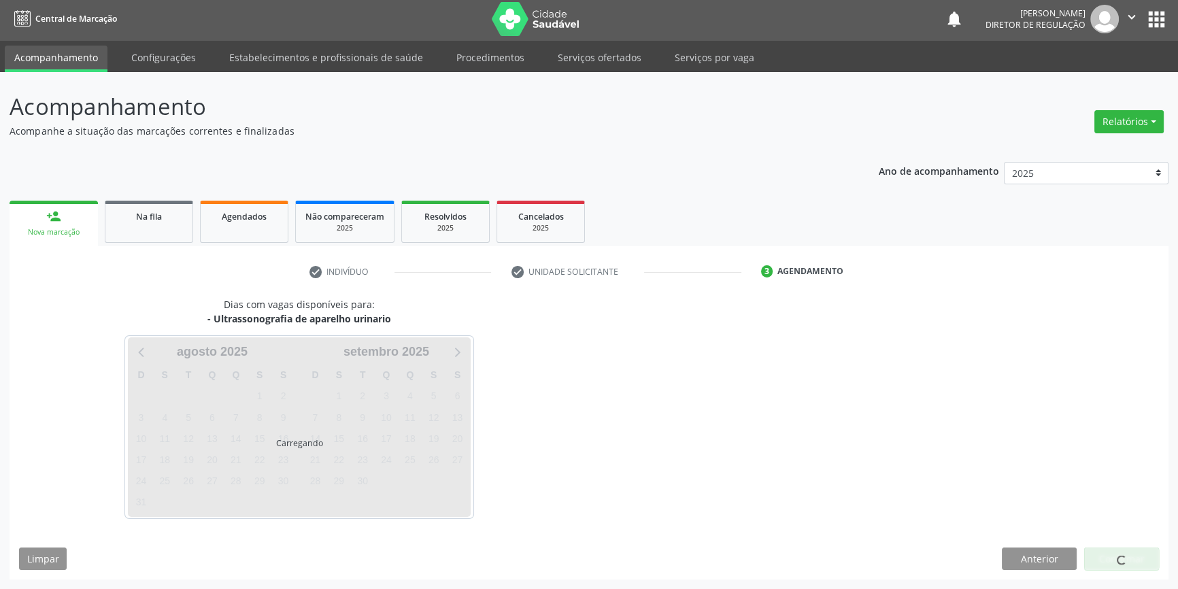
scroll to position [1, 0]
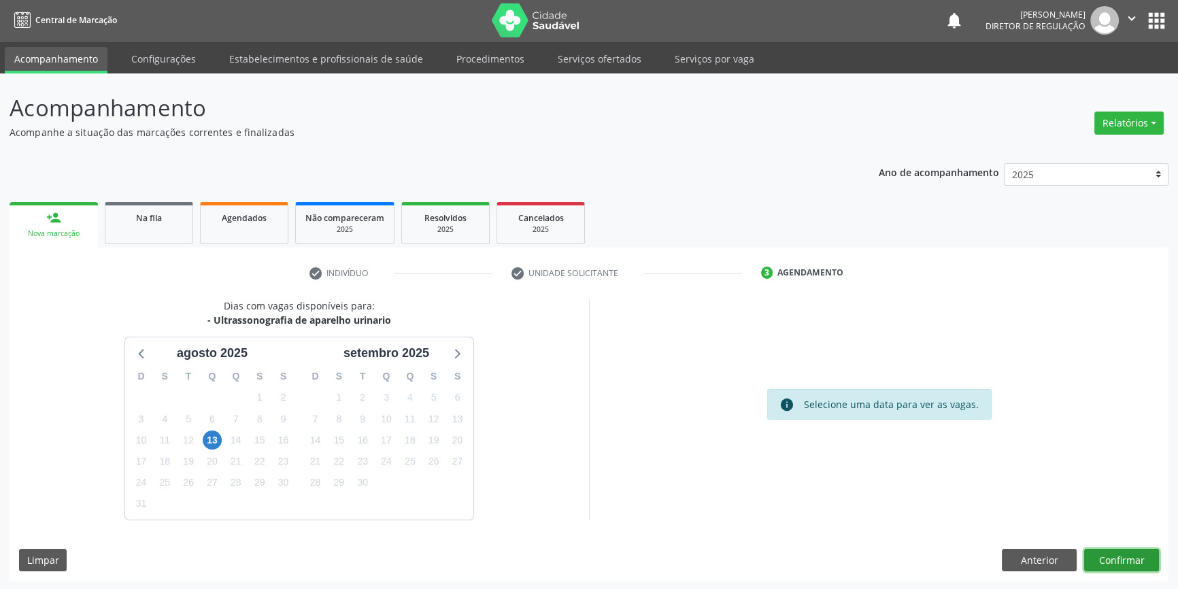
click at [1114, 564] on button "Confirmar" at bounding box center [1121, 560] width 75 height 23
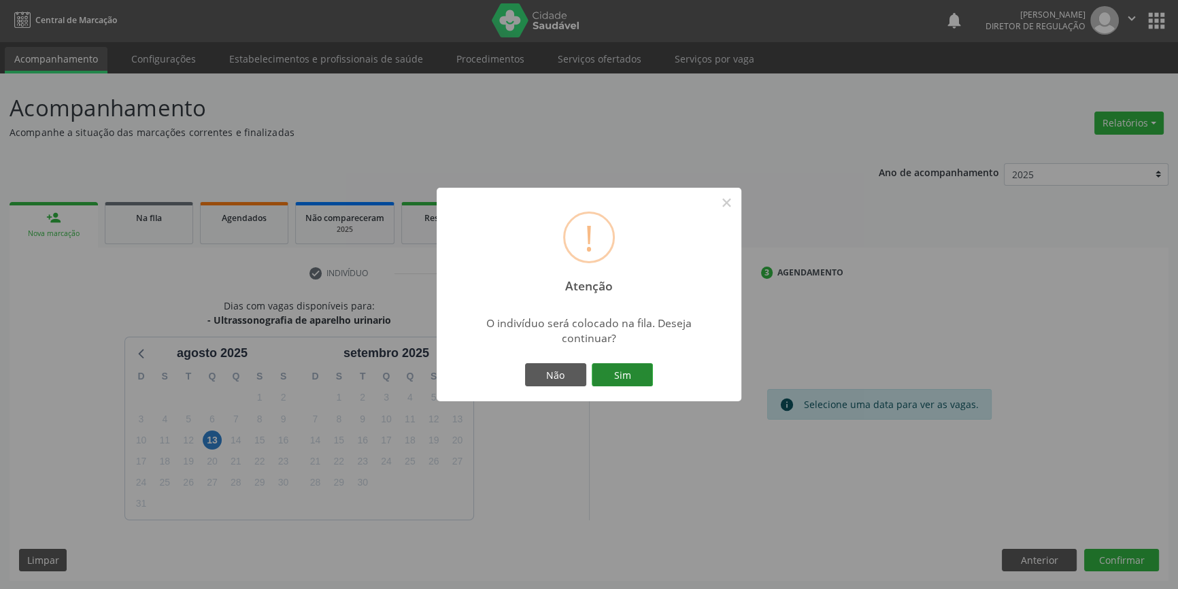
click at [617, 381] on button "Sim" at bounding box center [622, 374] width 61 height 23
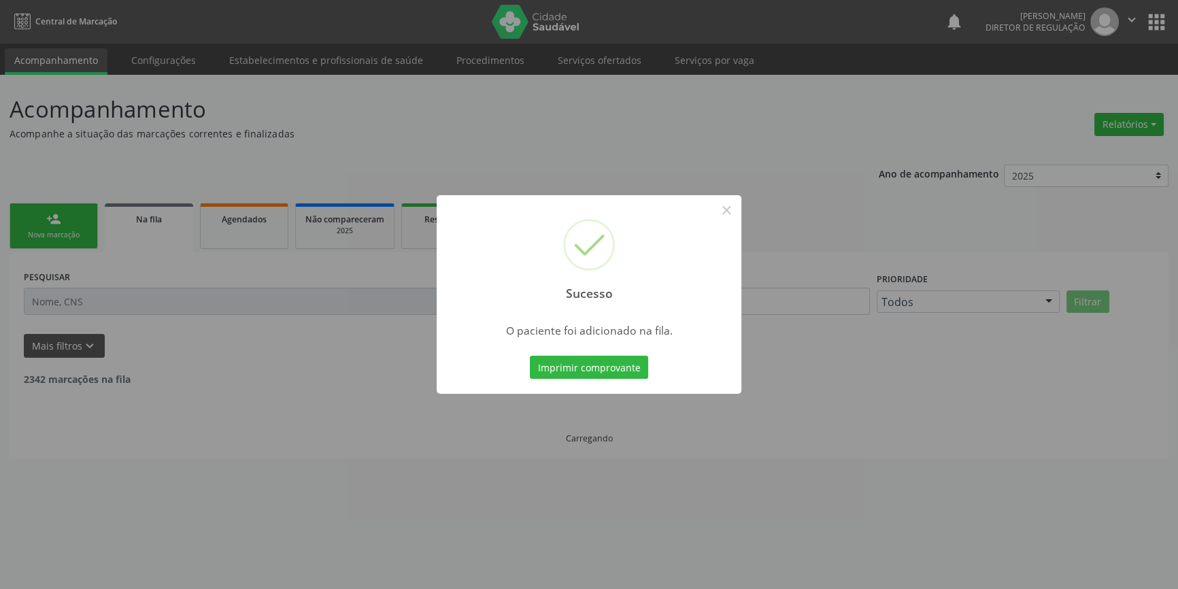
scroll to position [0, 0]
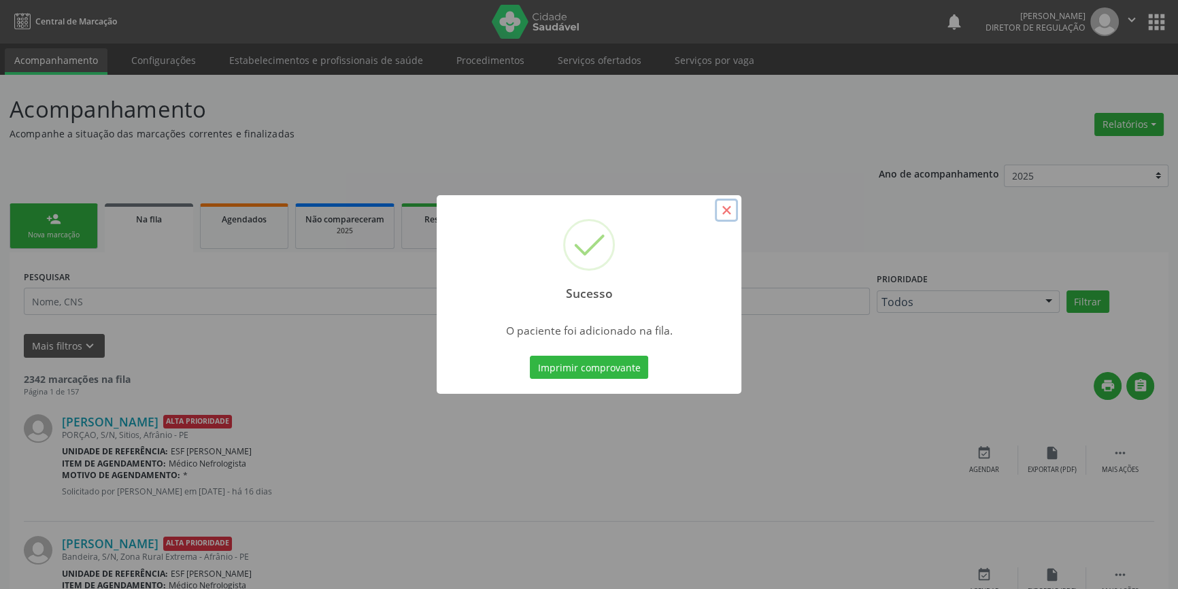
click at [732, 205] on button "×" at bounding box center [726, 210] width 23 height 23
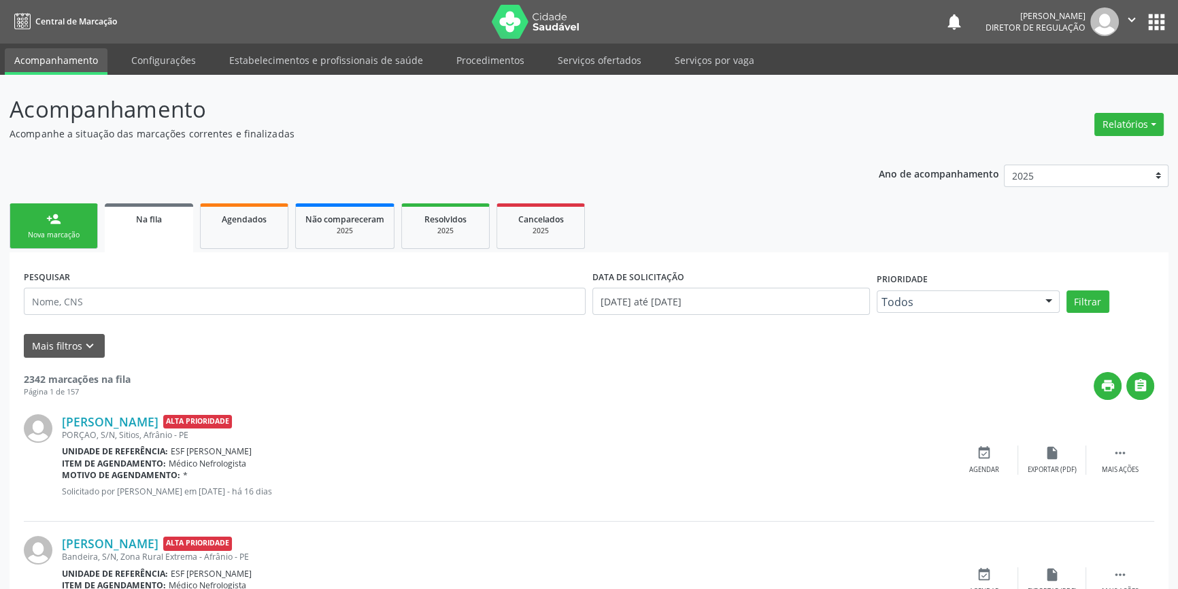
click at [56, 230] on div "Nova marcação" at bounding box center [54, 235] width 68 height 10
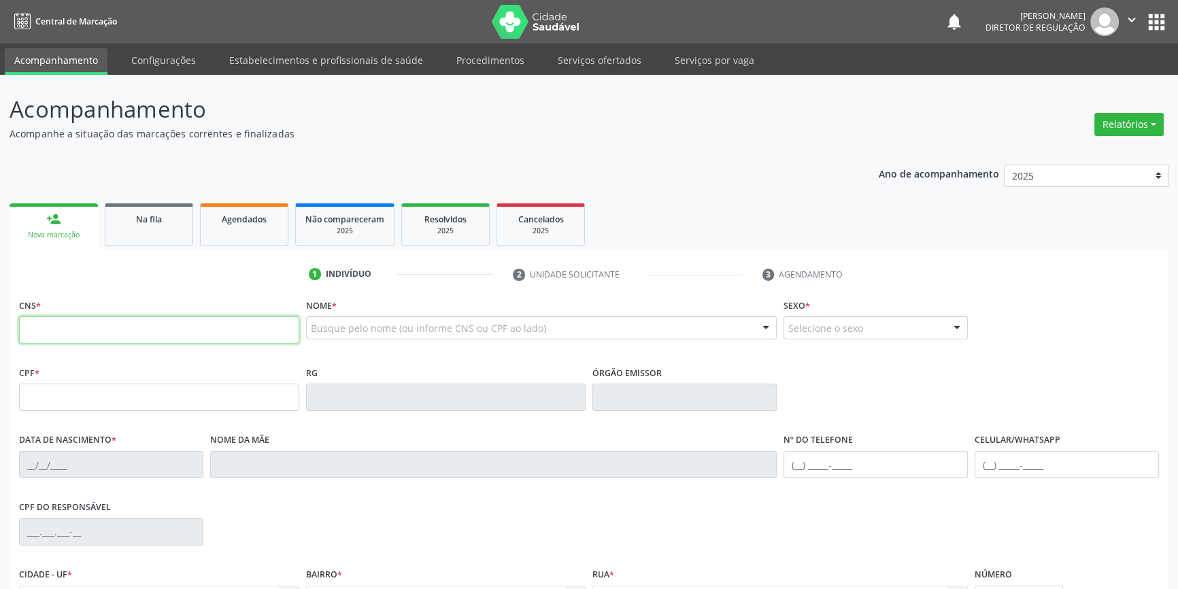
click at [86, 330] on input "text" at bounding box center [159, 329] width 280 height 27
type input "700 3029 6896 3734"
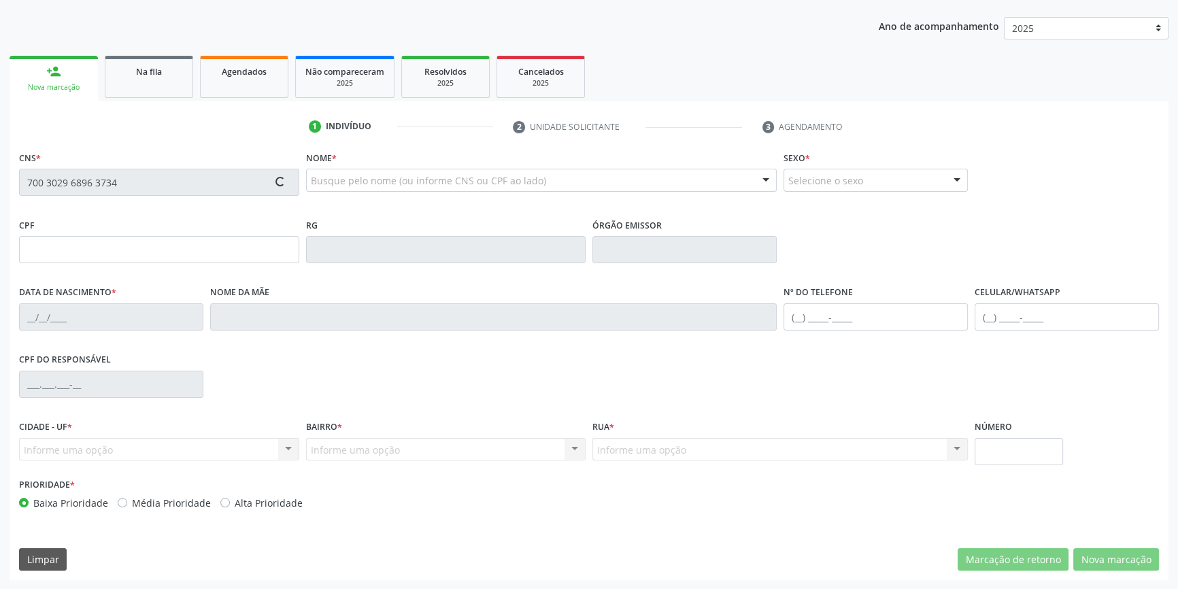
type input "[DATE]"
type input "[PERSON_NAME]"
type input "[PHONE_NUMBER]"
type input "S/N"
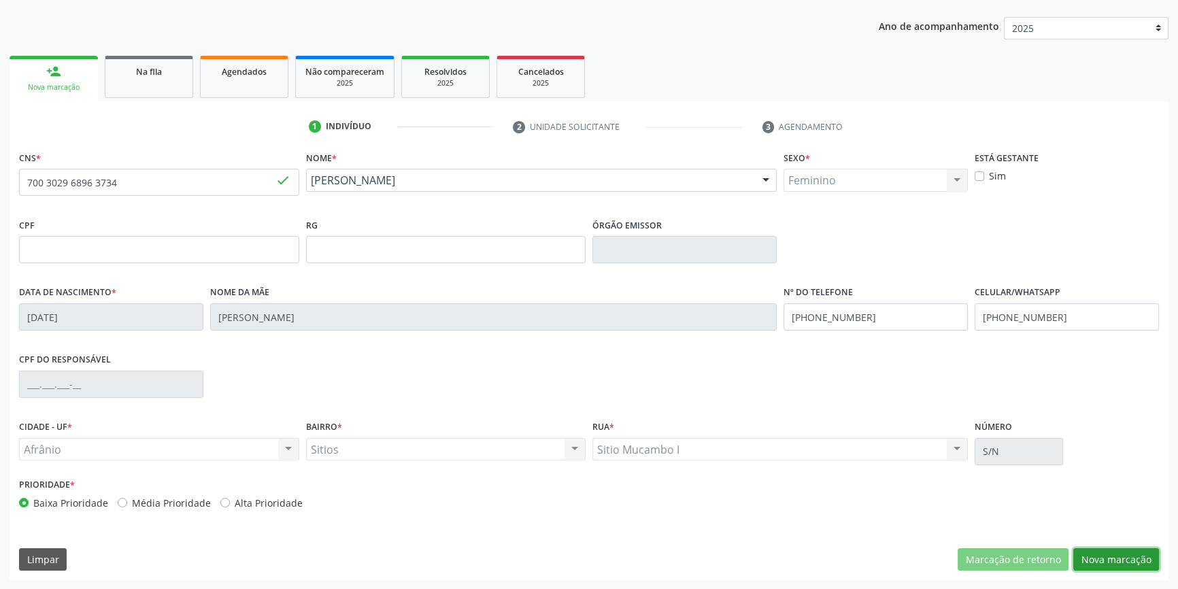
click at [1115, 554] on button "Nova marcação" at bounding box center [1116, 559] width 86 height 23
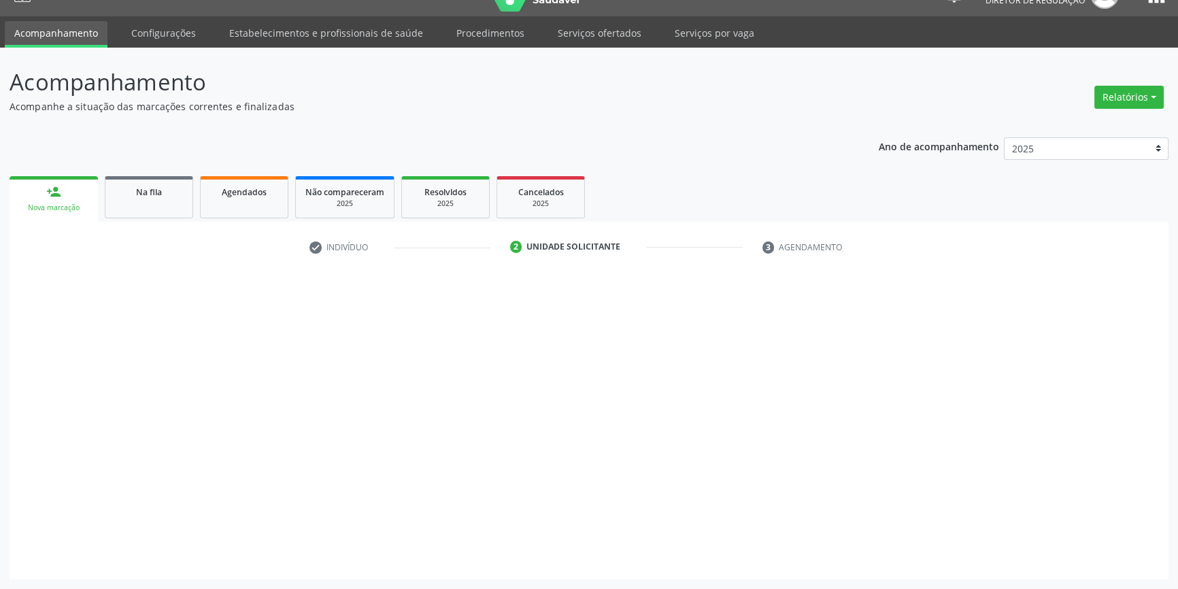
scroll to position [26, 0]
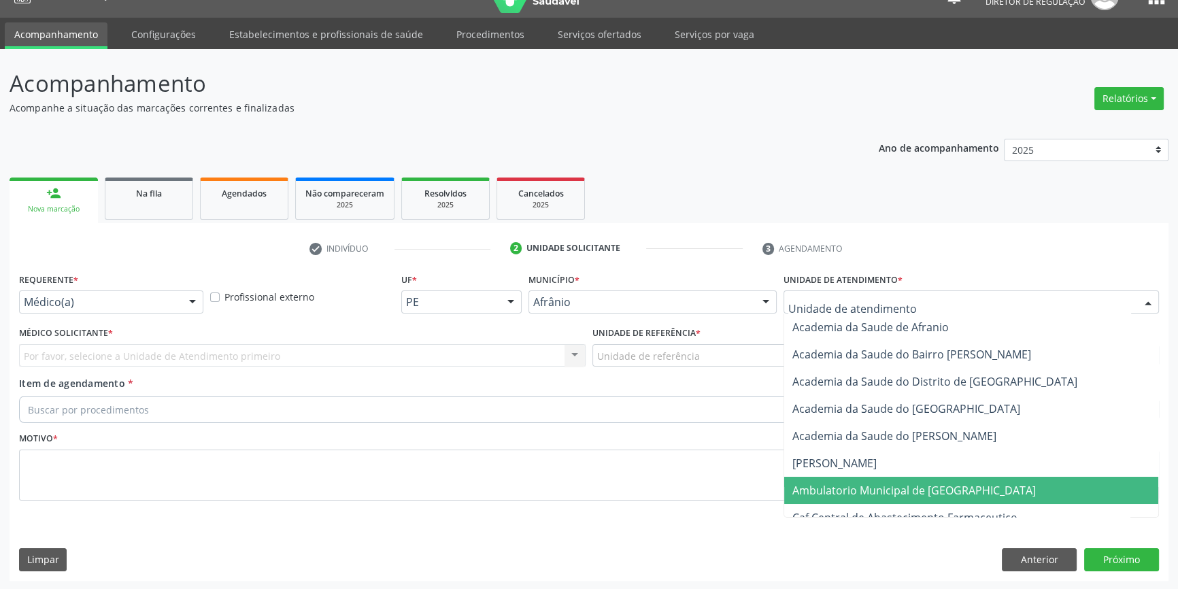
drag, startPoint x: 877, startPoint y: 488, endPoint x: 736, endPoint y: 398, distance: 166.6
click at [870, 483] on span "Ambulatorio Municipal de [GEOGRAPHIC_DATA]" at bounding box center [913, 490] width 243 height 15
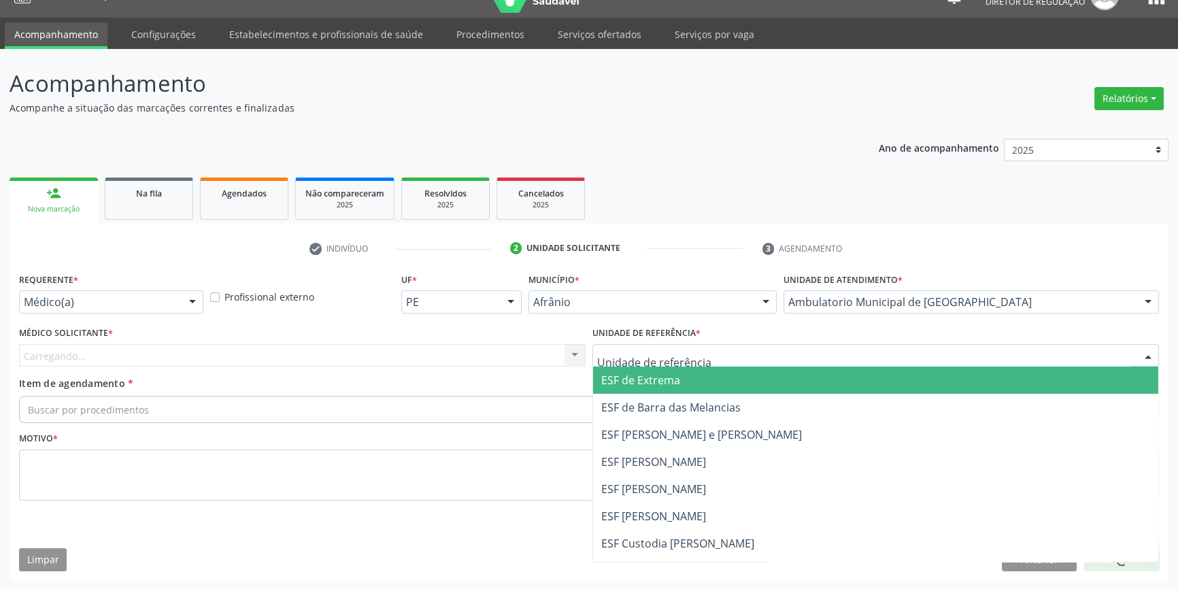
drag, startPoint x: 709, startPoint y: 345, endPoint x: 714, endPoint y: 447, distance: 102.1
click at [709, 347] on div at bounding box center [875, 355] width 566 height 23
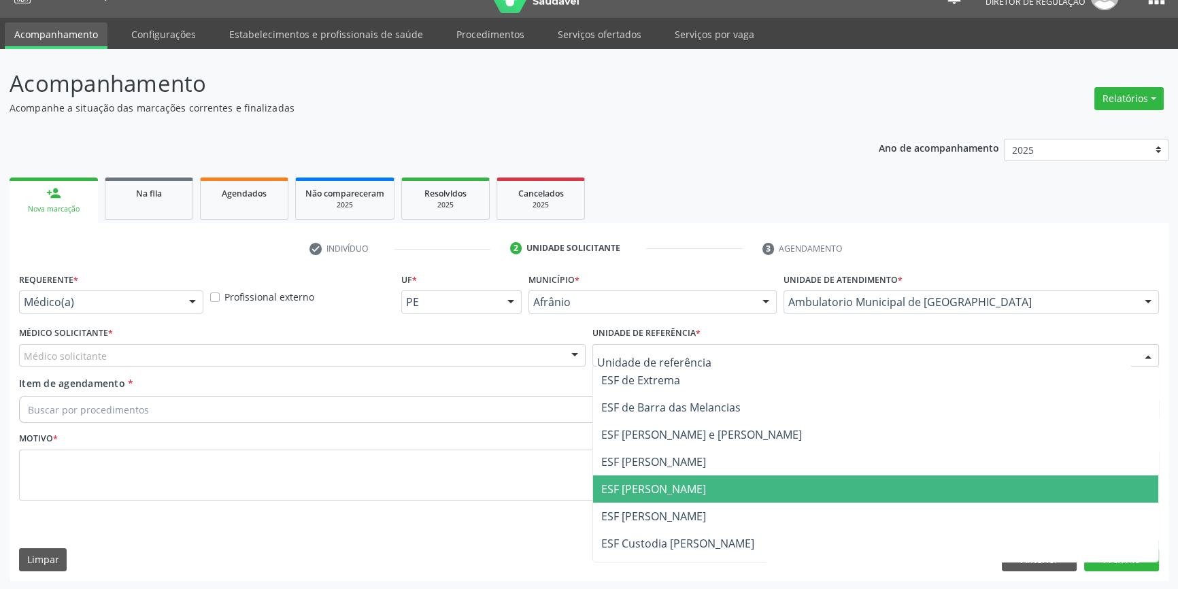
drag, startPoint x: 684, startPoint y: 489, endPoint x: 634, endPoint y: 465, distance: 55.0
click at [680, 486] on span "ESF [PERSON_NAME]" at bounding box center [653, 488] width 105 height 15
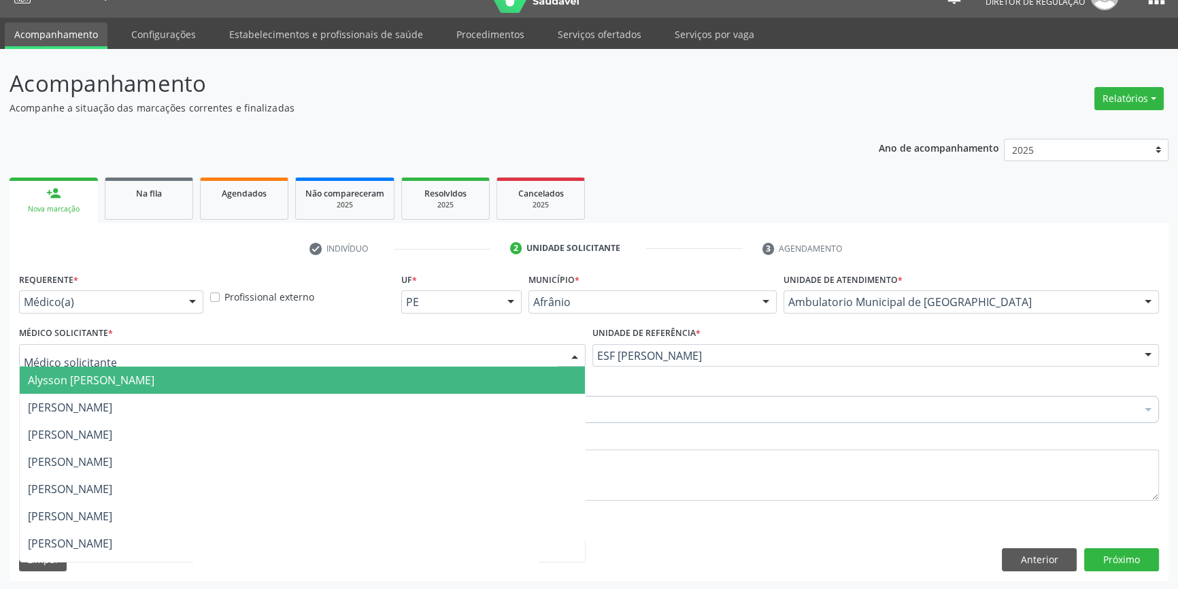
drag, startPoint x: 397, startPoint y: 354, endPoint x: 296, endPoint y: 367, distance: 102.1
click at [383, 354] on div at bounding box center [302, 355] width 566 height 23
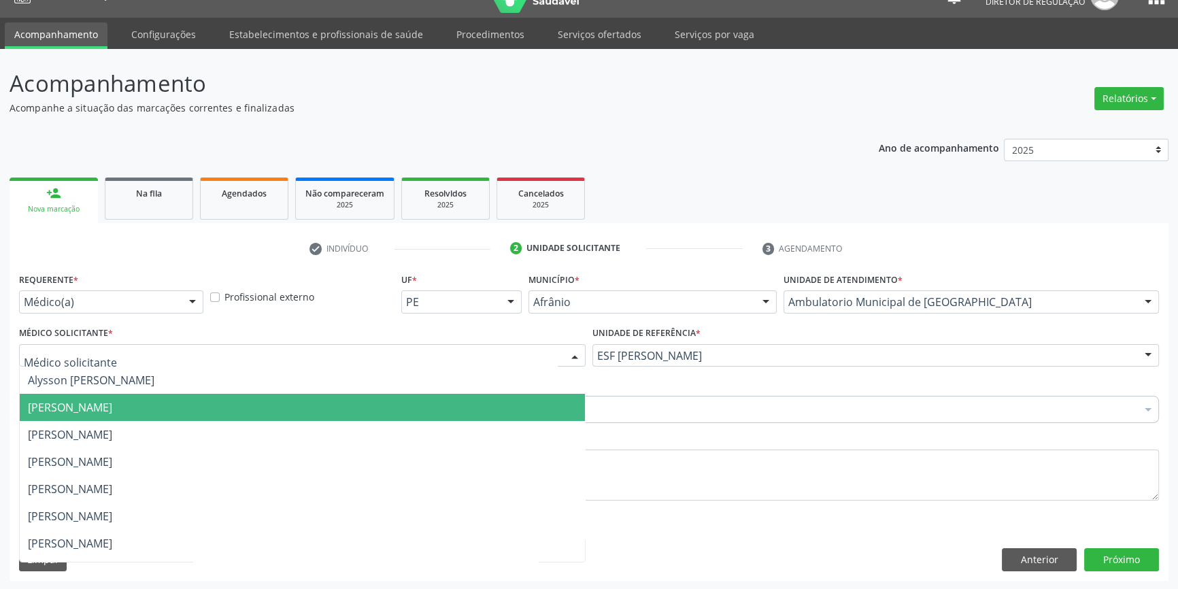
click at [112, 404] on span "[PERSON_NAME]" at bounding box center [70, 407] width 84 height 15
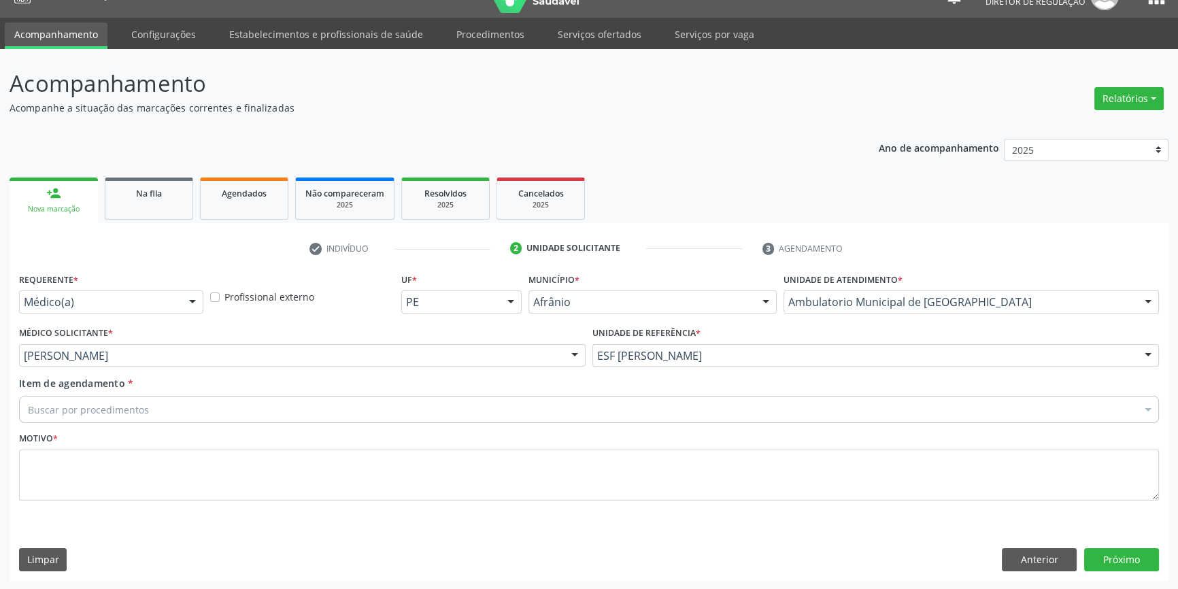
click at [181, 404] on div "Buscar por procedimentos" at bounding box center [589, 409] width 1140 height 27
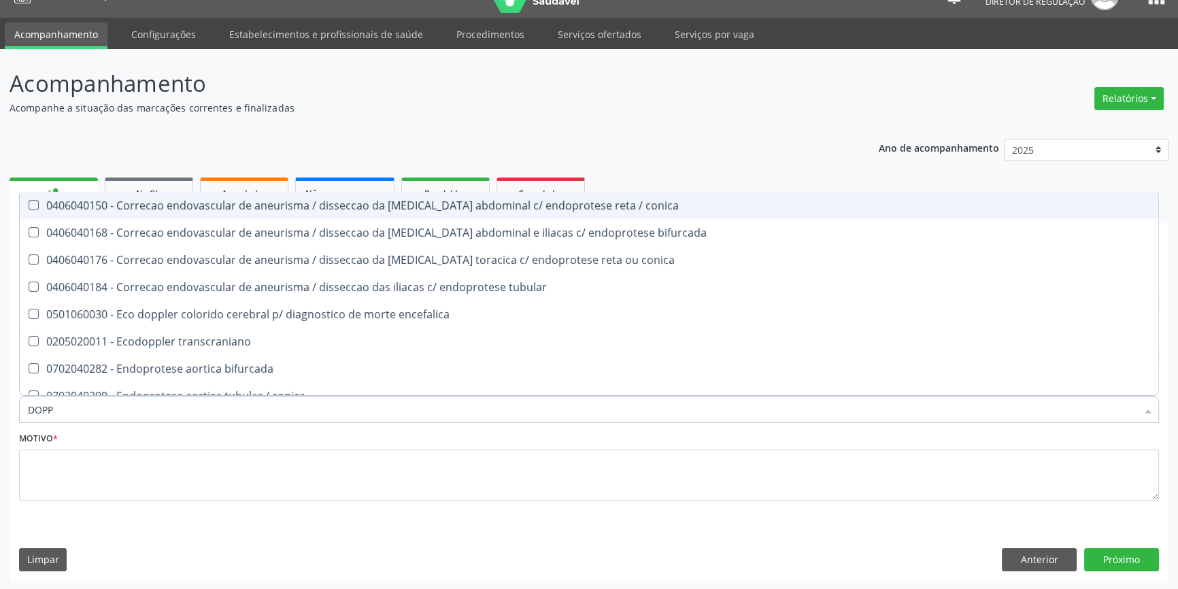
type input "DOPPL"
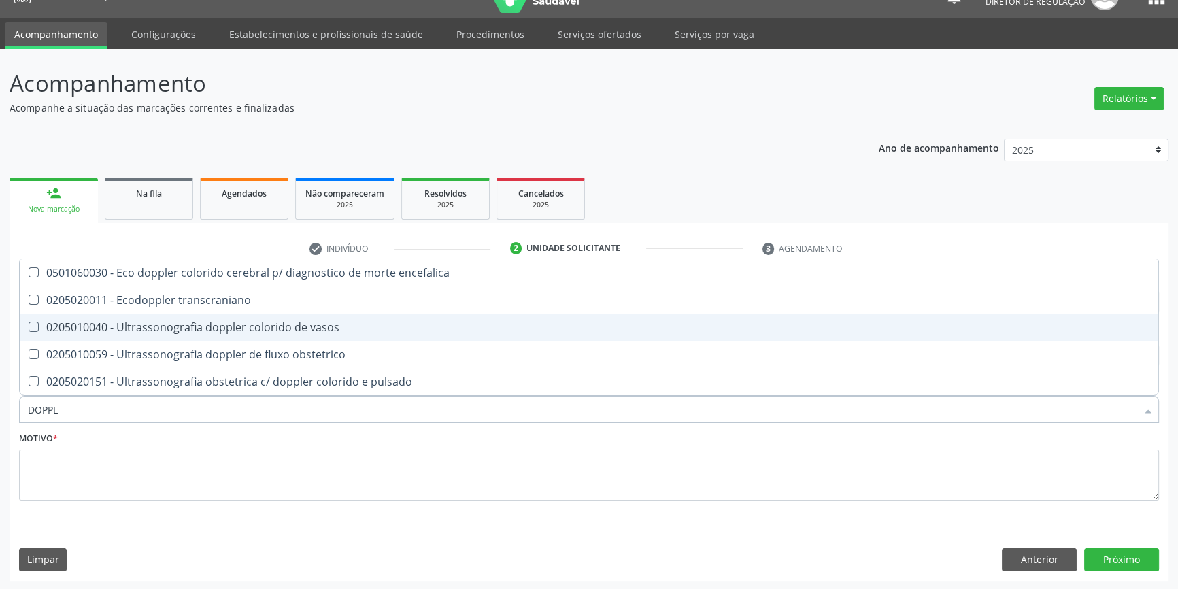
click at [244, 328] on div "0205010040 - Ultrassonografia doppler colorido de vasos" at bounding box center [589, 327] width 1122 height 11
checkbox vasos "true"
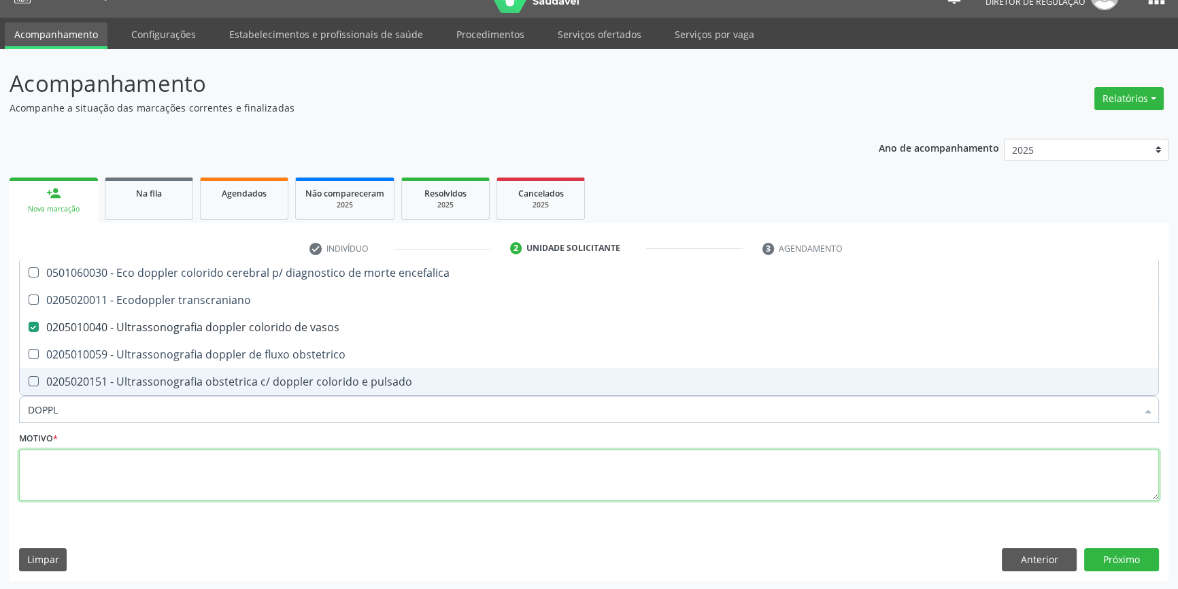
click at [186, 462] on textarea at bounding box center [589, 475] width 1140 height 52
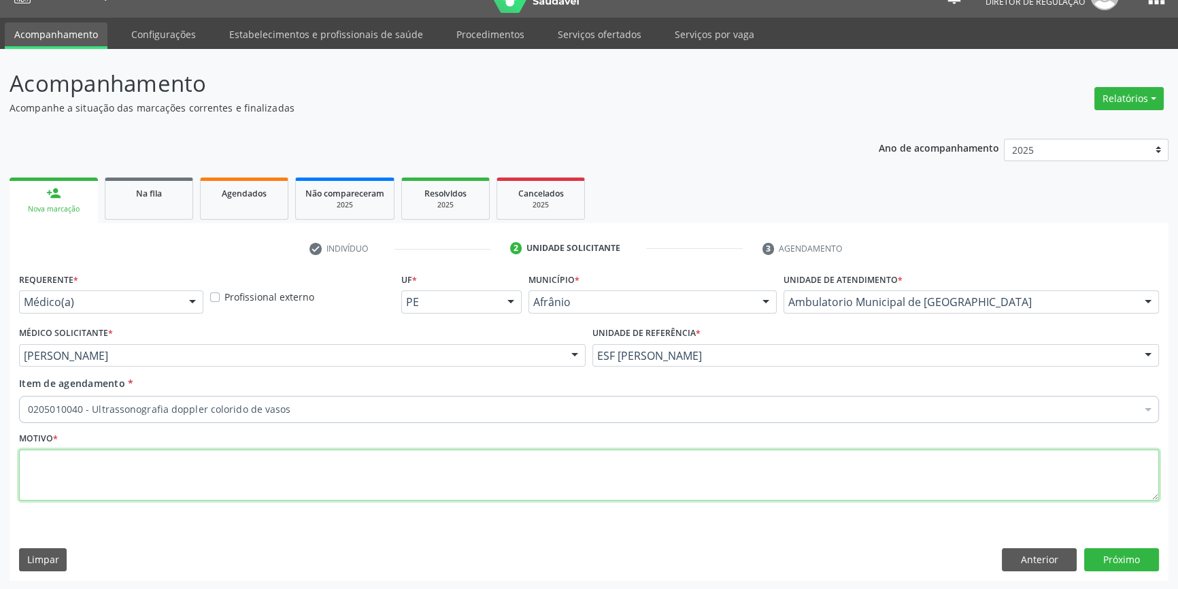
type textarea "'"
type textarea "VARIZES"
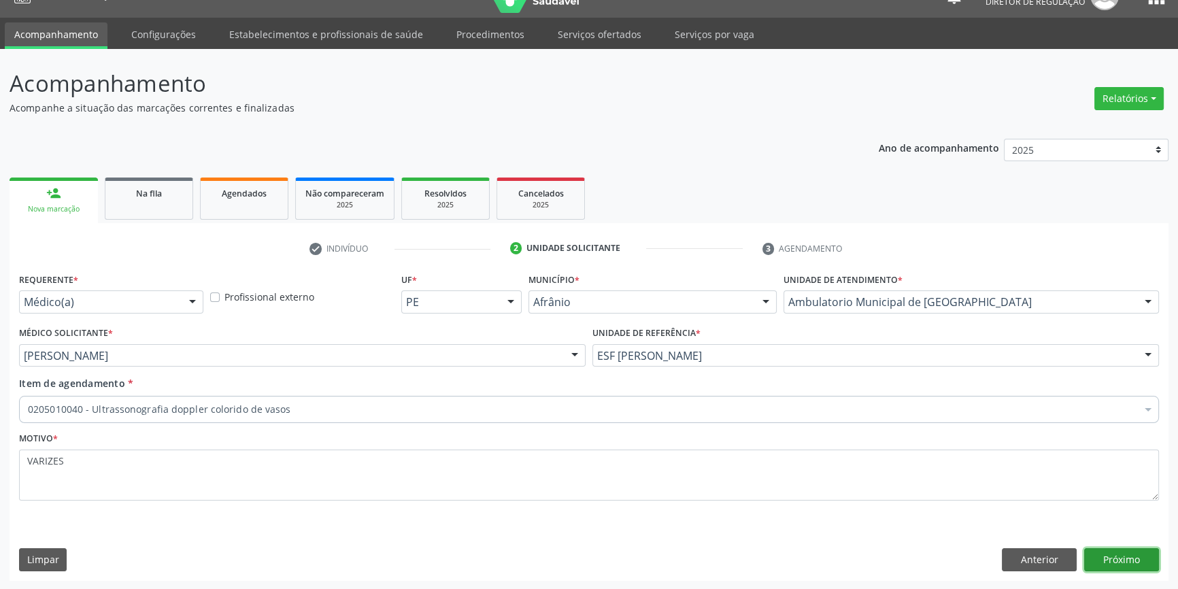
click at [1142, 561] on button "Próximo" at bounding box center [1121, 559] width 75 height 23
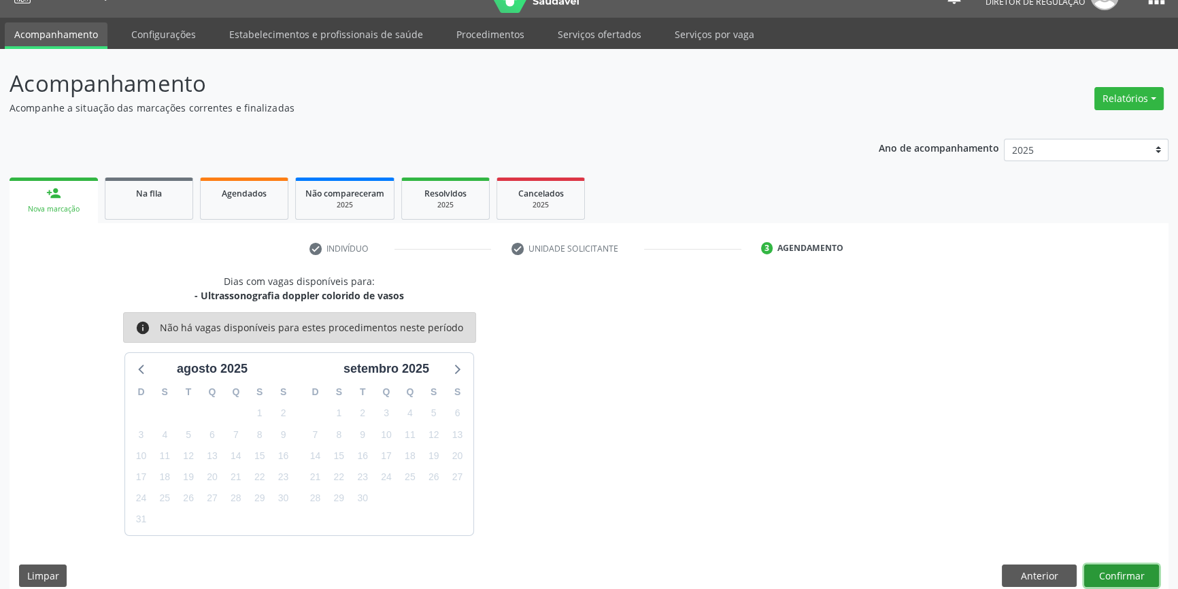
click at [1137, 573] on button "Confirmar" at bounding box center [1121, 575] width 75 height 23
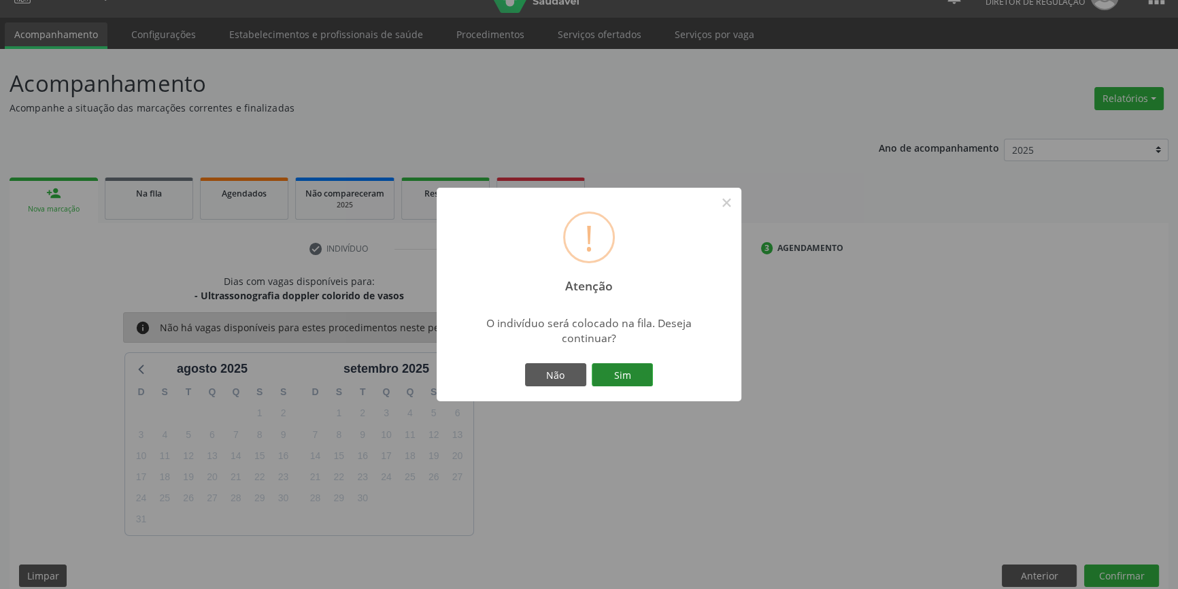
click at [625, 373] on button "Sim" at bounding box center [622, 374] width 61 height 23
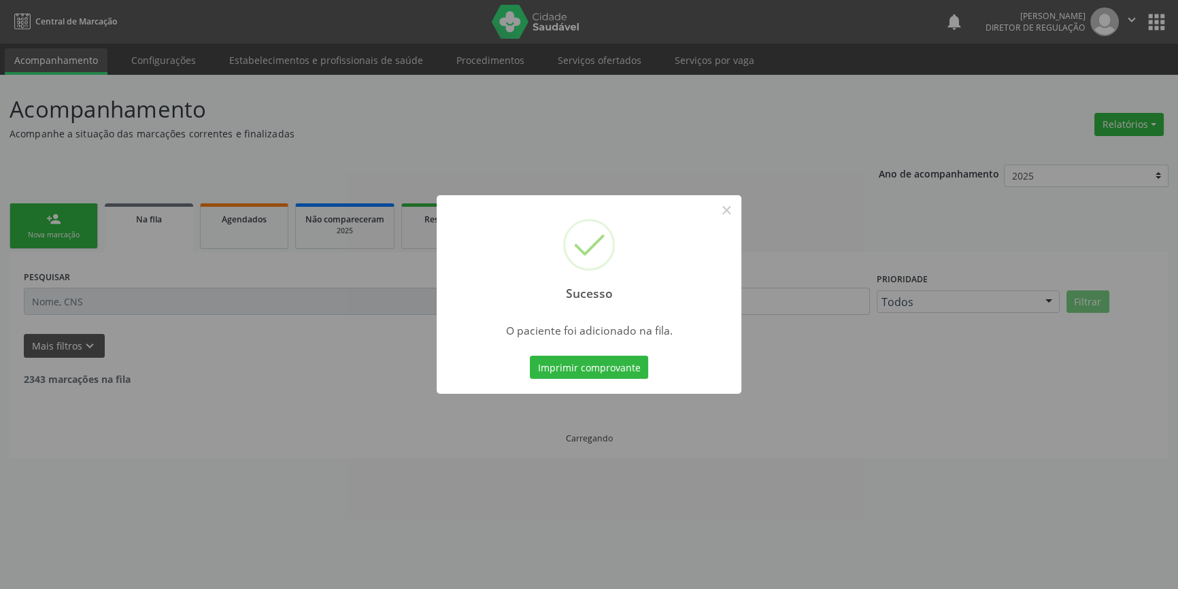
scroll to position [0, 0]
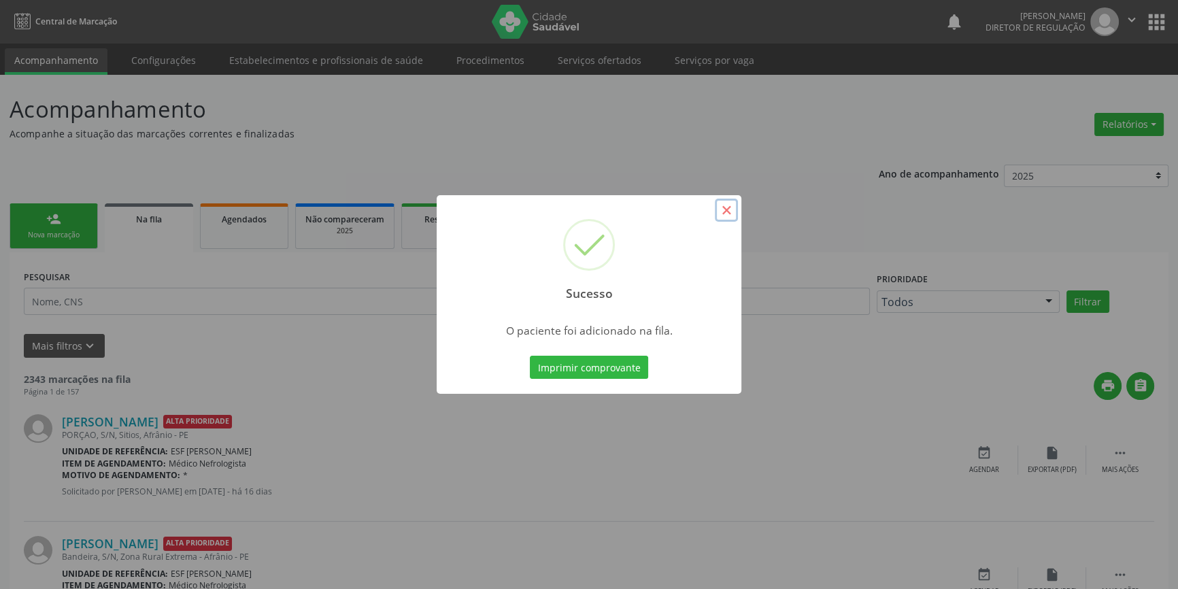
click at [723, 202] on button "×" at bounding box center [726, 210] width 23 height 23
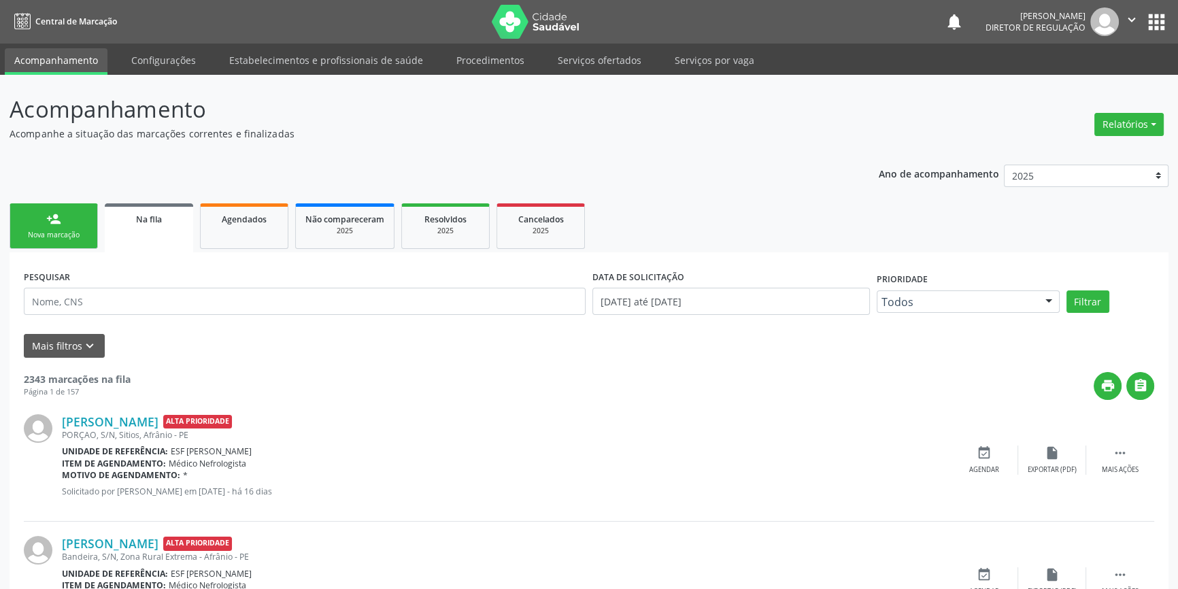
click at [44, 221] on link "person_add Nova marcação" at bounding box center [54, 226] width 88 height 46
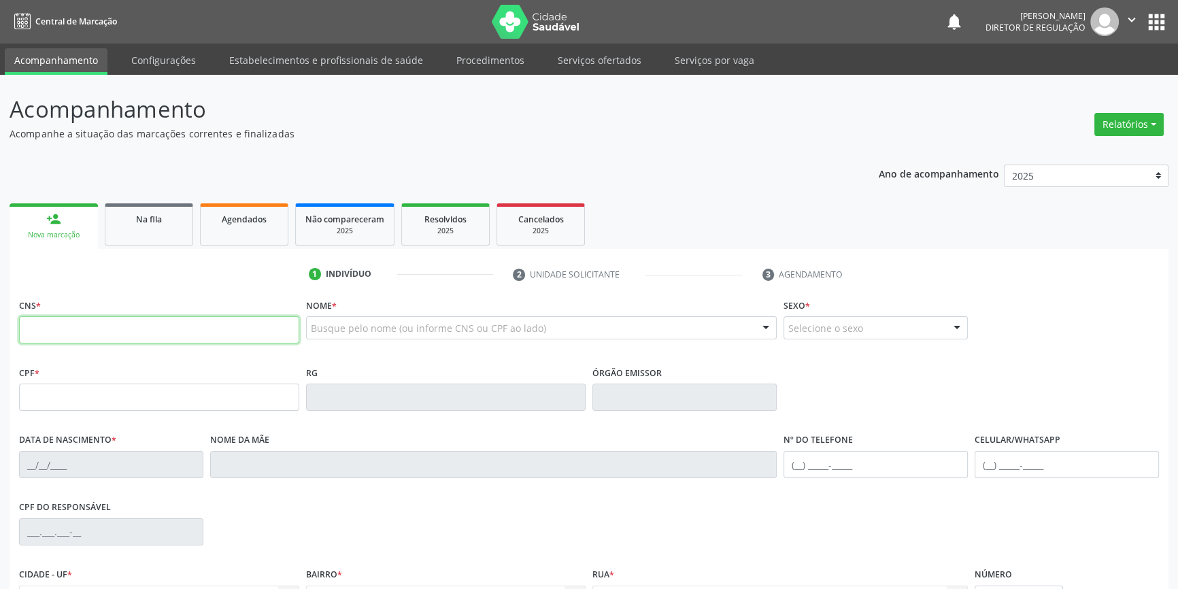
click at [75, 334] on input "text" at bounding box center [159, 329] width 280 height 27
type input "700 3029 6896 3734"
type input "[DATE]"
type input "[PERSON_NAME]"
type input "[PHONE_NUMBER]"
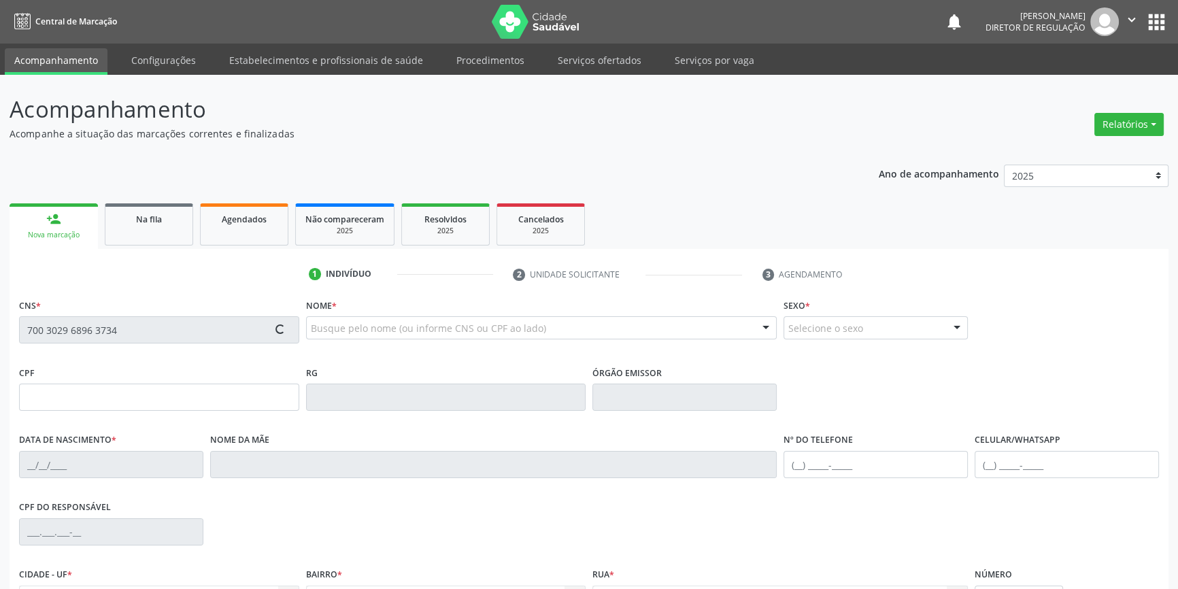
type input "[PHONE_NUMBER]"
type input "S/N"
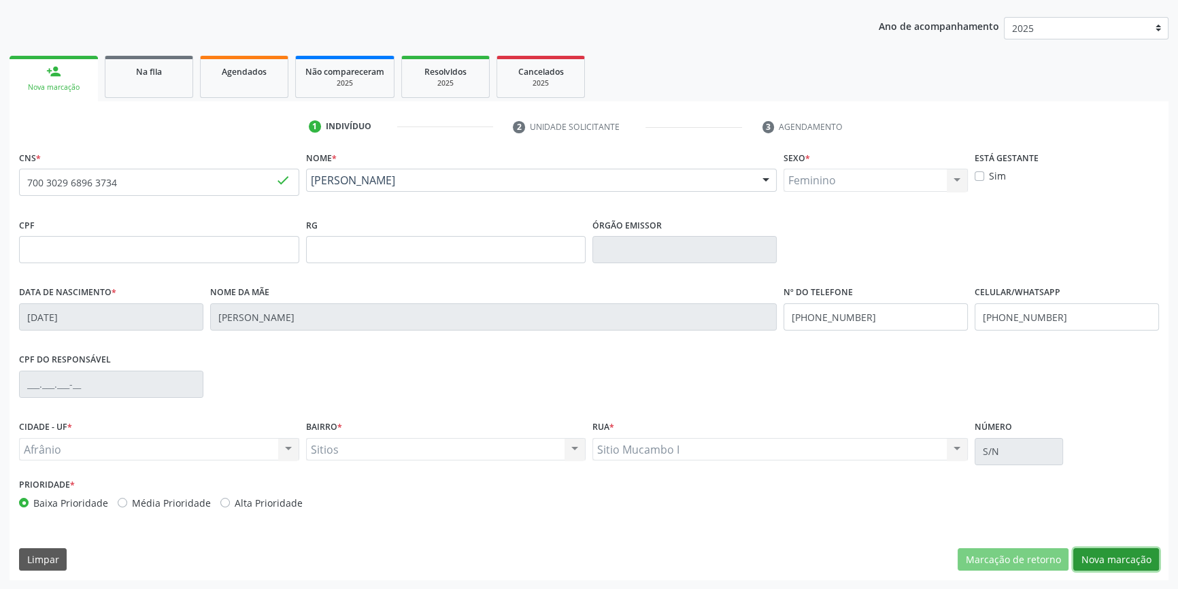
click at [1139, 565] on button "Nova marcação" at bounding box center [1116, 559] width 86 height 23
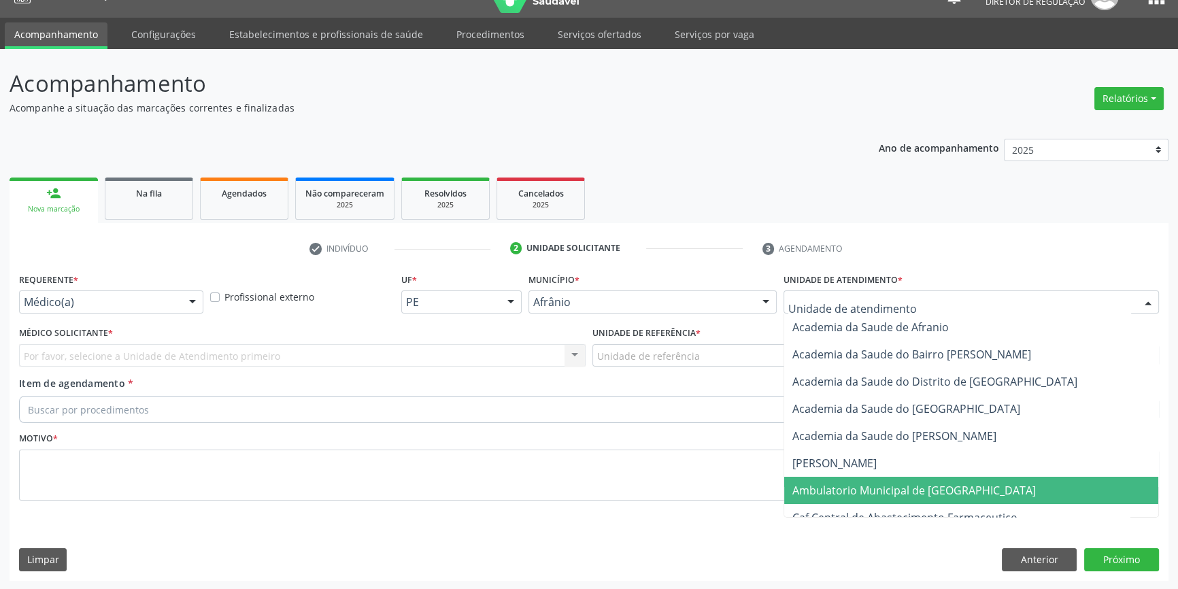
drag, startPoint x: 870, startPoint y: 483, endPoint x: 753, endPoint y: 403, distance: 142.4
click at [870, 483] on span "Ambulatorio Municipal de [GEOGRAPHIC_DATA]" at bounding box center [913, 490] width 243 height 15
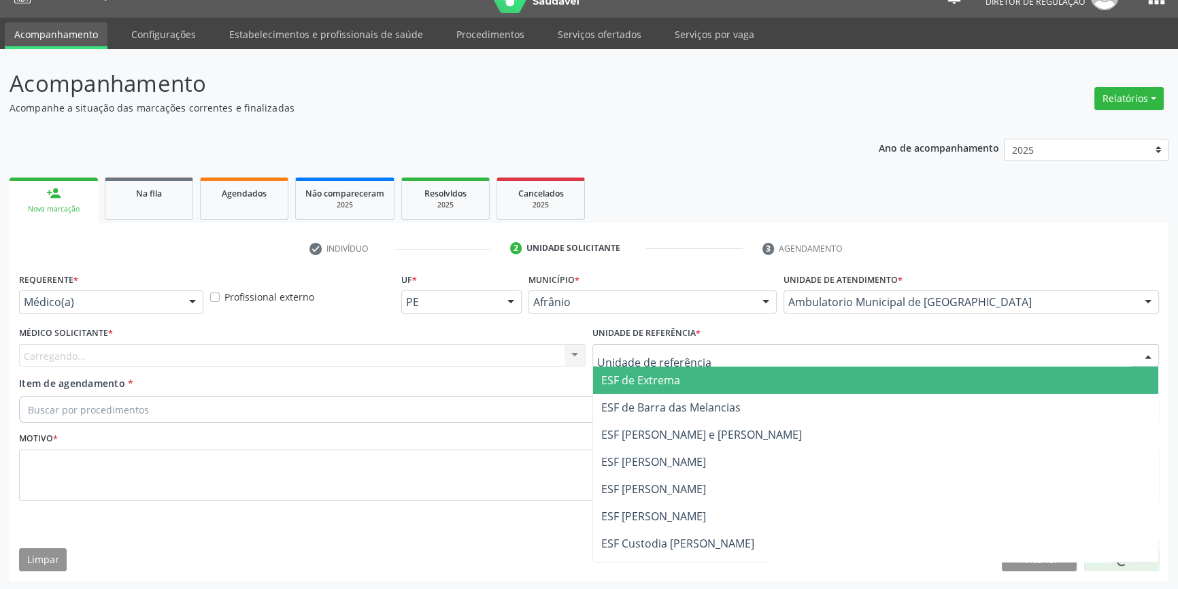
click at [696, 354] on div at bounding box center [875, 355] width 566 height 23
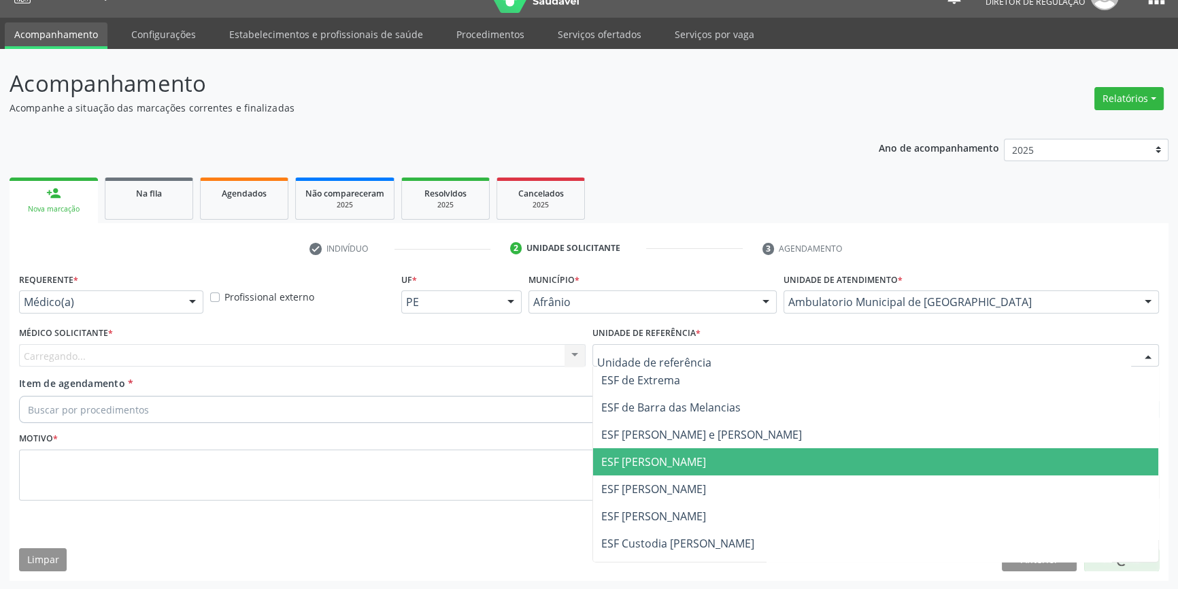
drag, startPoint x: 672, startPoint y: 466, endPoint x: 650, endPoint y: 467, distance: 22.4
click at [669, 466] on span "ESF [PERSON_NAME]" at bounding box center [653, 461] width 105 height 15
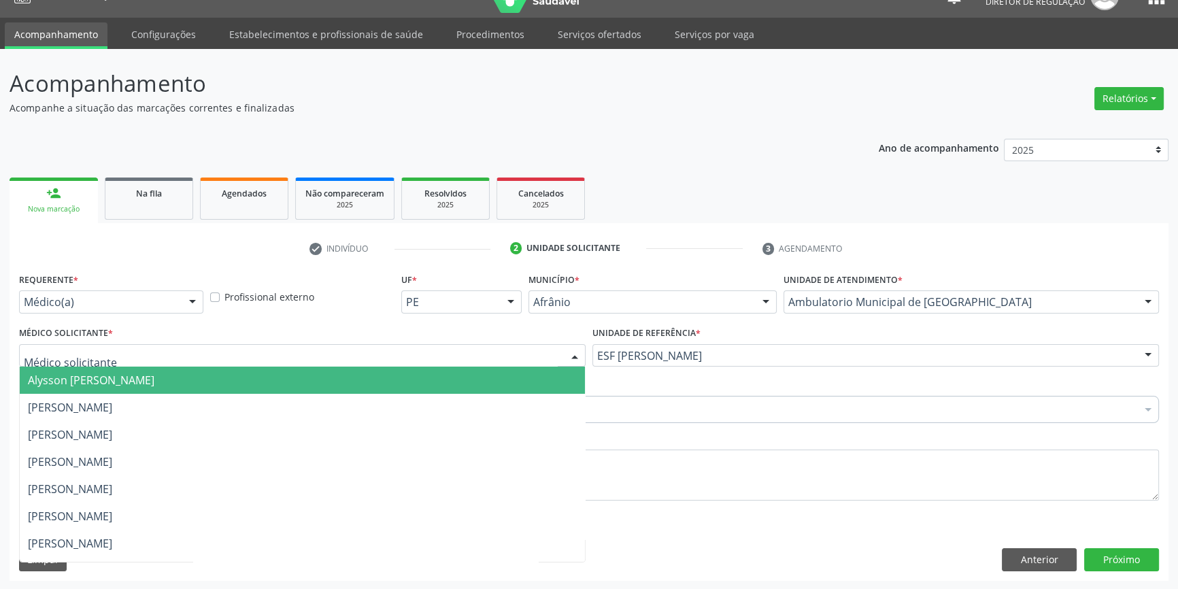
drag, startPoint x: 394, startPoint y: 354, endPoint x: 296, endPoint y: 362, distance: 98.9
click at [375, 354] on div at bounding box center [302, 355] width 566 height 23
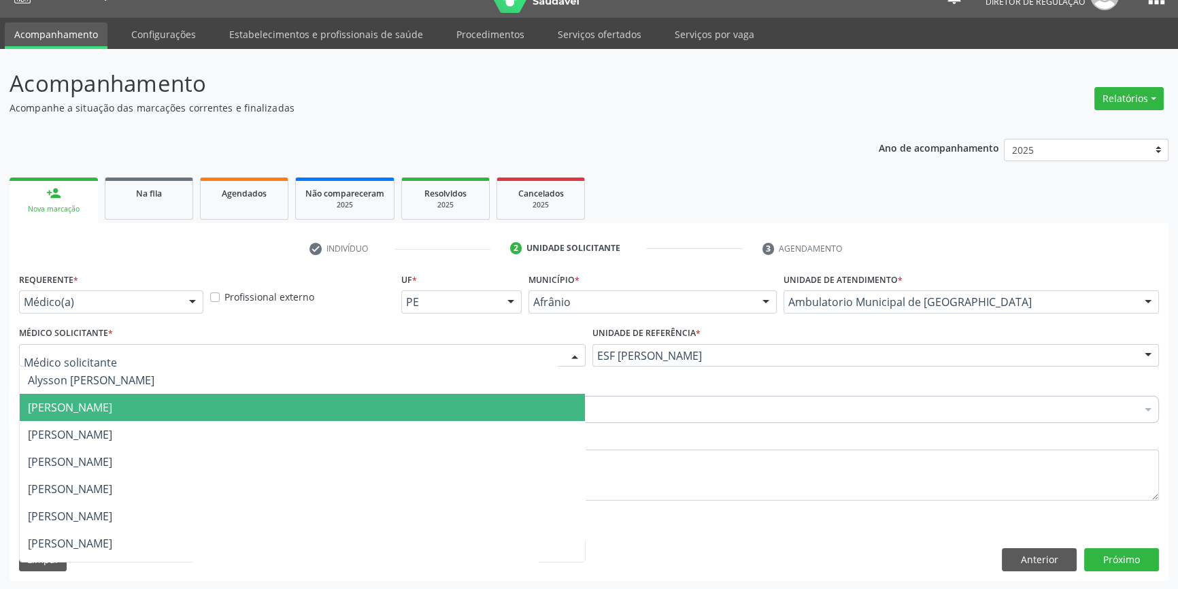
click at [112, 412] on span "[PERSON_NAME]" at bounding box center [70, 407] width 84 height 15
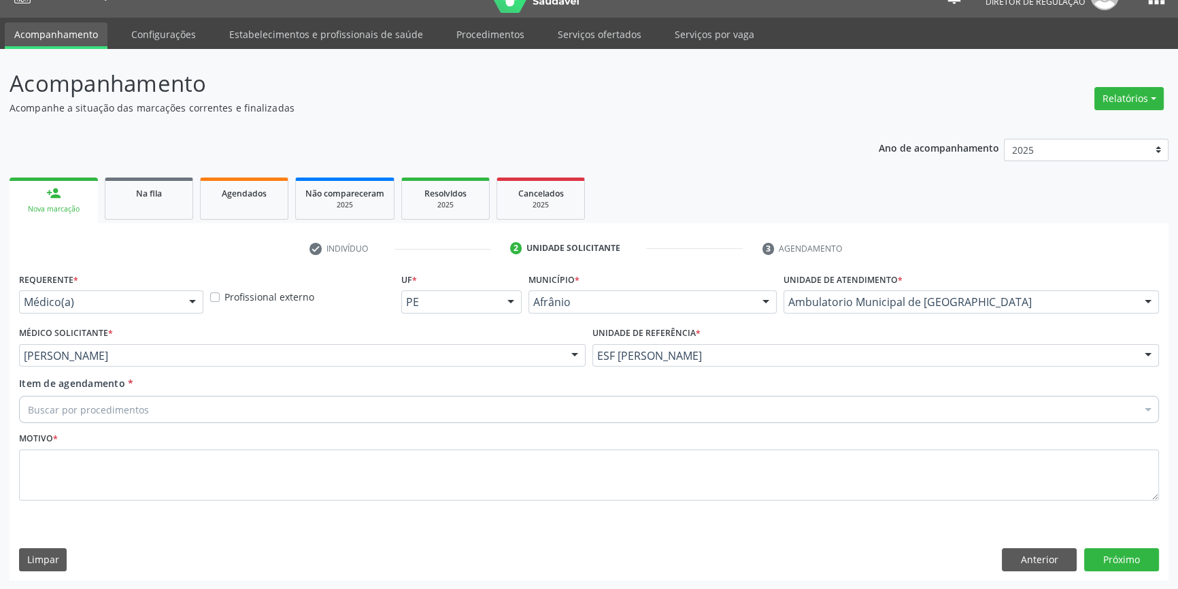
click at [151, 412] on div "Buscar por procedimentos" at bounding box center [589, 409] width 1140 height 27
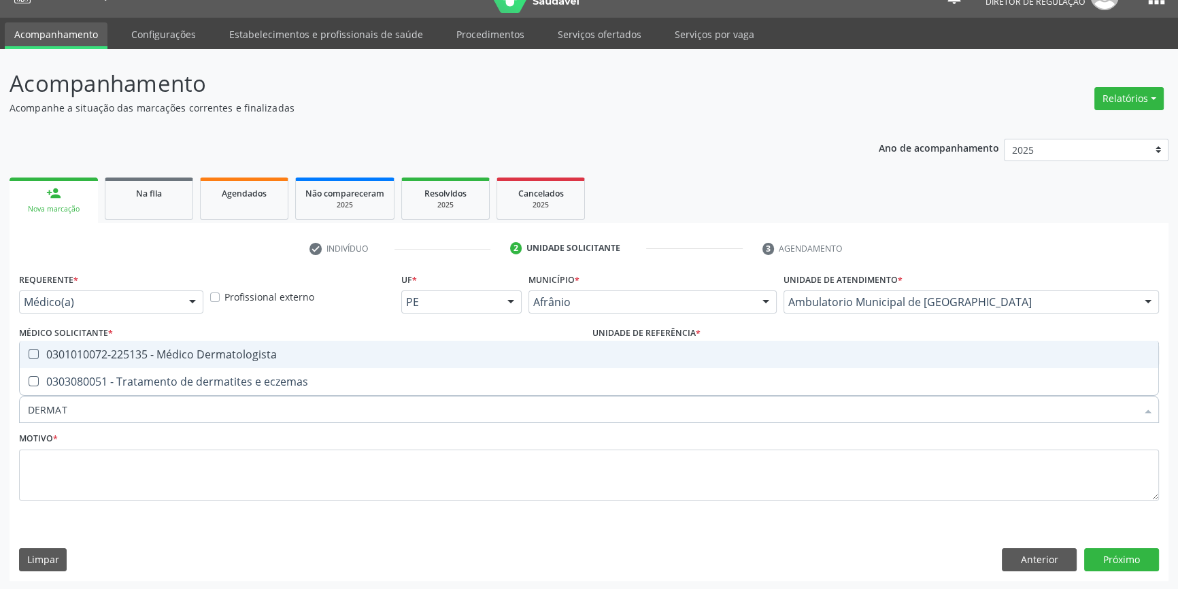
type input "DERMATO"
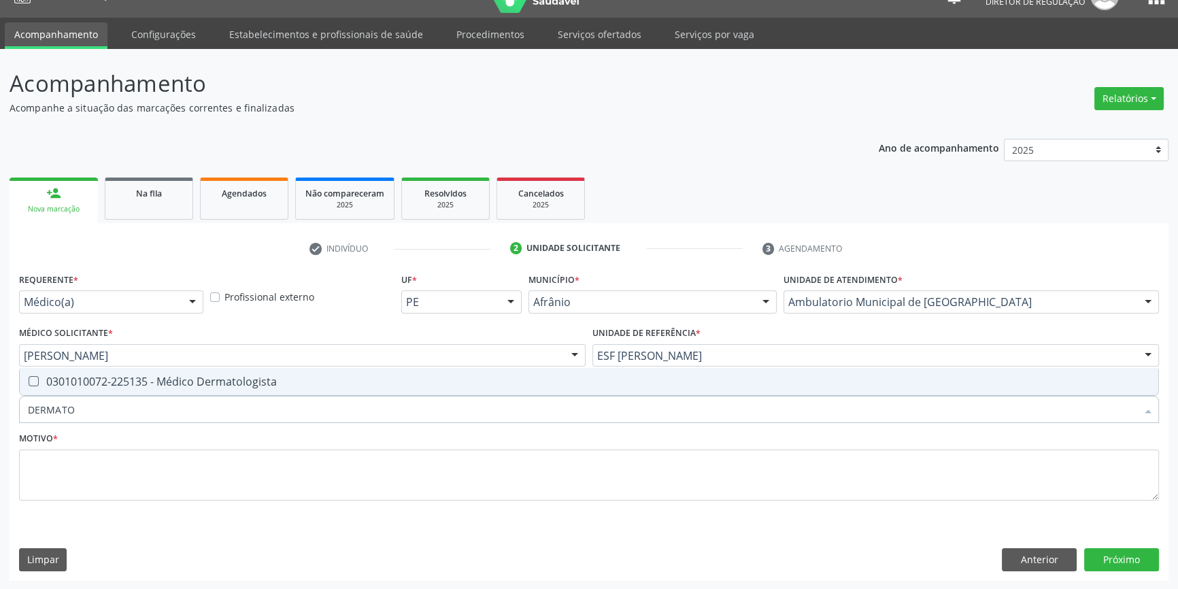
click at [181, 387] on div "0301010072-225135 - Médico Dermatologista" at bounding box center [589, 381] width 1122 height 11
checkbox Dermatologista "true"
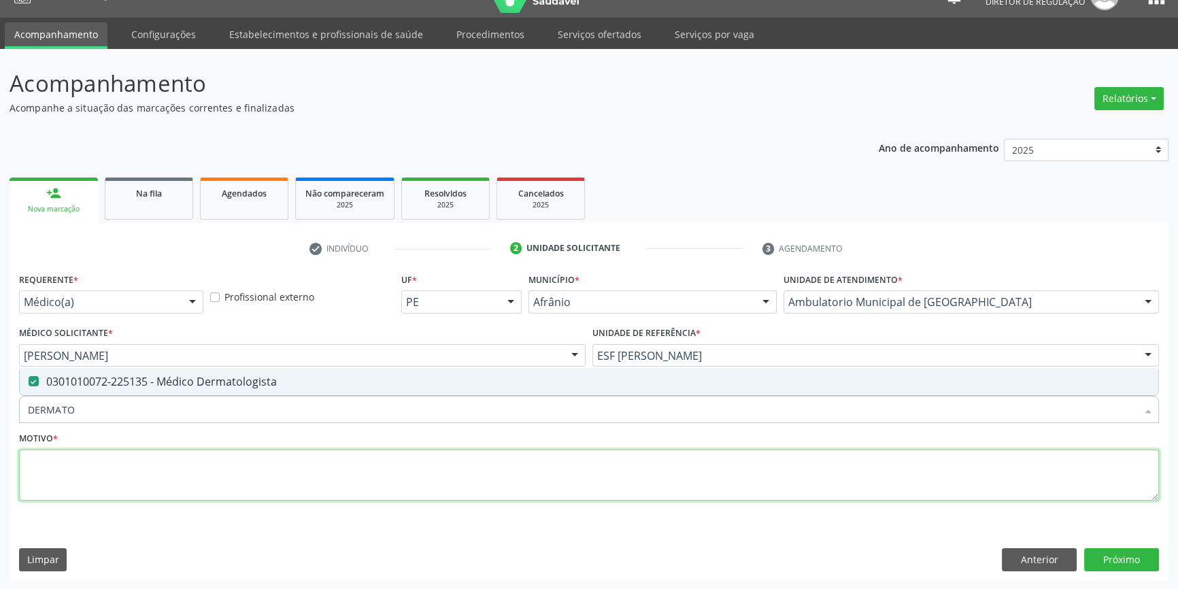
click at [163, 454] on textarea at bounding box center [589, 475] width 1140 height 52
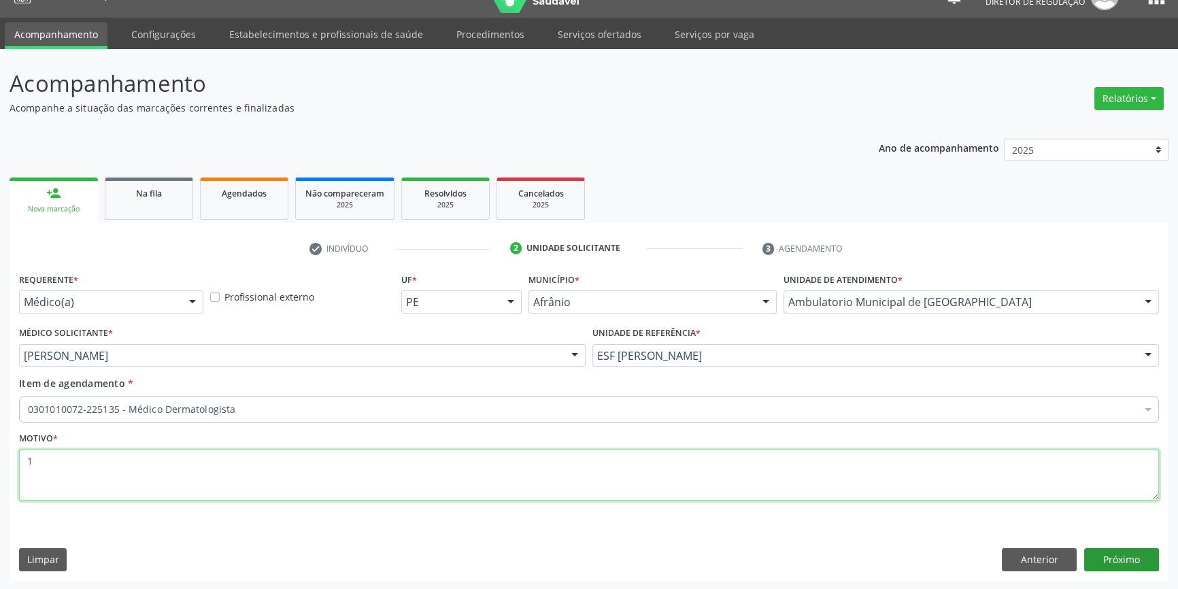
type textarea "1"
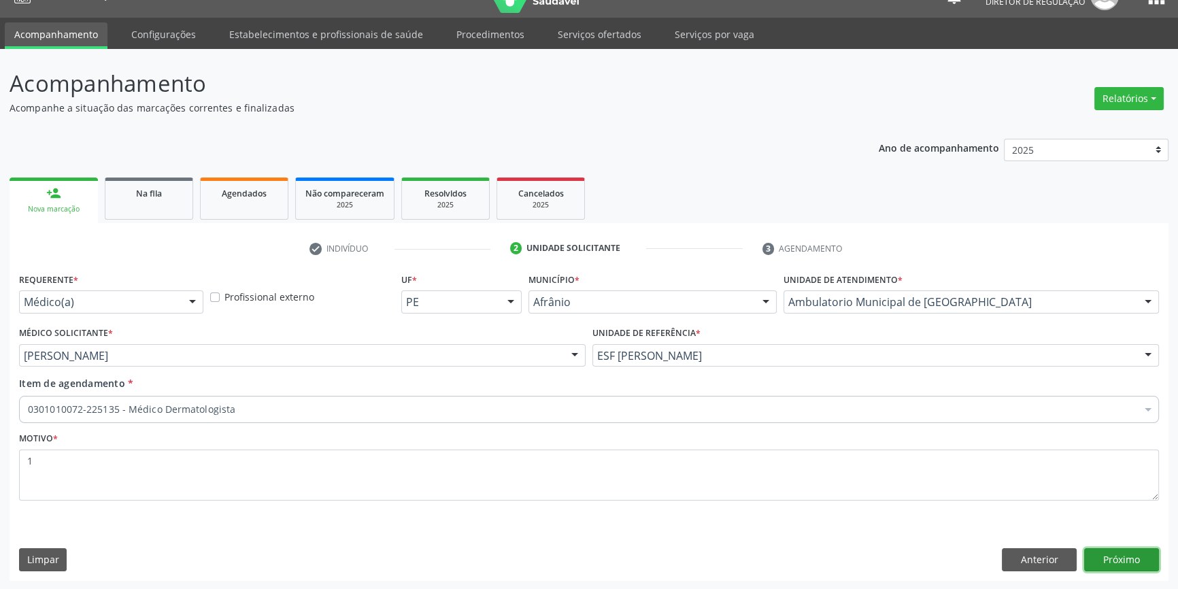
click at [1127, 558] on button "Próximo" at bounding box center [1121, 559] width 75 height 23
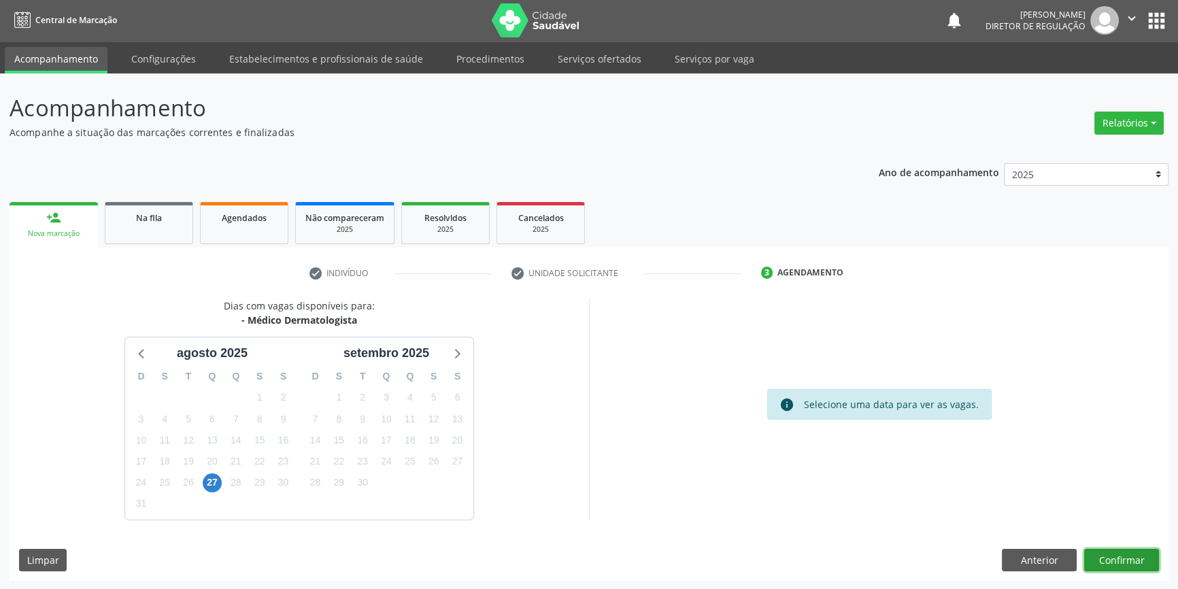
click at [1107, 564] on button "Confirmar" at bounding box center [1121, 560] width 75 height 23
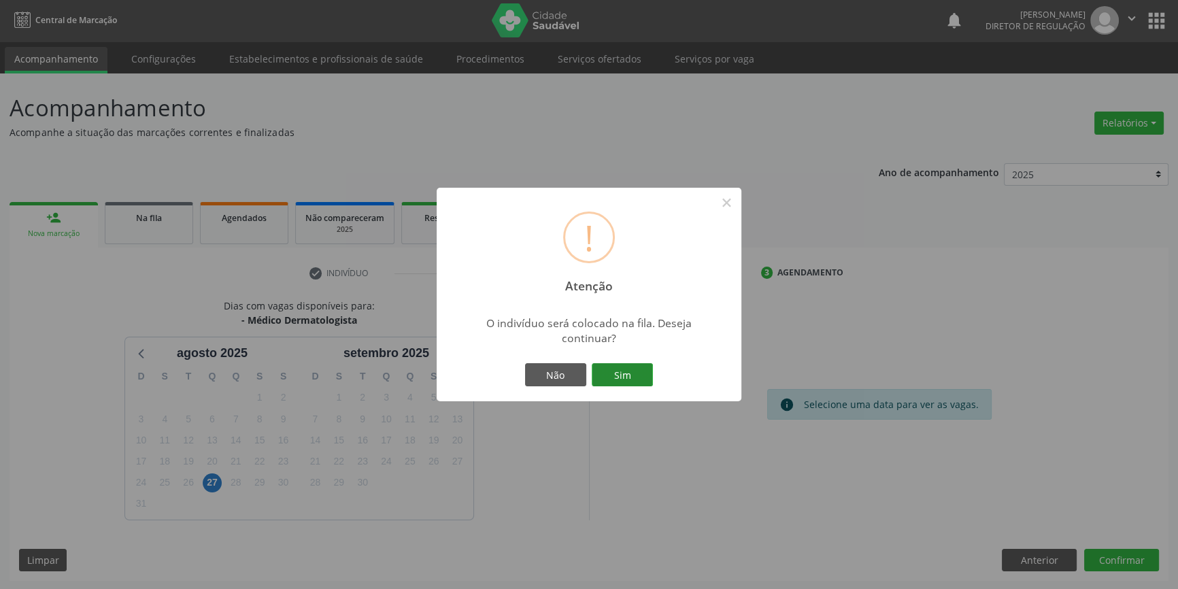
click at [628, 385] on button "Sim" at bounding box center [622, 374] width 61 height 23
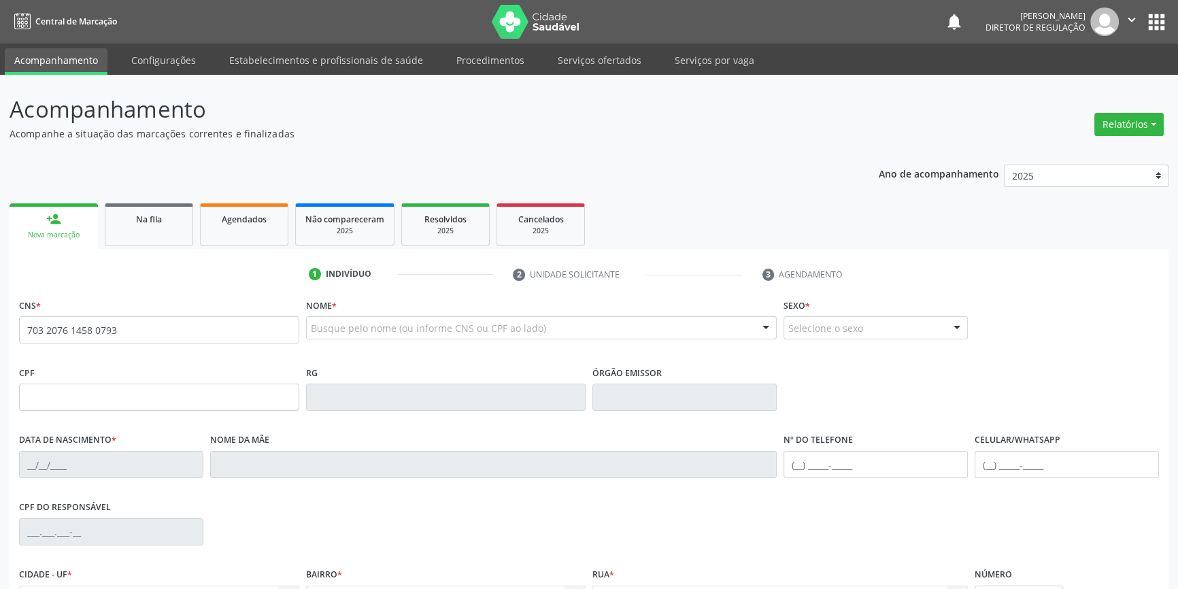
type input "703 2076 1458 0793"
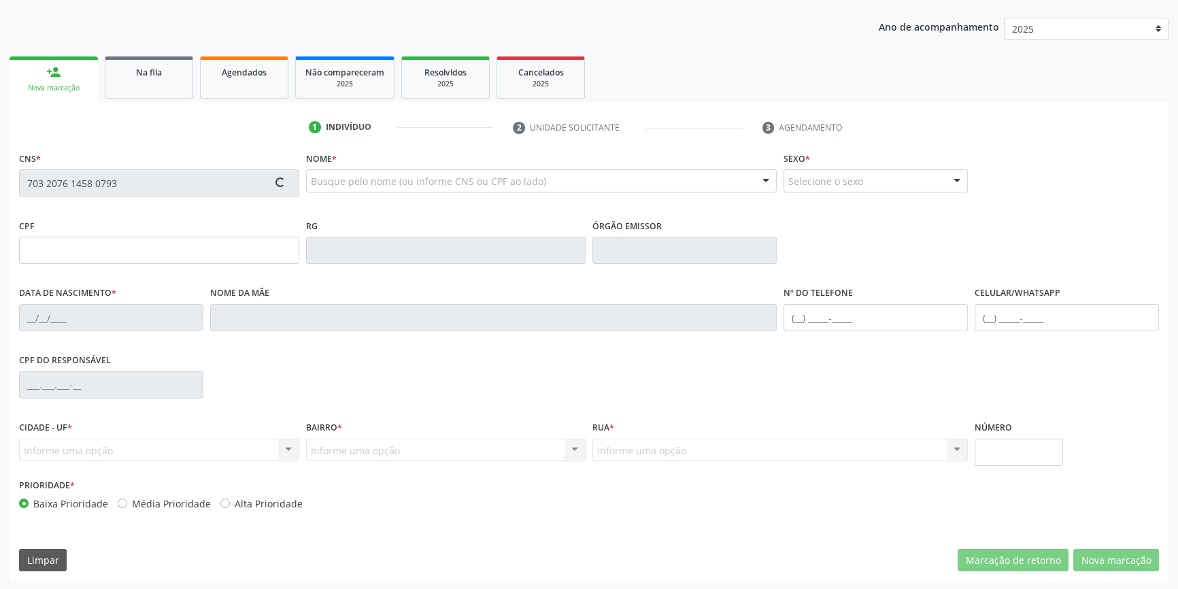
scroll to position [148, 0]
type input "084.072.794-12"
type input "21/10/1991"
type input "Clotilde Freire de Andrade"
type input "(87) 98844-1434"
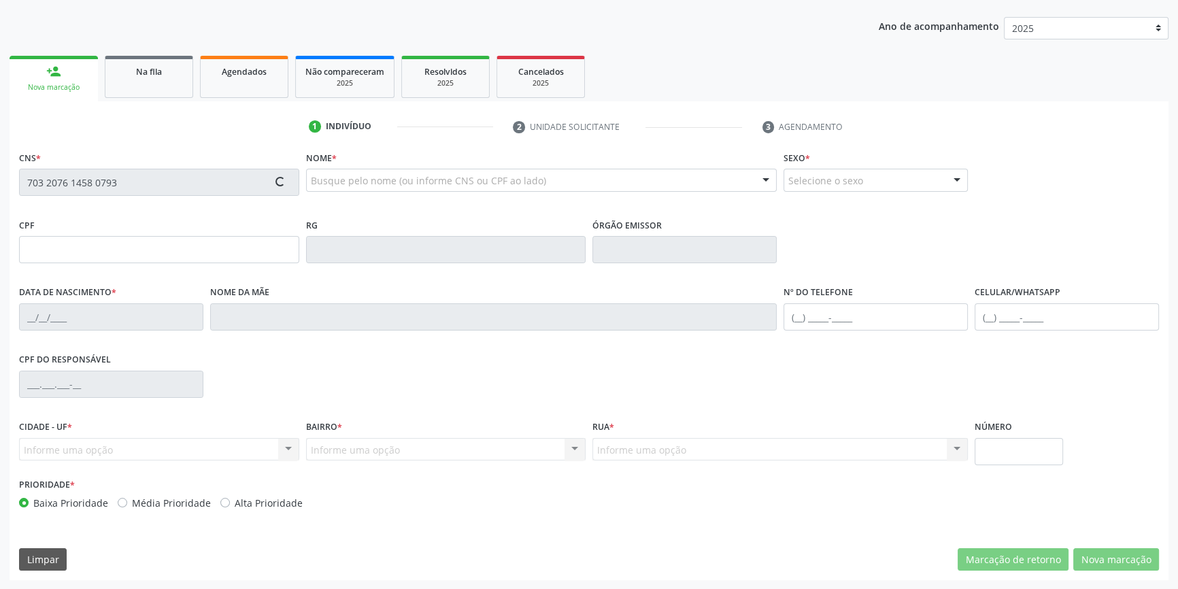
type input "(87) 98844-1434"
type input "S/N"
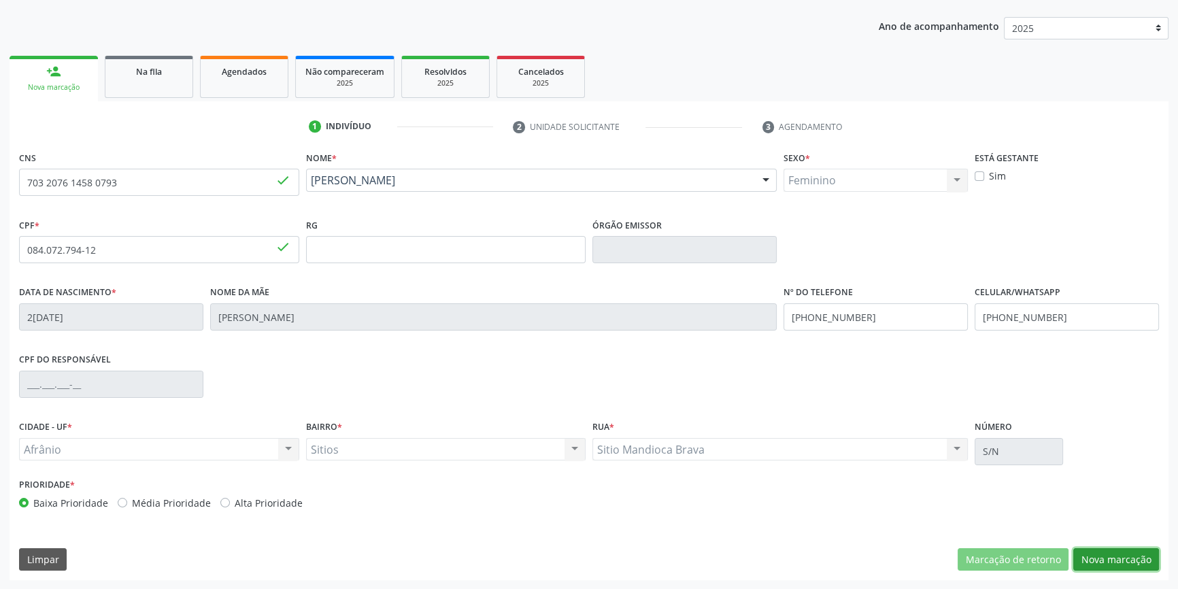
click at [1085, 563] on button "Nova marcação" at bounding box center [1116, 559] width 86 height 23
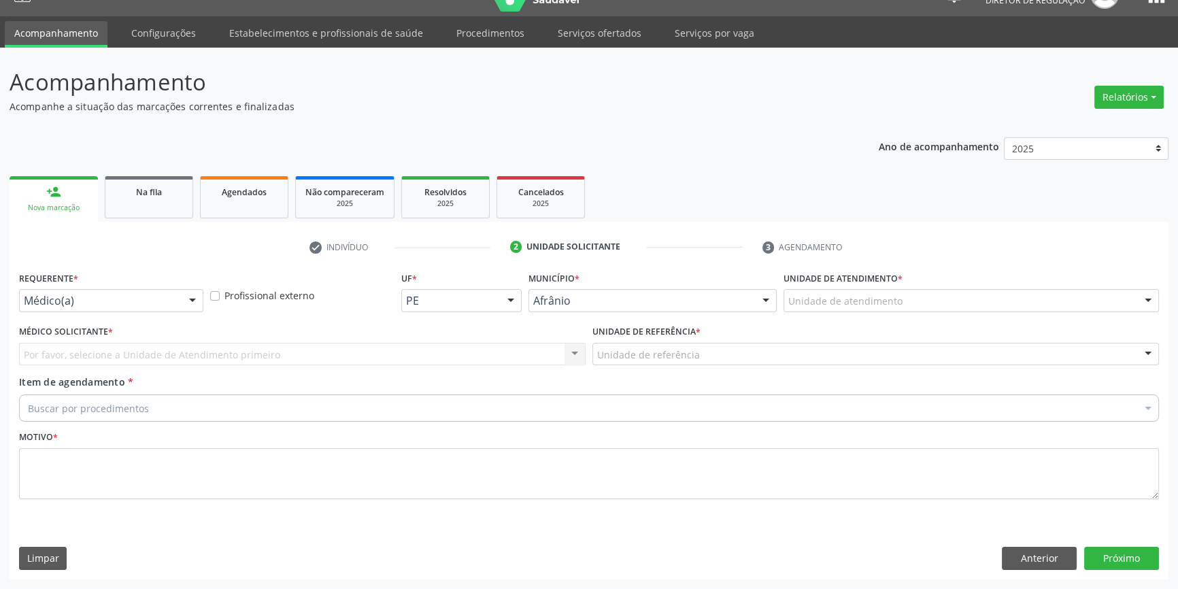
scroll to position [26, 0]
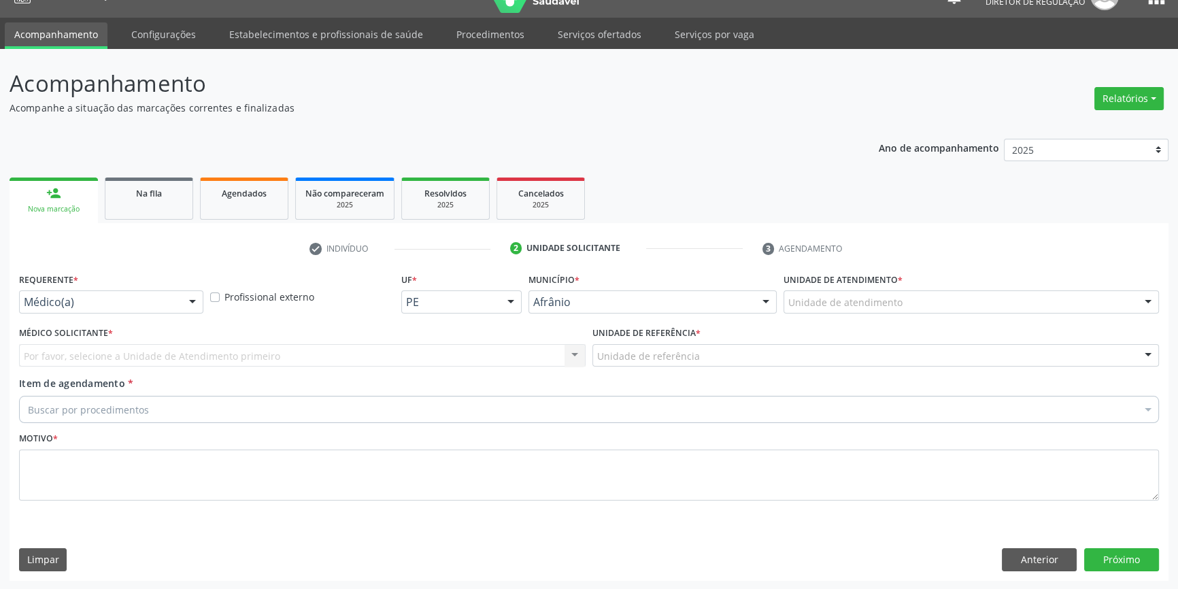
click at [881, 312] on div "Unidade de atendimento * Unidade de atendimento Academia da Saude de Afranio Ac…" at bounding box center [971, 295] width 382 height 53
click at [883, 311] on div "Unidade de atendimento" at bounding box center [970, 301] width 375 height 23
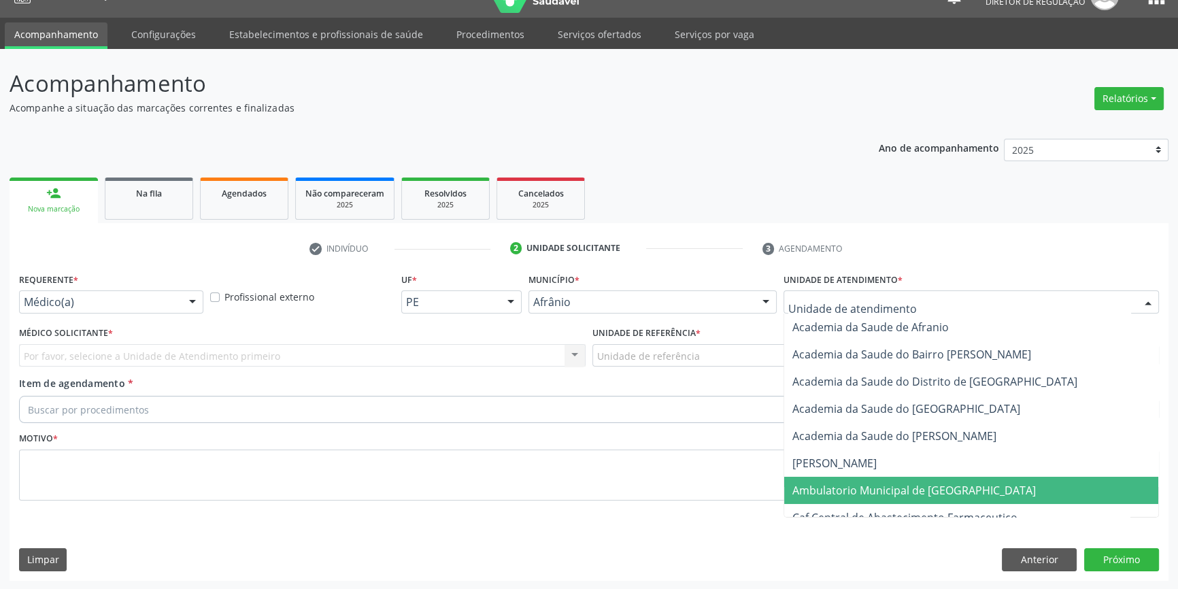
drag, startPoint x: 896, startPoint y: 495, endPoint x: 745, endPoint y: 441, distance: 159.6
click at [891, 491] on span "Ambulatorio Municipal de [GEOGRAPHIC_DATA]" at bounding box center [913, 490] width 243 height 15
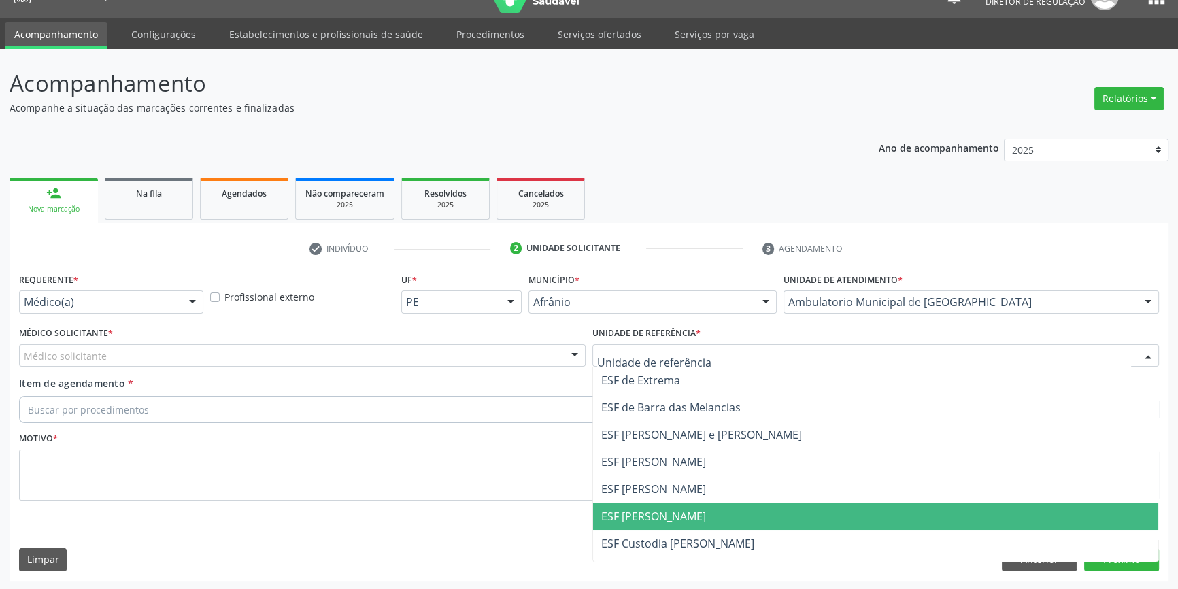
click at [667, 503] on span "ESF [PERSON_NAME]" at bounding box center [875, 515] width 565 height 27
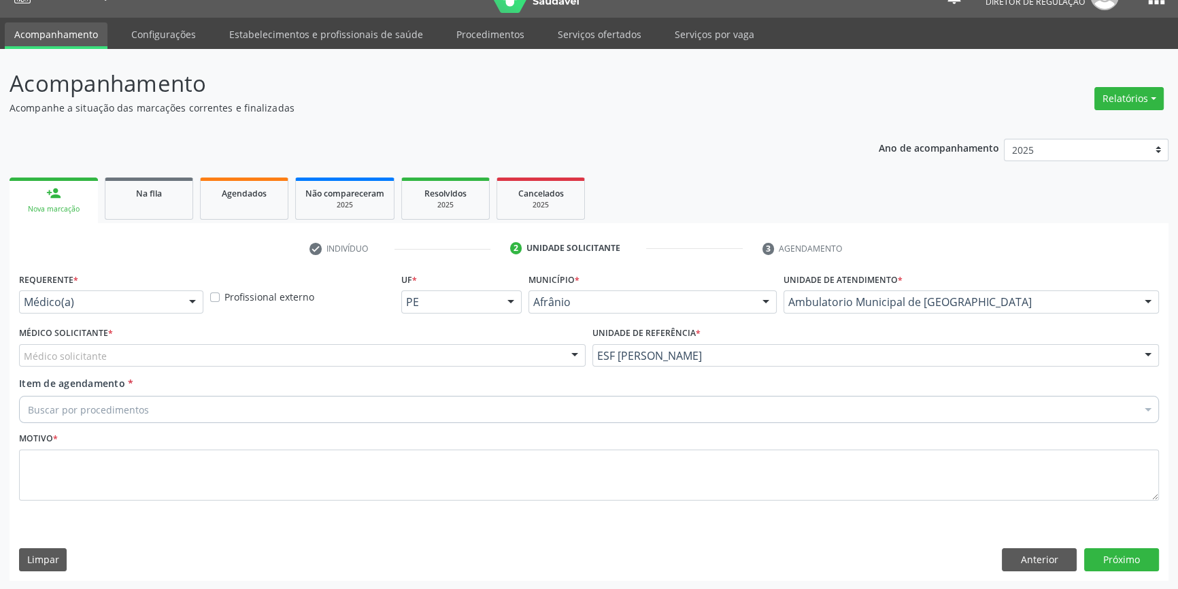
click at [416, 371] on div "Médico Solicitante * Médico solicitante Alysson Rodrigo Ferreira Cavalcanti Bru…" at bounding box center [302, 349] width 573 height 53
click at [400, 365] on div "Médico solicitante" at bounding box center [302, 355] width 566 height 23
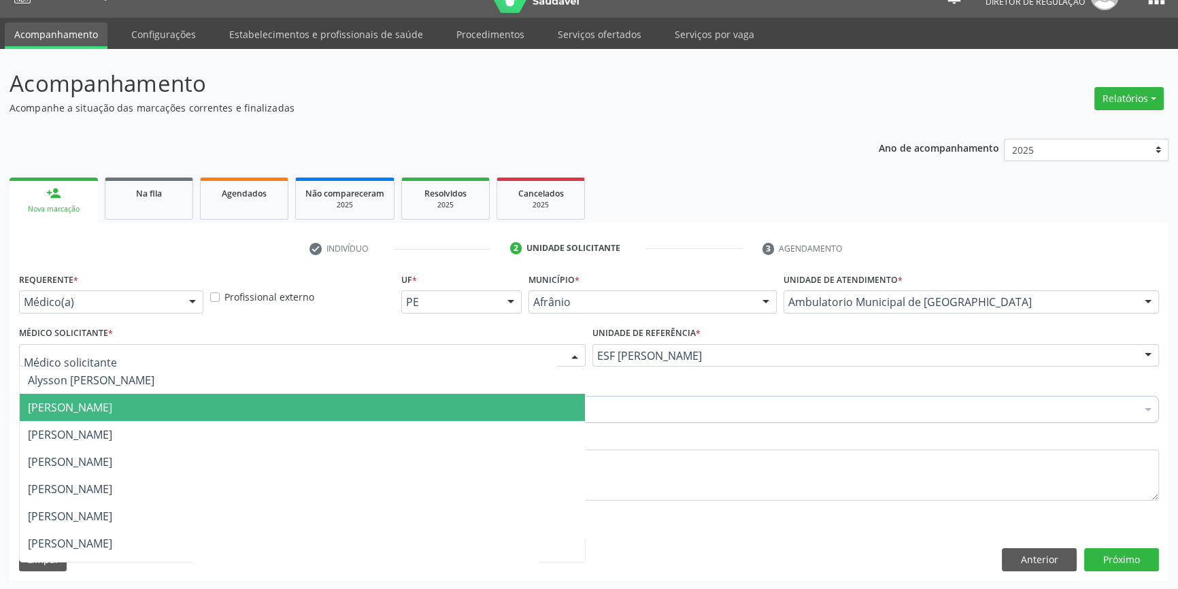
click at [343, 408] on span "[PERSON_NAME]" at bounding box center [302, 407] width 565 height 27
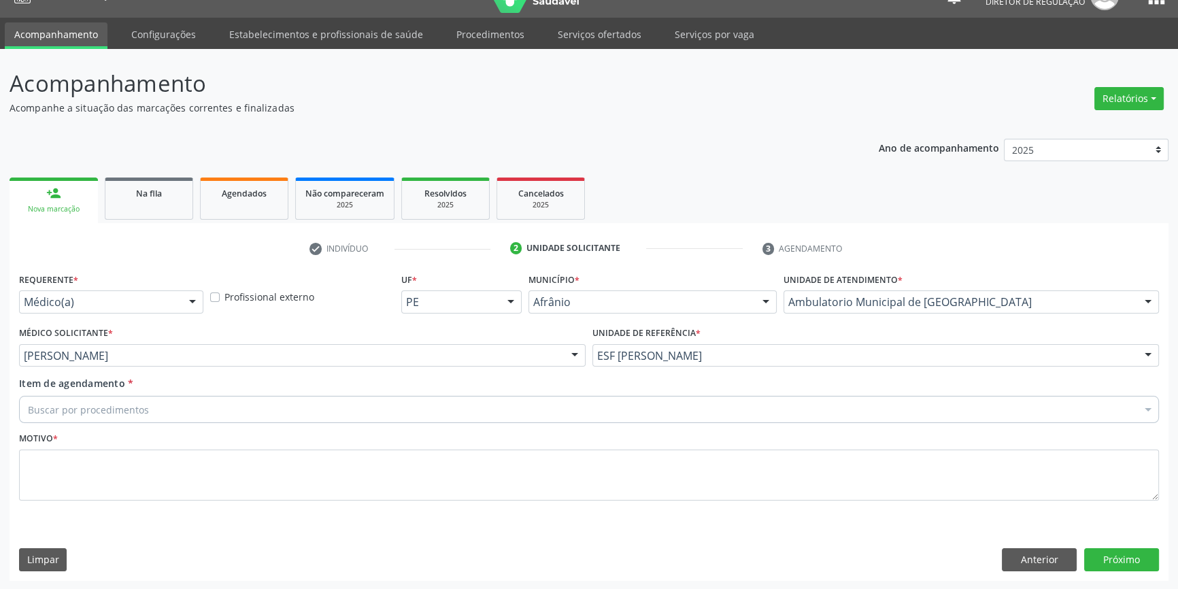
click at [337, 405] on div "Buscar por procedimentos" at bounding box center [589, 409] width 1140 height 27
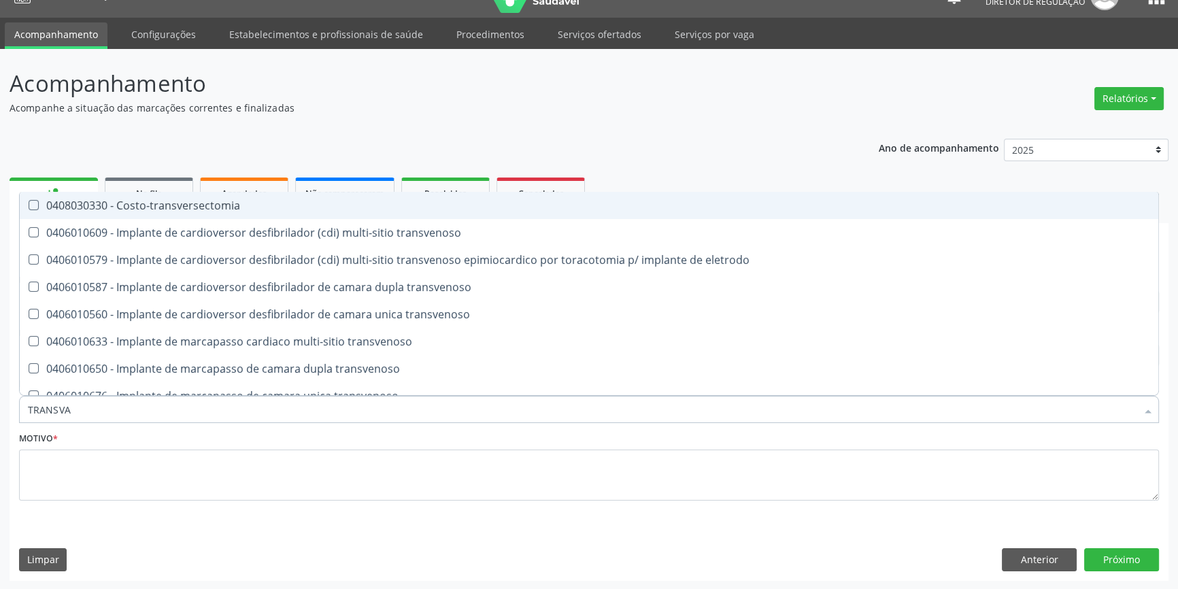
type input "TRANSVAG"
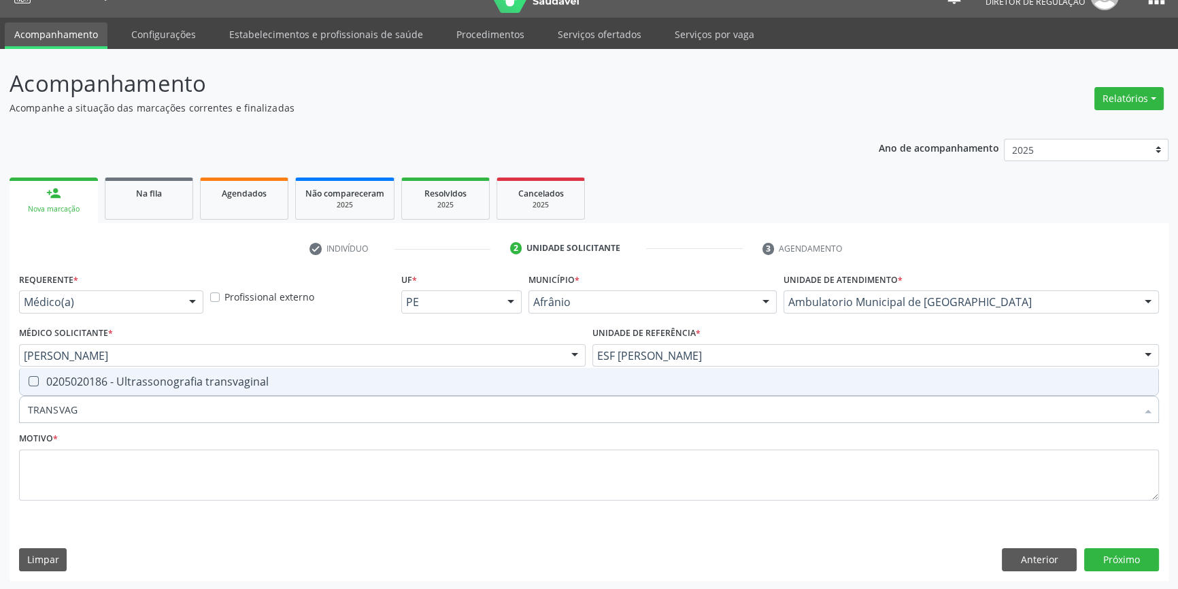
click at [300, 383] on div "0205020186 - Ultrassonografia transvaginal" at bounding box center [589, 381] width 1122 height 11
checkbox transvaginal "true"
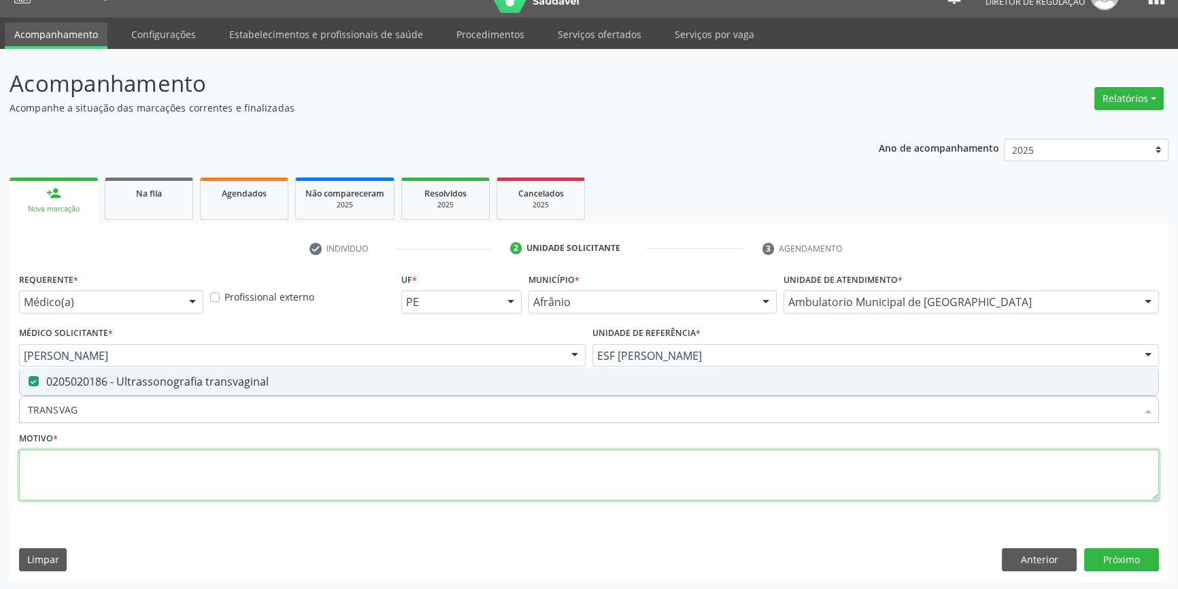
click at [275, 472] on textarea at bounding box center [589, 475] width 1140 height 52
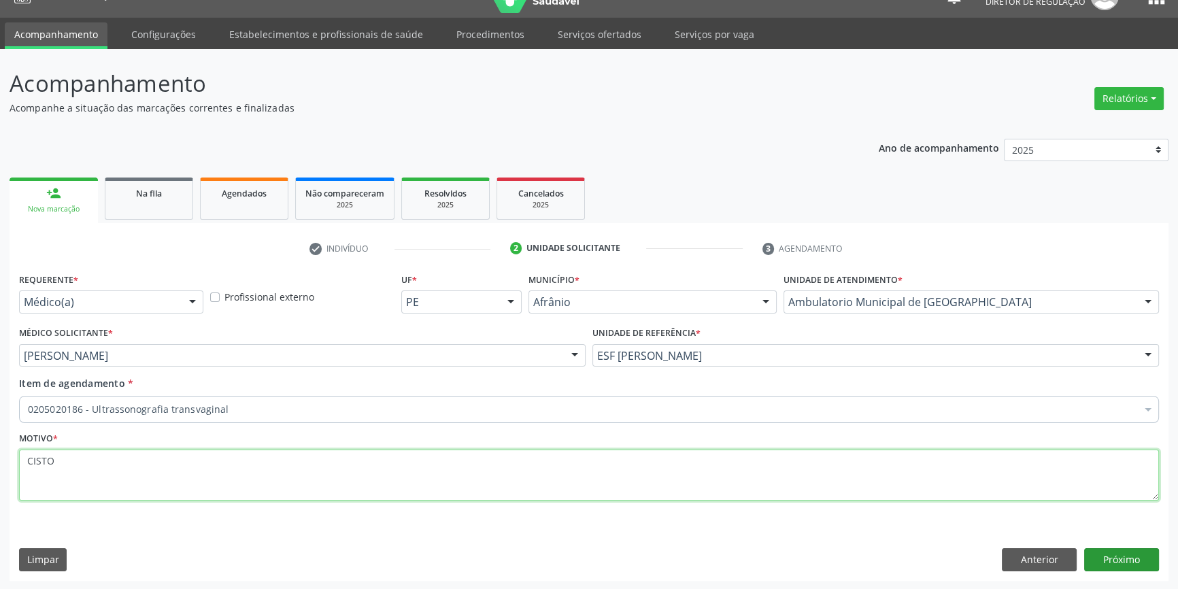
type textarea "CISTO"
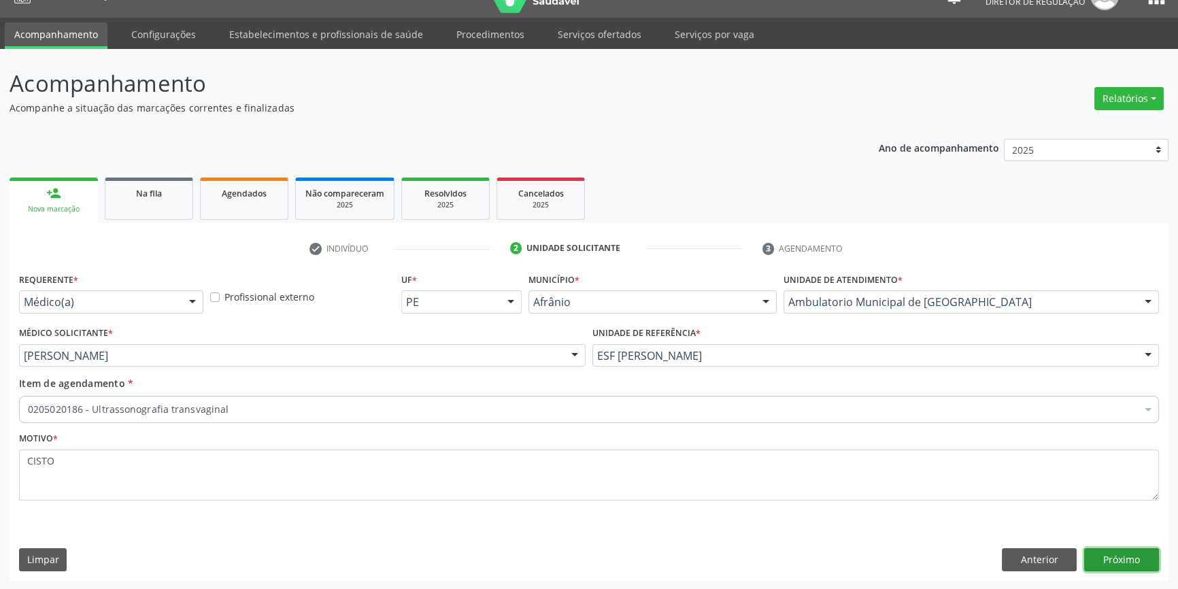
click at [1102, 557] on button "Próximo" at bounding box center [1121, 559] width 75 height 23
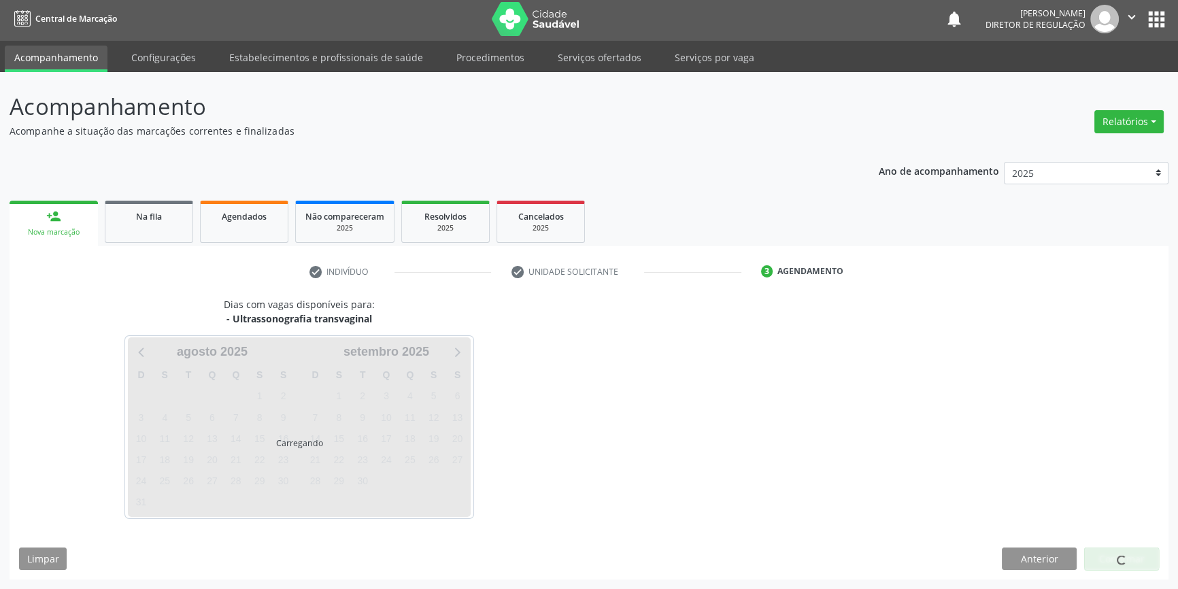
scroll to position [1, 0]
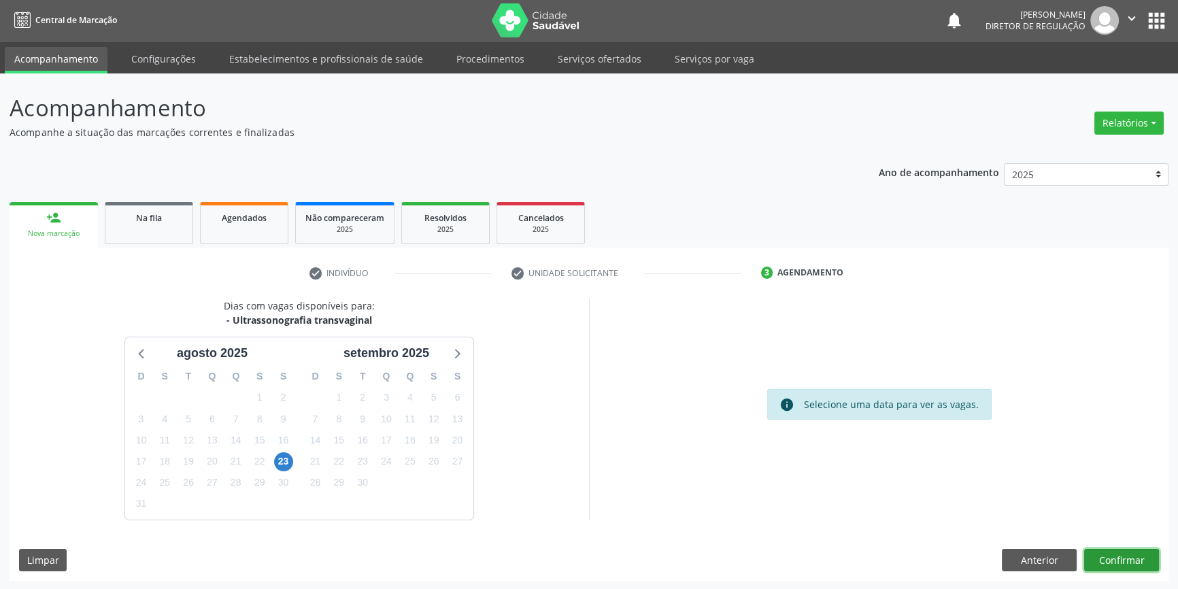
click at [1122, 567] on button "Confirmar" at bounding box center [1121, 560] width 75 height 23
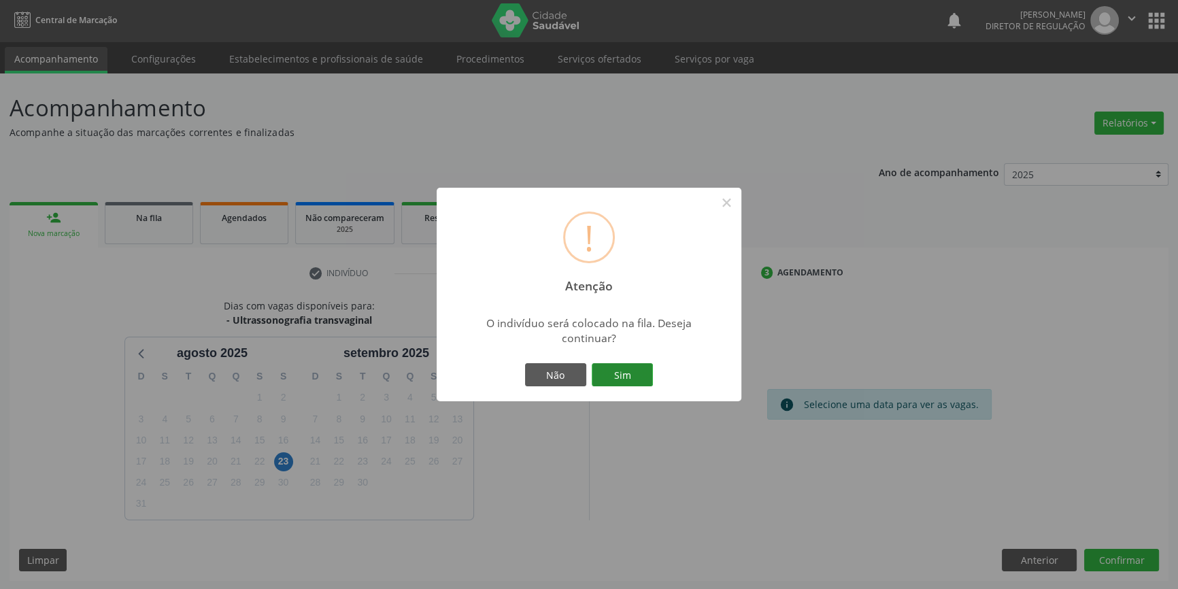
click at [630, 375] on button "Sim" at bounding box center [622, 374] width 61 height 23
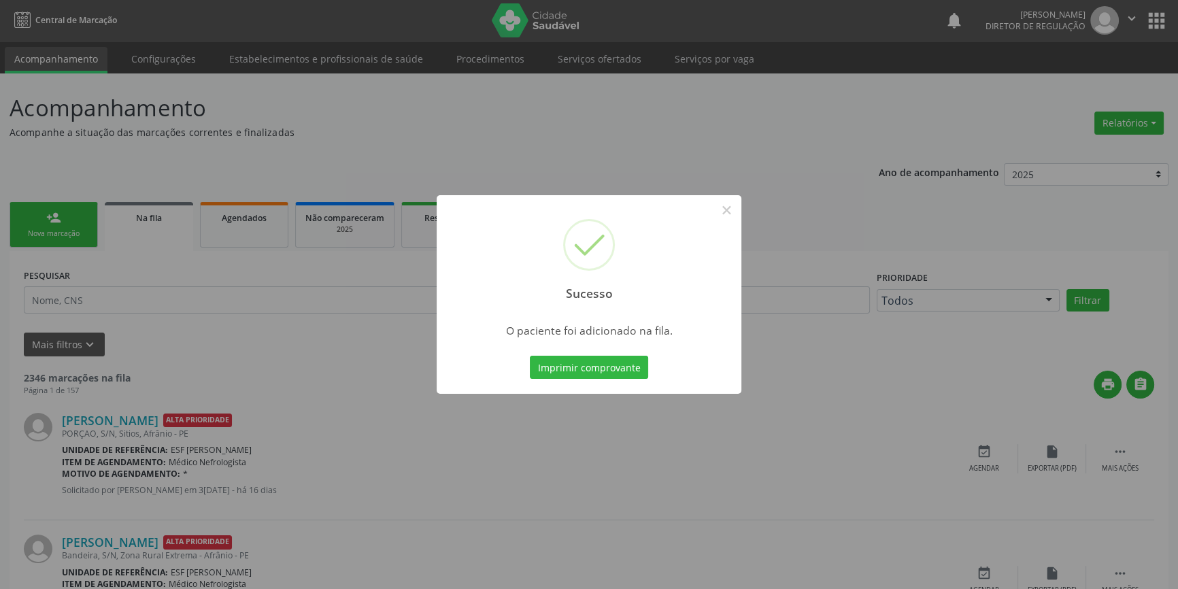
scroll to position [0, 0]
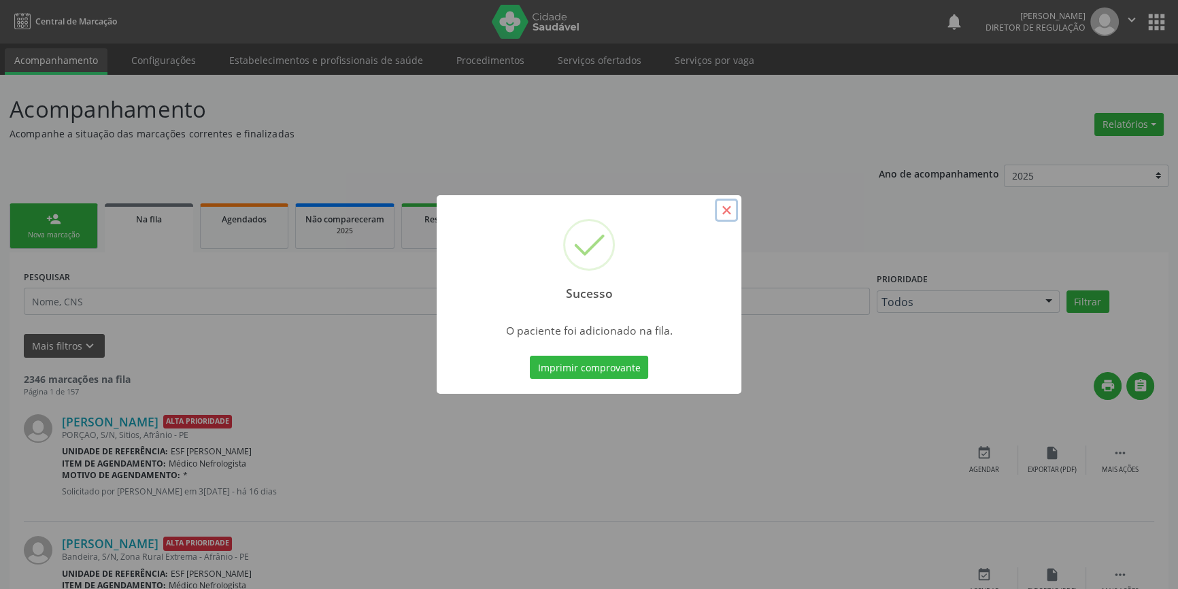
click at [729, 207] on button "×" at bounding box center [726, 210] width 23 height 23
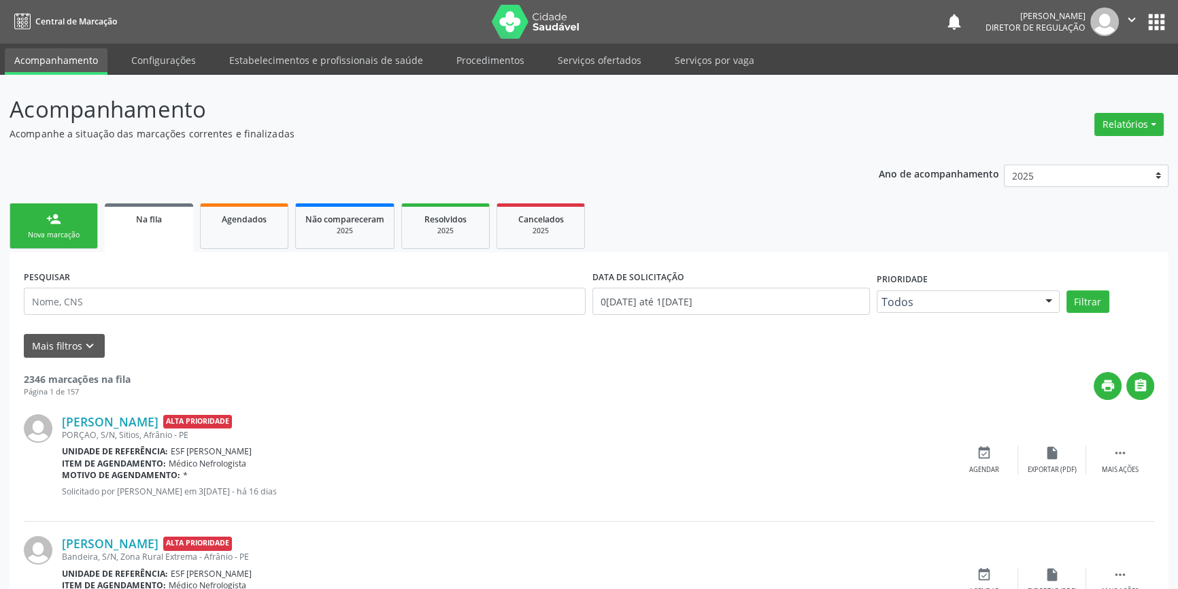
click at [98, 218] on ul "person_add Nova marcação Na fila Agendados Não compareceram 2025 Resolvidos 202…" at bounding box center [589, 226] width 1159 height 52
click at [82, 220] on link "person_add Nova marcação" at bounding box center [54, 226] width 88 height 46
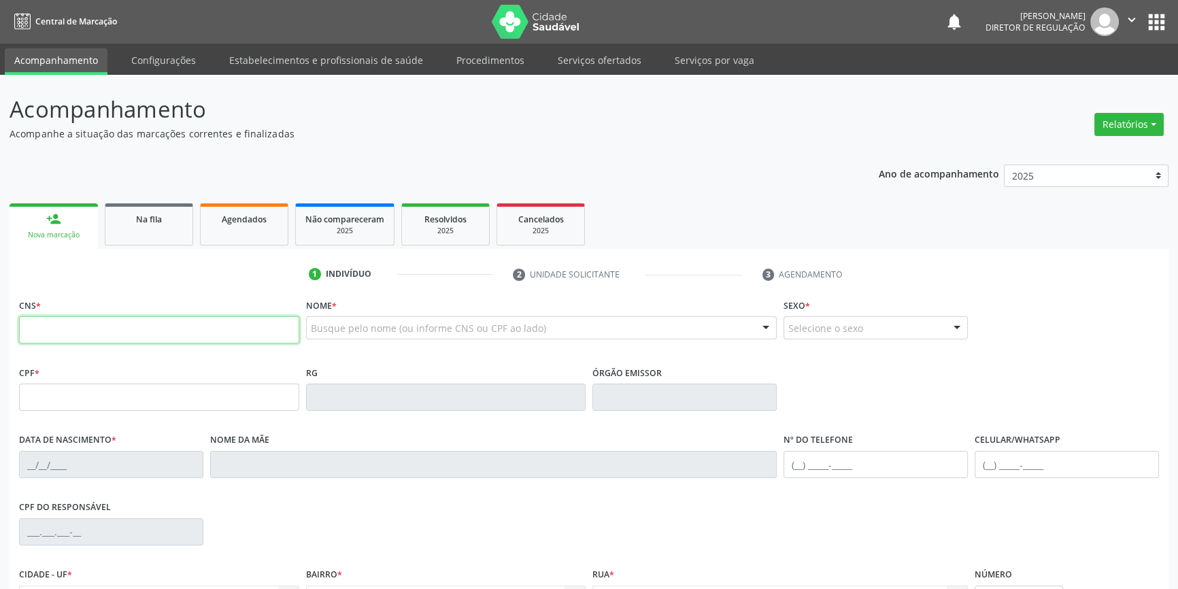
click at [109, 334] on input "text" at bounding box center [159, 329] width 280 height 27
type input "708 0063 7473 0429"
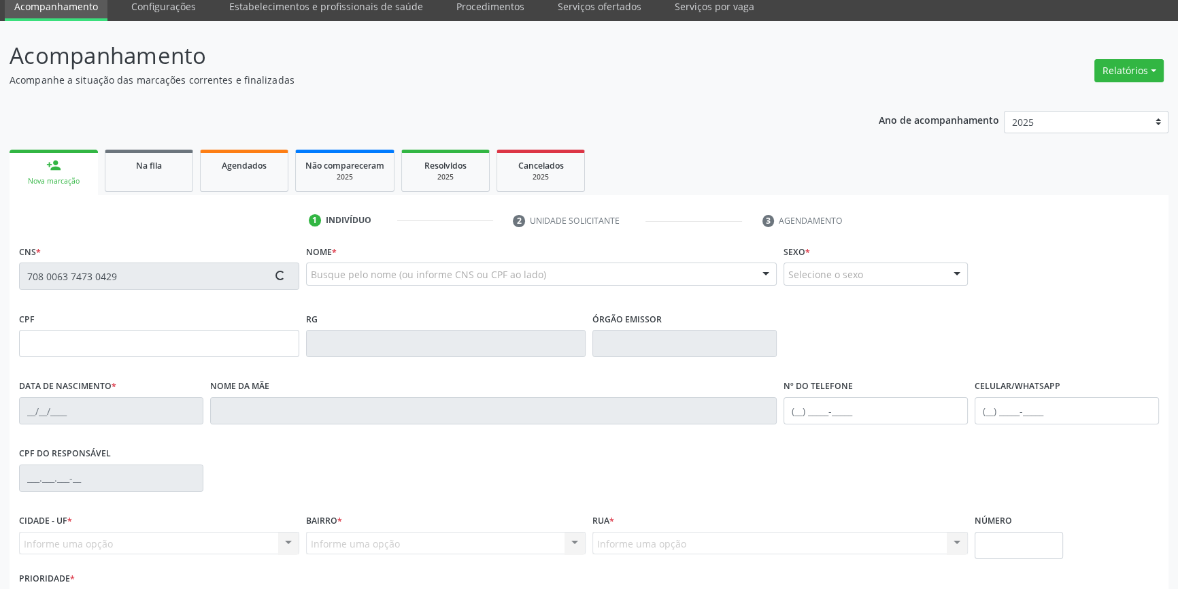
scroll to position [148, 0]
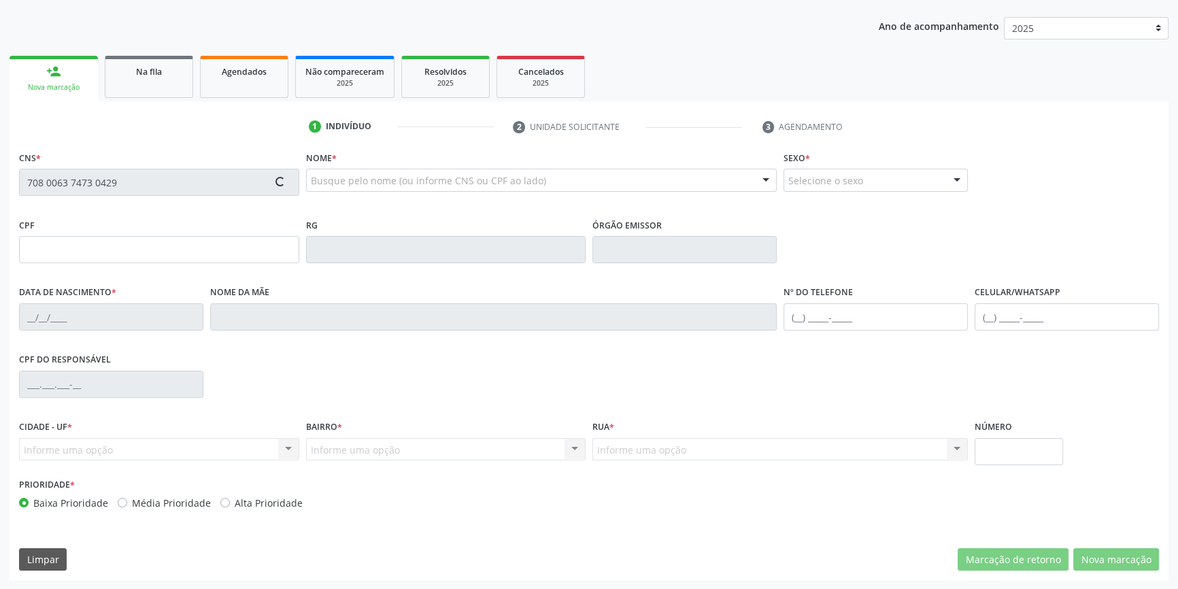
type input "056.614.464-62"
type input "13/06/1961"
type input "Maria Francisca Carvalho"
type input "(87) 98847-6512"
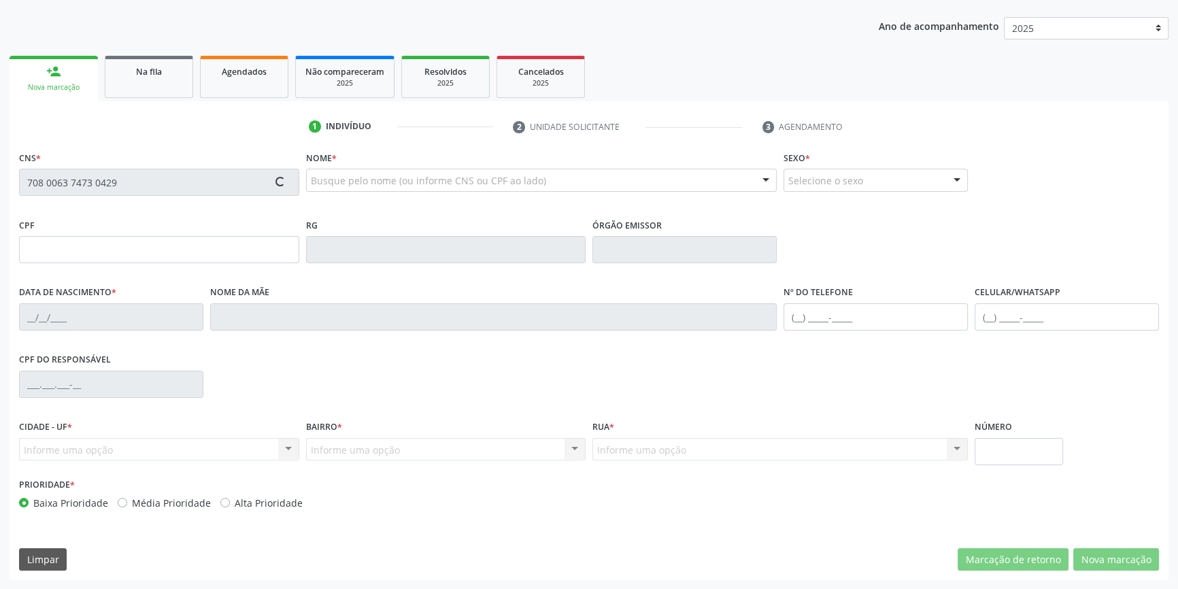
type input "S/N"
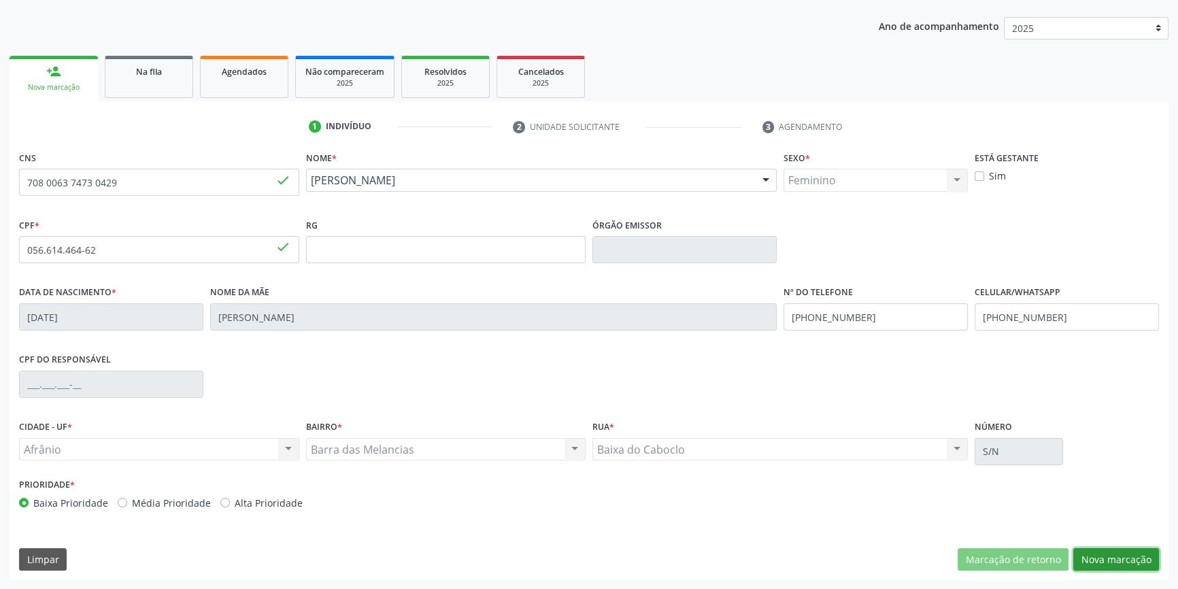
click at [1129, 554] on button "Nova marcação" at bounding box center [1116, 559] width 86 height 23
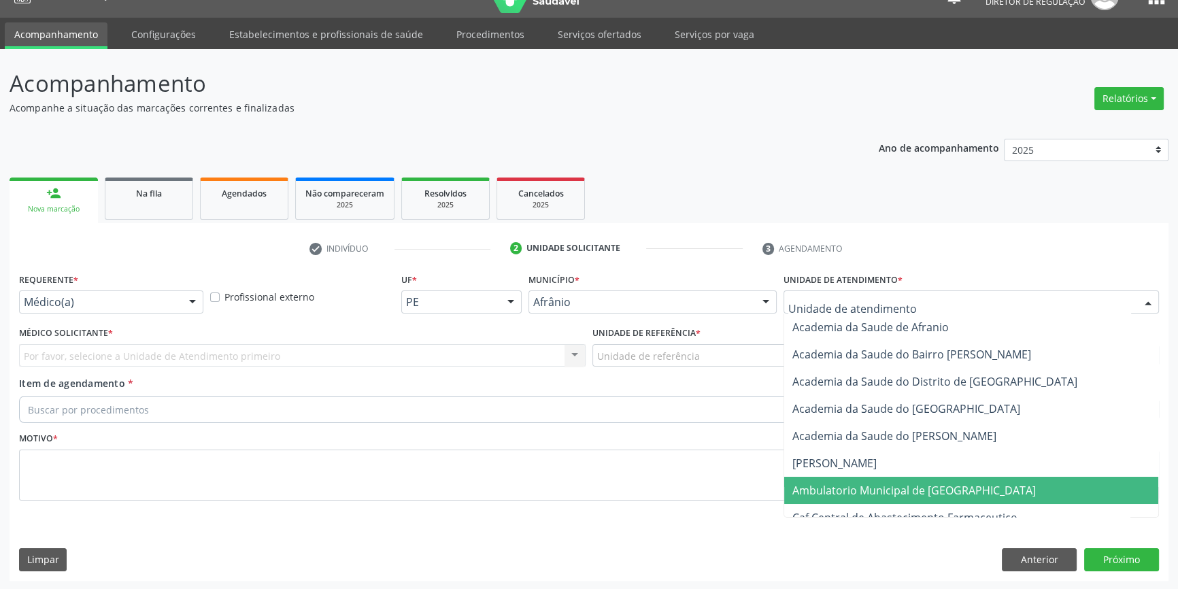
drag, startPoint x: 919, startPoint y: 481, endPoint x: 668, endPoint y: 364, distance: 276.8
click at [918, 481] on span "Ambulatorio Municipal de [GEOGRAPHIC_DATA]" at bounding box center [971, 490] width 374 height 27
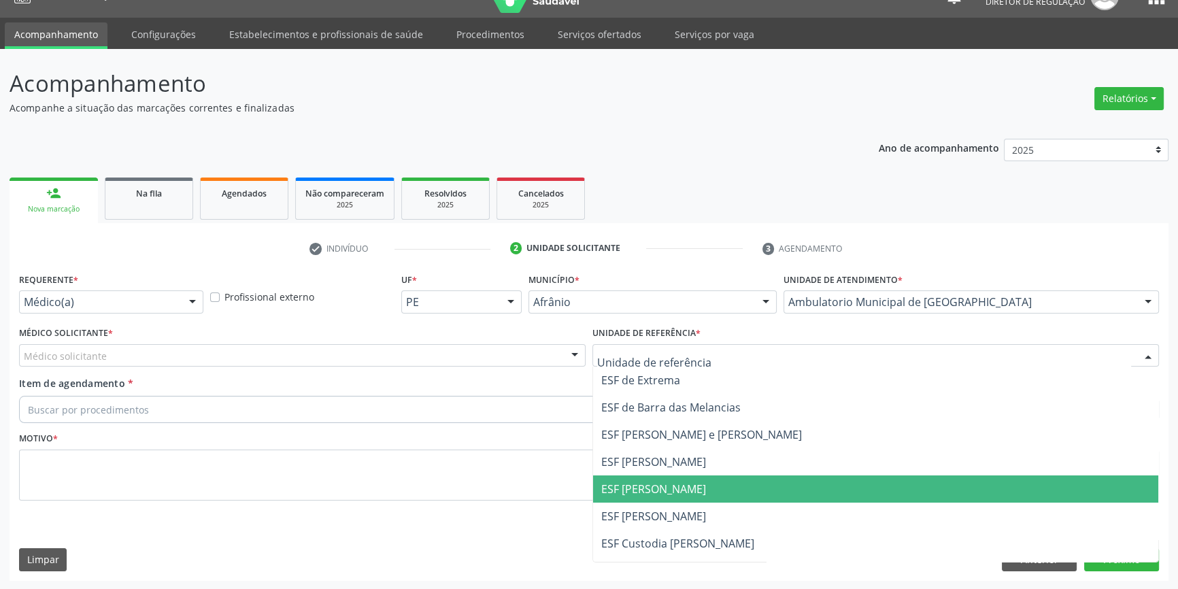
drag, startPoint x: 660, startPoint y: 490, endPoint x: 494, endPoint y: 429, distance: 176.2
click at [657, 491] on span "ESF [PERSON_NAME]" at bounding box center [653, 488] width 105 height 15
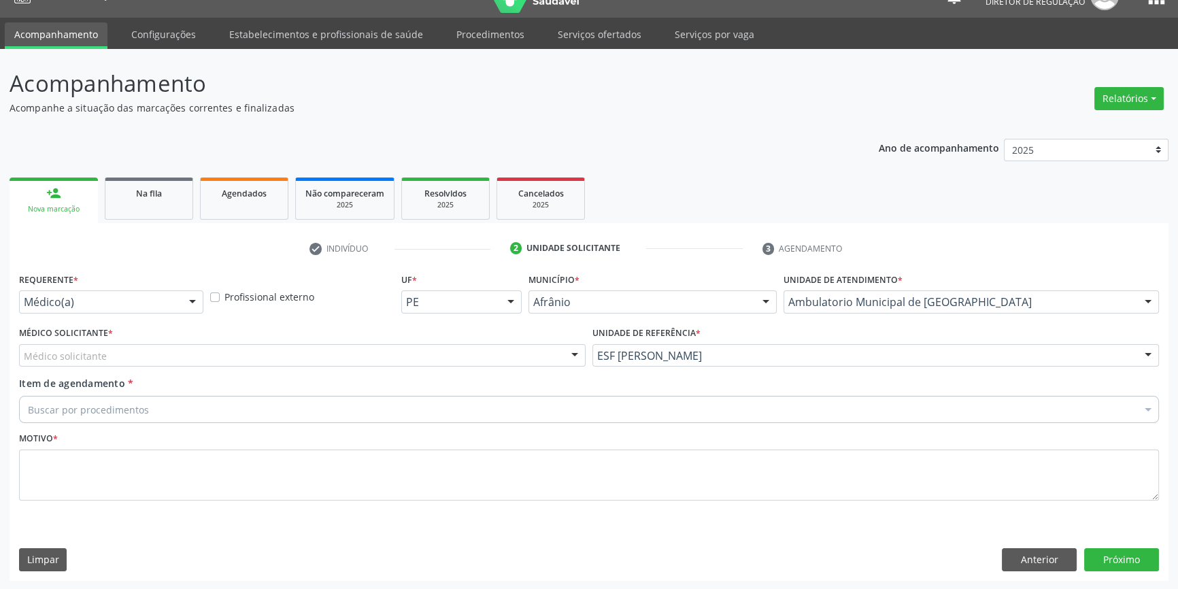
click at [250, 333] on div "Médico Solicitante * Médico solicitante Alysson Rodrigo Ferreira Cavalcanti Bru…" at bounding box center [302, 345] width 566 height 44
click at [238, 344] on div "Médico solicitante" at bounding box center [302, 355] width 566 height 23
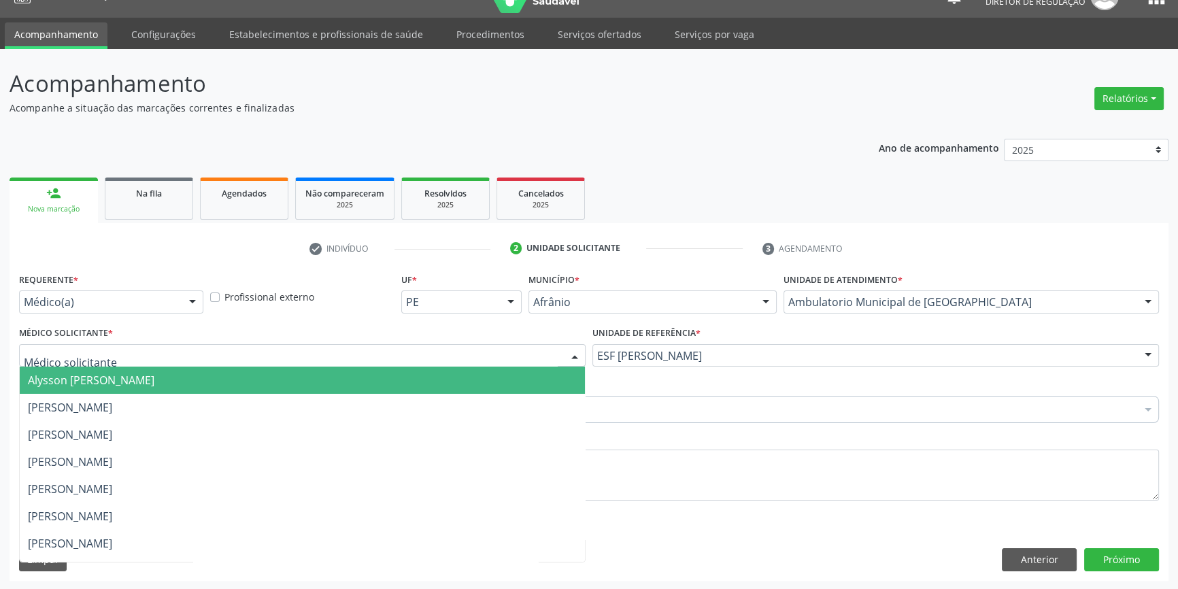
drag, startPoint x: 161, startPoint y: 392, endPoint x: 151, endPoint y: 396, distance: 10.8
click at [158, 394] on ul "Alysson [PERSON_NAME] [PERSON_NAME] [PERSON_NAME] [PERSON_NAME] [PERSON_NAME] […" at bounding box center [302, 584] width 565 height 435
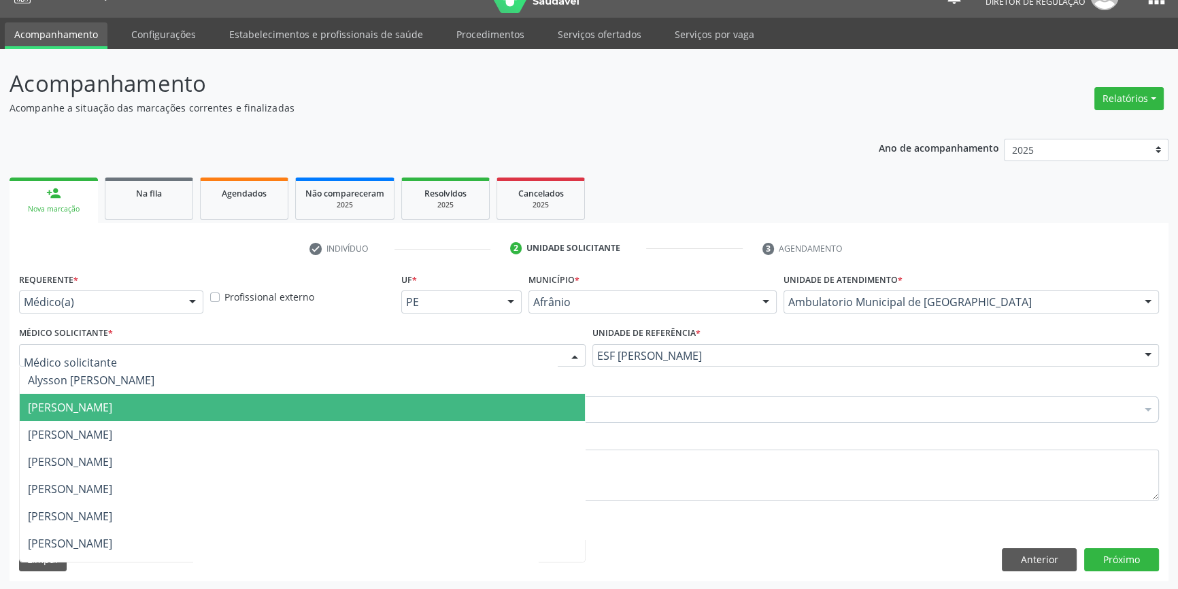
click at [150, 396] on span "[PERSON_NAME]" at bounding box center [302, 407] width 565 height 27
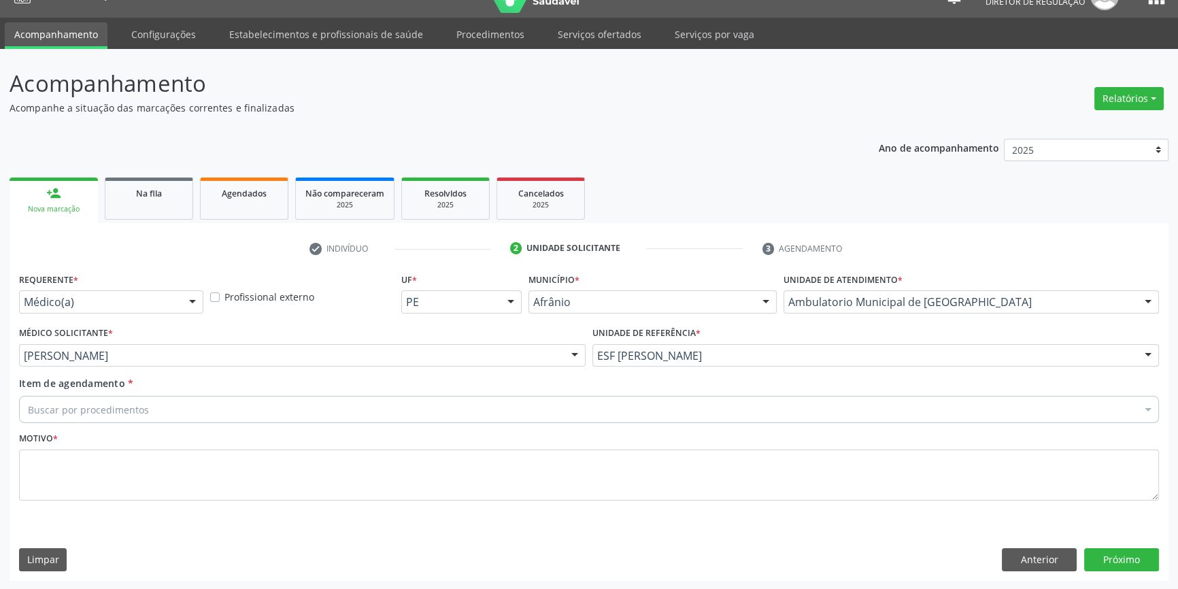
click at [143, 394] on div "Item de agendamento * Buscar por procedimentos Selecionar todos 0604320140 - Ab…" at bounding box center [589, 397] width 1140 height 43
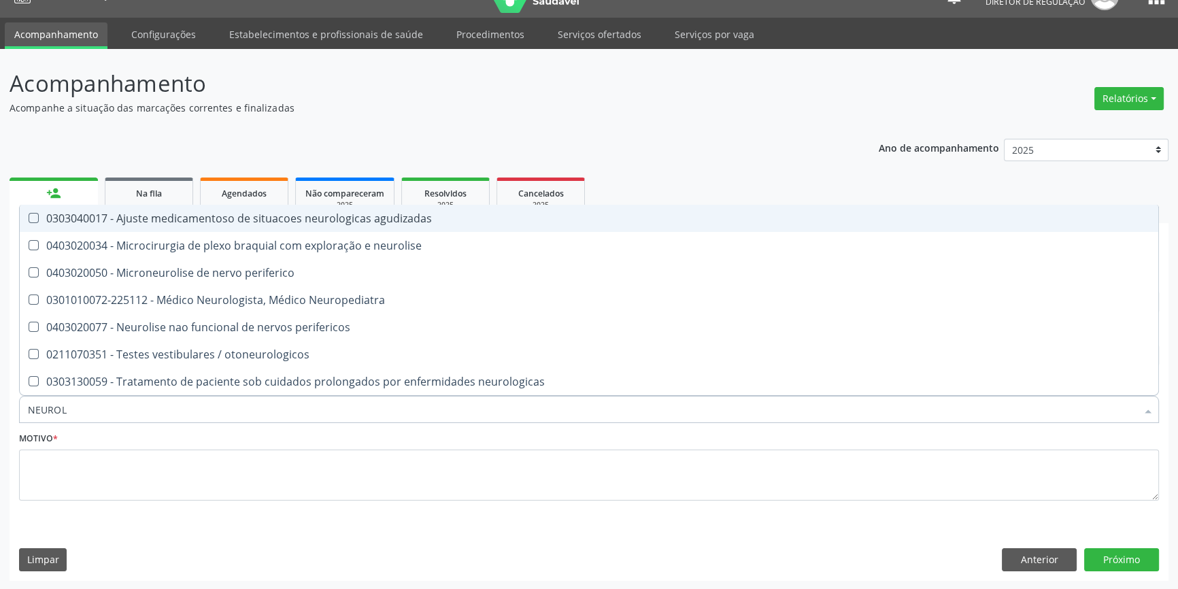
type input "NEUROLO"
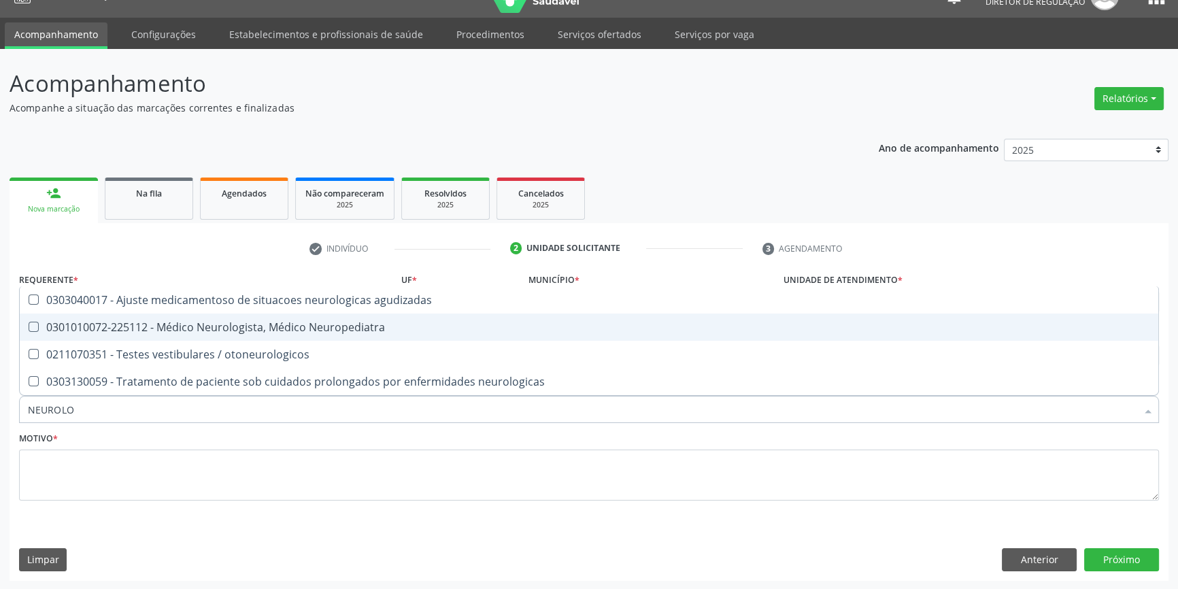
click at [200, 322] on div "0301010072-225112 - Médico Neurologista, Médico Neuropediatra" at bounding box center [589, 327] width 1122 height 11
click at [169, 328] on div "0301010072-225112 - Médico Neurologista, Médico Neuropediatra" at bounding box center [589, 327] width 1122 height 11
checkbox Neuropediatra "false"
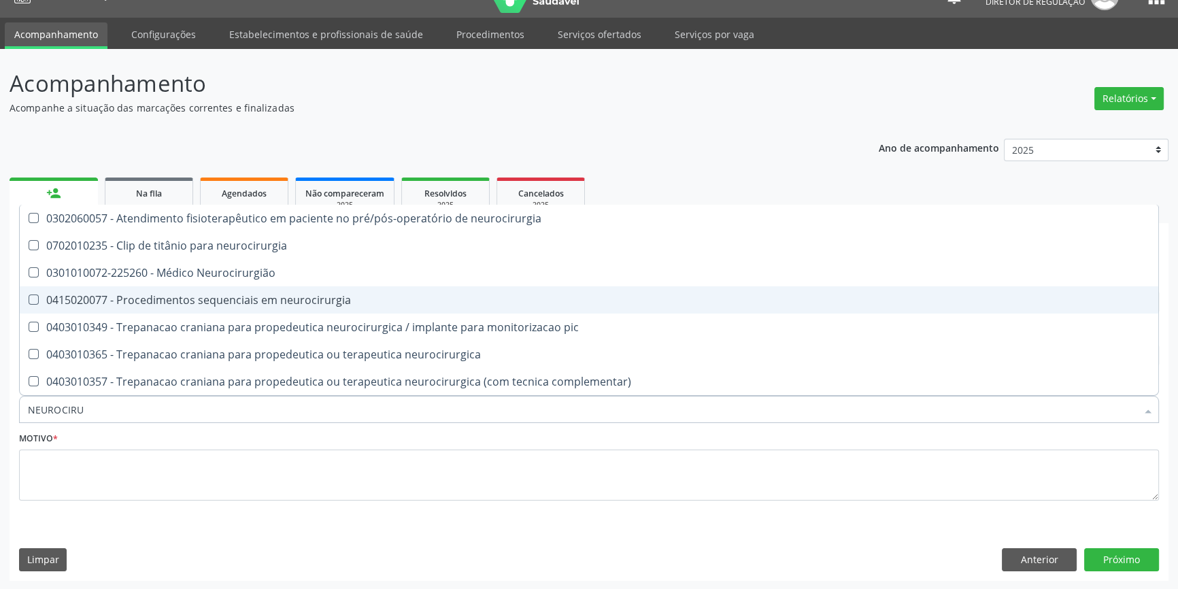
type input "NEUROCIRUR"
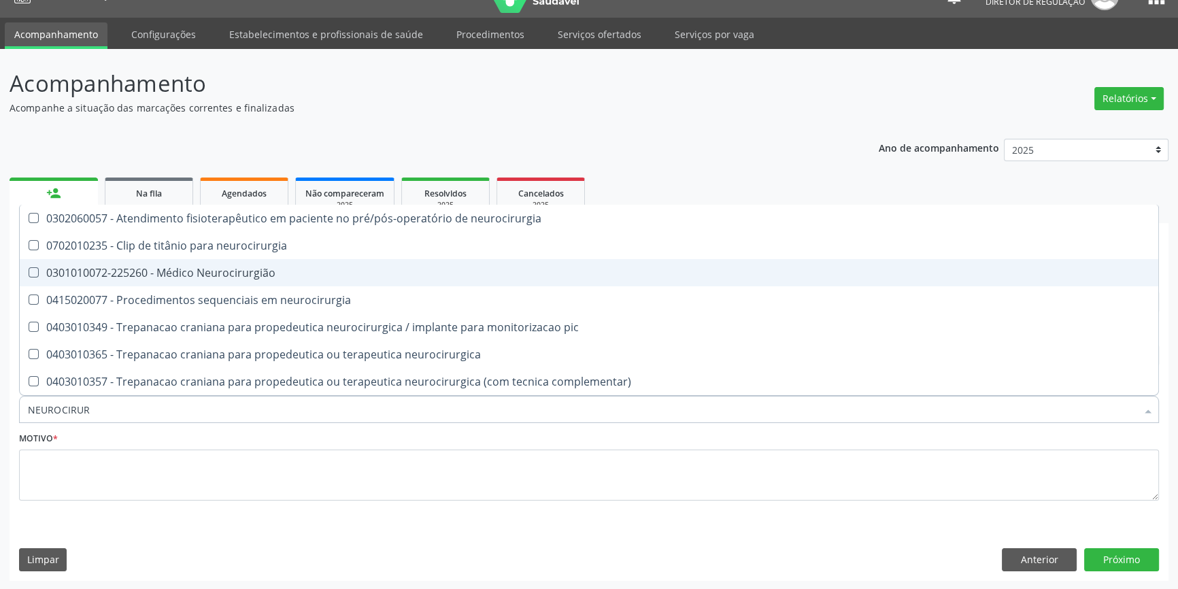
click at [205, 262] on span "0301010072-225260 - Médico Neurocirurgião" at bounding box center [589, 272] width 1138 height 27
checkbox Neurocirurgião "true"
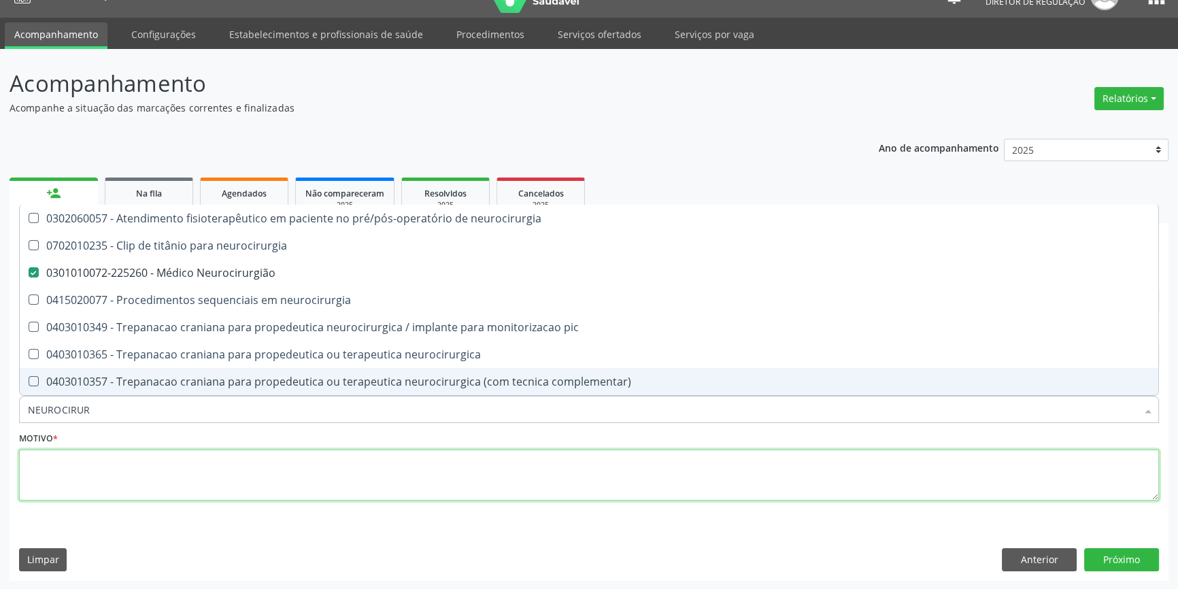
click at [116, 475] on textarea at bounding box center [589, 475] width 1140 height 52
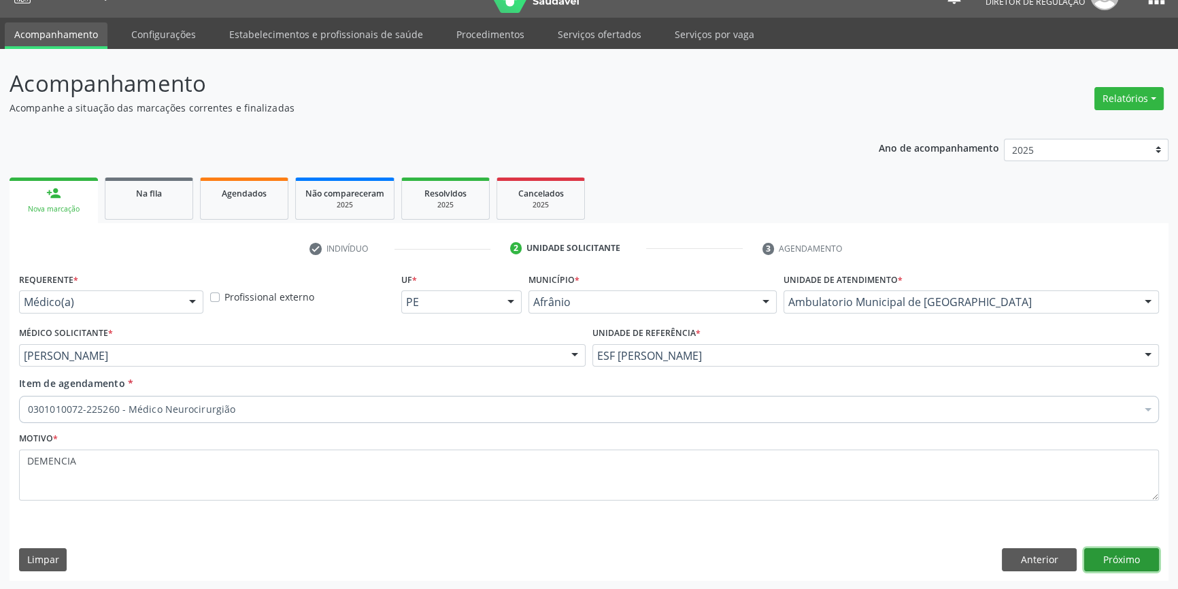
click at [1112, 556] on button "Próximo" at bounding box center [1121, 559] width 75 height 23
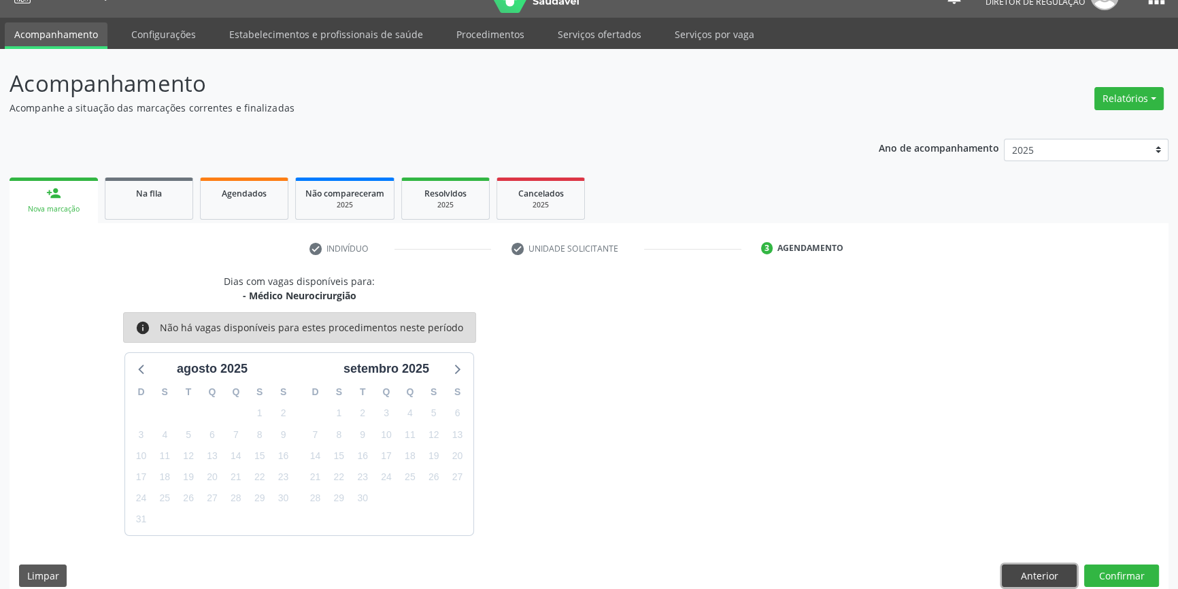
click at [1034, 564] on button "Anterior" at bounding box center [1039, 575] width 75 height 23
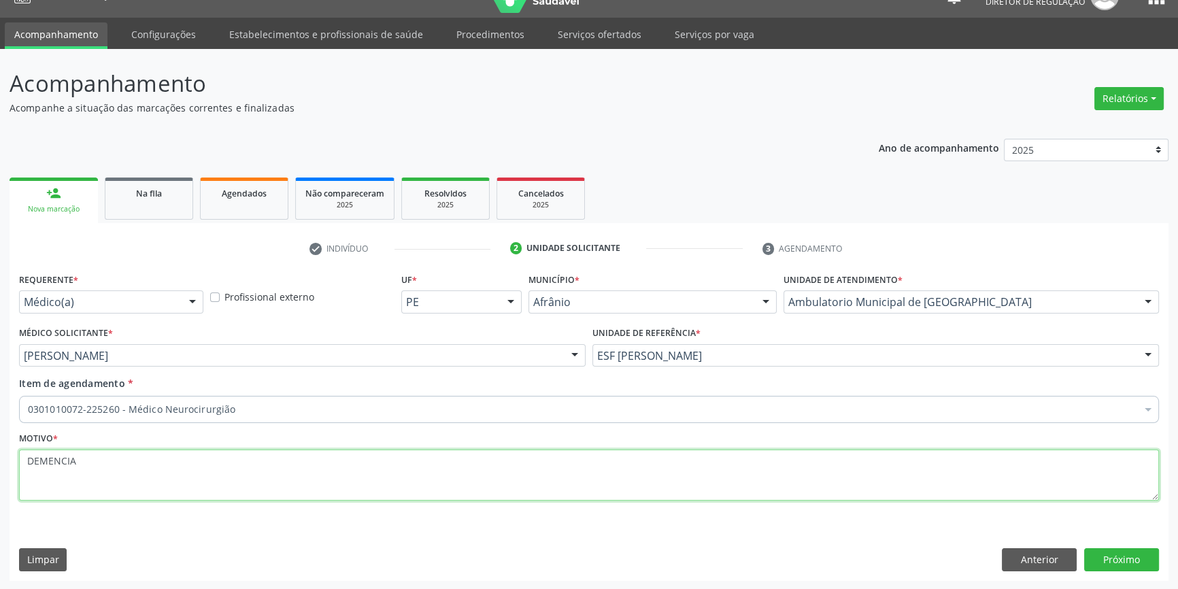
click at [213, 466] on textarea "DEMENCIA" at bounding box center [589, 475] width 1140 height 52
type textarea "DEMENCIA A/E"
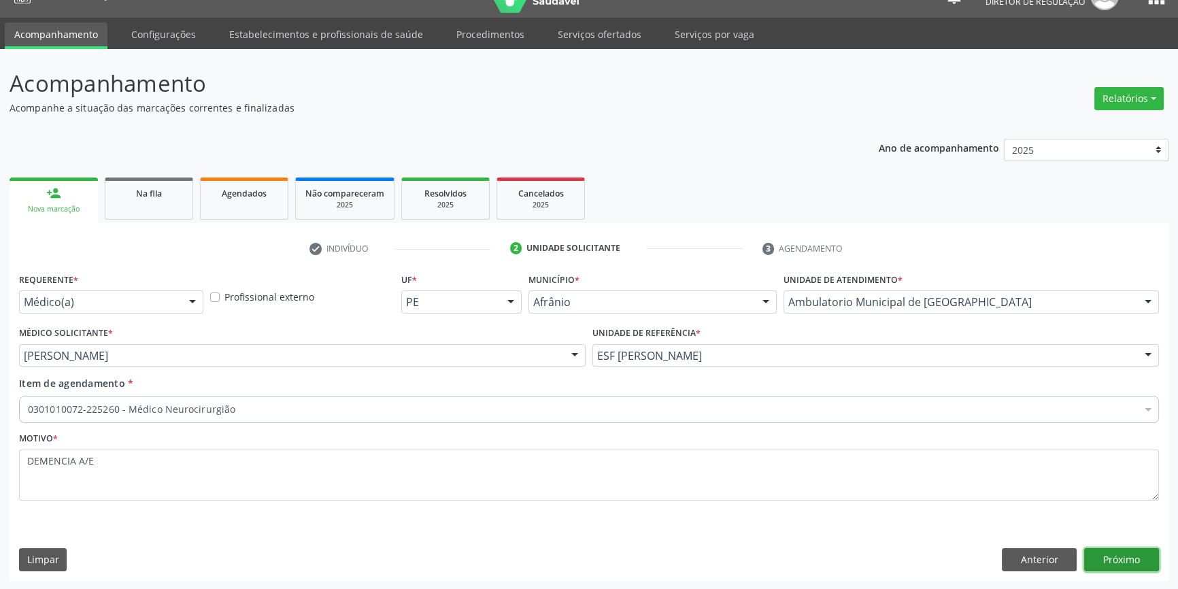
click at [1124, 558] on button "Próximo" at bounding box center [1121, 559] width 75 height 23
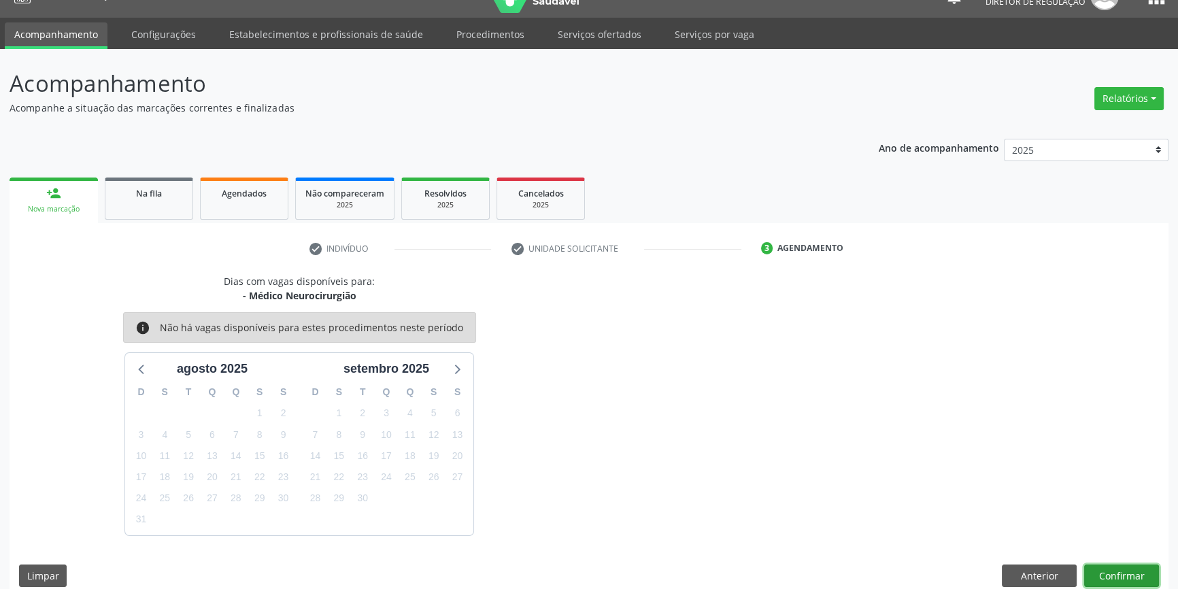
click at [1121, 573] on button "Confirmar" at bounding box center [1121, 575] width 75 height 23
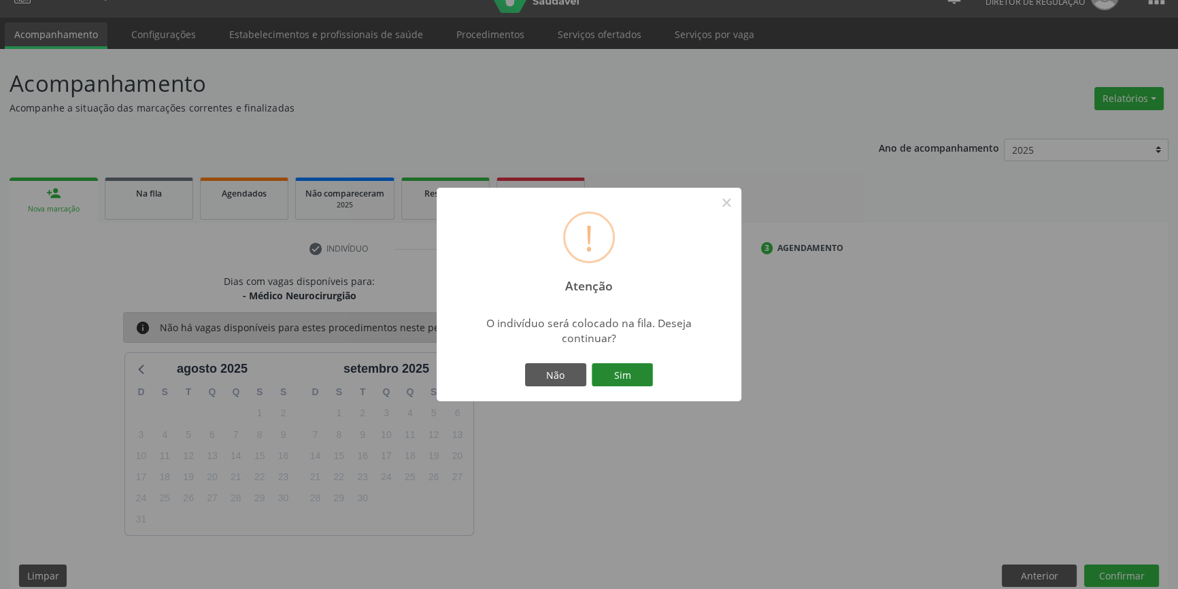
click at [617, 369] on button "Sim" at bounding box center [622, 374] width 61 height 23
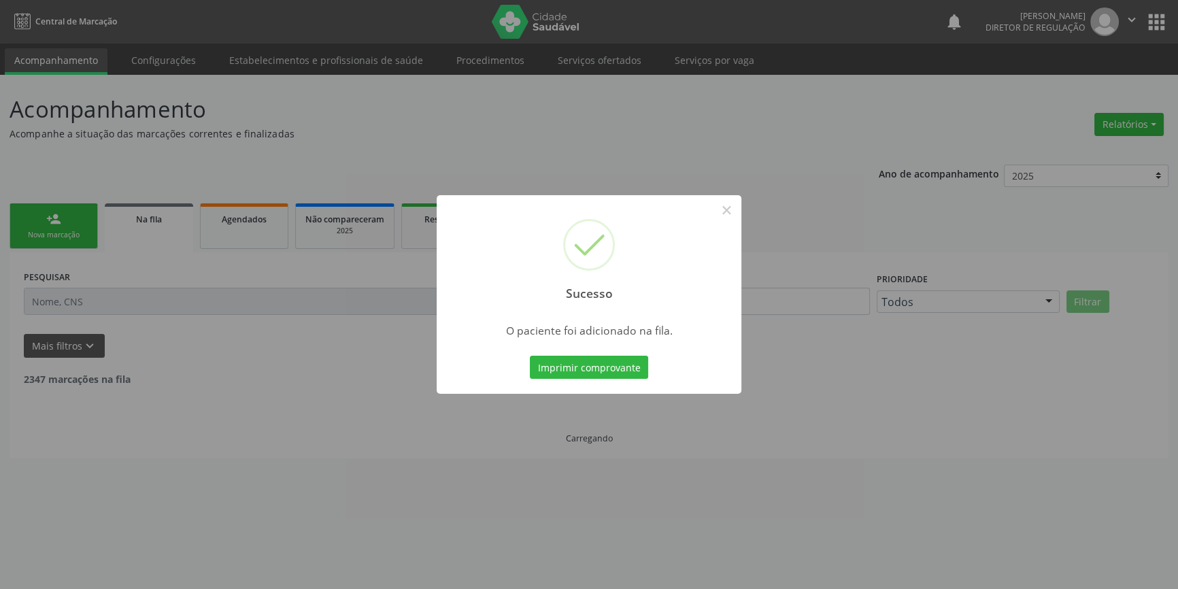
scroll to position [0, 0]
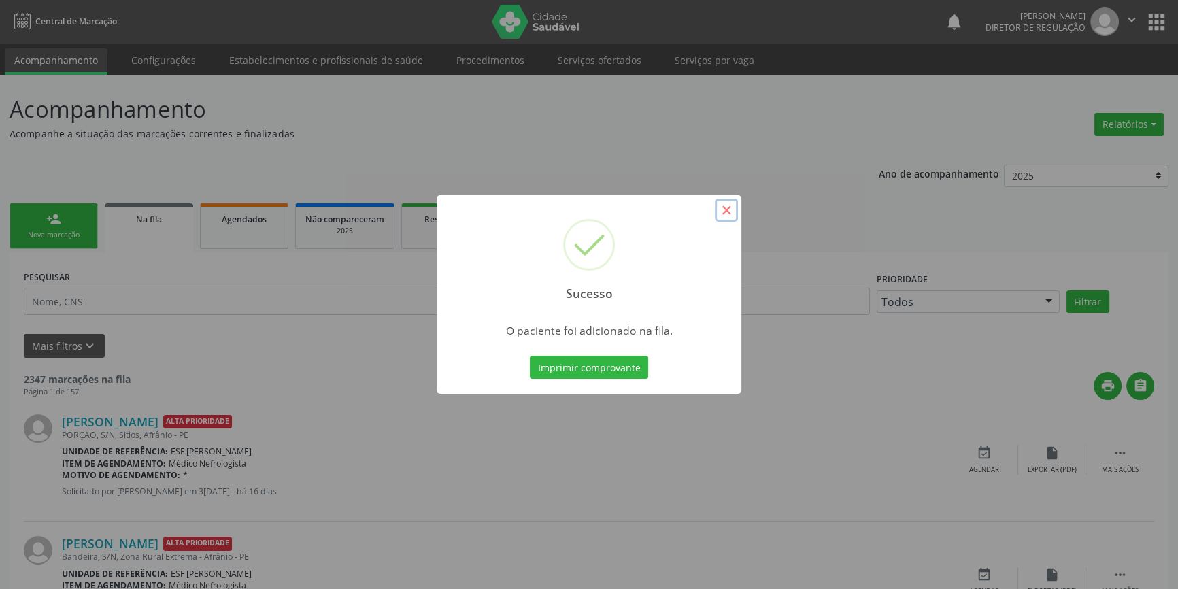
click at [723, 208] on button "×" at bounding box center [726, 210] width 23 height 23
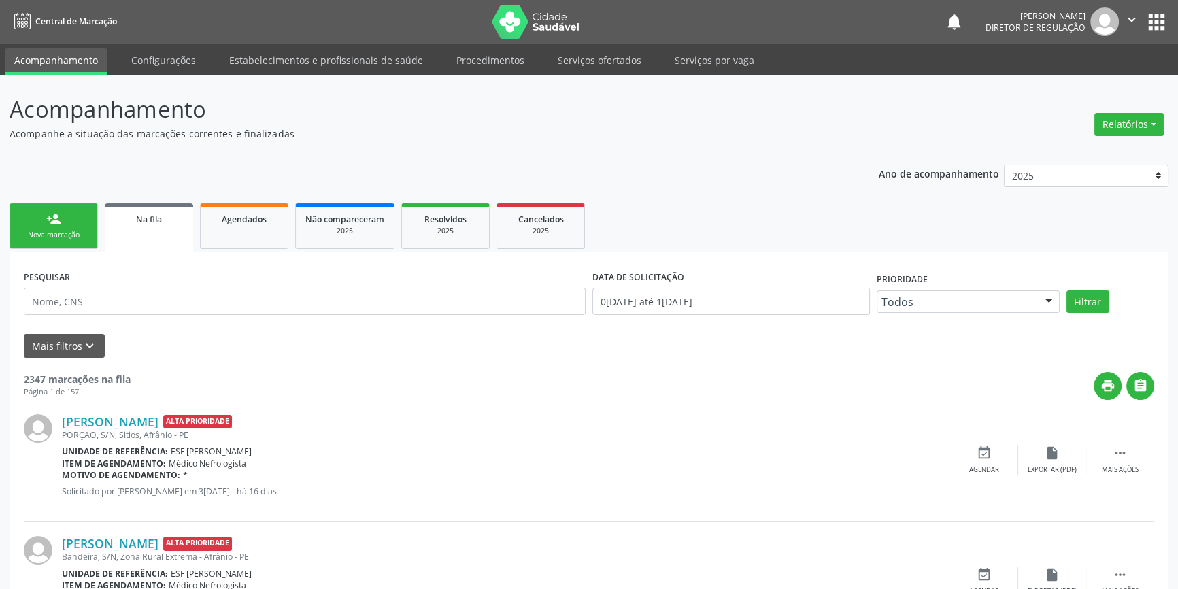
click at [85, 228] on link "person_add Nova marcação" at bounding box center [54, 226] width 88 height 46
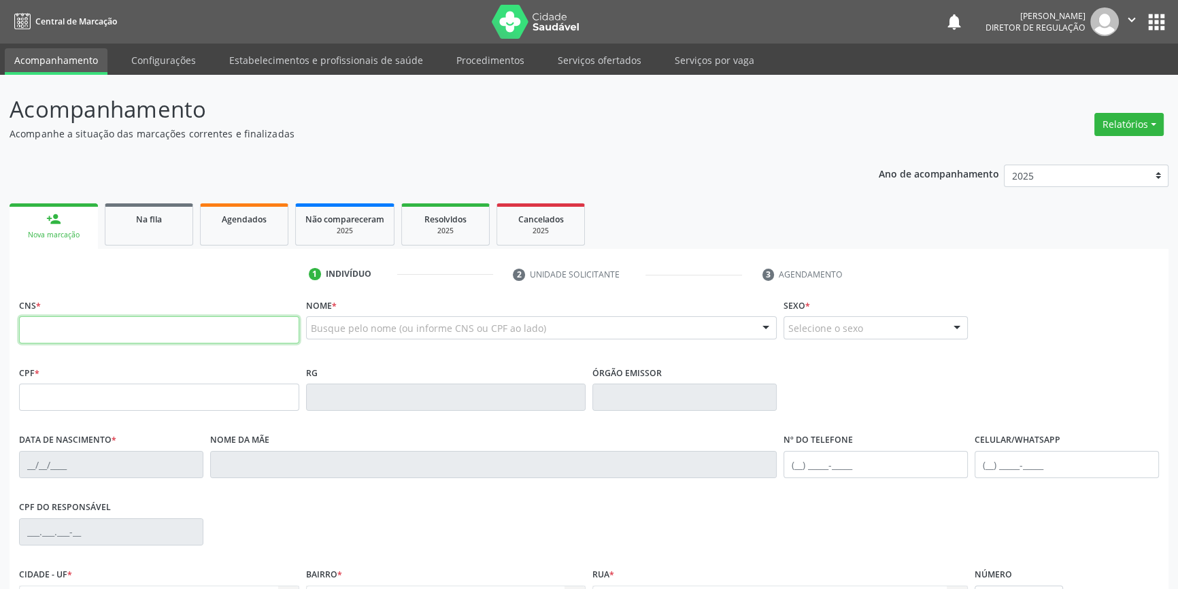
click at [82, 319] on input "text" at bounding box center [159, 329] width 280 height 27
type input "705 0056 2610 6559"
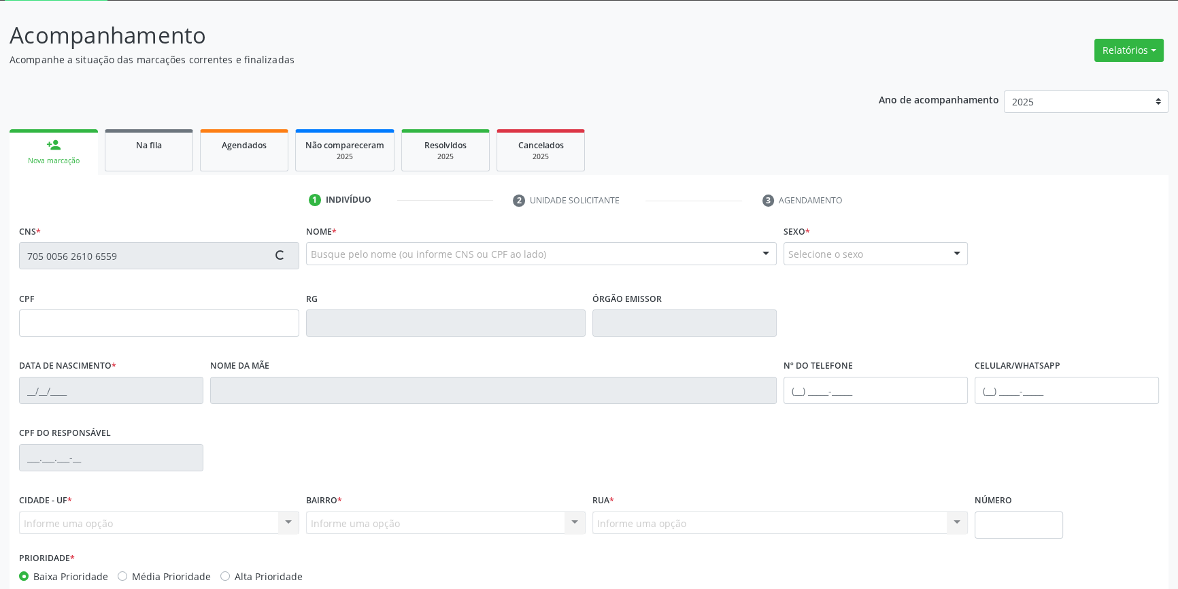
scroll to position [148, 0]
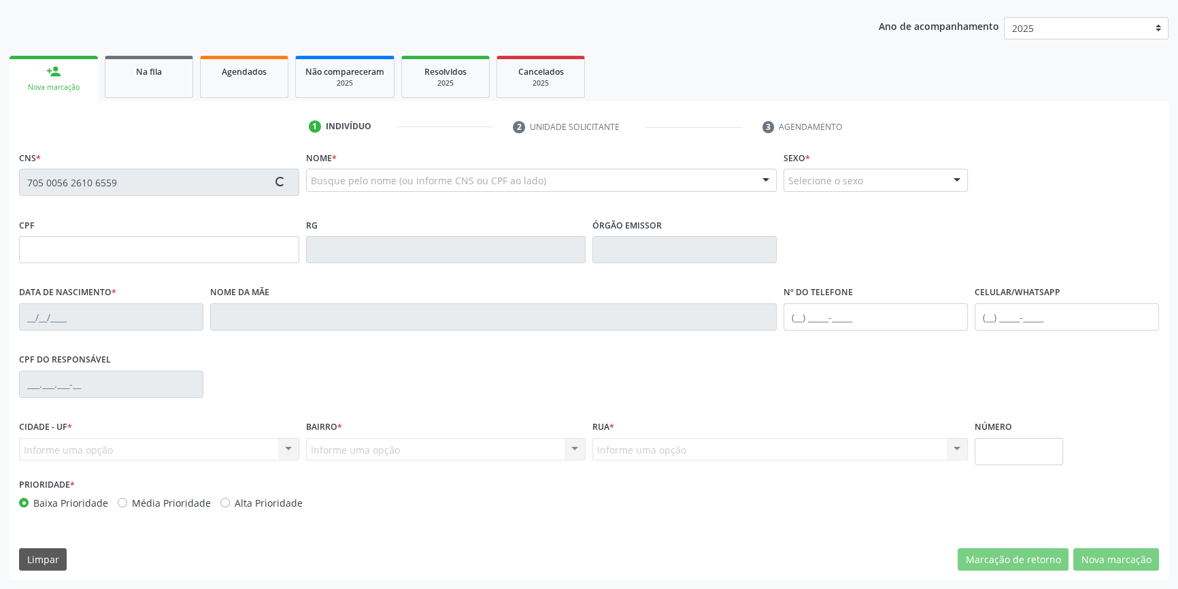
type input "179.450.744-21"
type input "09/11/2021"
type input "Maria dos Santos Laranjeira"
type input "(87) 98858-4875"
type input "122.821.904-40"
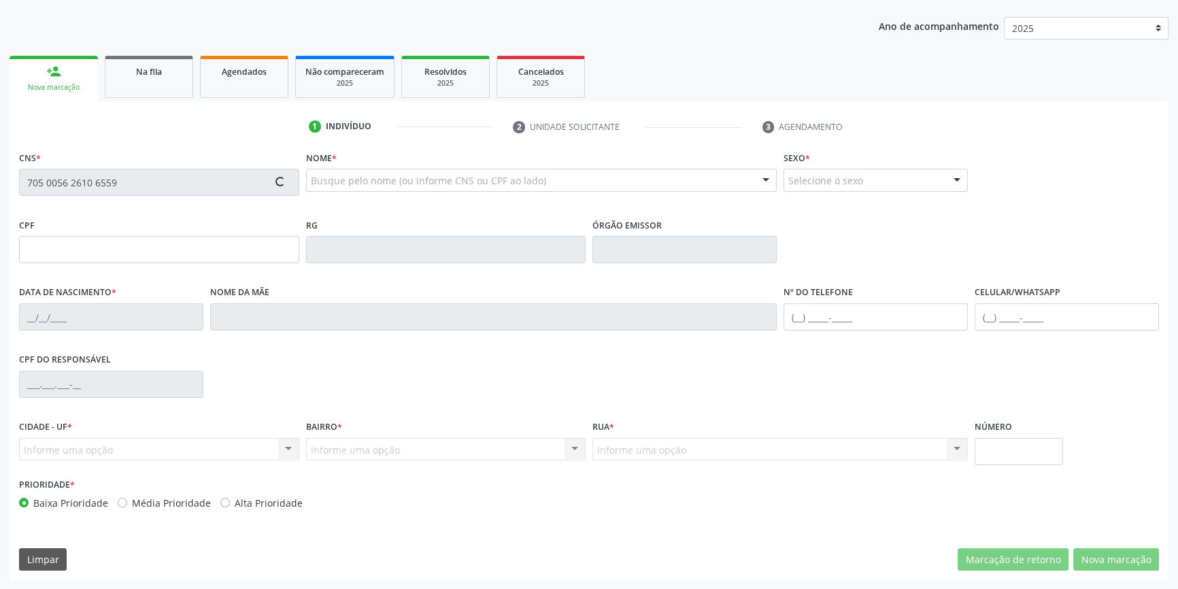
type input "S/N"
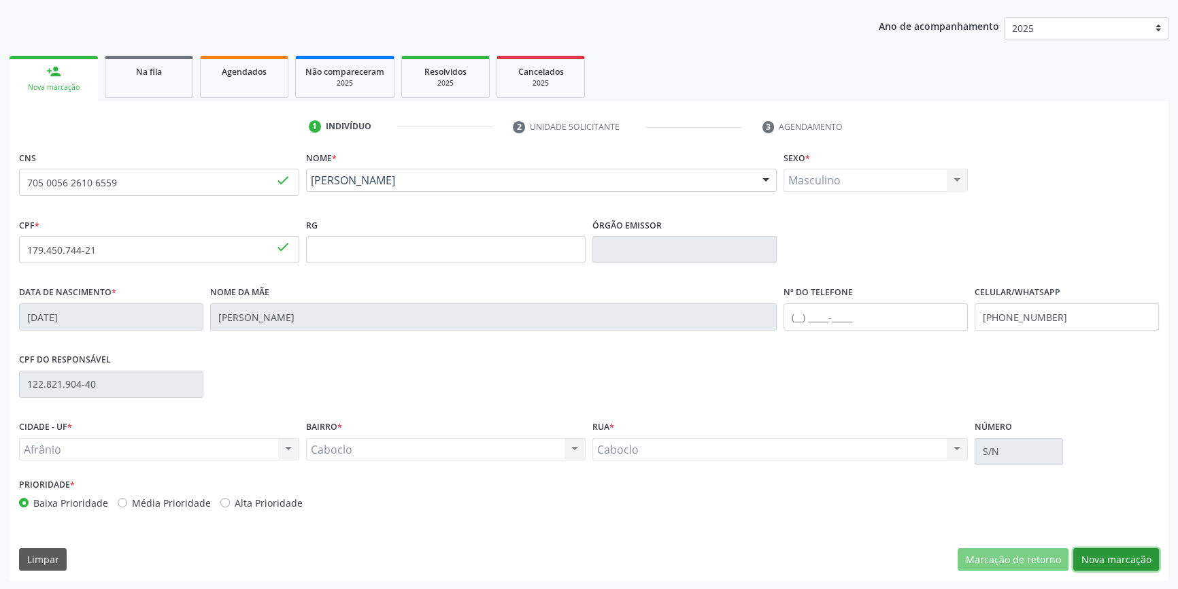
click at [1116, 560] on button "Nova marcação" at bounding box center [1116, 559] width 86 height 23
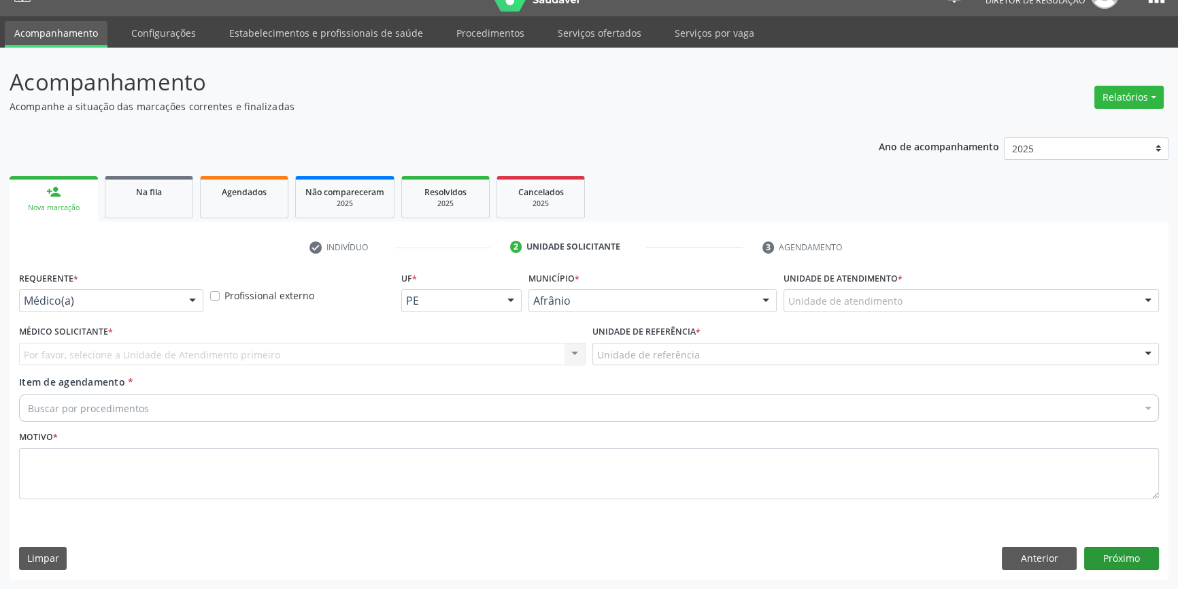
scroll to position [26, 0]
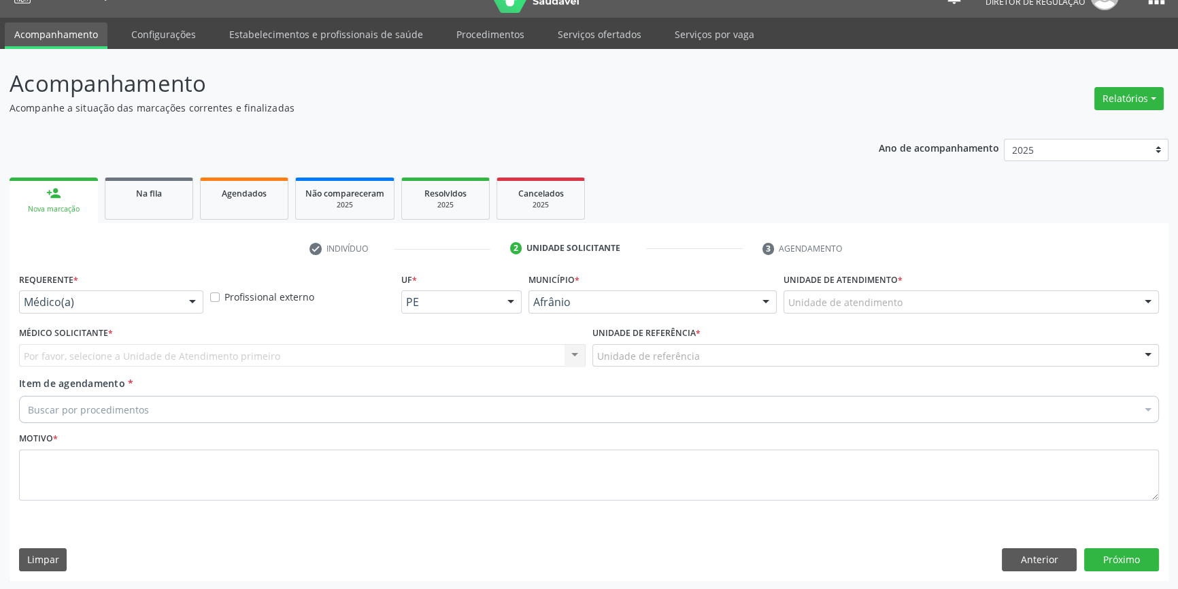
click at [881, 311] on div "Unidade de atendimento" at bounding box center [970, 301] width 375 height 23
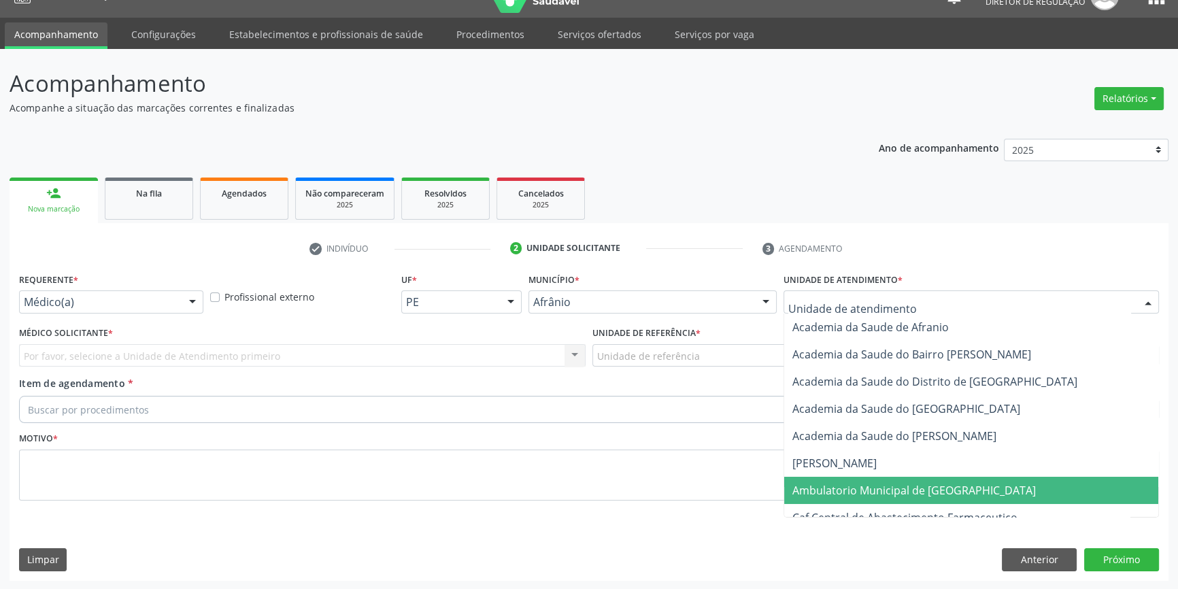
drag, startPoint x: 889, startPoint y: 484, endPoint x: 710, endPoint y: 388, distance: 203.5
click at [886, 484] on span "Ambulatorio Municipal de [GEOGRAPHIC_DATA]" at bounding box center [913, 490] width 243 height 15
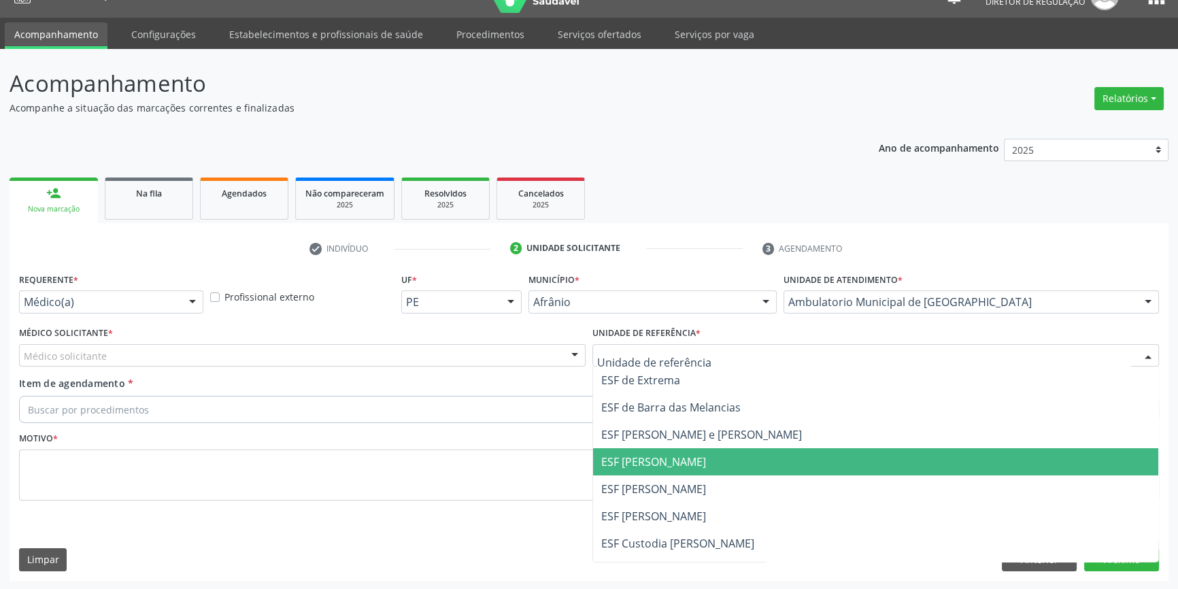
drag, startPoint x: 672, startPoint y: 477, endPoint x: 643, endPoint y: 471, distance: 29.4
click at [665, 476] on span "ESF [PERSON_NAME]" at bounding box center [875, 488] width 565 height 27
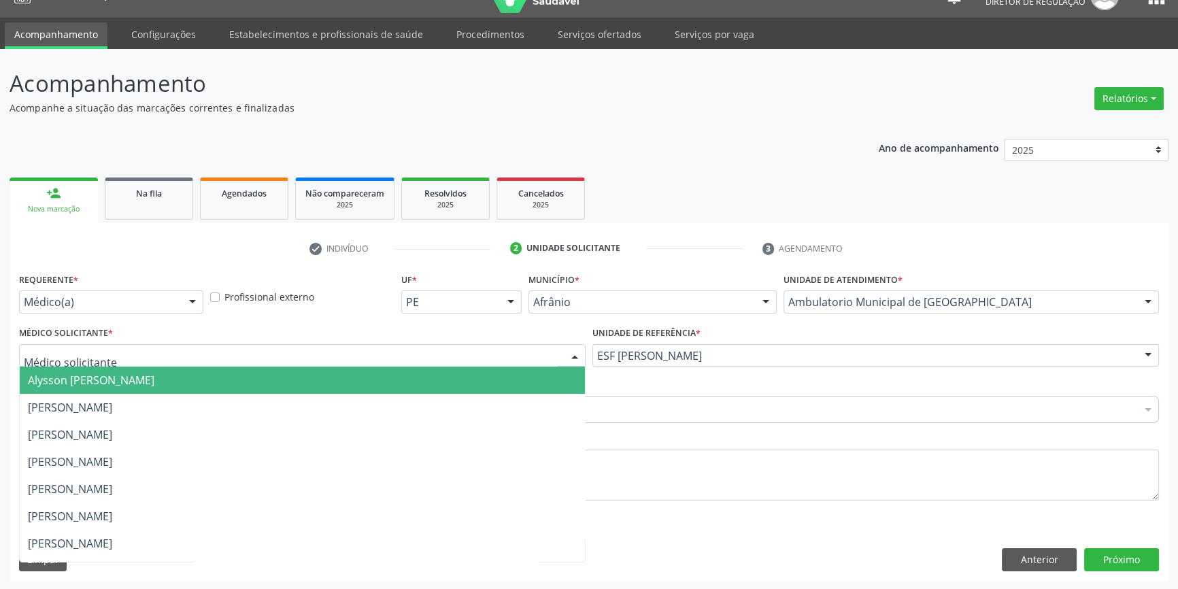
drag, startPoint x: 444, startPoint y: 348, endPoint x: 435, endPoint y: 352, distance: 9.5
click at [442, 348] on div at bounding box center [302, 355] width 566 height 23
click at [112, 400] on span "[PERSON_NAME]" at bounding box center [70, 407] width 84 height 15
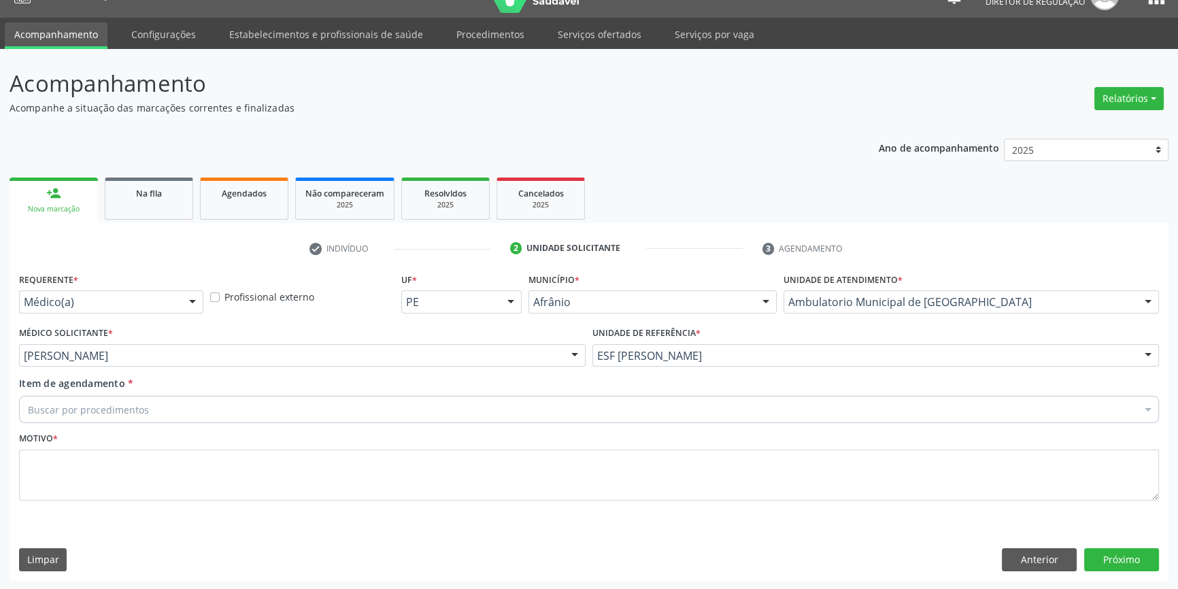
click at [175, 411] on div "Buscar por procedimentos" at bounding box center [589, 409] width 1140 height 27
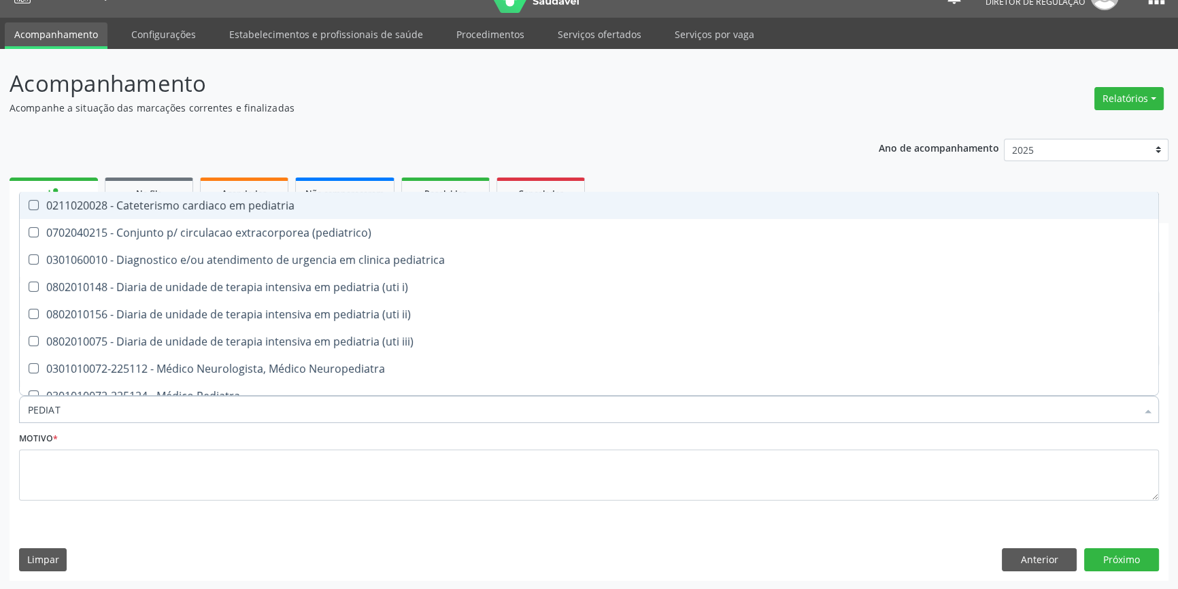
type input "PEDIATR"
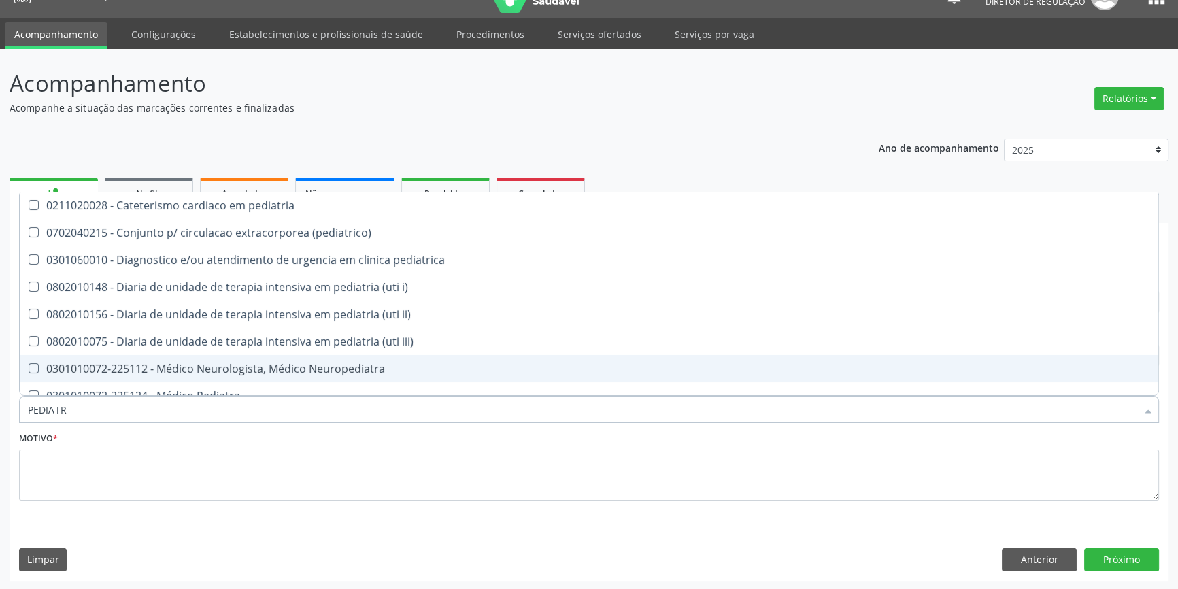
scroll to position [95, 0]
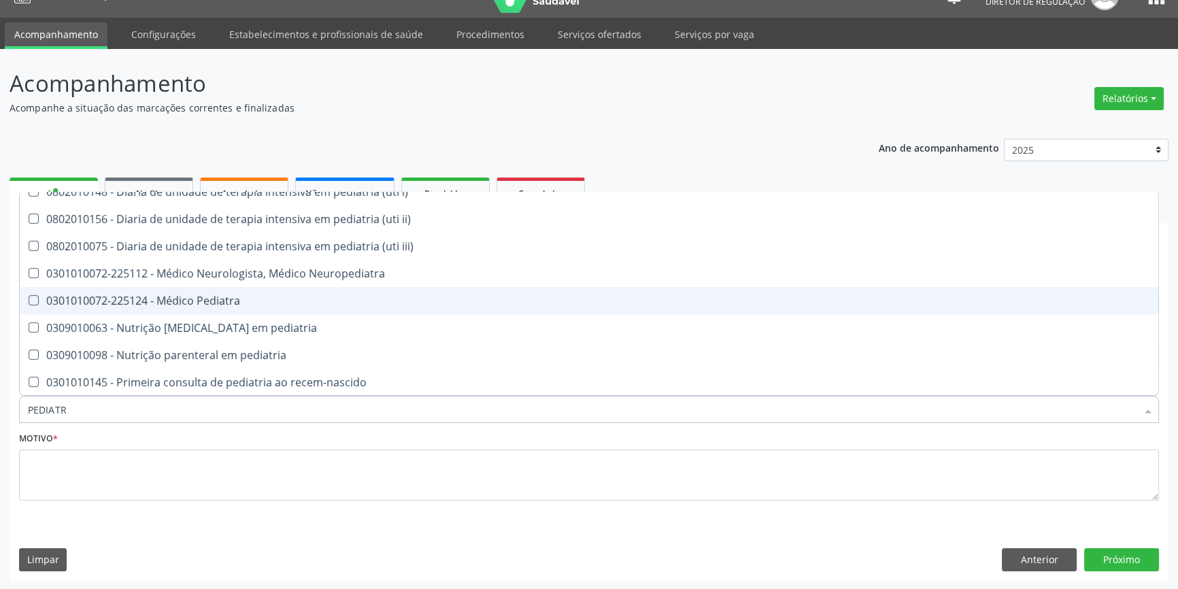
click at [209, 299] on div "0301010072-225124 - Médico Pediatra" at bounding box center [589, 300] width 1122 height 11
checkbox Pediatra "true"
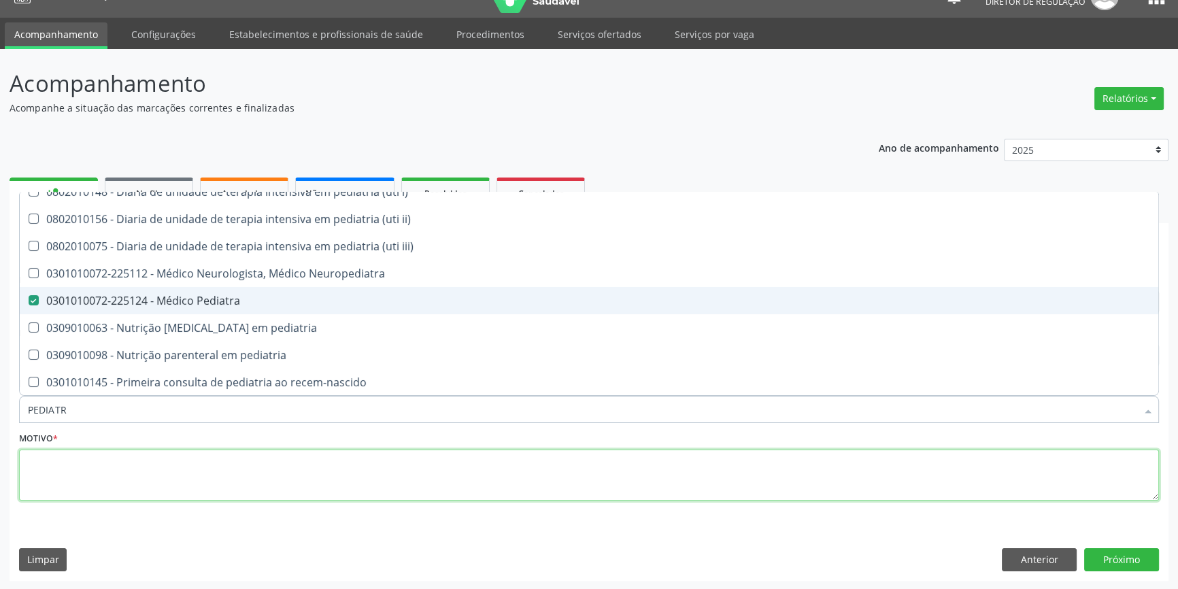
click at [217, 474] on textarea at bounding box center [589, 475] width 1140 height 52
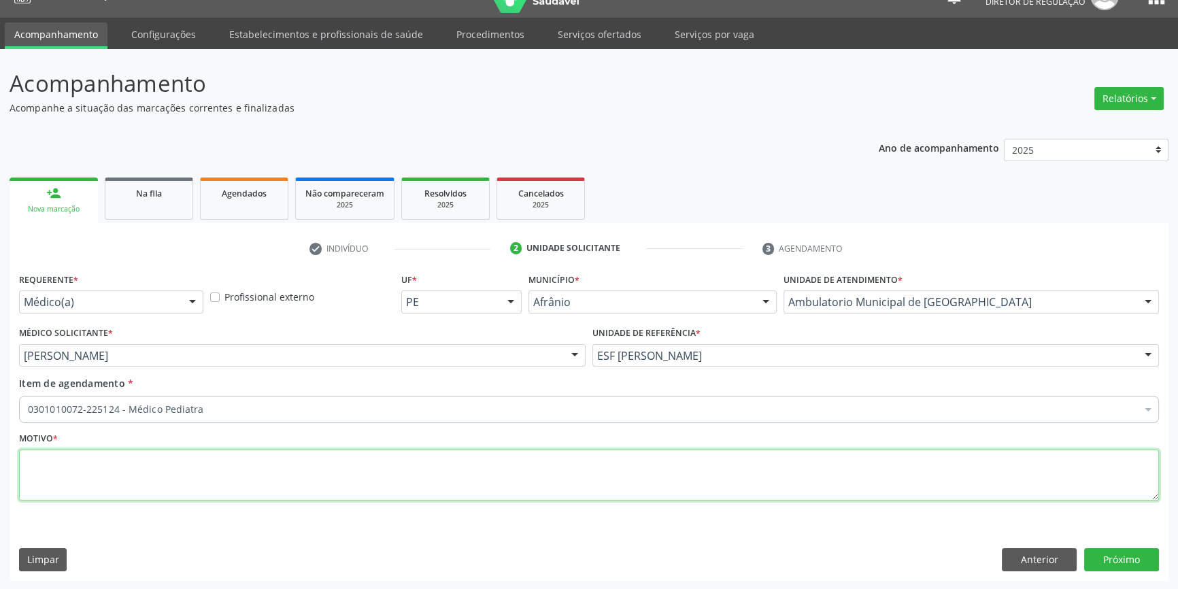
scroll to position [0, 0]
type textarea "DOR EM MMII ASSOCIADO A EDEMA"
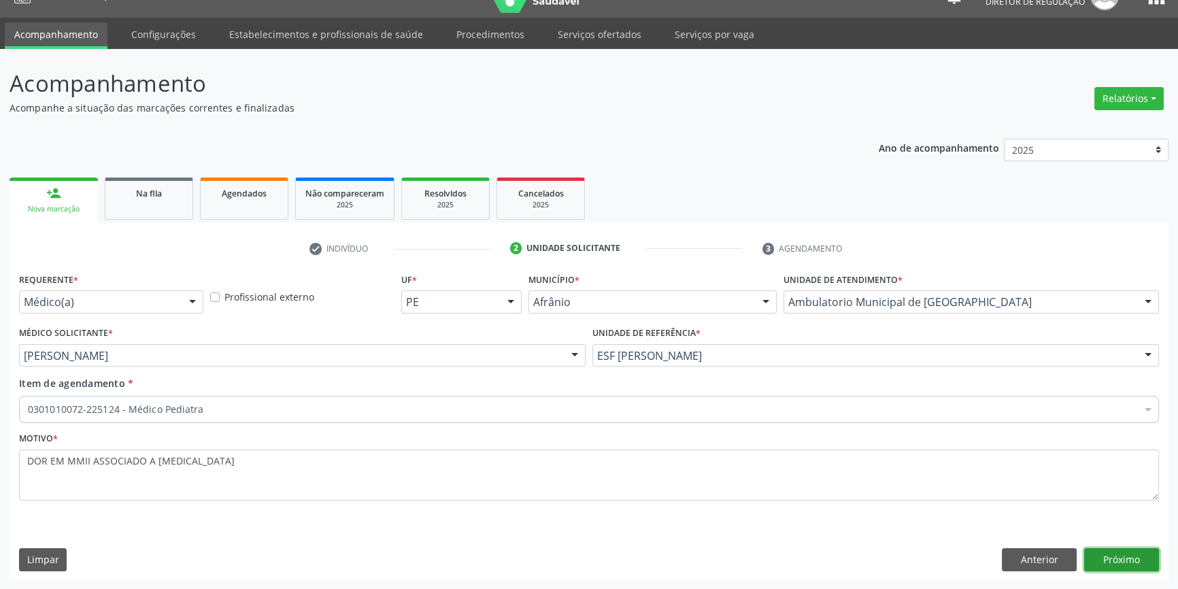
click at [1121, 569] on button "Próximo" at bounding box center [1121, 559] width 75 height 23
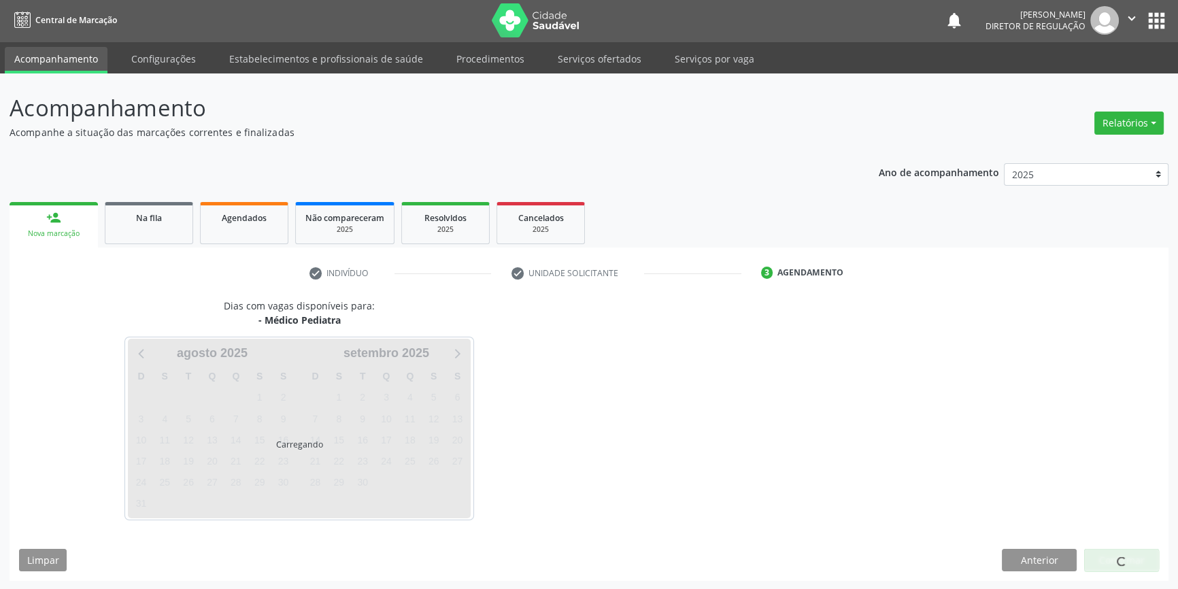
scroll to position [26, 0]
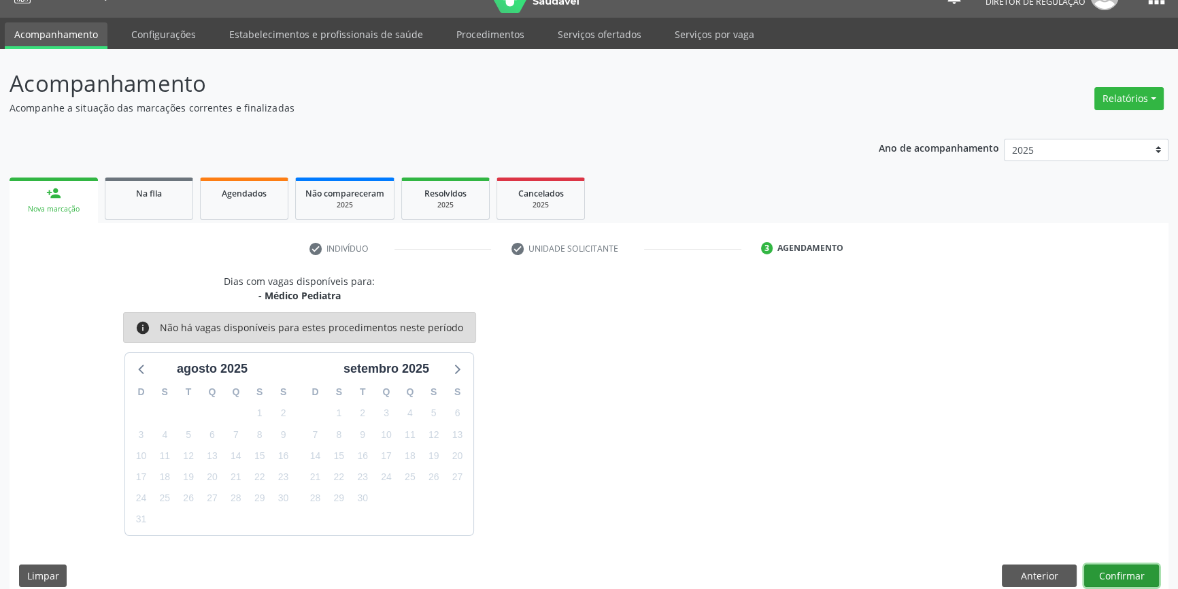
click at [1119, 568] on button "Confirmar" at bounding box center [1121, 575] width 75 height 23
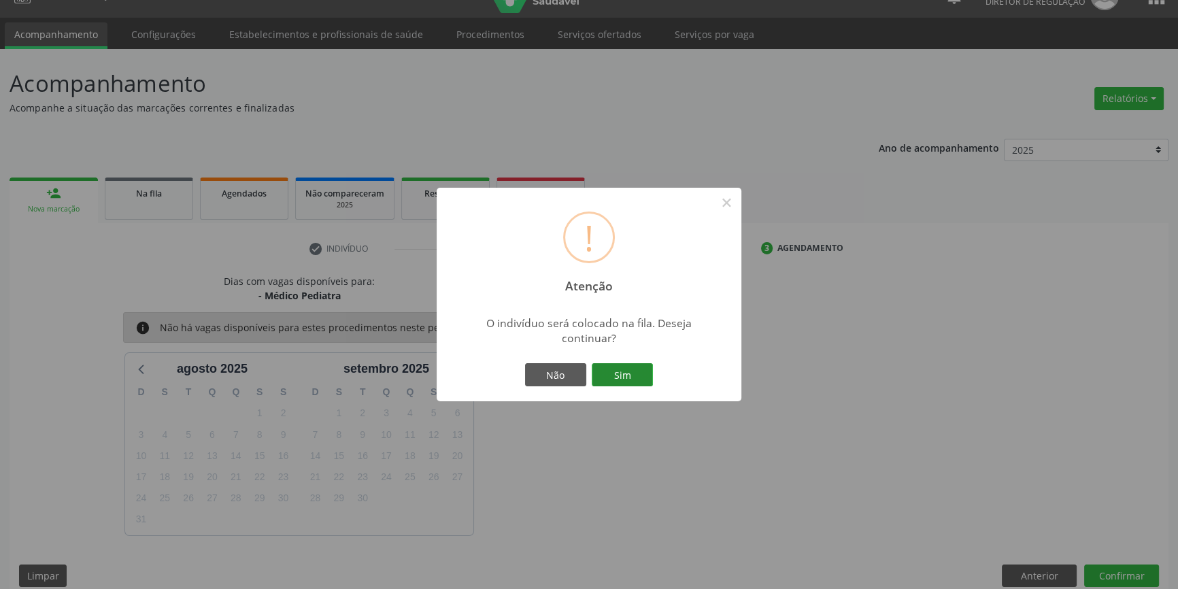
click at [630, 374] on button "Sim" at bounding box center [622, 374] width 61 height 23
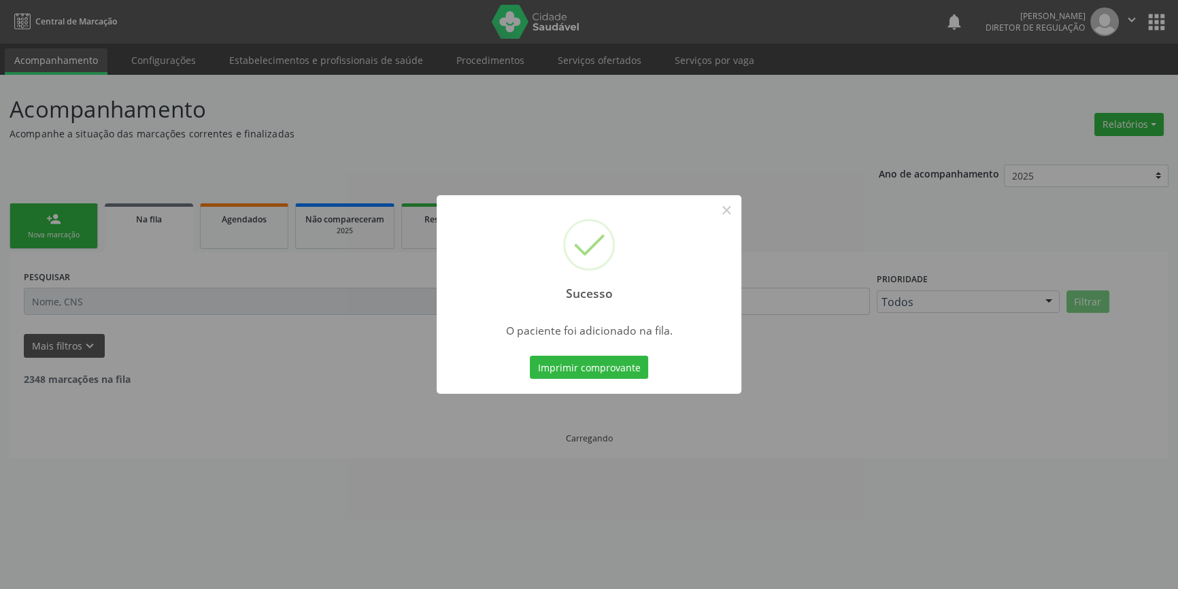
scroll to position [0, 0]
click at [724, 210] on button "×" at bounding box center [730, 210] width 23 height 23
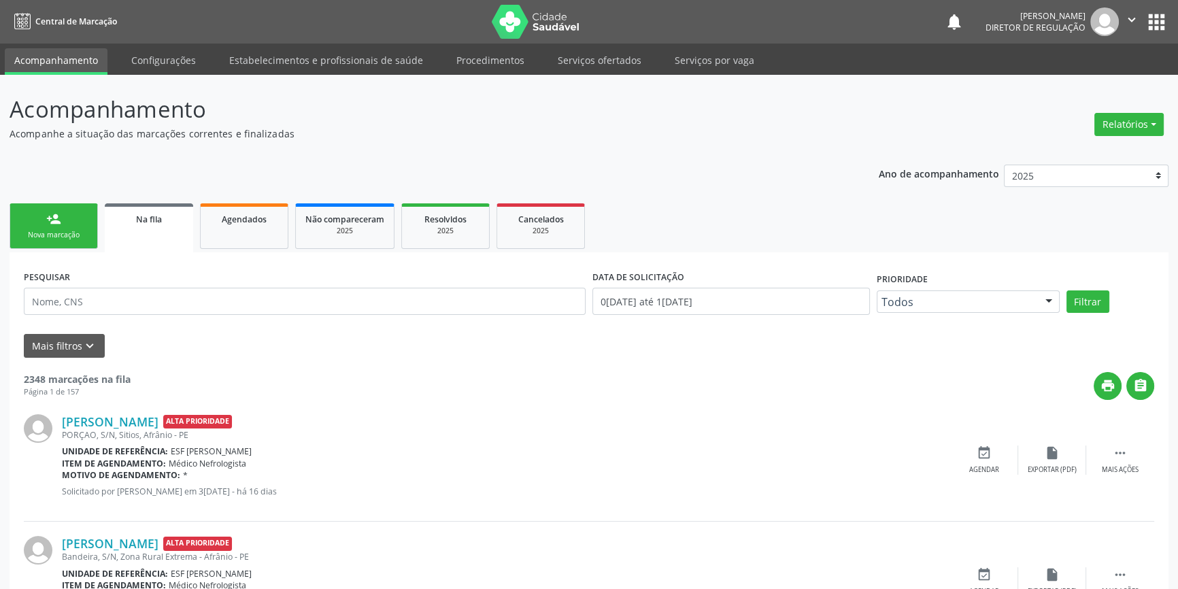
click at [93, 207] on link "person_add Nova marcação" at bounding box center [54, 226] width 88 height 46
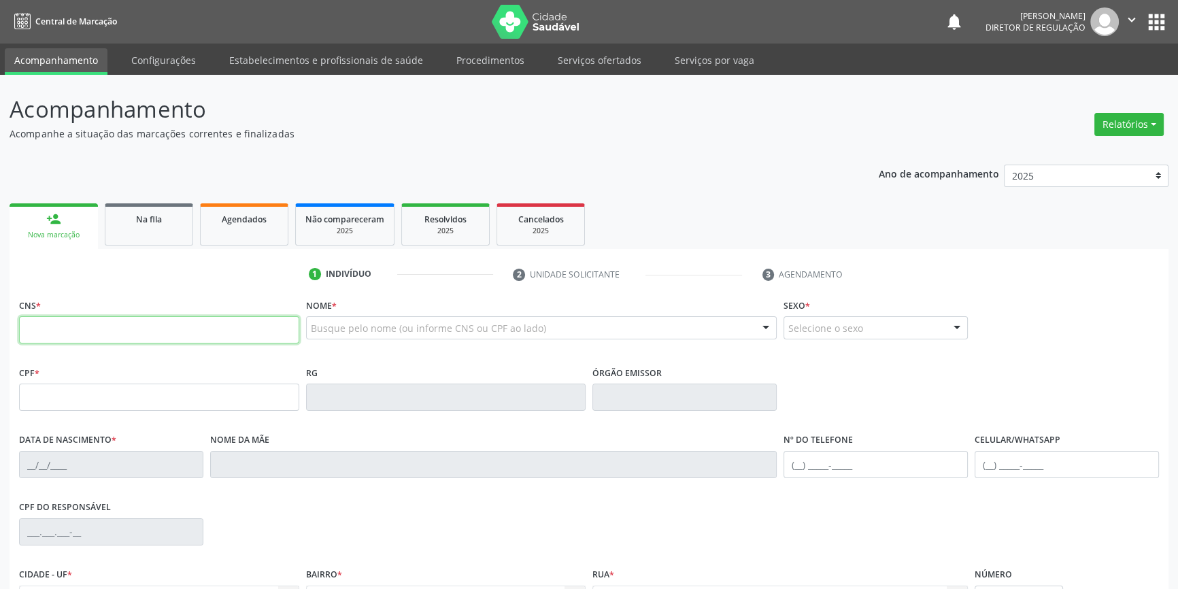
click at [131, 333] on input "text" at bounding box center [159, 329] width 280 height 27
type input "704 0058 7418 5361"
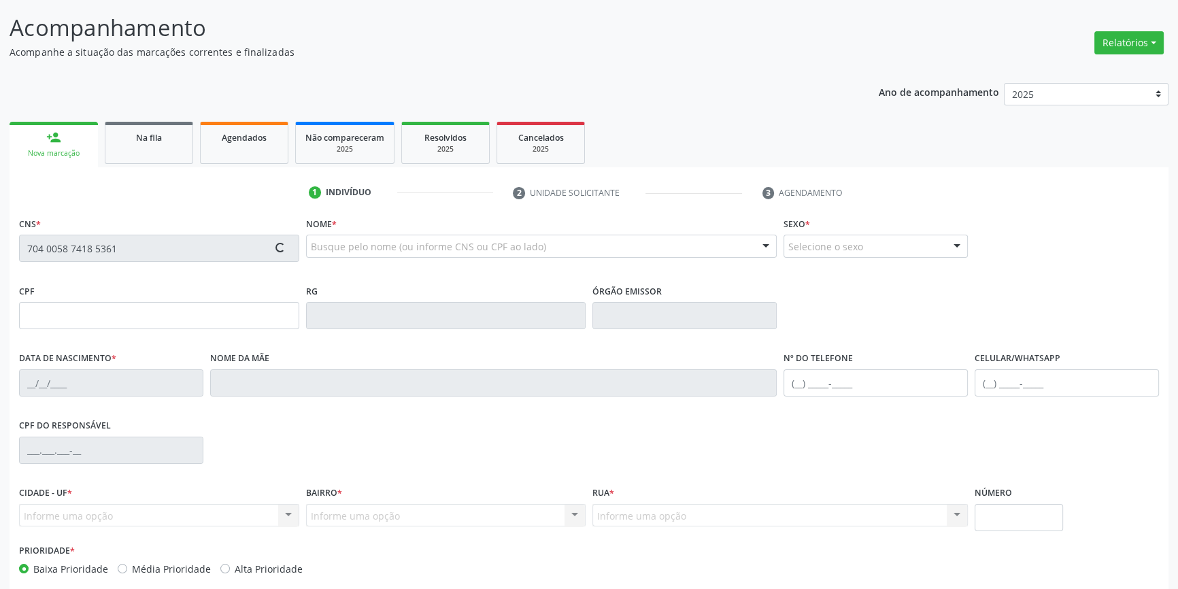
scroll to position [148, 0]
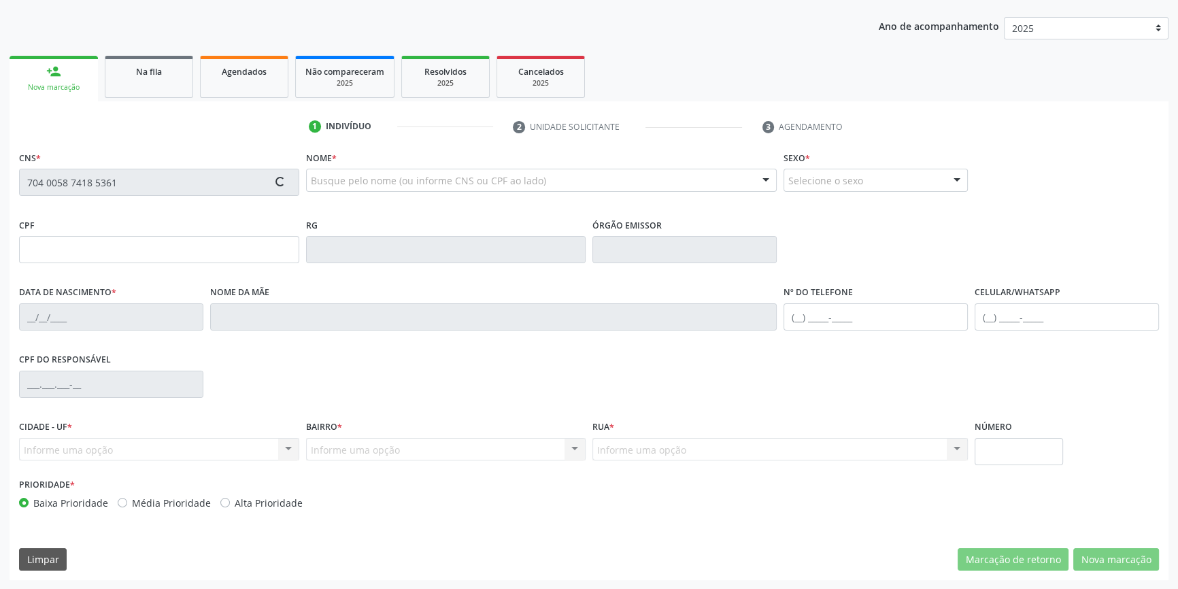
type input "101.704.594-11"
type input "08/02/1991"
type input "Maria Santana da Silva"
type input "(87) 98805-4859"
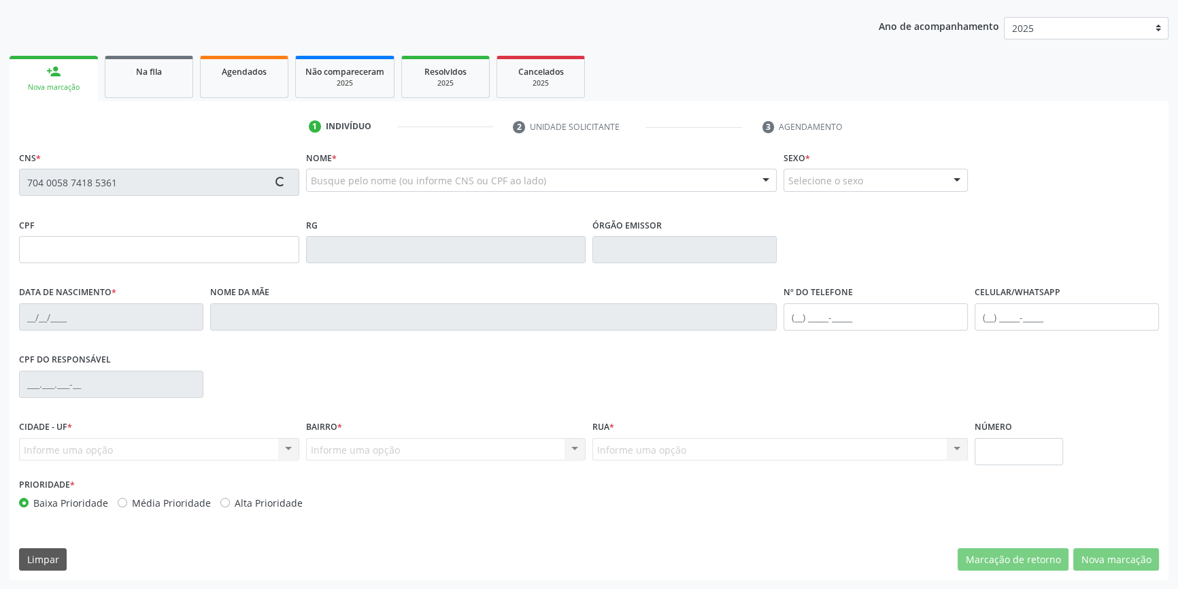
type input "S/N"
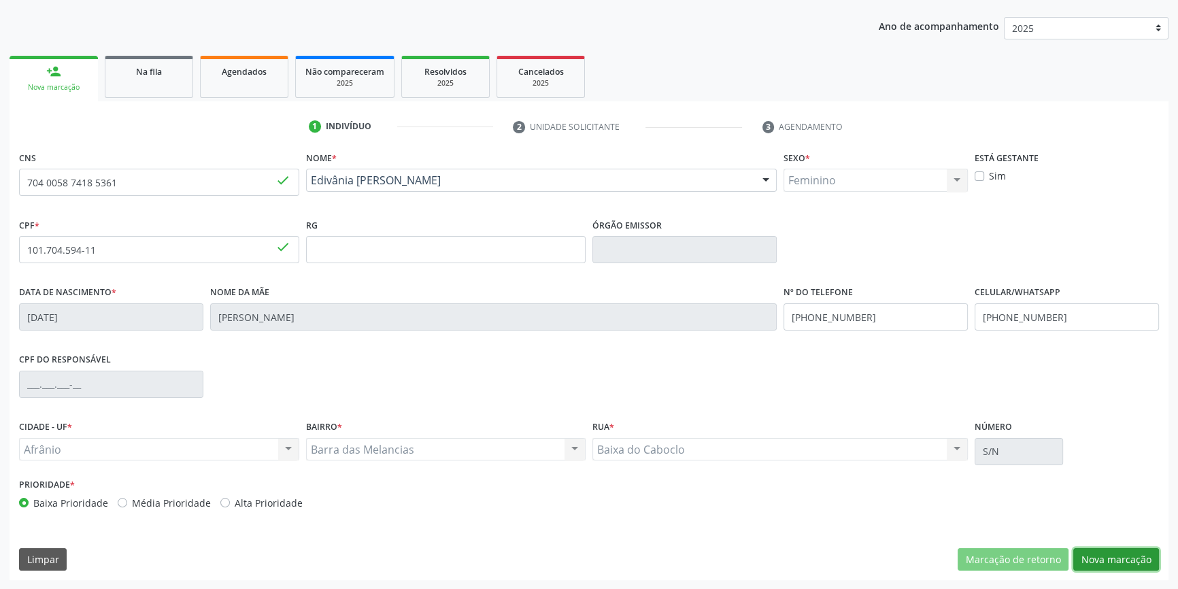
click at [1121, 559] on button "Nova marcação" at bounding box center [1116, 559] width 86 height 23
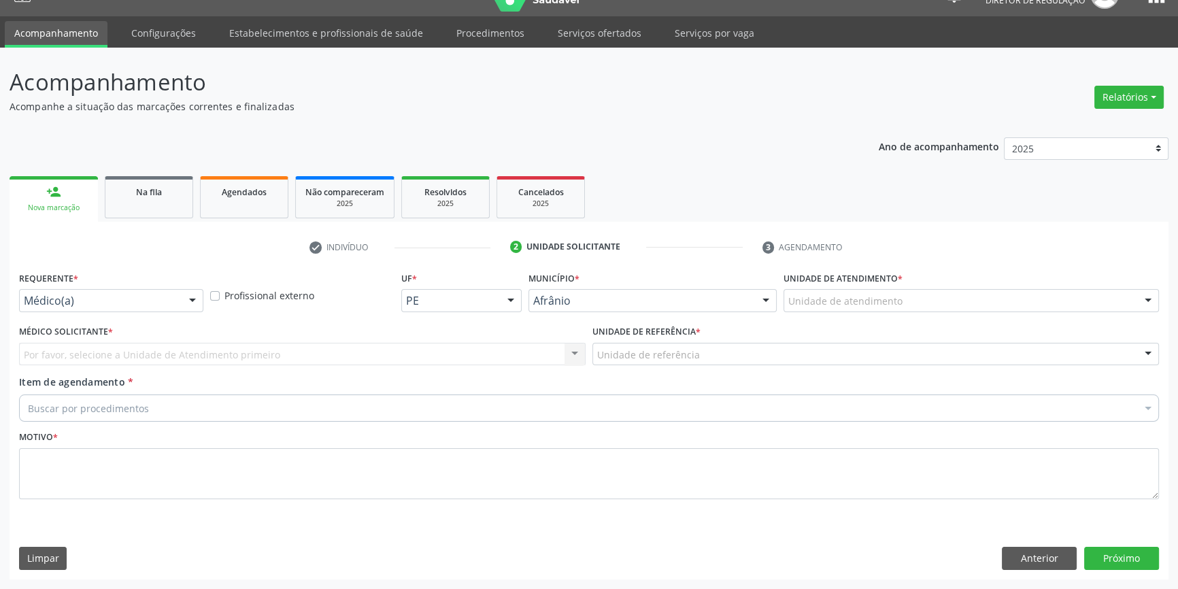
scroll to position [26, 0]
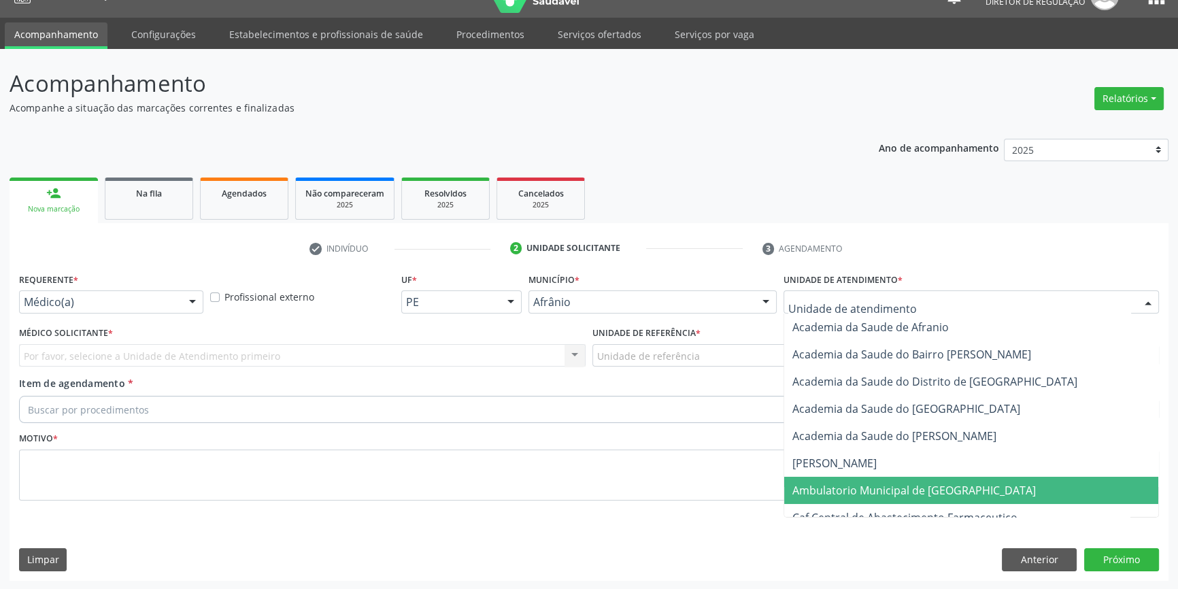
drag, startPoint x: 885, startPoint y: 488, endPoint x: 782, endPoint y: 435, distance: 115.3
click at [882, 488] on span "Ambulatorio Municipal de [GEOGRAPHIC_DATA]" at bounding box center [913, 490] width 243 height 15
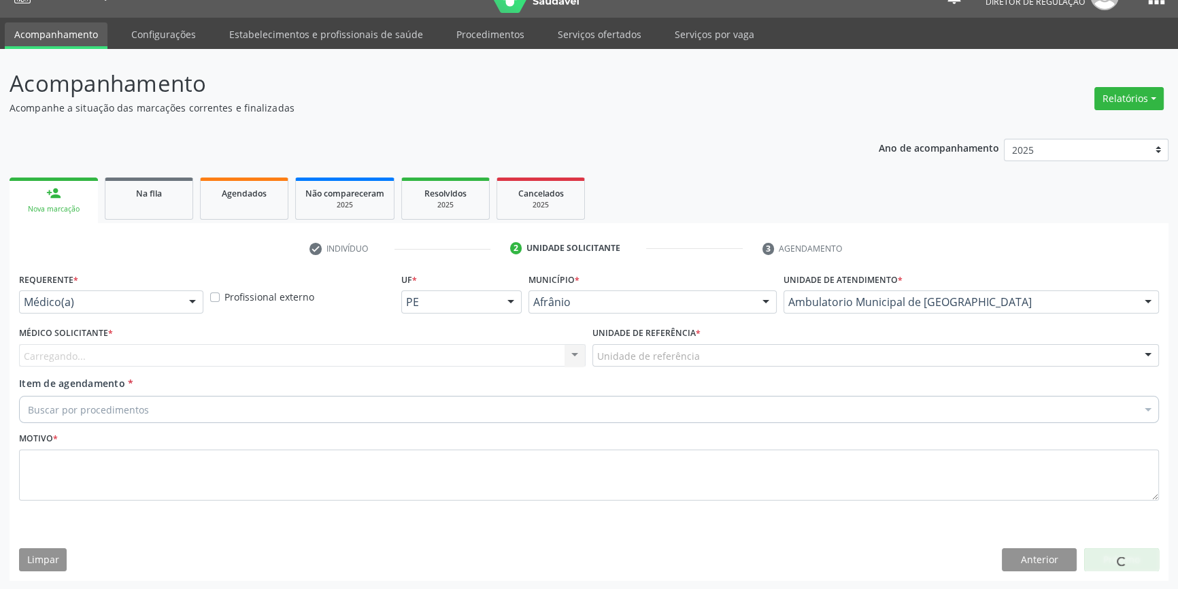
drag, startPoint x: 730, startPoint y: 354, endPoint x: 729, endPoint y: 360, distance: 6.8
click at [729, 360] on div "Unidade de referência" at bounding box center [875, 355] width 566 height 23
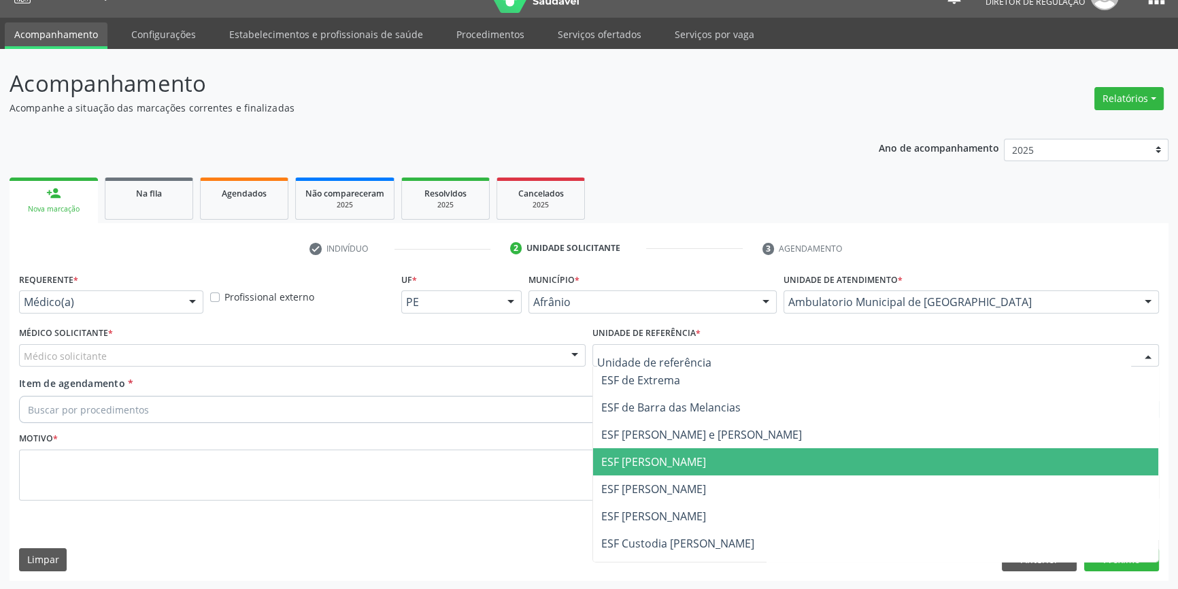
drag, startPoint x: 701, startPoint y: 462, endPoint x: 696, endPoint y: 468, distance: 7.8
click at [700, 464] on span "ESF [PERSON_NAME]" at bounding box center [653, 461] width 105 height 15
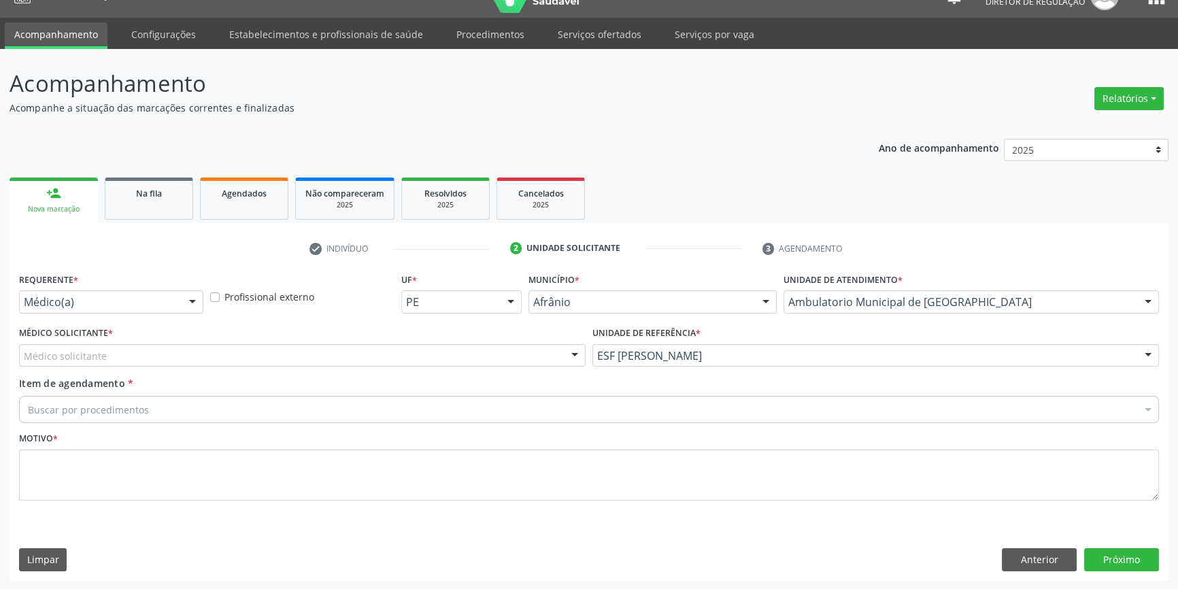
click at [240, 353] on div "Médico solicitante" at bounding box center [302, 355] width 566 height 23
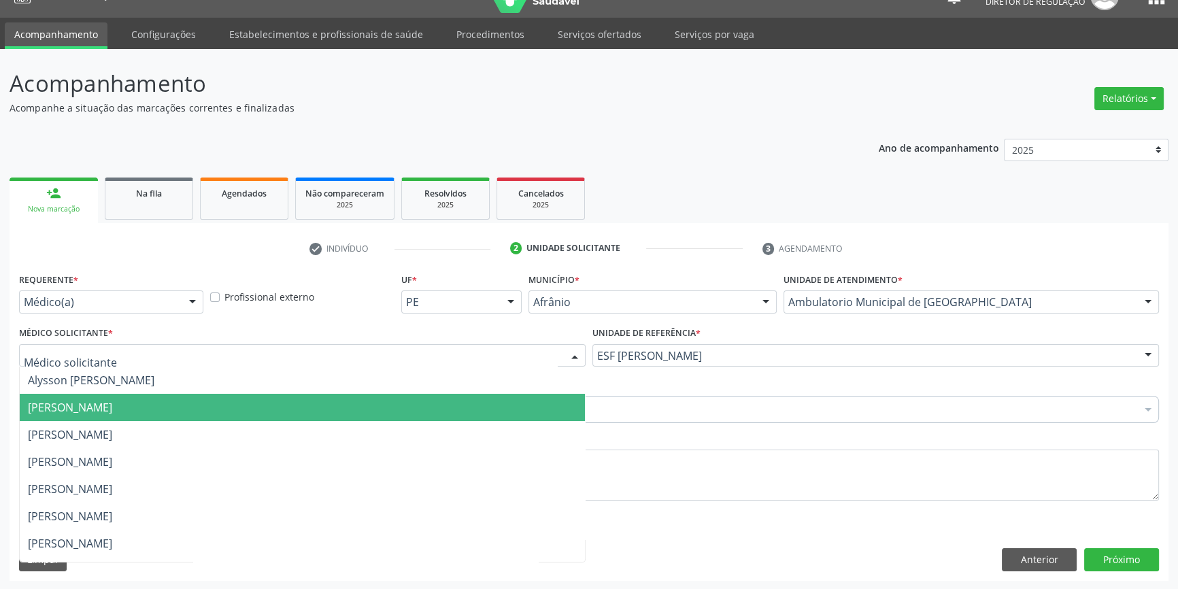
click at [129, 416] on span "[PERSON_NAME]" at bounding box center [302, 407] width 565 height 27
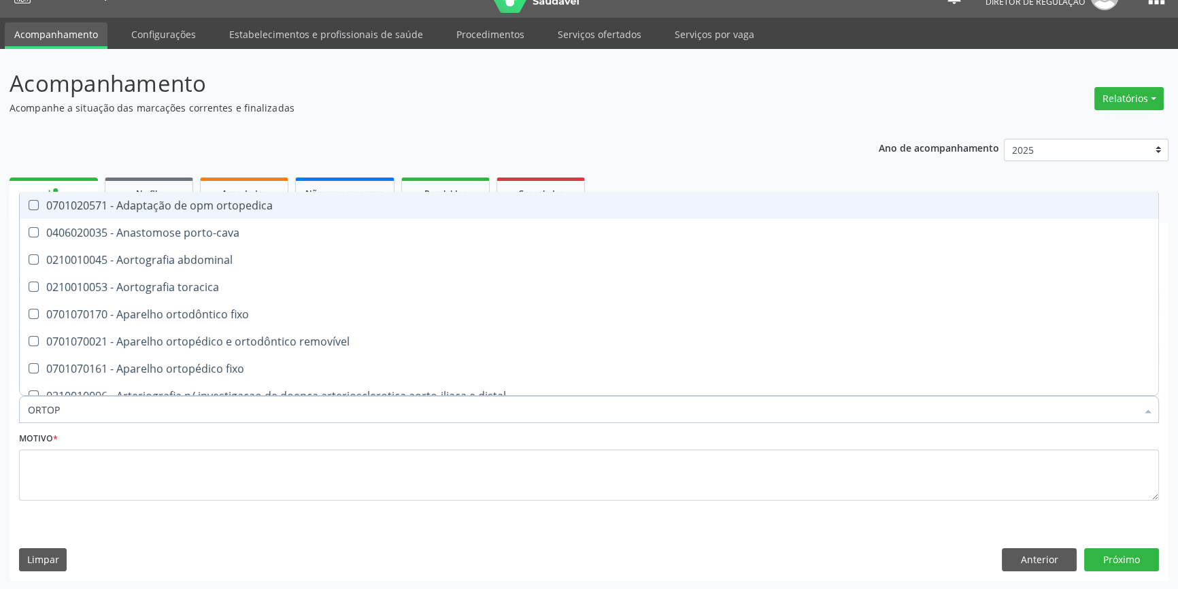
type input "ORTOPE"
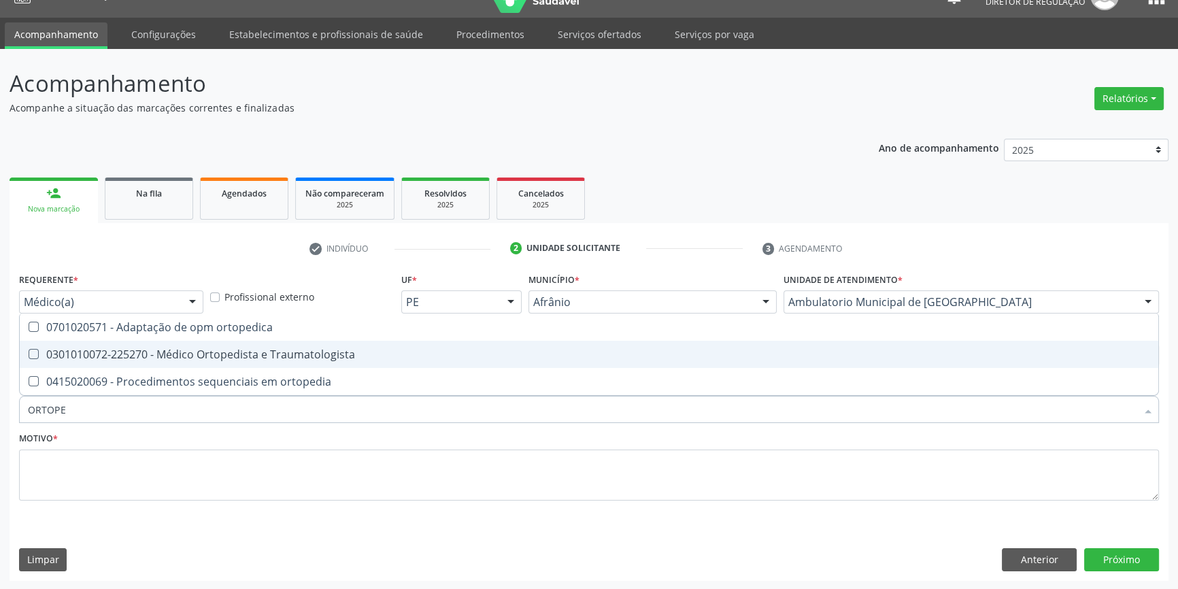
click at [167, 342] on span "0301010072-225270 - Médico Ortopedista e Traumatologista" at bounding box center [589, 354] width 1138 height 27
checkbox Traumatologista "true"
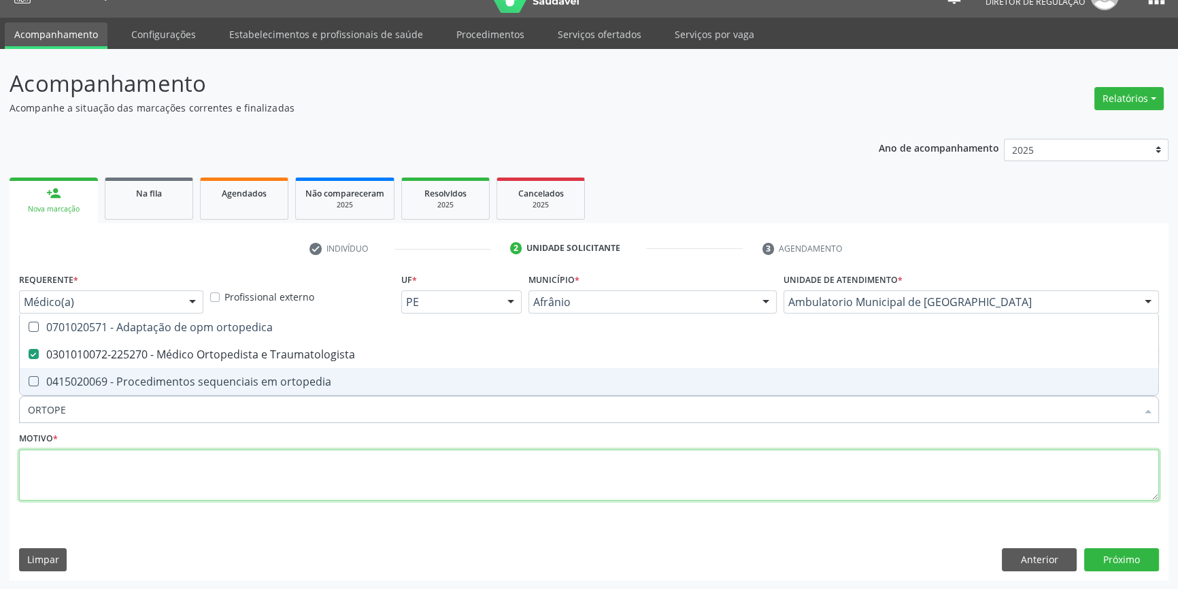
click at [152, 477] on textarea at bounding box center [589, 475] width 1140 height 52
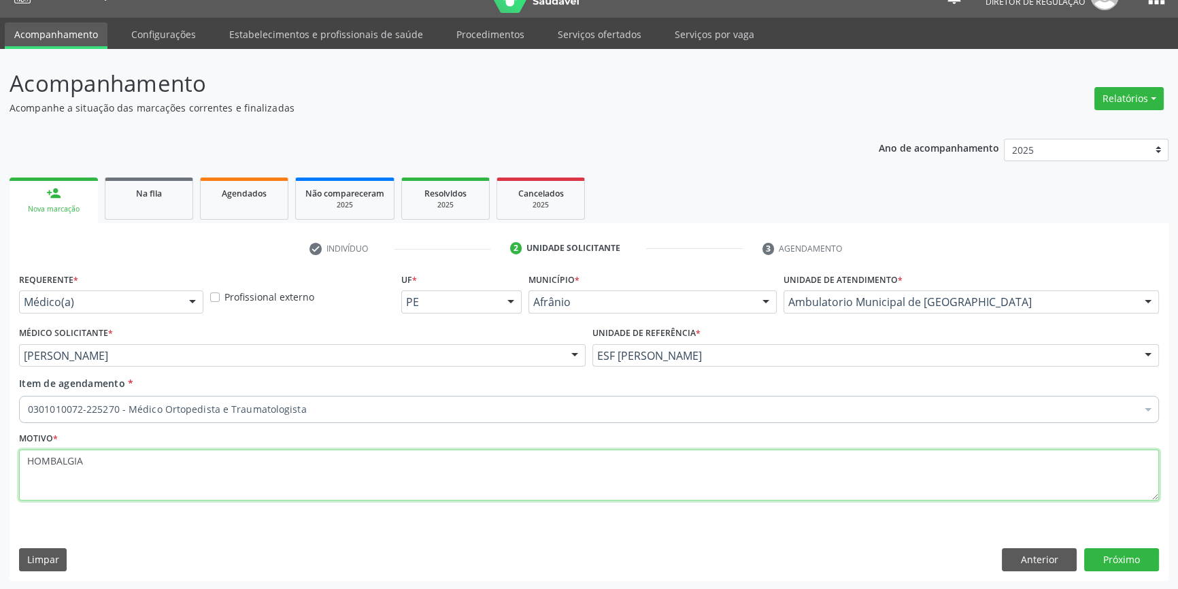
drag, startPoint x: 78, startPoint y: 447, endPoint x: 0, endPoint y: 443, distance: 77.6
click at [0, 443] on div "Acompanhamento Acompanhe a situação das marcações correntes e finalizadas Relat…" at bounding box center [589, 319] width 1178 height 541
type textarea "LOMBALGIA"
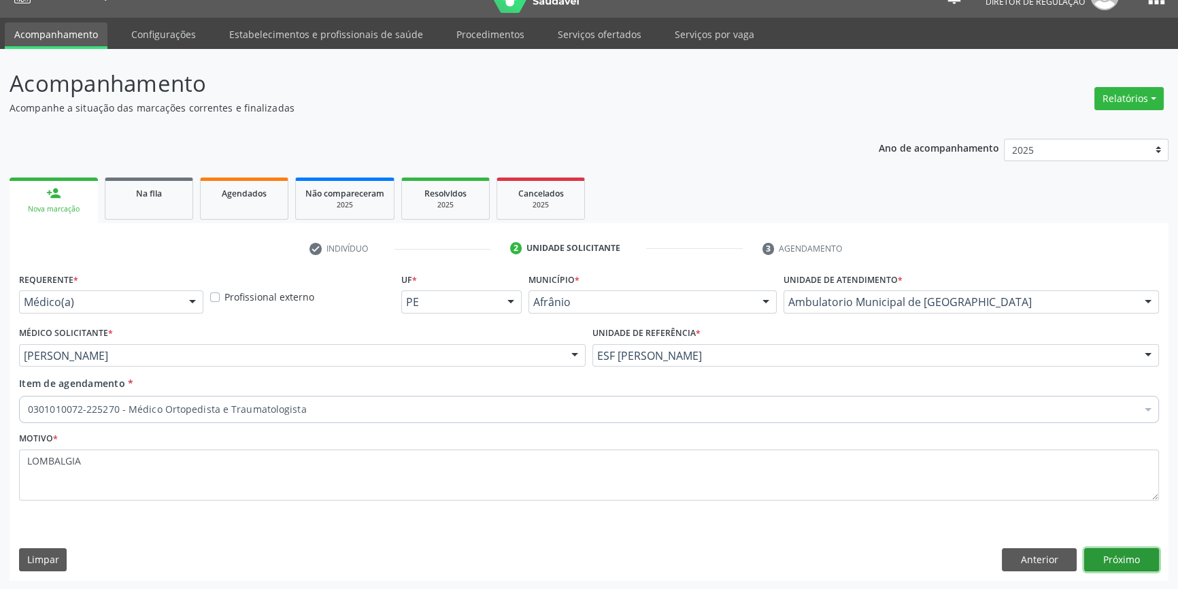
click at [1104, 558] on button "Próximo" at bounding box center [1121, 559] width 75 height 23
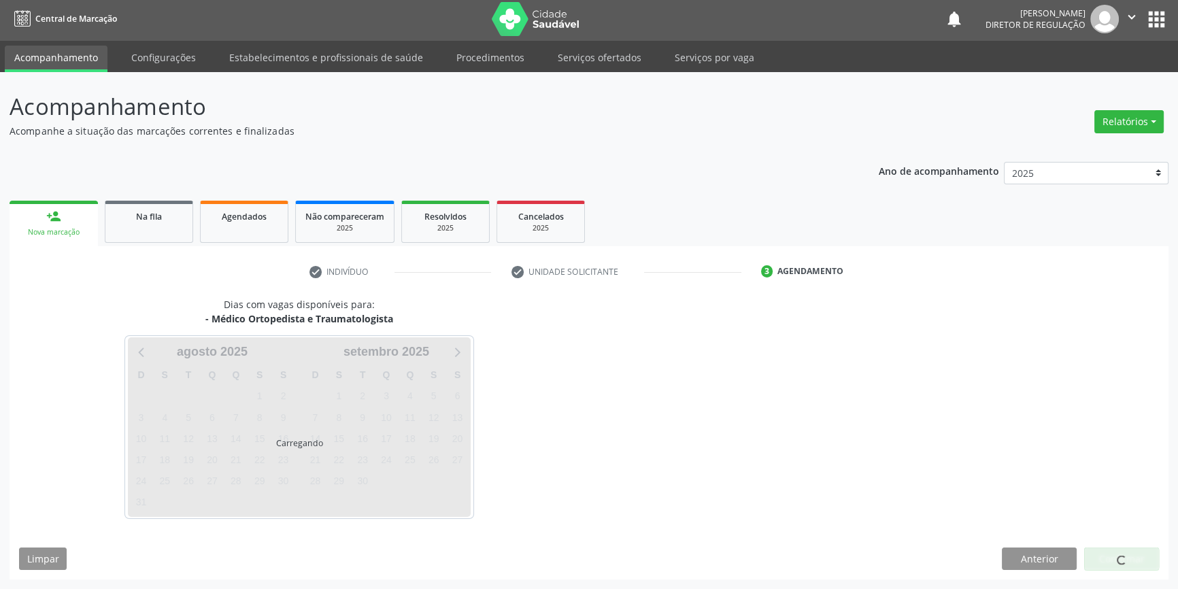
scroll to position [1, 0]
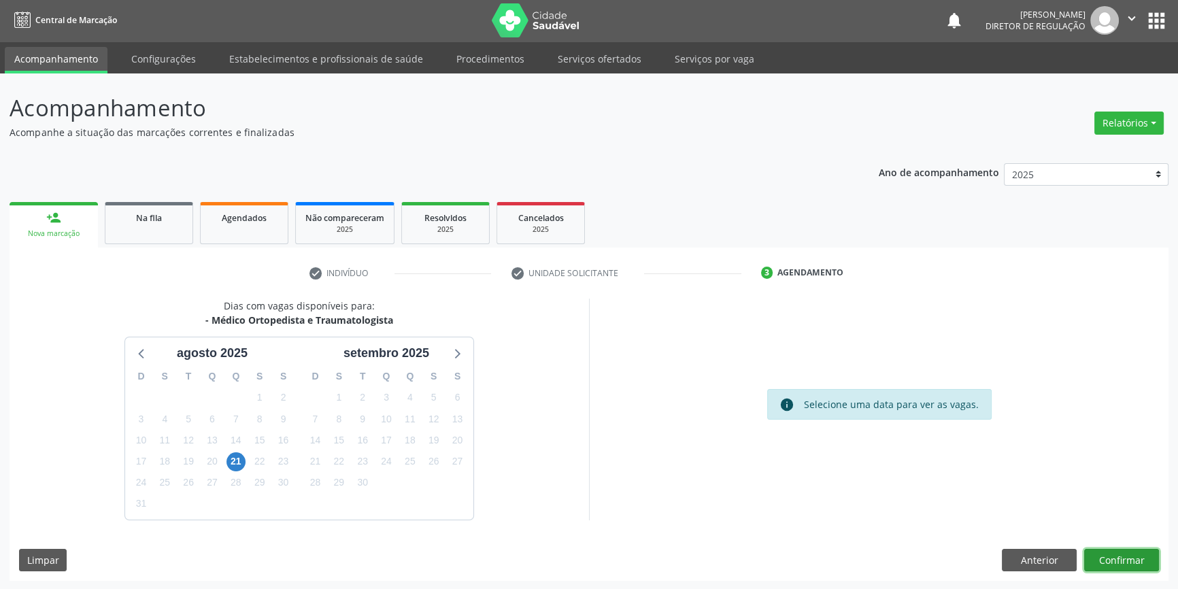
click at [1104, 558] on button "Confirmar" at bounding box center [1121, 560] width 75 height 23
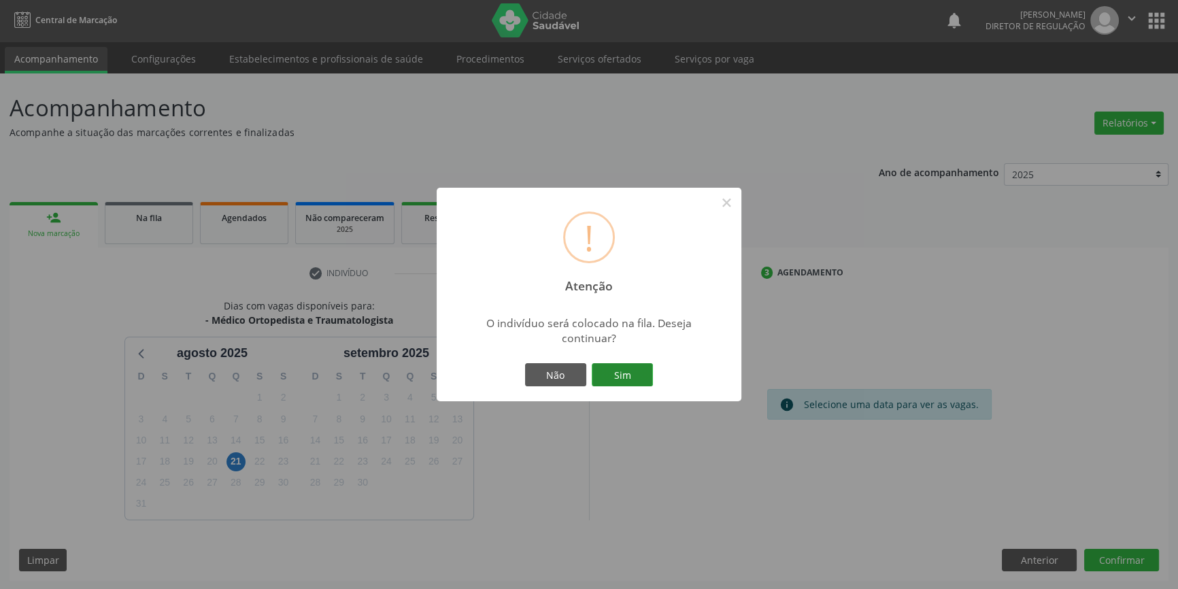
click at [626, 382] on button "Sim" at bounding box center [622, 374] width 61 height 23
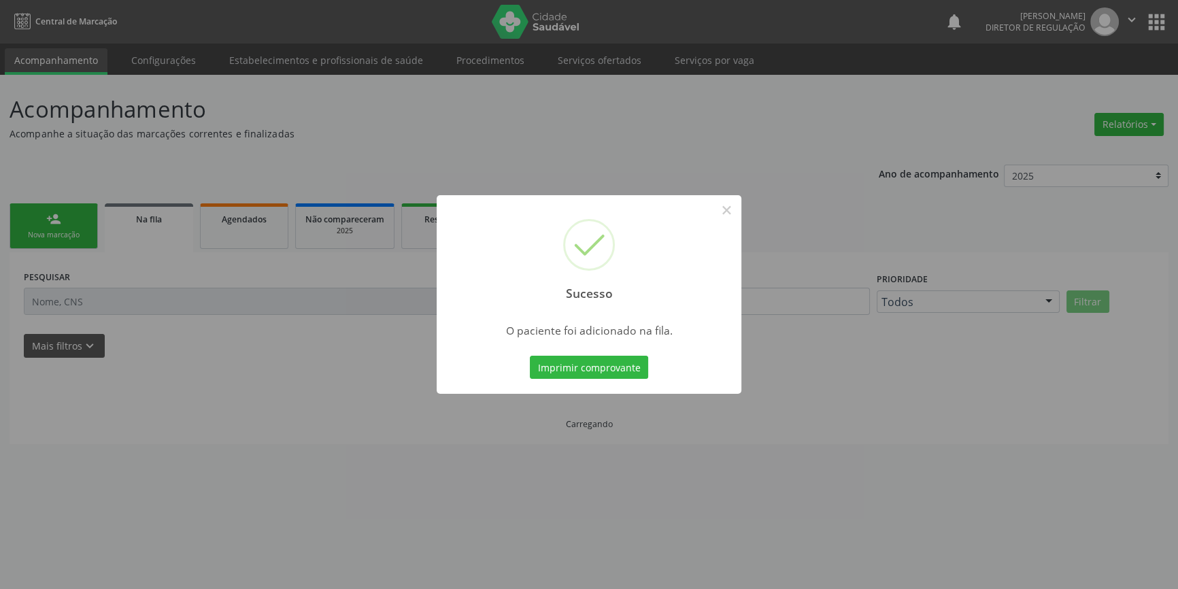
scroll to position [0, 0]
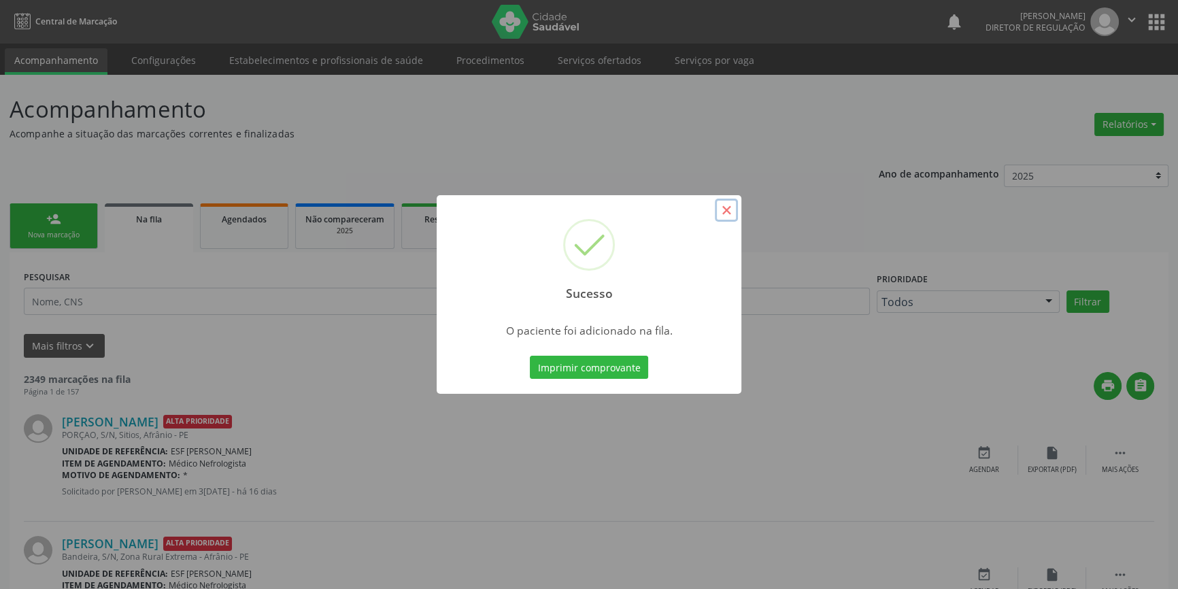
click at [726, 204] on button "×" at bounding box center [726, 210] width 23 height 23
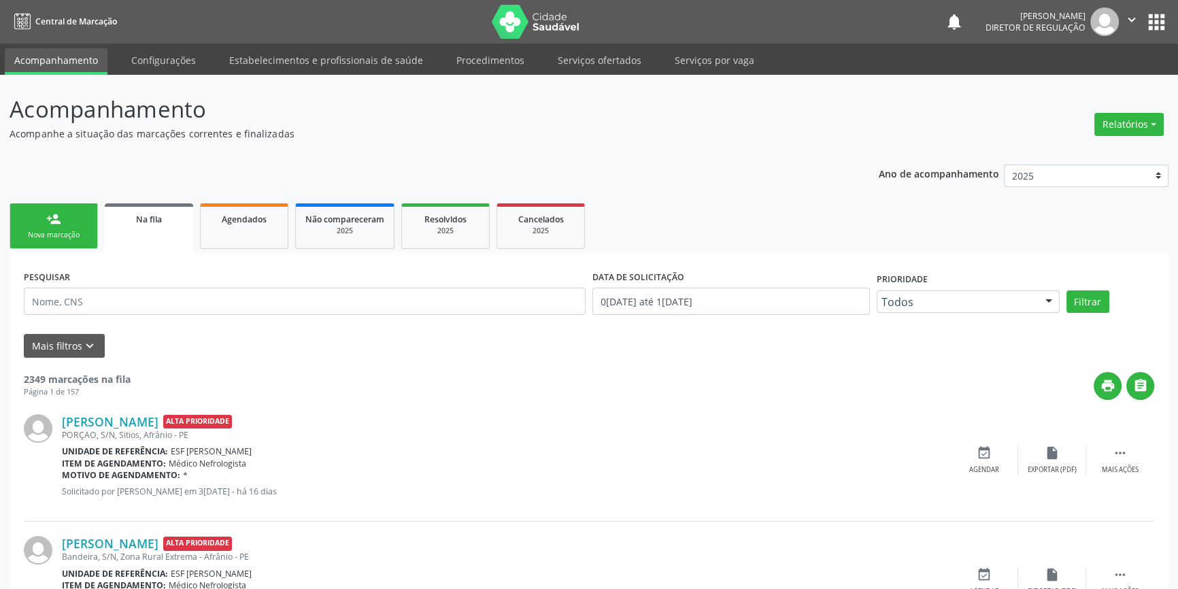
click at [31, 218] on link "person_add Nova marcação" at bounding box center [54, 226] width 88 height 46
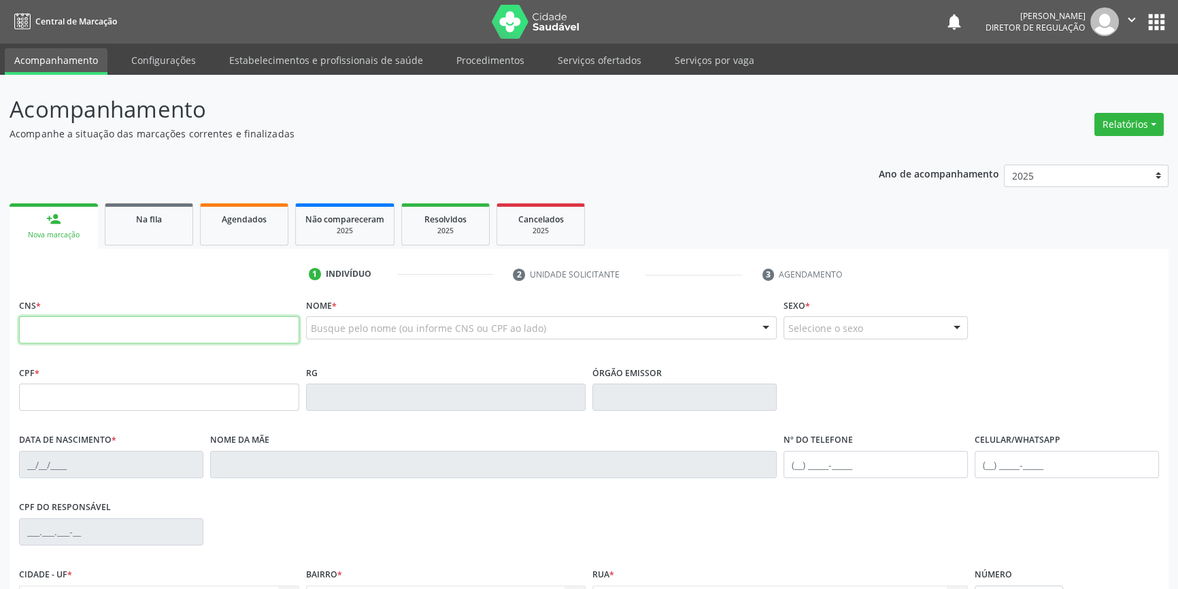
click at [74, 323] on input "text" at bounding box center [159, 329] width 280 height 27
type input "702 7041 1946 8660"
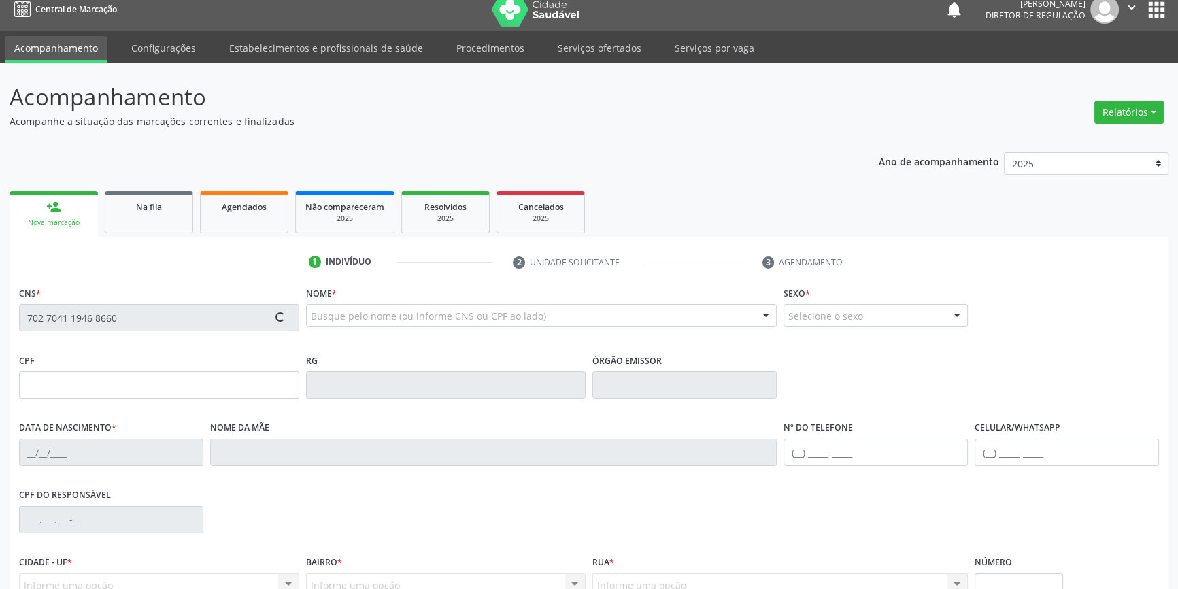
scroll to position [148, 0]
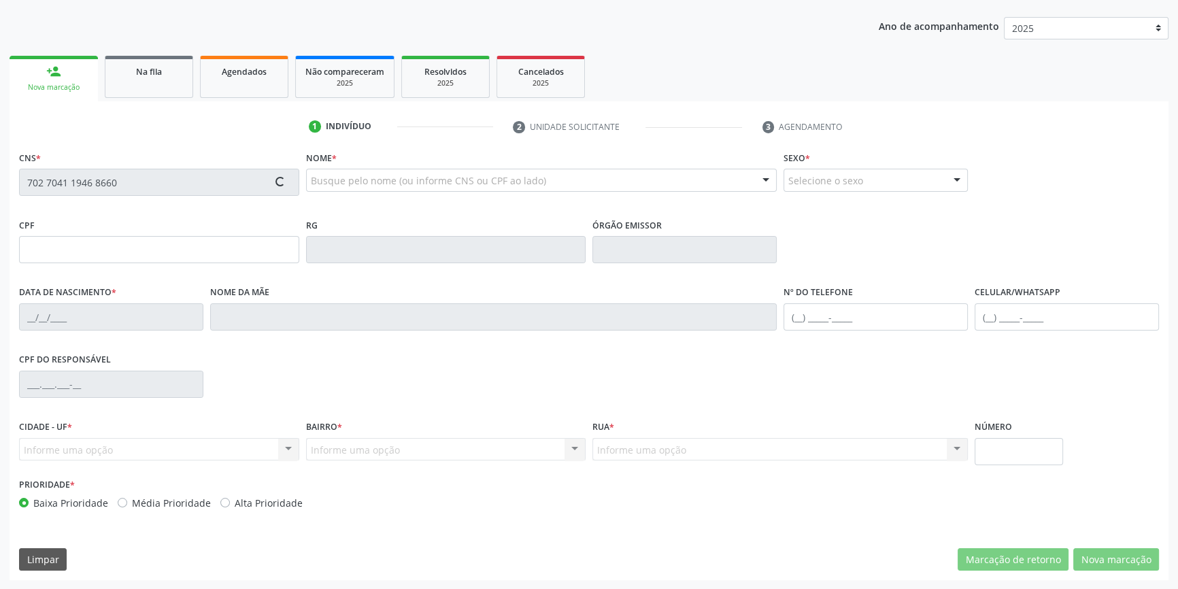
type input "044.674.454-98"
type input "30/11/1979"
type input "Maria Gomes da Silva"
type input "(87) 98831-0878"
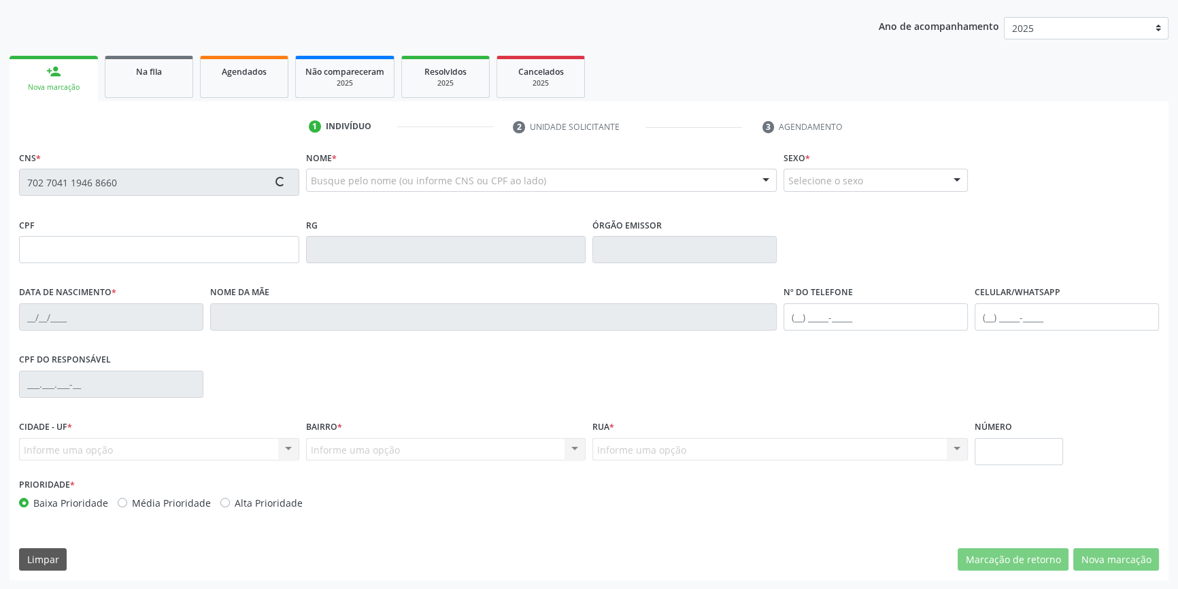
type input "S/N"
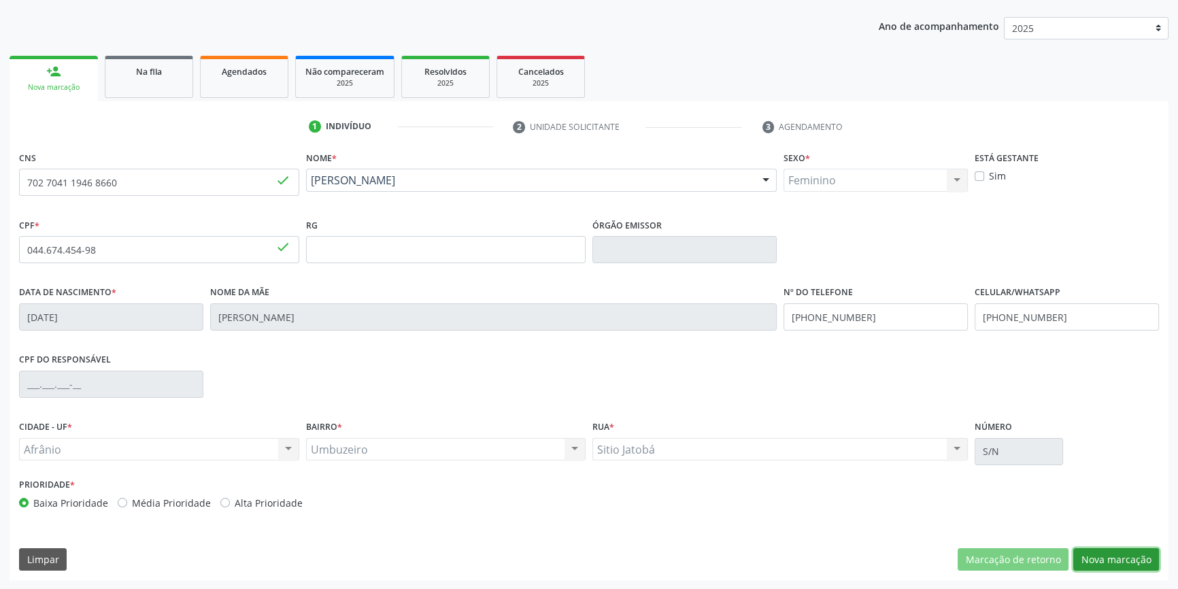
click at [1100, 562] on button "Nova marcação" at bounding box center [1116, 559] width 86 height 23
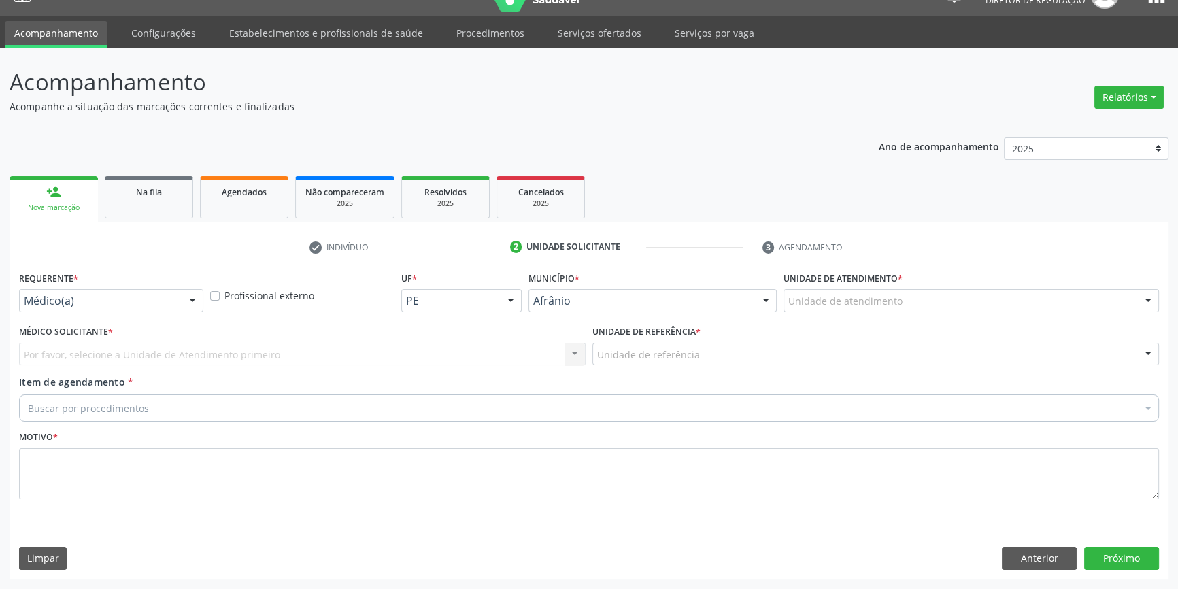
scroll to position [26, 0]
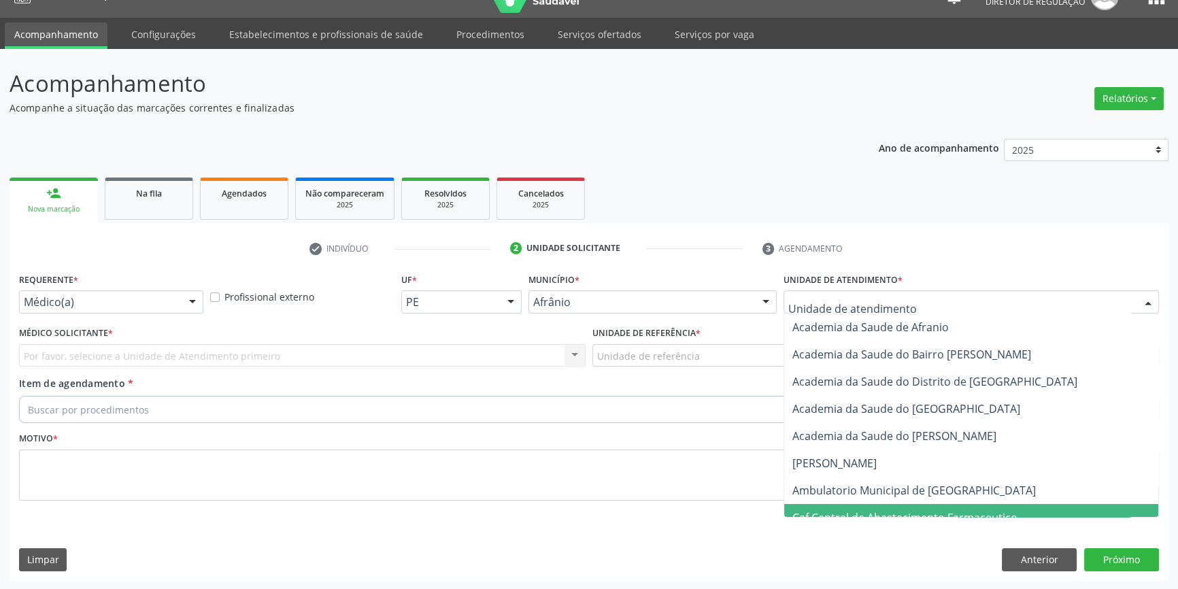
click at [865, 504] on span "Caf Central de Abastecimento Farmaceutico" at bounding box center [971, 517] width 374 height 27
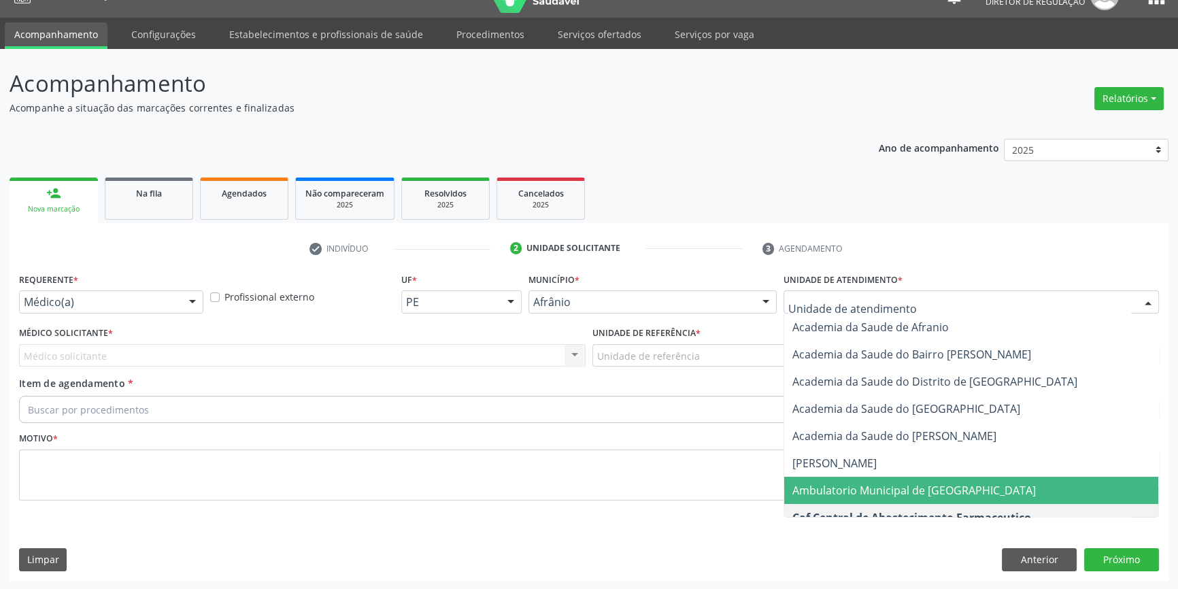
drag, startPoint x: 871, startPoint y: 490, endPoint x: 715, endPoint y: 403, distance: 178.1
click at [866, 484] on span "Ambulatorio Municipal de [GEOGRAPHIC_DATA]" at bounding box center [913, 490] width 243 height 15
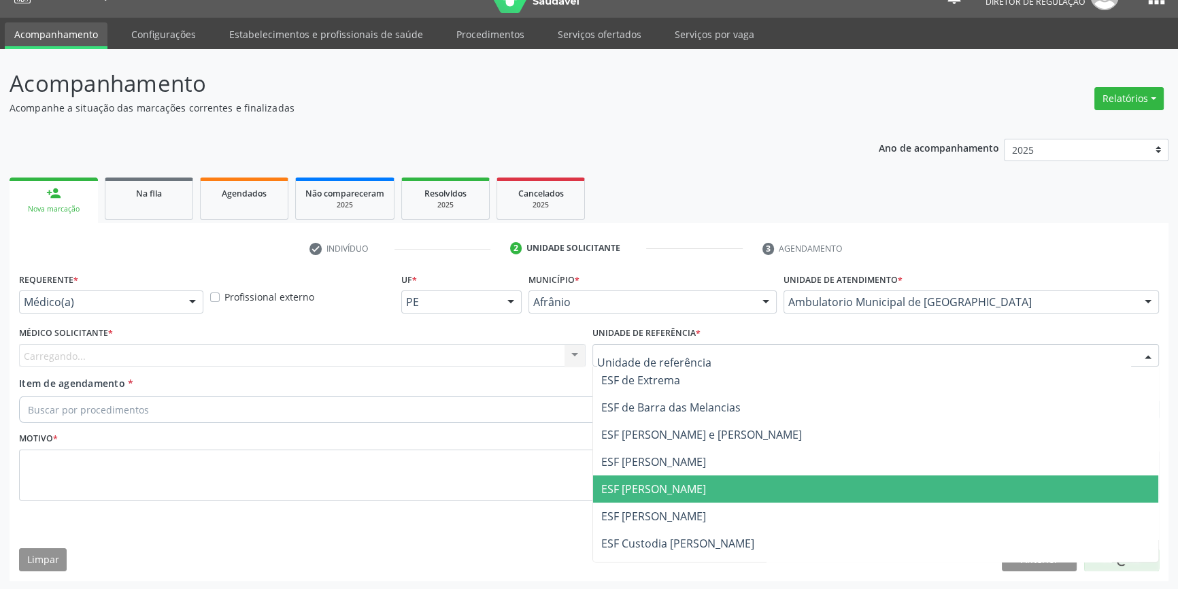
drag, startPoint x: 666, startPoint y: 491, endPoint x: 604, endPoint y: 456, distance: 70.9
click at [665, 492] on span "ESF [PERSON_NAME]" at bounding box center [653, 488] width 105 height 15
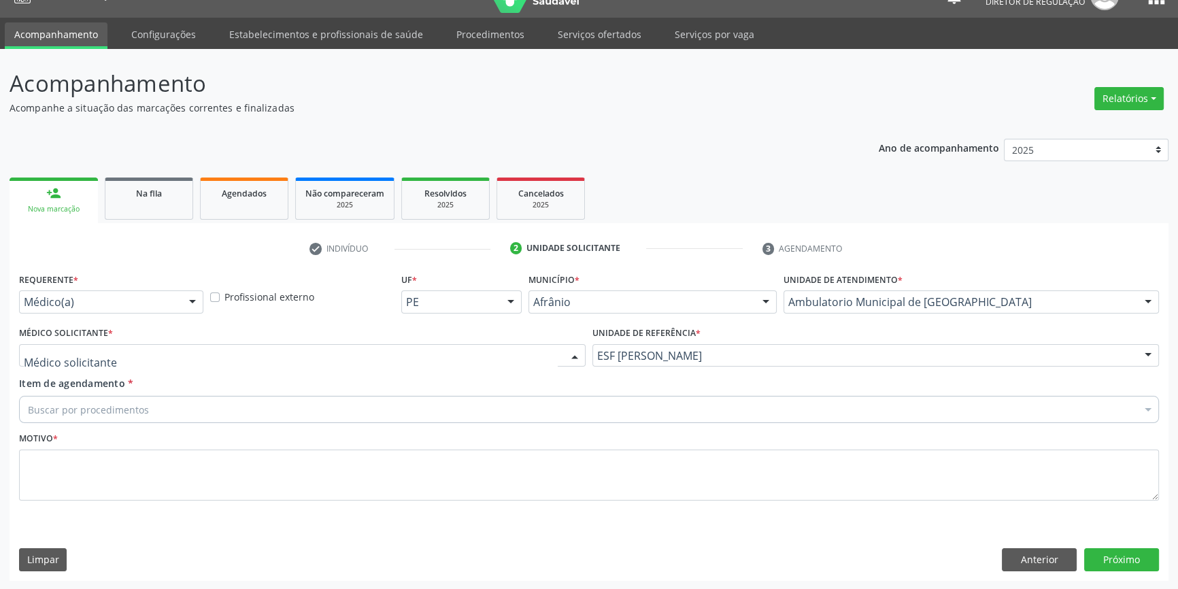
drag, startPoint x: 373, startPoint y: 345, endPoint x: 260, endPoint y: 381, distance: 118.3
click at [371, 345] on div at bounding box center [302, 355] width 566 height 23
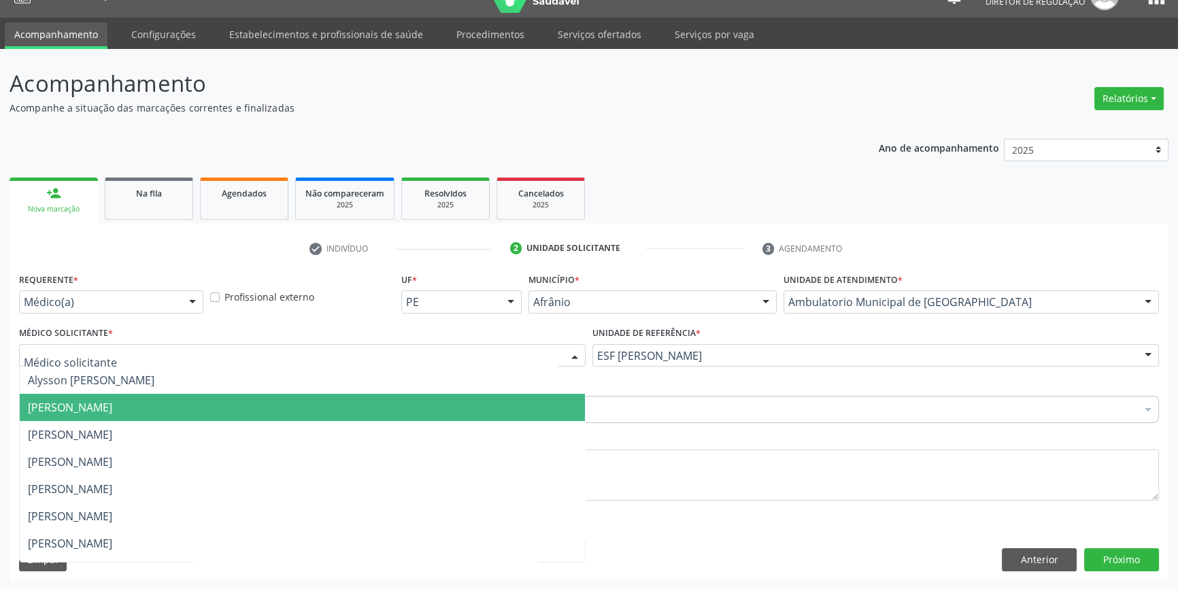
click at [191, 405] on span "[PERSON_NAME]" at bounding box center [302, 407] width 565 height 27
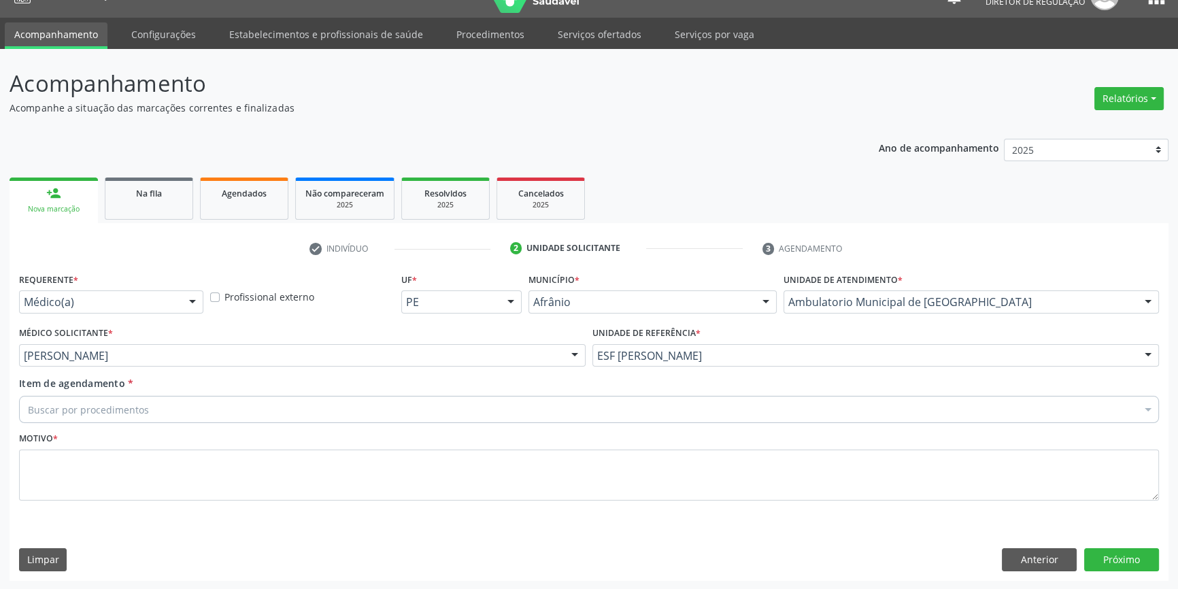
click at [191, 405] on div "Buscar por procedimentos" at bounding box center [589, 409] width 1140 height 27
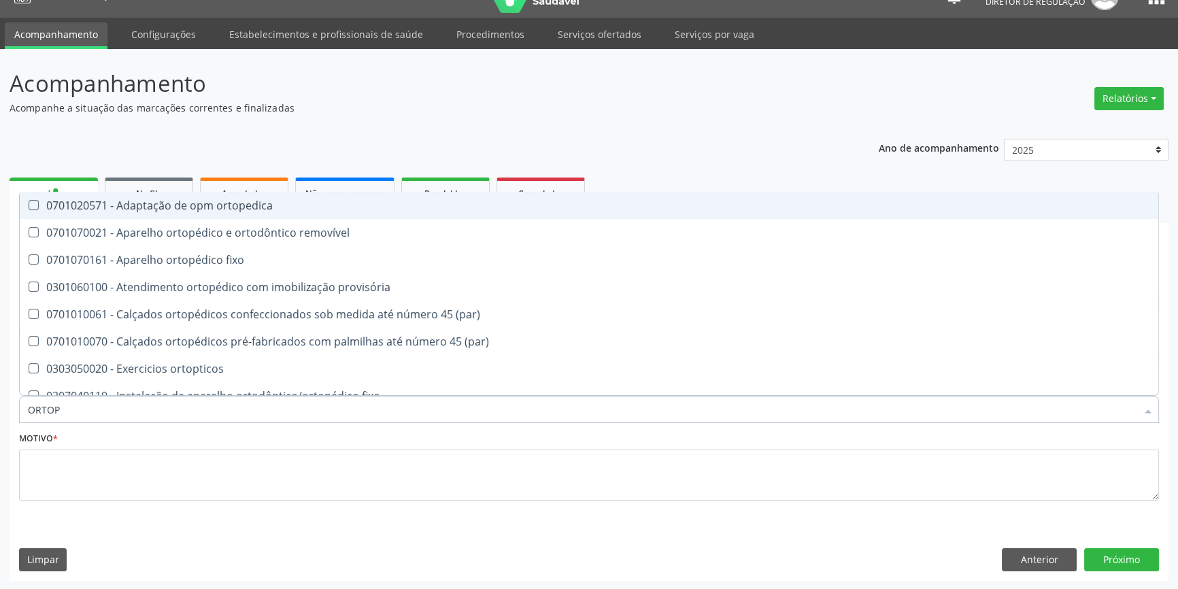
type input "ORTOPE"
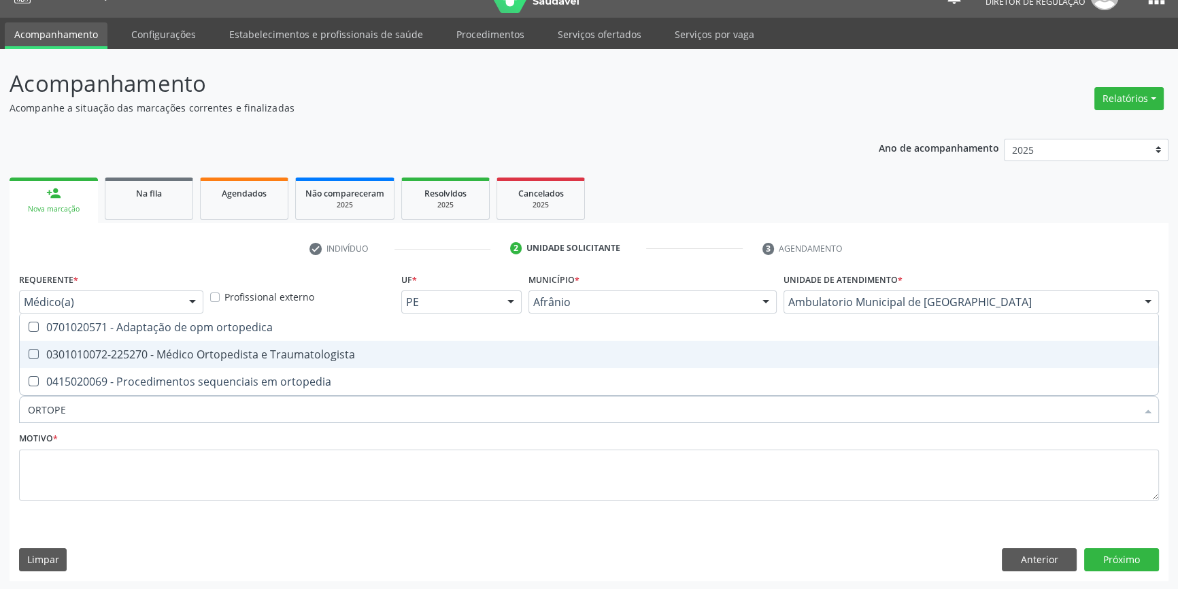
click at [220, 354] on div "0301010072-225270 - Médico Ortopedista e Traumatologista" at bounding box center [589, 354] width 1122 height 11
checkbox Traumatologista "true"
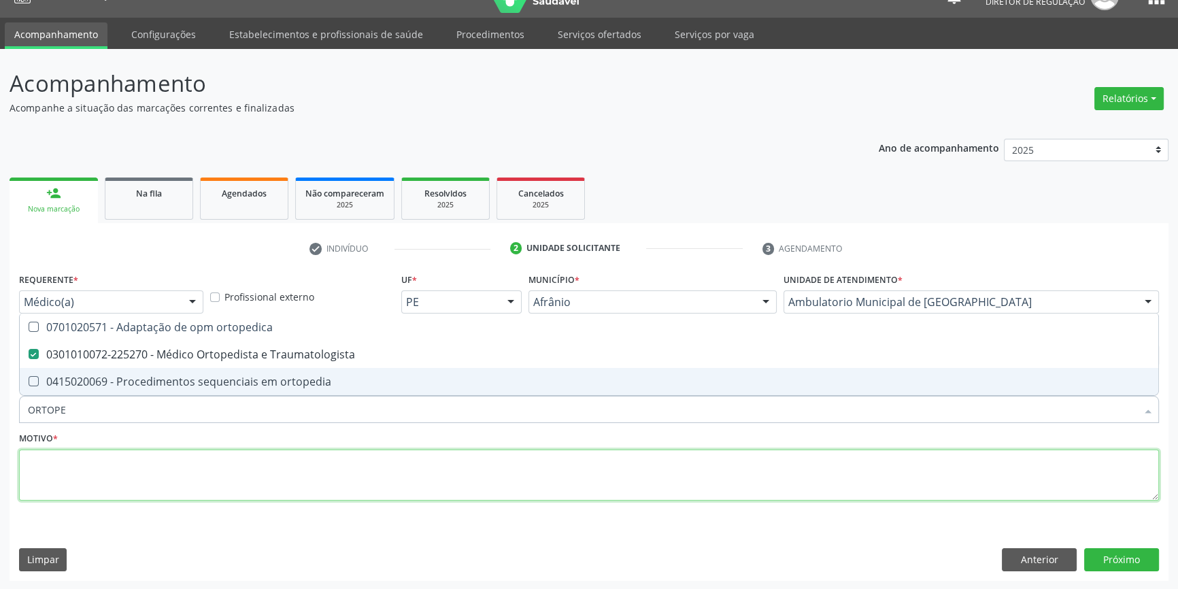
click at [167, 478] on textarea at bounding box center [589, 475] width 1140 height 52
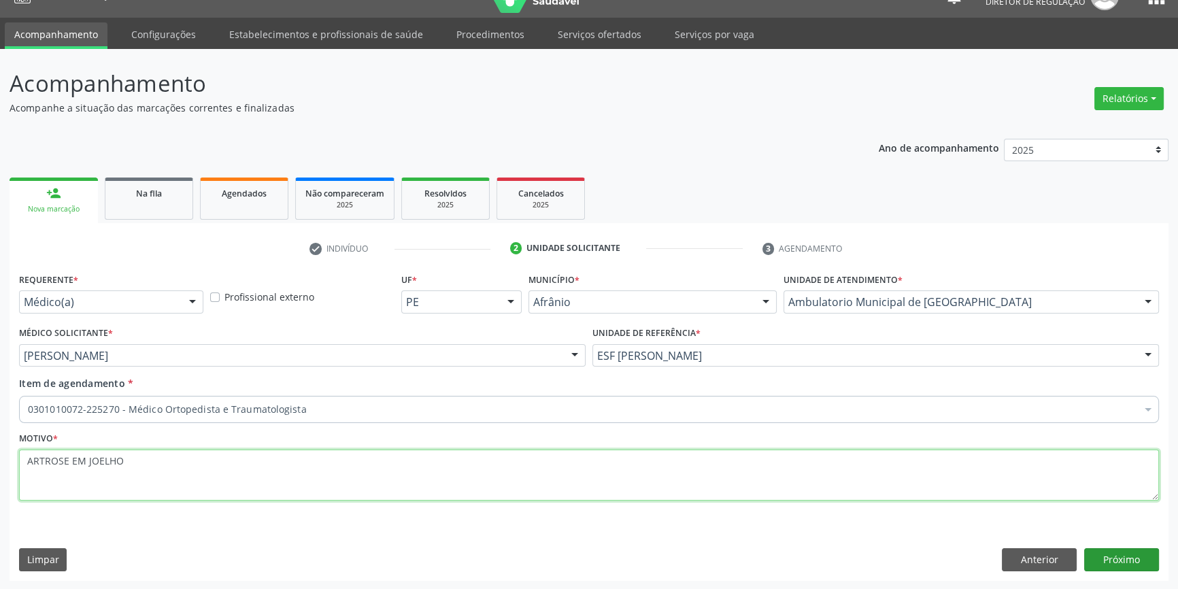
type textarea "ARTROSE EM JOELHO"
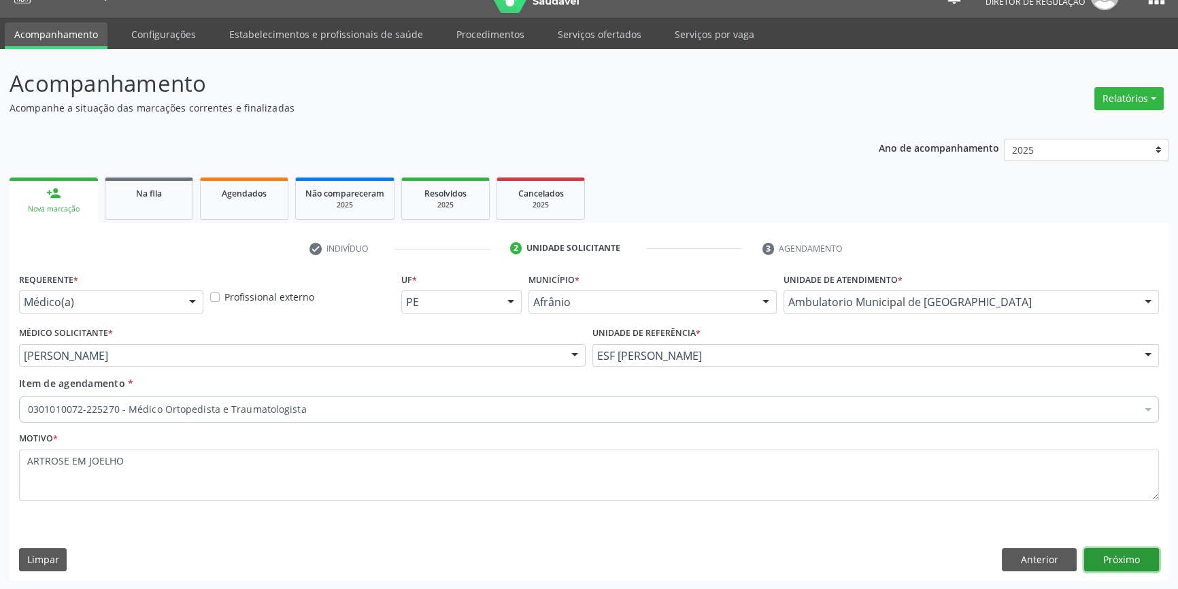
click at [1131, 563] on button "Próximo" at bounding box center [1121, 559] width 75 height 23
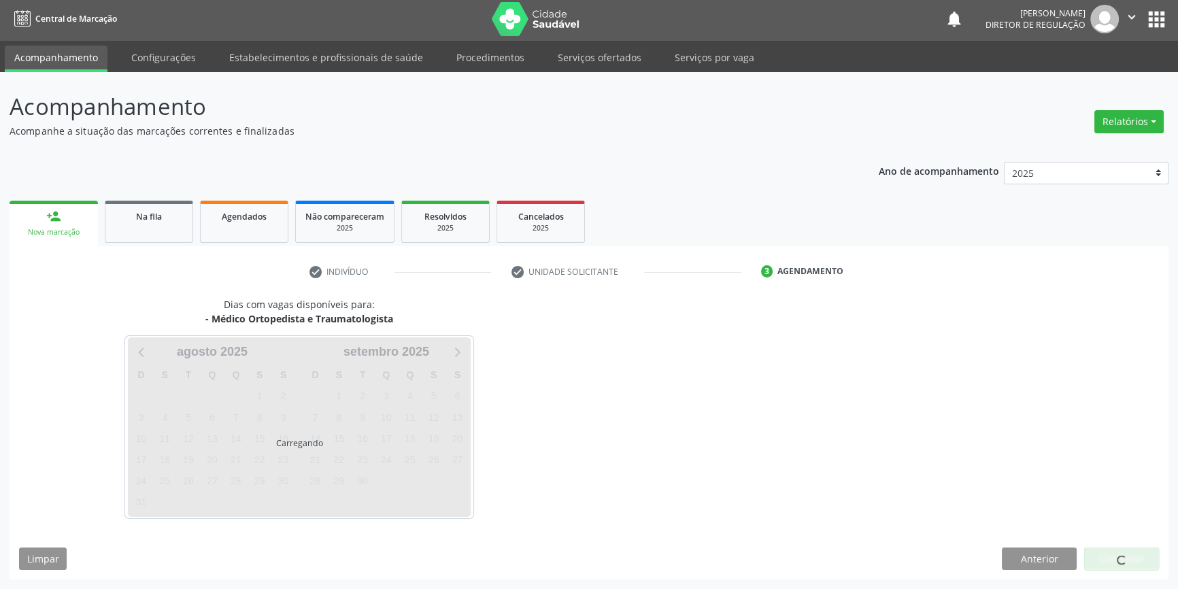
scroll to position [1, 0]
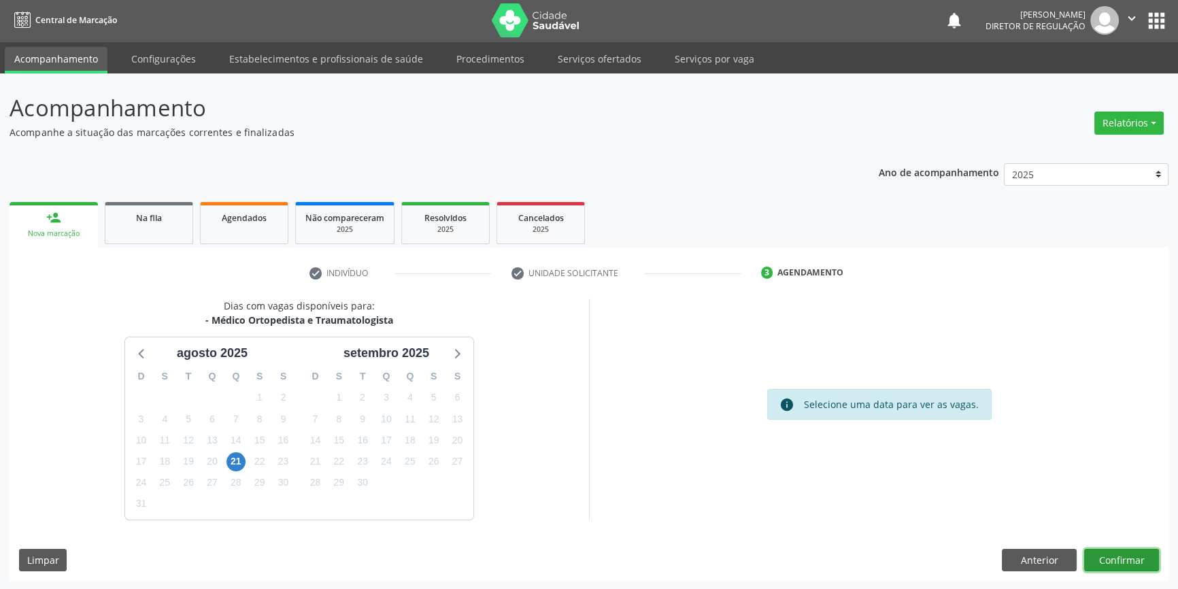
click at [1133, 563] on button "Confirmar" at bounding box center [1121, 560] width 75 height 23
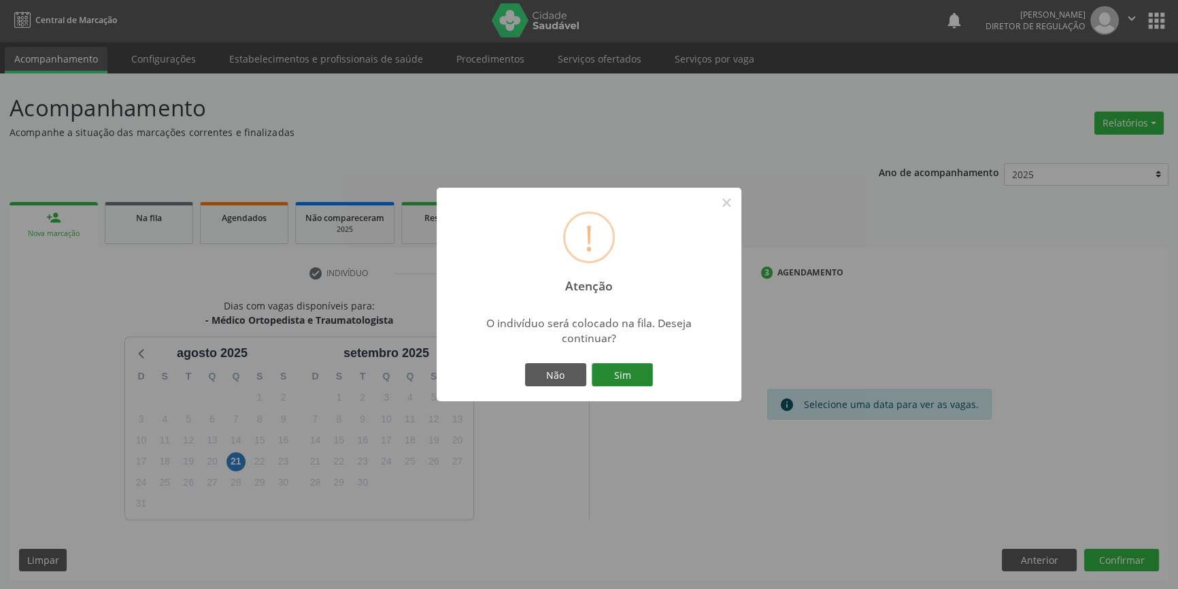
click at [619, 375] on button "Sim" at bounding box center [622, 374] width 61 height 23
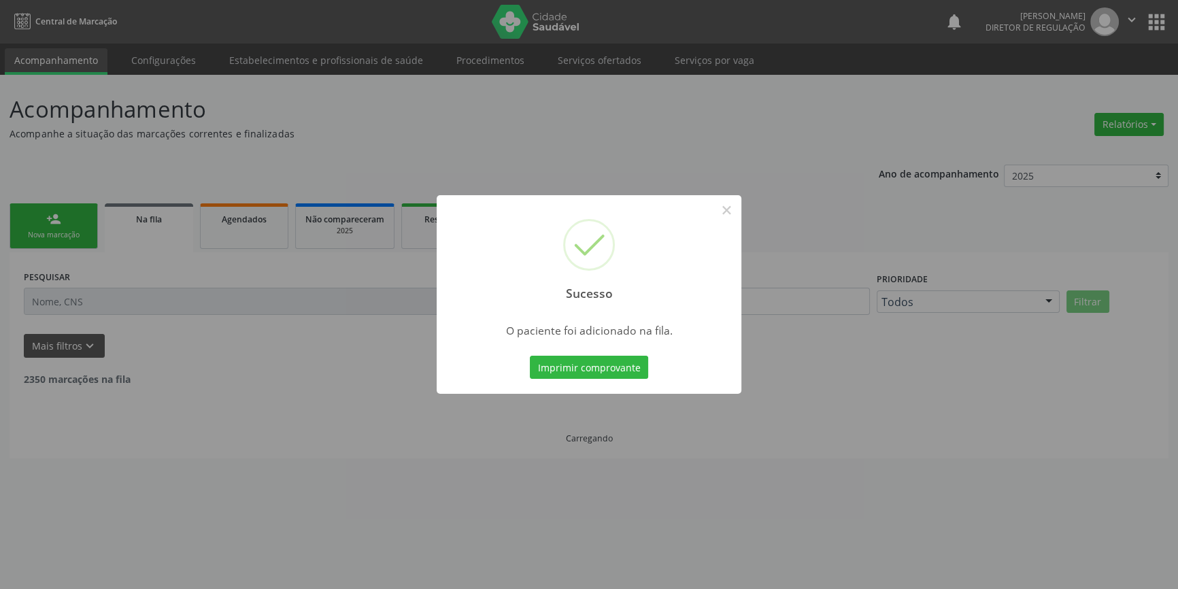
scroll to position [0, 0]
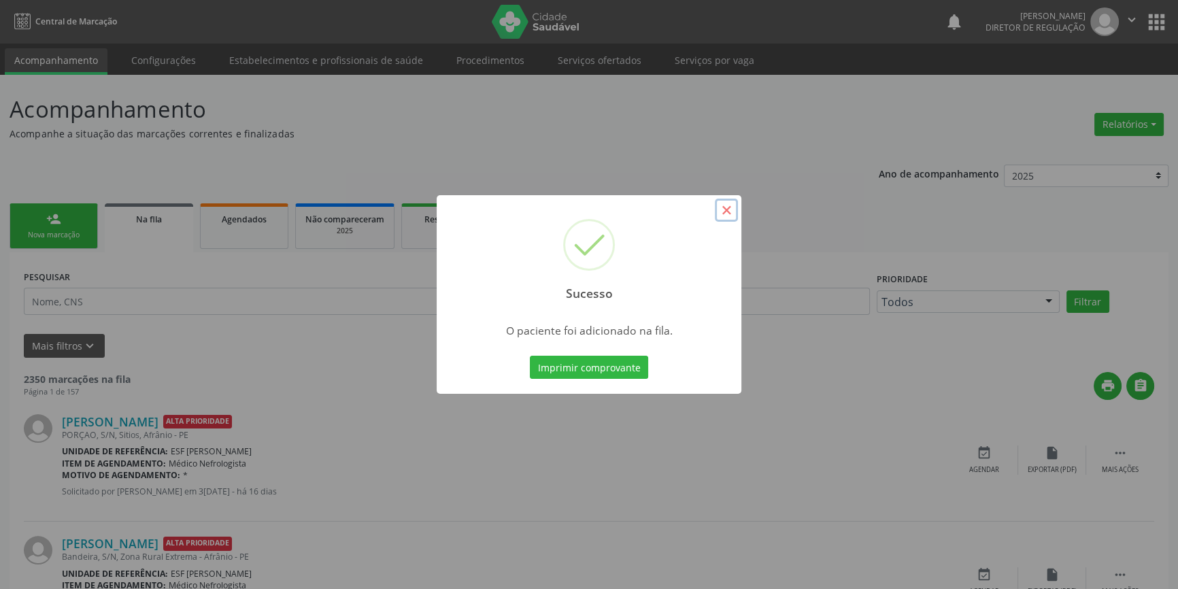
click at [732, 218] on button "×" at bounding box center [726, 210] width 23 height 23
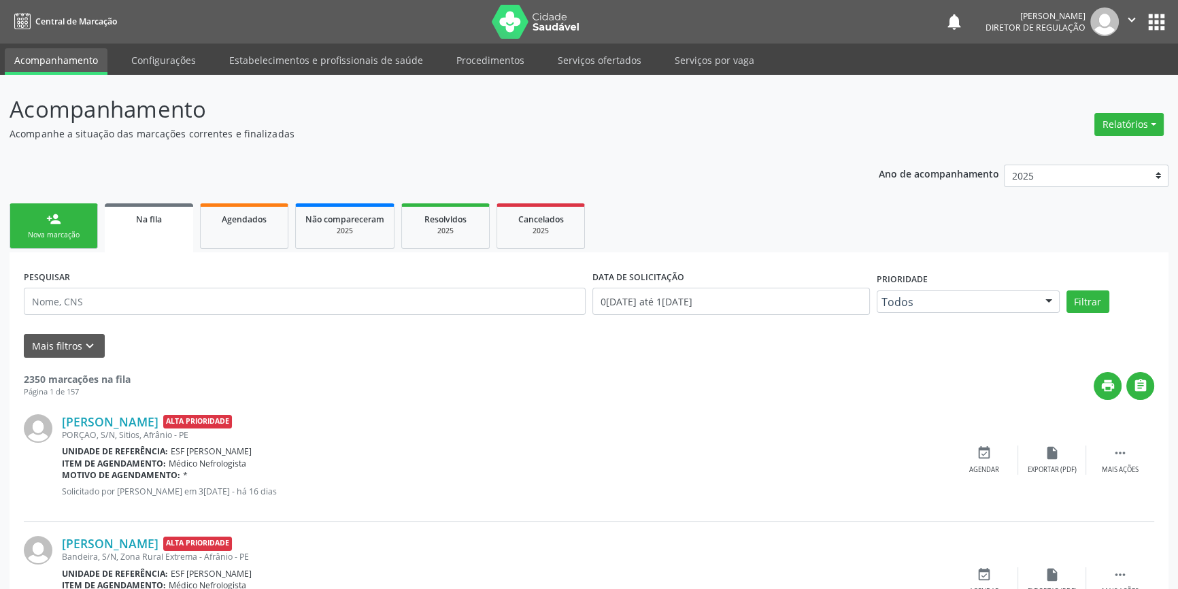
click at [64, 223] on link "person_add Nova marcação" at bounding box center [54, 226] width 88 height 46
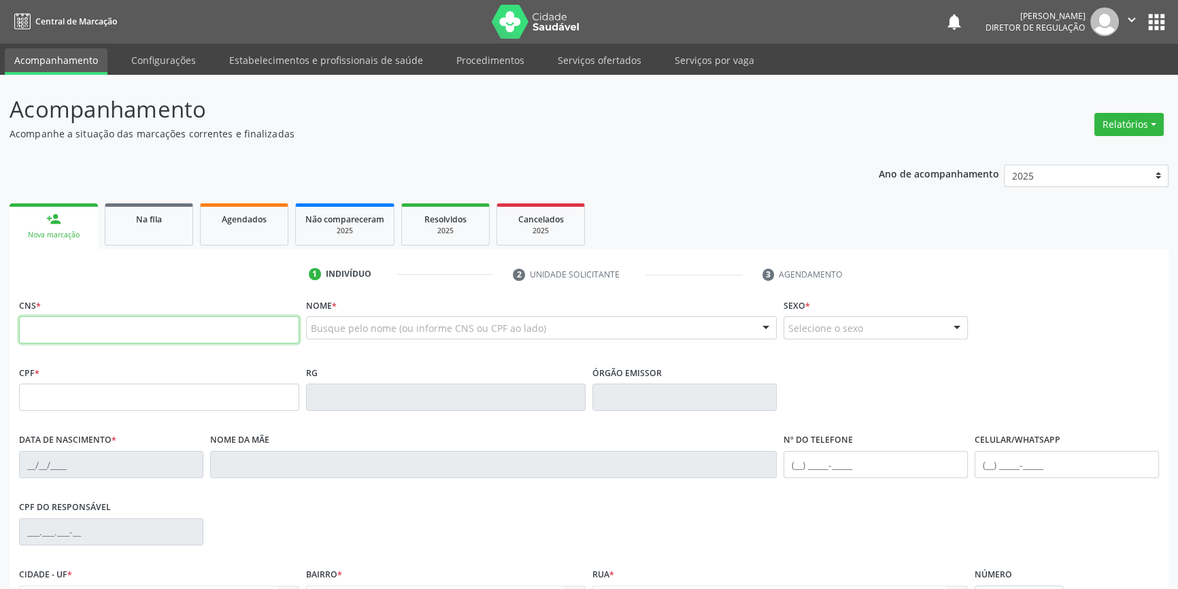
click at [112, 325] on input "text" at bounding box center [159, 329] width 280 height 27
type input "702 7041 1946 8660"
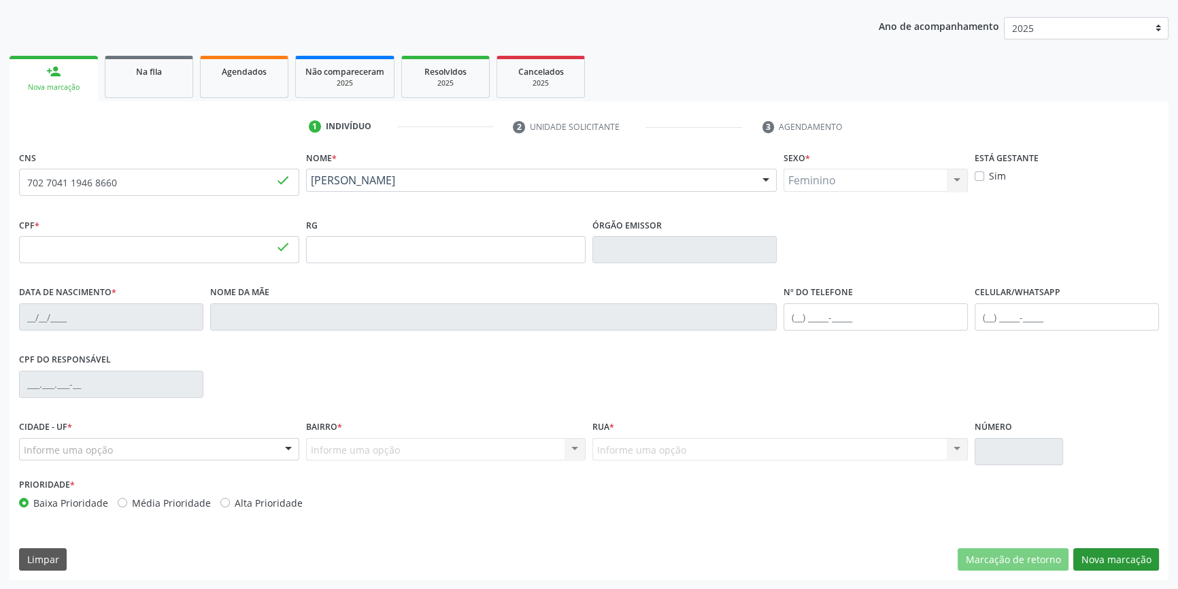
type input "044.674.454-98"
type input "30/11/1979"
type input "Maria Gomes da Silva"
type input "(87) 98831-0878"
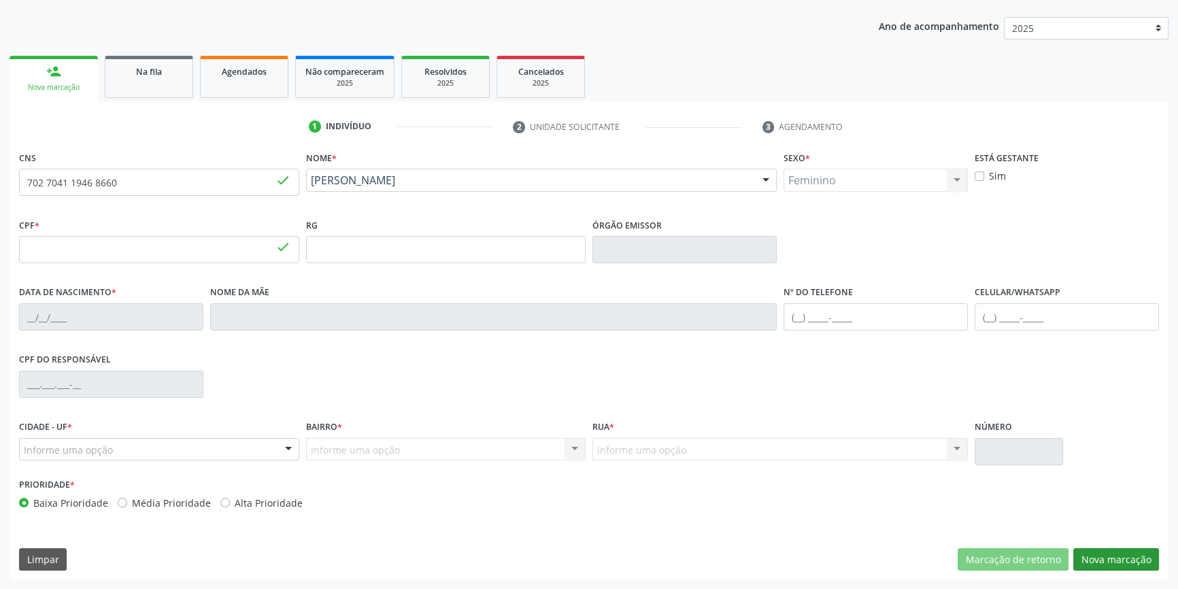
type input "S/N"
click at [1102, 558] on button "Nova marcação" at bounding box center [1116, 559] width 86 height 23
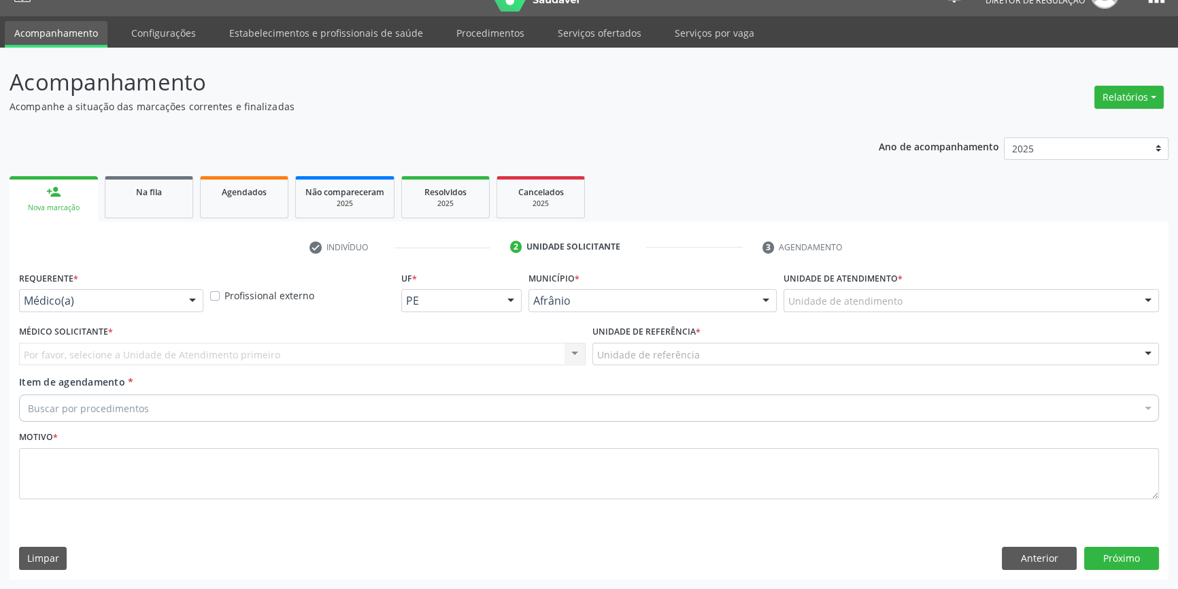
scroll to position [26, 0]
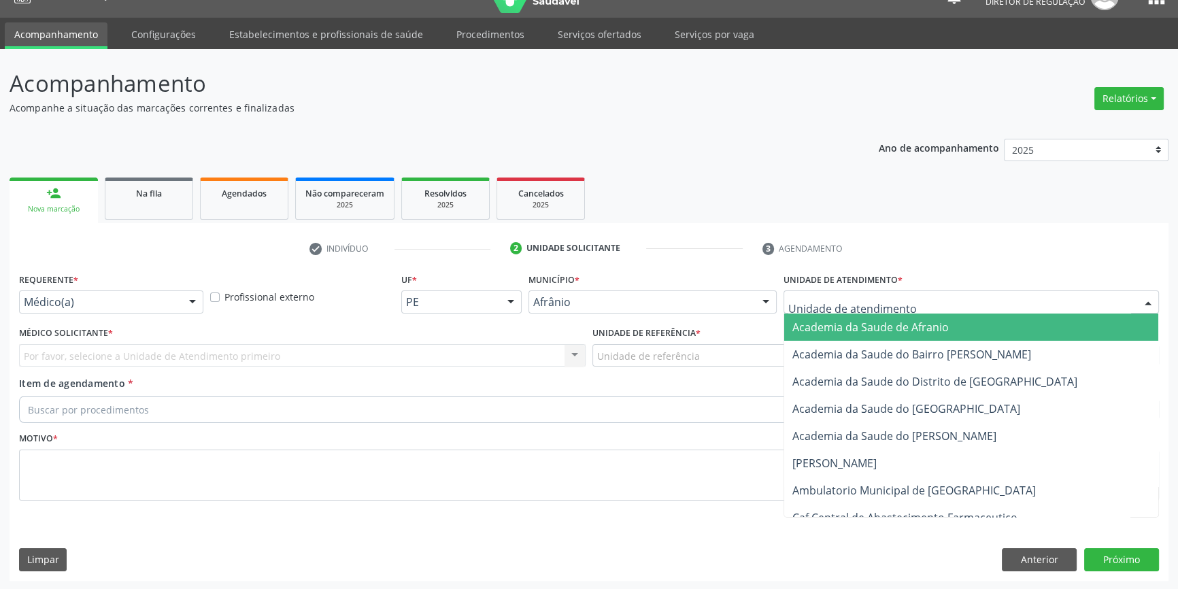
click at [846, 309] on div at bounding box center [970, 301] width 375 height 23
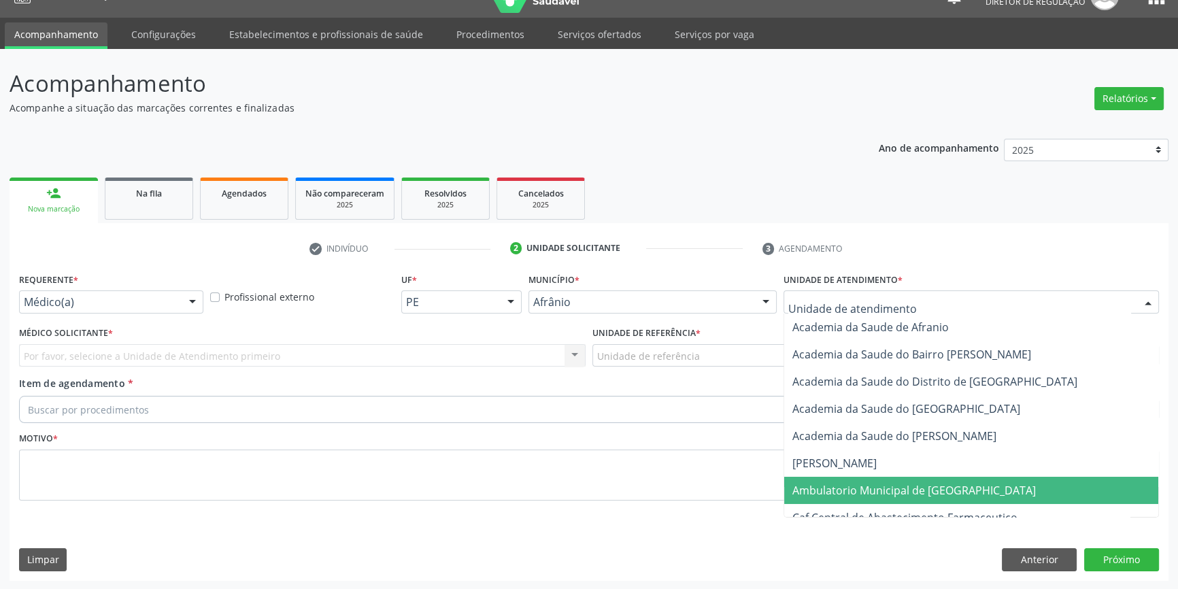
click at [873, 479] on span "Ambulatorio Municipal de [GEOGRAPHIC_DATA]" at bounding box center [971, 490] width 374 height 27
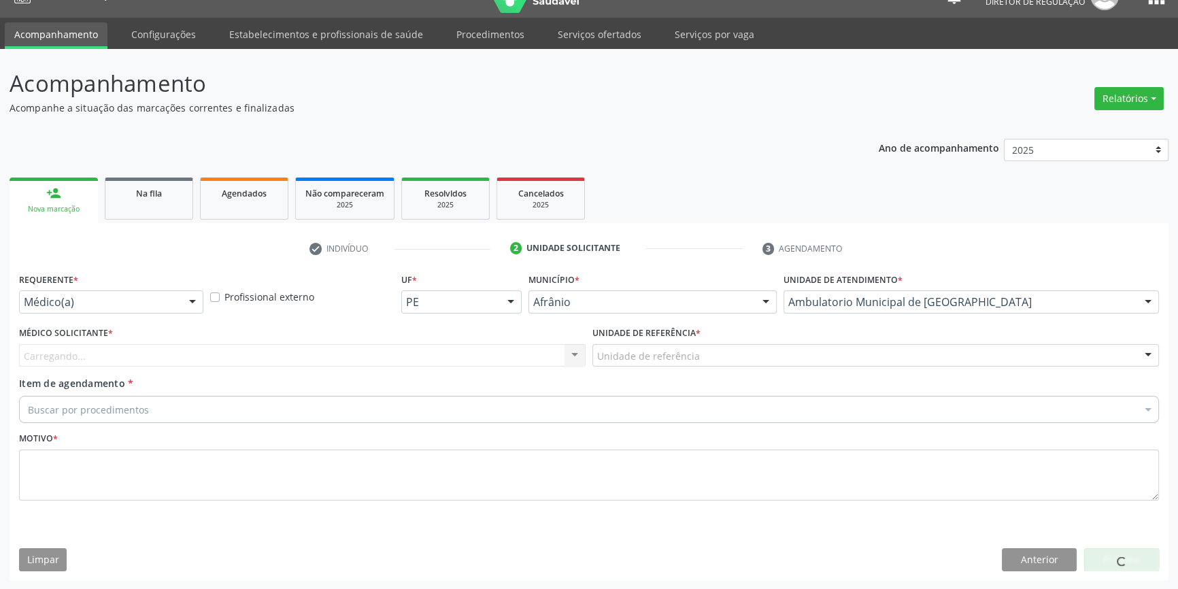
click at [685, 344] on div "Unidade de referência" at bounding box center [875, 355] width 566 height 23
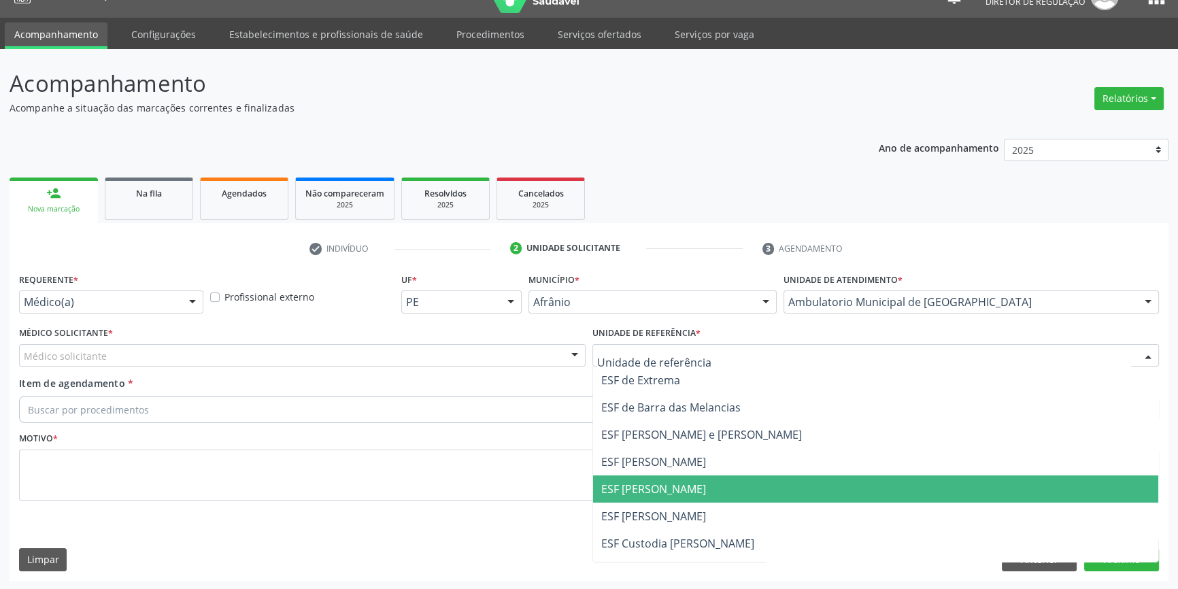
drag, startPoint x: 676, startPoint y: 495, endPoint x: 372, endPoint y: 381, distance: 324.7
click at [664, 490] on span "ESF [PERSON_NAME]" at bounding box center [653, 488] width 105 height 15
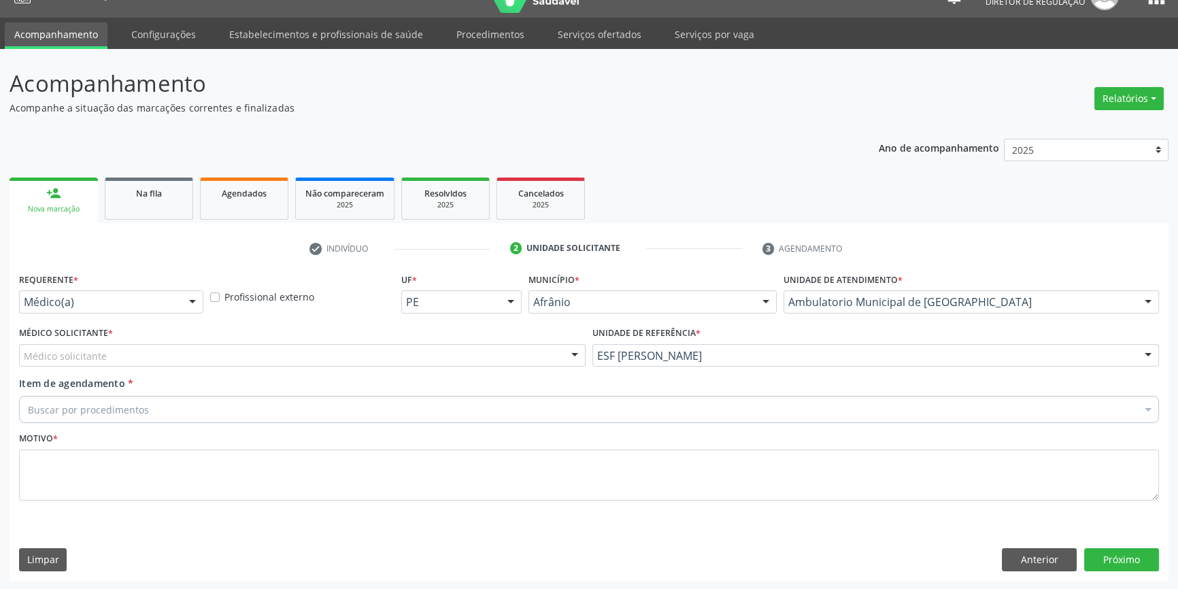
click at [324, 335] on div "Médico Solicitante * Médico solicitante Alysson Rodrigo Ferreira Cavalcanti Bru…" at bounding box center [302, 345] width 566 height 44
click at [311, 352] on div "Médico solicitante" at bounding box center [302, 355] width 566 height 23
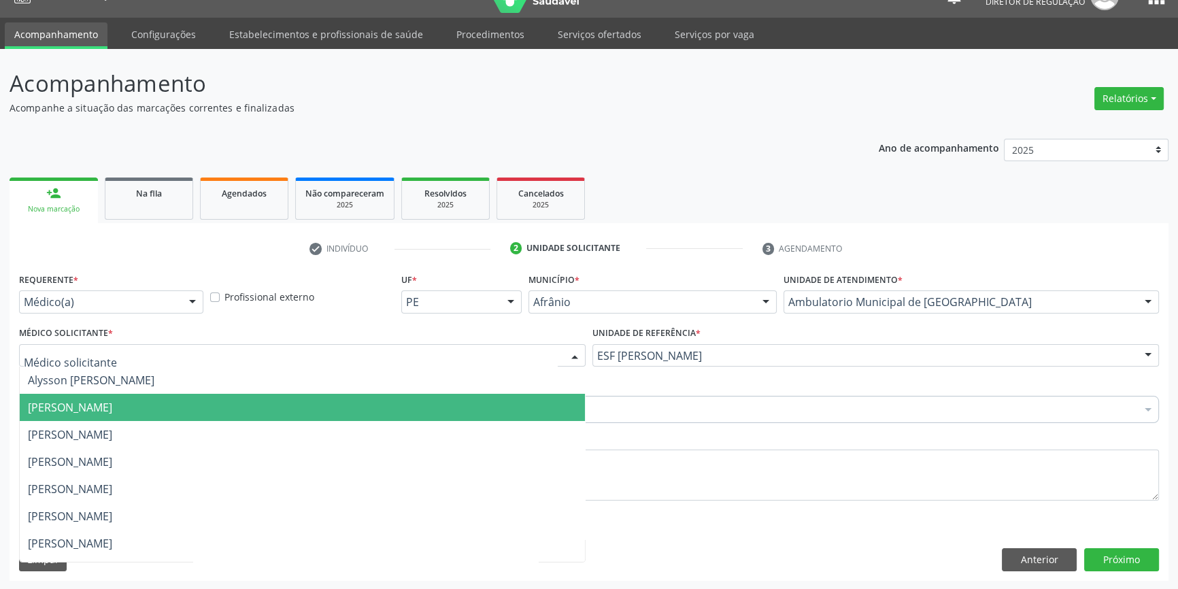
click at [112, 407] on span "[PERSON_NAME]" at bounding box center [70, 407] width 84 height 15
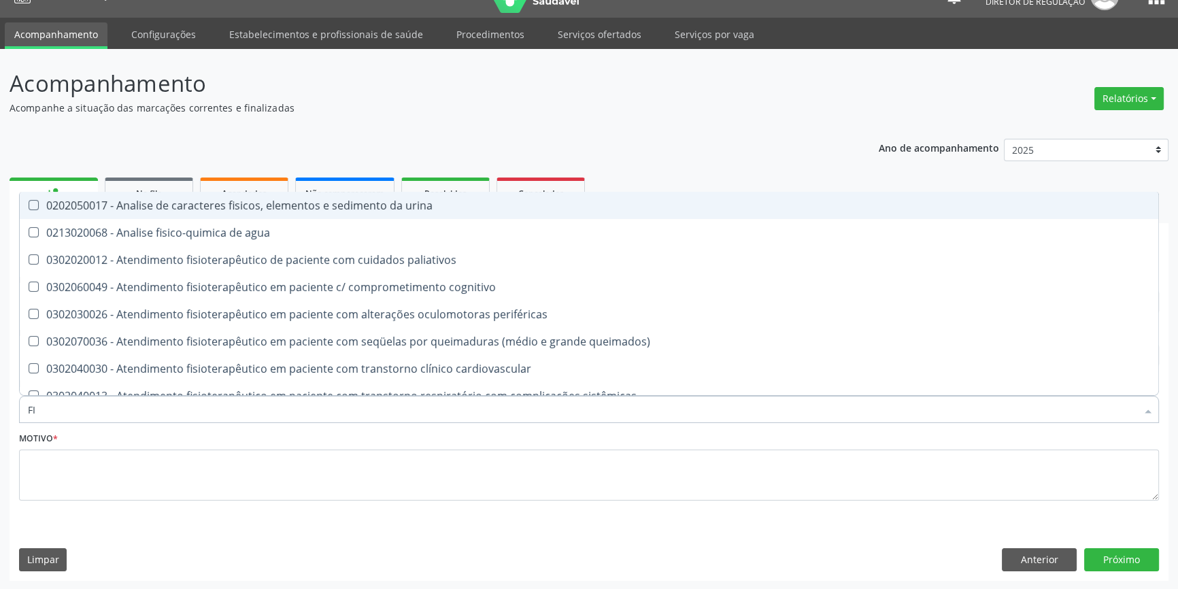
type input "F"
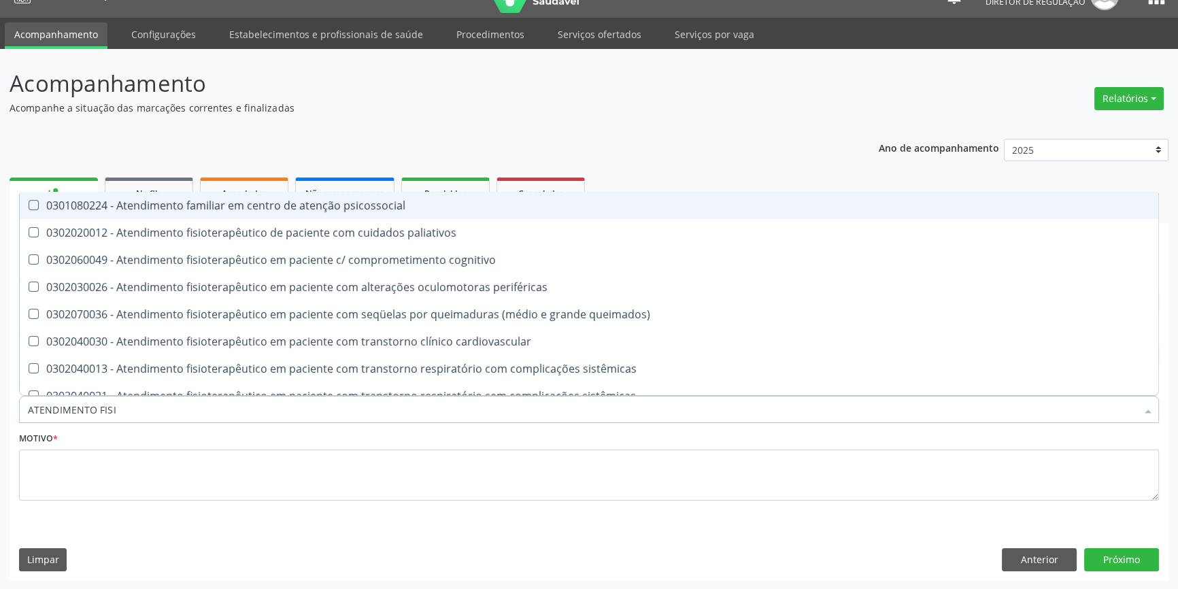
type input "ATENDIMENTO FISIO"
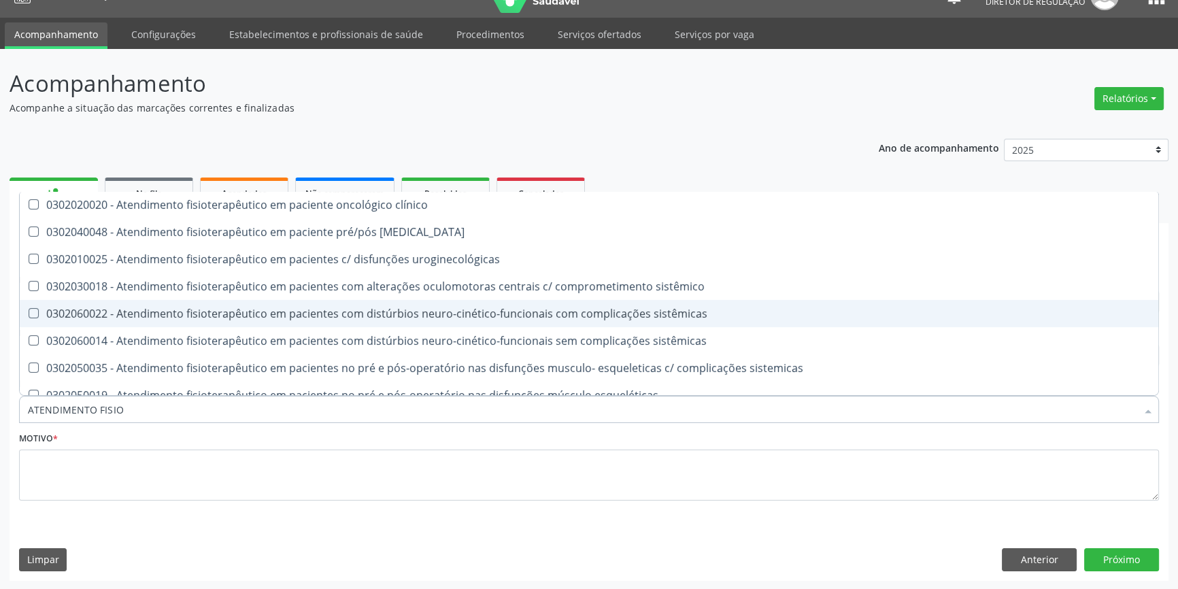
scroll to position [449, 0]
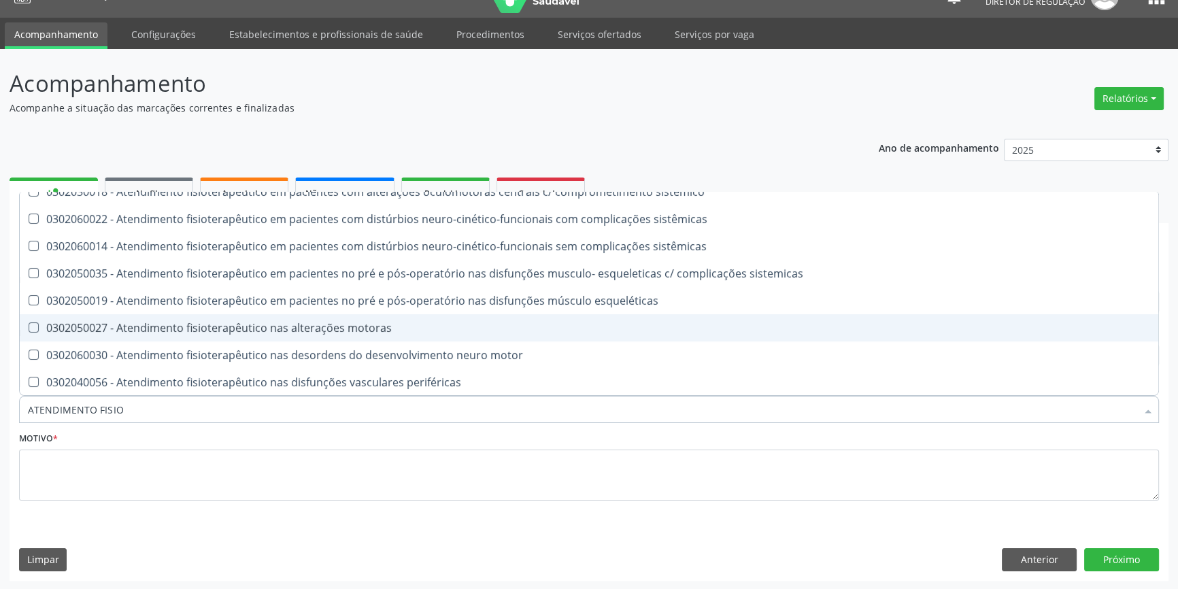
click at [215, 333] on div "0302050027 - Atendimento fisioterapêutico nas alterações motoras" at bounding box center [589, 327] width 1122 height 11
checkbox motoras "true"
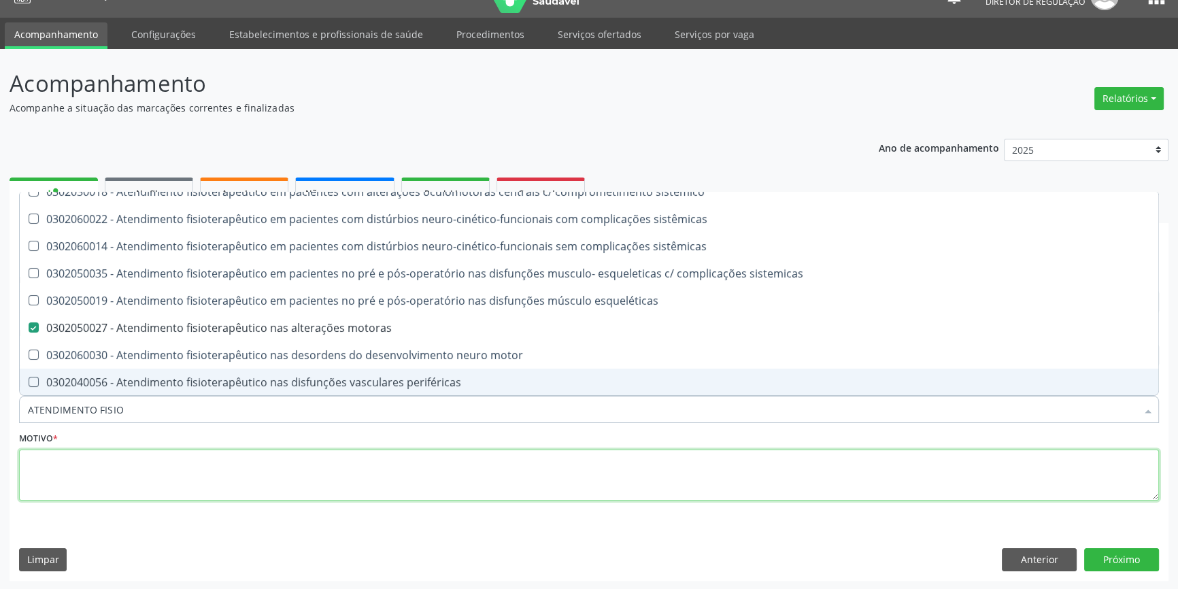
click at [174, 460] on textarea at bounding box center [589, 475] width 1140 height 52
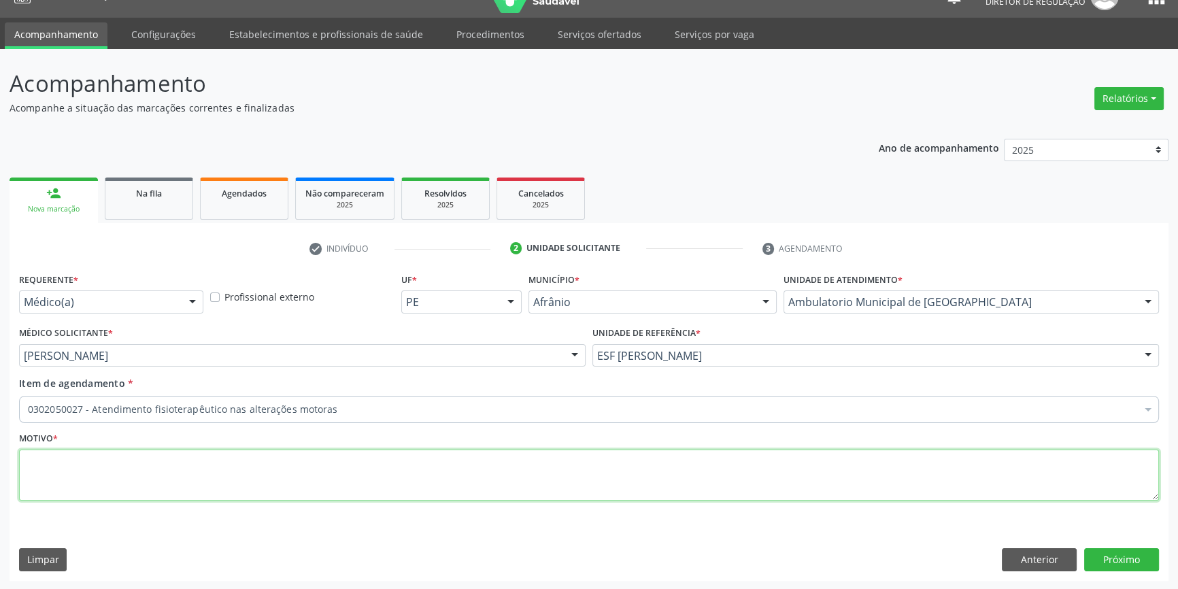
scroll to position [0, 0]
type textarea "ARTROSE DE JOELHO E"
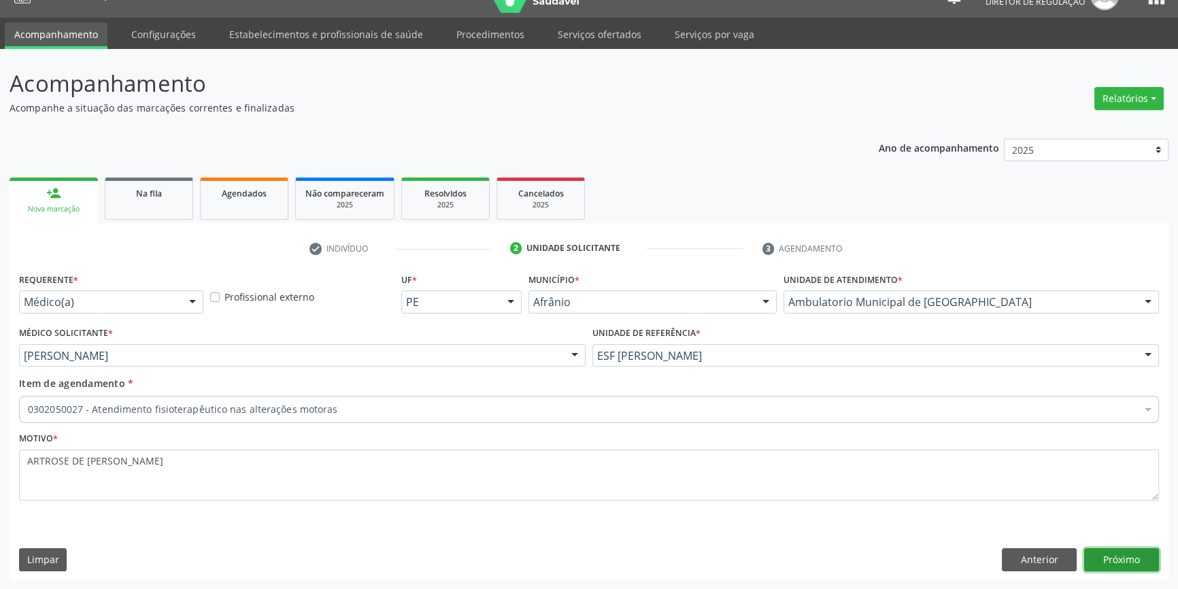
click at [1102, 570] on button "Próximo" at bounding box center [1121, 559] width 75 height 23
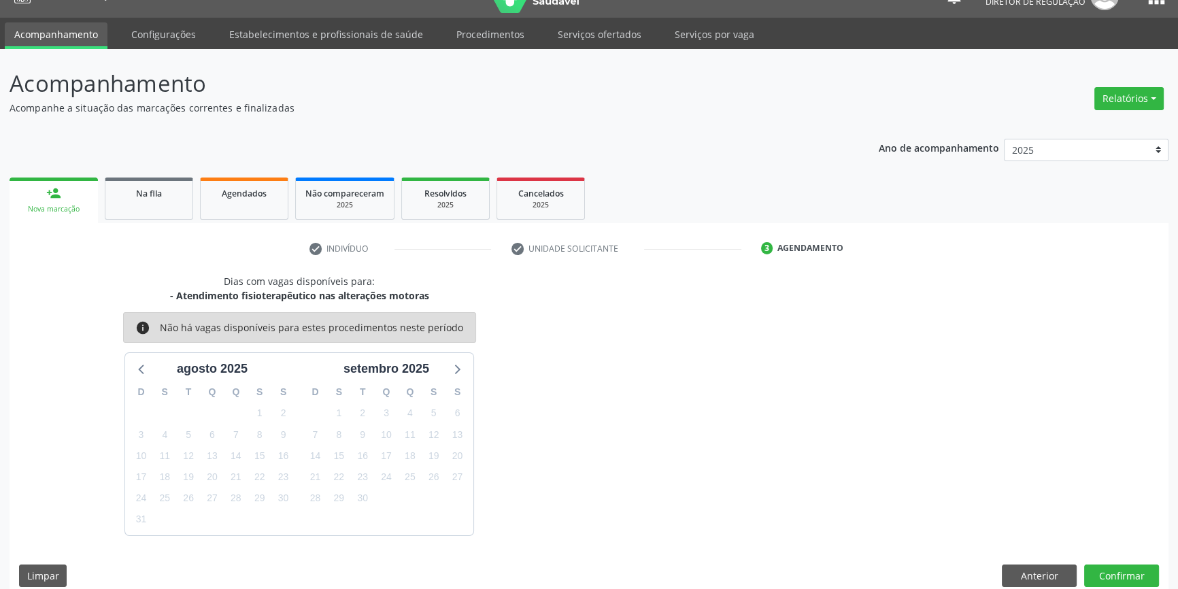
scroll to position [41, 0]
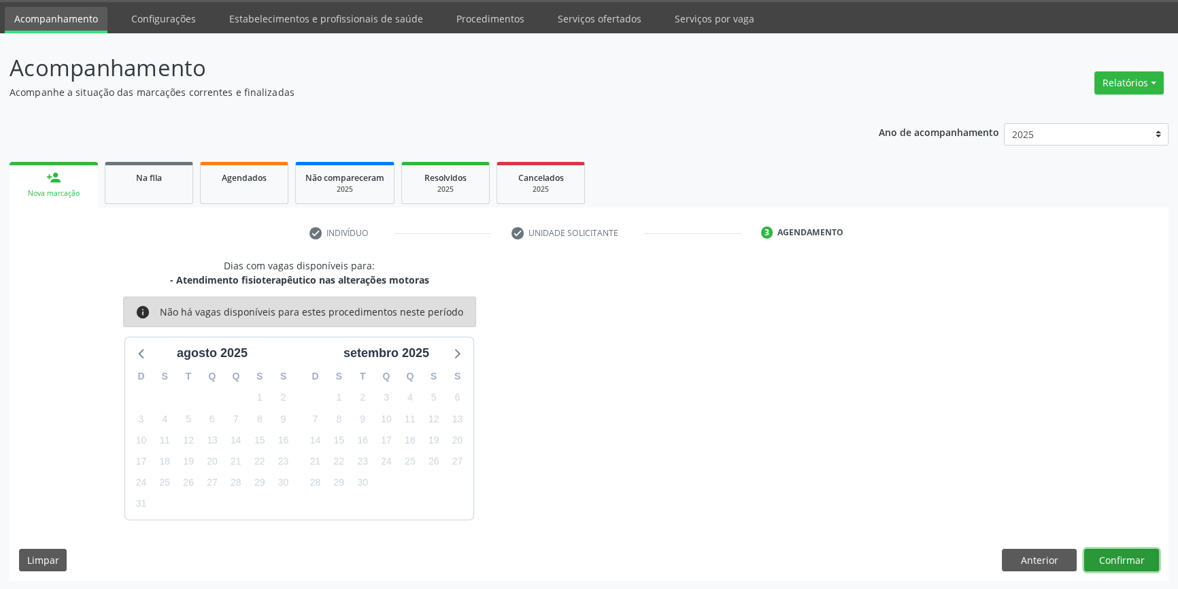
click at [1146, 563] on button "Confirmar" at bounding box center [1121, 560] width 75 height 23
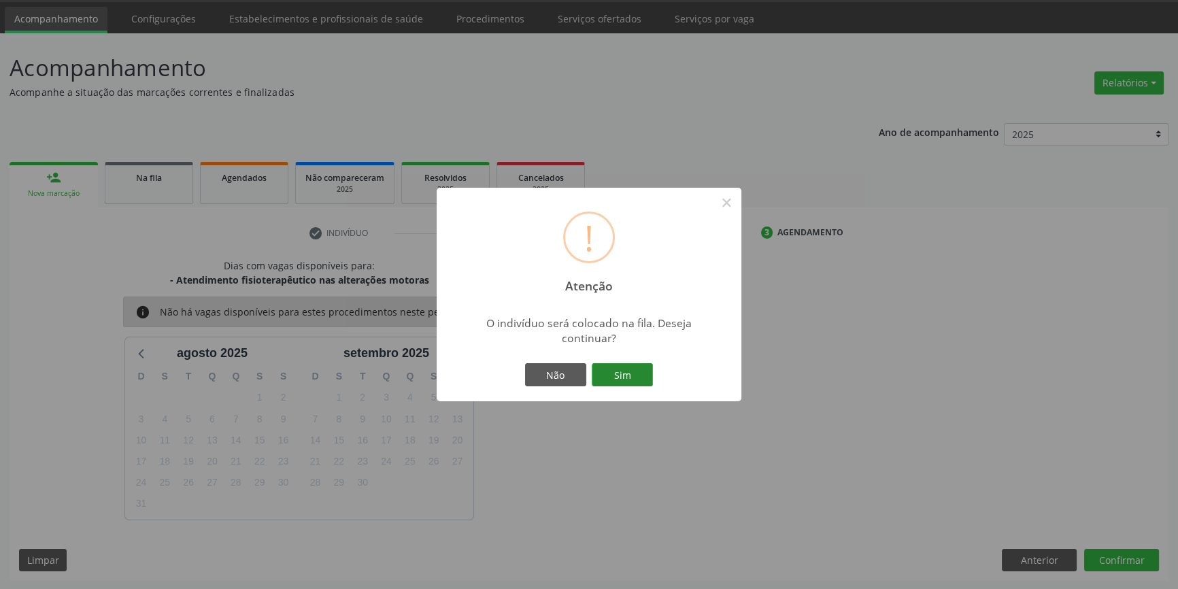
click at [618, 368] on button "Sim" at bounding box center [622, 374] width 61 height 23
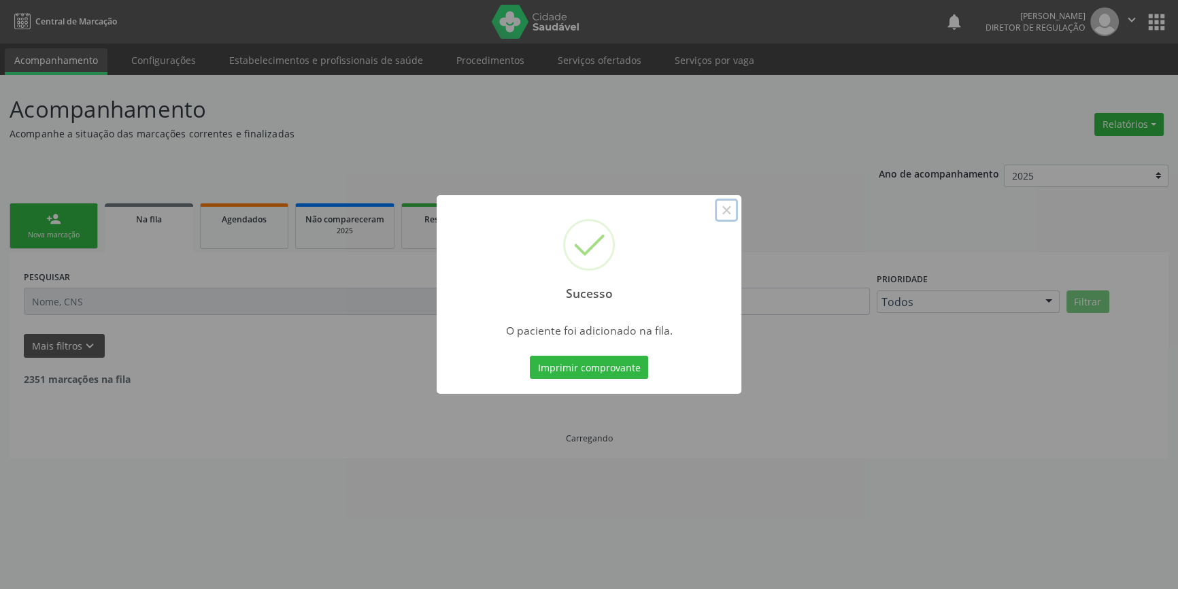
click at [730, 211] on button "×" at bounding box center [726, 210] width 23 height 23
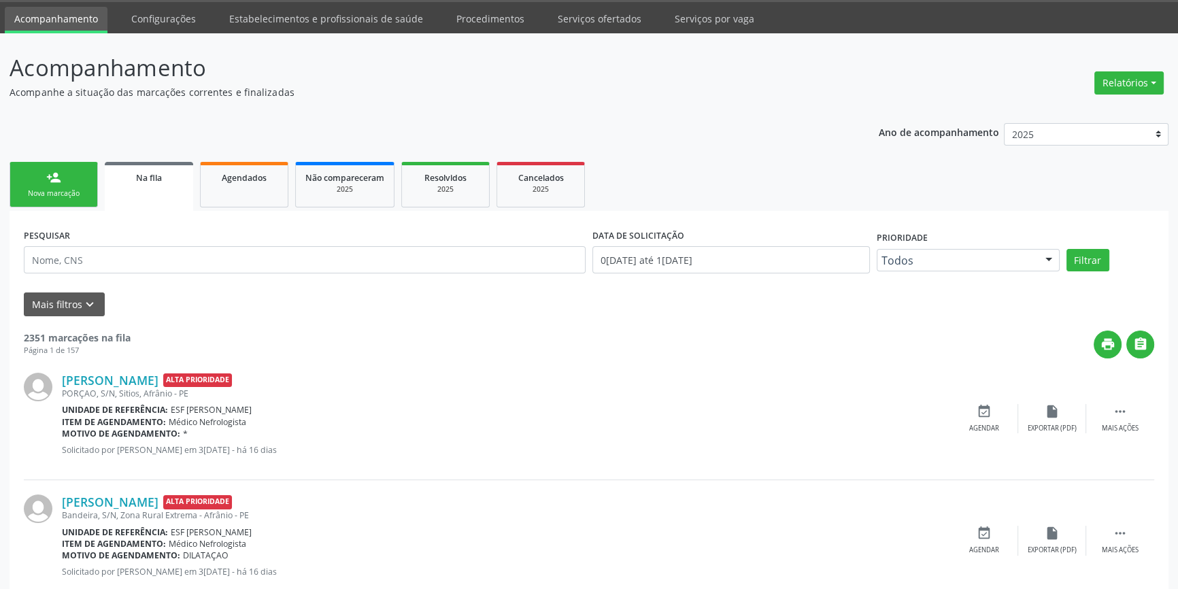
scroll to position [0, 0]
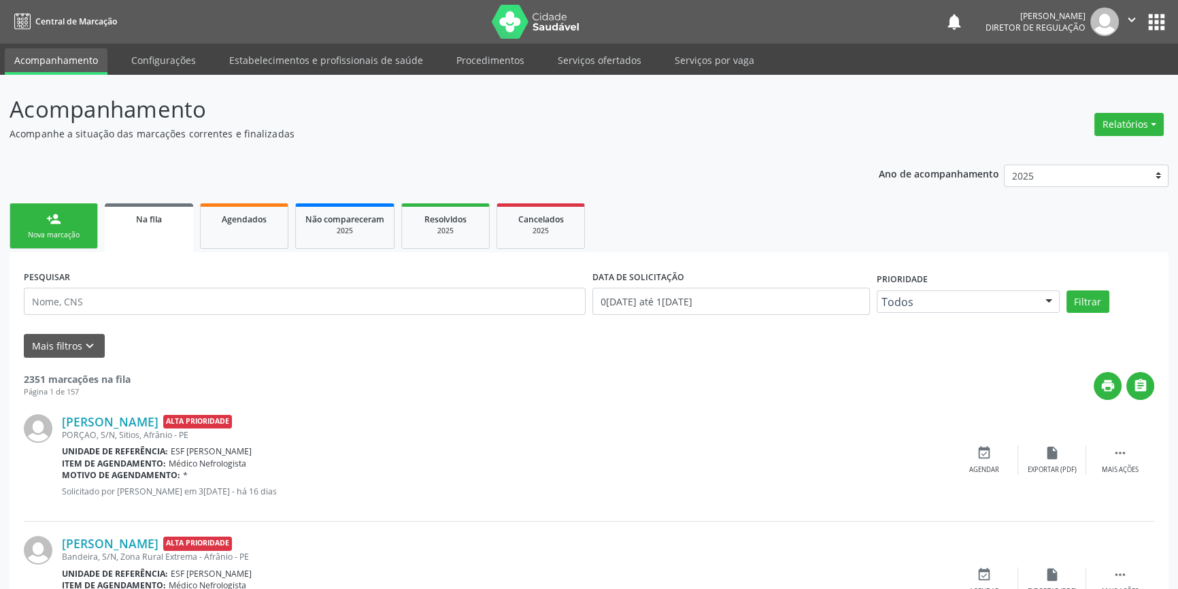
click at [75, 218] on link "person_add Nova marcação" at bounding box center [54, 226] width 88 height 46
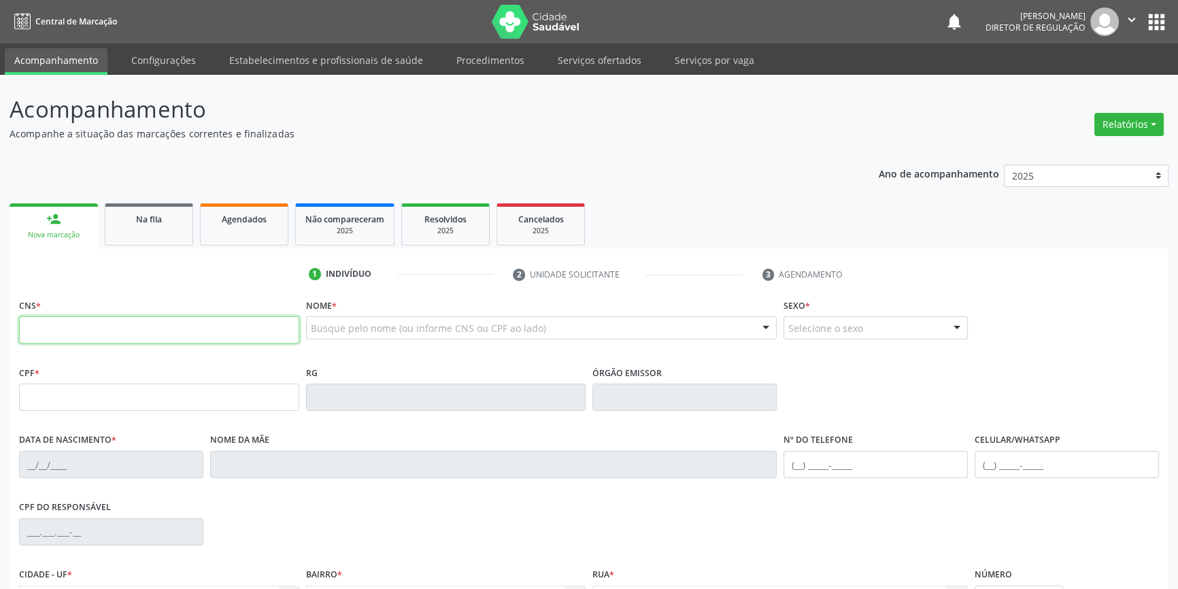
click at [98, 322] on input "text" at bounding box center [159, 329] width 280 height 27
type input "708 6040 4214 6087"
type input "749.083.754-53"
type input "15/02/1965"
type input "Dionizia Gomes Lucas"
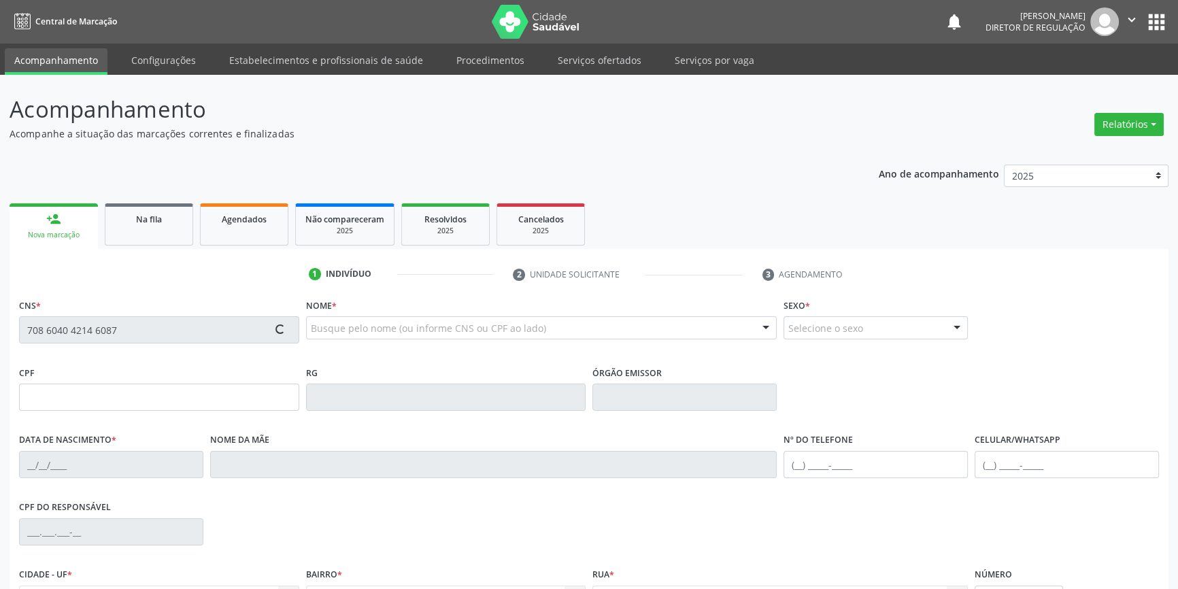
type input "(87) 98831-0878"
type input "044.674.454-98"
type input "S/N"
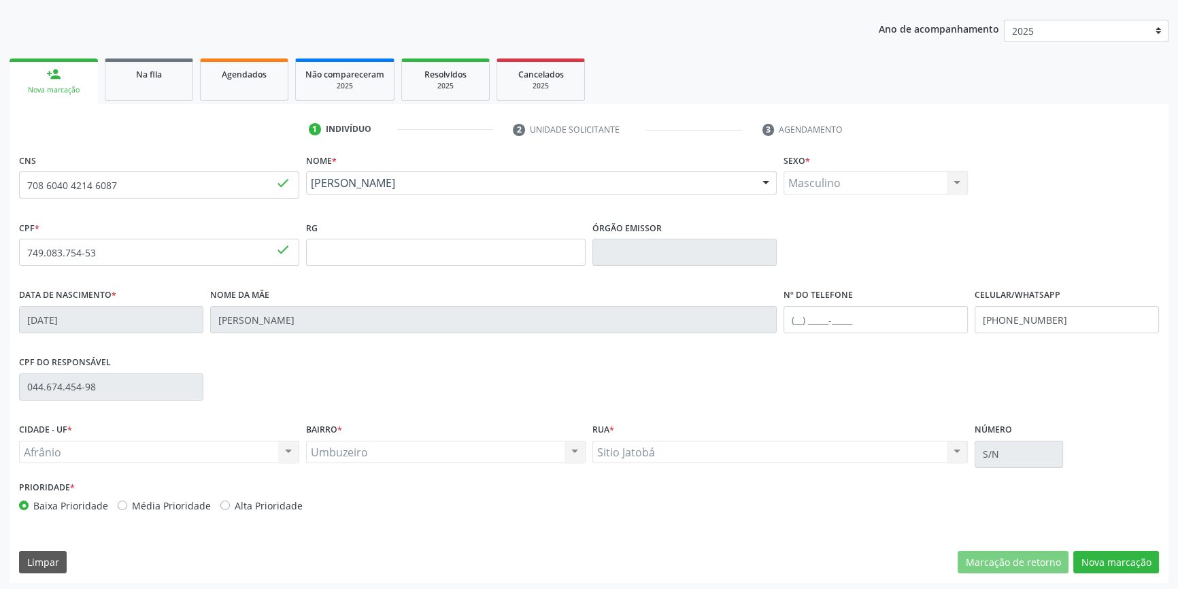
scroll to position [148, 0]
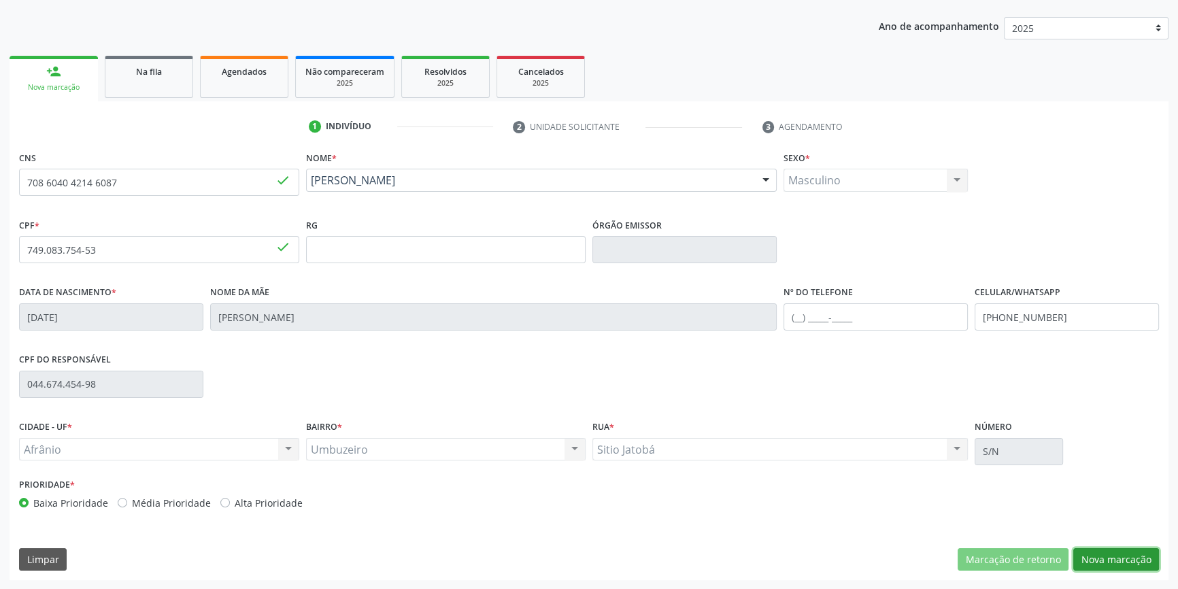
click at [1131, 559] on button "Nova marcação" at bounding box center [1116, 559] width 86 height 23
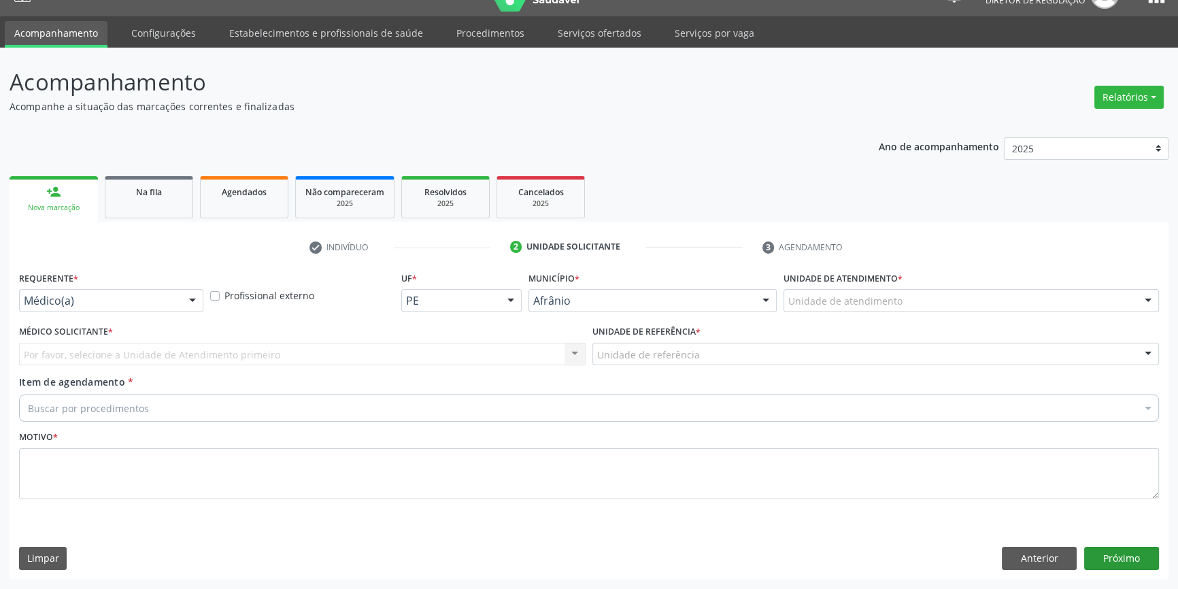
scroll to position [26, 0]
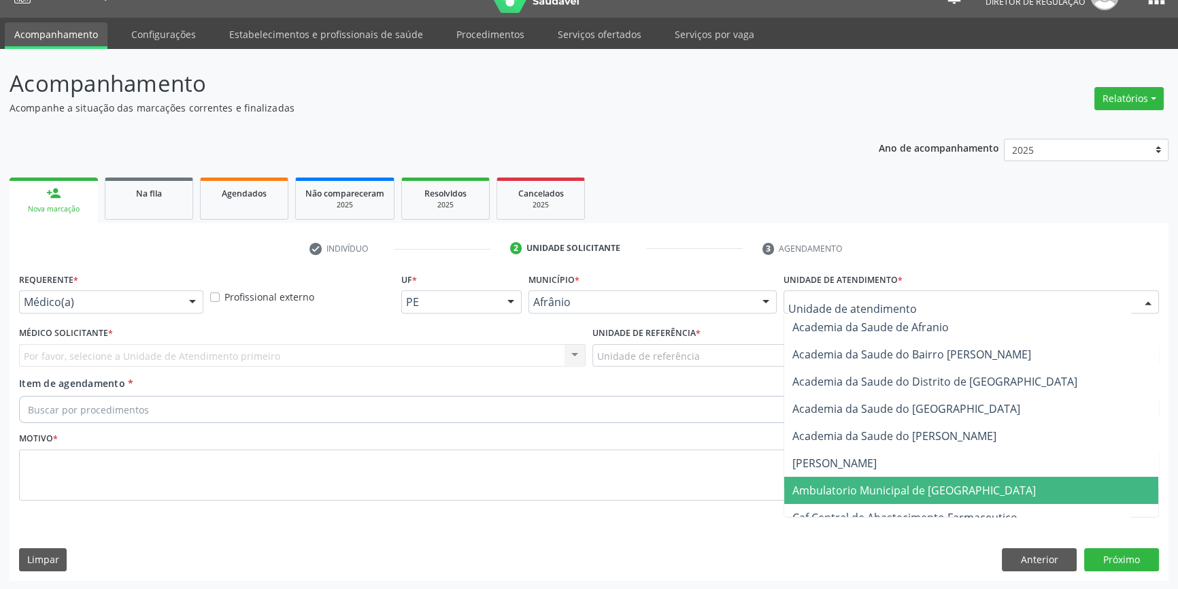
drag, startPoint x: 864, startPoint y: 498, endPoint x: 754, endPoint y: 427, distance: 130.9
click at [863, 498] on span "Ambulatorio Municipal de [GEOGRAPHIC_DATA]" at bounding box center [971, 490] width 374 height 27
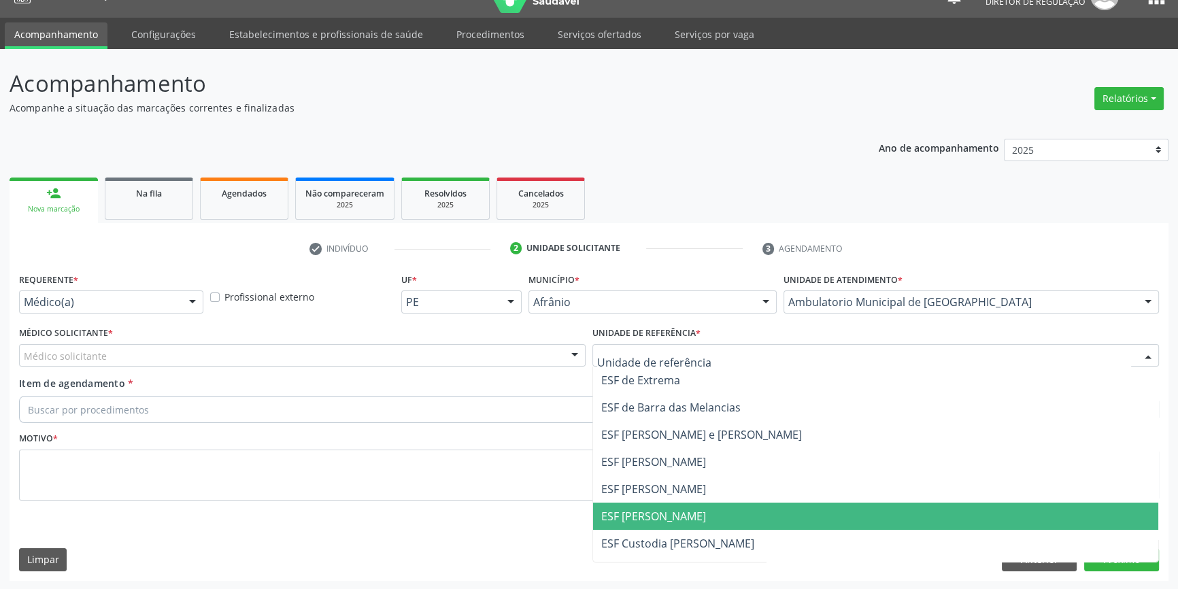
click at [704, 505] on span "ESF [PERSON_NAME]" at bounding box center [875, 515] width 565 height 27
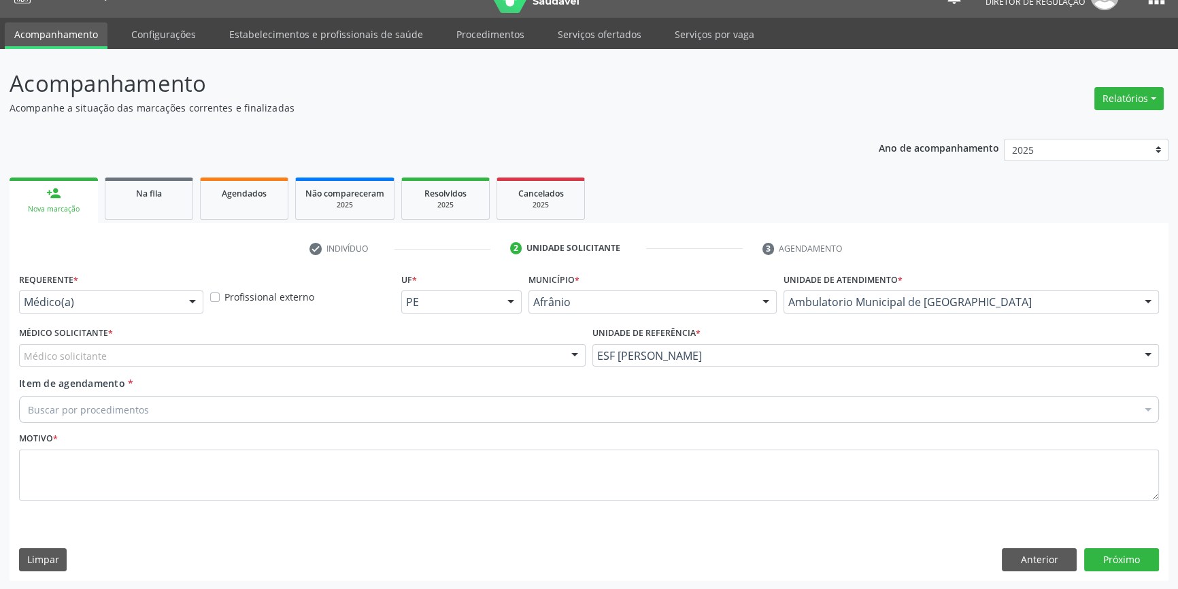
click at [189, 352] on div "Médico solicitante" at bounding box center [302, 355] width 566 height 23
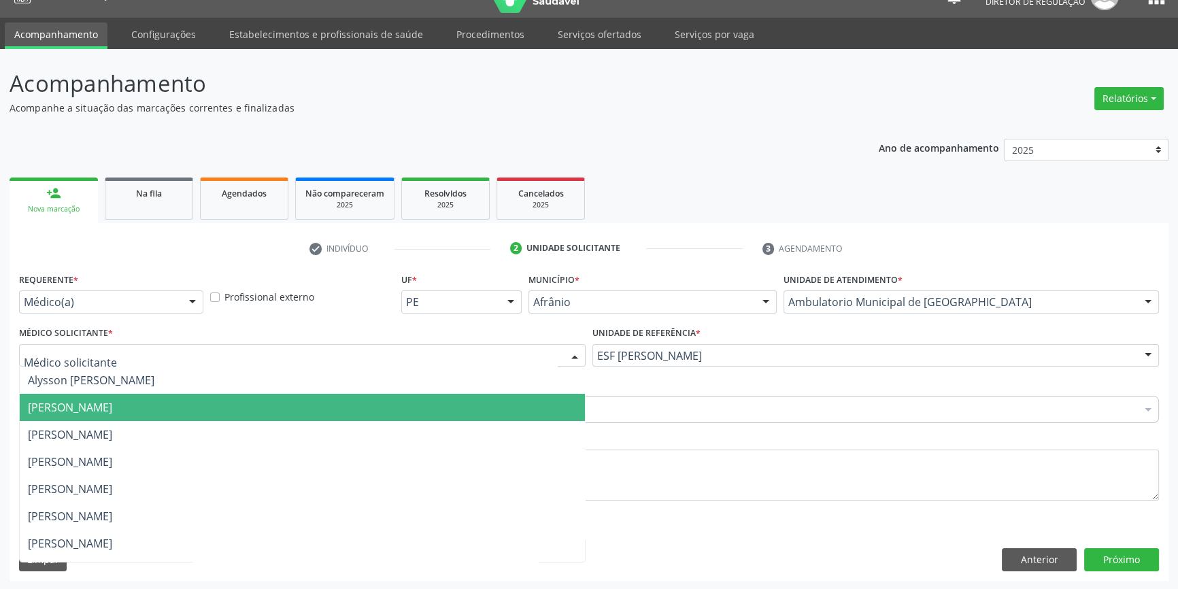
click at [109, 406] on span "[PERSON_NAME]" at bounding box center [70, 407] width 84 height 15
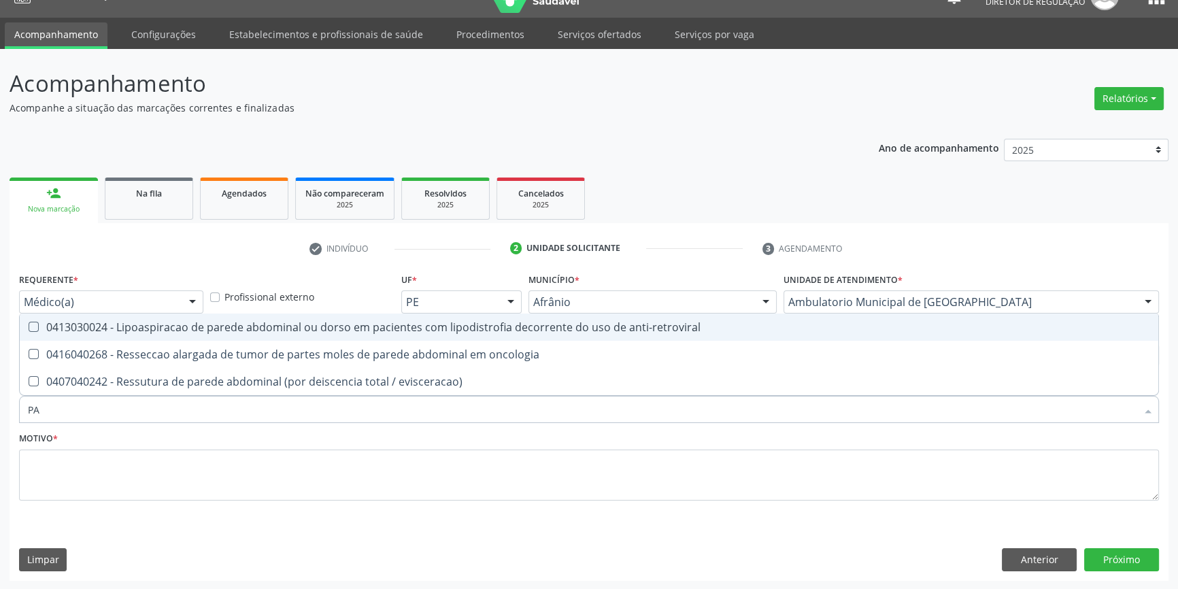
type input "P"
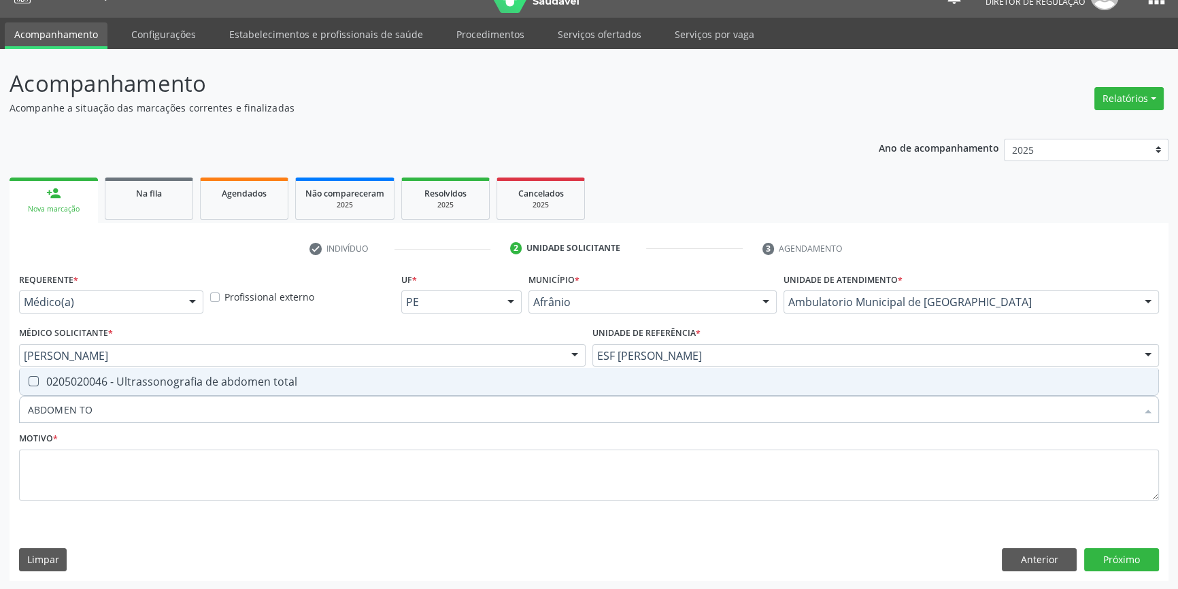
type input "ABDOMEN TOT"
click at [129, 383] on div "0205020046 - Ultrassonografia de abdomen total" at bounding box center [589, 381] width 1122 height 11
checkbox total "true"
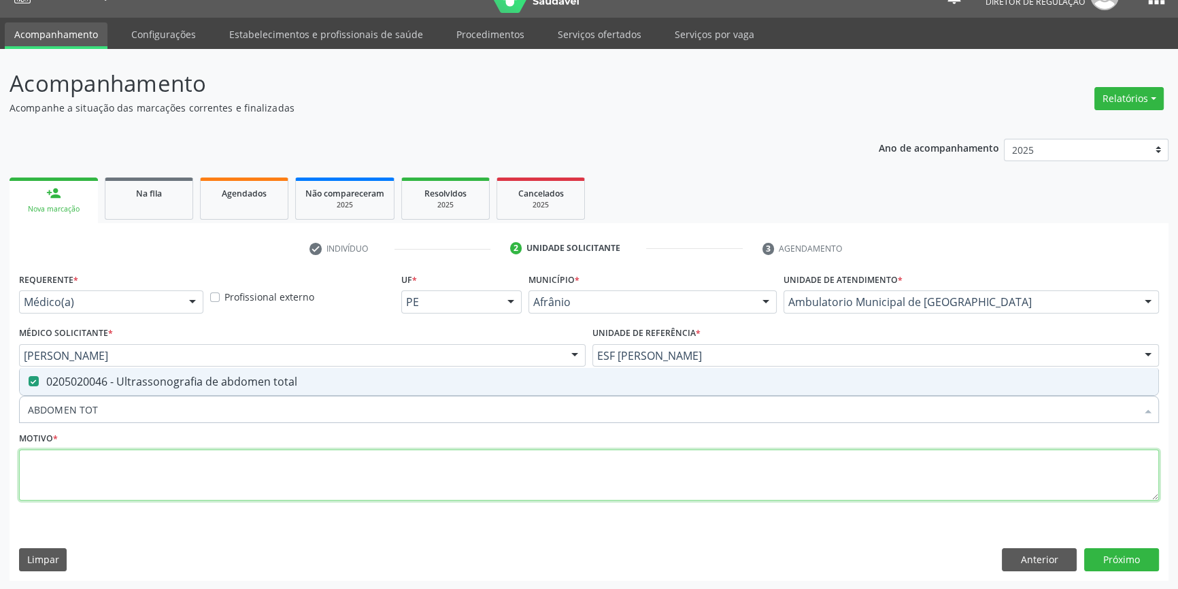
click at [106, 462] on textarea at bounding box center [589, 475] width 1140 height 52
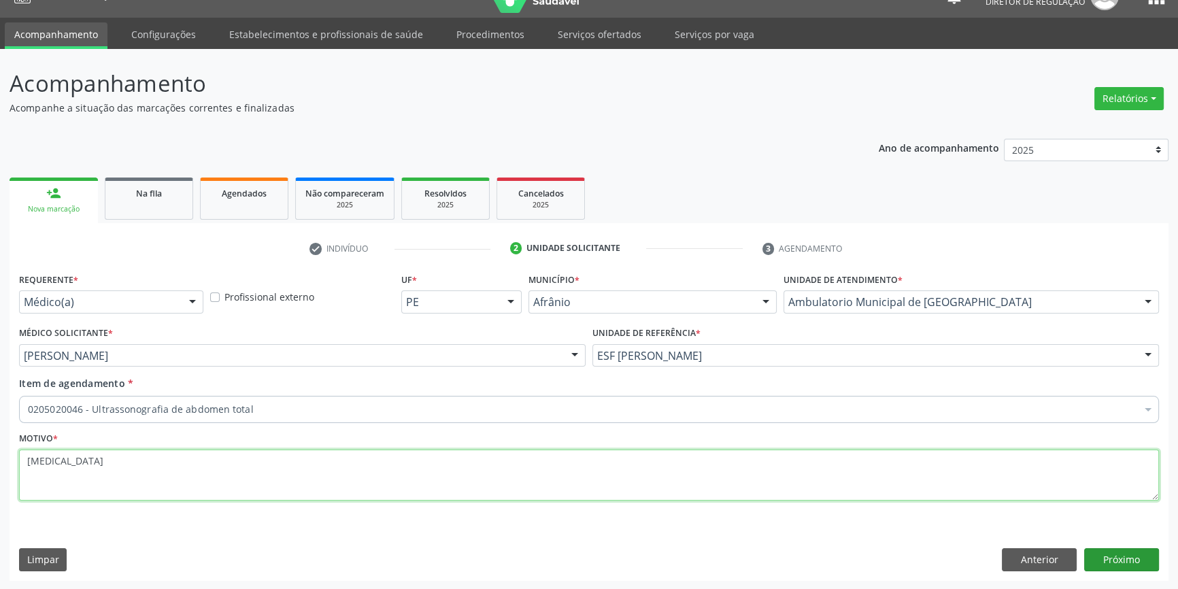
type textarea "HERNIA"
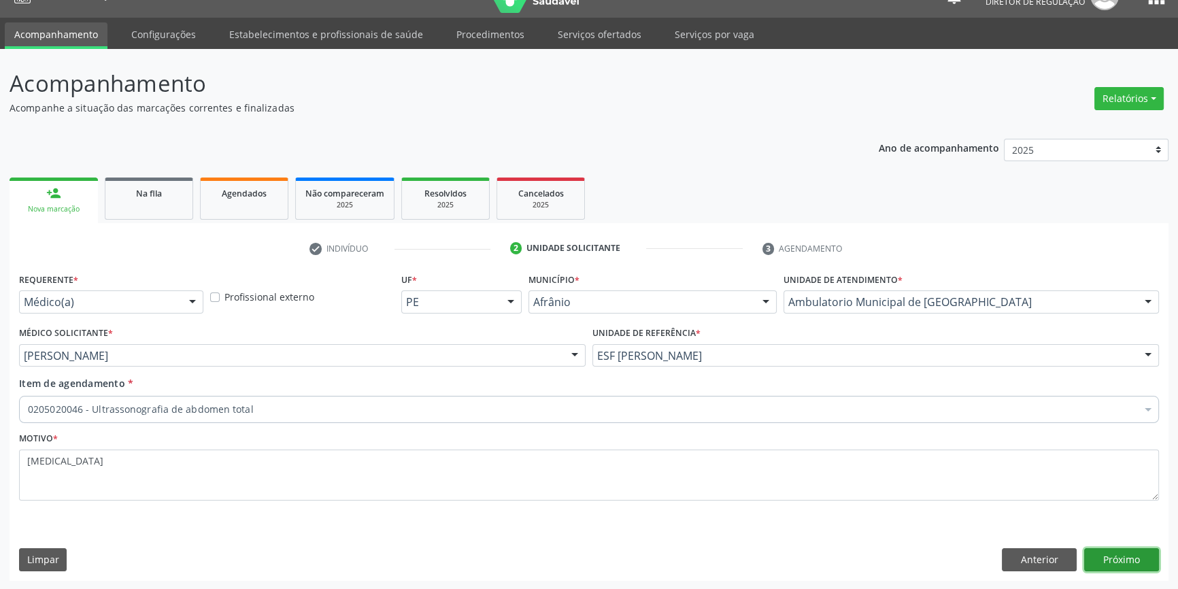
click at [1112, 560] on button "Próximo" at bounding box center [1121, 559] width 75 height 23
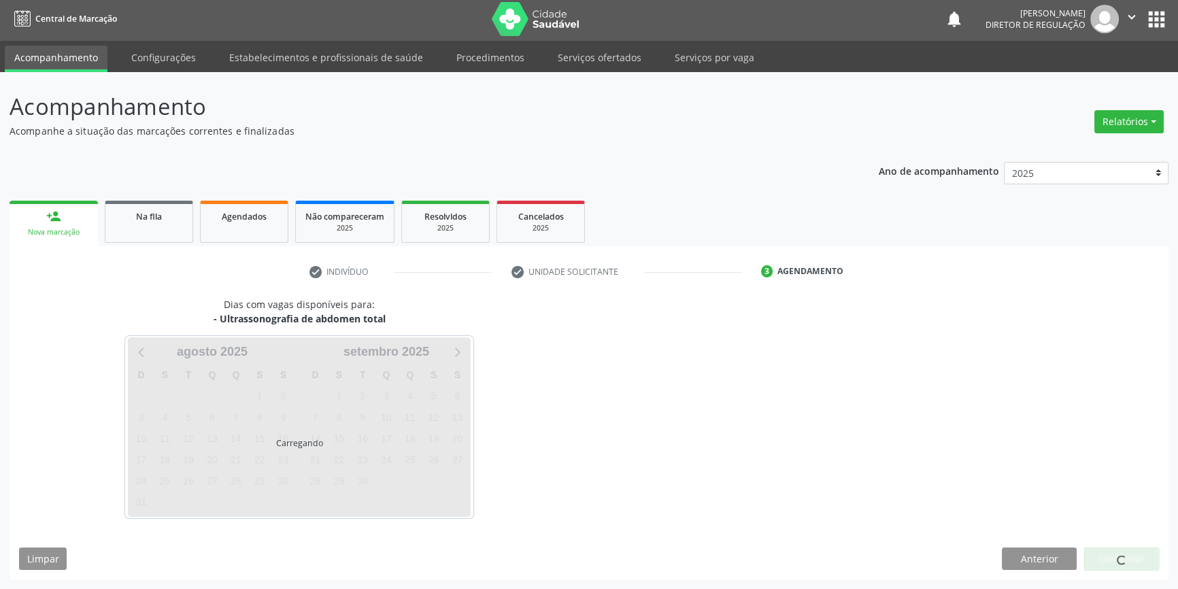
scroll to position [1, 0]
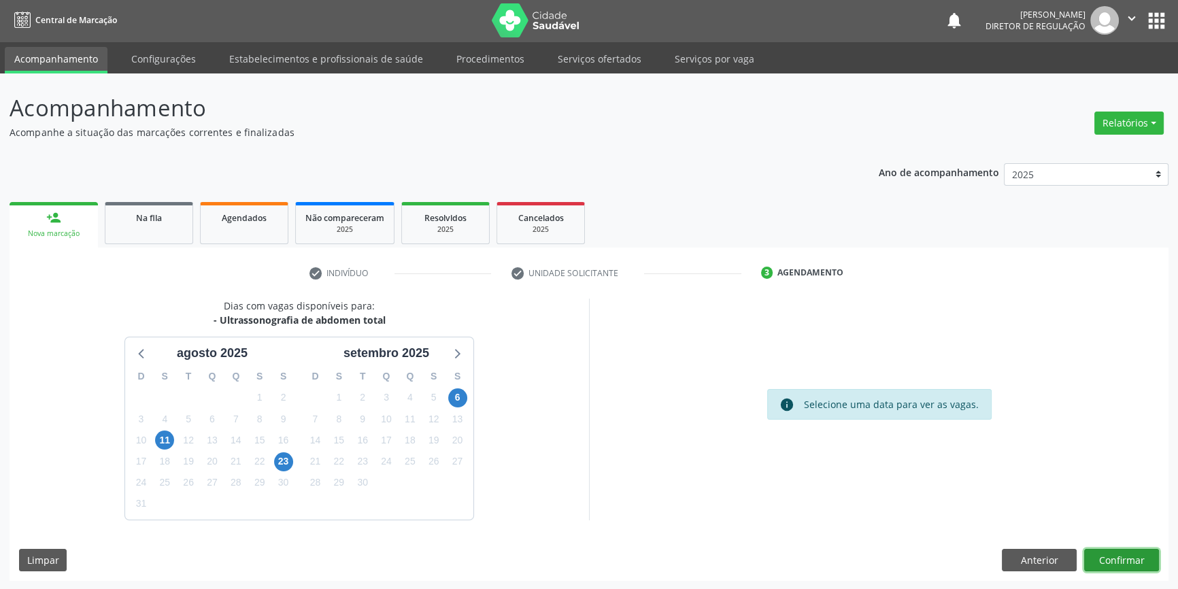
click at [1112, 560] on button "Confirmar" at bounding box center [1121, 560] width 75 height 23
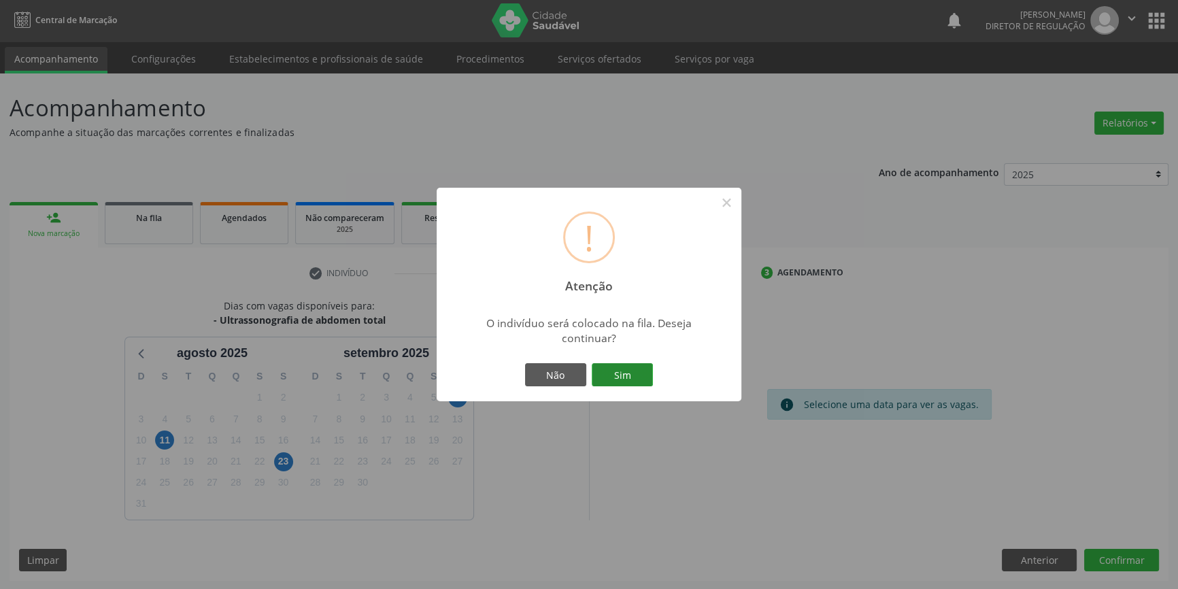
click at [638, 367] on button "Sim" at bounding box center [622, 374] width 61 height 23
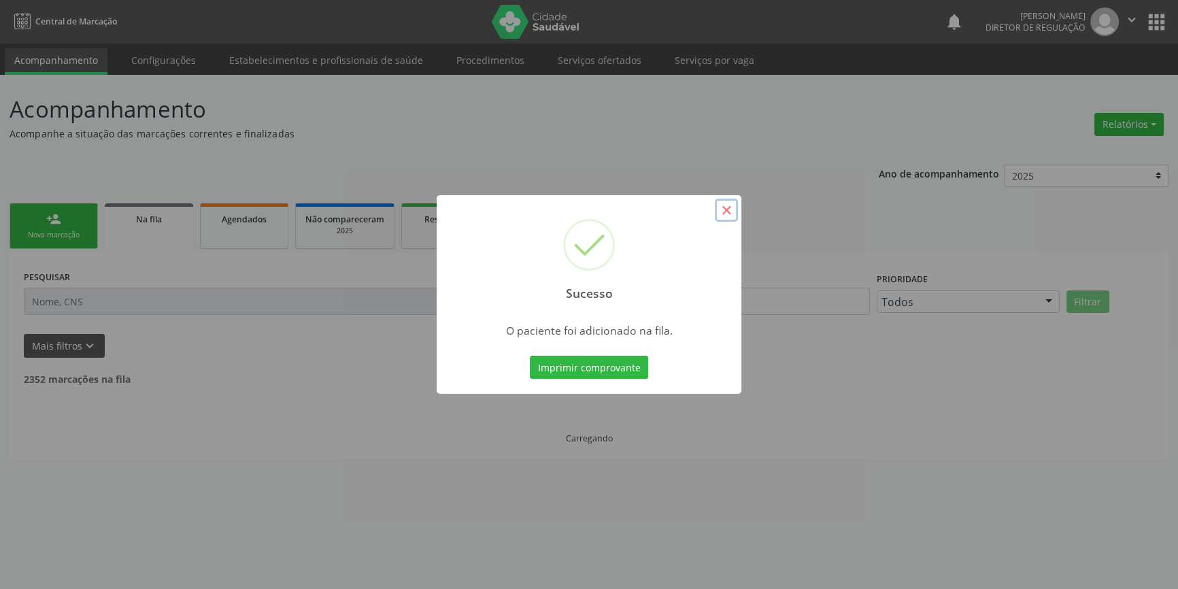
click at [728, 210] on button "×" at bounding box center [726, 210] width 23 height 23
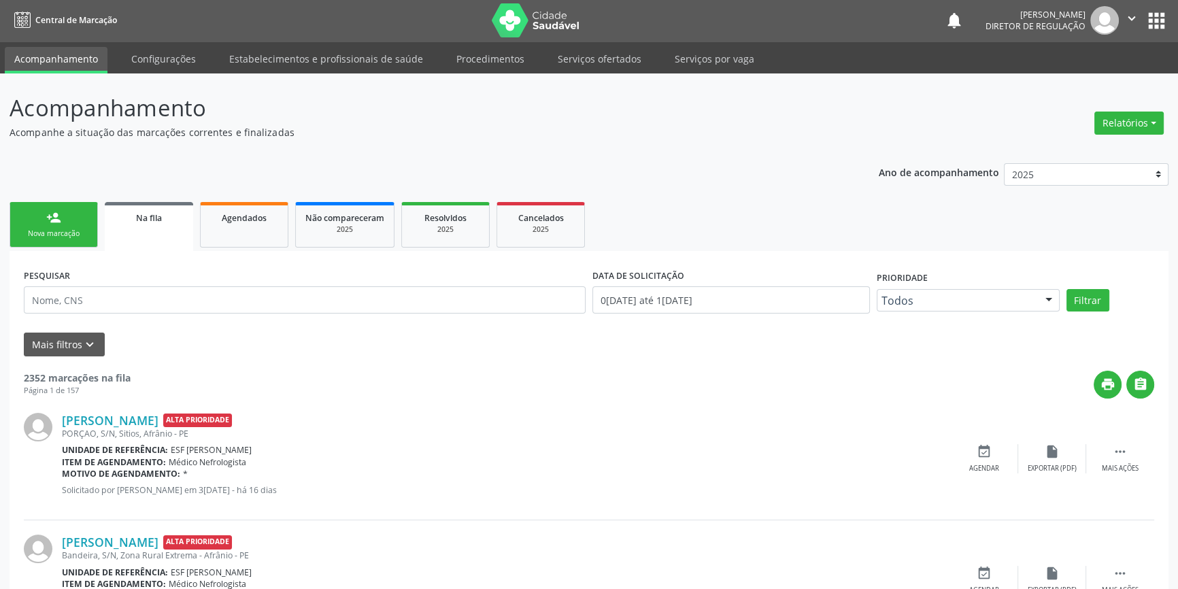
scroll to position [0, 0]
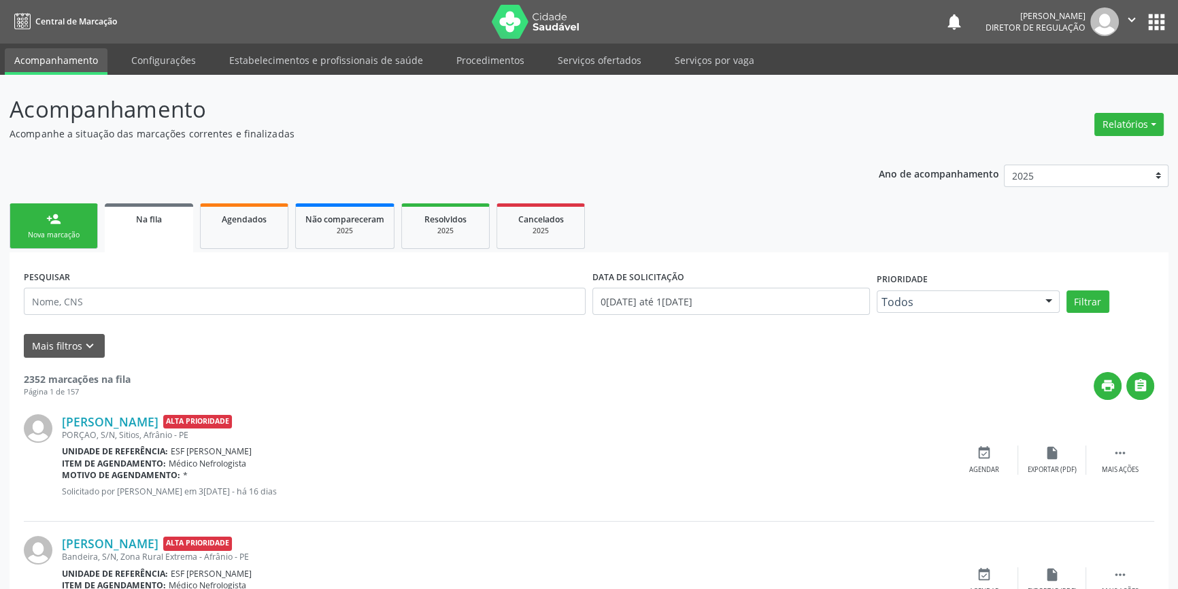
click at [79, 226] on link "person_add Nova marcação" at bounding box center [54, 226] width 88 height 46
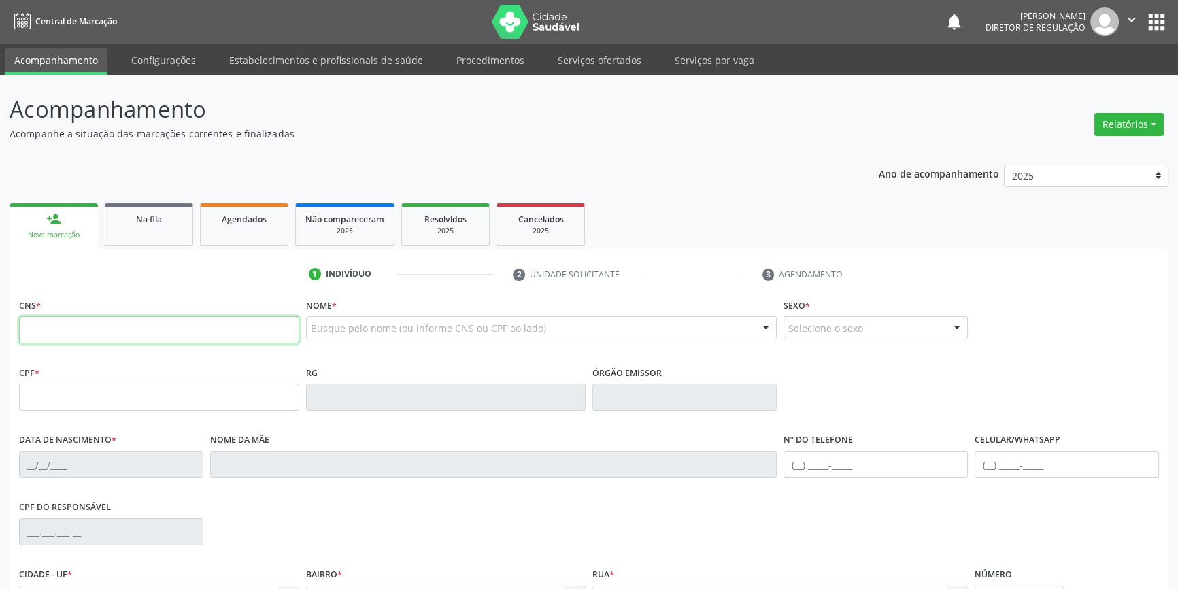
click at [101, 318] on input "text" at bounding box center [159, 329] width 280 height 27
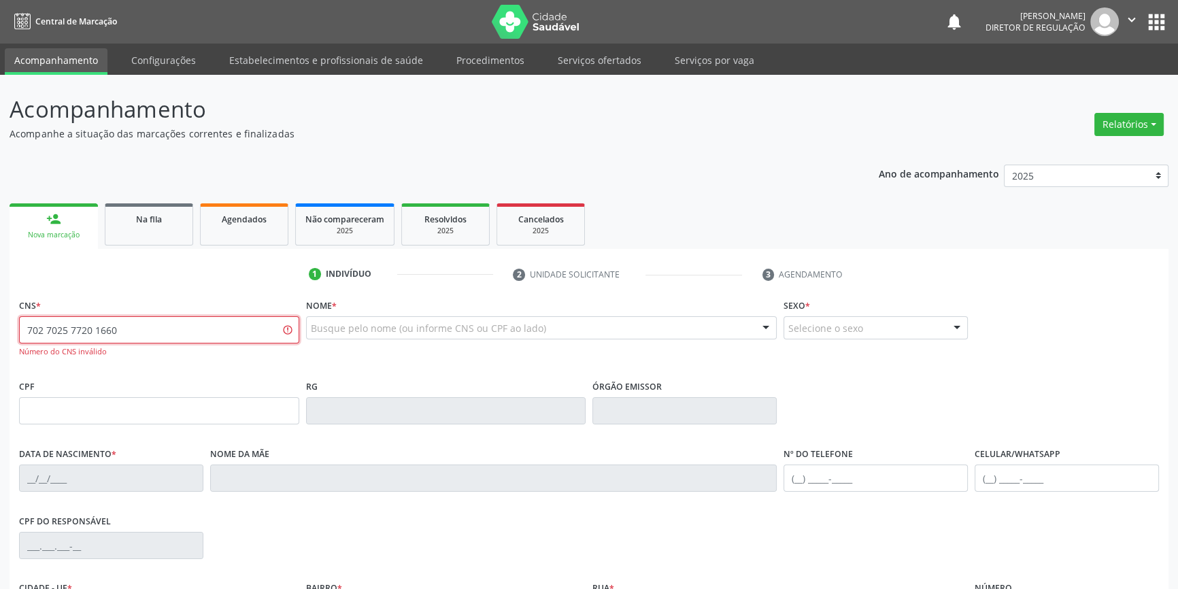
drag, startPoint x: 141, startPoint y: 331, endPoint x: 0, endPoint y: 296, distance: 145.8
click at [0, 296] on div "Acompanhamento Acompanhe a situação das marcações correntes e finalizadas Relat…" at bounding box center [589, 413] width 1178 height 676
type input "702 7025 7720 1660"
